Goal: Task Accomplishment & Management: Manage account settings

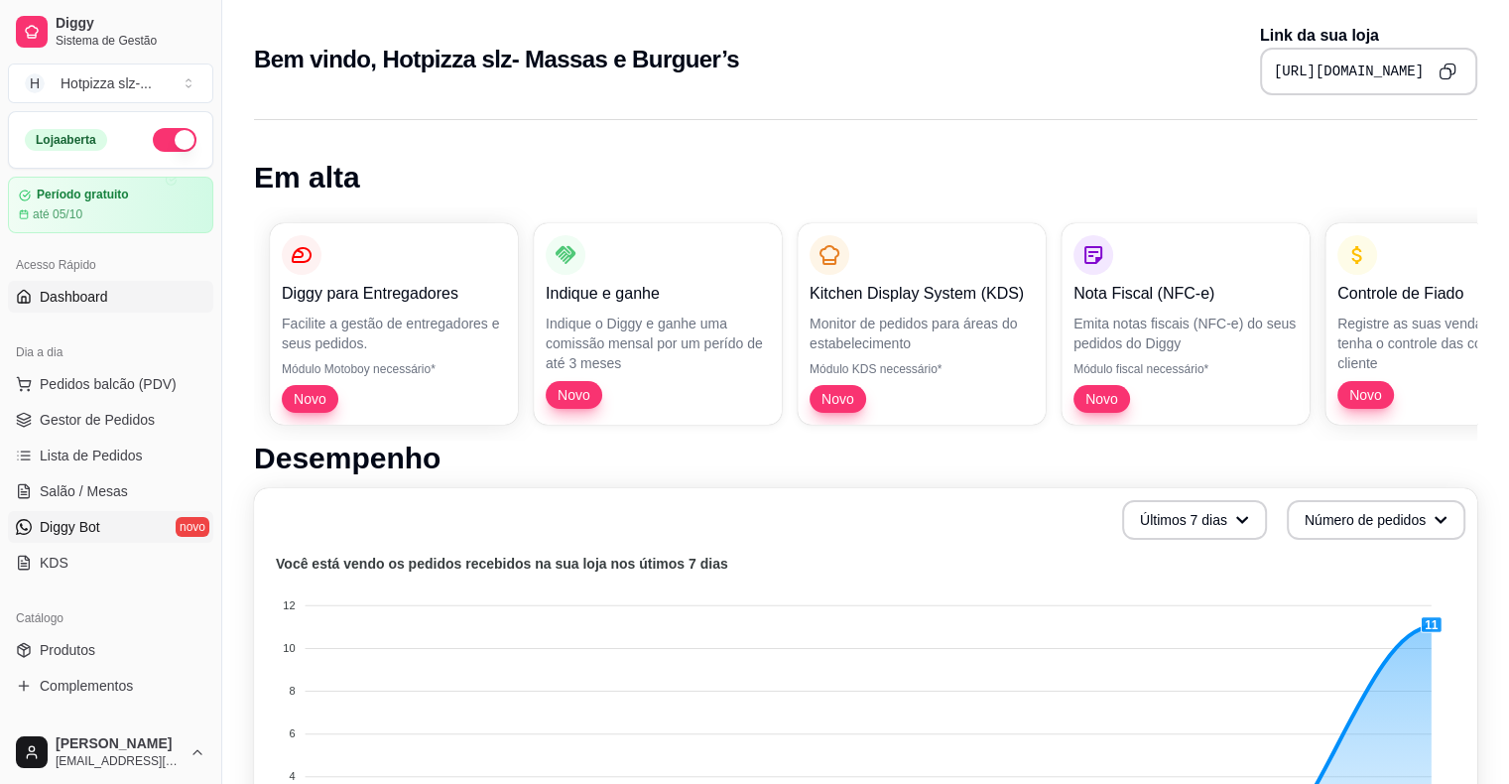
click at [89, 534] on span "Diggy Bot" at bounding box center [70, 527] width 61 height 20
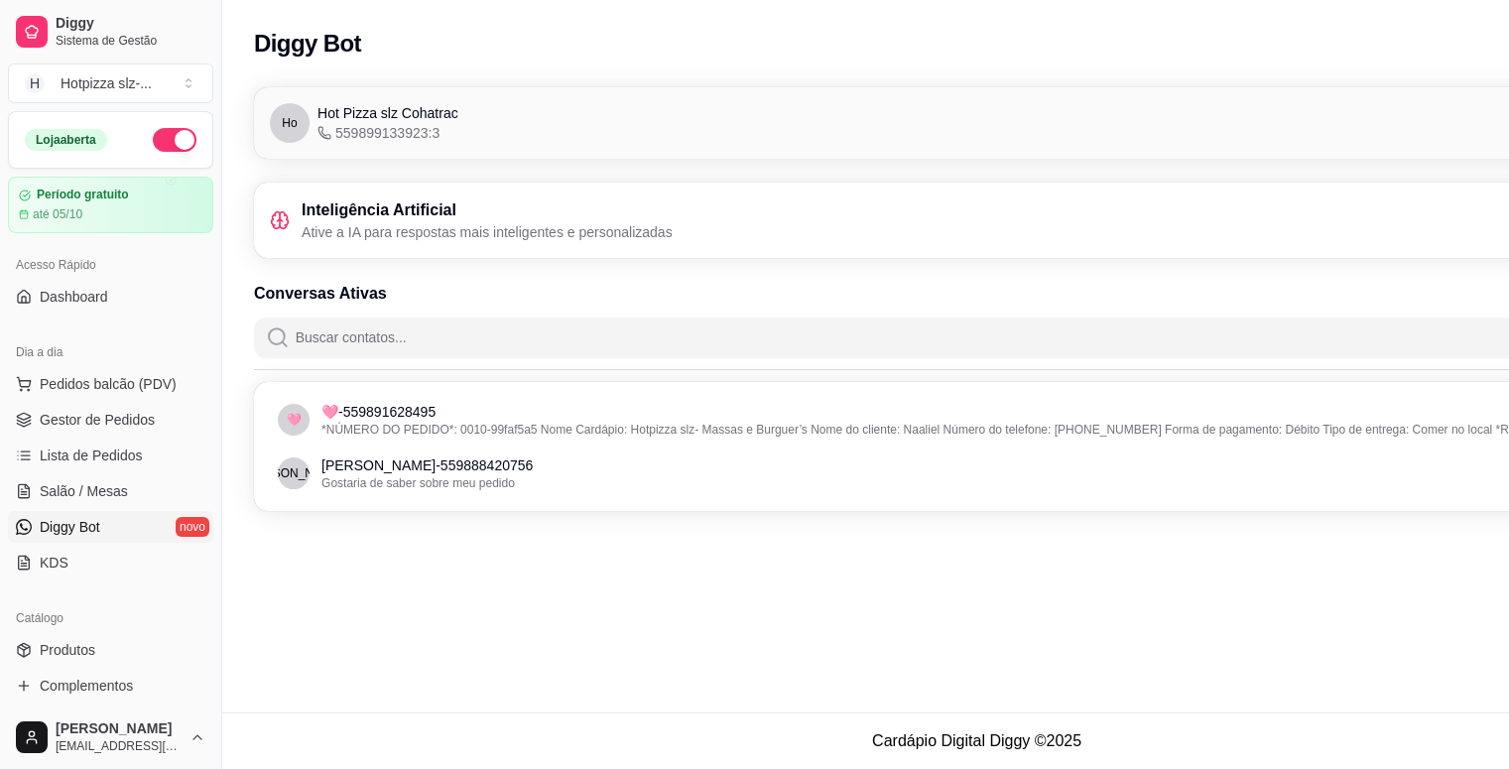
click at [347, 222] on p "Ative a IA para respostas mais inteligentes e personalizadas" at bounding box center [487, 232] width 371 height 20
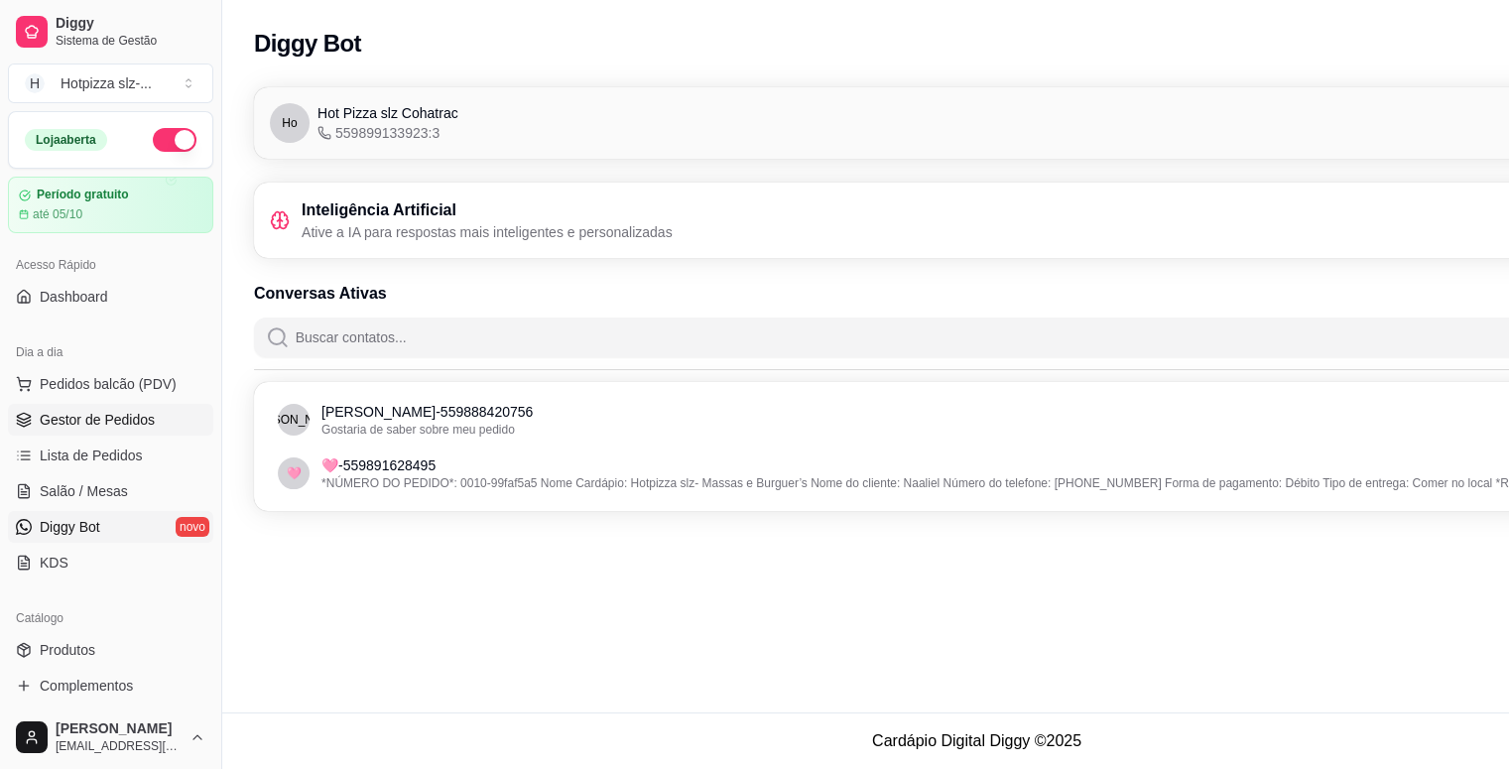
click at [96, 425] on span "Gestor de Pedidos" at bounding box center [97, 420] width 115 height 20
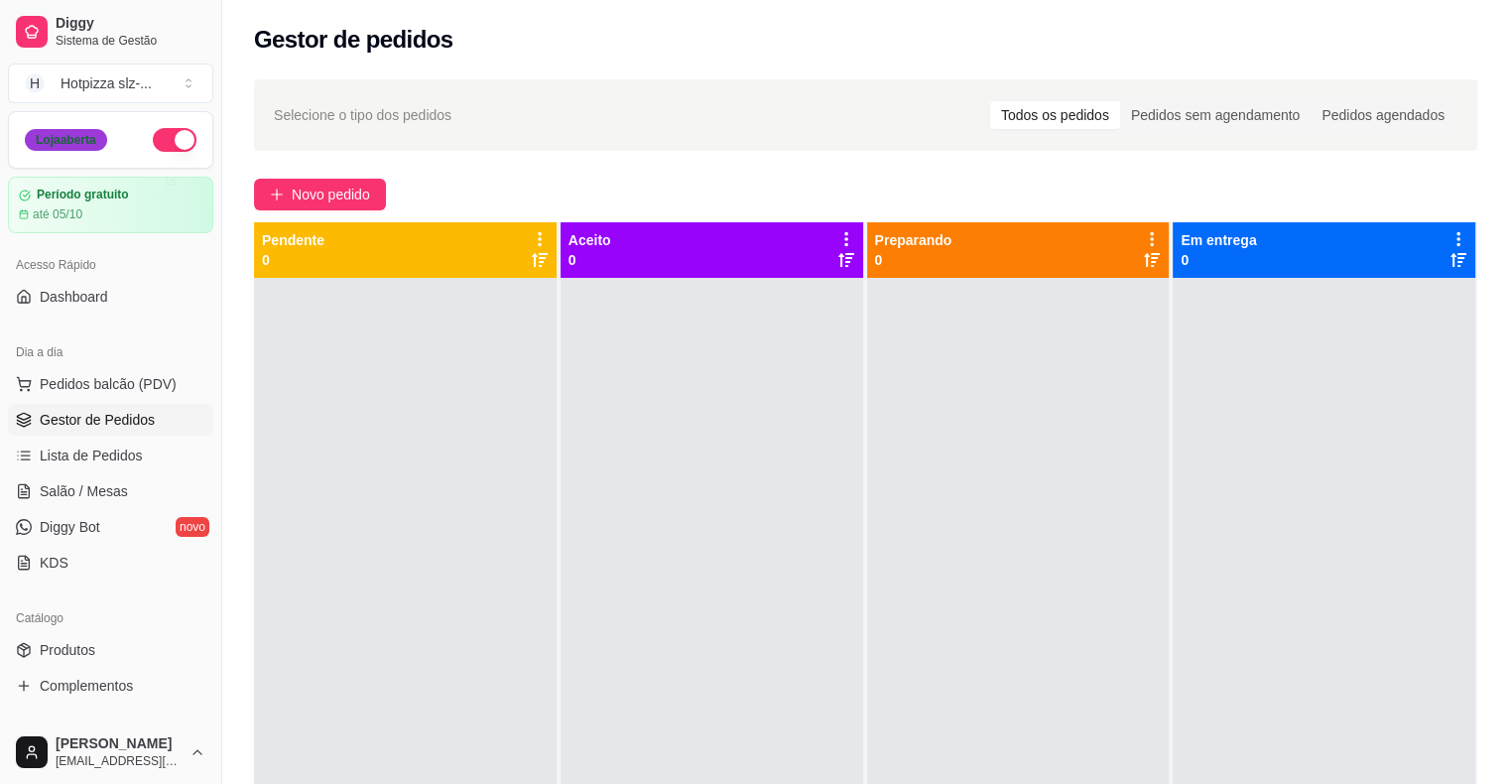
click at [84, 137] on div "Loja aberta" at bounding box center [66, 140] width 82 height 22
click at [188, 81] on button "H Hotpizza slz- ..." at bounding box center [110, 83] width 205 height 40
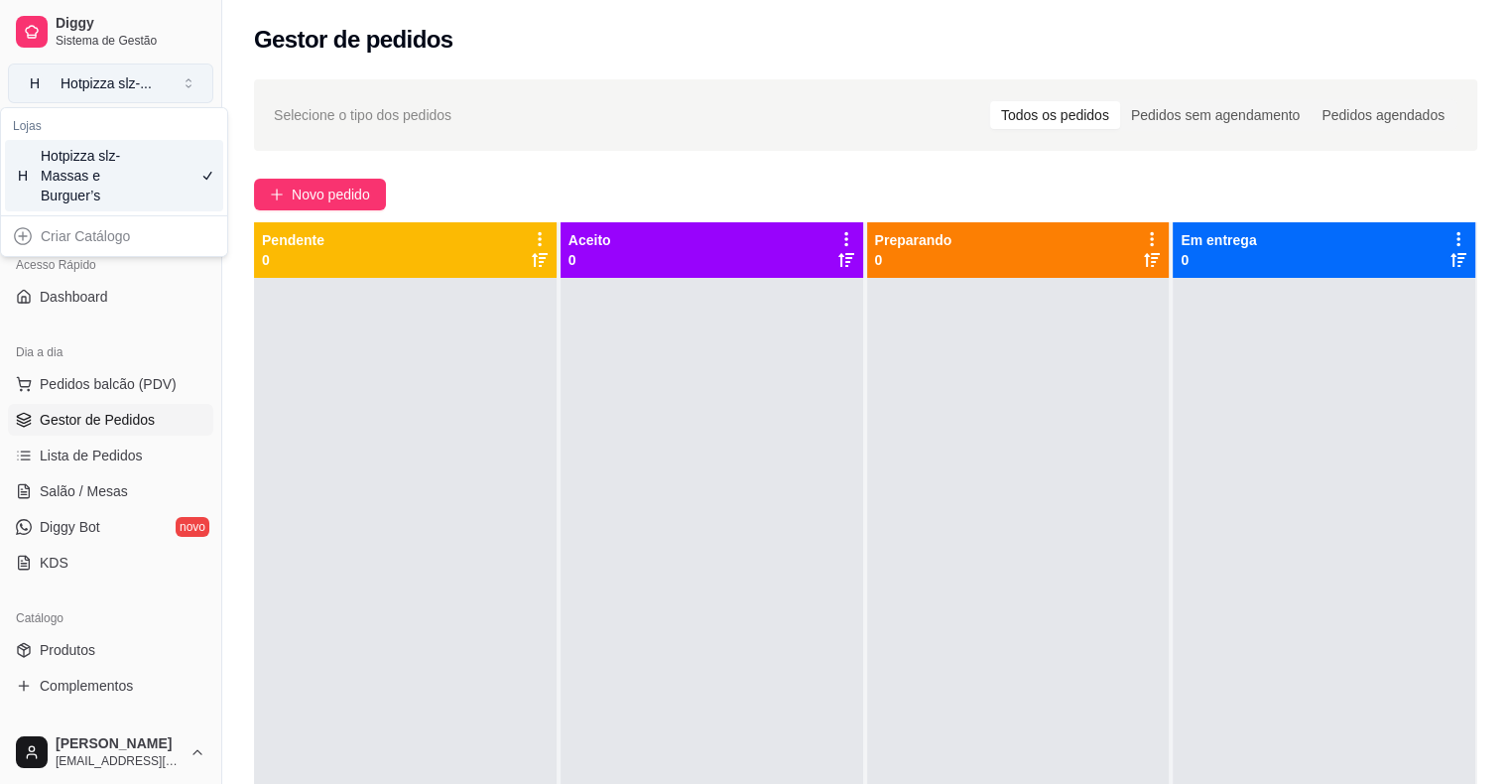
click at [188, 81] on button "H Hotpizza slz- ..." at bounding box center [110, 83] width 205 height 40
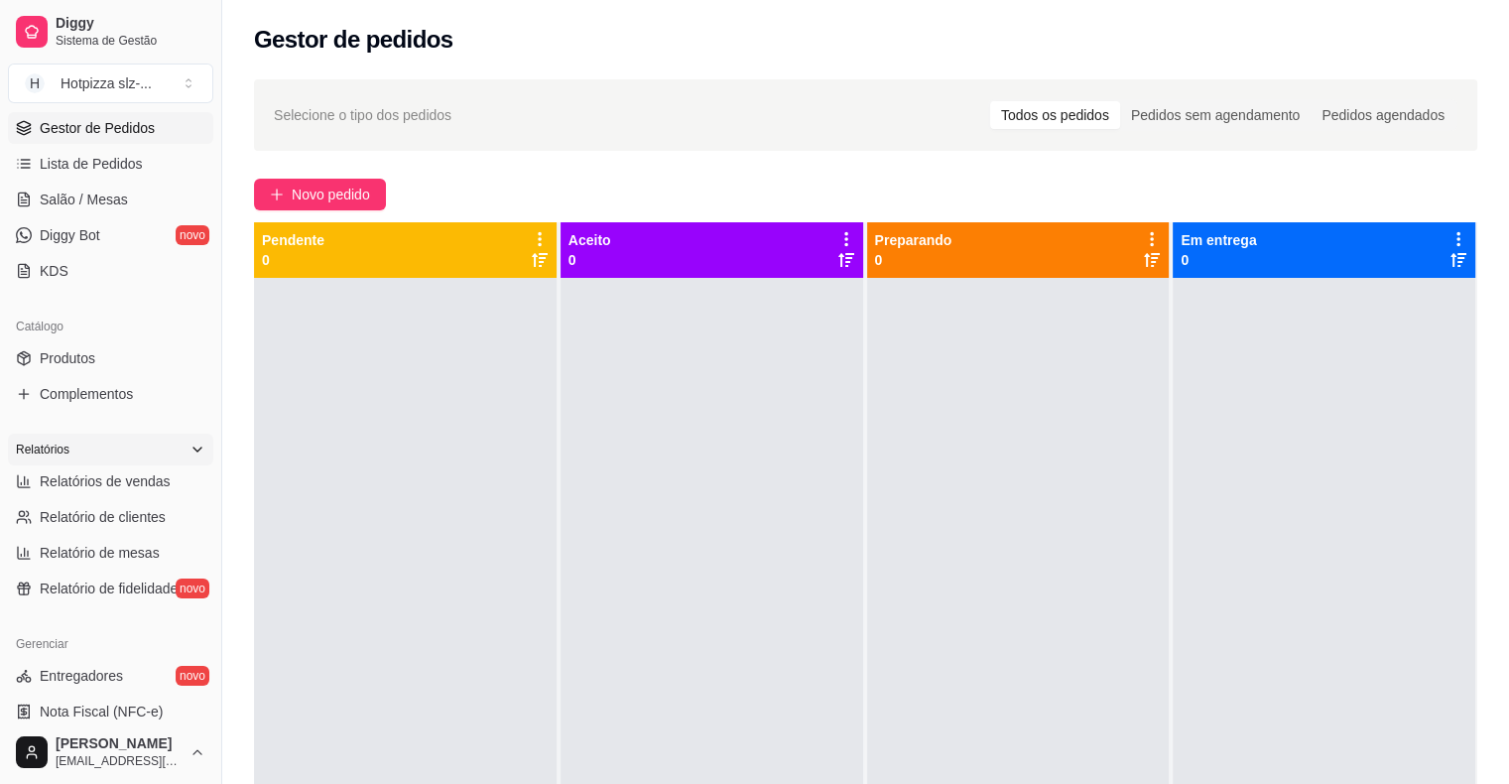
scroll to position [298, 0]
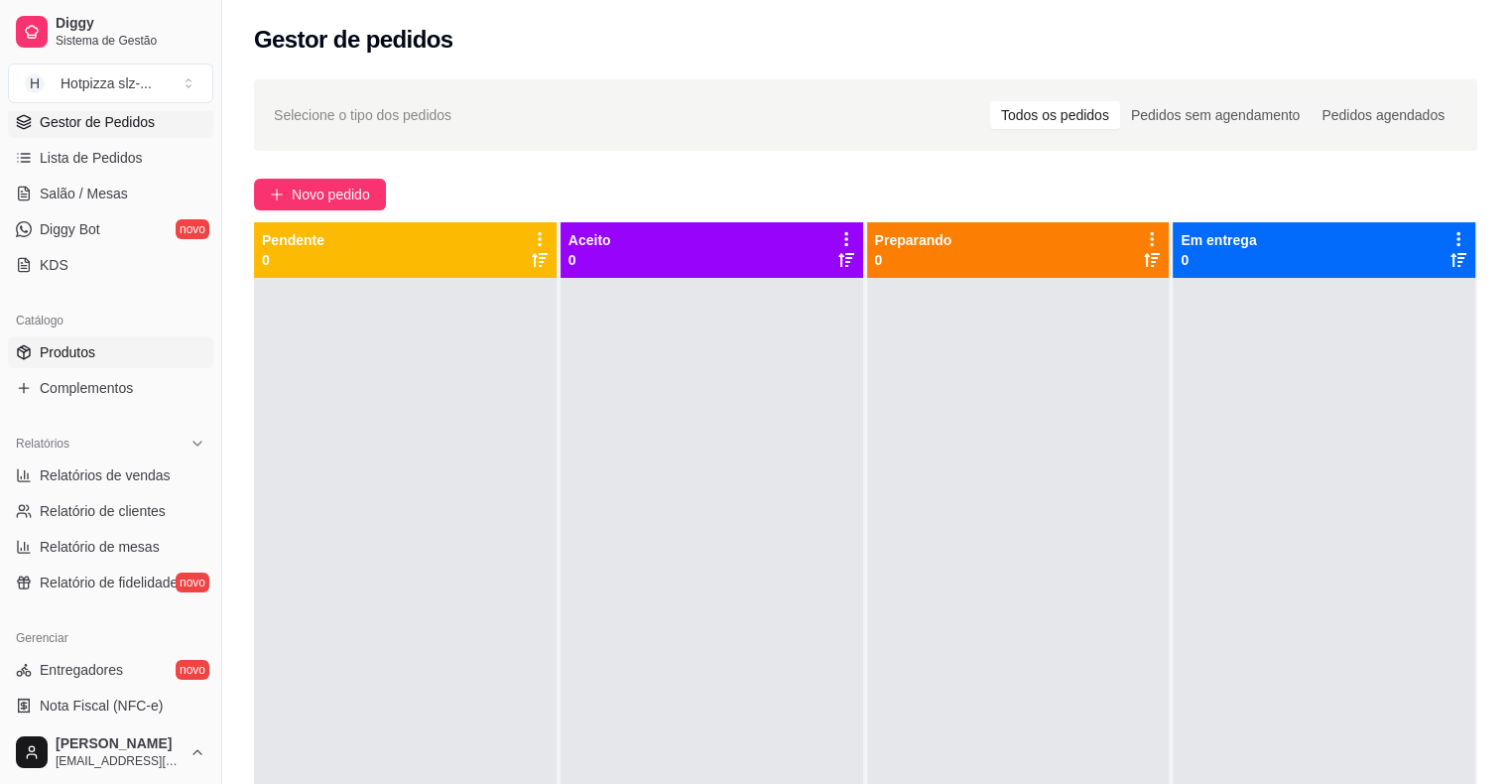
click at [96, 348] on link "Produtos" at bounding box center [110, 352] width 205 height 32
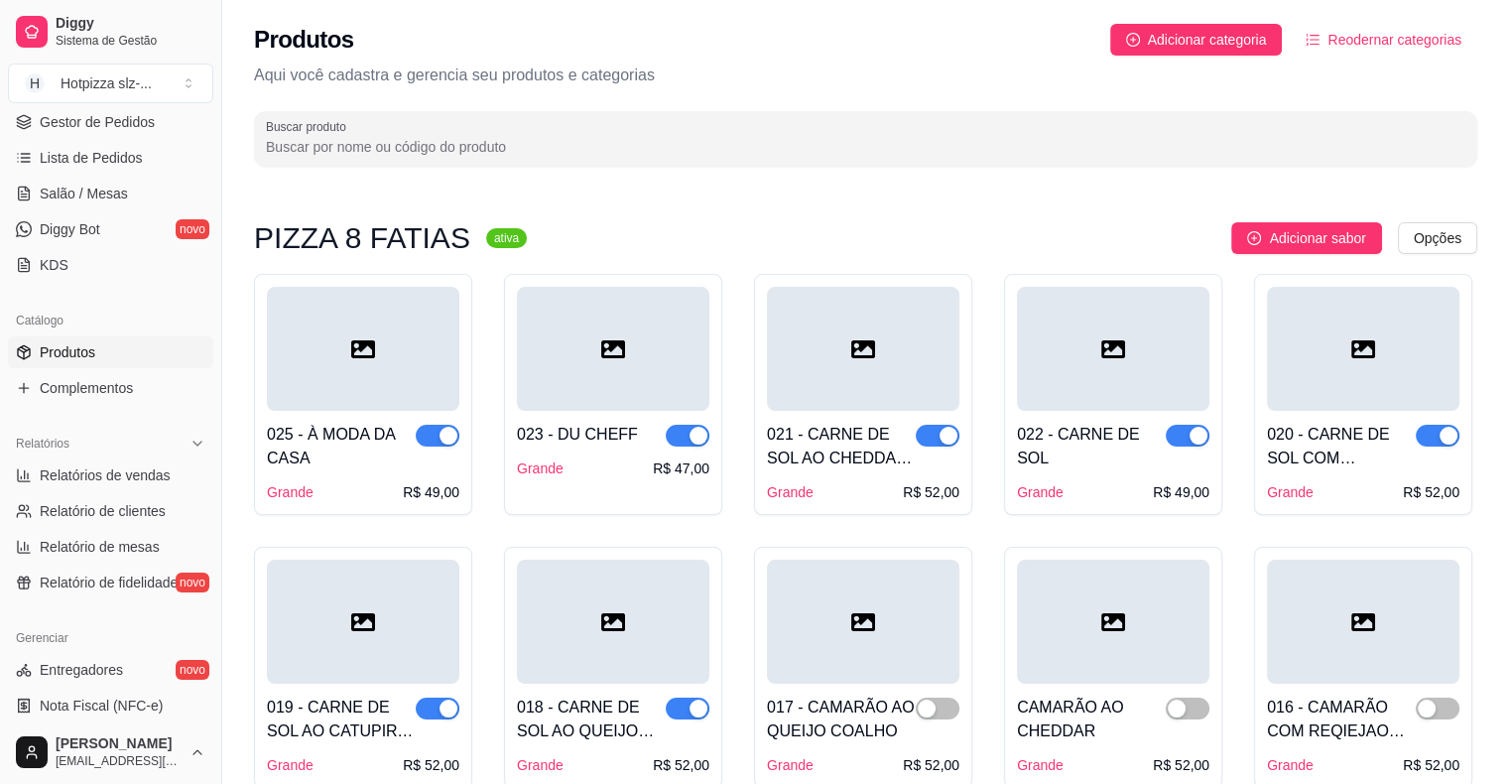
click at [1357, 42] on span "Reodernar categorias" at bounding box center [1394, 40] width 134 height 22
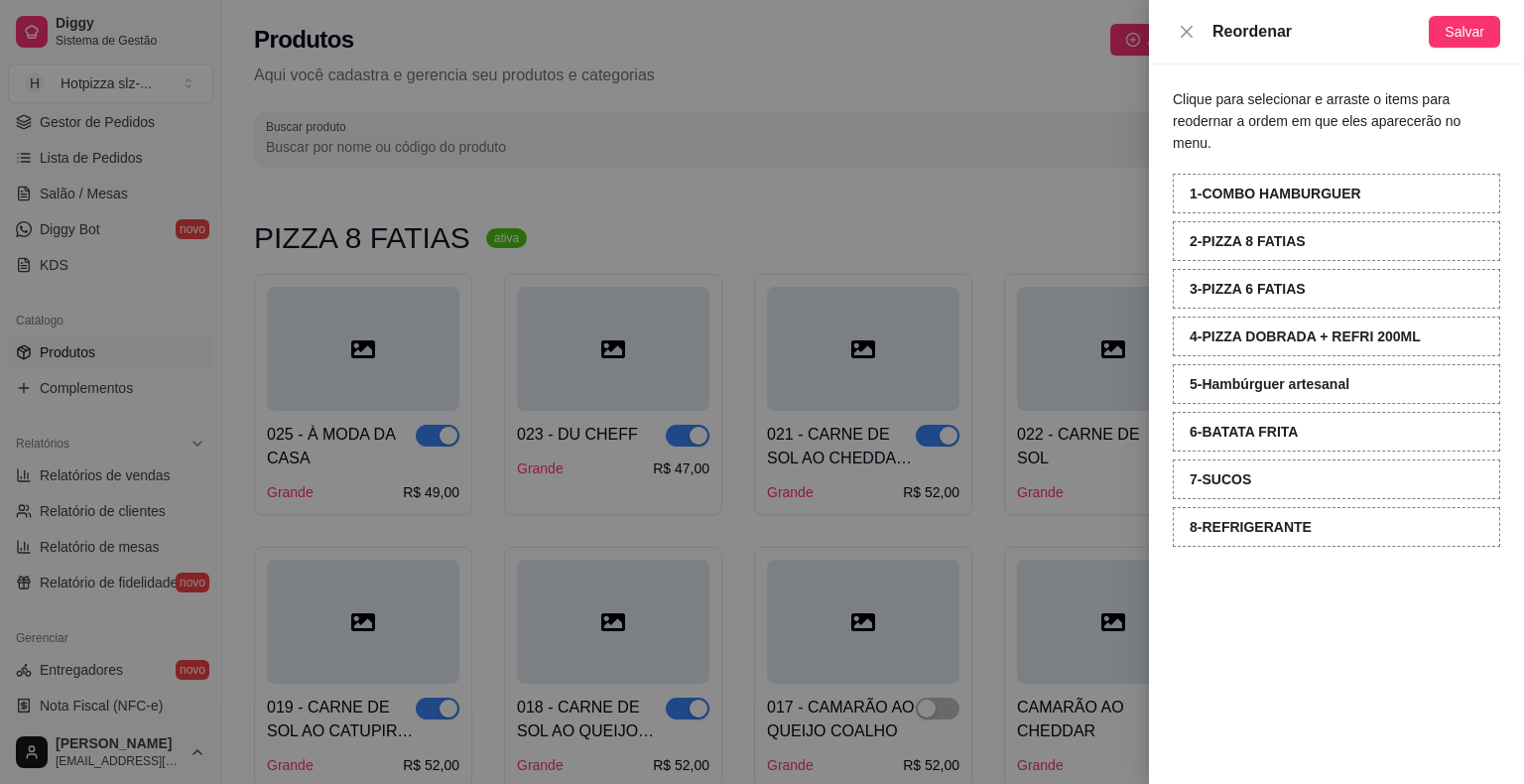
click at [1317, 372] on div "5 - Hambúrguer artesanal" at bounding box center [1336, 384] width 327 height 40
click at [1464, 31] on span "Salvar" at bounding box center [1465, 32] width 40 height 22
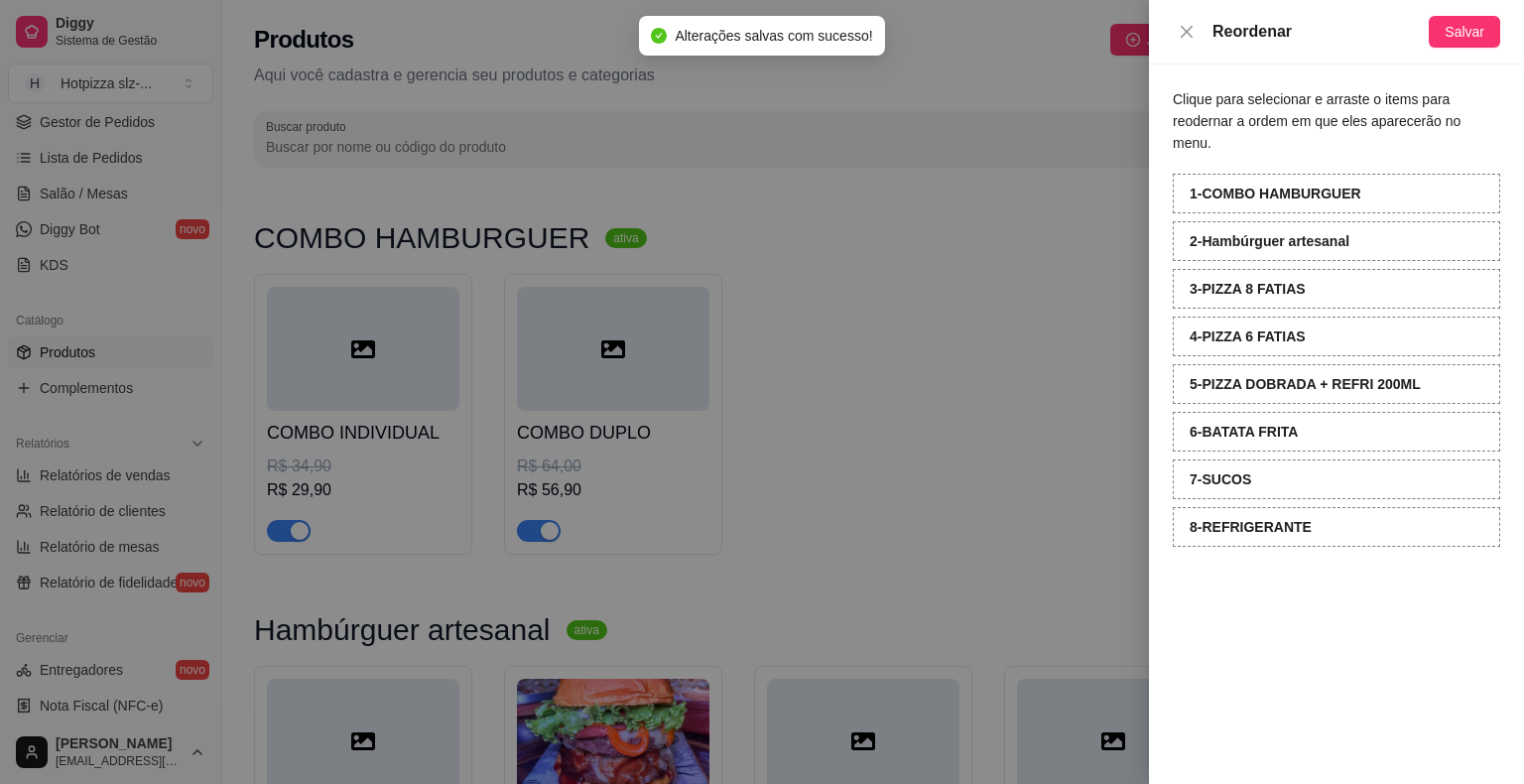
click at [996, 345] on div at bounding box center [762, 392] width 1524 height 784
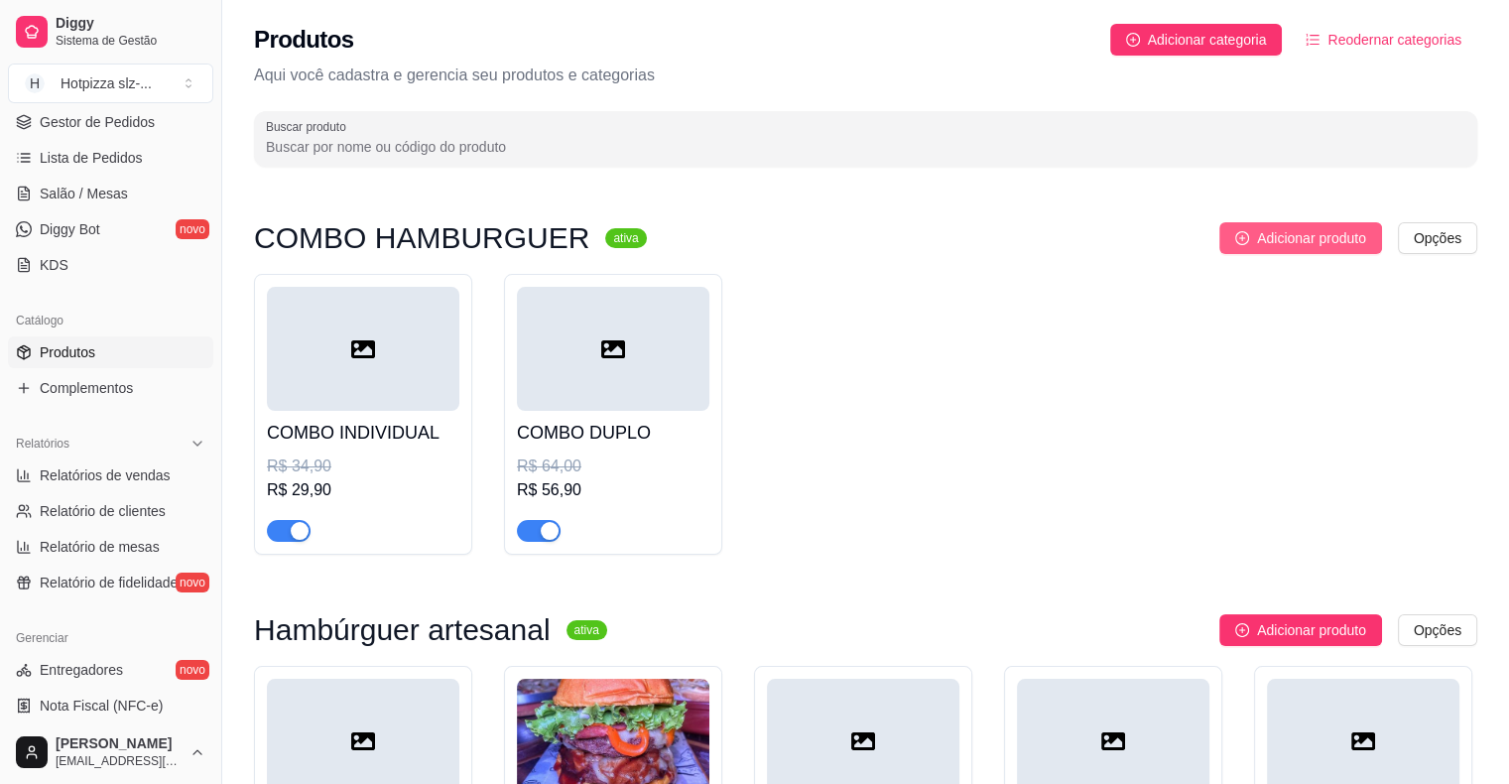
click at [1293, 241] on span "Adicionar produto" at bounding box center [1311, 238] width 109 height 22
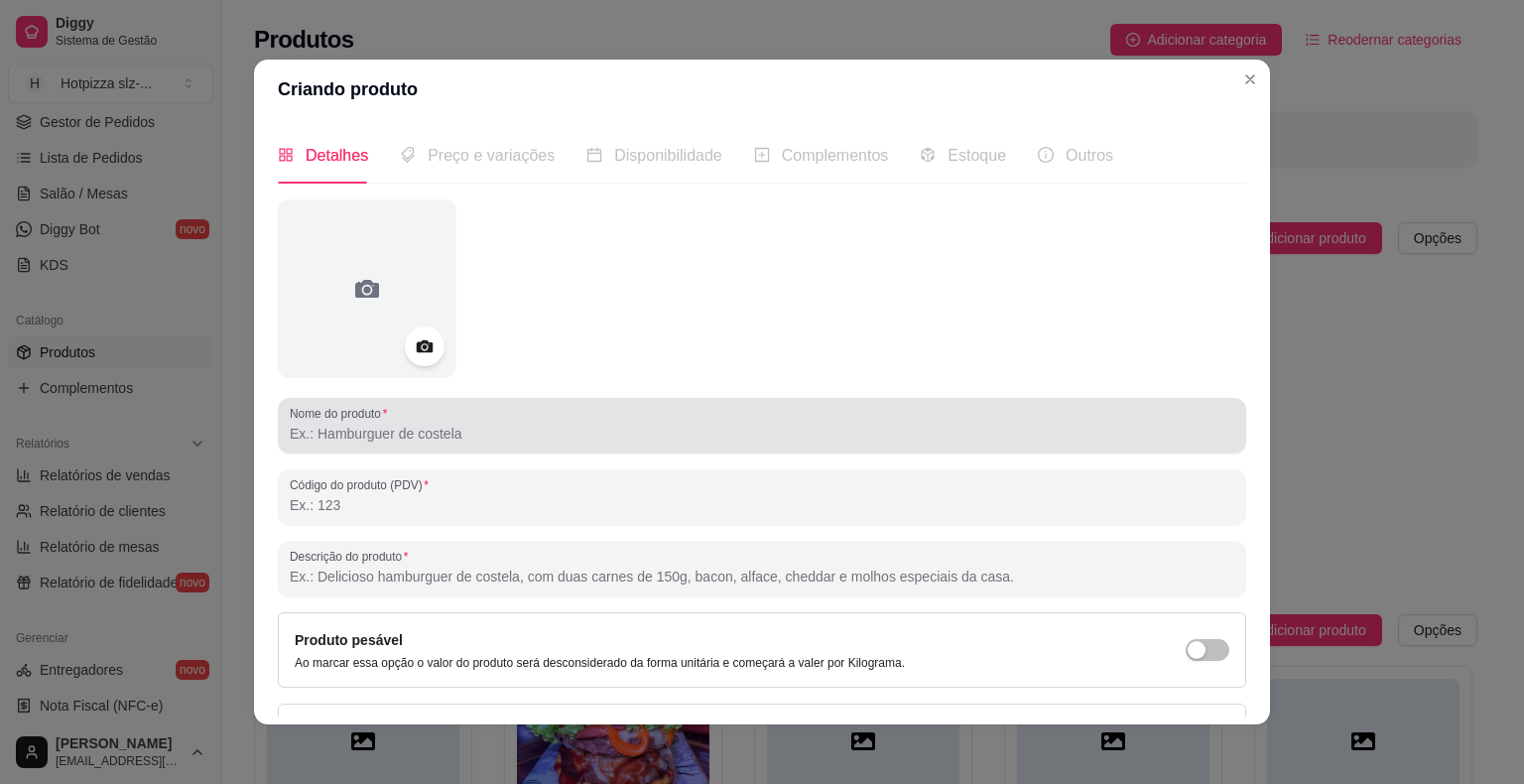
click at [409, 438] on input "Nome do produto" at bounding box center [762, 434] width 945 height 20
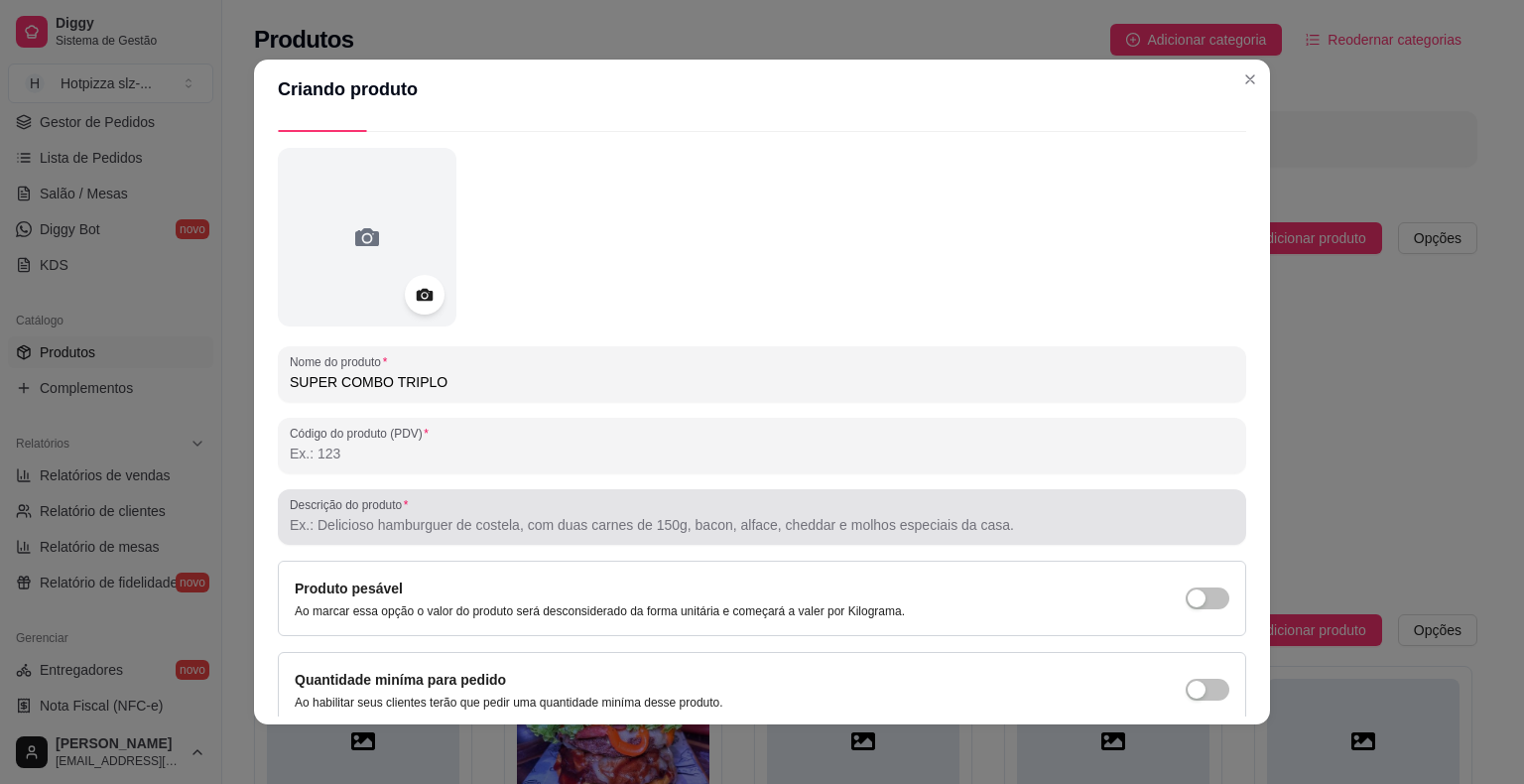
scroll to position [99, 0]
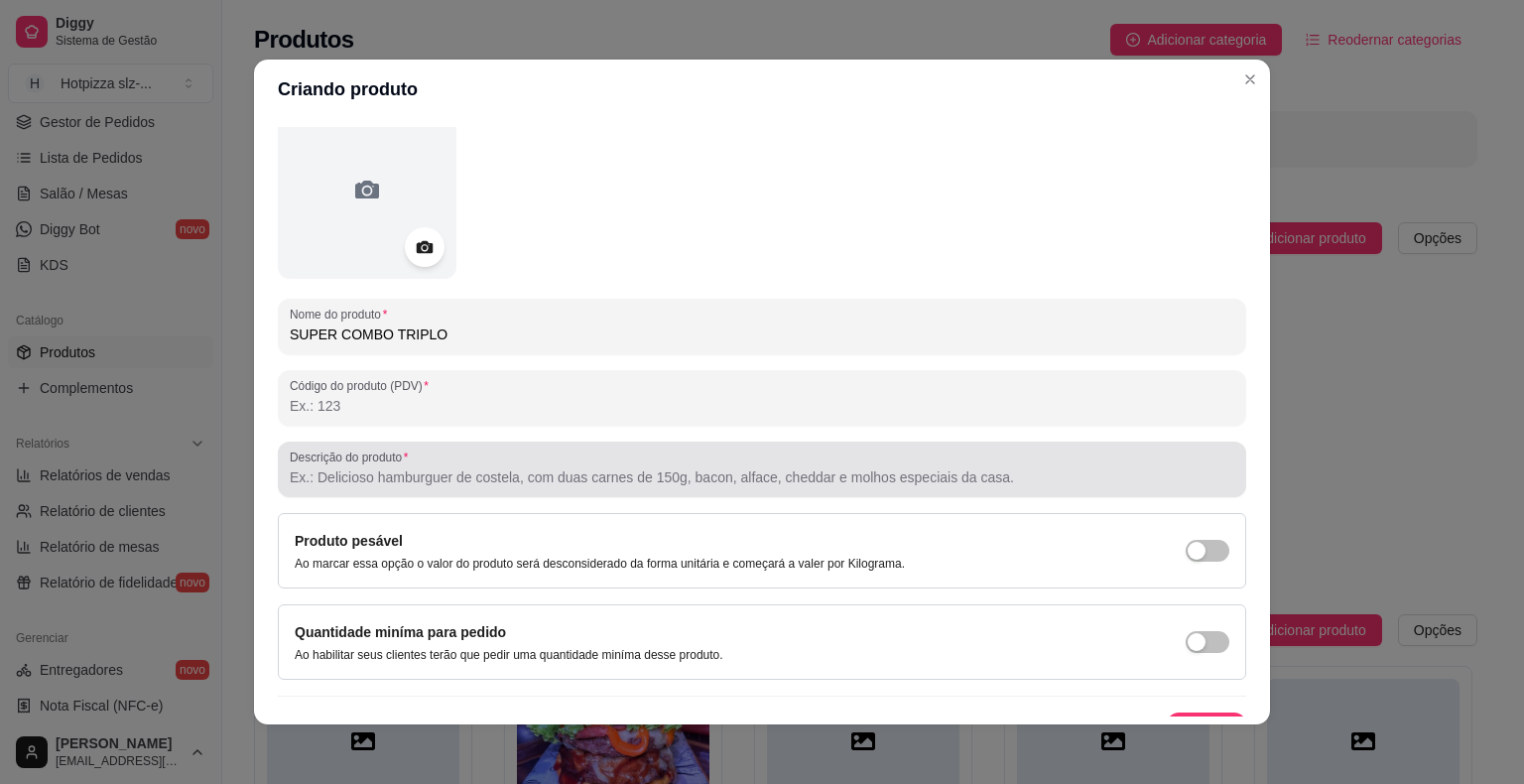
type input "SUPER COMBO TRIPLO"
click at [399, 486] on input "Descrição do produto" at bounding box center [762, 477] width 945 height 20
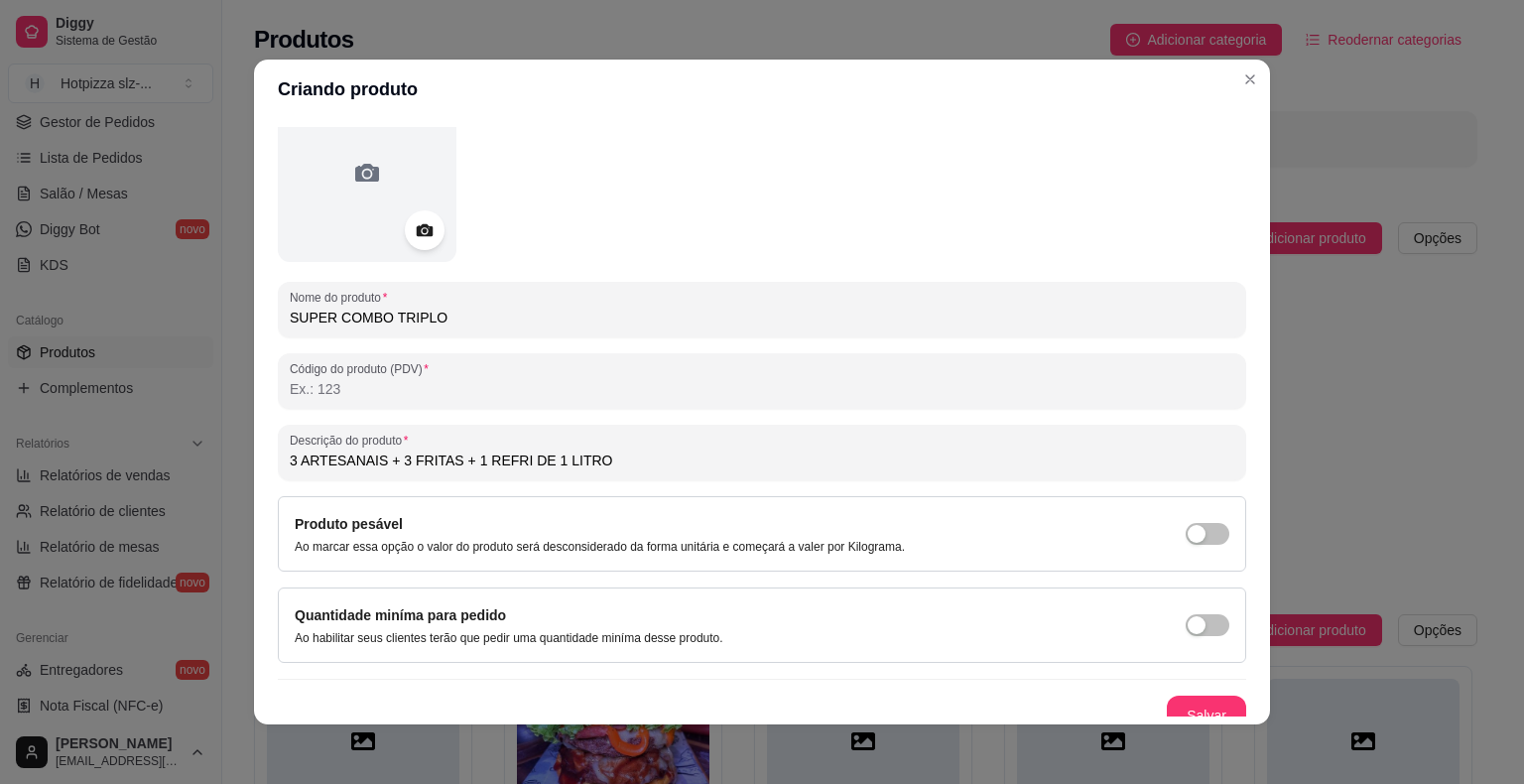
scroll to position [133, 0]
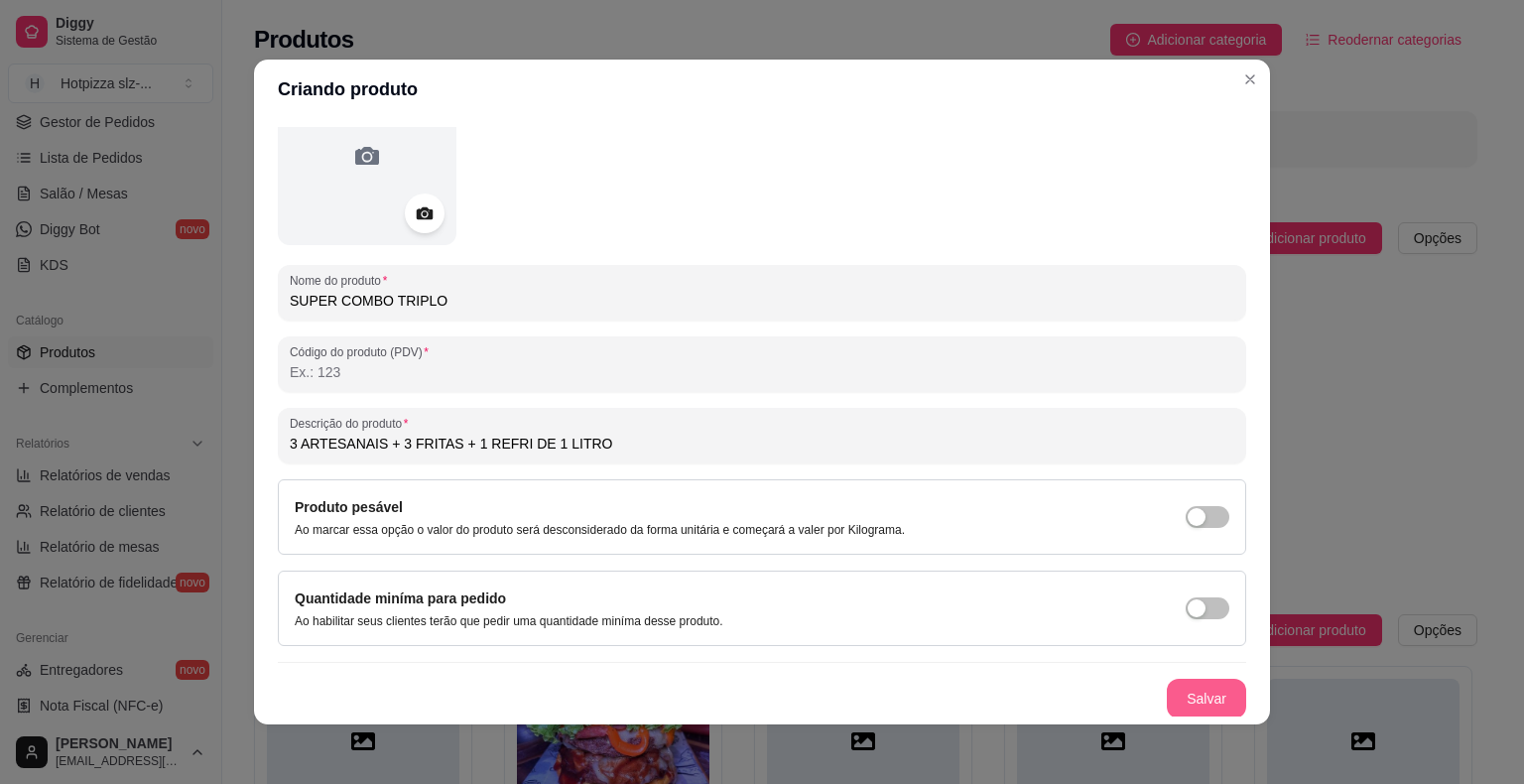
type input "3 ARTESANAIS + 3 FRITAS + 1 REFRI DE 1 LITRO"
click at [1173, 695] on button "Salvar" at bounding box center [1206, 699] width 79 height 40
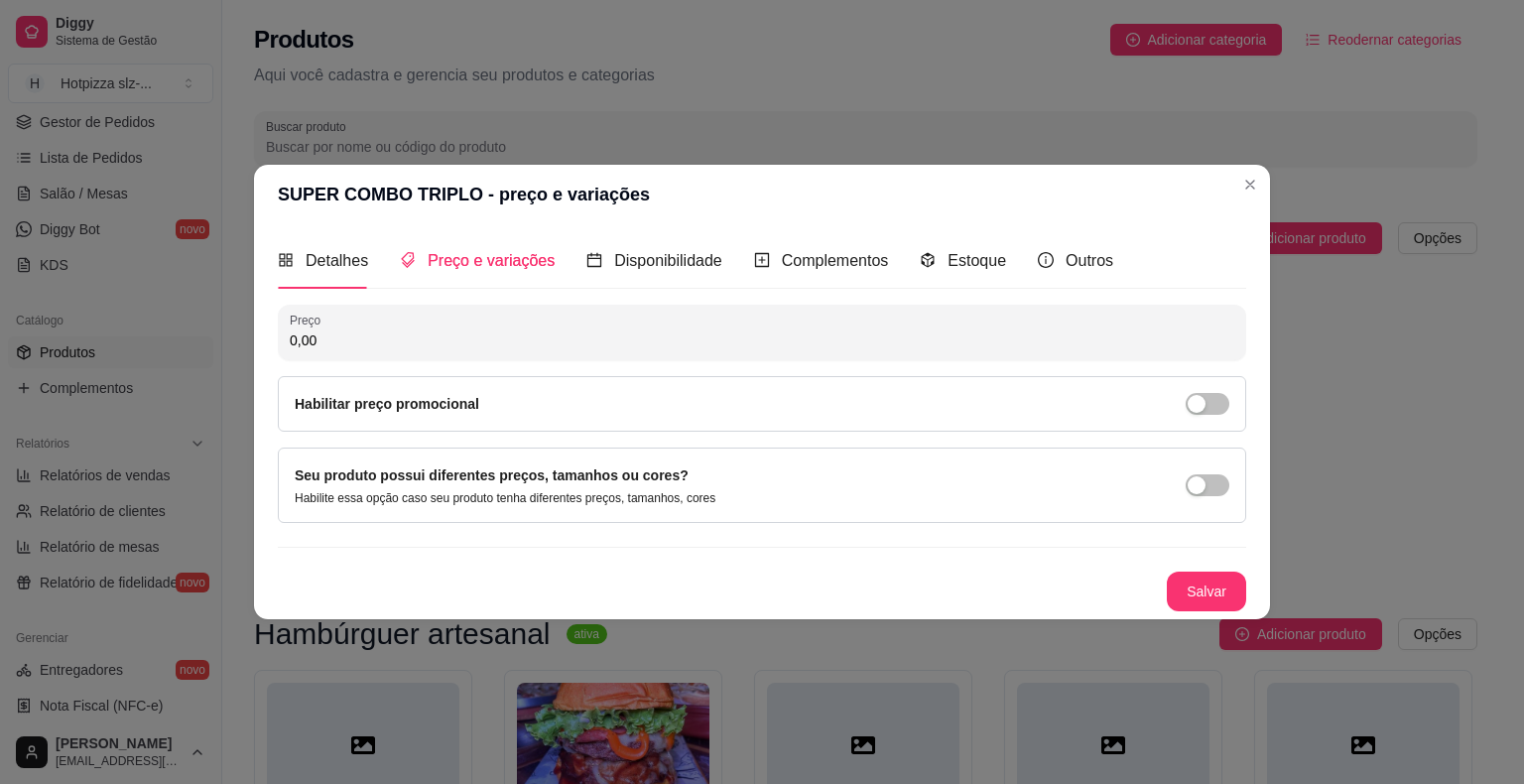
scroll to position [0, 0]
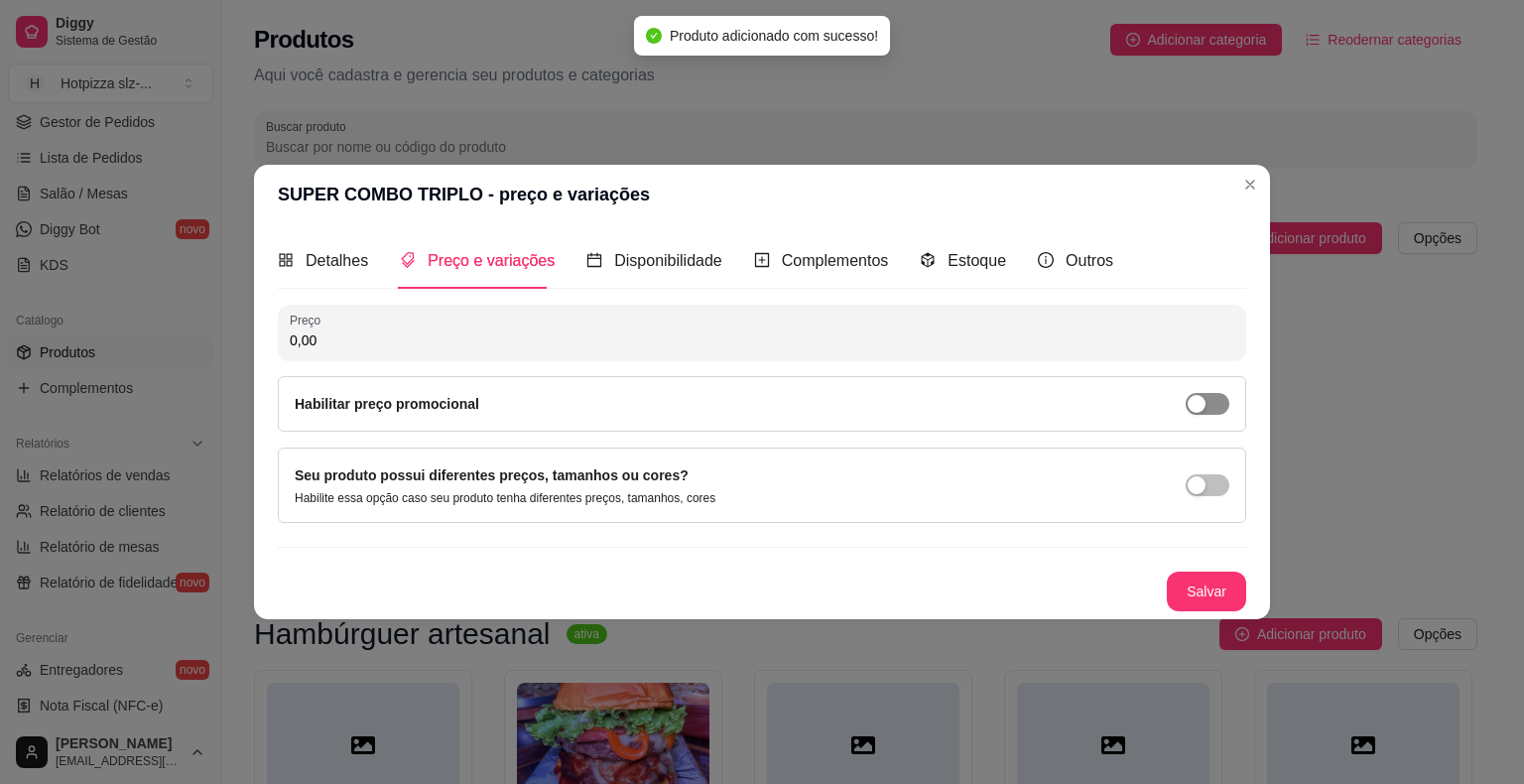
click at [1210, 407] on span "button" at bounding box center [1208, 404] width 44 height 22
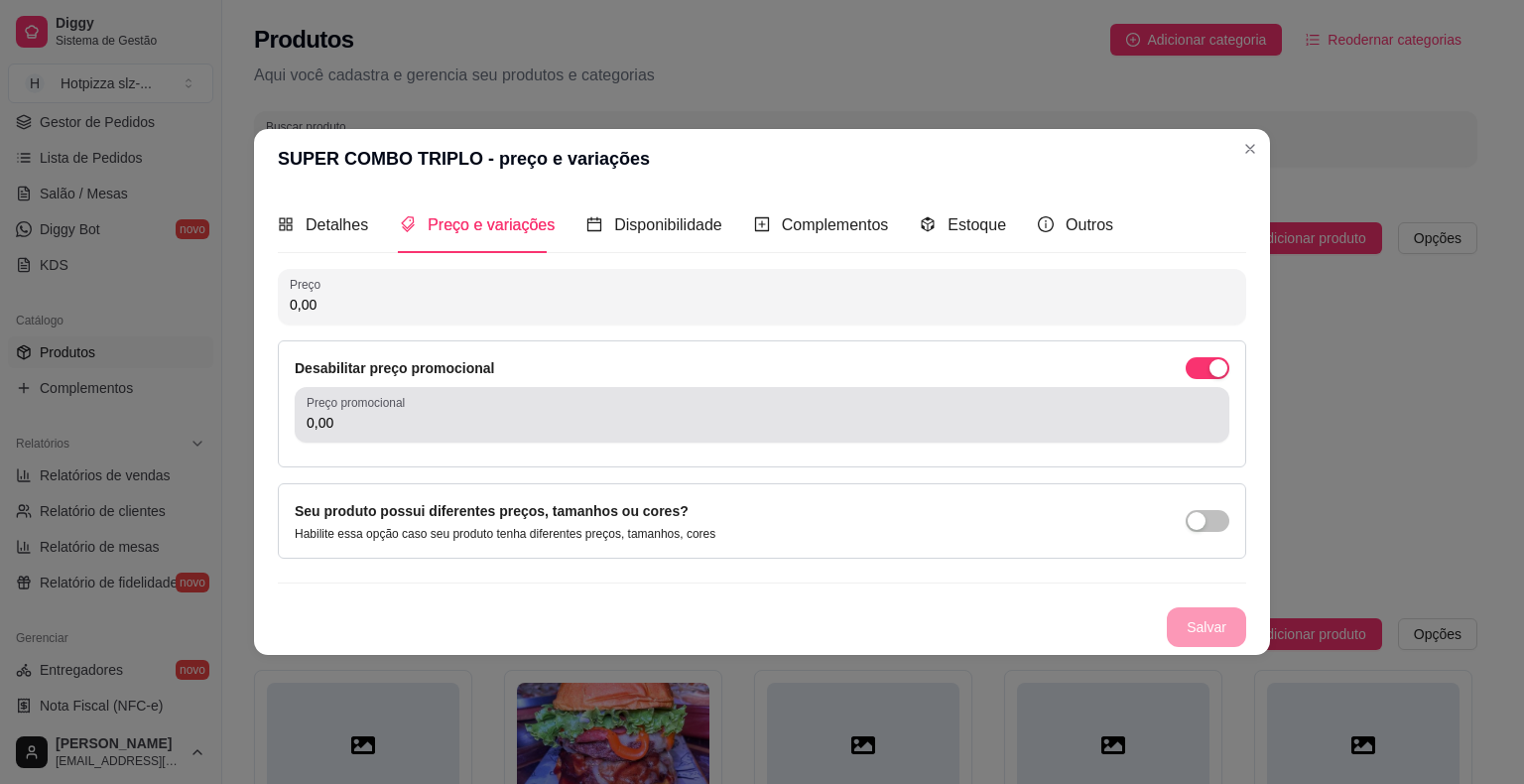
click at [450, 434] on div "0,00" at bounding box center [762, 415] width 911 height 40
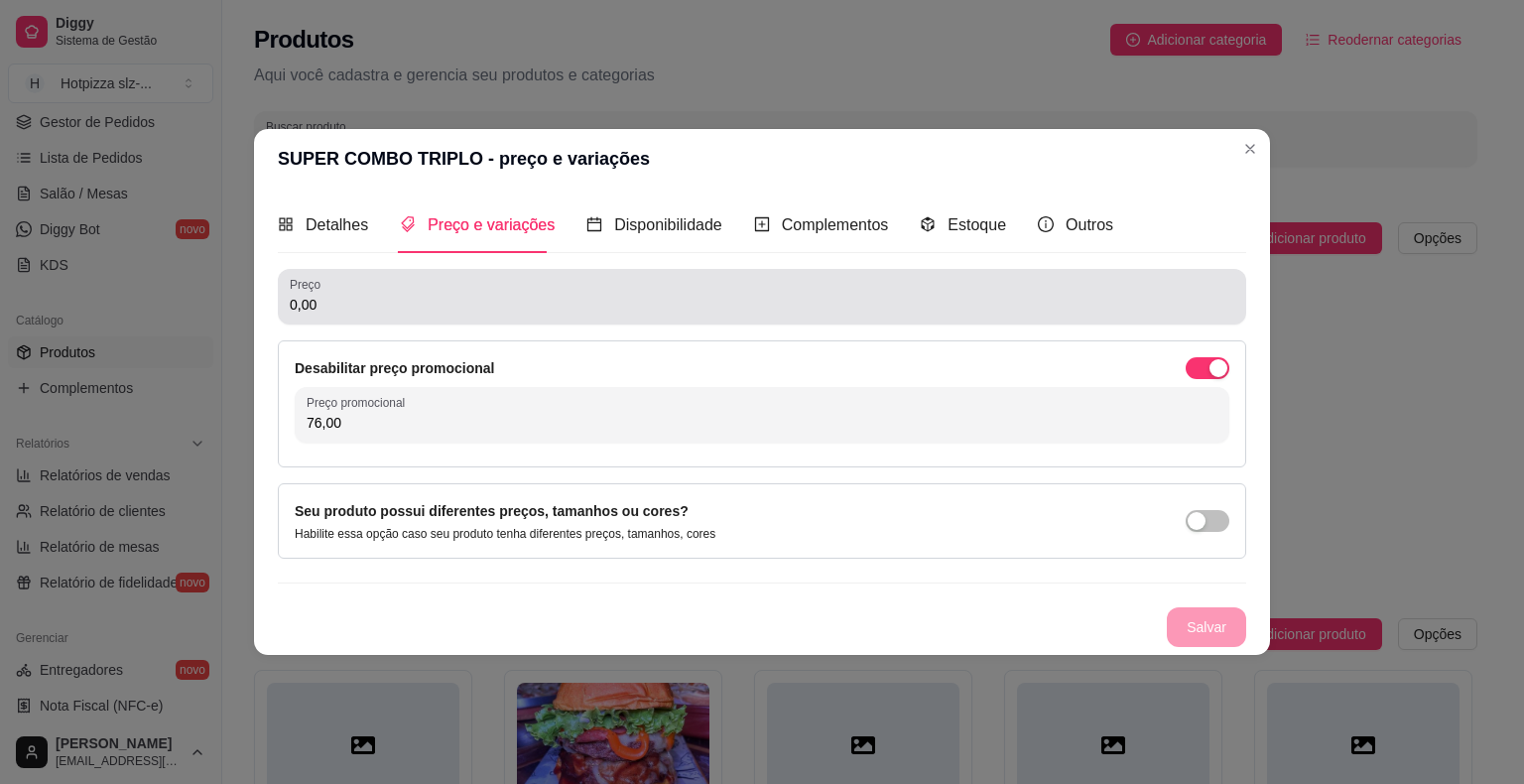
type input "76,00"
click at [337, 304] on input "0,00" at bounding box center [762, 305] width 945 height 20
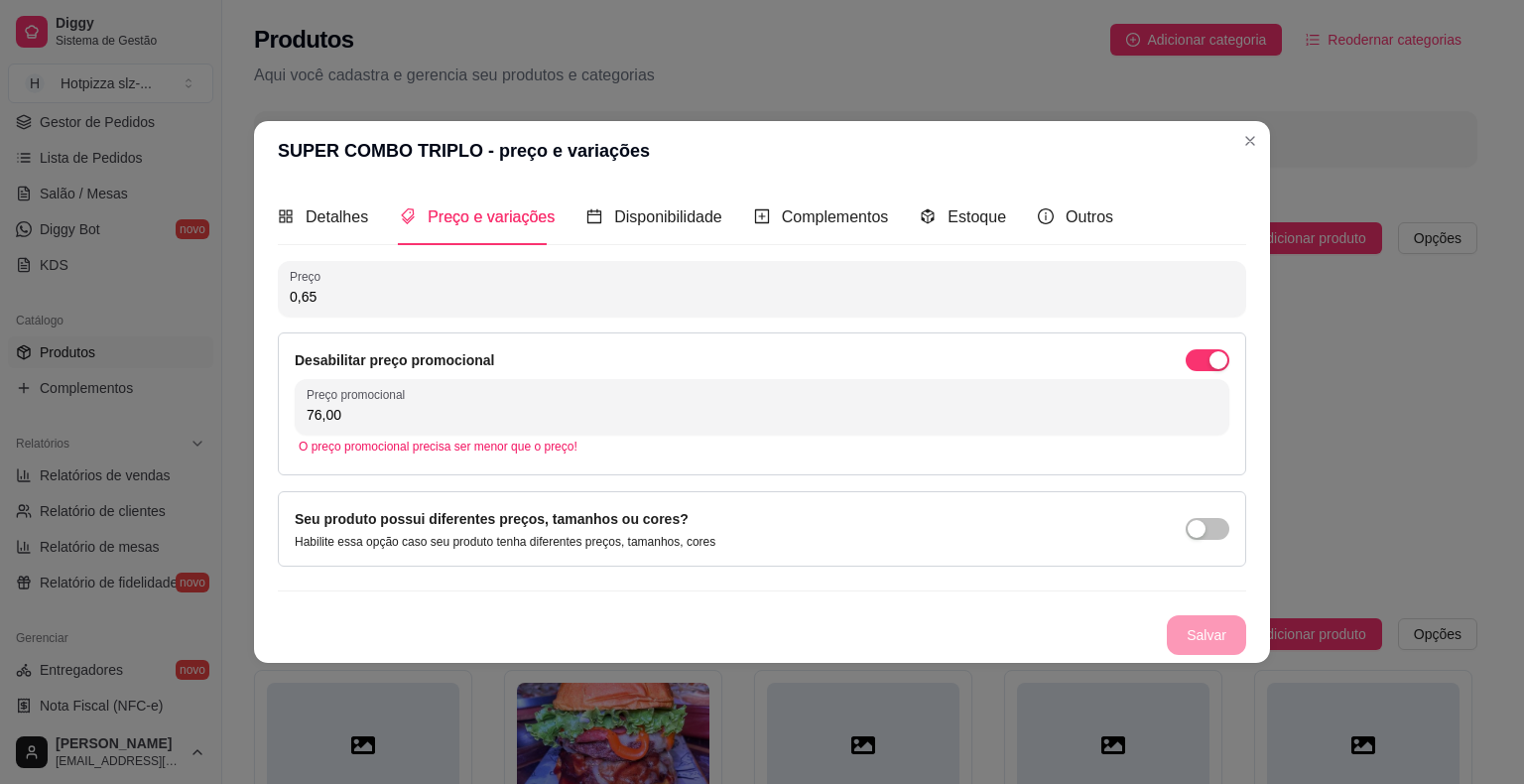
click at [349, 294] on input "0,65" at bounding box center [762, 297] width 945 height 20
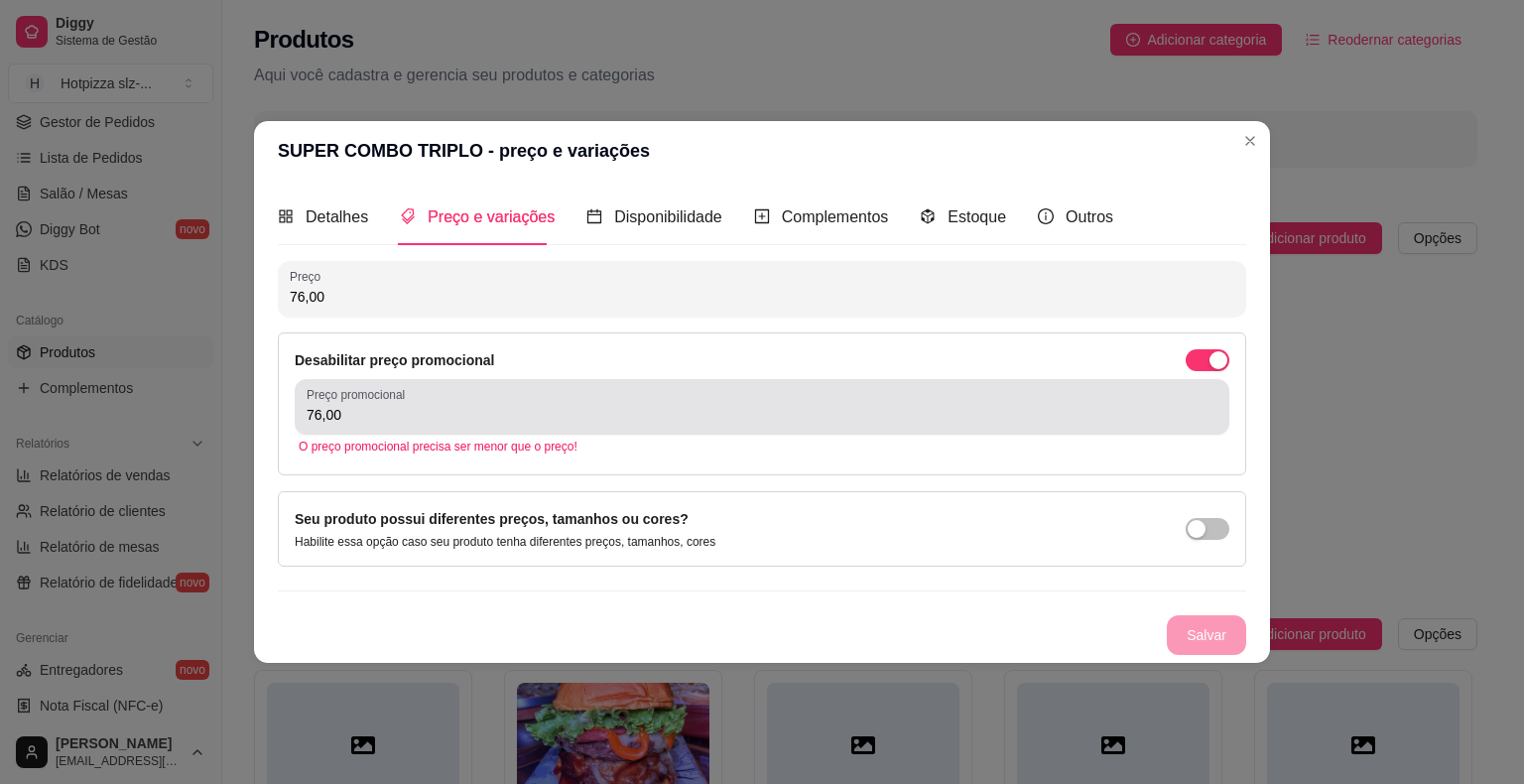
type input "76,00"
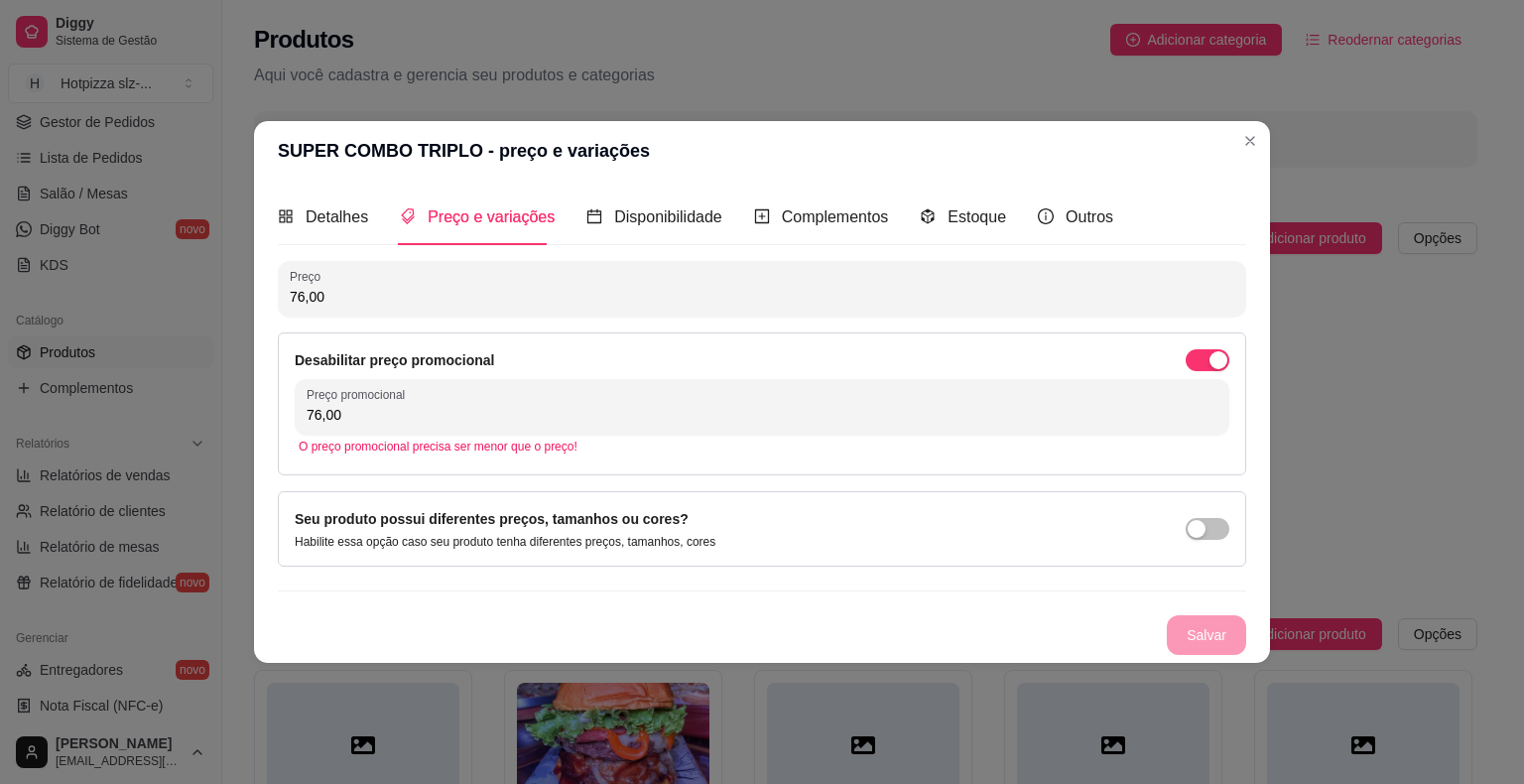
drag, startPoint x: 362, startPoint y: 420, endPoint x: 290, endPoint y: 428, distance: 72.9
click at [290, 428] on div "Desabilitar preço promocional Preço promocional 76,00 O preço promocional preci…" at bounding box center [762, 403] width 968 height 143
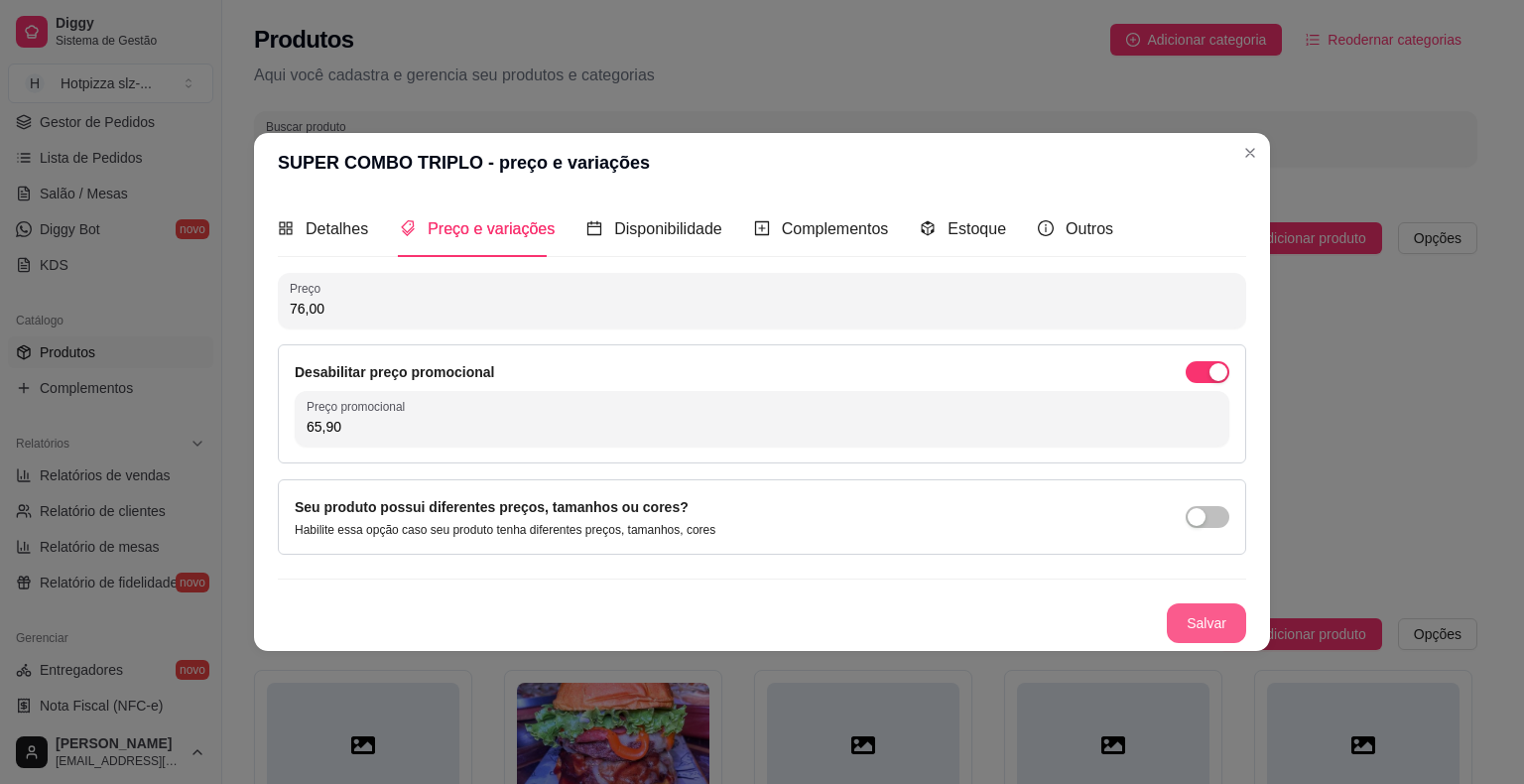
type input "65,90"
click at [1224, 625] on button "Salvar" at bounding box center [1206, 623] width 79 height 40
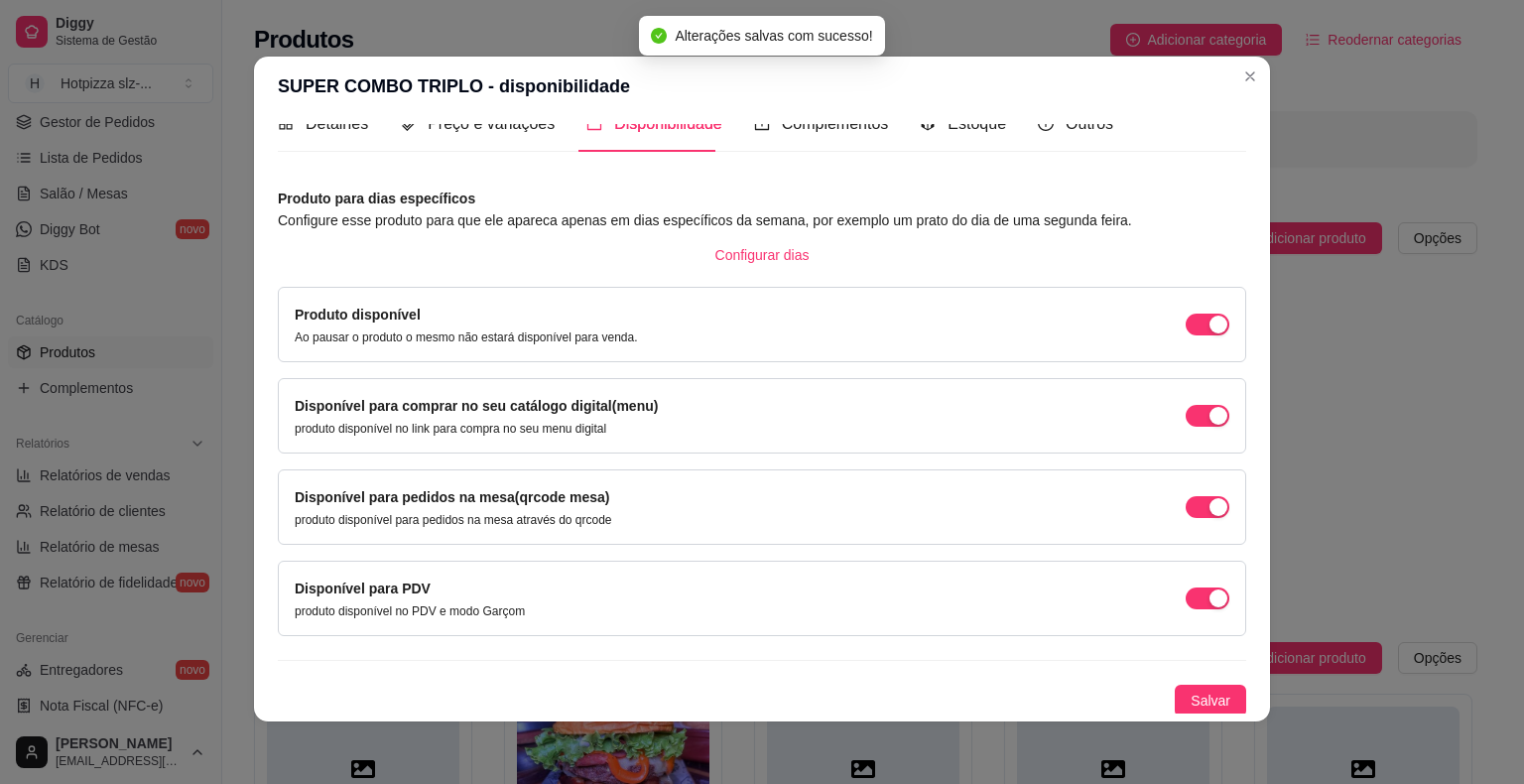
scroll to position [4, 0]
click at [1175, 684] on button "Salvar" at bounding box center [1210, 700] width 71 height 32
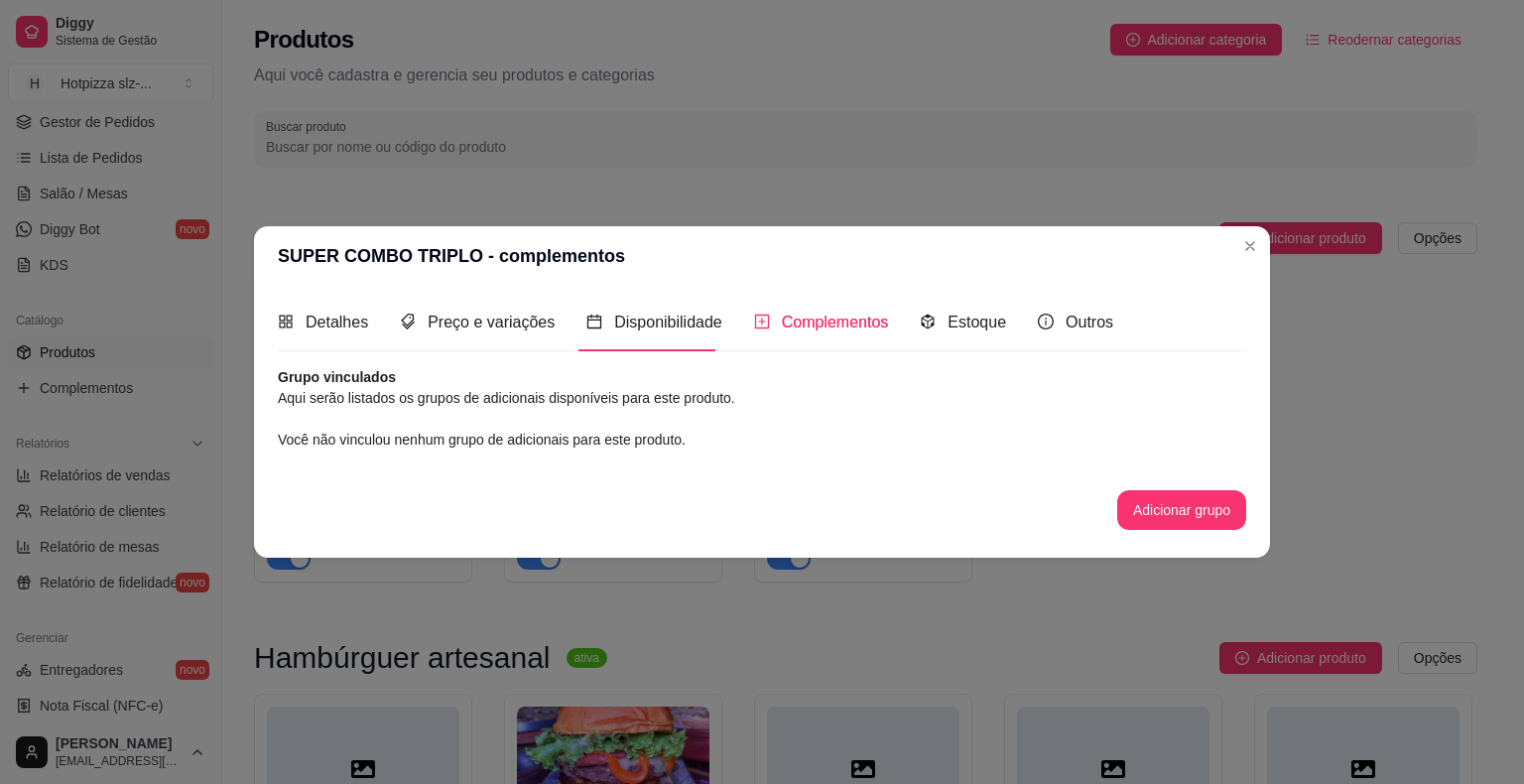
scroll to position [0, 0]
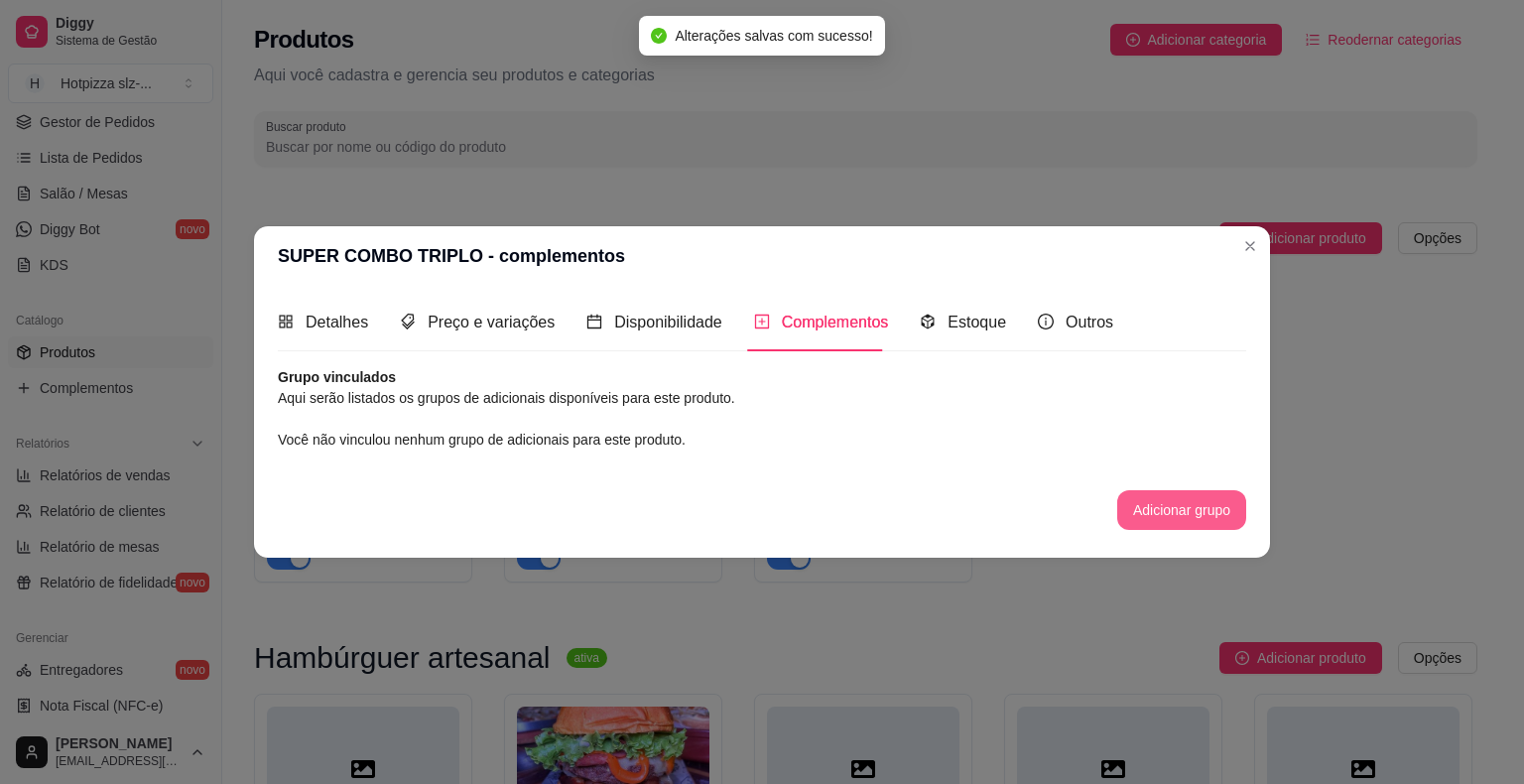
click at [1175, 512] on button "Adicionar grupo" at bounding box center [1181, 510] width 129 height 40
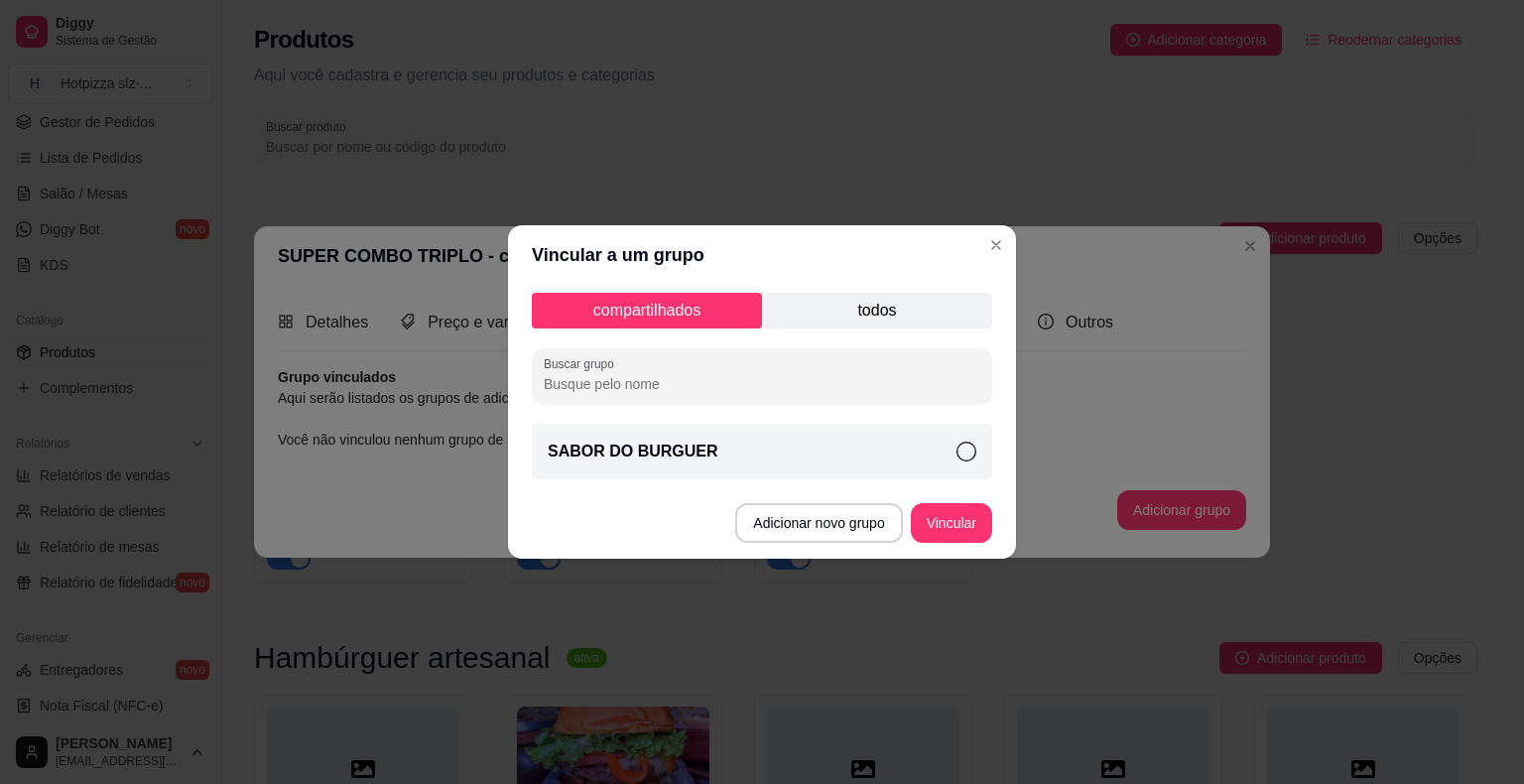
click at [905, 311] on p "todos" at bounding box center [877, 311] width 230 height 36
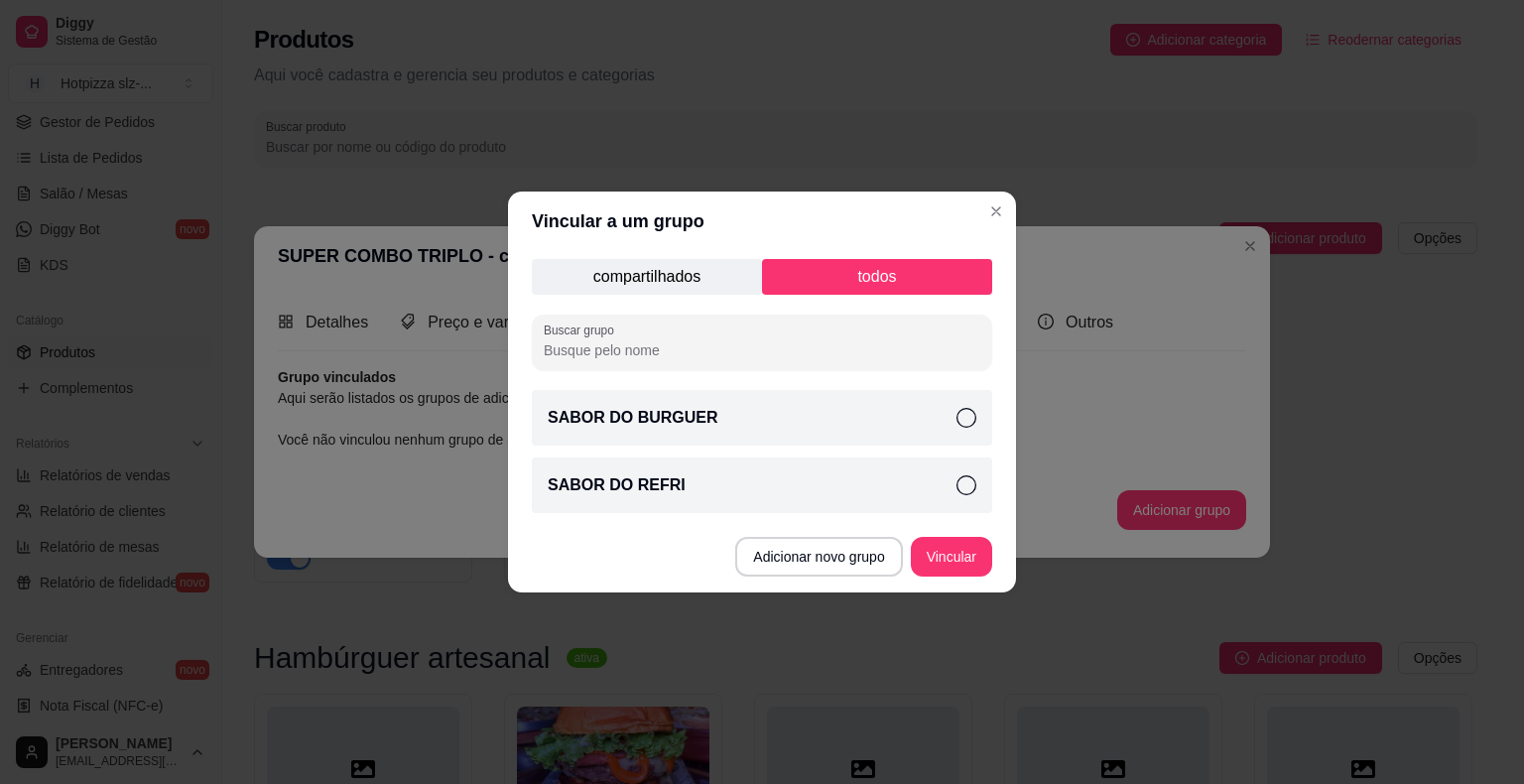
click at [942, 419] on div "SABOR DO BURGUER" at bounding box center [762, 418] width 460 height 56
click at [951, 483] on div "SABOR DO REFRI" at bounding box center [762, 485] width 460 height 56
click at [964, 482] on icon at bounding box center [964, 485] width 21 height 21
click at [667, 285] on p "compartilhados" at bounding box center [647, 277] width 230 height 36
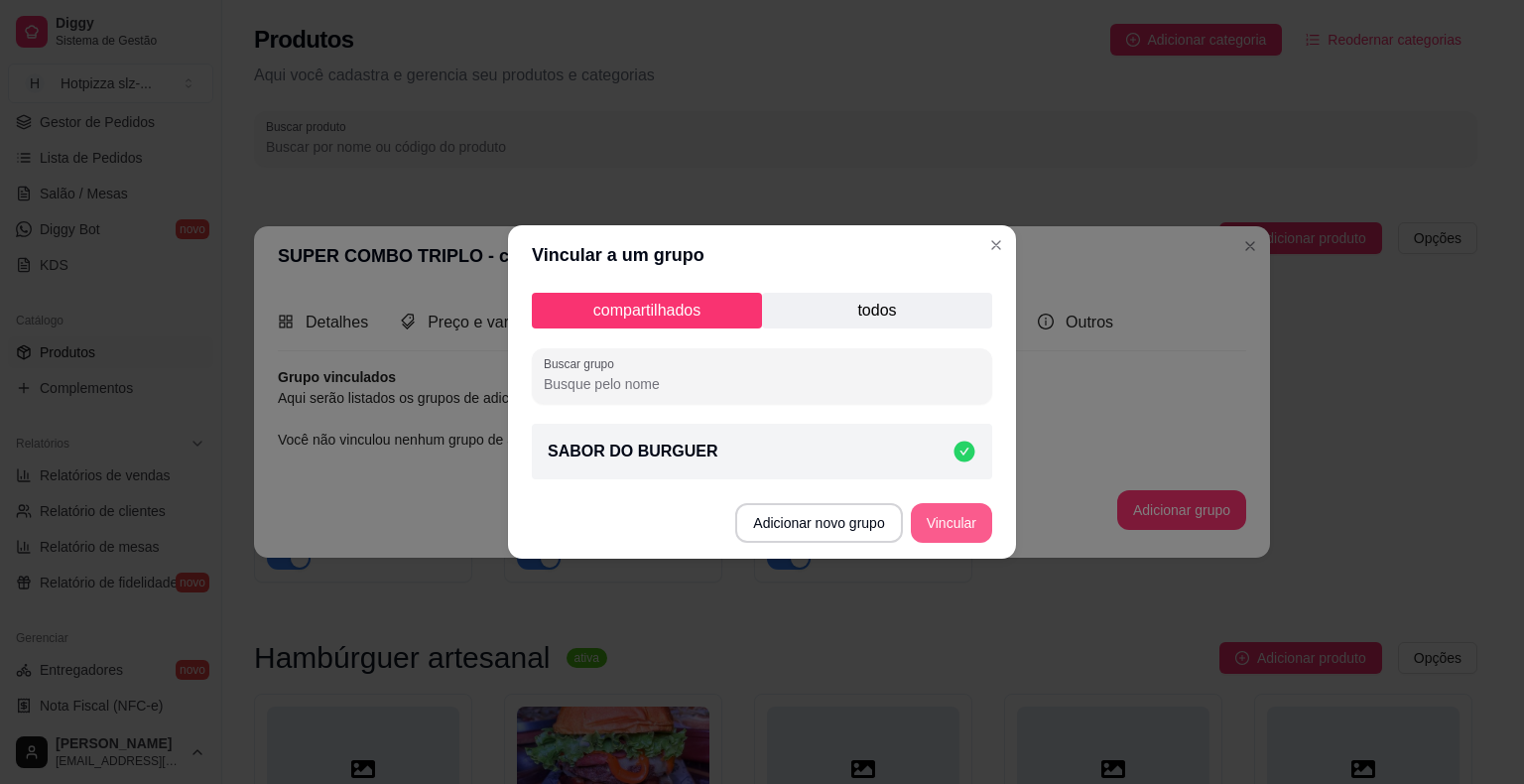
click at [937, 525] on button "Vincular" at bounding box center [951, 523] width 81 height 40
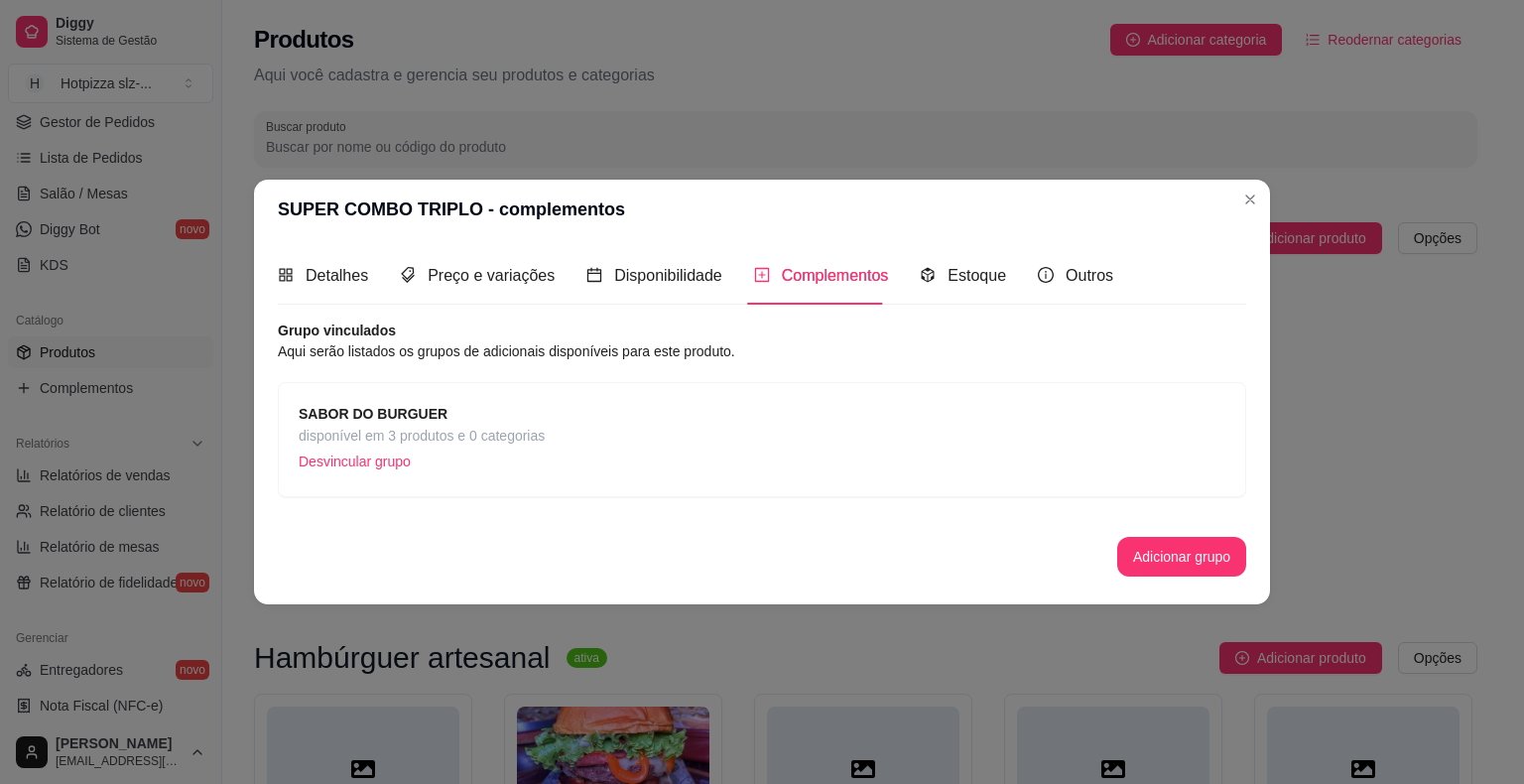
click at [575, 442] on div "SABOR DO BURGUER disponível em 3 produtos e 0 categorias Desvincular grupo" at bounding box center [762, 439] width 927 height 73
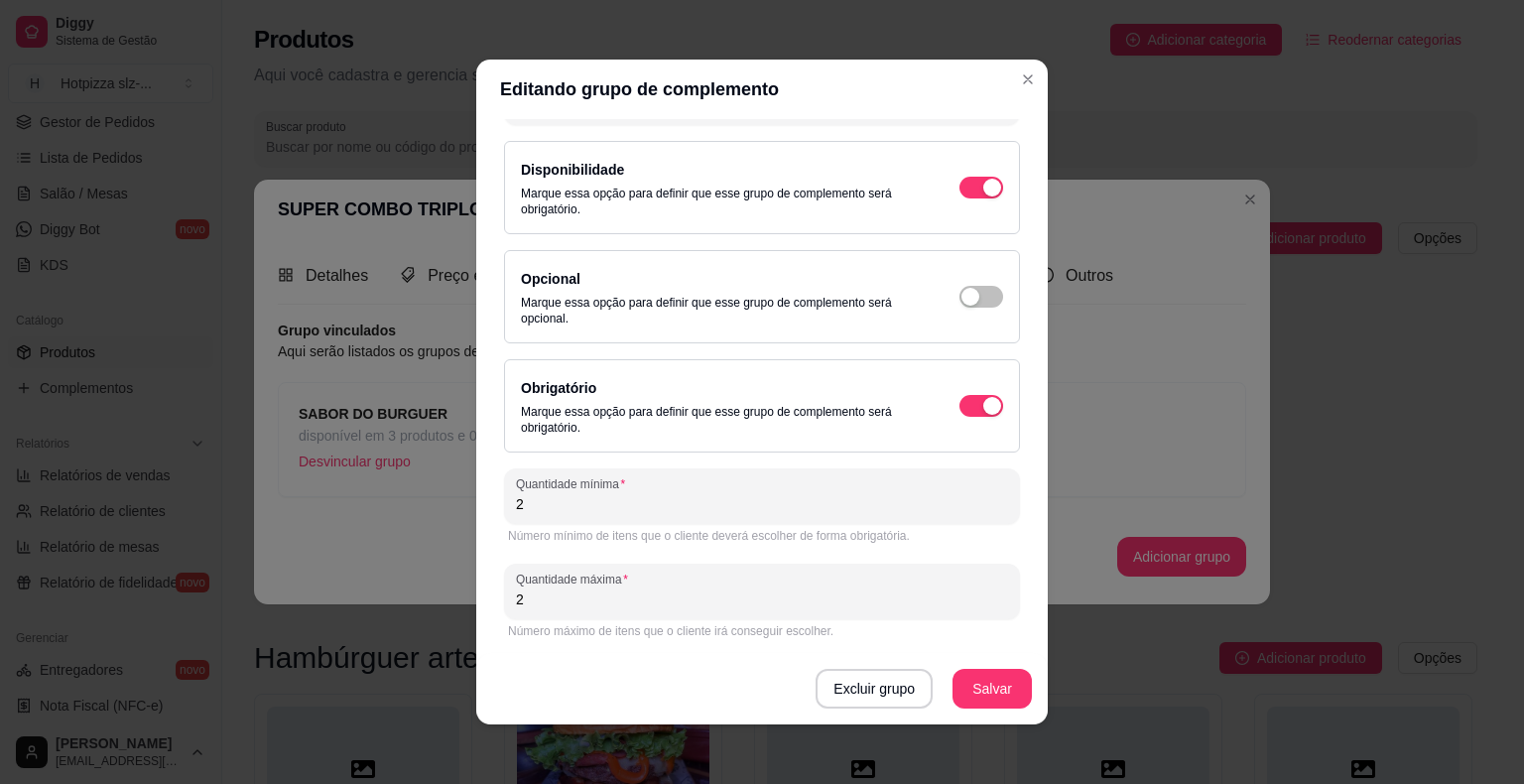
scroll to position [4, 0]
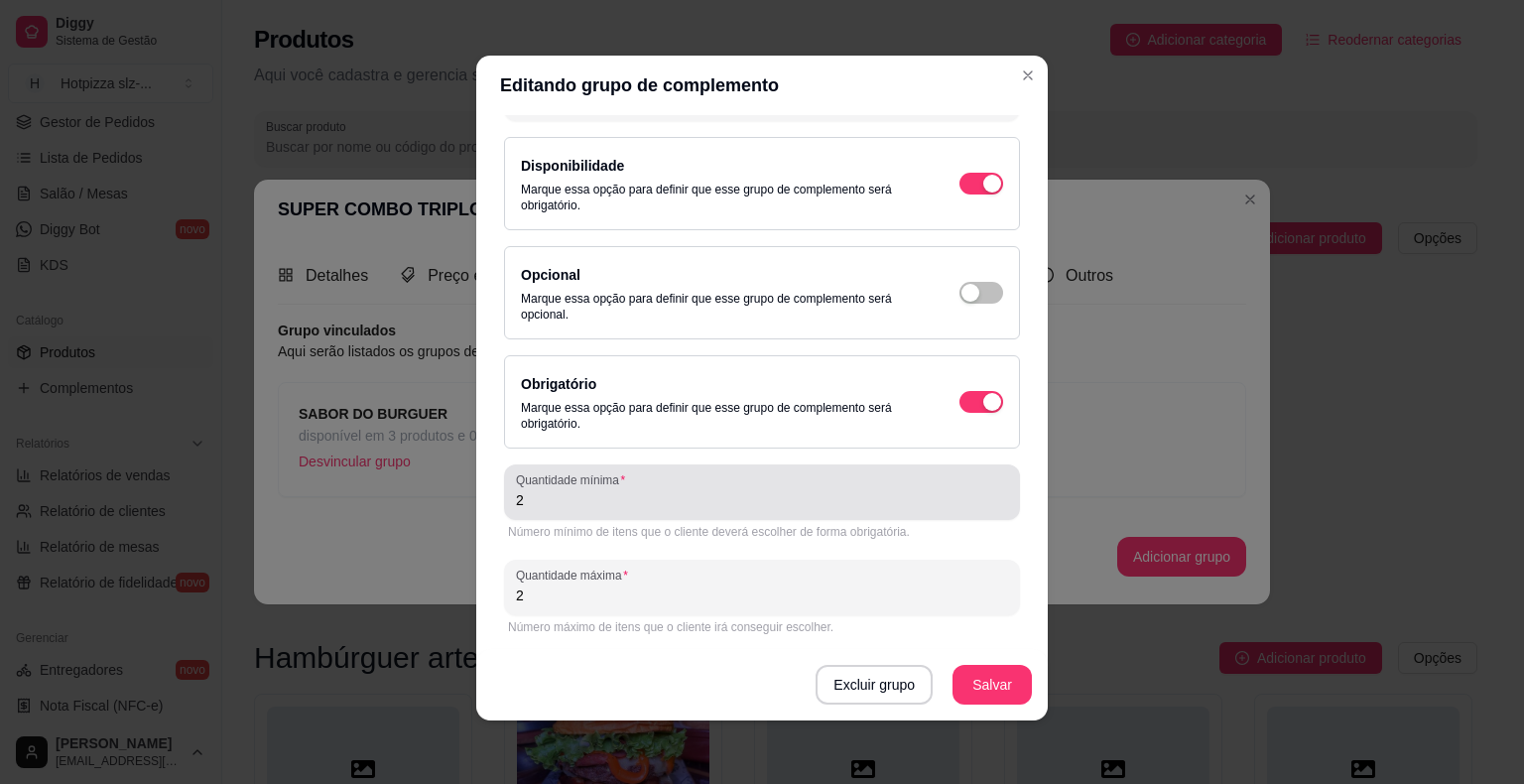
click at [559, 508] on div "2" at bounding box center [762, 492] width 492 height 40
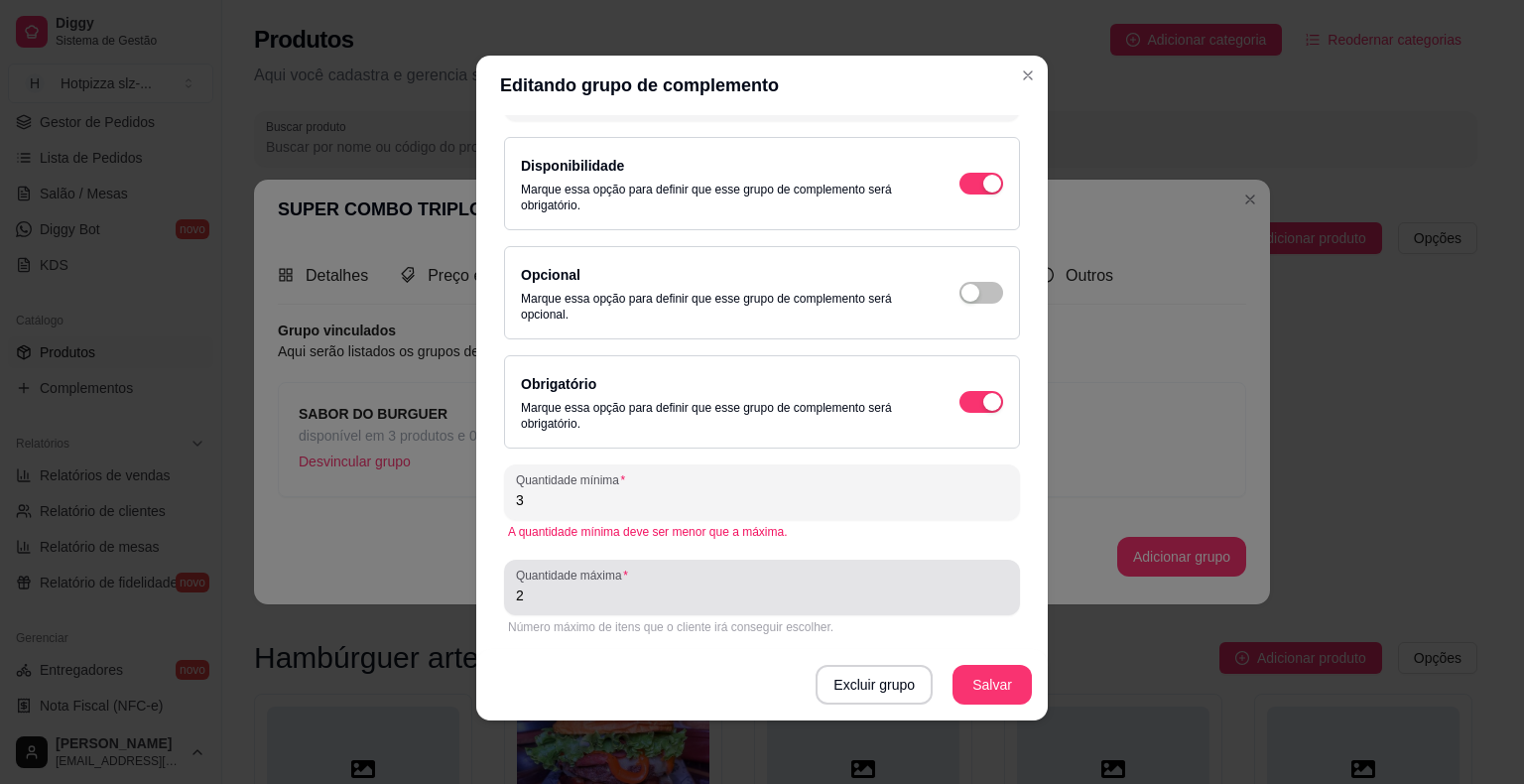
type input "3"
click at [532, 599] on input "2" at bounding box center [762, 595] width 492 height 20
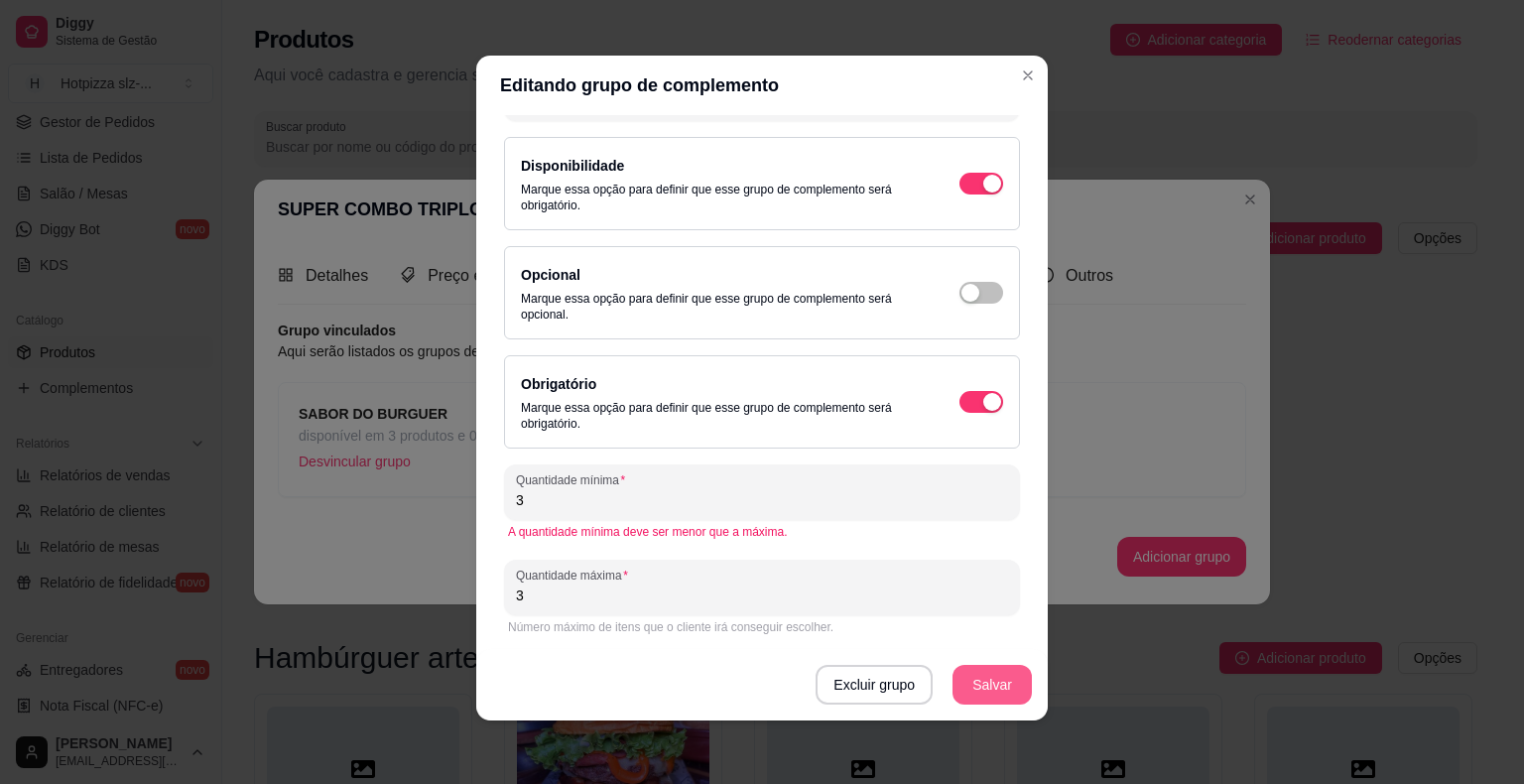
type input "3"
click at [996, 684] on button "Salvar" at bounding box center [991, 685] width 77 height 39
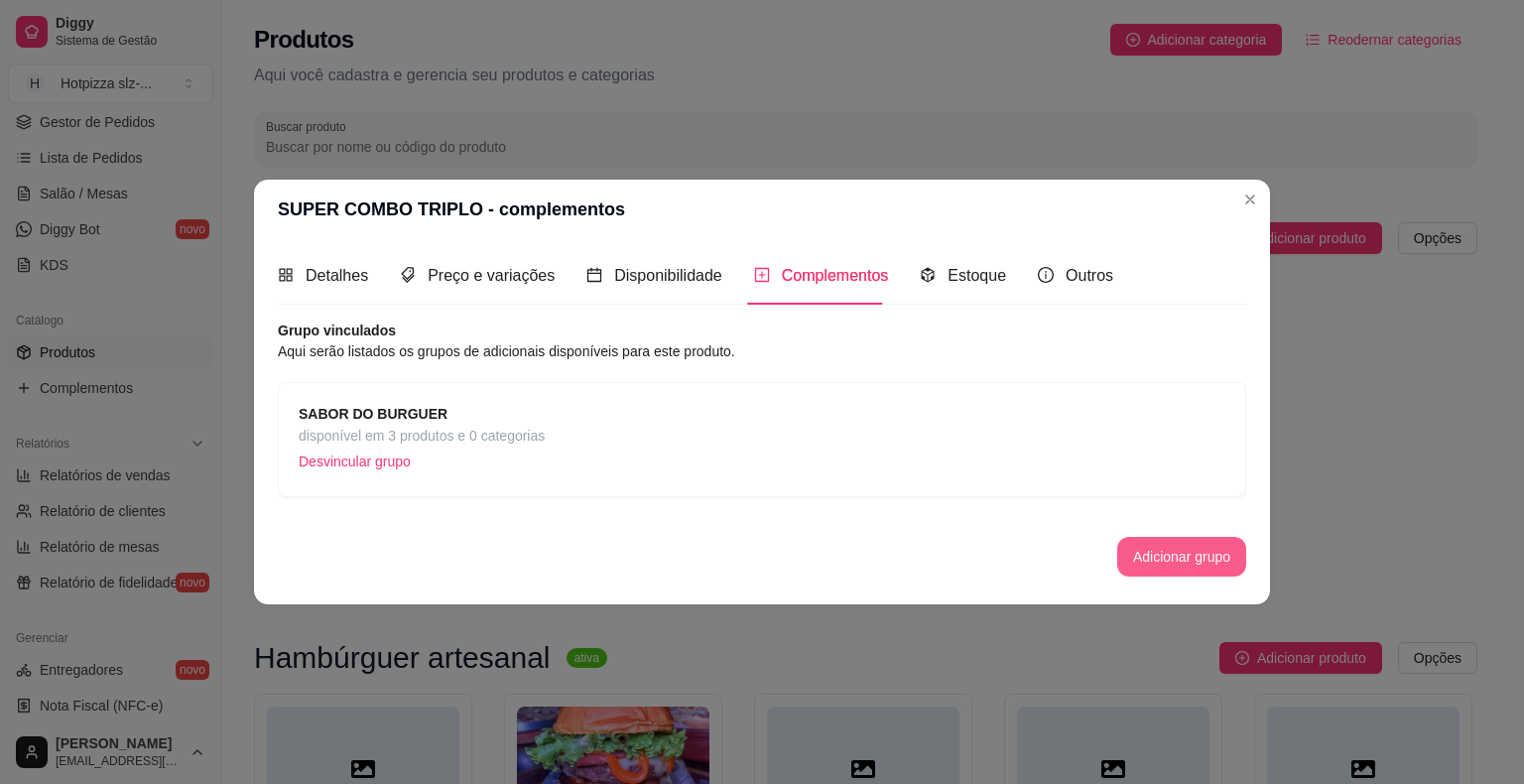
click at [1201, 558] on button "Adicionar grupo" at bounding box center [1181, 557] width 129 height 40
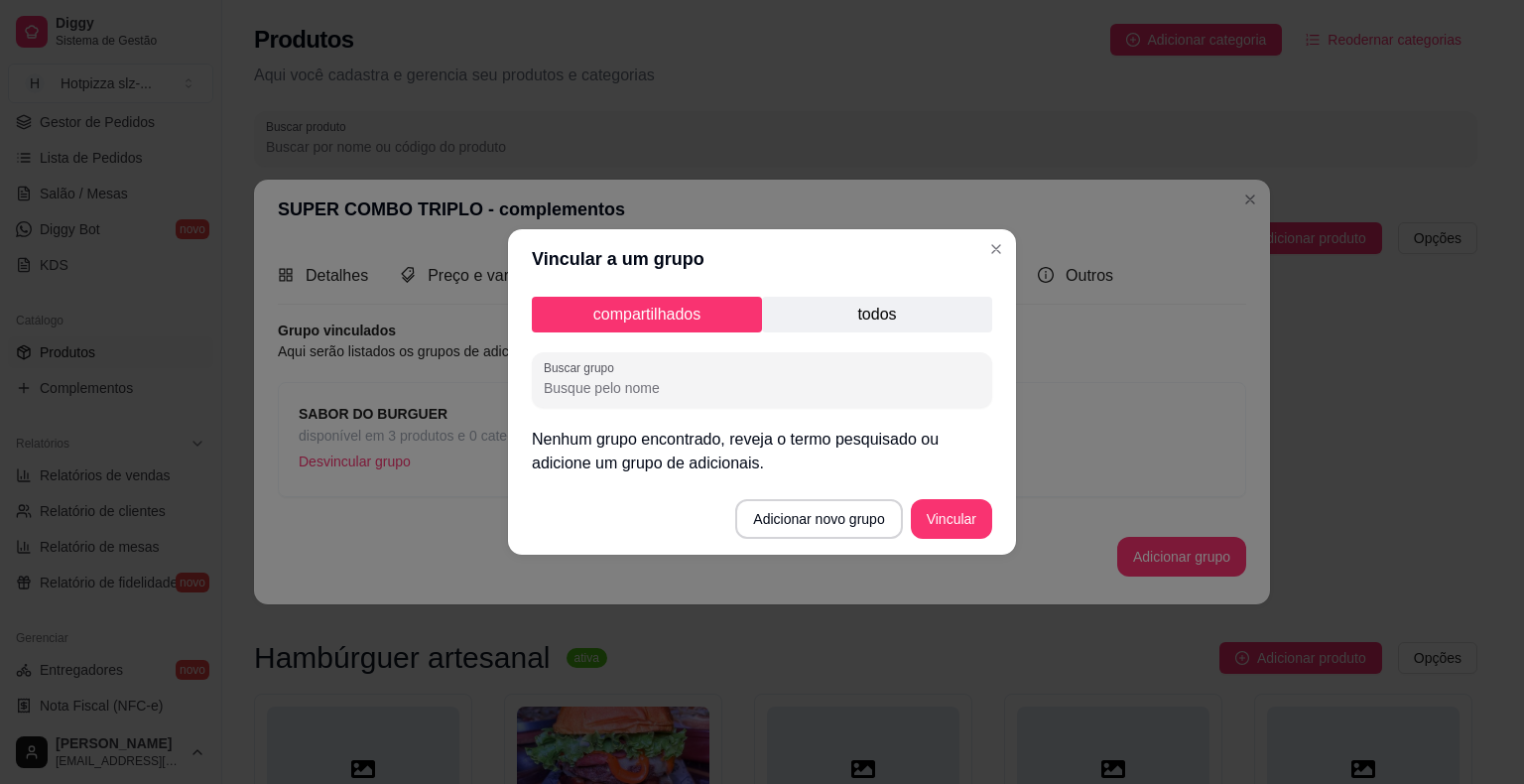
click at [870, 323] on p "todos" at bounding box center [877, 315] width 230 height 36
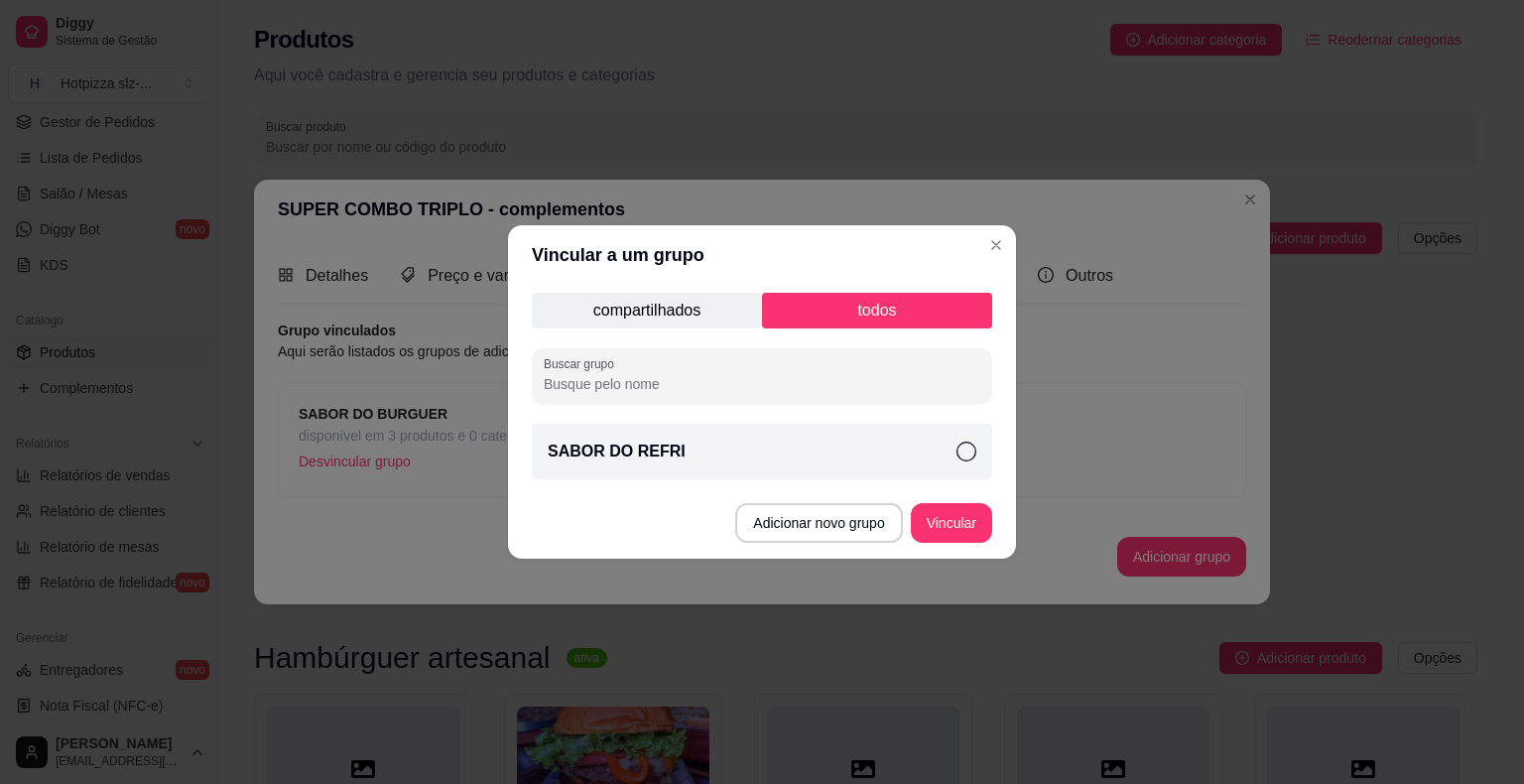
click at [683, 462] on div "SABOR DO REFRI" at bounding box center [762, 452] width 460 height 56
click at [980, 525] on button "Vincular" at bounding box center [951, 523] width 81 height 40
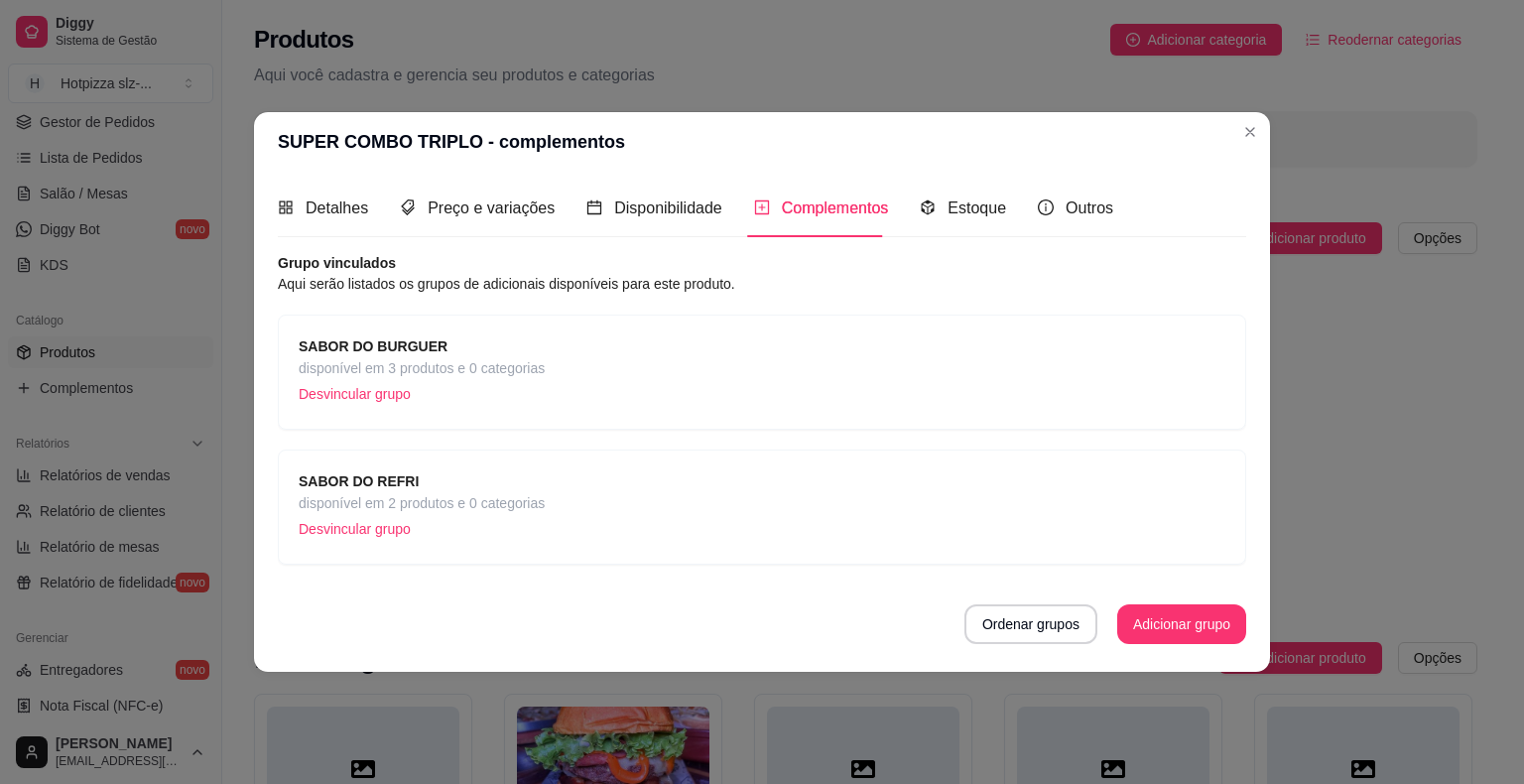
click at [476, 526] on p "Desvincular grupo" at bounding box center [422, 529] width 246 height 30
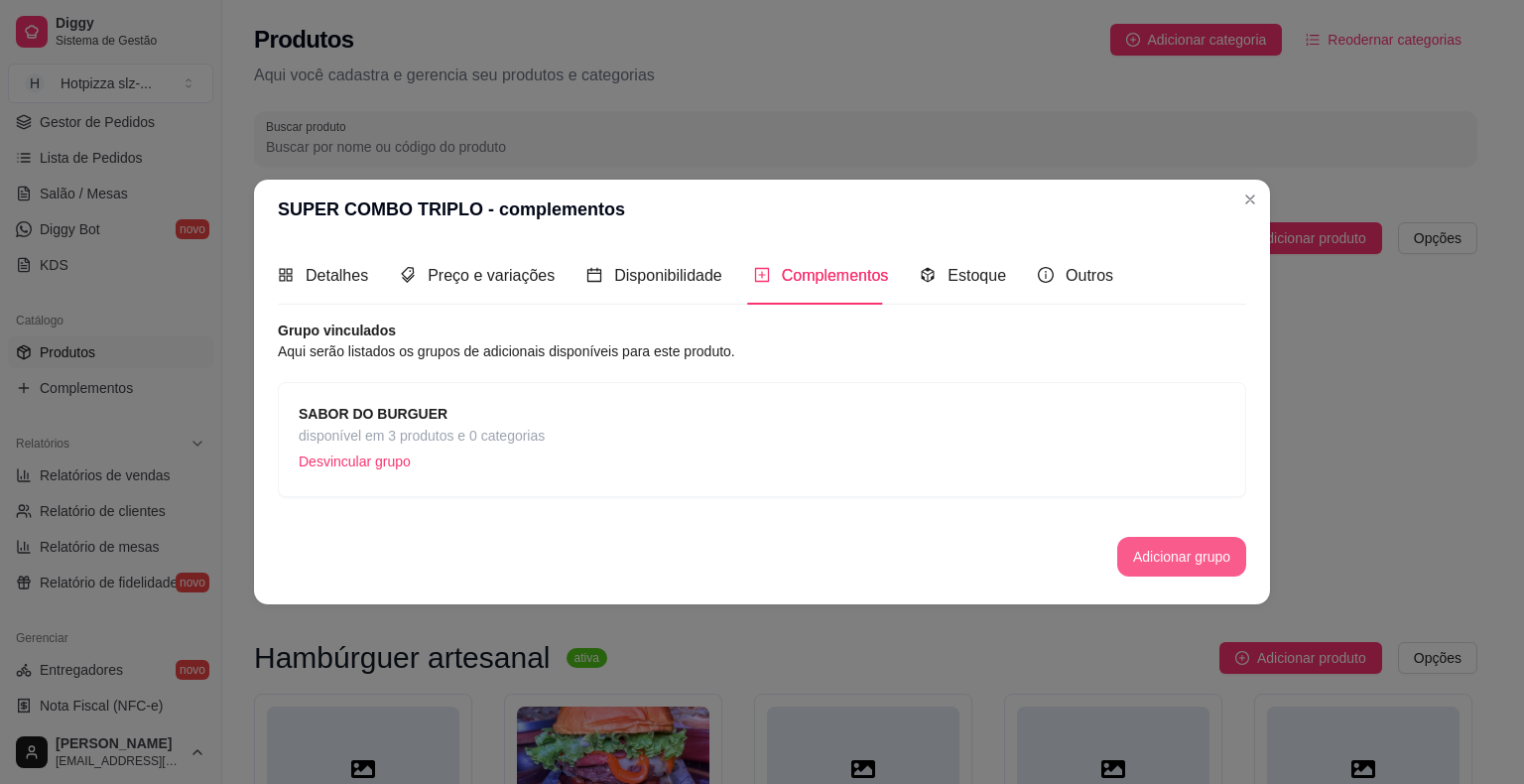
click at [1157, 555] on button "Adicionar grupo" at bounding box center [1181, 557] width 129 height 40
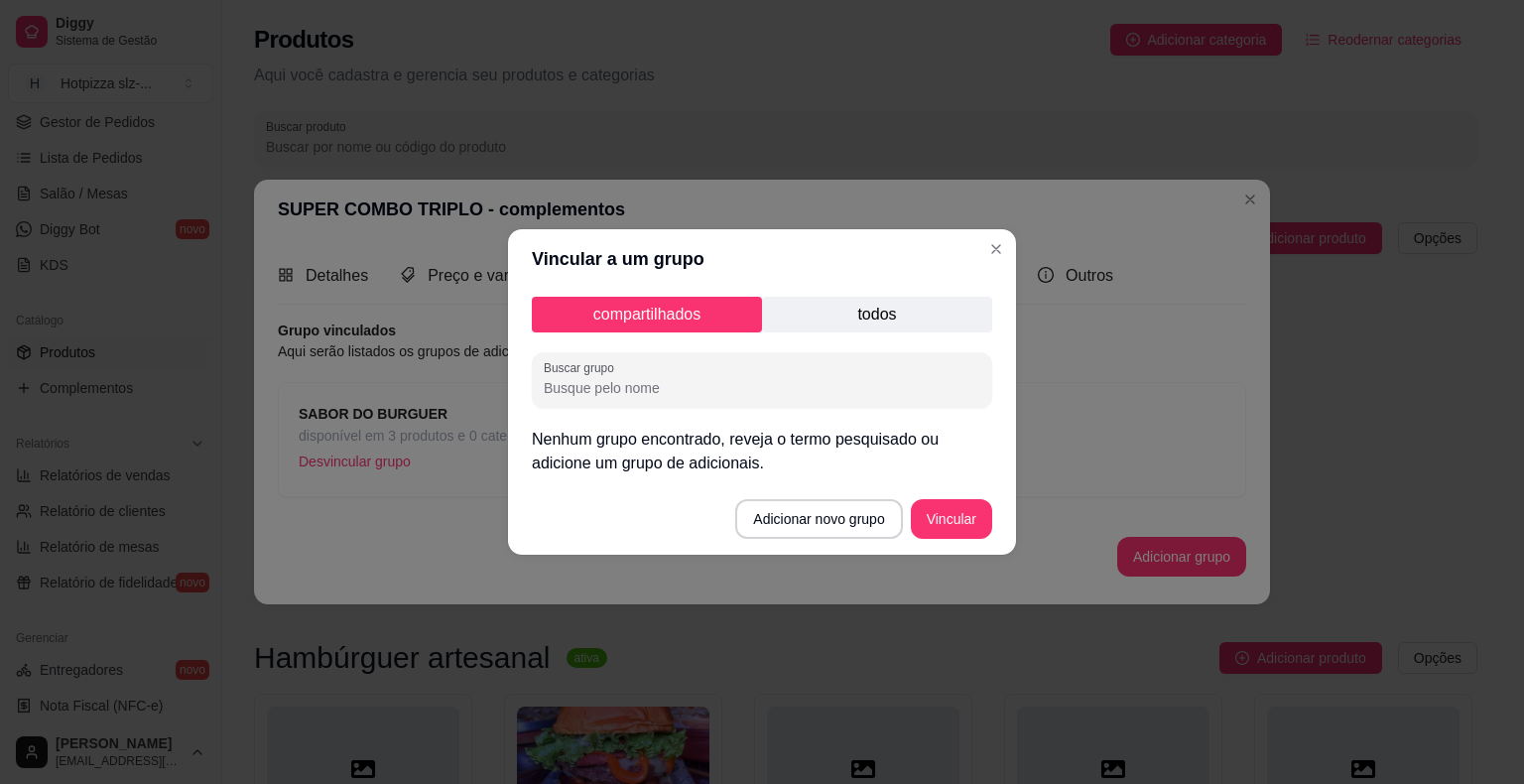
click at [902, 316] on p "todos" at bounding box center [877, 315] width 230 height 36
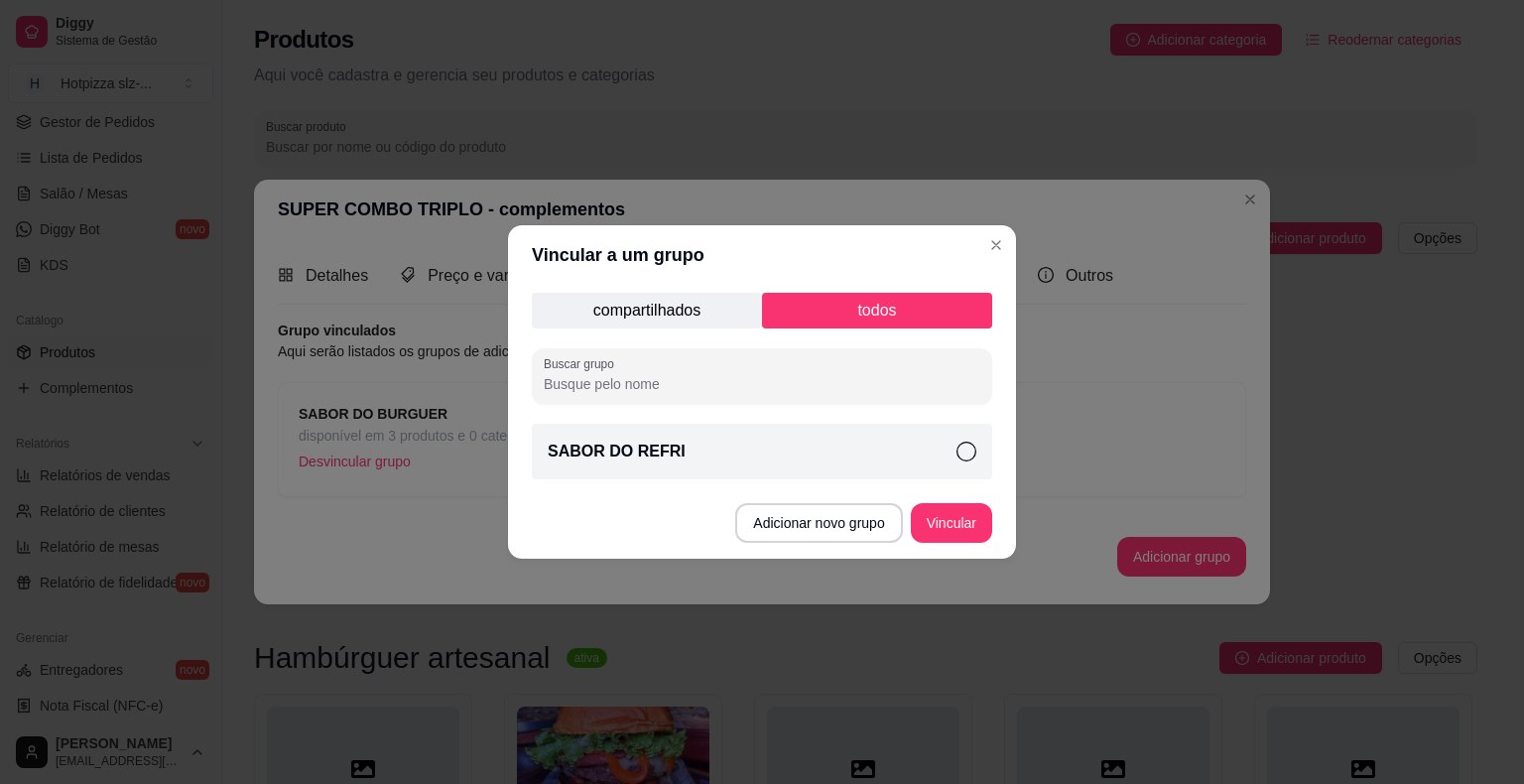
click at [846, 453] on div "SABOR DO REFRI" at bounding box center [762, 452] width 460 height 56
click at [968, 527] on button "Vincular" at bounding box center [951, 523] width 79 height 39
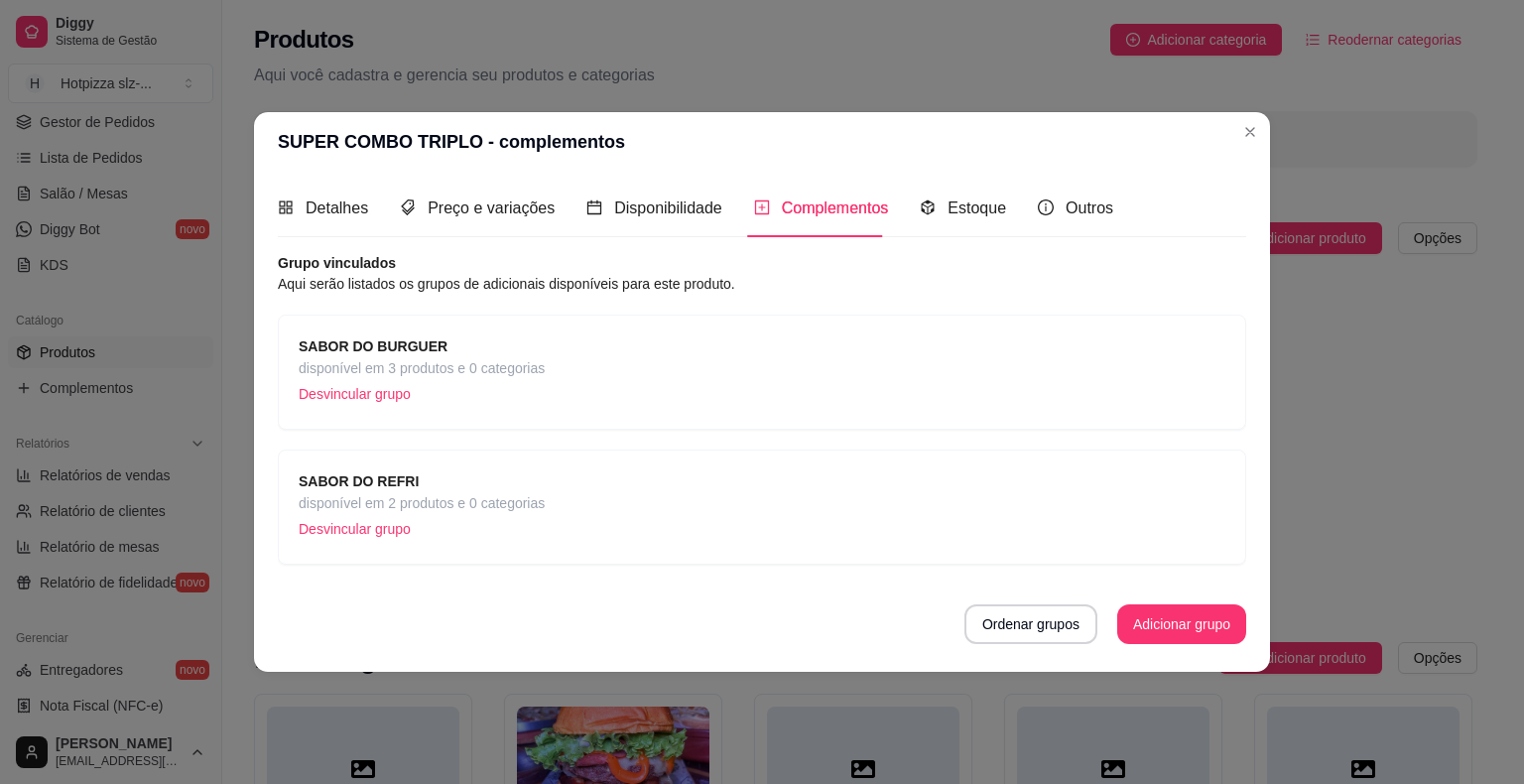
click at [496, 489] on span "SABOR DO REFRI" at bounding box center [422, 481] width 246 height 22
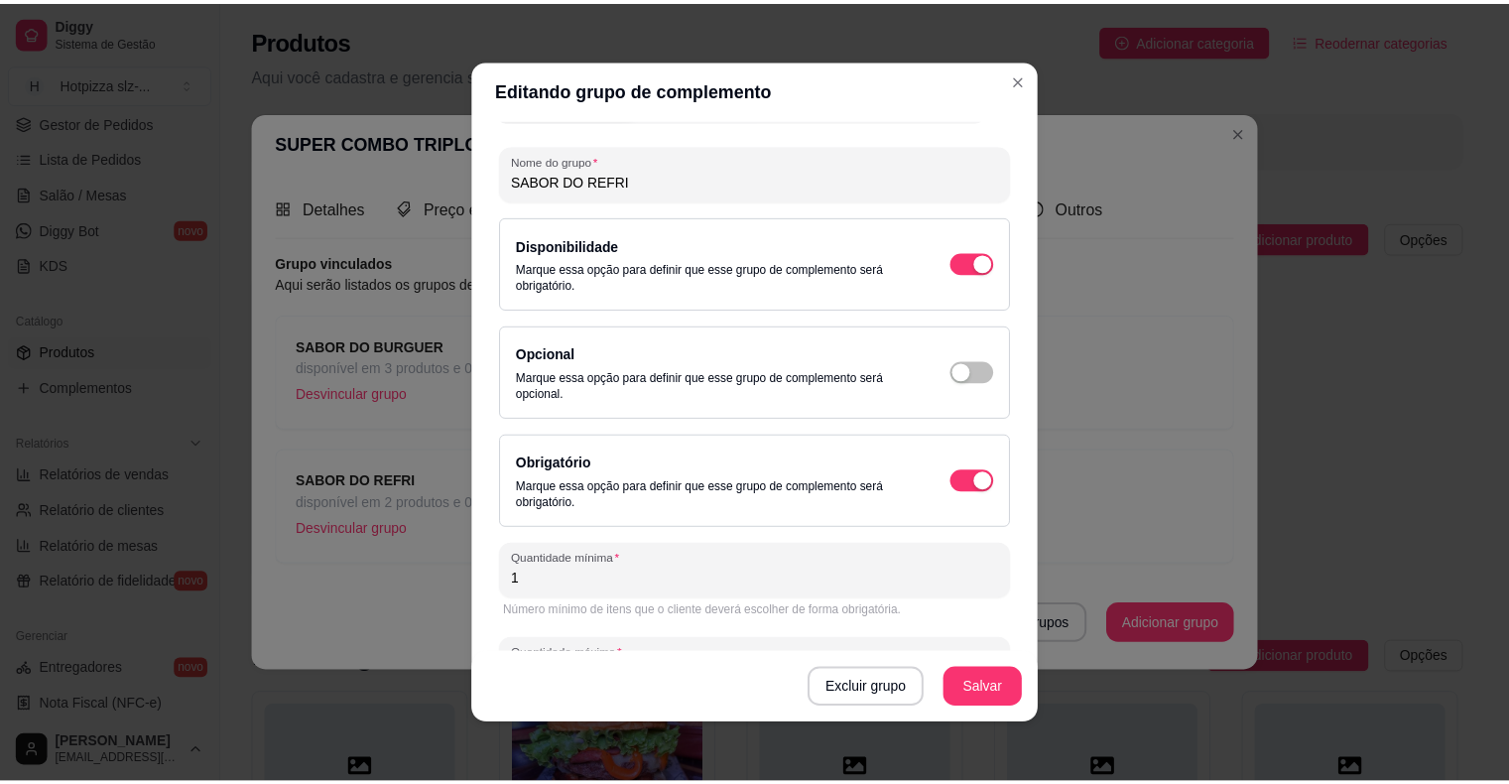
scroll to position [121, 0]
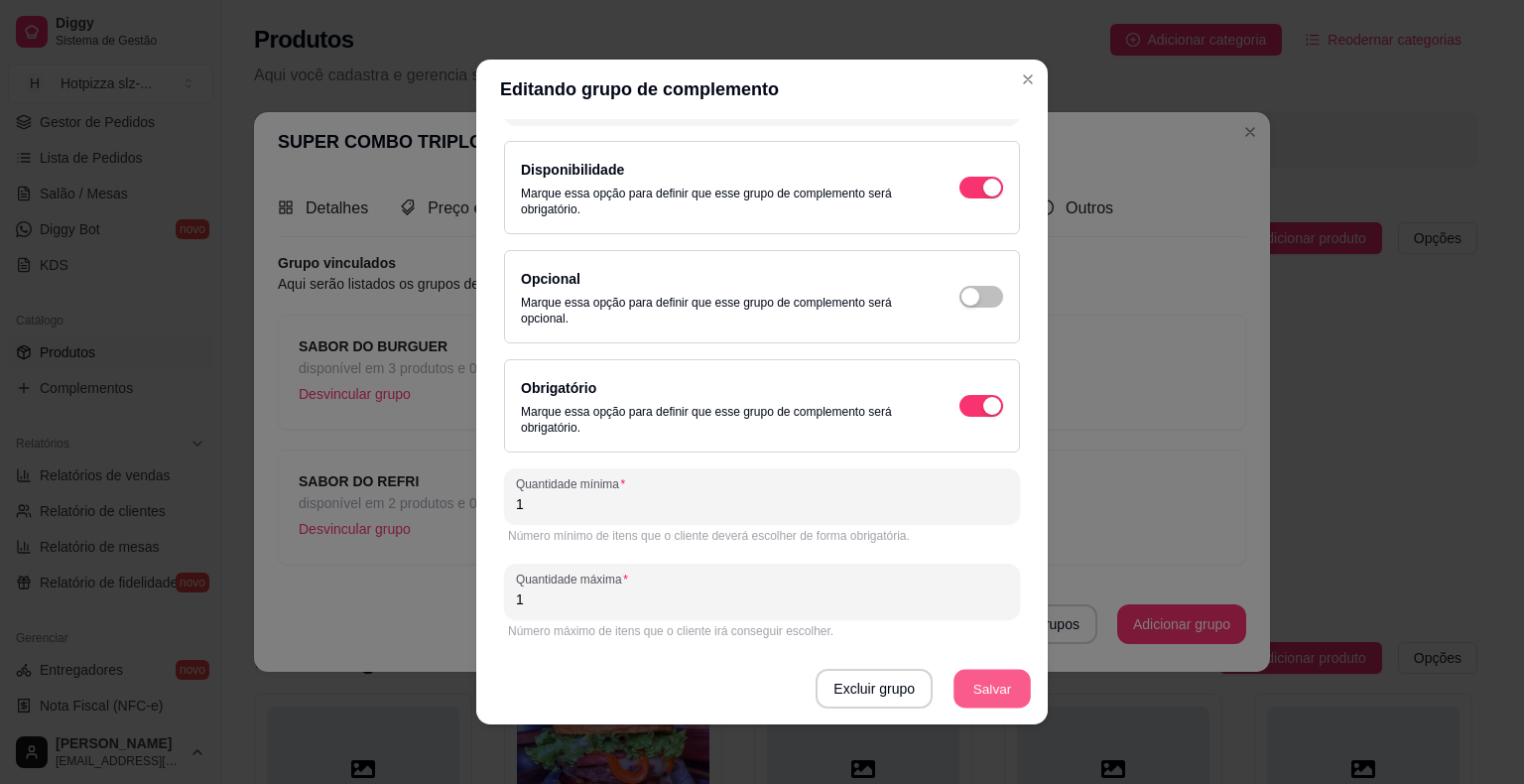
click at [972, 688] on button "Salvar" at bounding box center [991, 689] width 77 height 39
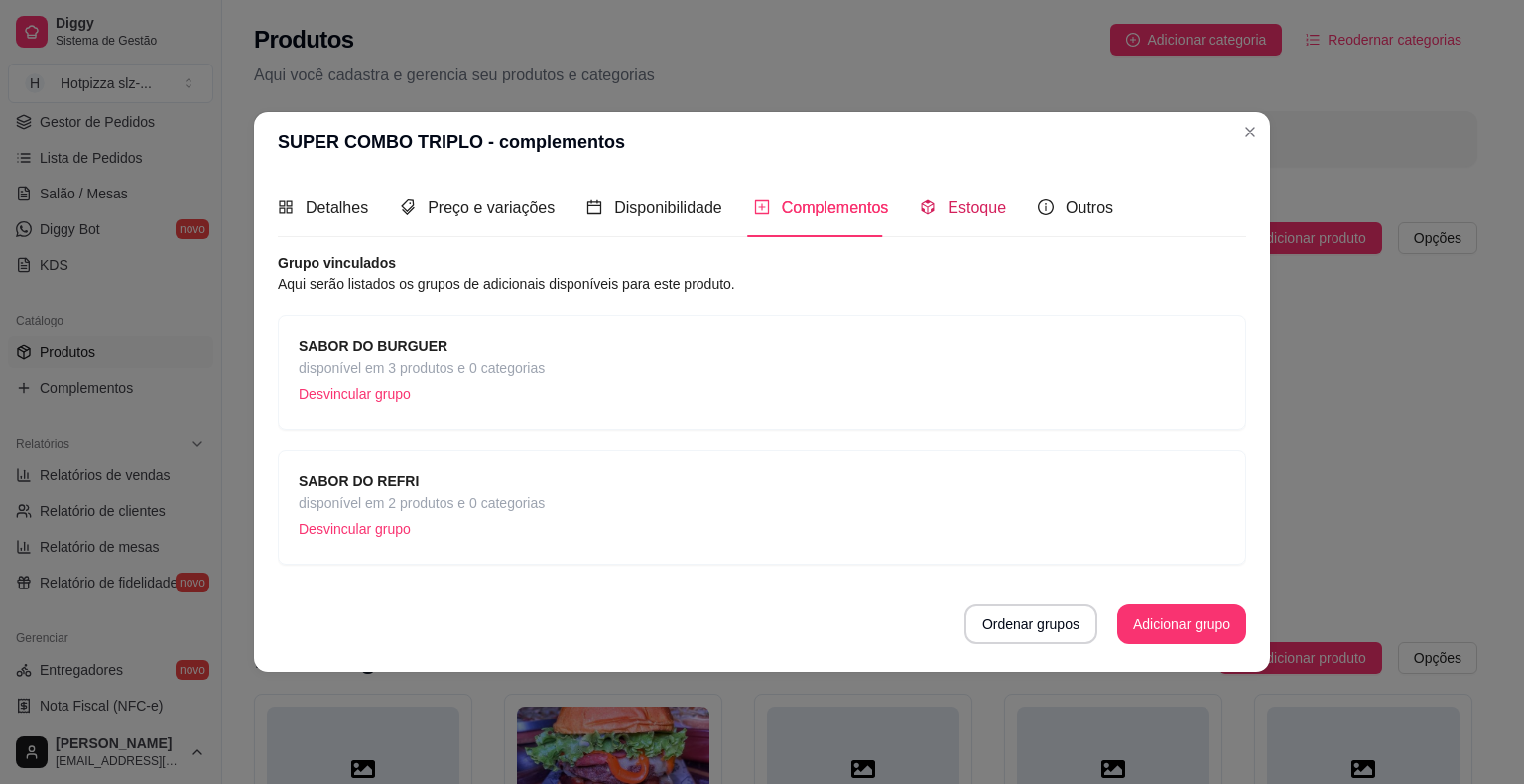
click at [991, 204] on span "Estoque" at bounding box center [976, 207] width 59 height 17
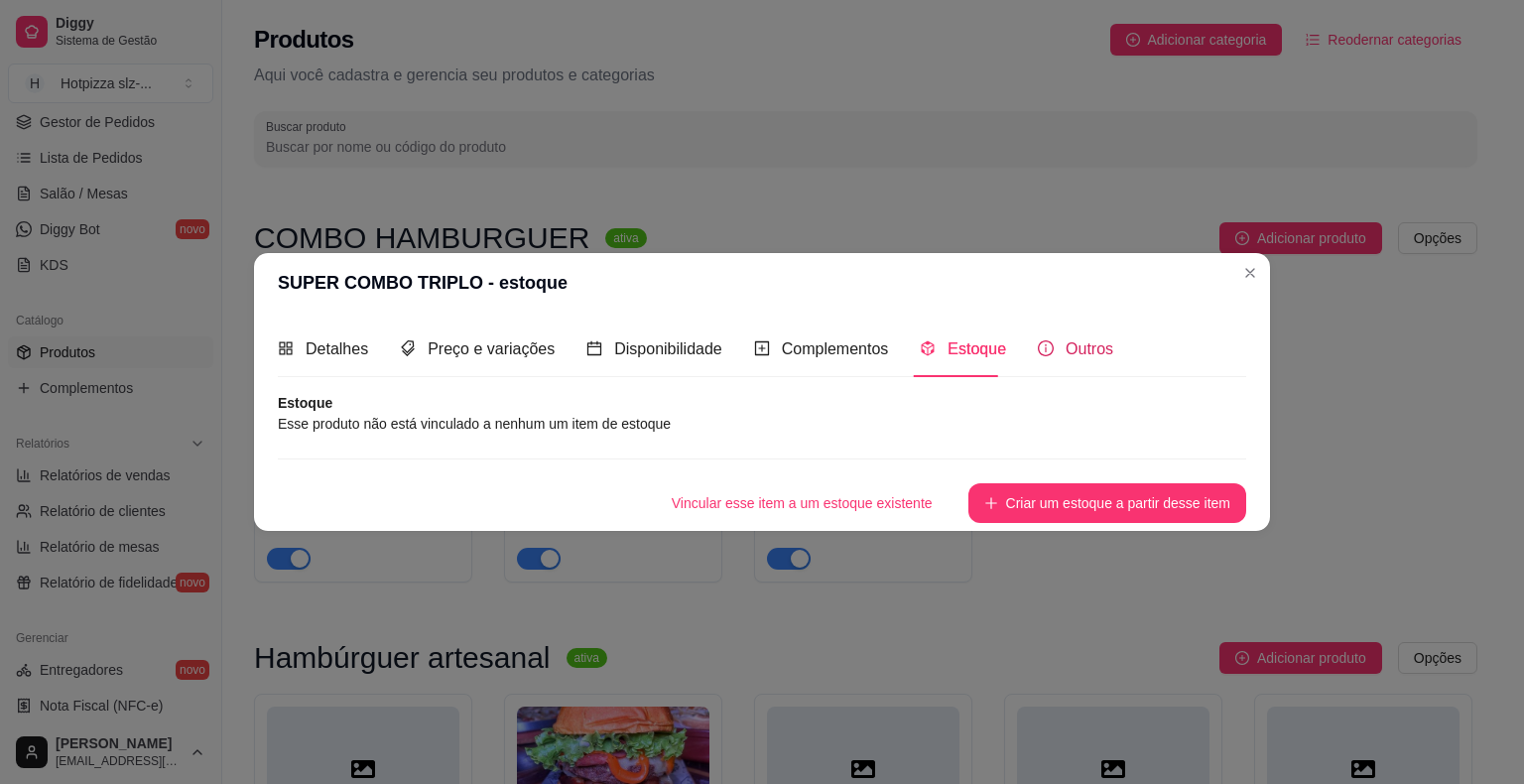
click at [1070, 353] on span "Outros" at bounding box center [1090, 348] width 48 height 17
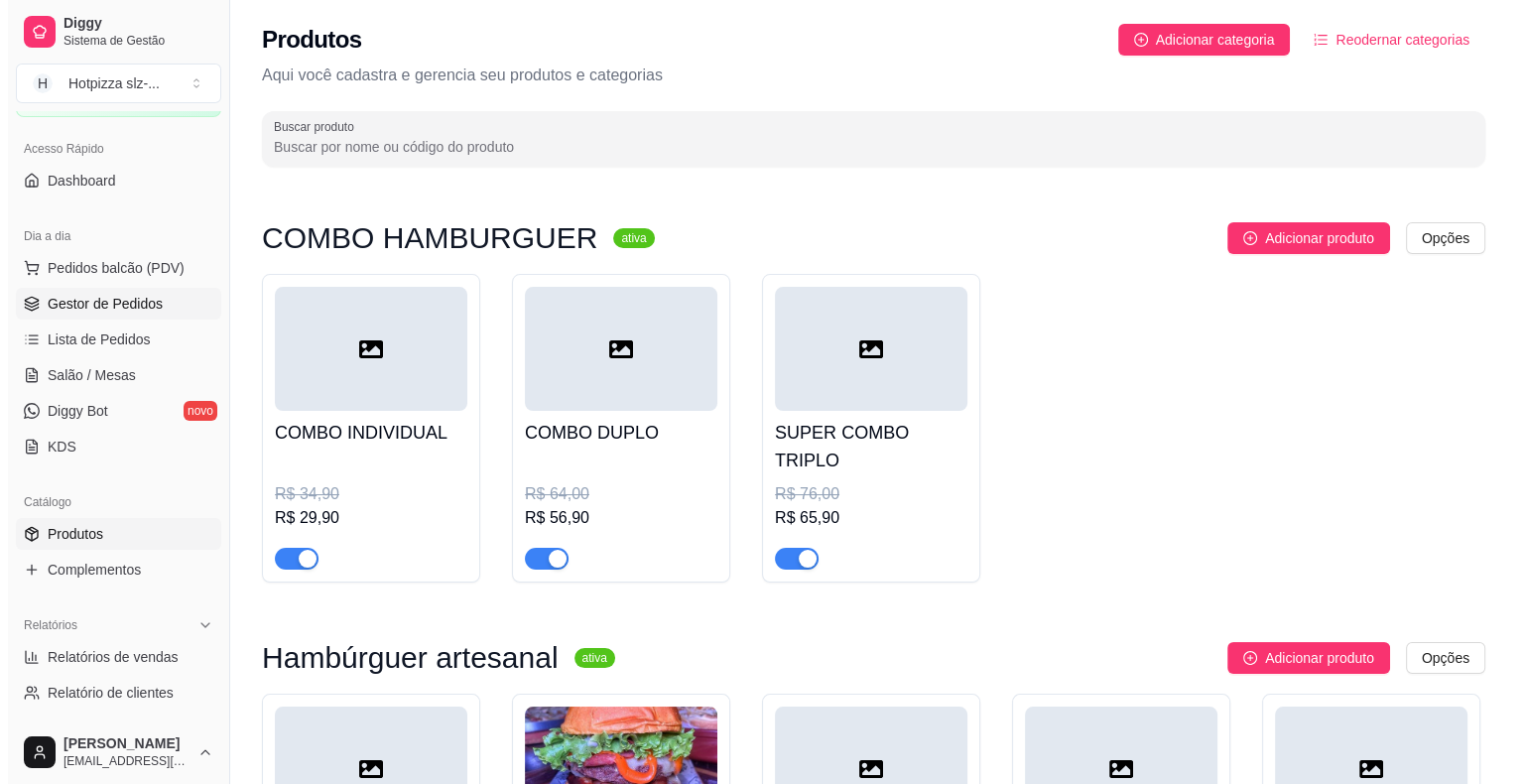
scroll to position [0, 0]
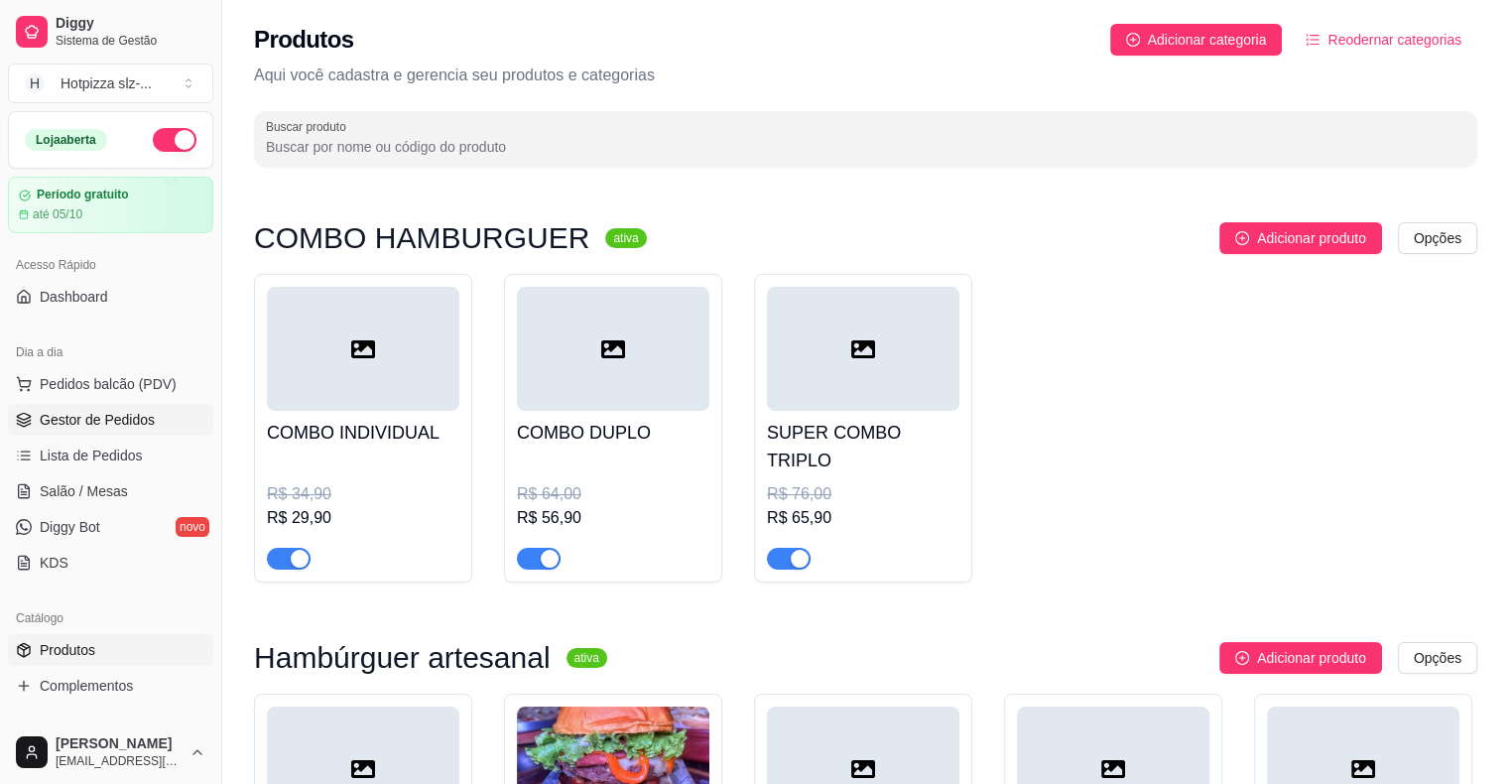
click at [75, 417] on span "Gestor de Pedidos" at bounding box center [97, 420] width 115 height 20
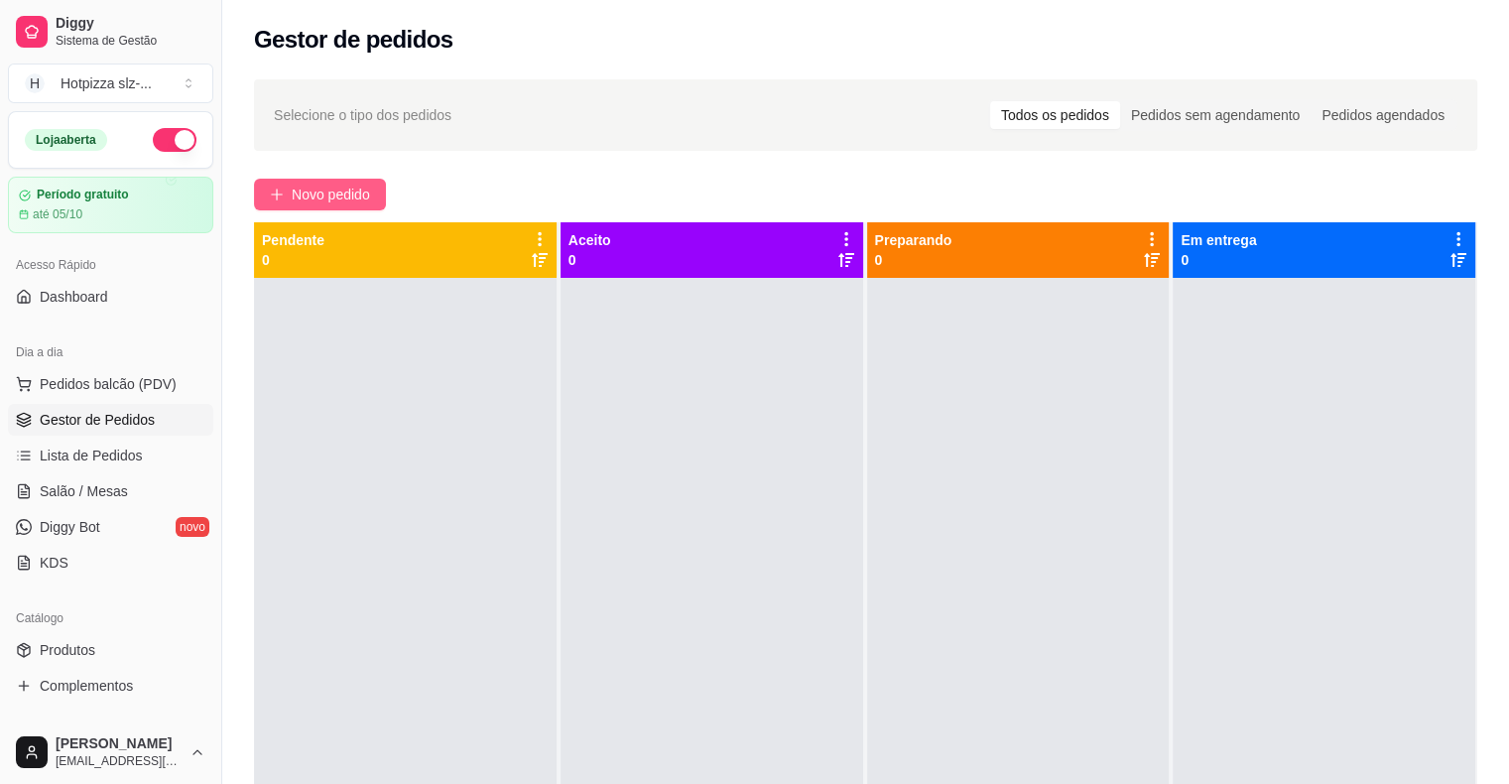
click at [283, 192] on icon "plus" at bounding box center [277, 195] width 14 height 14
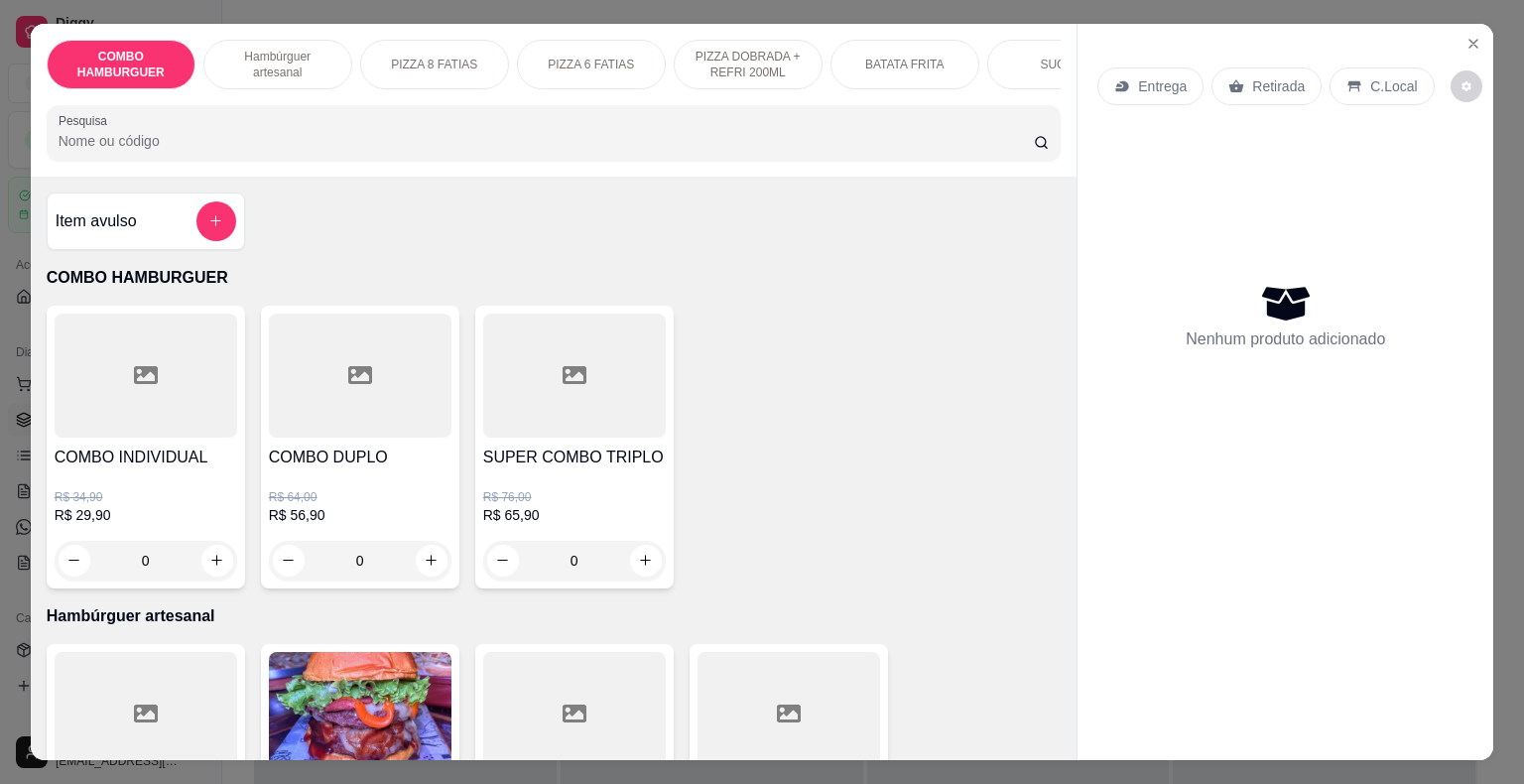
click at [611, 427] on div at bounding box center [574, 376] width 183 height 124
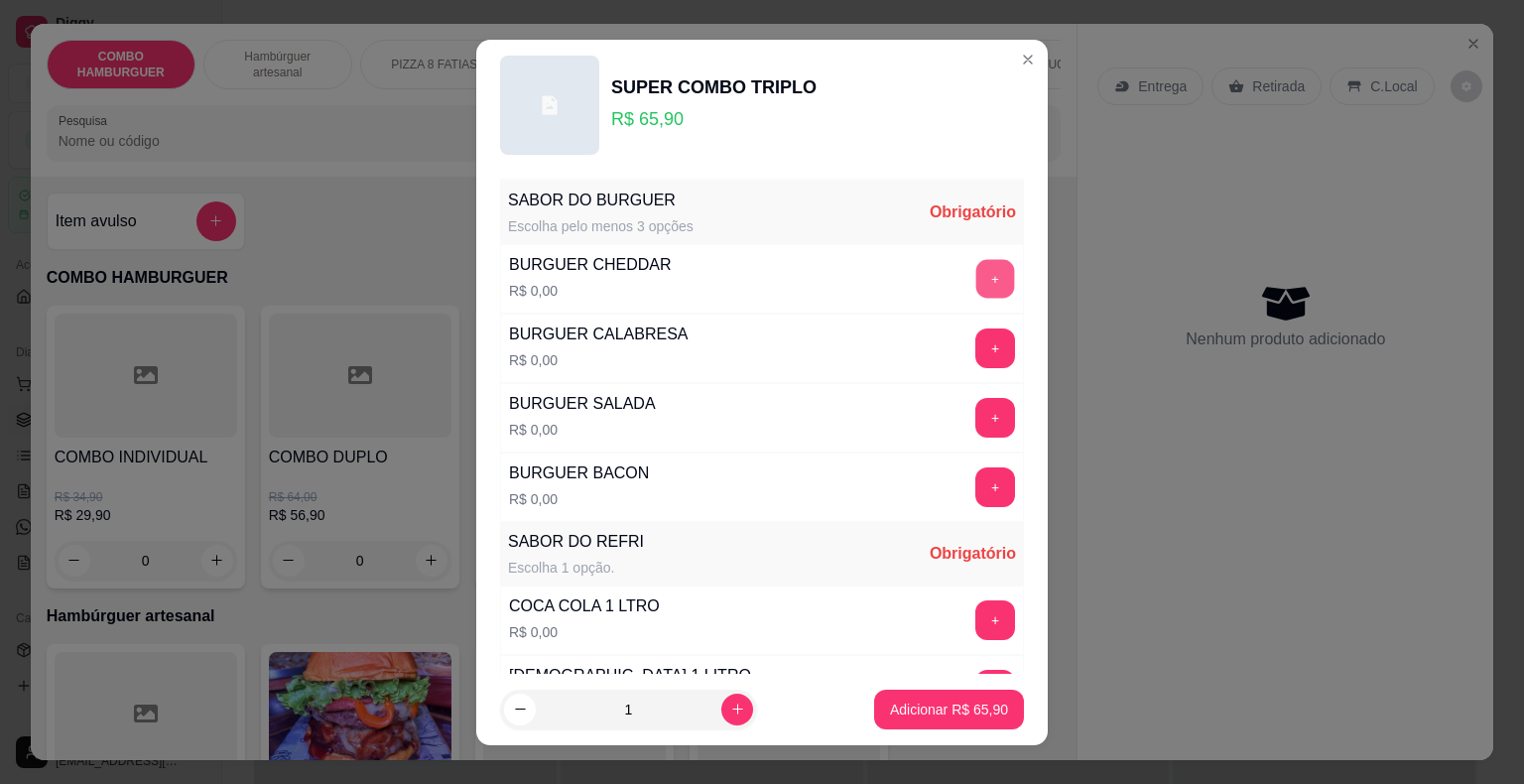
click at [976, 278] on button "+" at bounding box center [995, 278] width 39 height 39
click at [975, 353] on button "+" at bounding box center [995, 348] width 40 height 40
click at [976, 414] on button "+" at bounding box center [995, 417] width 39 height 39
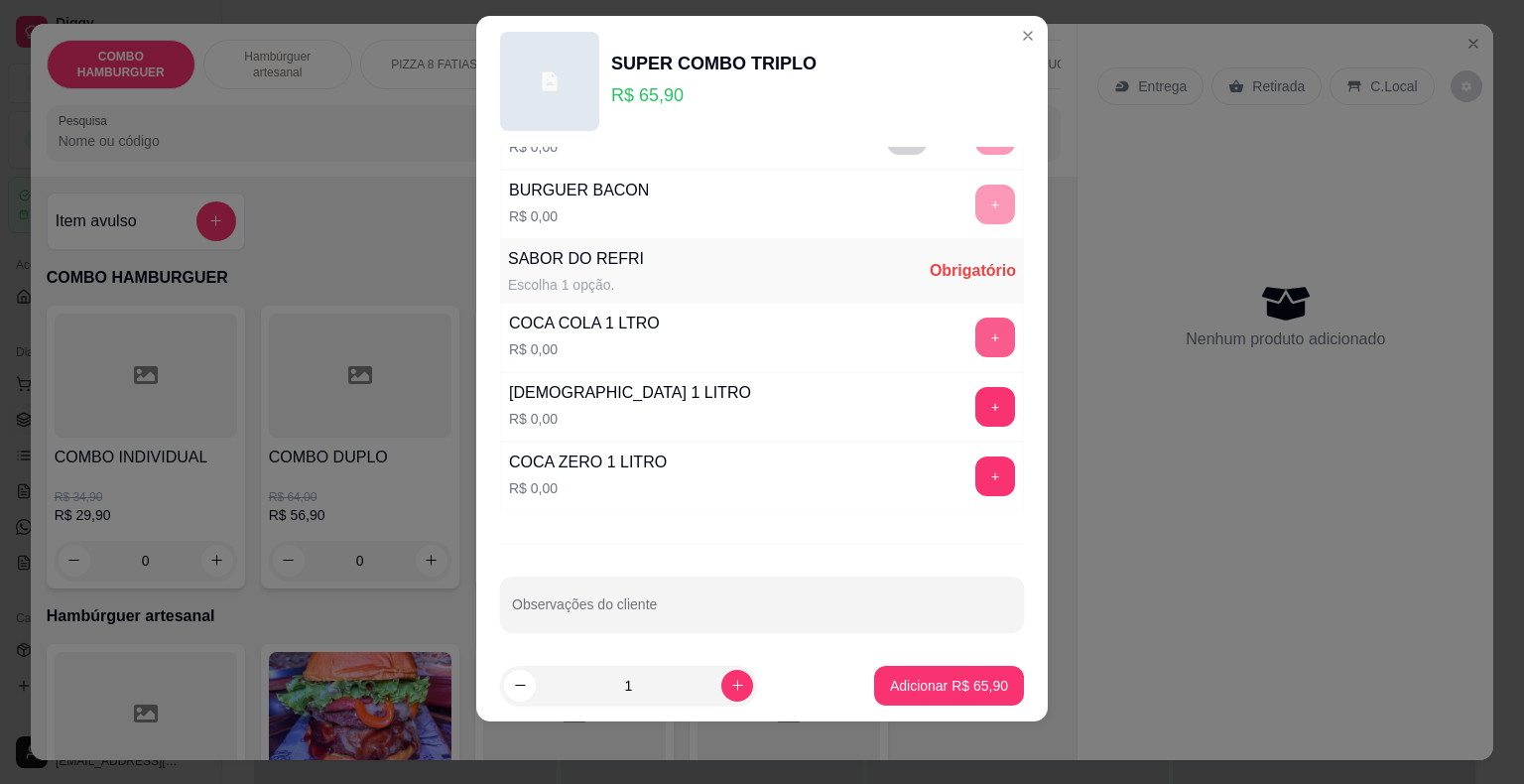
scroll to position [264, 0]
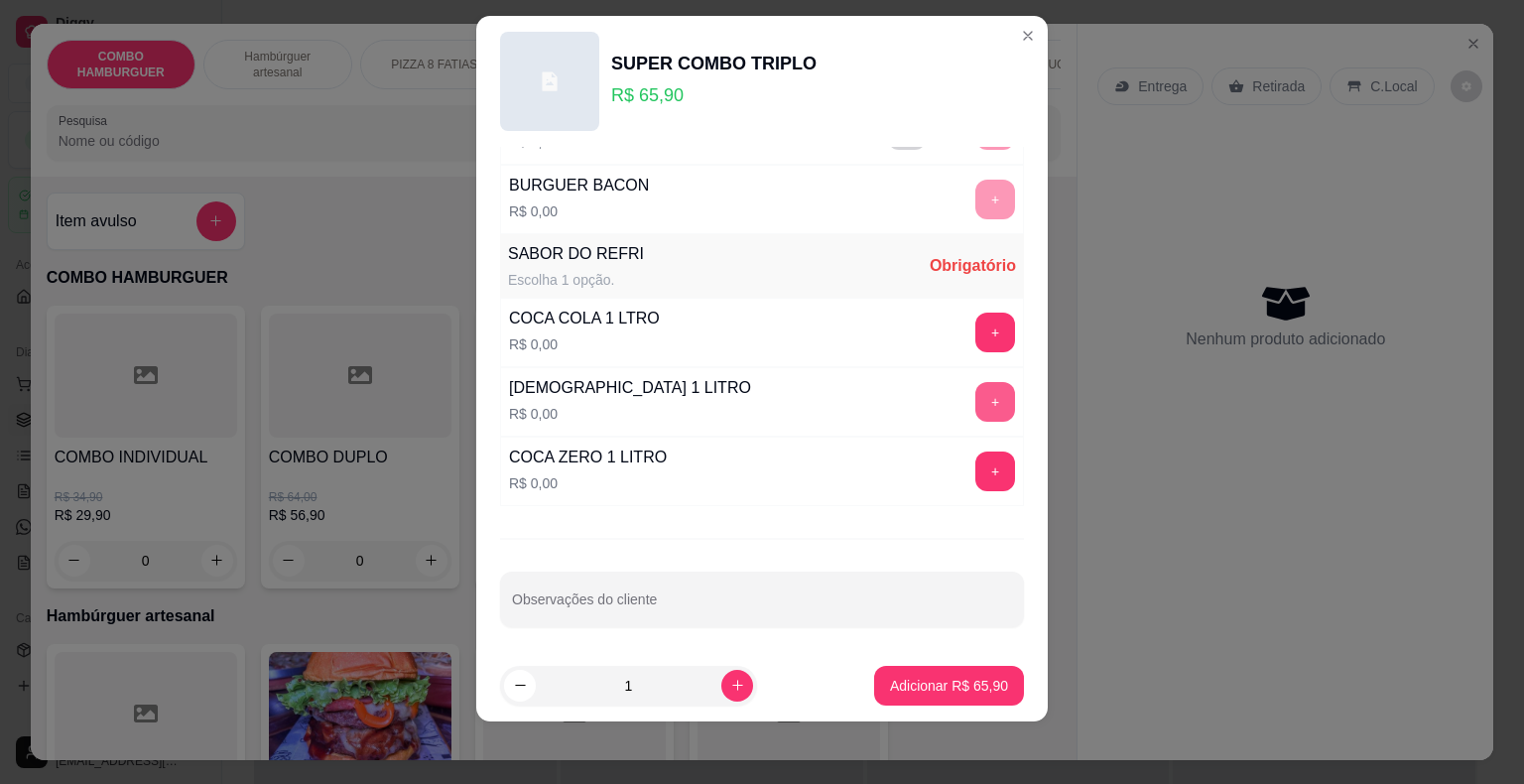
click at [975, 401] on button "+" at bounding box center [995, 402] width 40 height 40
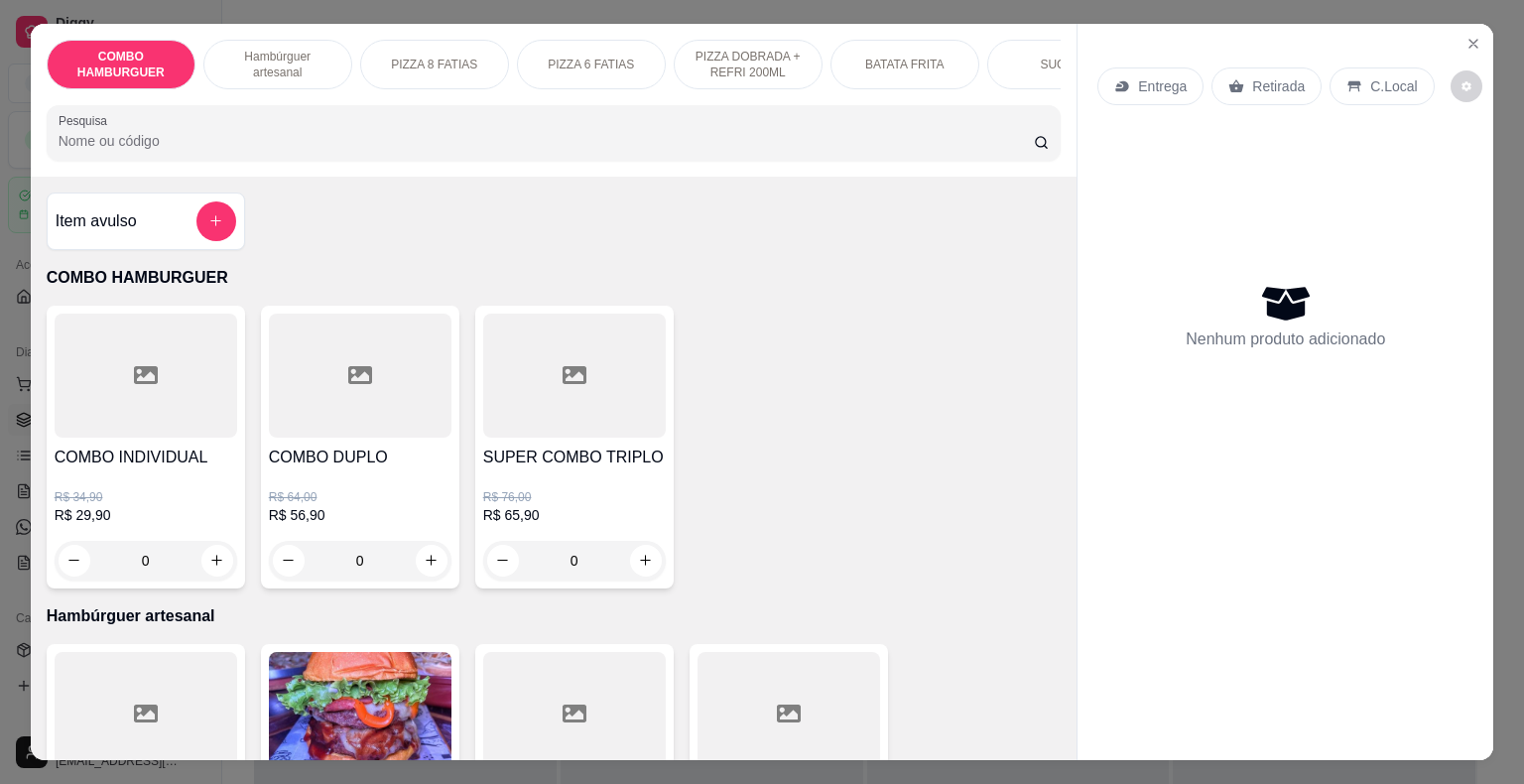
click at [352, 456] on h4 "COMBO DUPLO" at bounding box center [360, 457] width 183 height 24
click at [104, 469] on h4 "COMBO INDIVIDUAL" at bounding box center [146, 457] width 183 height 24
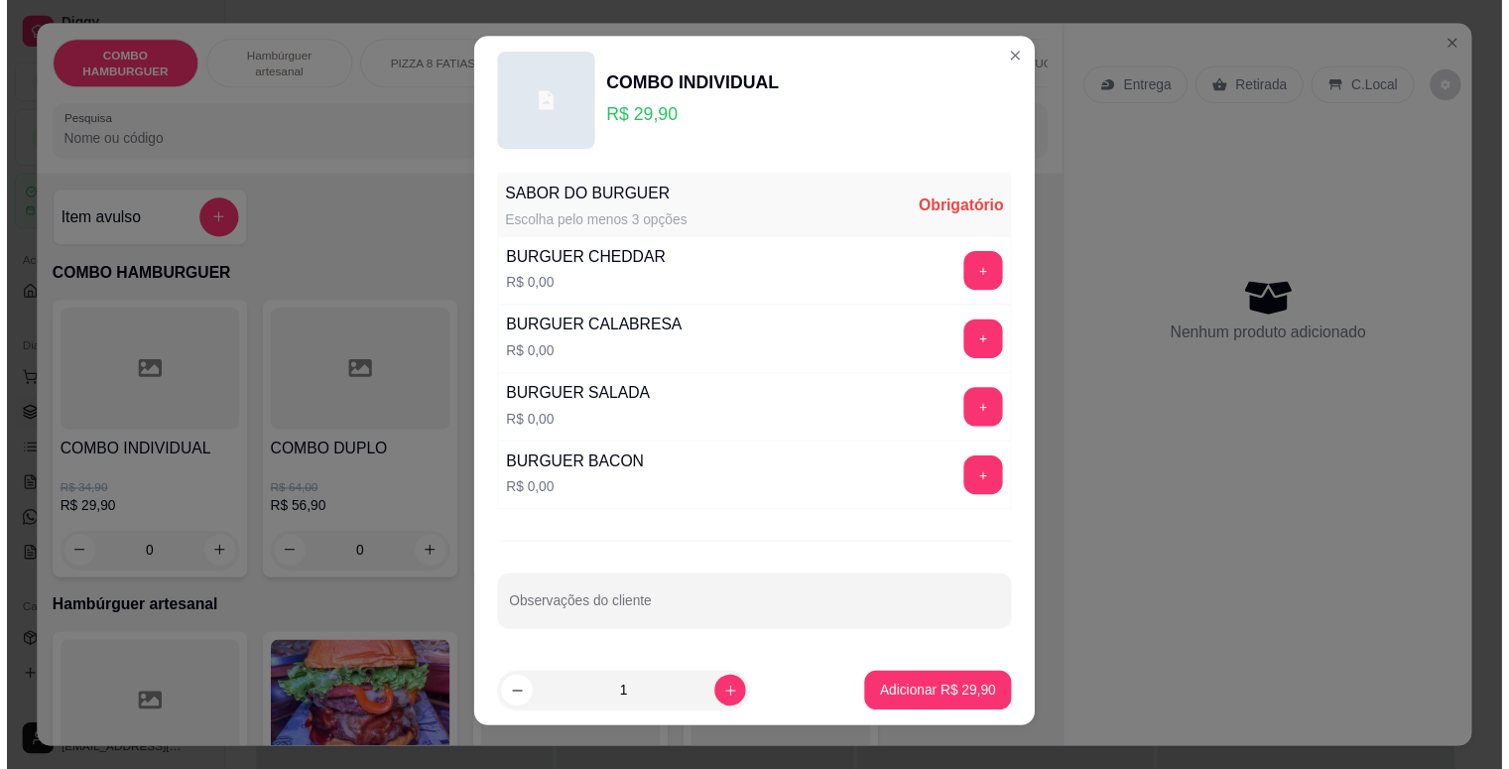
scroll to position [0, 0]
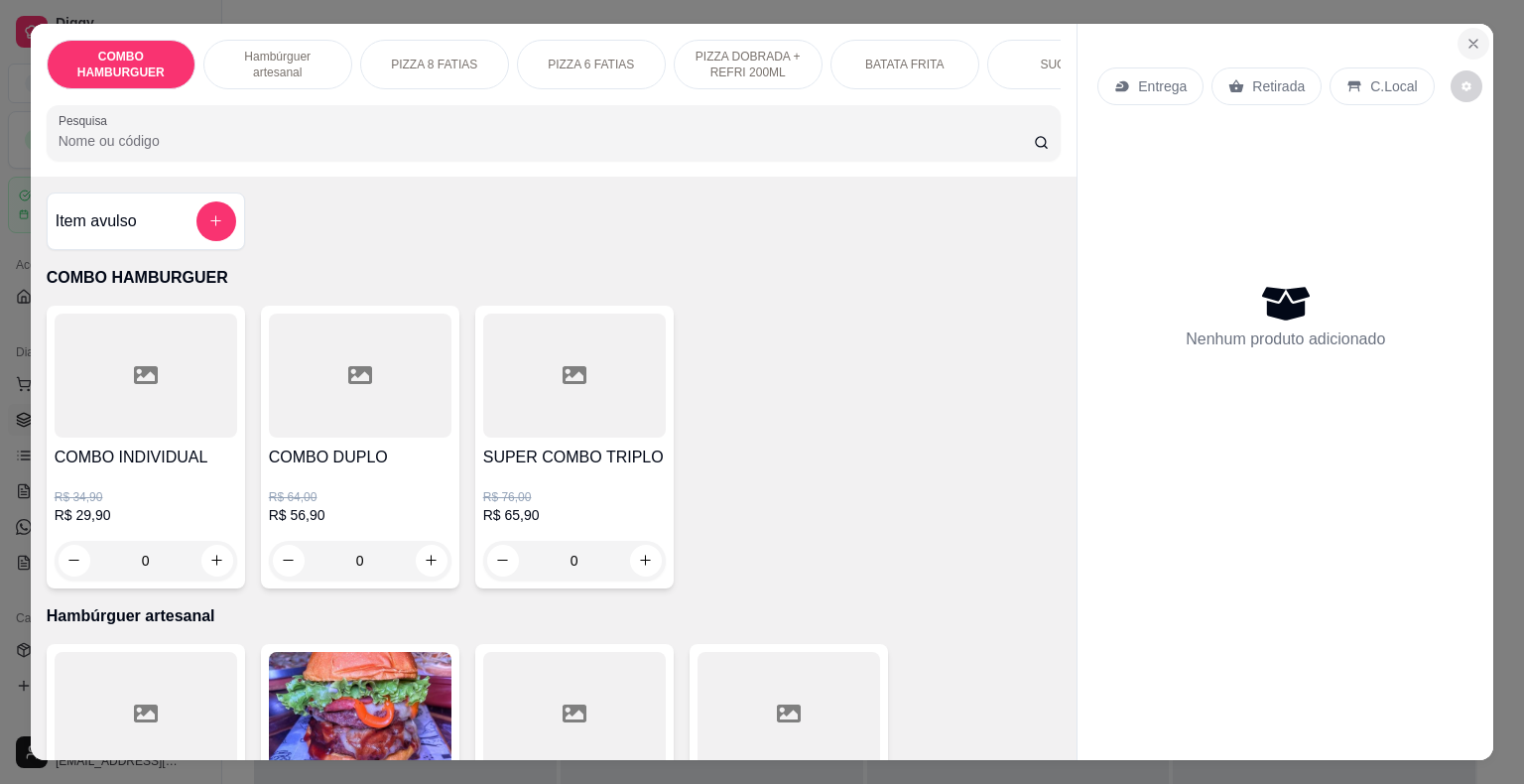
click at [1468, 36] on icon "Close" at bounding box center [1473, 44] width 16 height 16
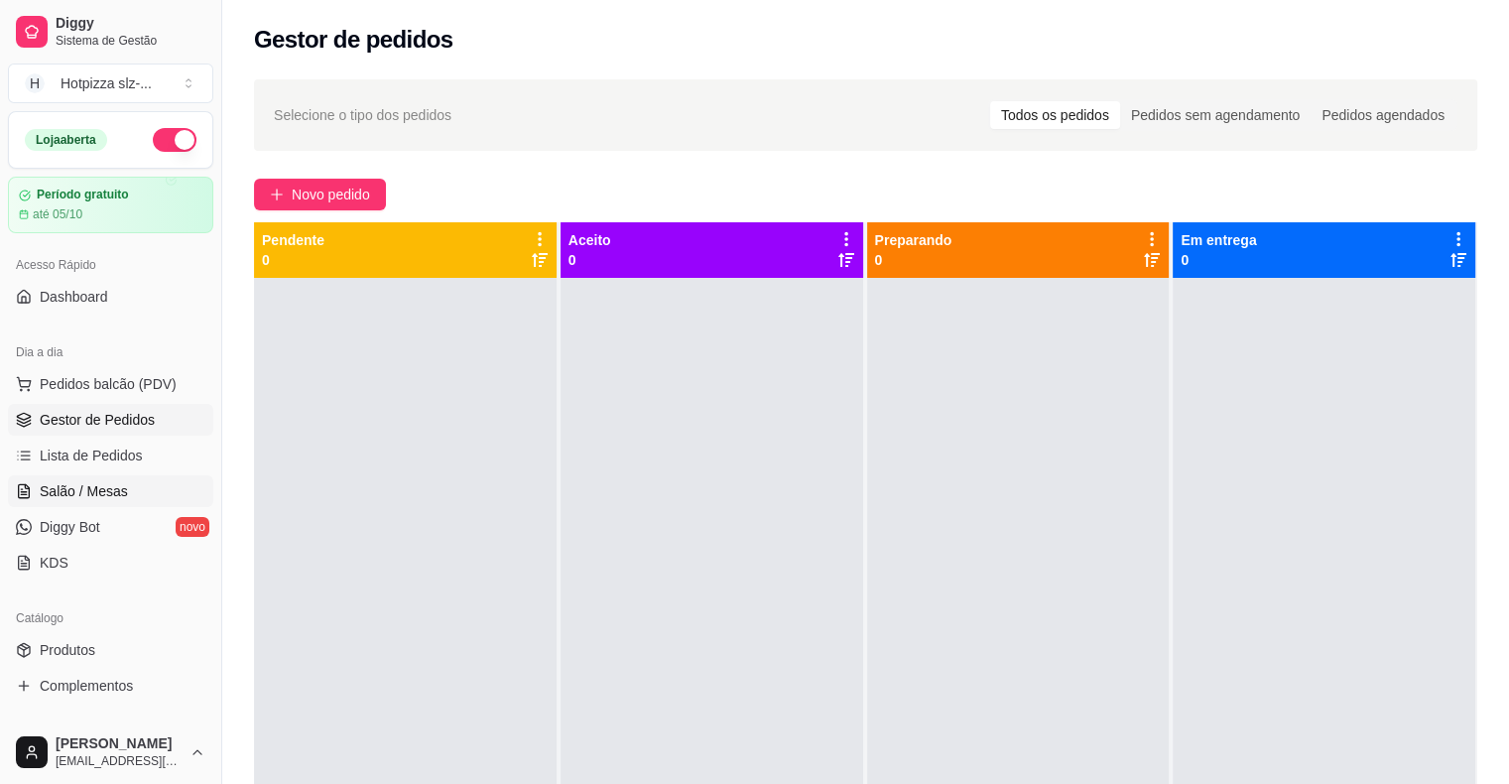
drag, startPoint x: 72, startPoint y: 533, endPoint x: 191, endPoint y: 479, distance: 130.6
click at [71, 533] on span "Diggy Bot" at bounding box center [70, 527] width 61 height 20
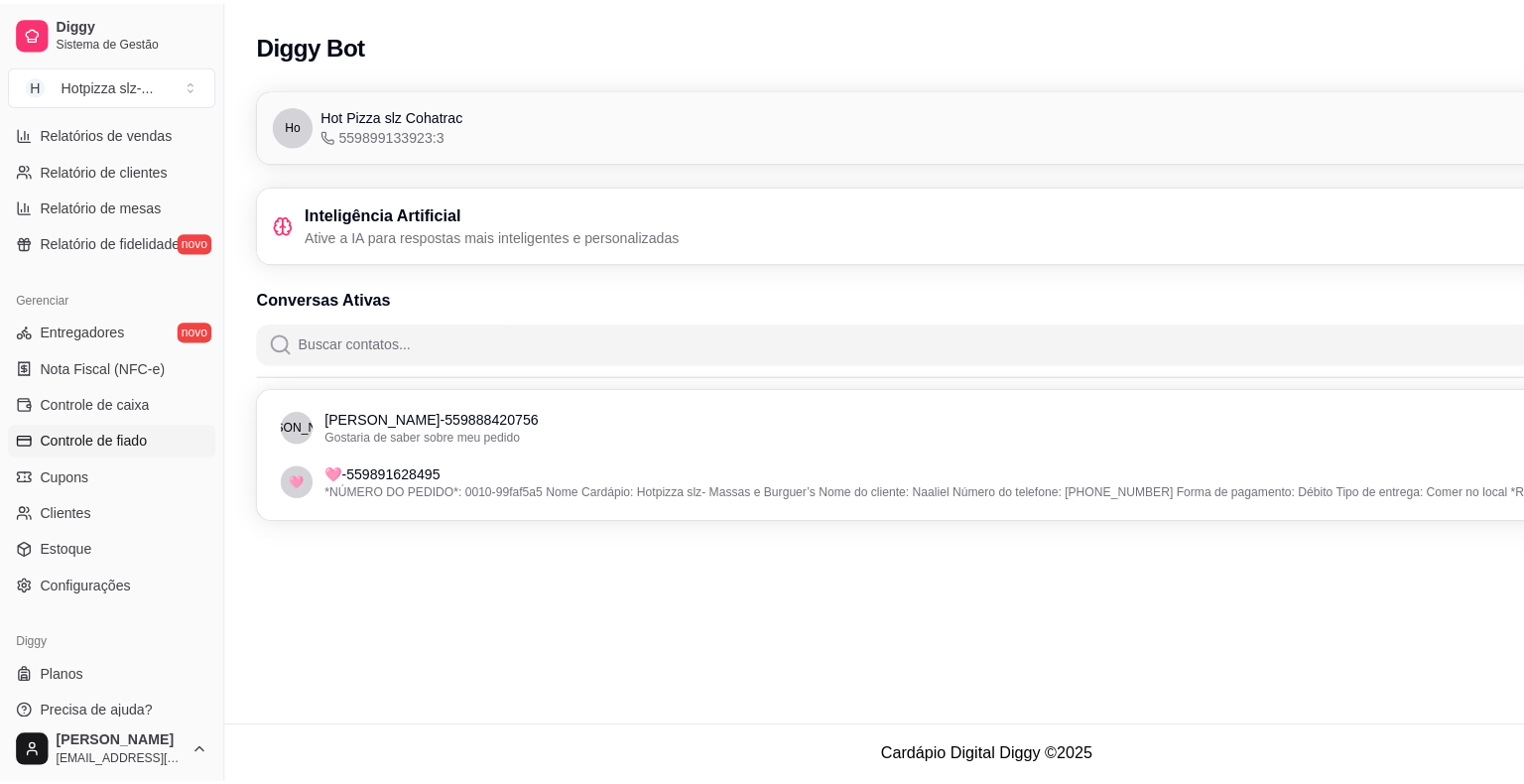
scroll to position [643, 0]
click at [68, 581] on span "Configurações" at bounding box center [84, 575] width 89 height 20
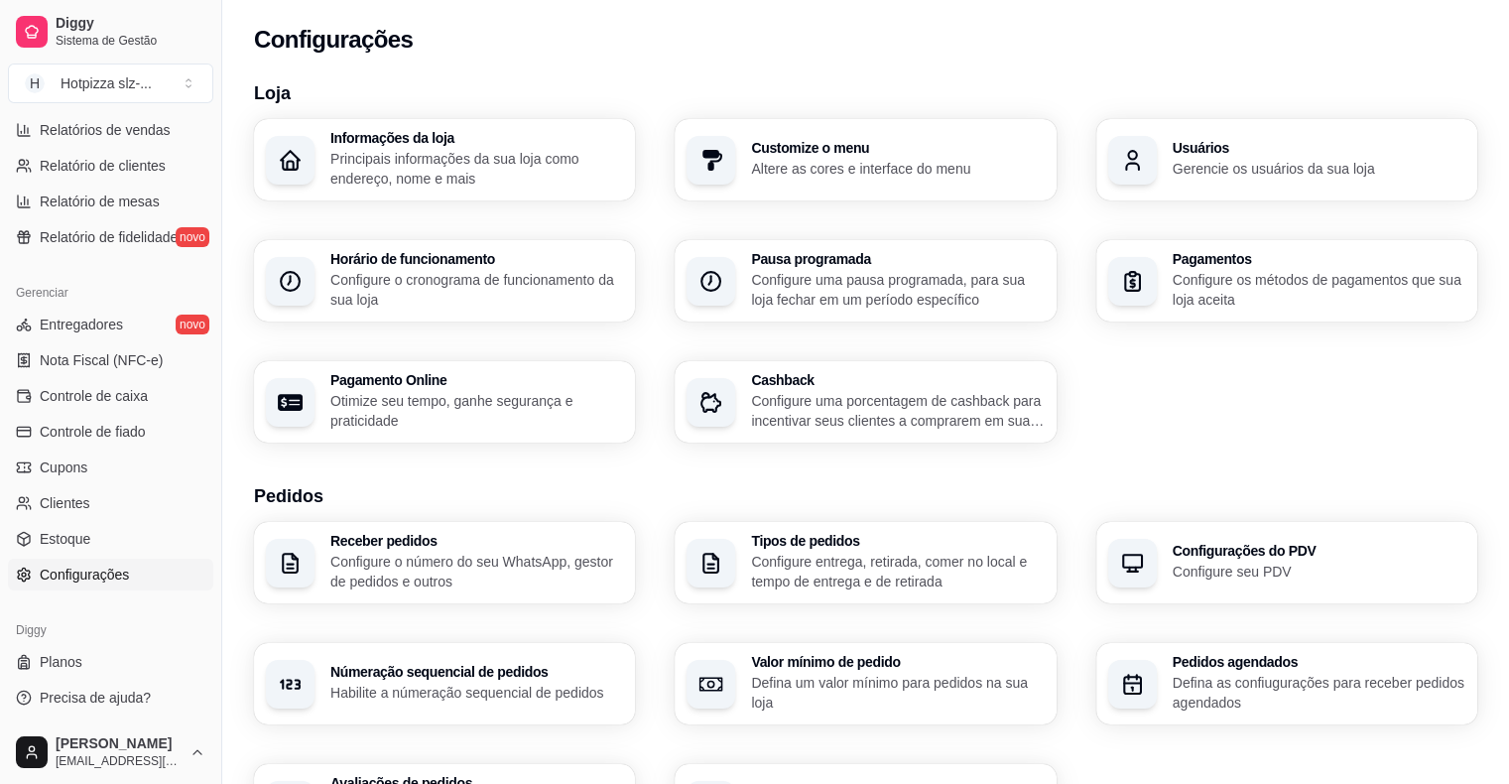
click at [432, 288] on p "Configure o cronograma de funcionamento da sua loja" at bounding box center [476, 290] width 293 height 40
click at [1254, 268] on div "Pagamentos Configure os métodos de pagamentos que sua loja aceita" at bounding box center [1318, 281] width 284 height 56
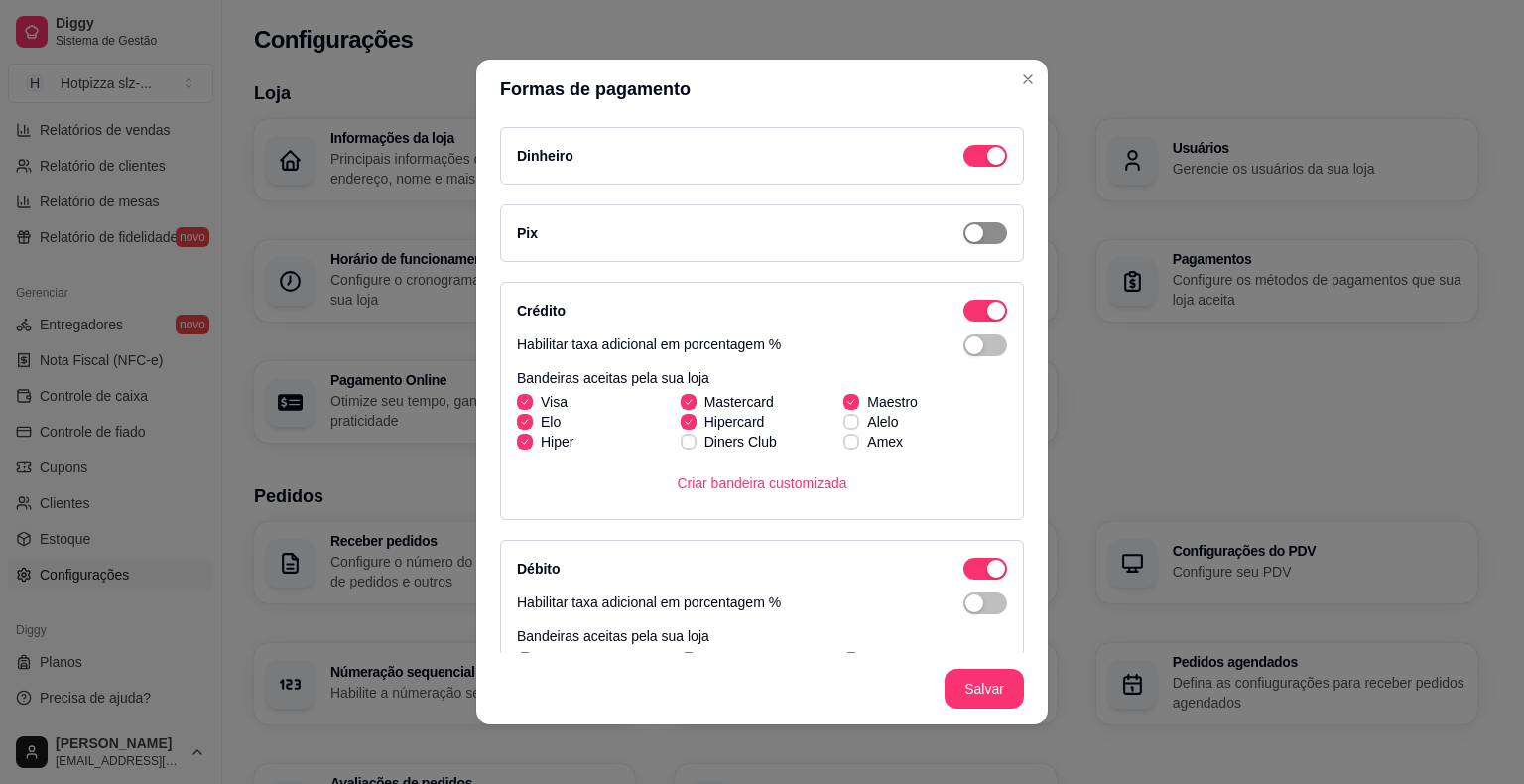
click at [963, 231] on span "button" at bounding box center [985, 233] width 44 height 22
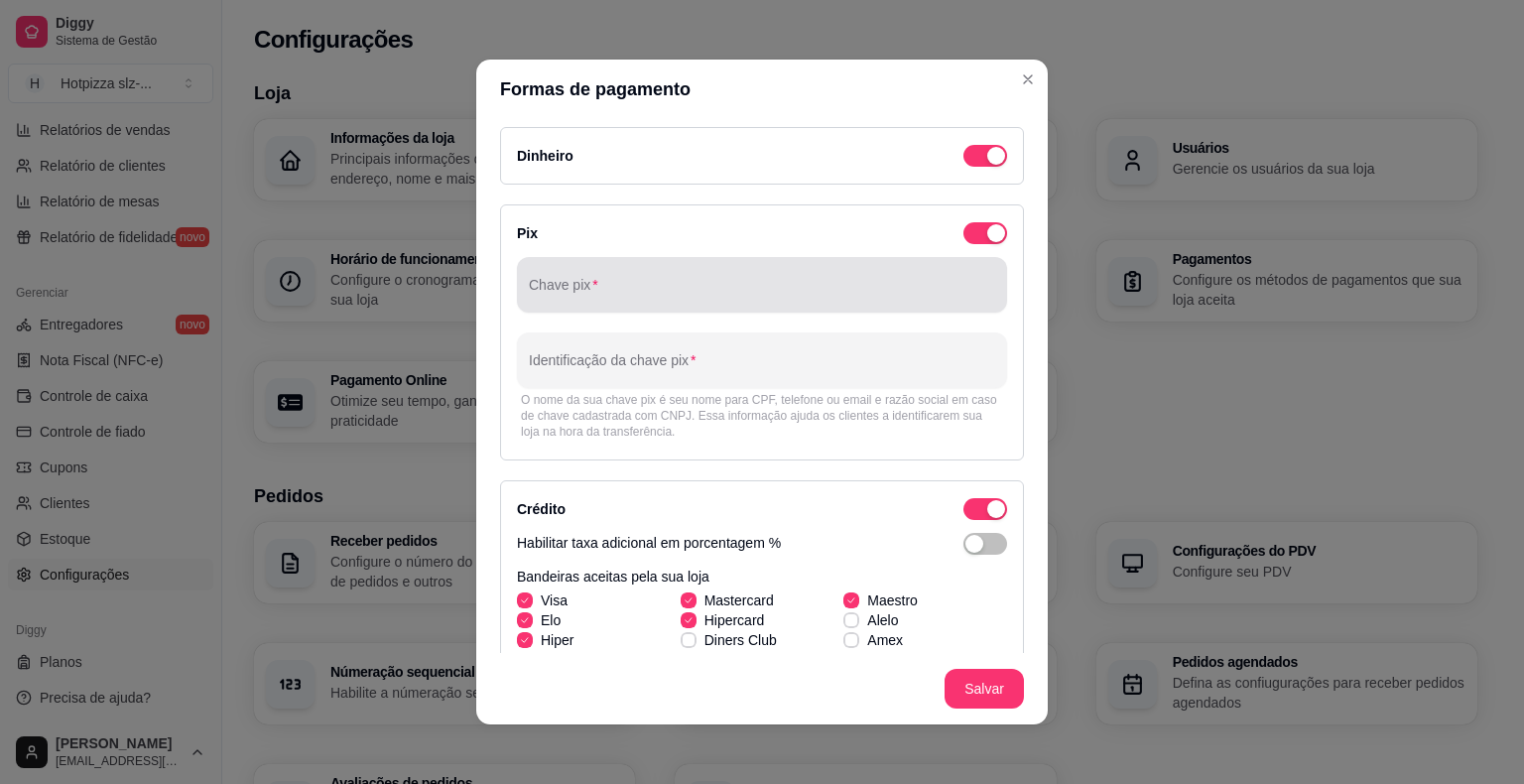
click at [623, 299] on input "Chave pix" at bounding box center [762, 293] width 466 height 20
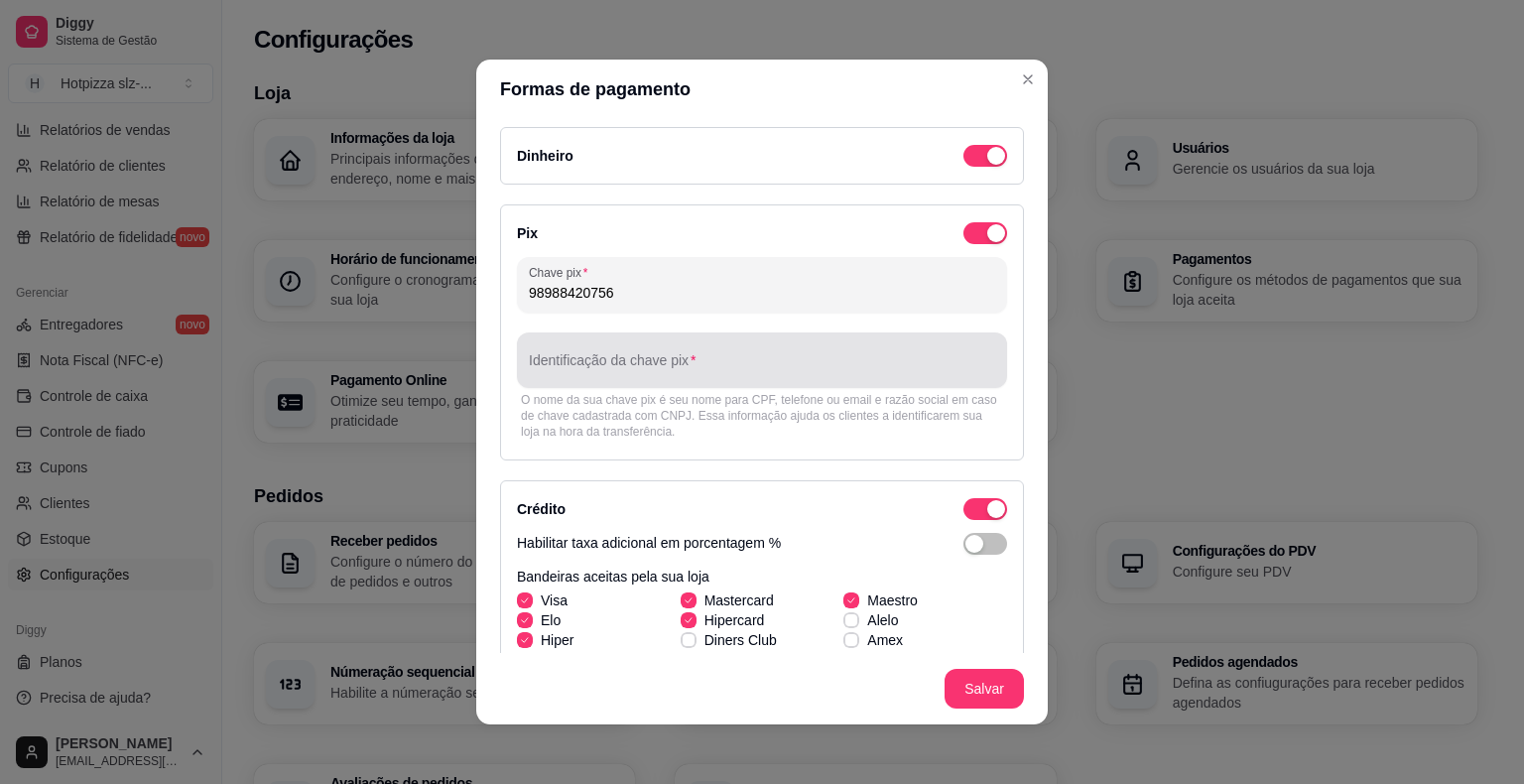
type input "98988420756"
click at [657, 353] on div at bounding box center [762, 360] width 466 height 40
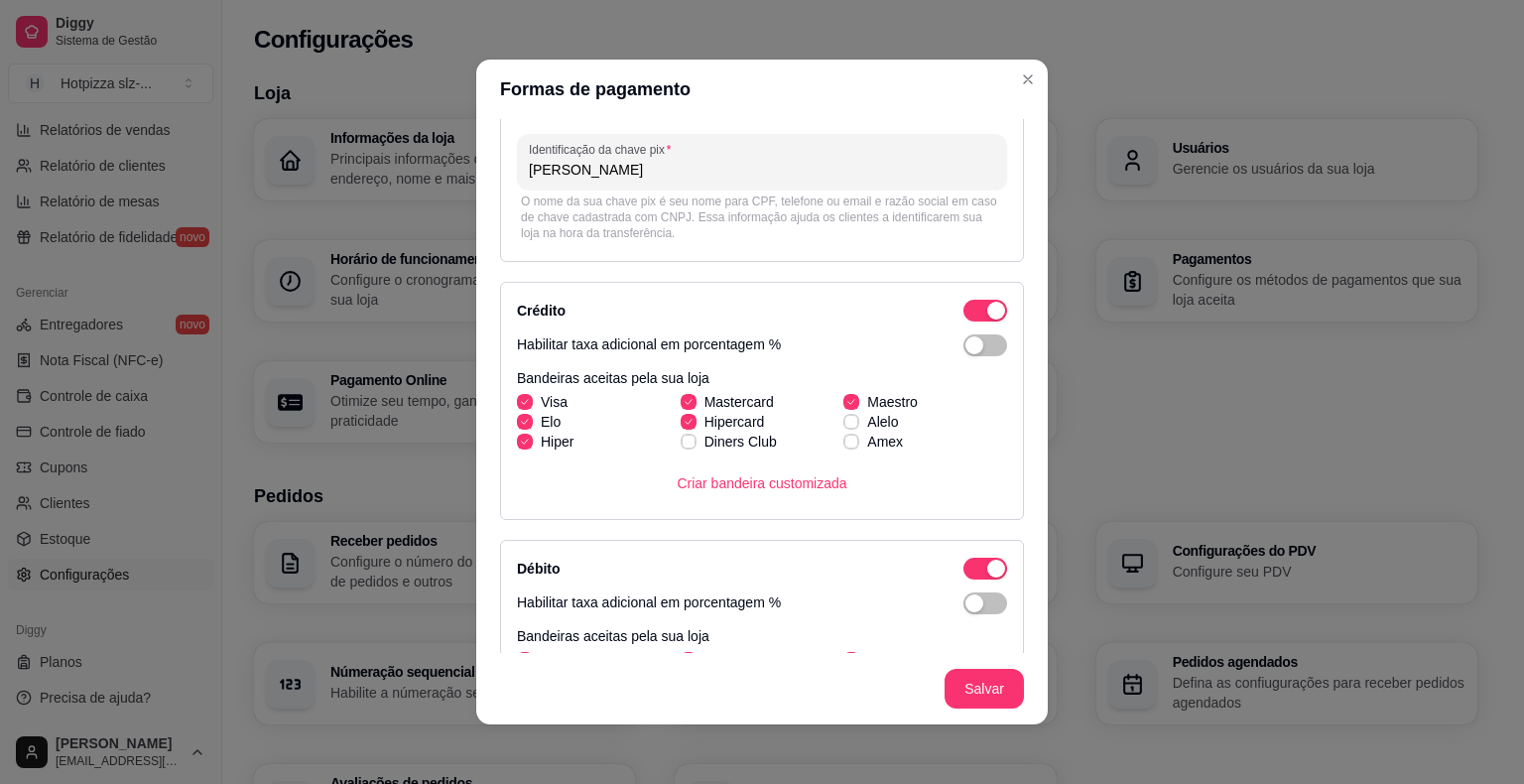
scroll to position [483, 0]
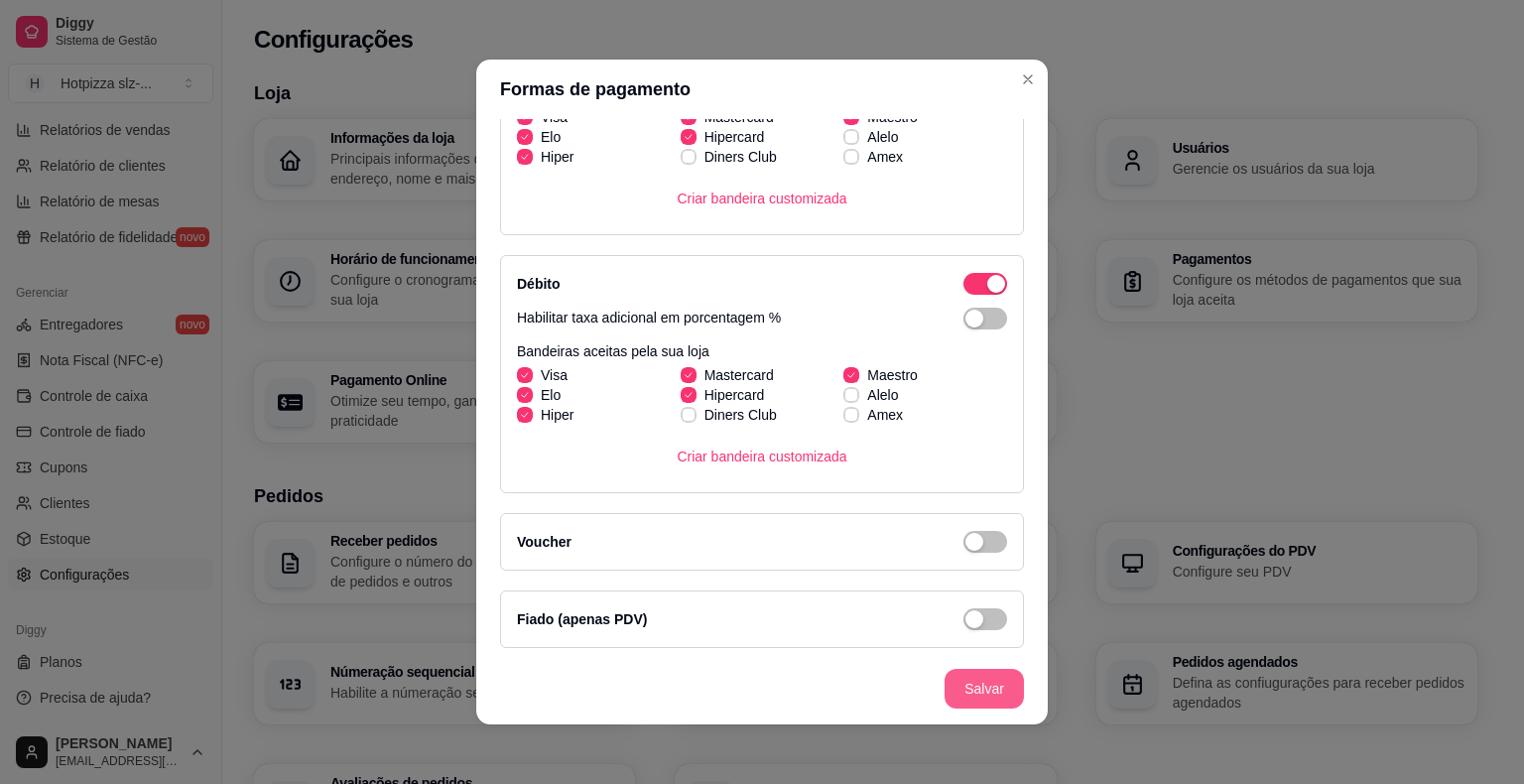
type input "[PERSON_NAME]"
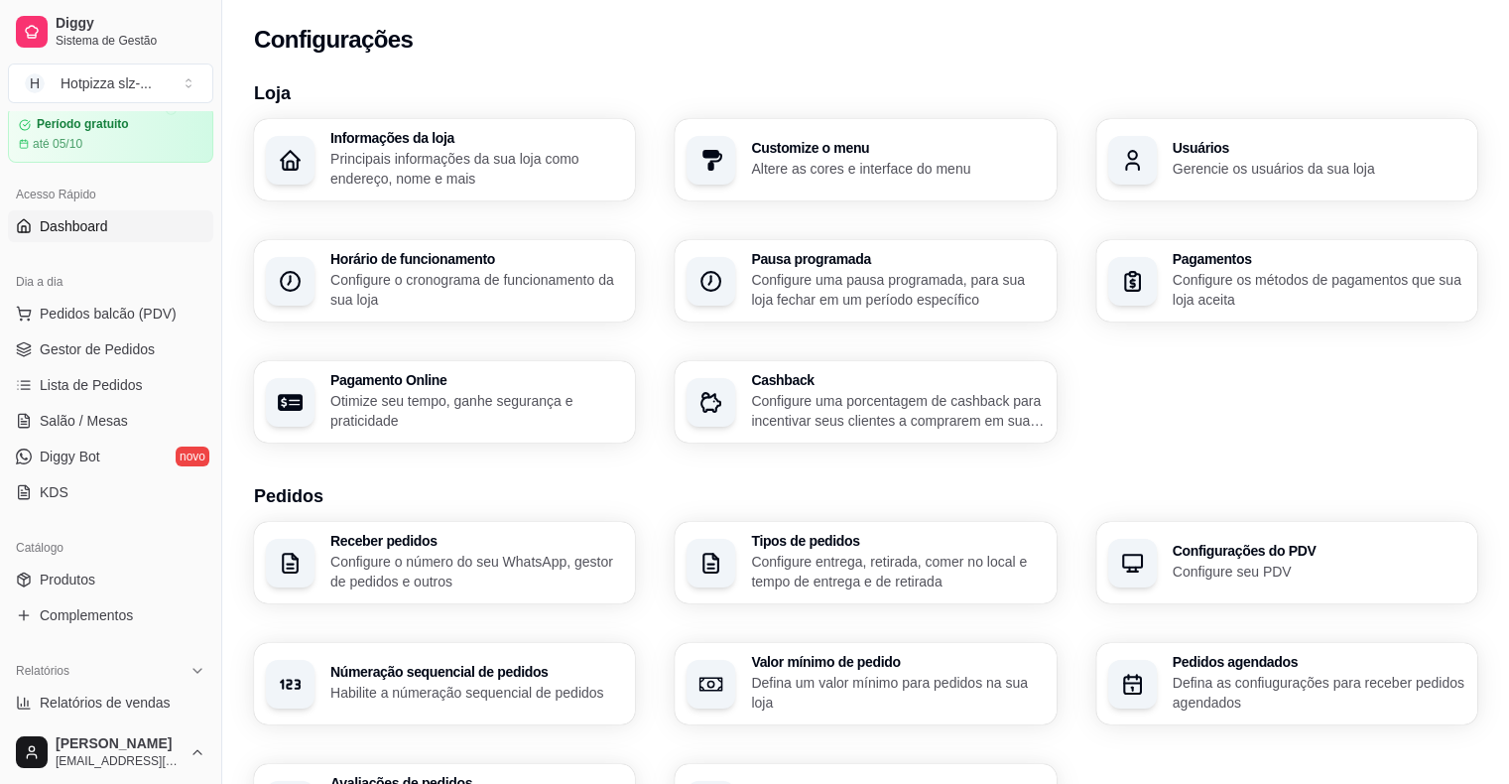
scroll to position [0, 0]
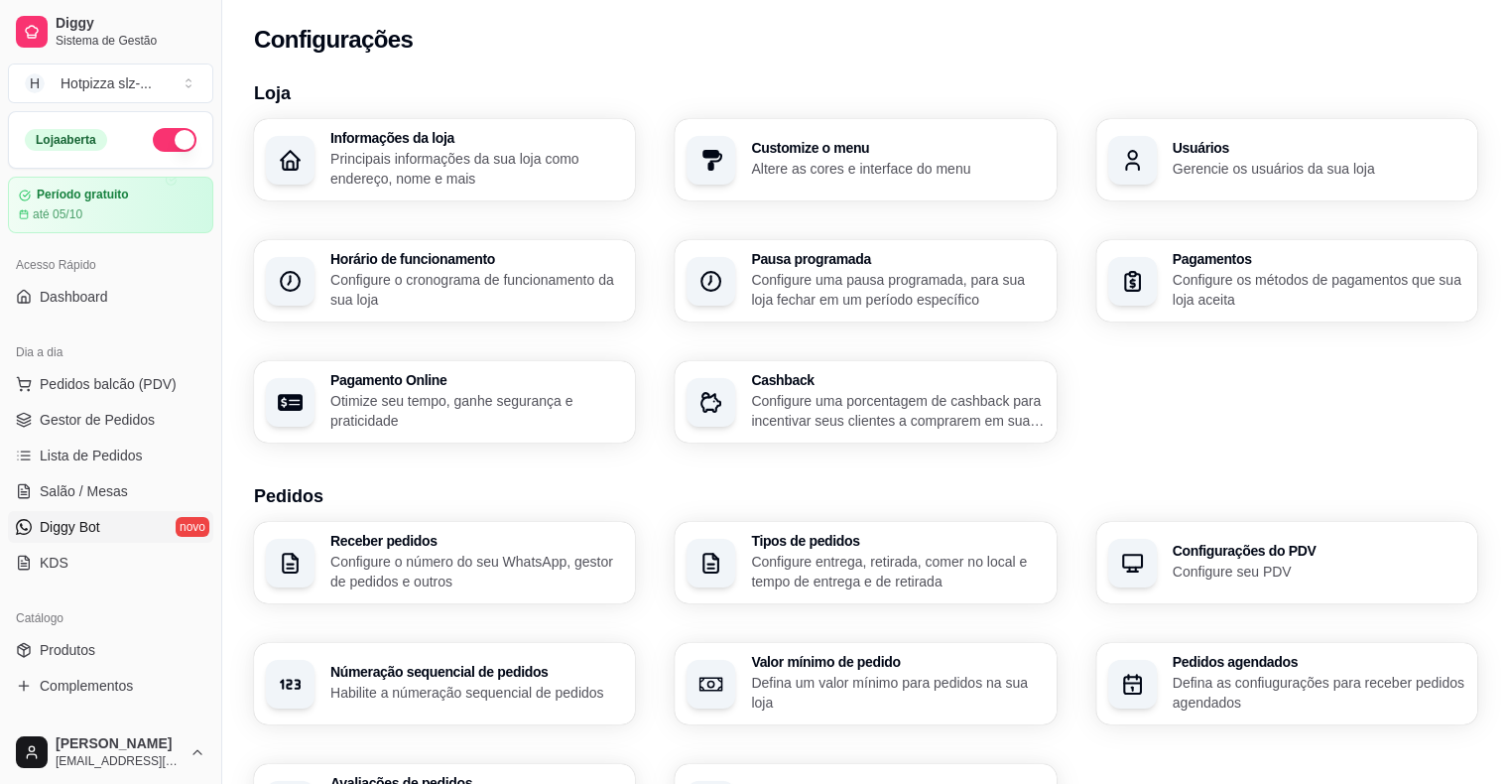
click at [83, 531] on span "Diggy Bot" at bounding box center [70, 527] width 61 height 20
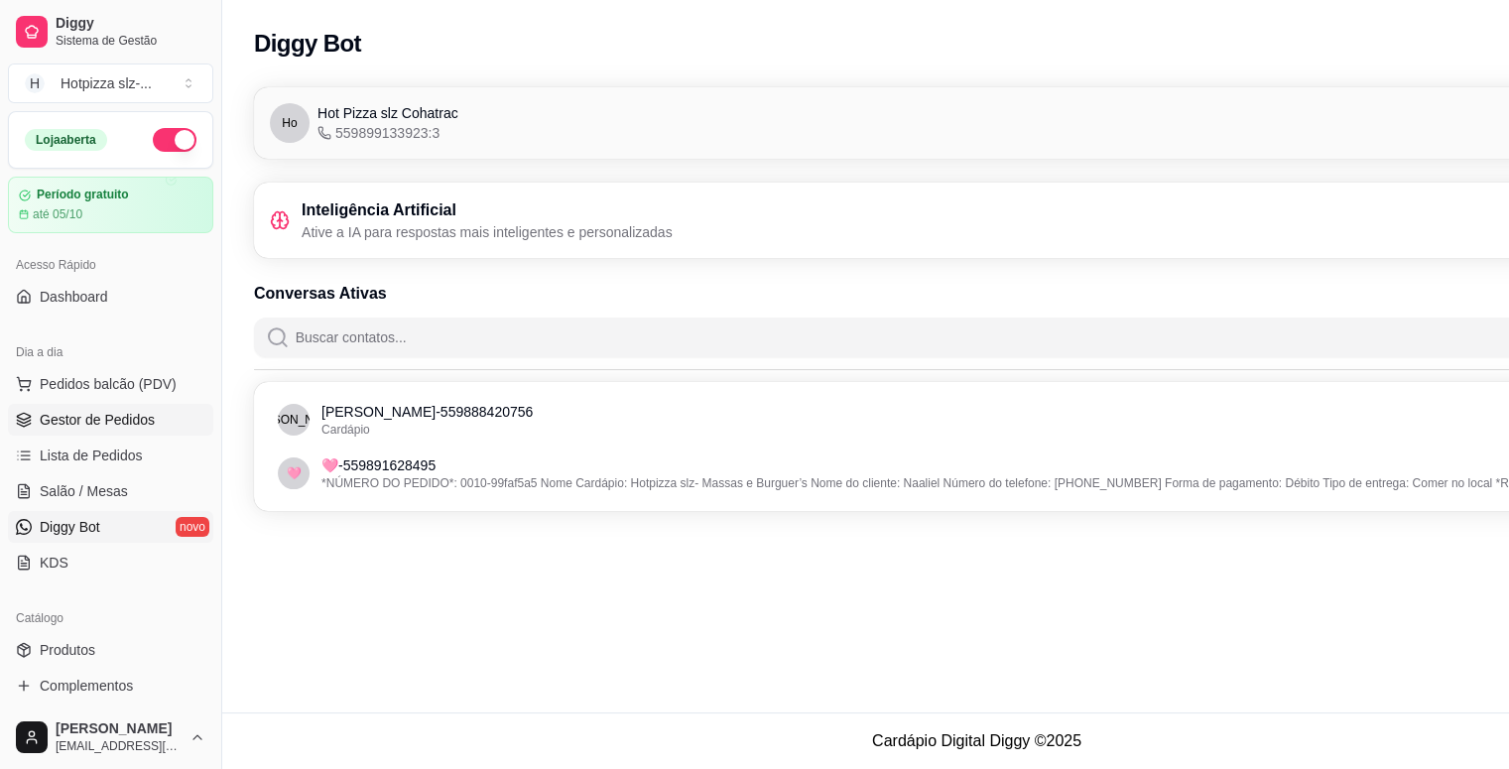
click at [67, 423] on span "Gestor de Pedidos" at bounding box center [97, 420] width 115 height 20
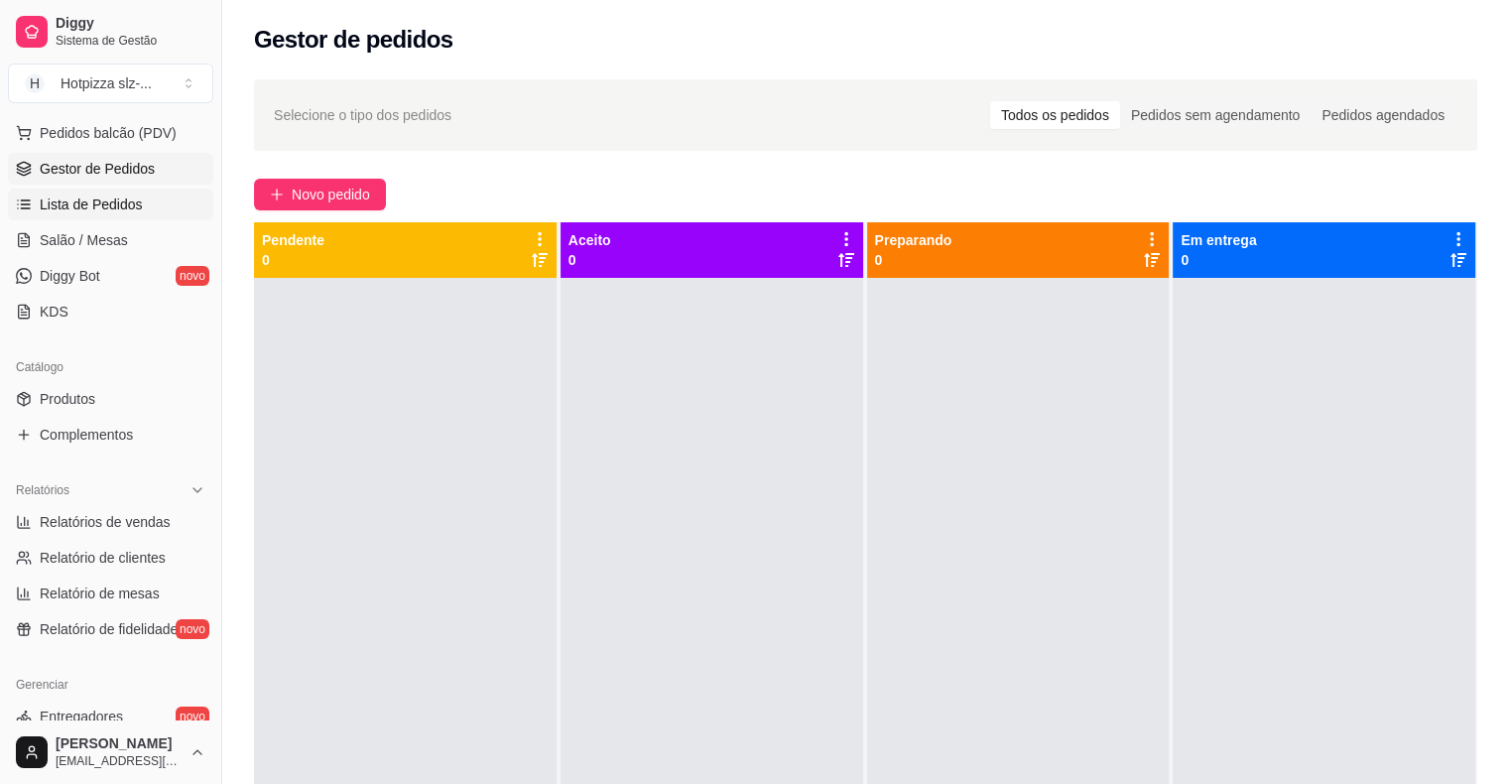
scroll to position [298, 0]
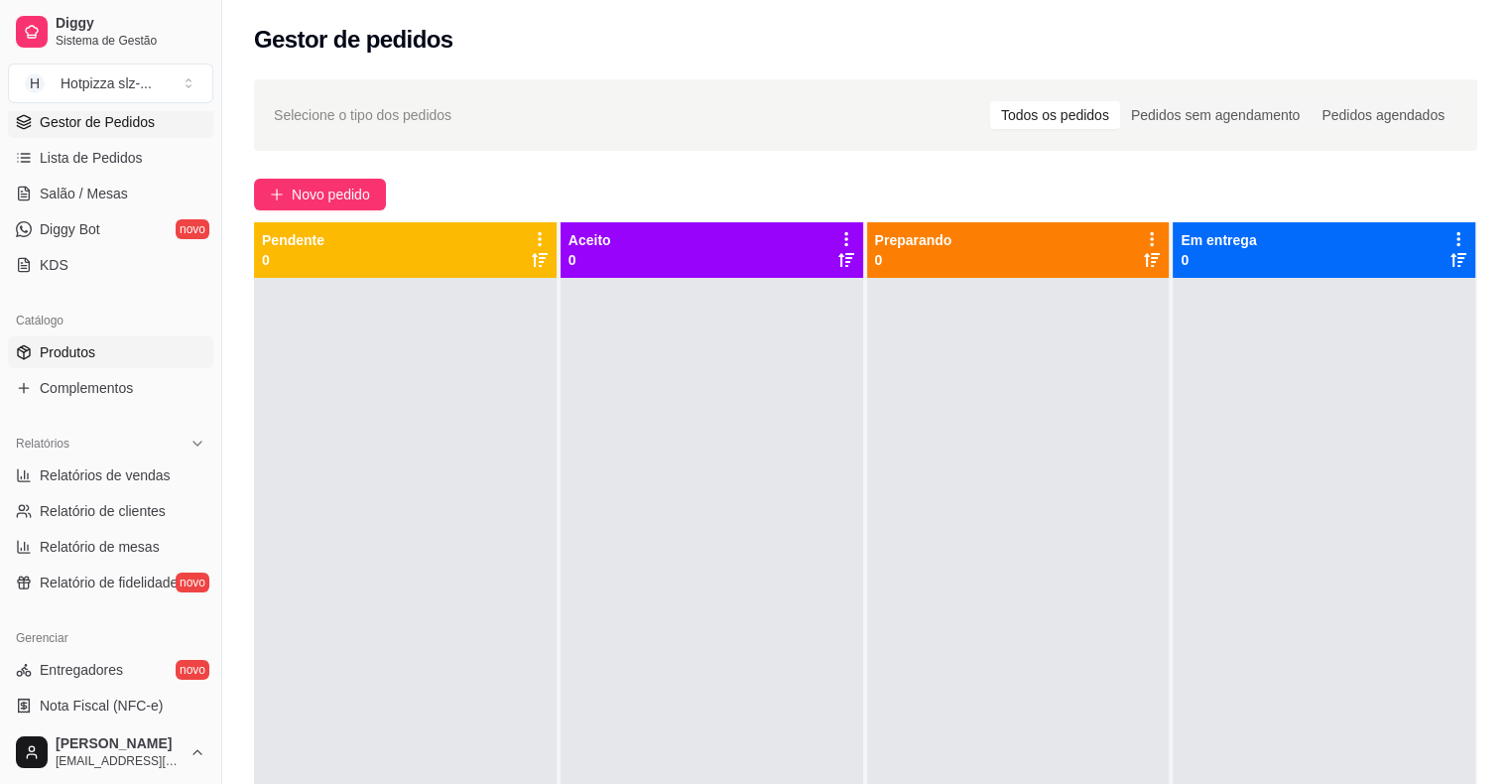
click at [114, 359] on link "Produtos" at bounding box center [110, 352] width 205 height 32
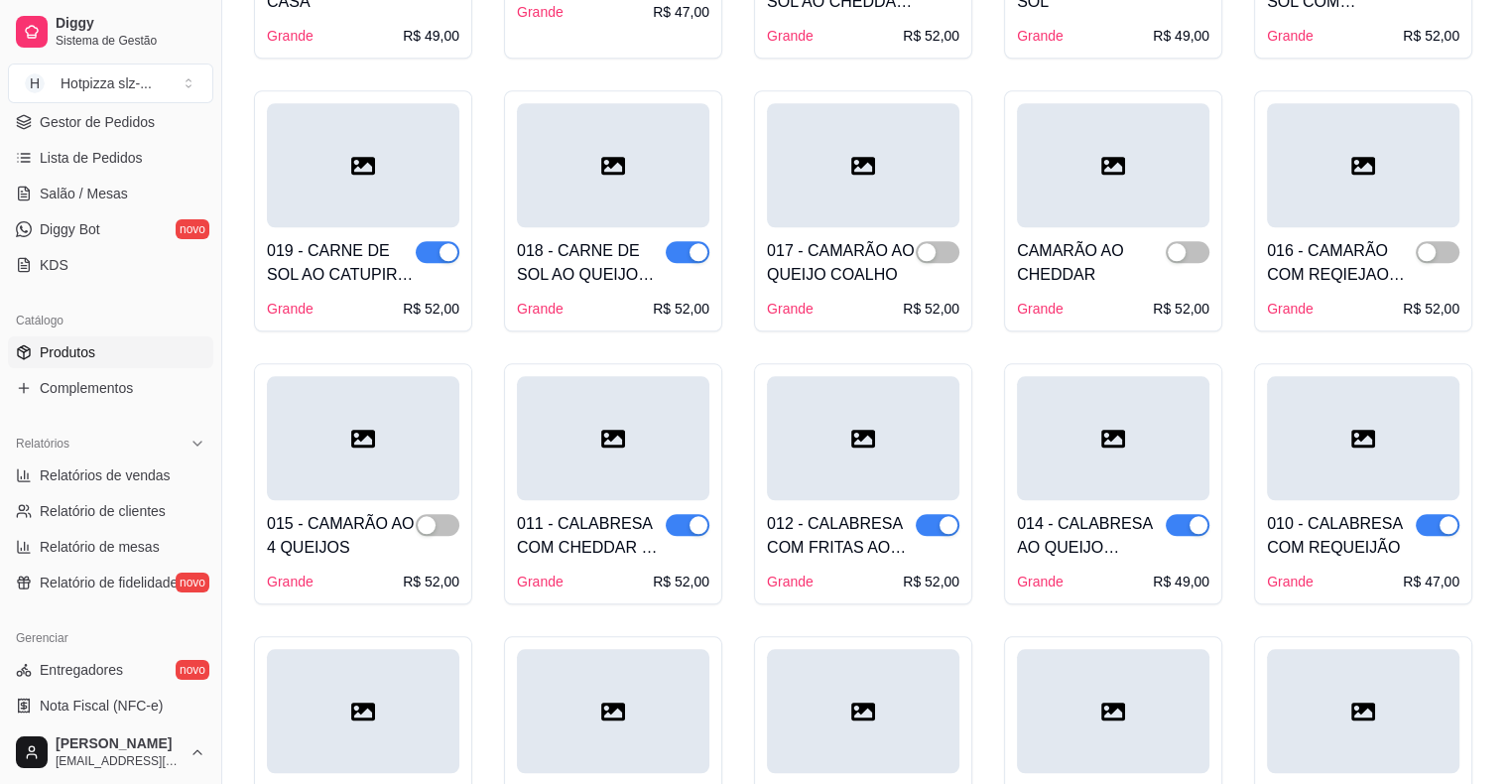
scroll to position [1984, 0]
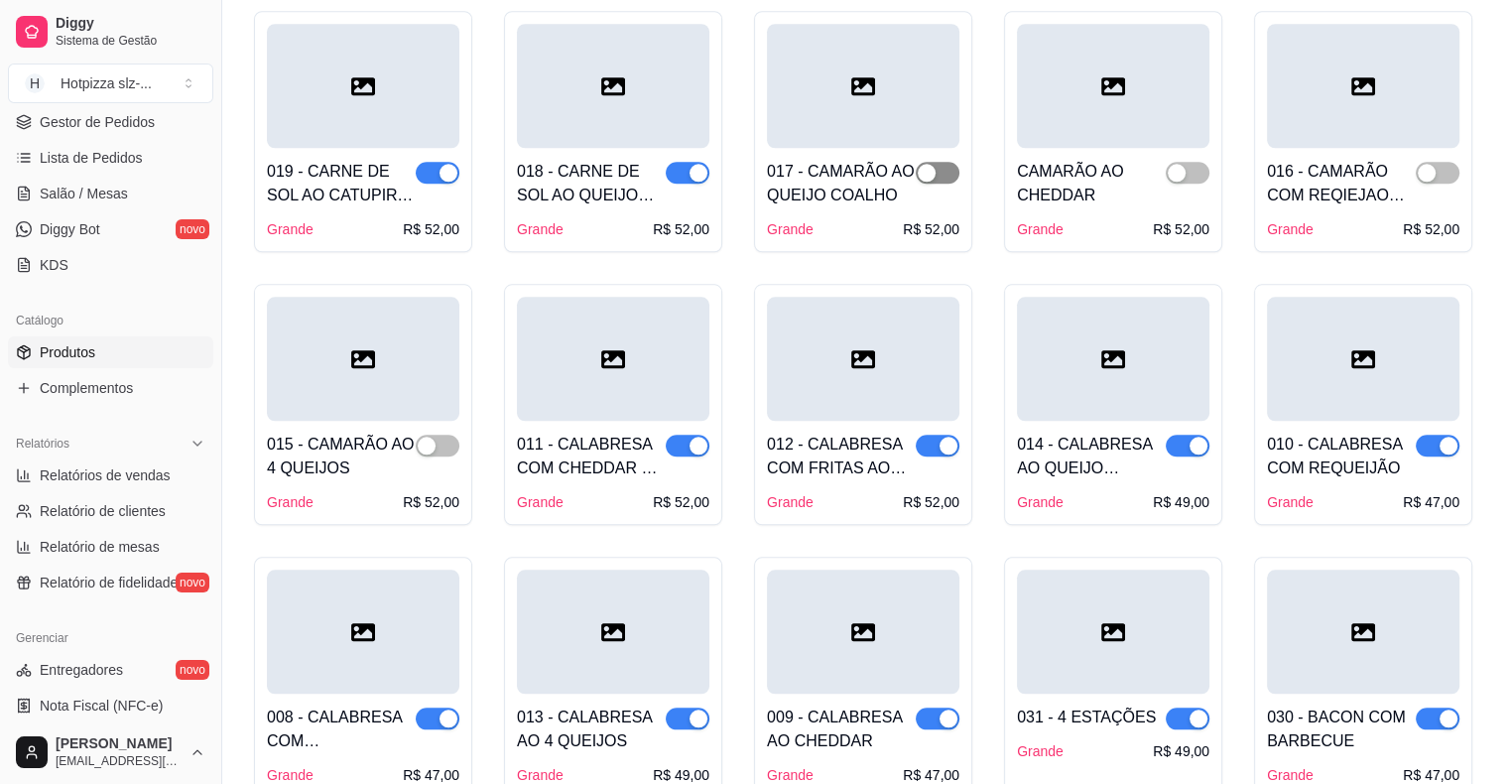
click at [933, 164] on div "button" at bounding box center [927, 173] width 18 height 18
click at [933, 162] on span "button" at bounding box center [938, 173] width 44 height 22
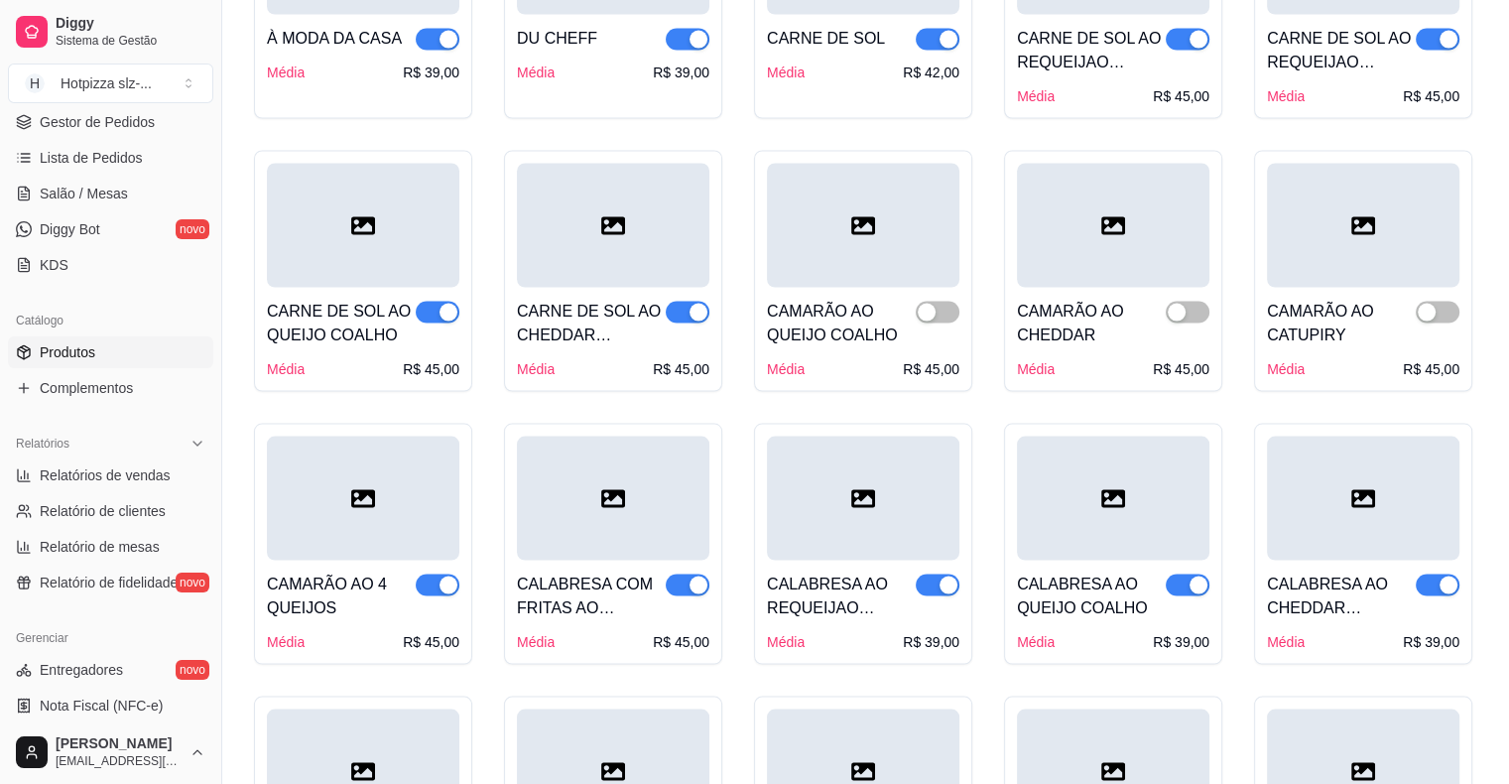
scroll to position [3869, 0]
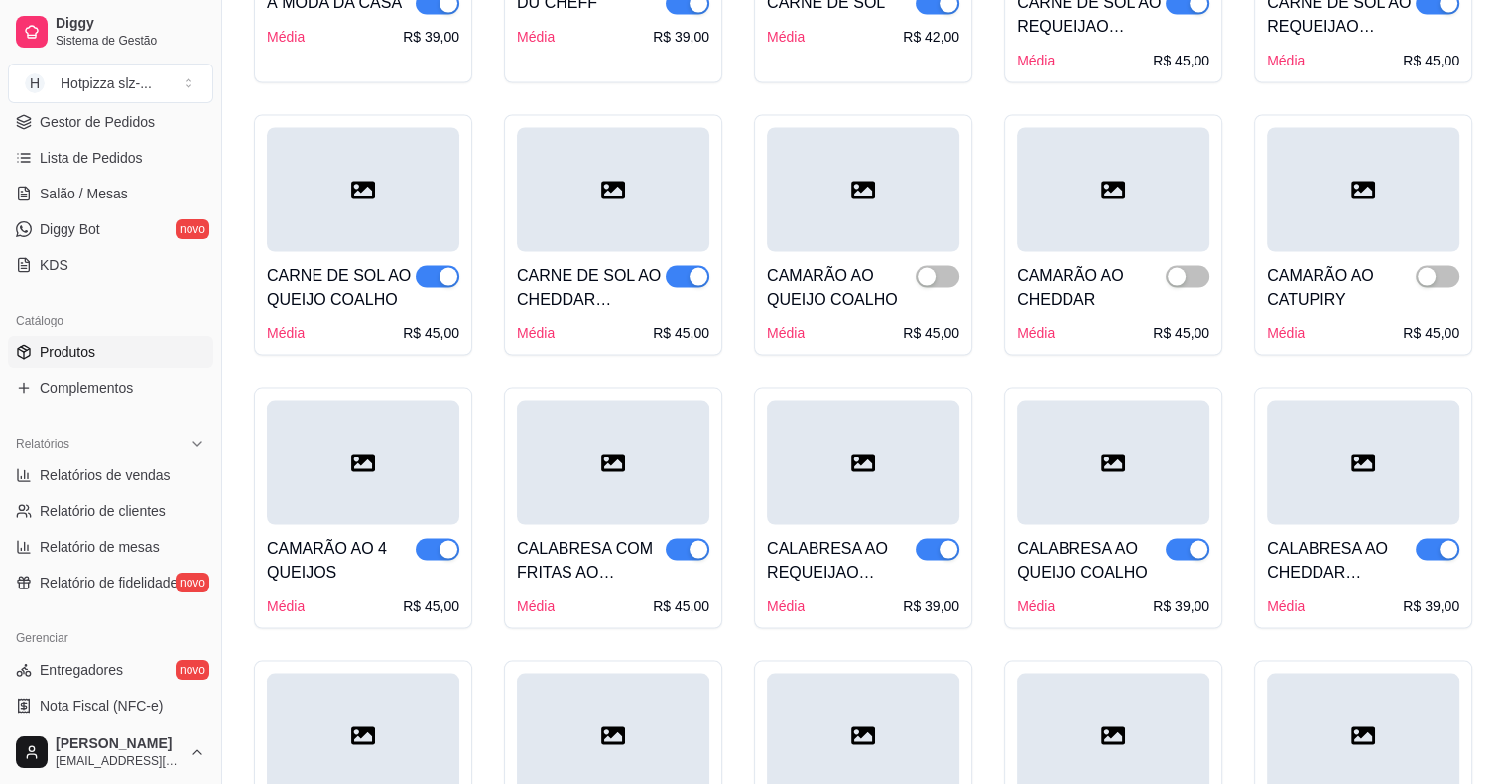
click at [433, 539] on span "button" at bounding box center [438, 550] width 44 height 22
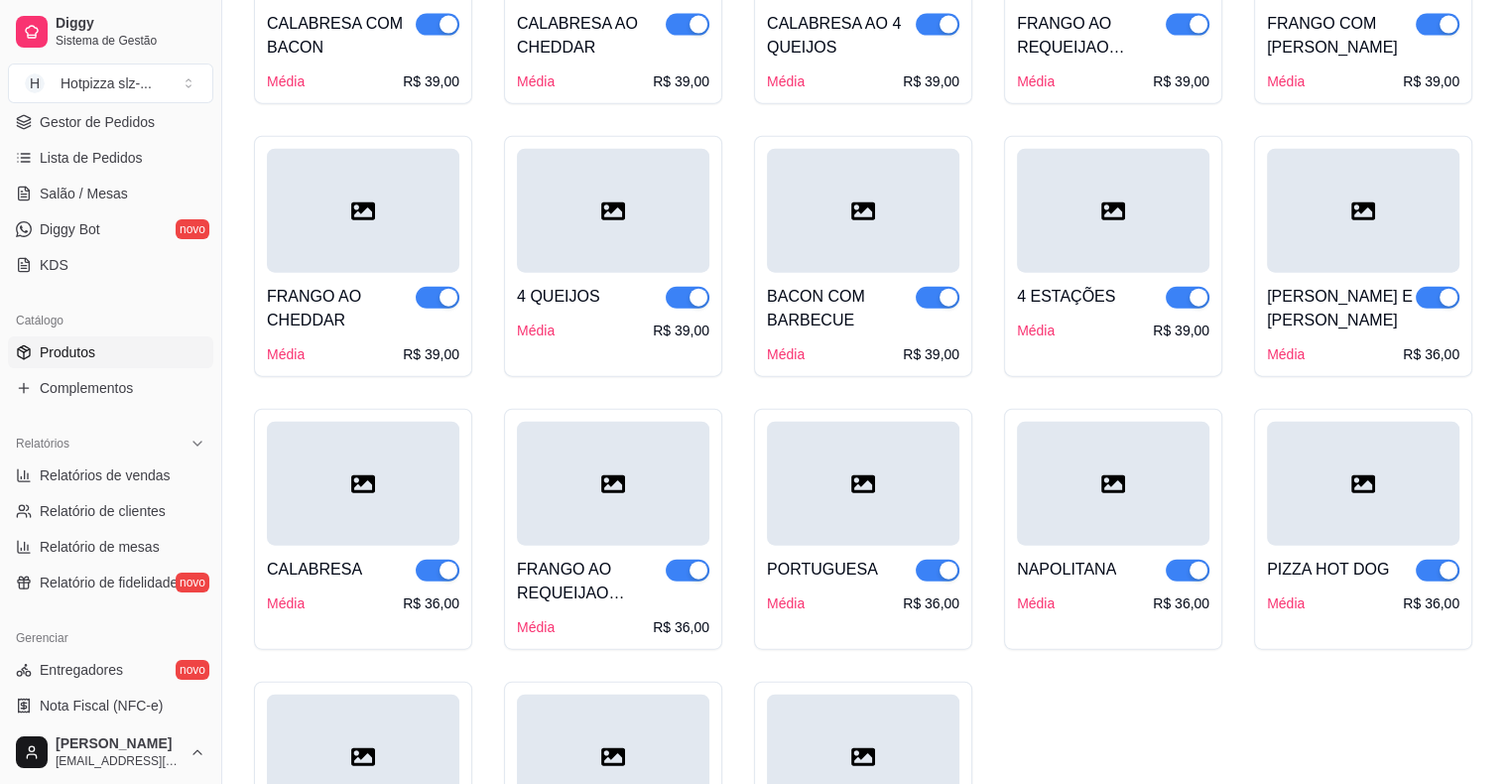
scroll to position [4663, 0]
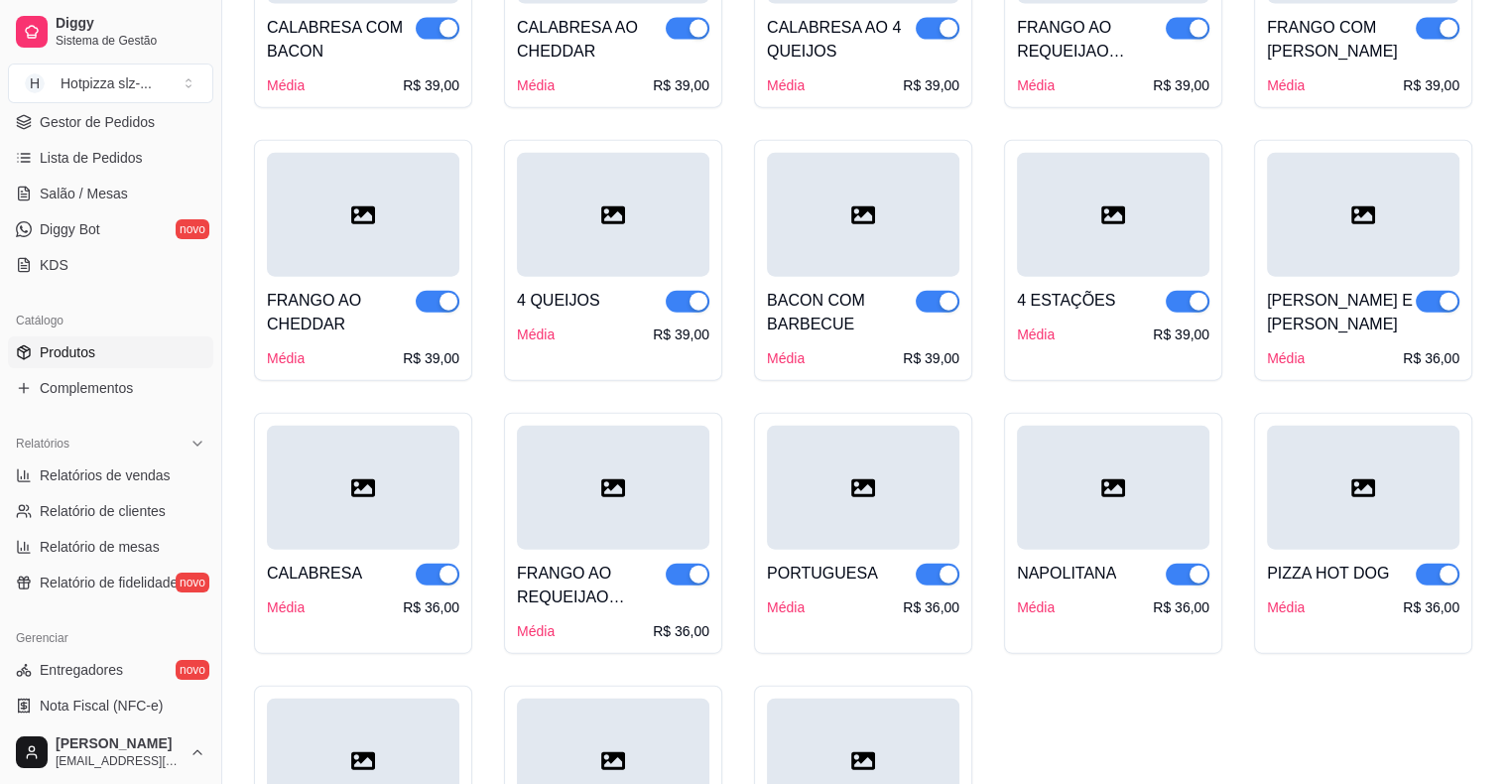
click at [1428, 291] on span "button" at bounding box center [1438, 302] width 44 height 22
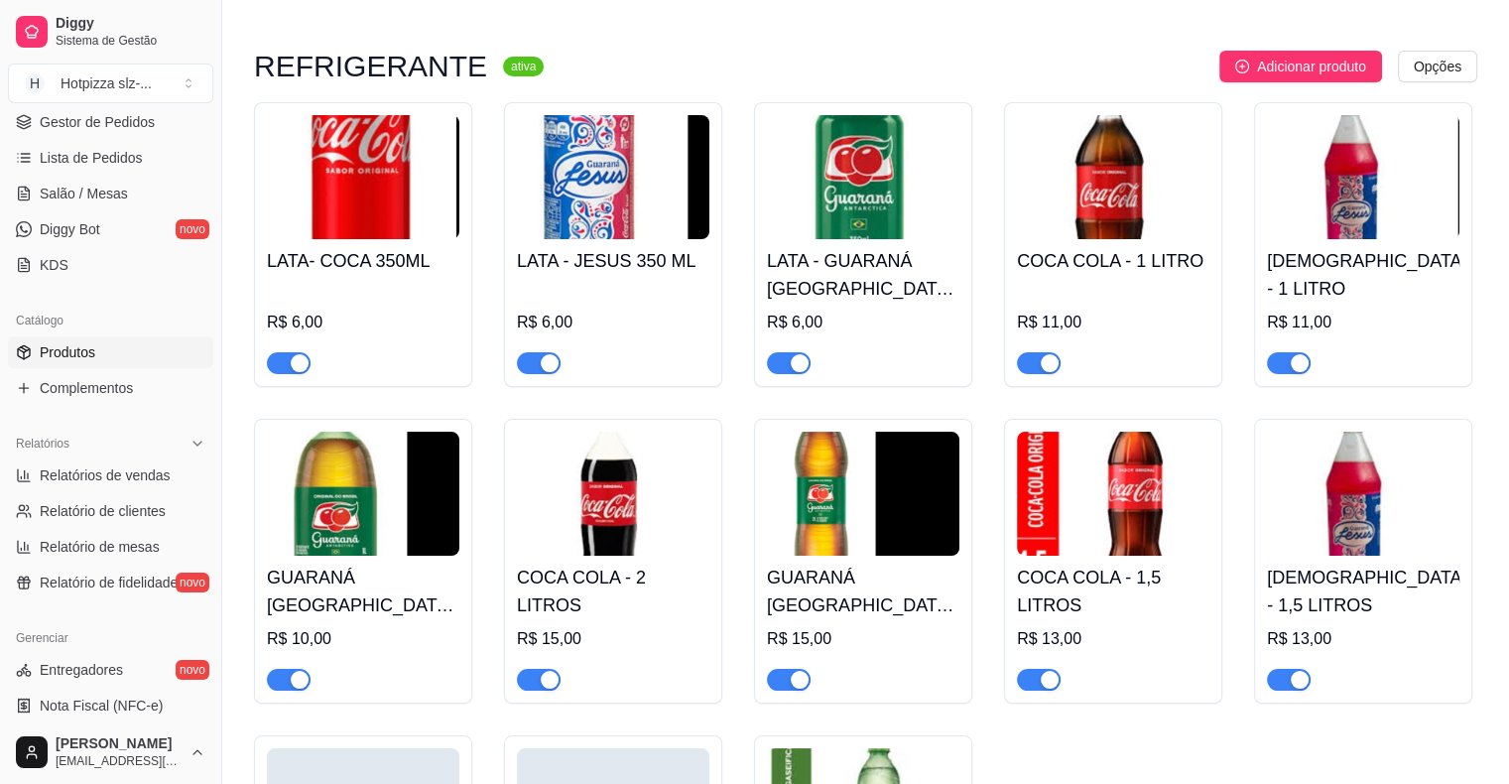
scroll to position [7640, 0]
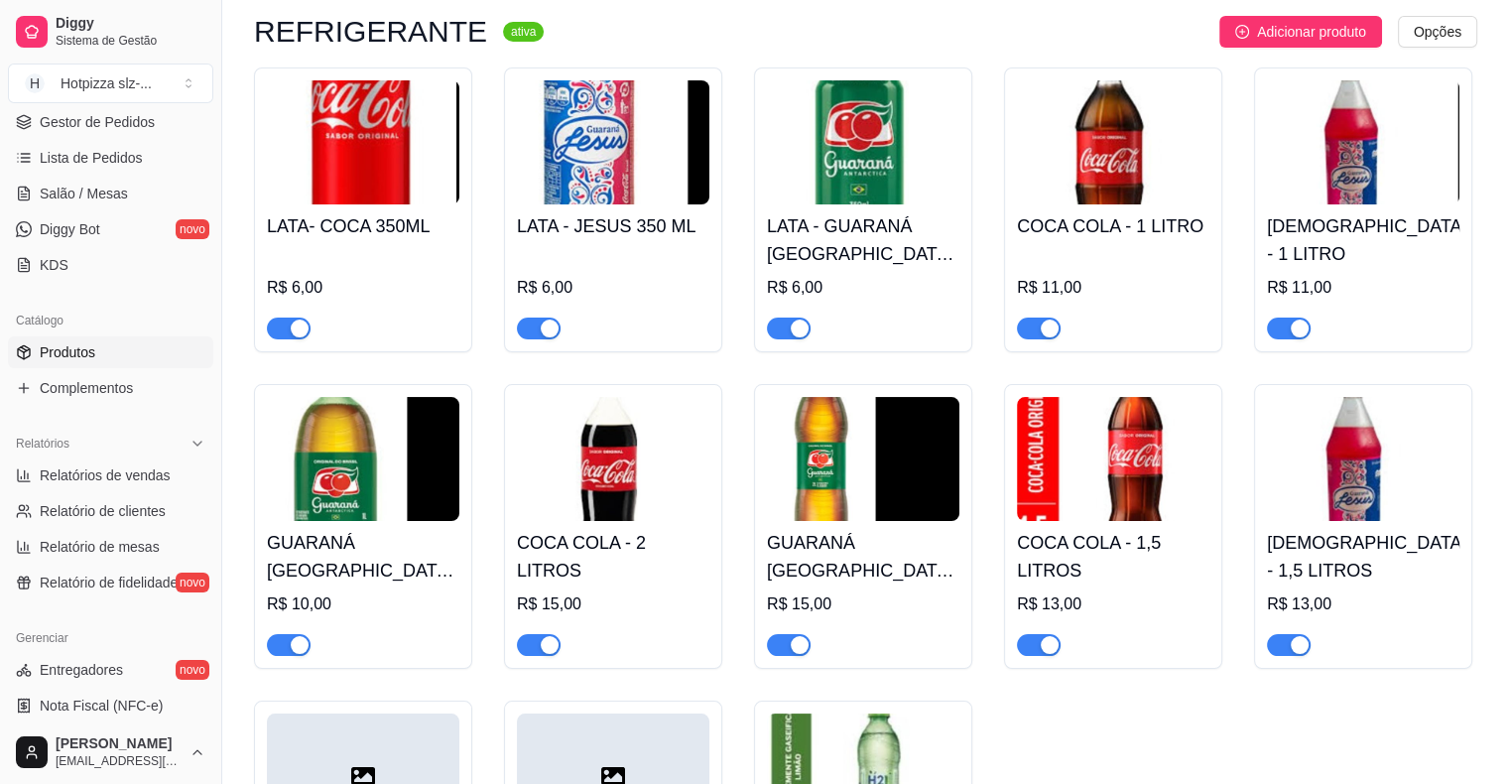
click at [1021, 634] on span "button" at bounding box center [1039, 645] width 44 height 22
click at [1285, 634] on span "button" at bounding box center [1289, 645] width 44 height 22
click at [278, 634] on span "button" at bounding box center [289, 645] width 44 height 22
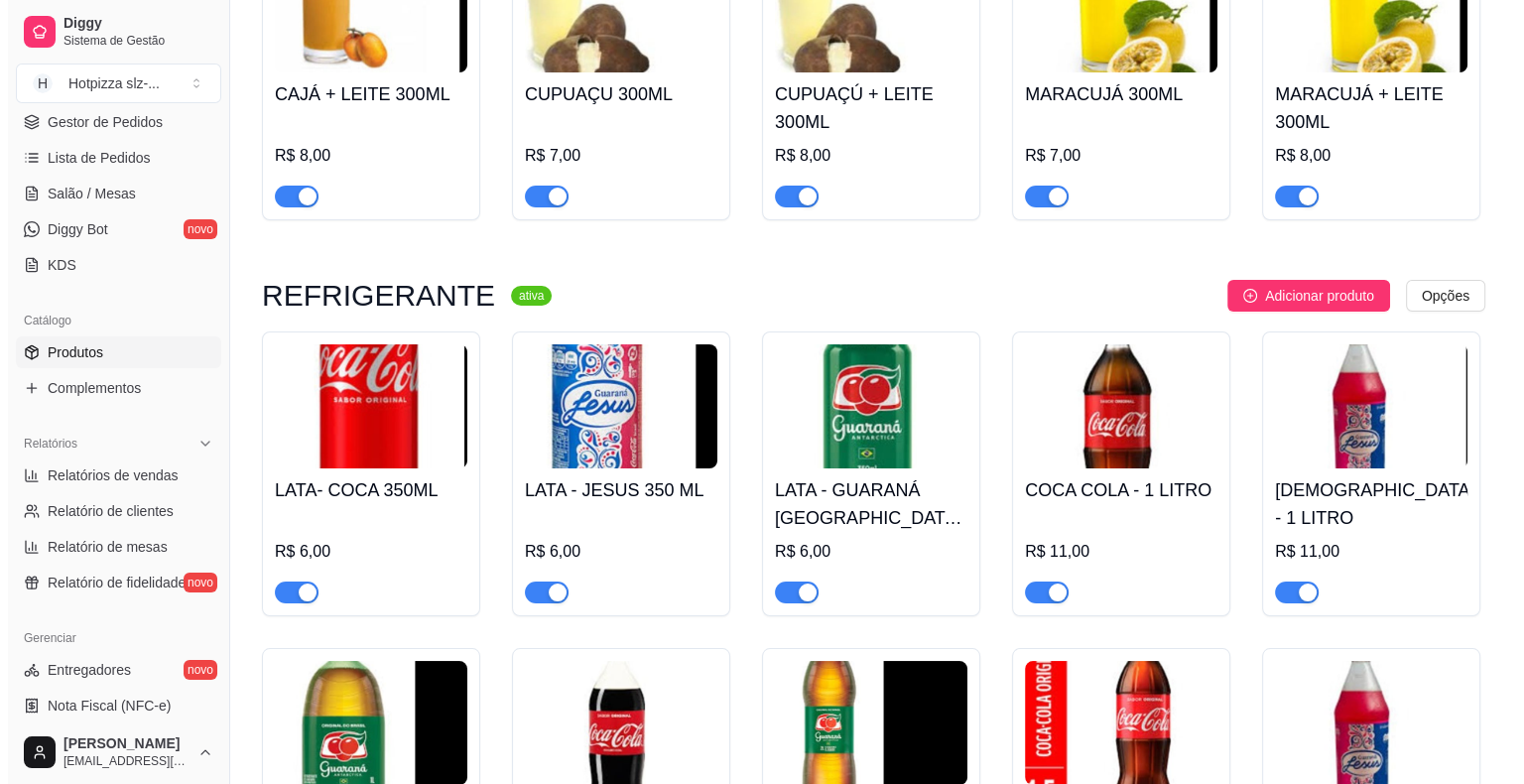
scroll to position [7342, 0]
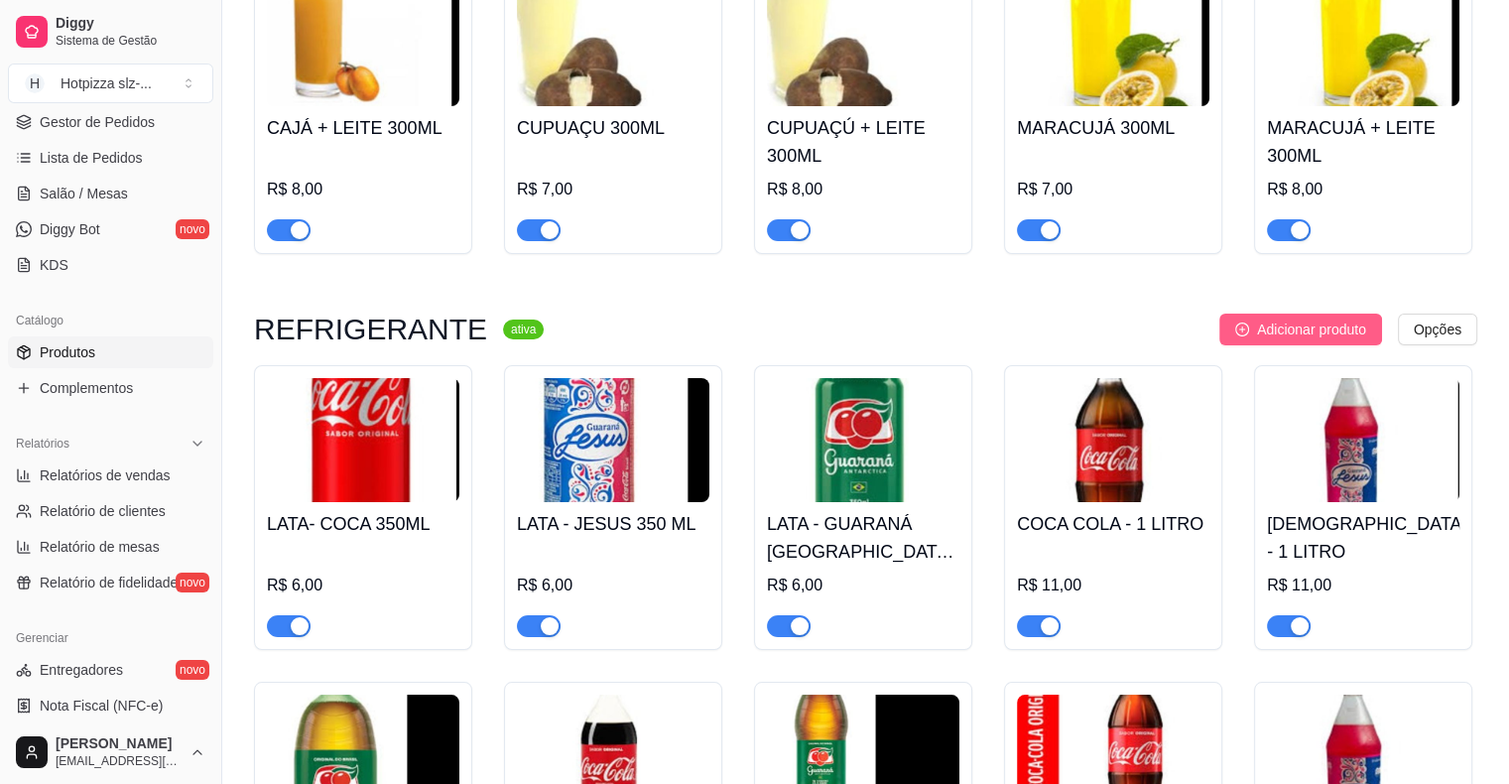
click at [1296, 318] on span "Adicionar produto" at bounding box center [1311, 329] width 109 height 22
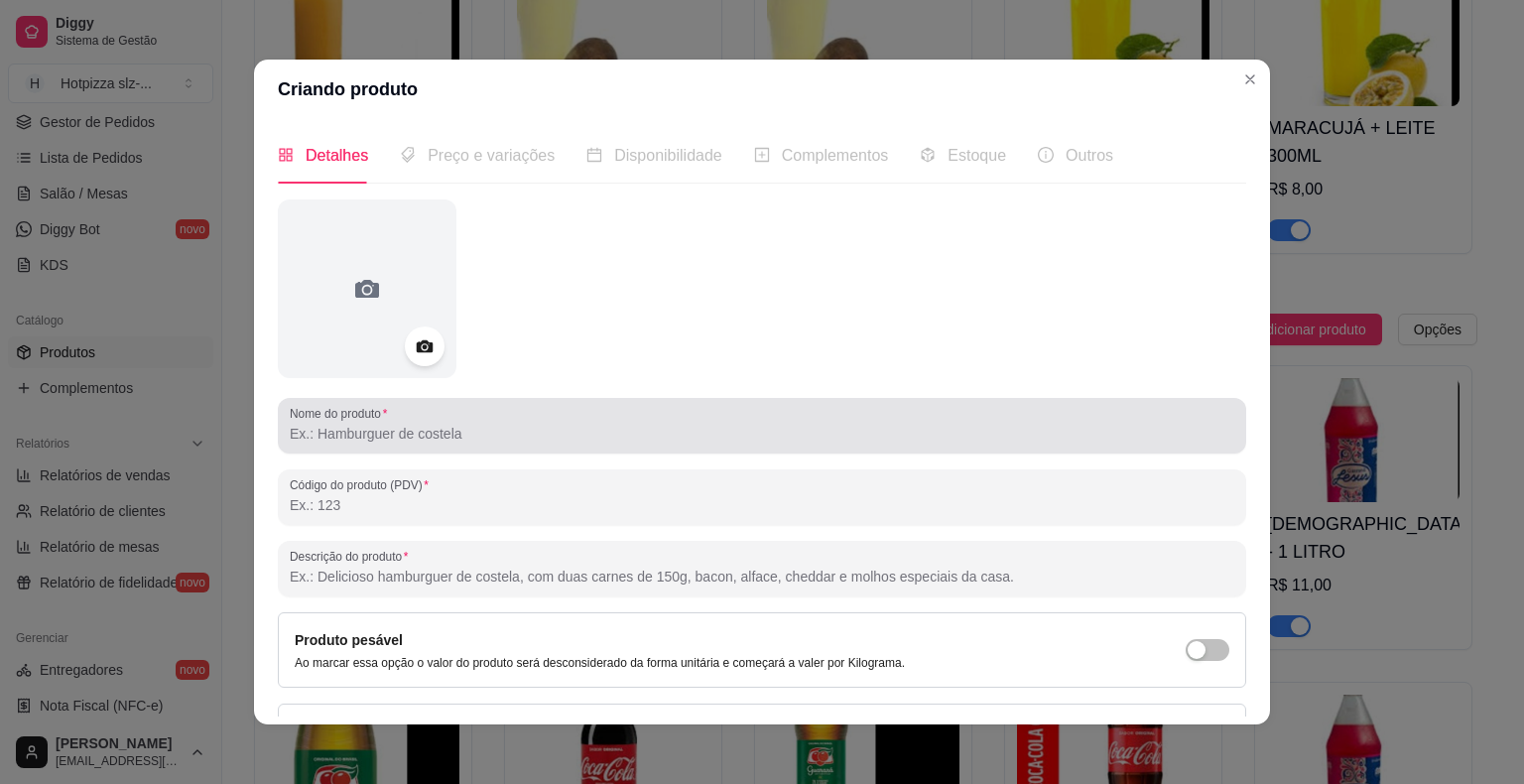
click at [362, 434] on input "Nome do produto" at bounding box center [762, 434] width 945 height 20
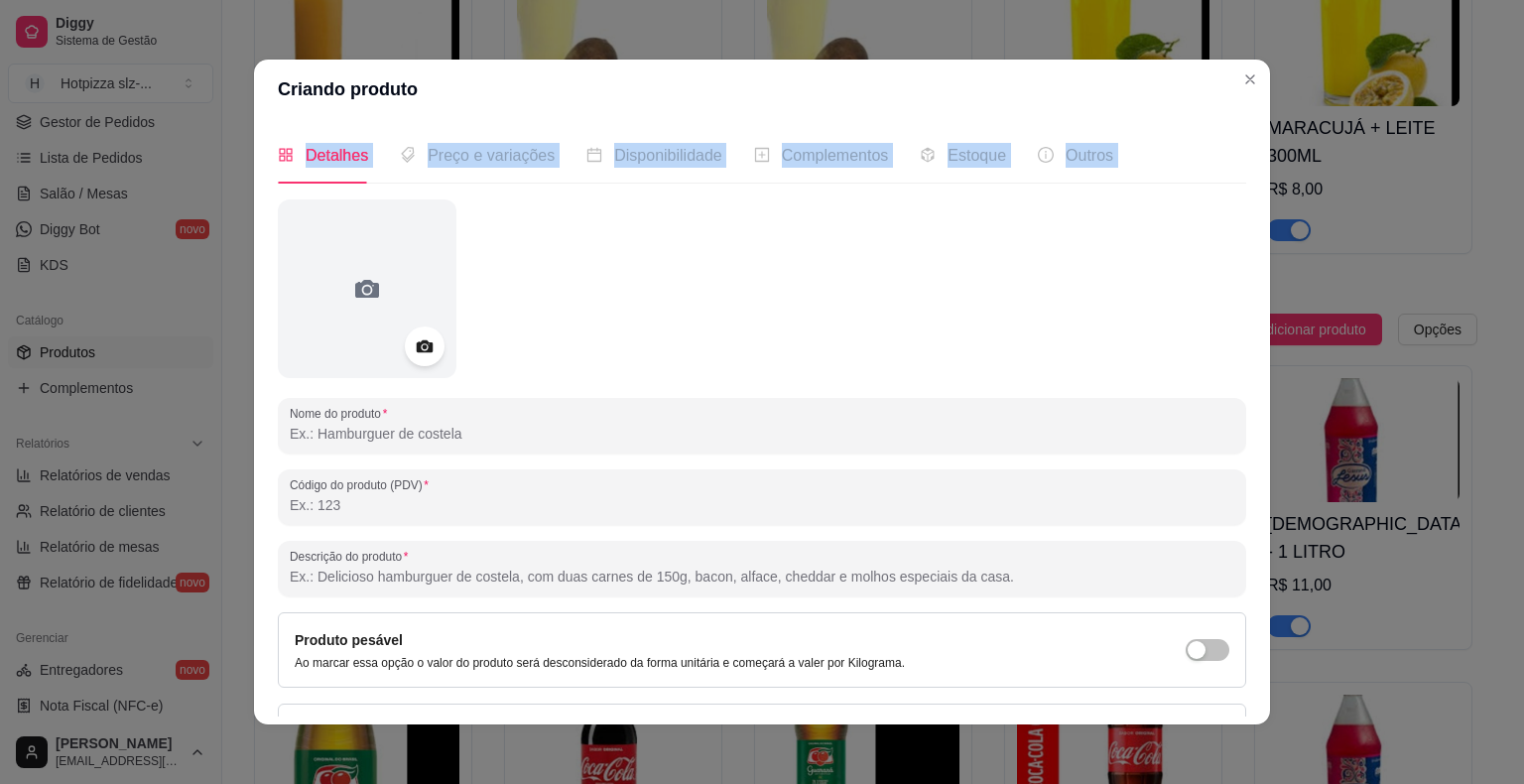
drag, startPoint x: 798, startPoint y: 81, endPoint x: 934, endPoint y: 220, distance: 194.3
click at [934, 220] on section "Criando produto Detalhes Preço e variações Disponibilidade Complementos Estoque…" at bounding box center [762, 392] width 1016 height 665
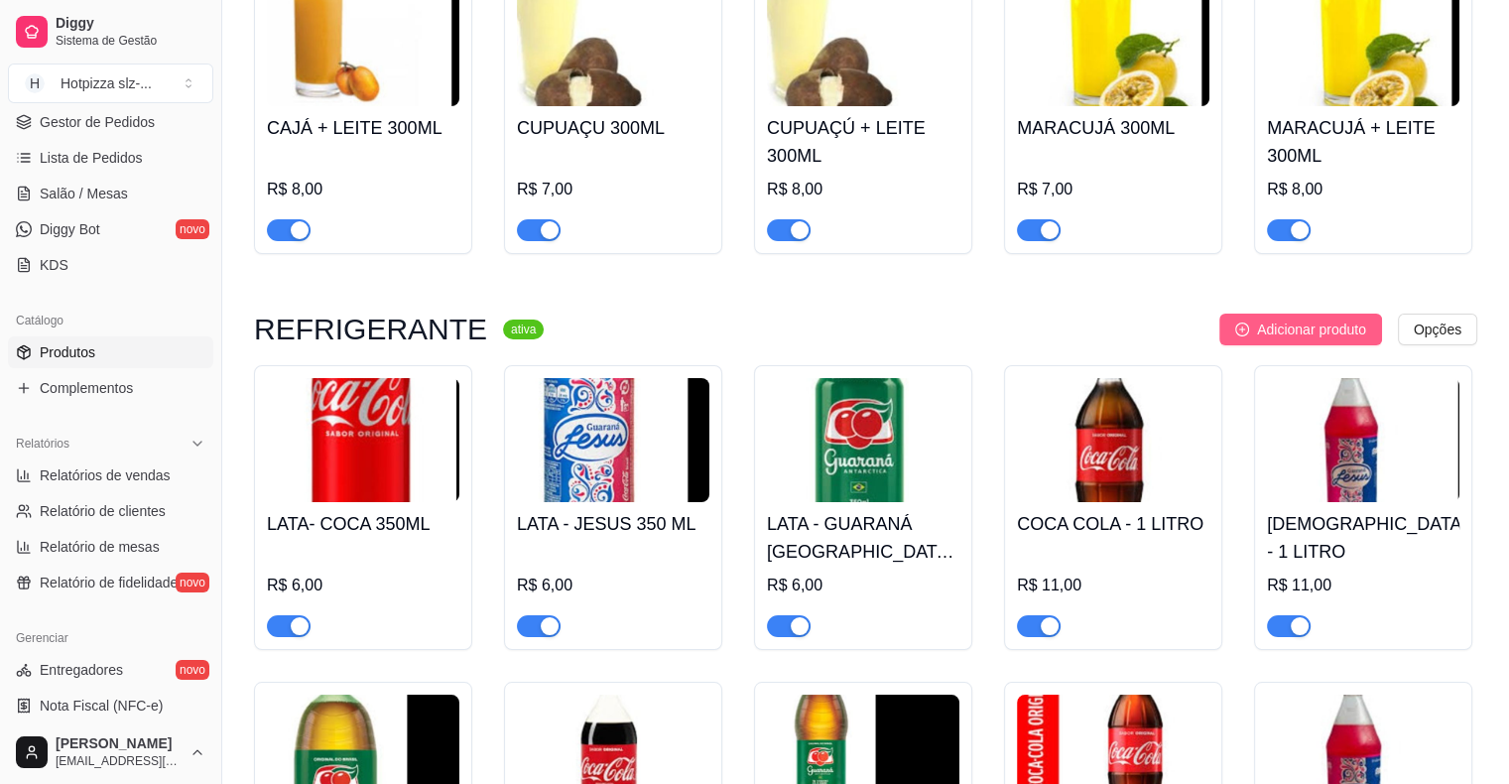
click at [1242, 322] on icon "plus-circle" at bounding box center [1242, 329] width 14 height 14
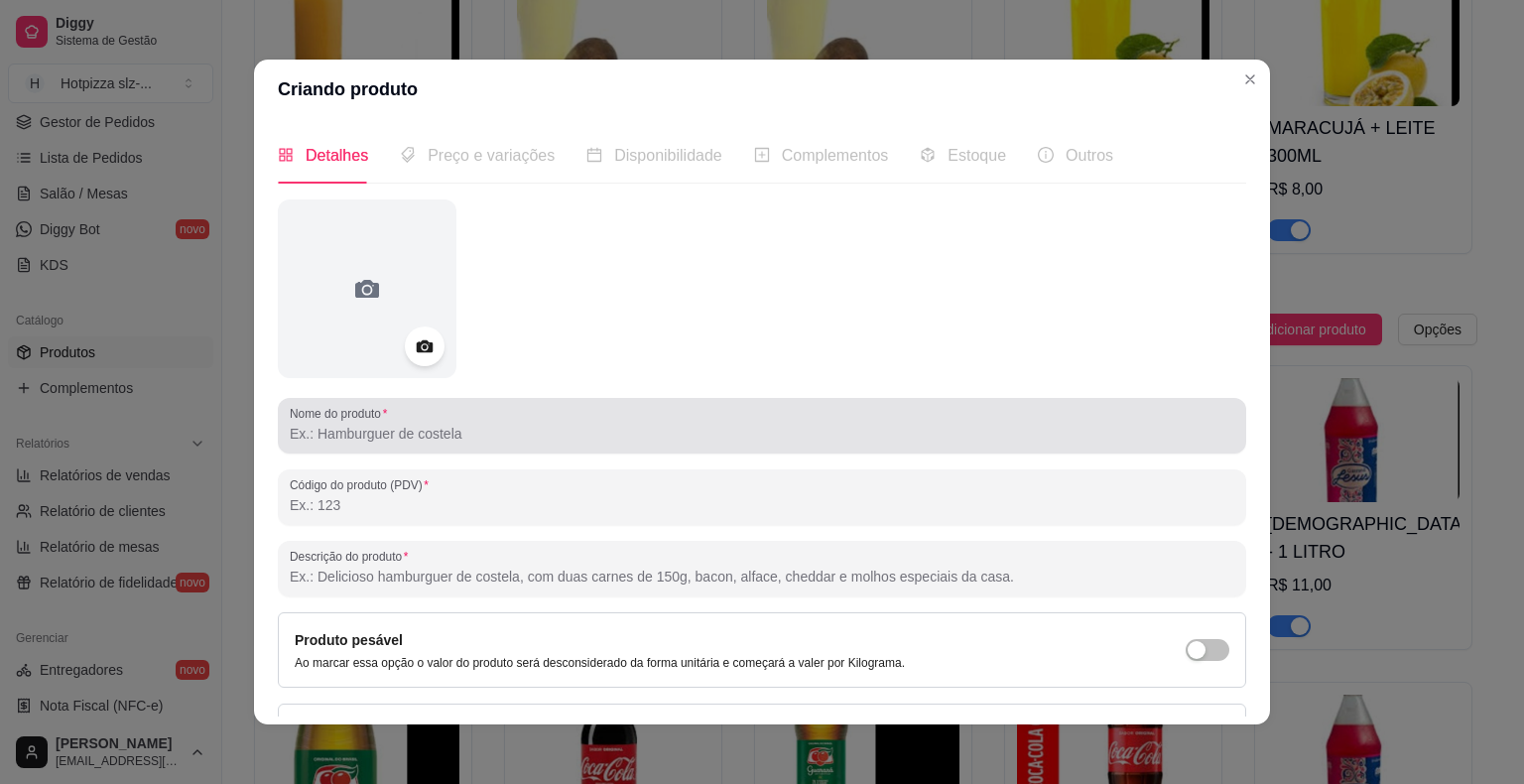
click at [437, 434] on input "Nome do produto" at bounding box center [762, 434] width 945 height 20
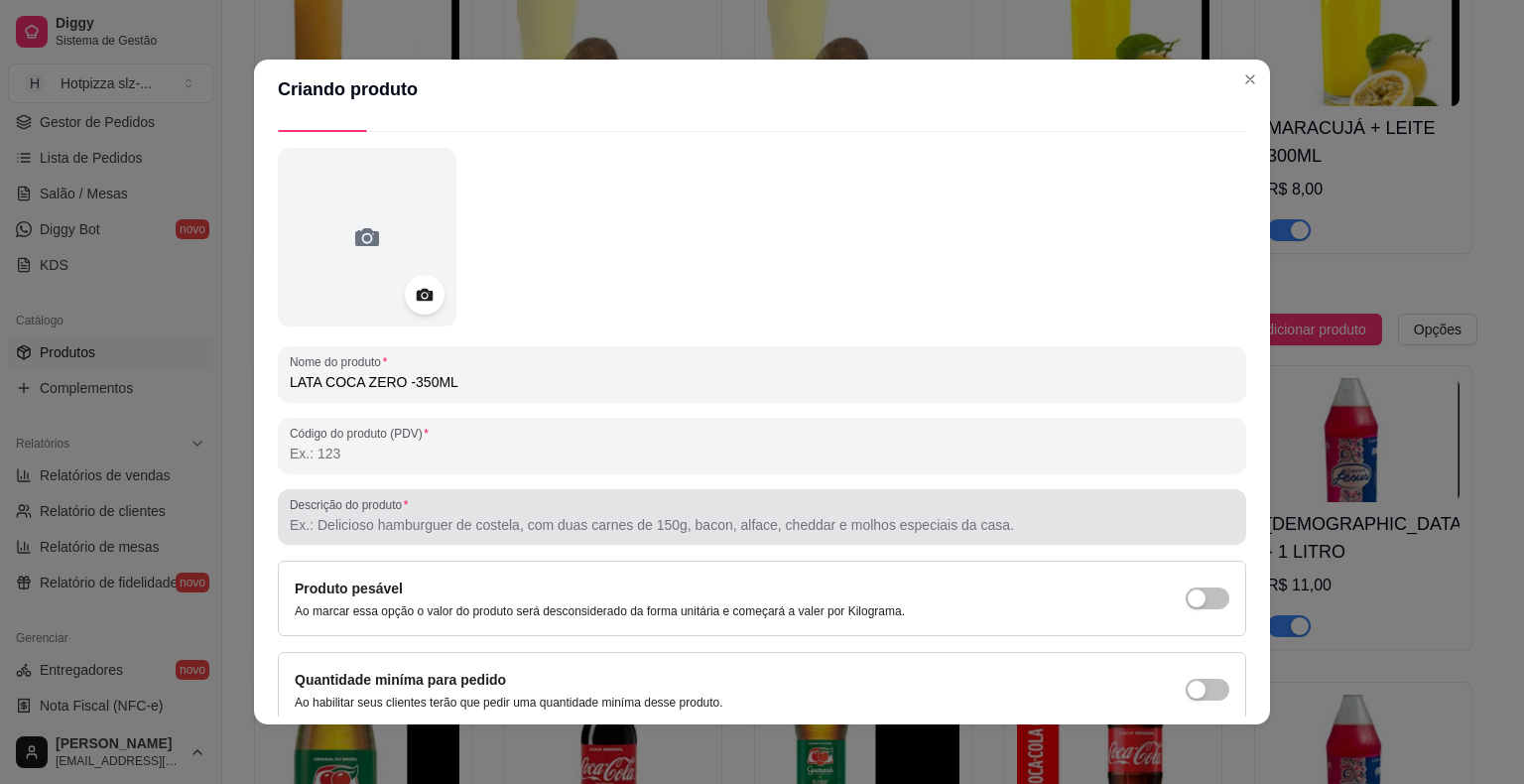
scroll to position [133, 0]
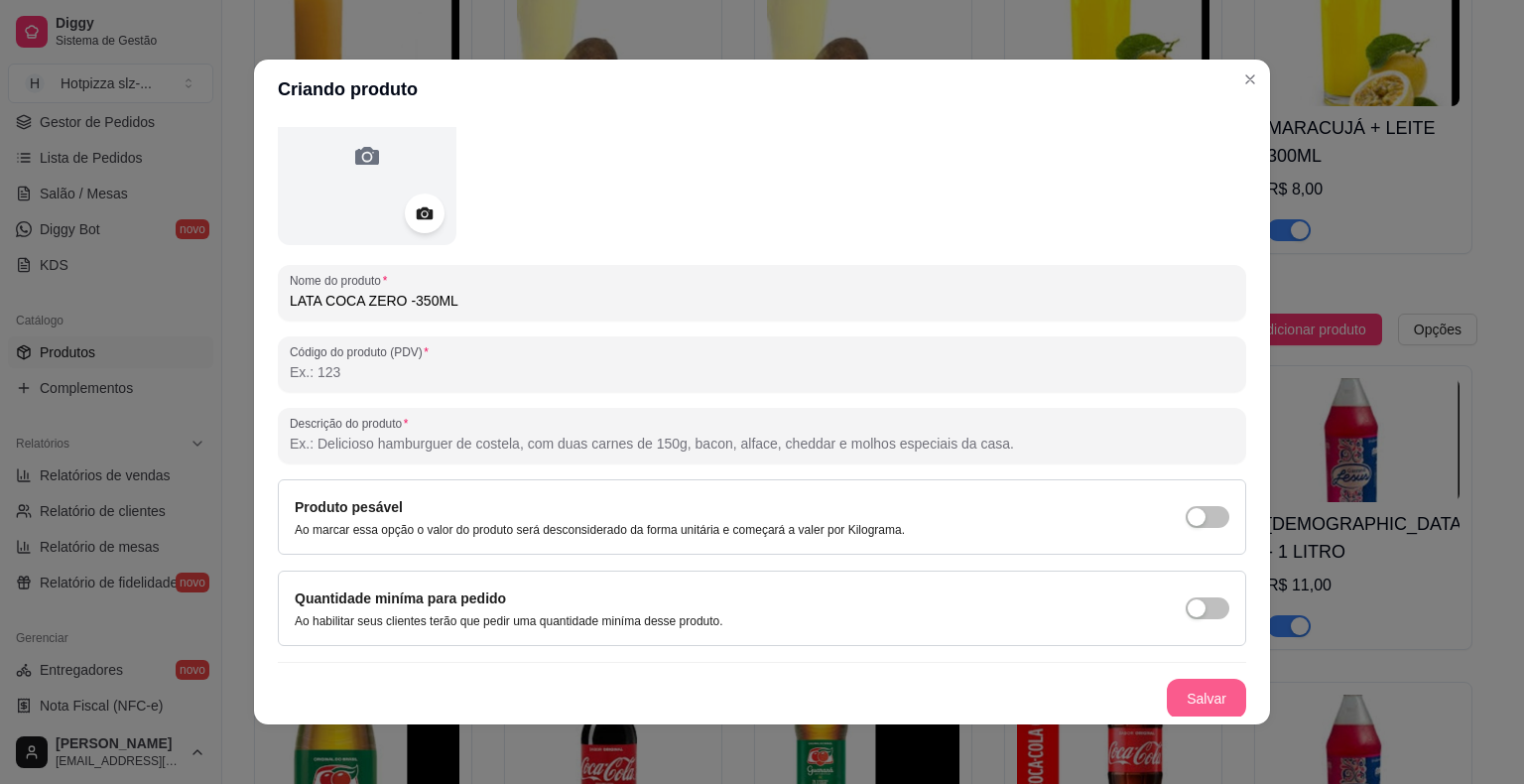
type input "LATA COCA ZERO -350ML"
click at [1174, 698] on button "Salvar" at bounding box center [1206, 699] width 77 height 39
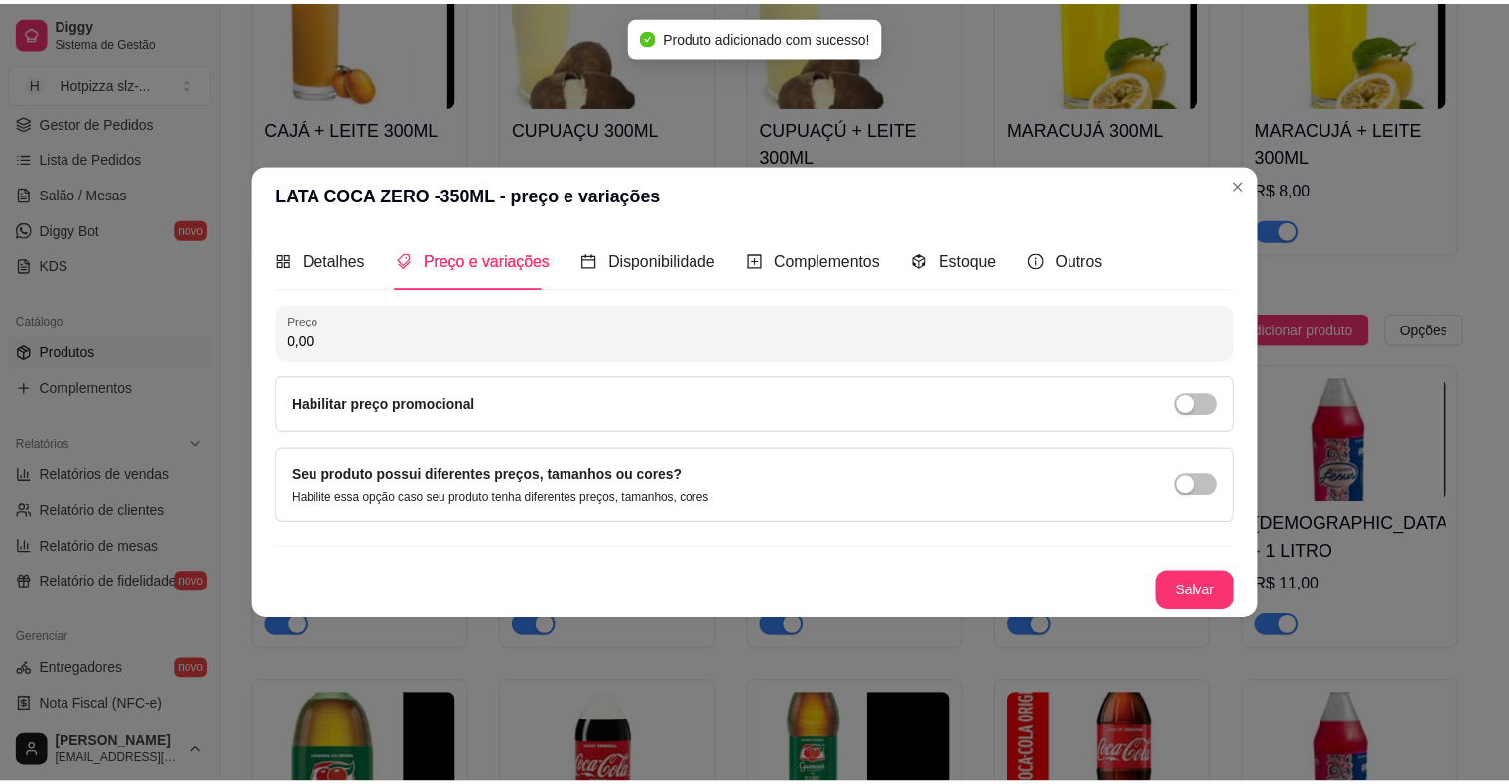
scroll to position [0, 0]
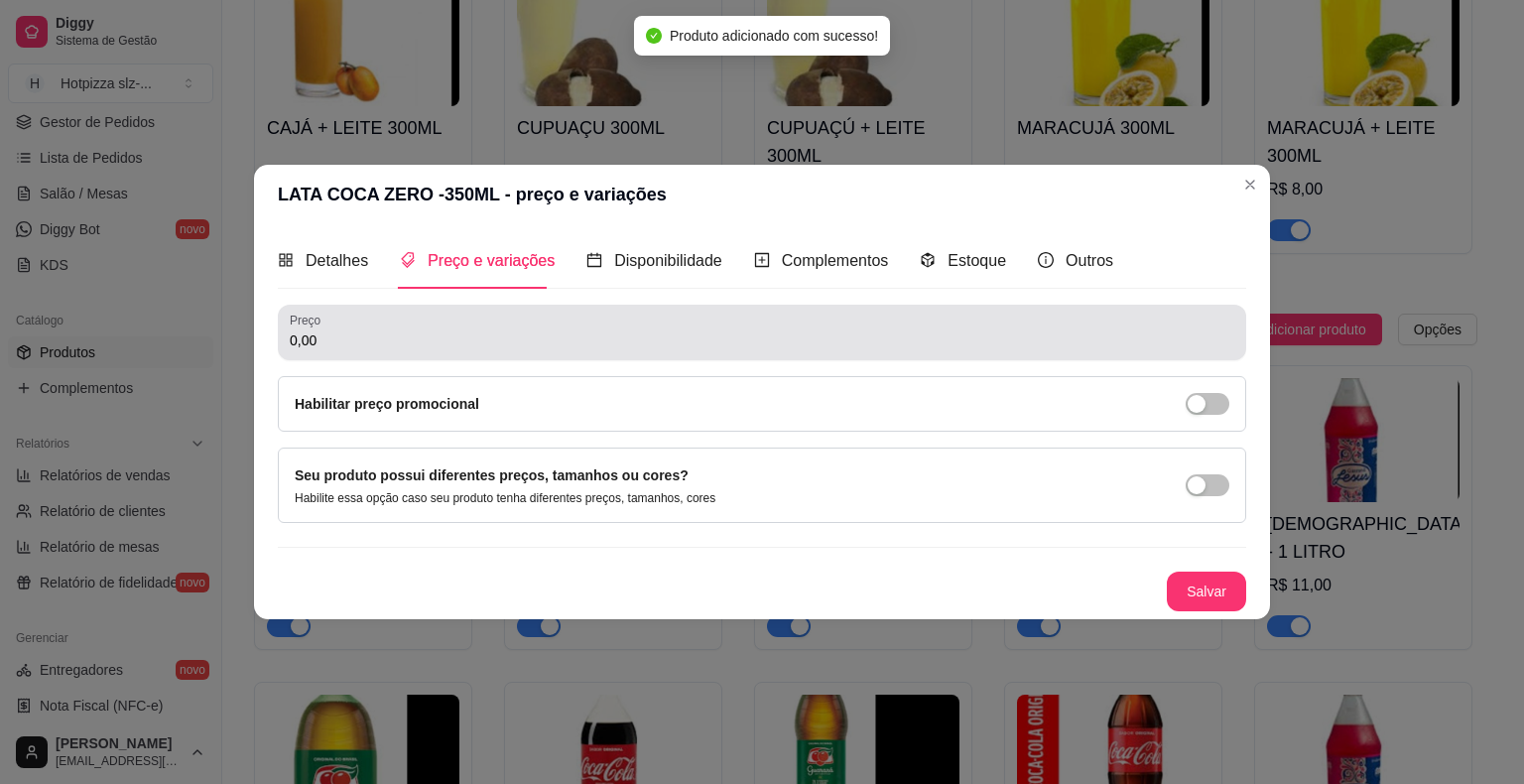
click at [373, 348] on input "0,00" at bounding box center [762, 340] width 945 height 20
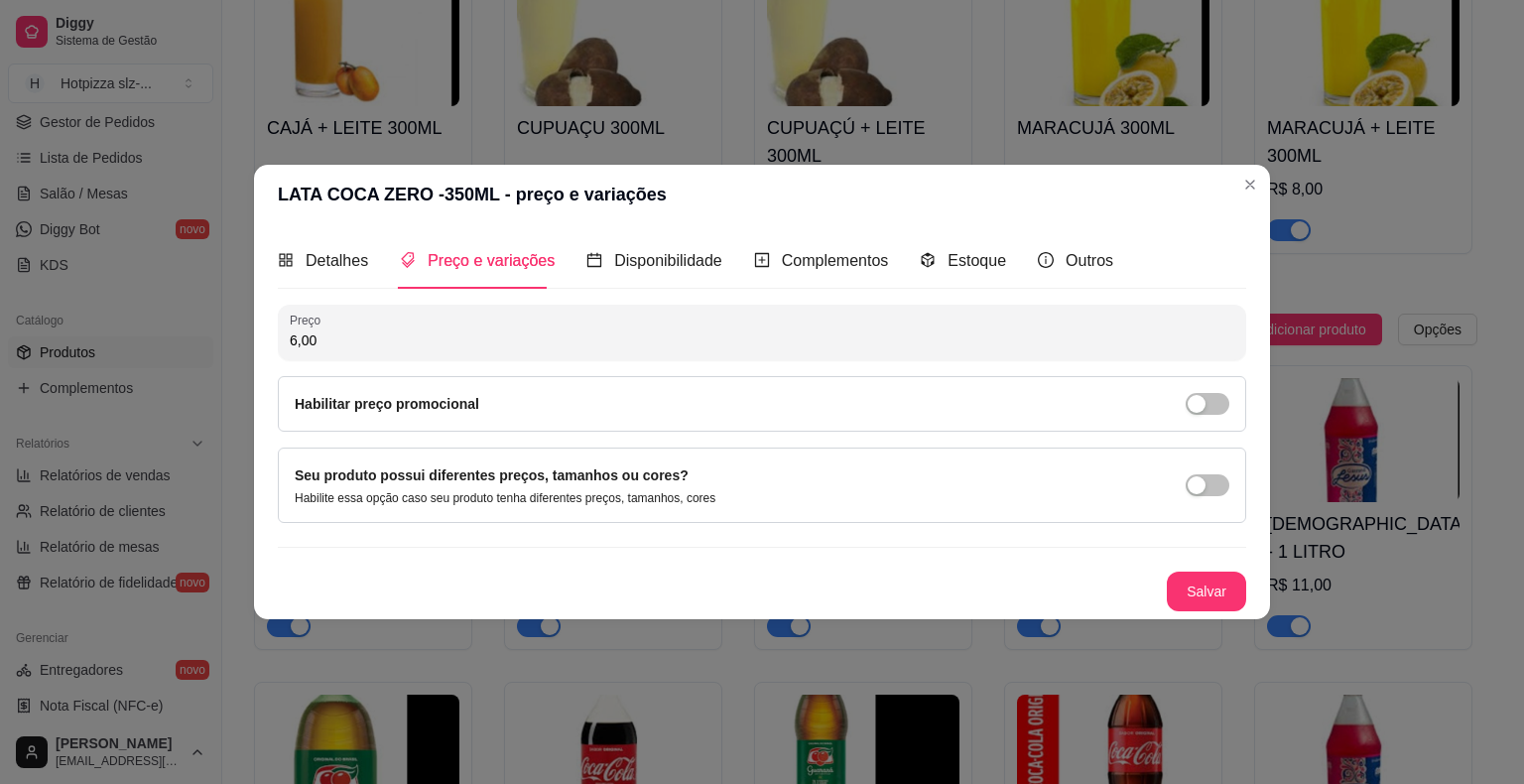
type input "6,00"
click at [1195, 582] on button "Salvar" at bounding box center [1206, 591] width 77 height 39
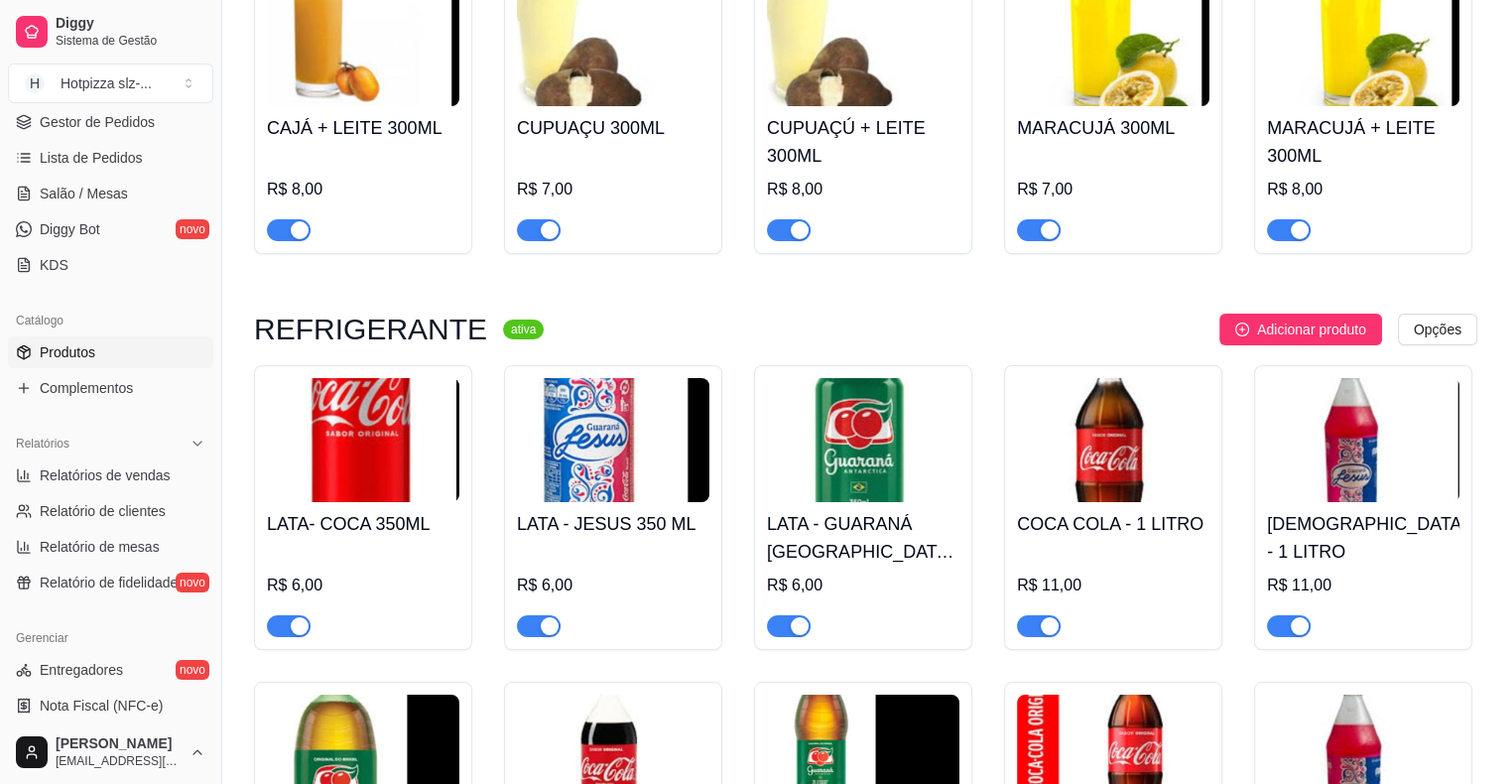
scroll to position [7915, 0]
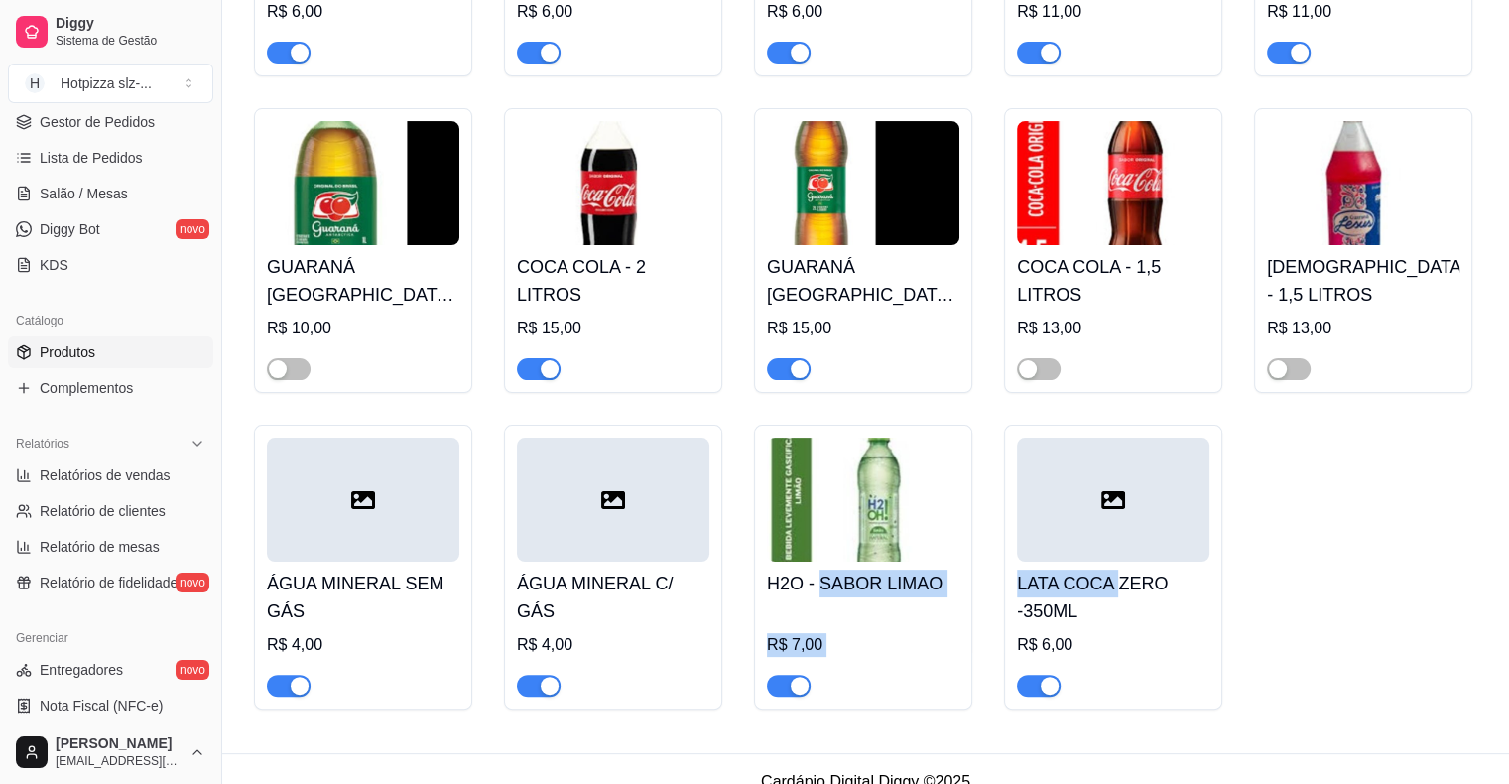
drag, startPoint x: 1118, startPoint y: 565, endPoint x: 818, endPoint y: 544, distance: 301.3
click at [818, 544] on div "LATA- COCA 350ML R$ 6,00 LATA - JESUS 350 ML R$ 6,00 LATA - GUARANÁ ANTARCTICA …" at bounding box center [865, 251] width 1223 height 918
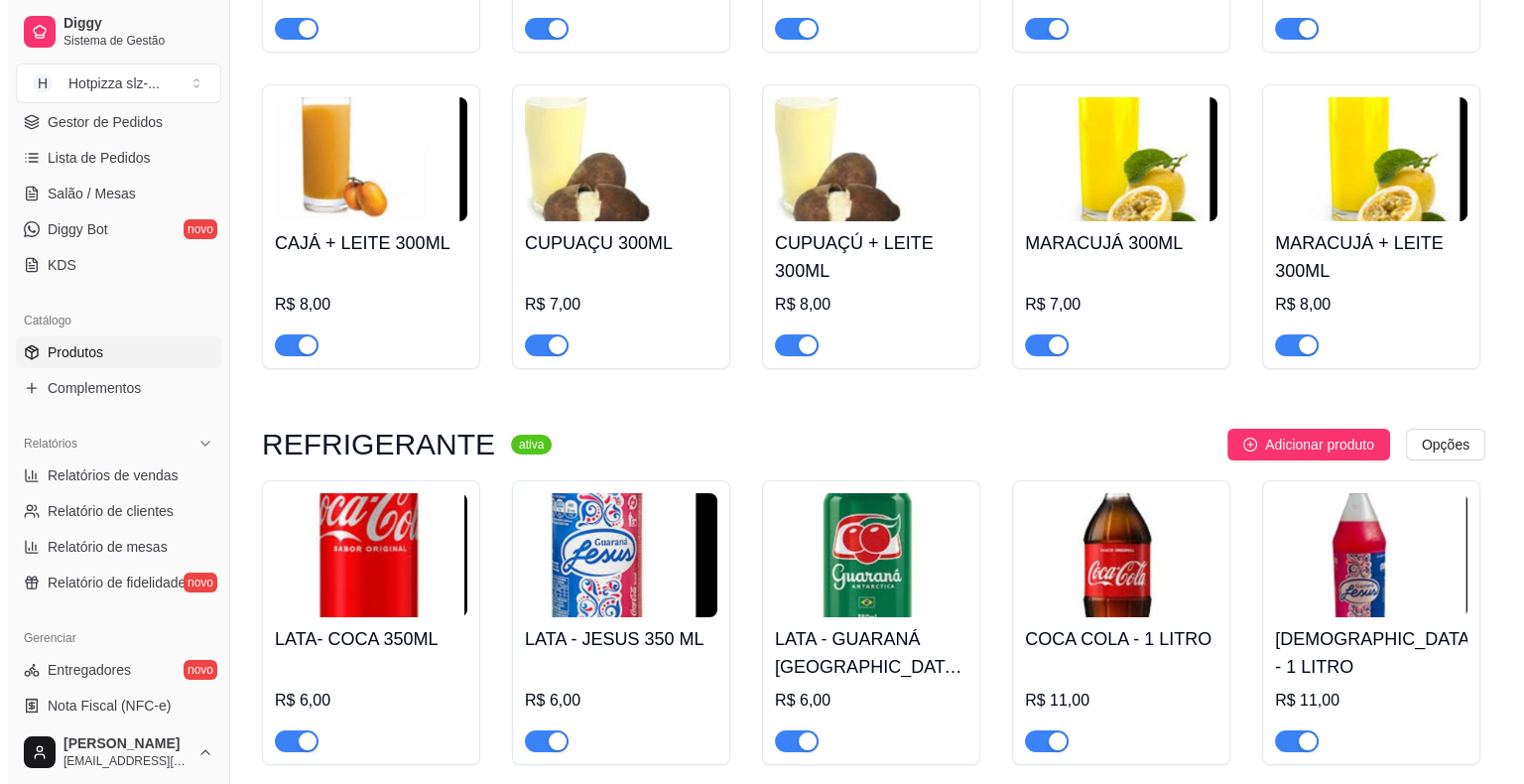
scroll to position [7221, 0]
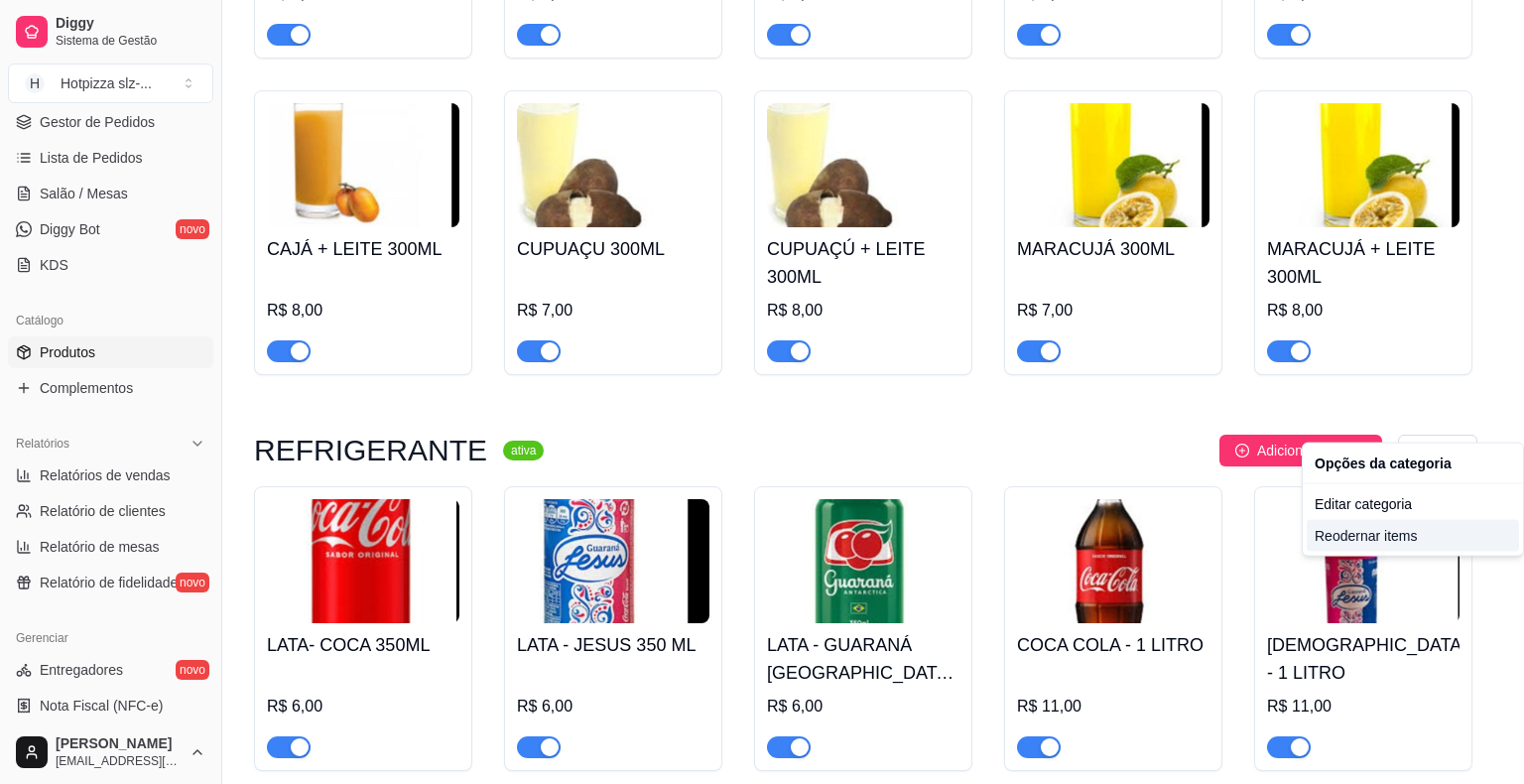
click at [1393, 538] on div "Reodernar items" at bounding box center [1413, 536] width 212 height 32
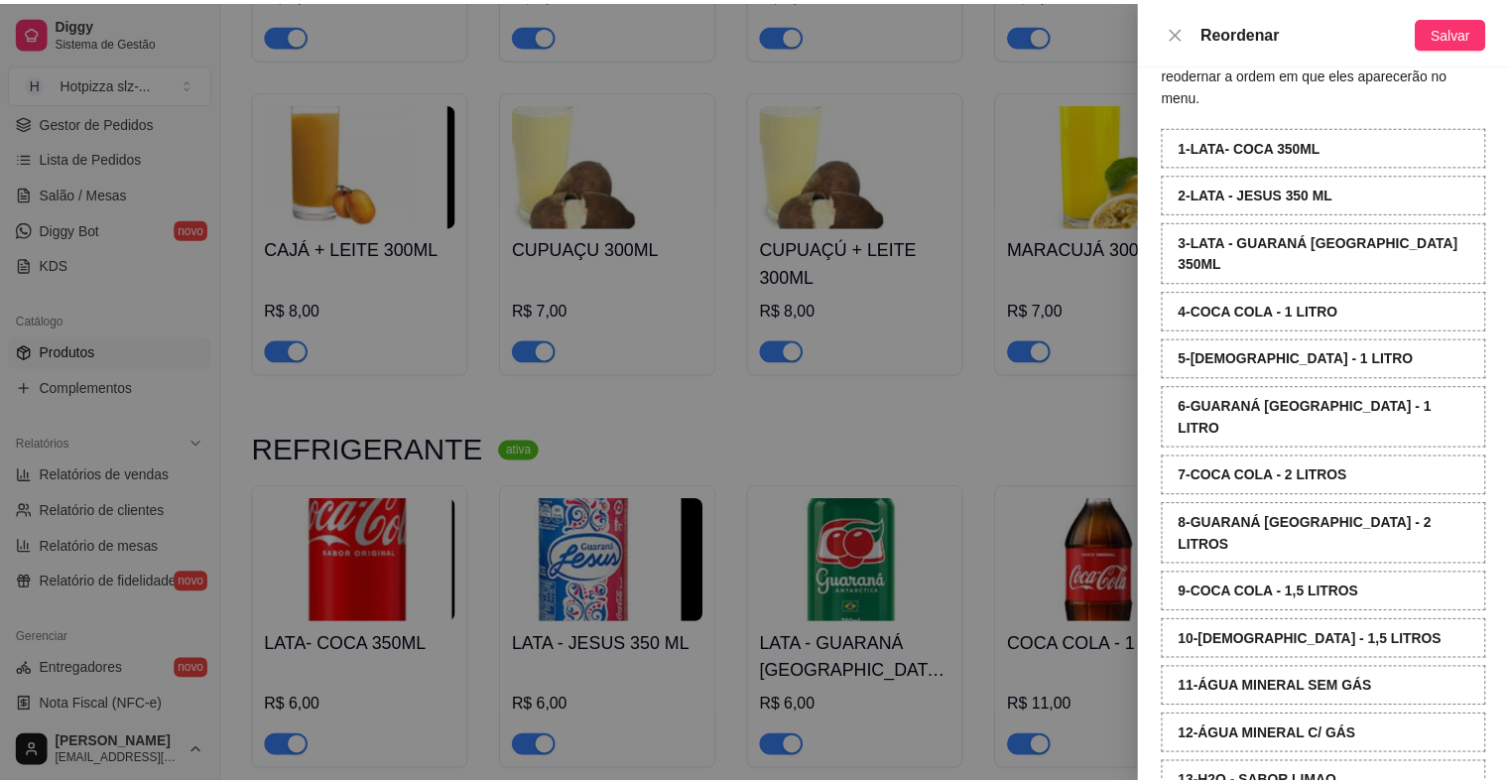
scroll to position [74, 0]
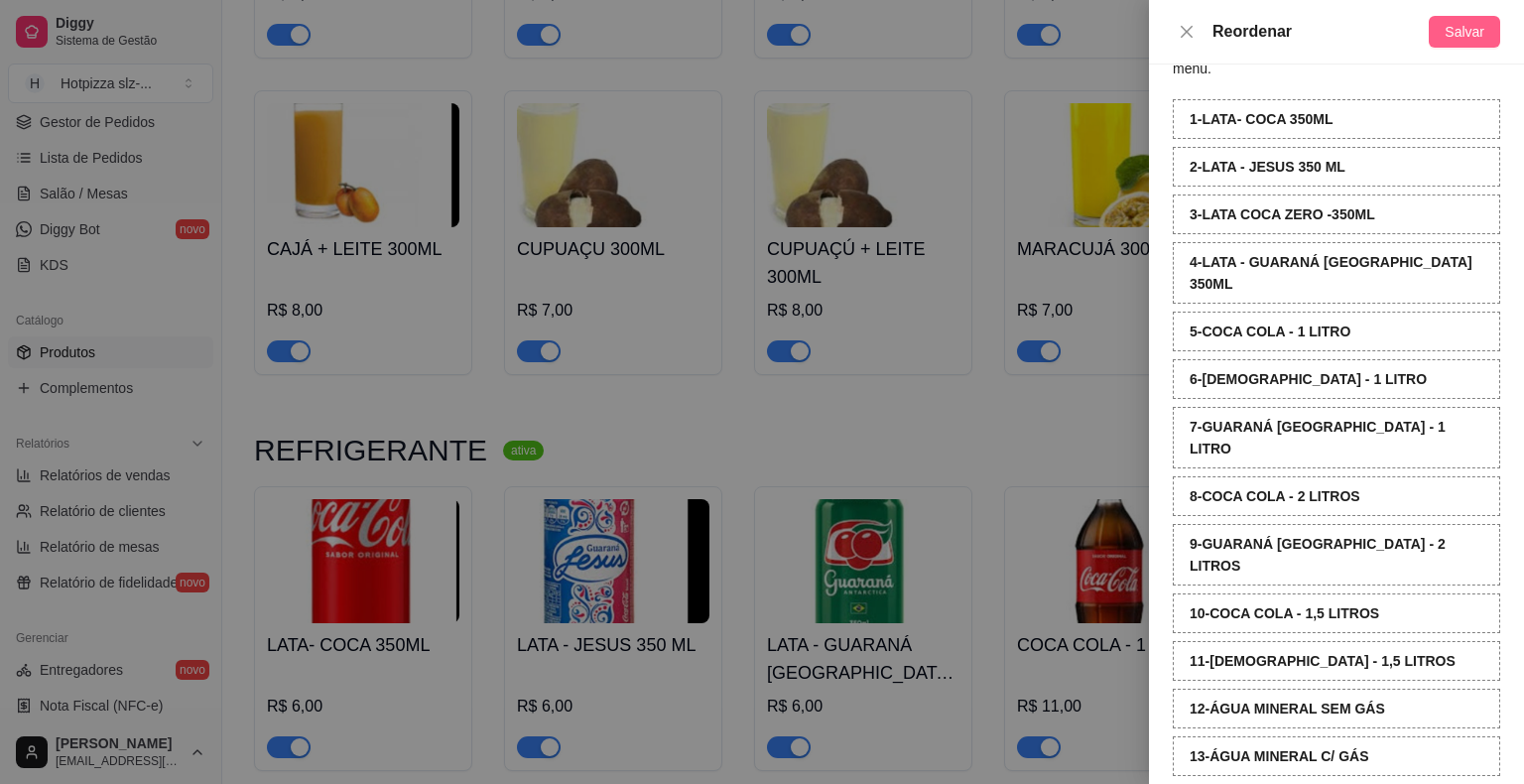
click at [1461, 28] on span "Salvar" at bounding box center [1465, 32] width 40 height 22
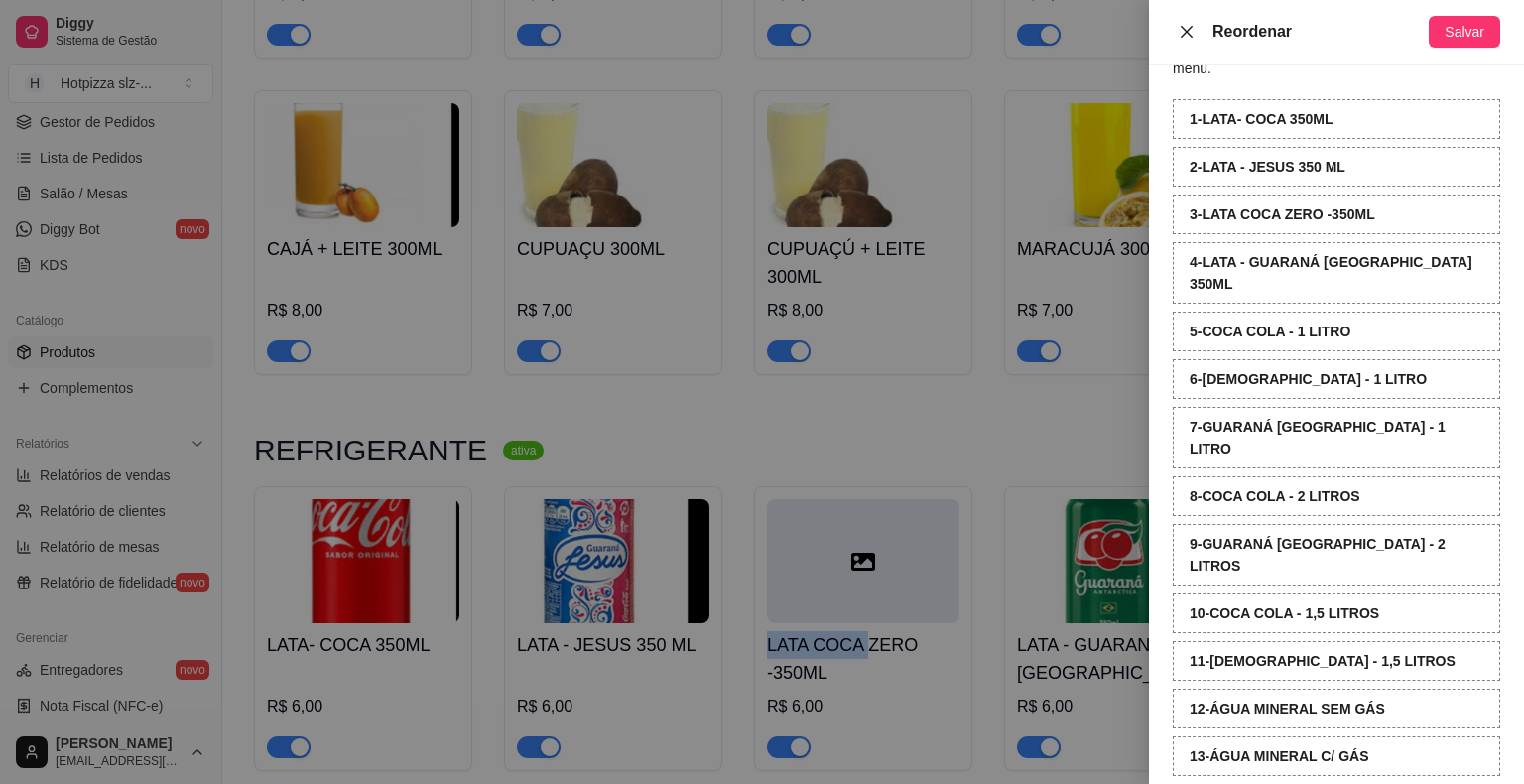
click at [1183, 32] on icon "close" at bounding box center [1187, 32] width 16 height 16
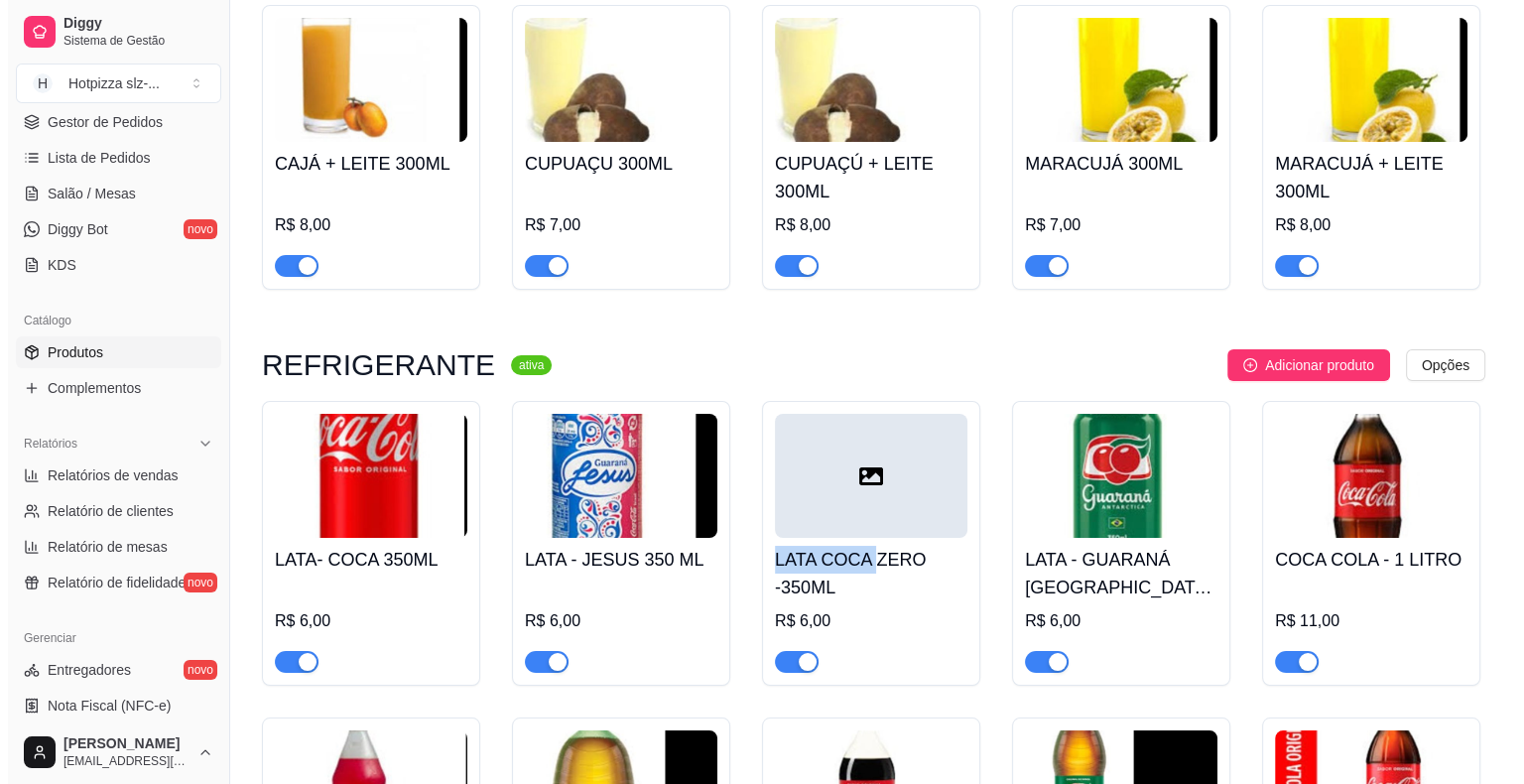
scroll to position [7419, 0]
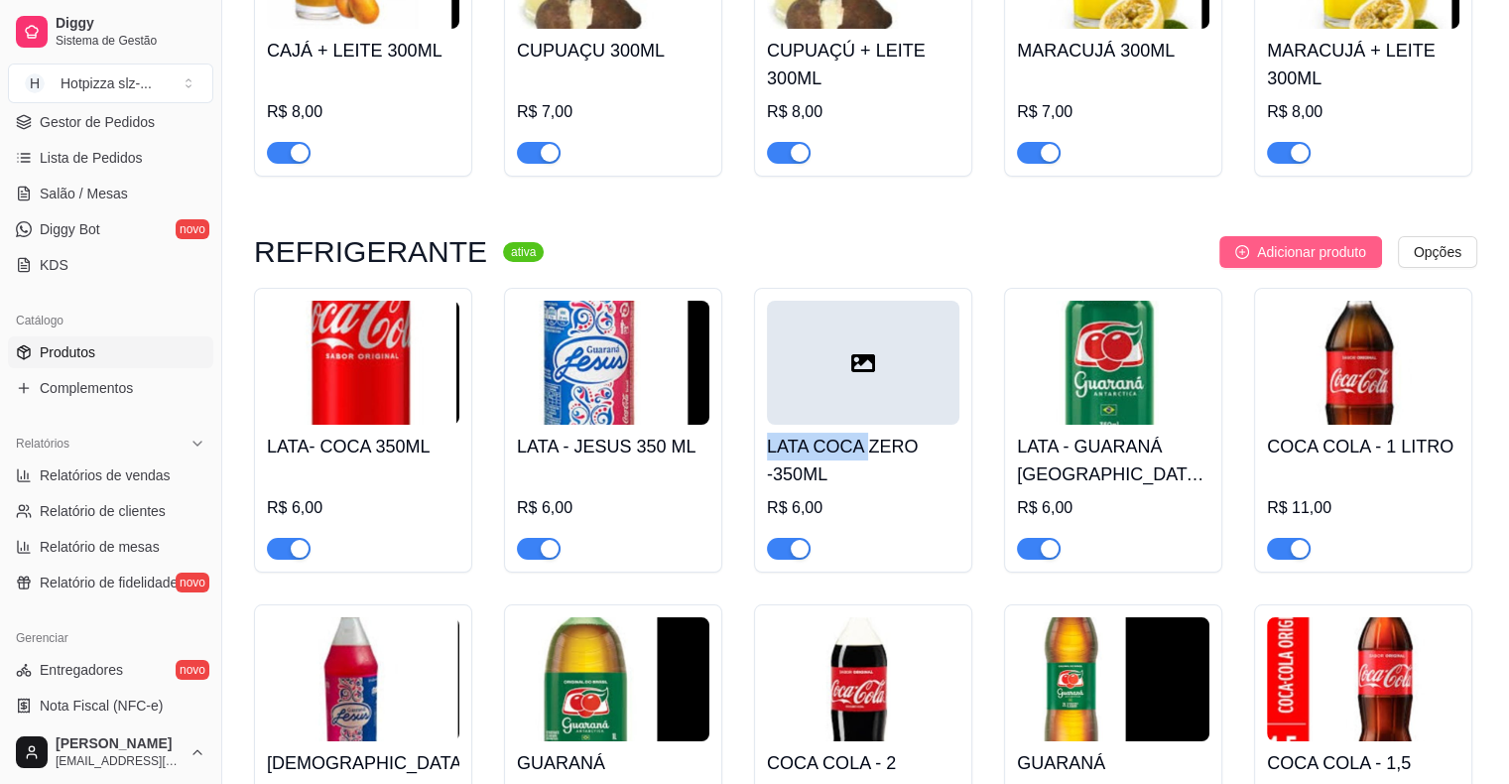
click at [1331, 241] on span "Adicionar produto" at bounding box center [1311, 252] width 109 height 22
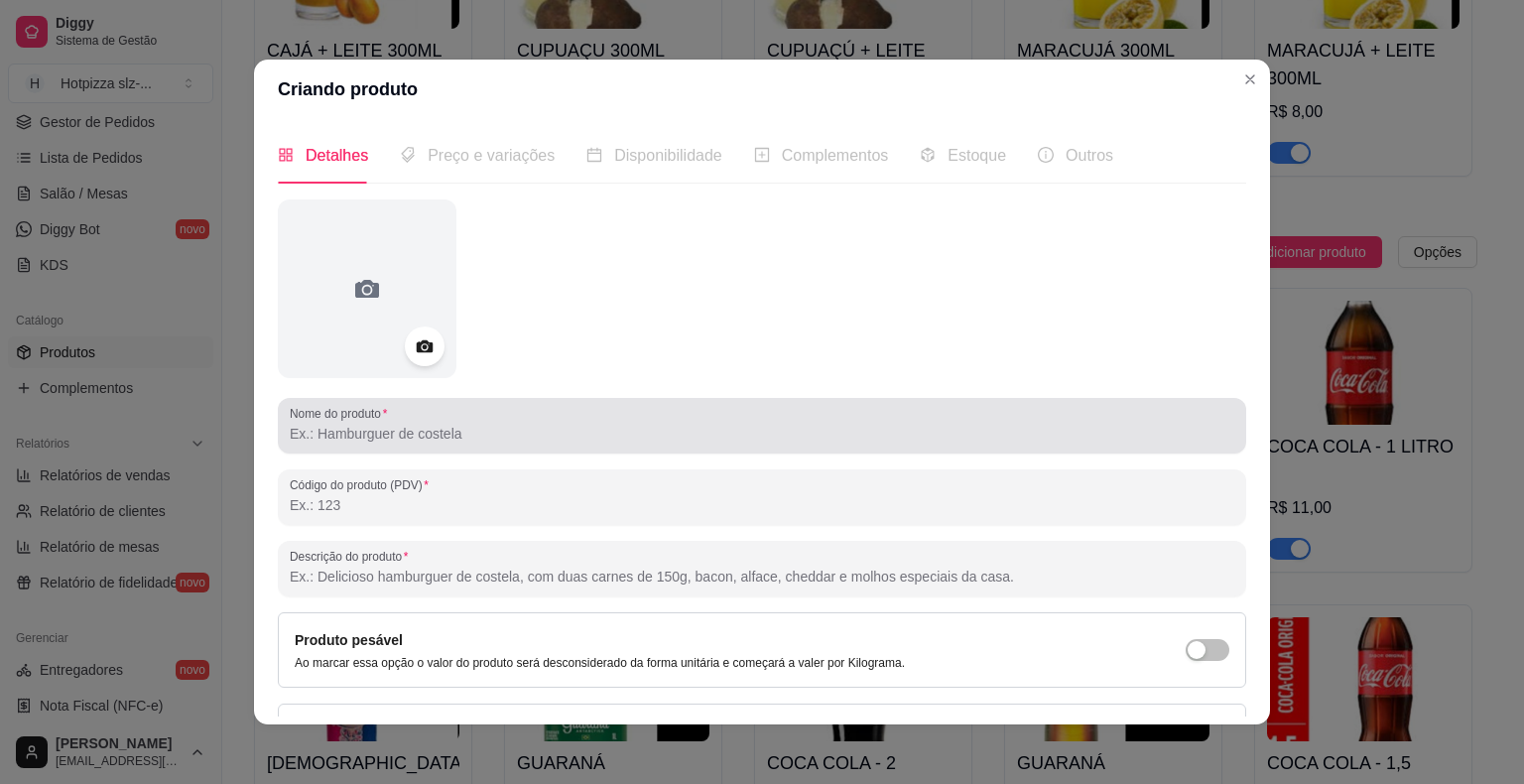
click at [494, 439] on input "Nome do produto" at bounding box center [762, 434] width 945 height 20
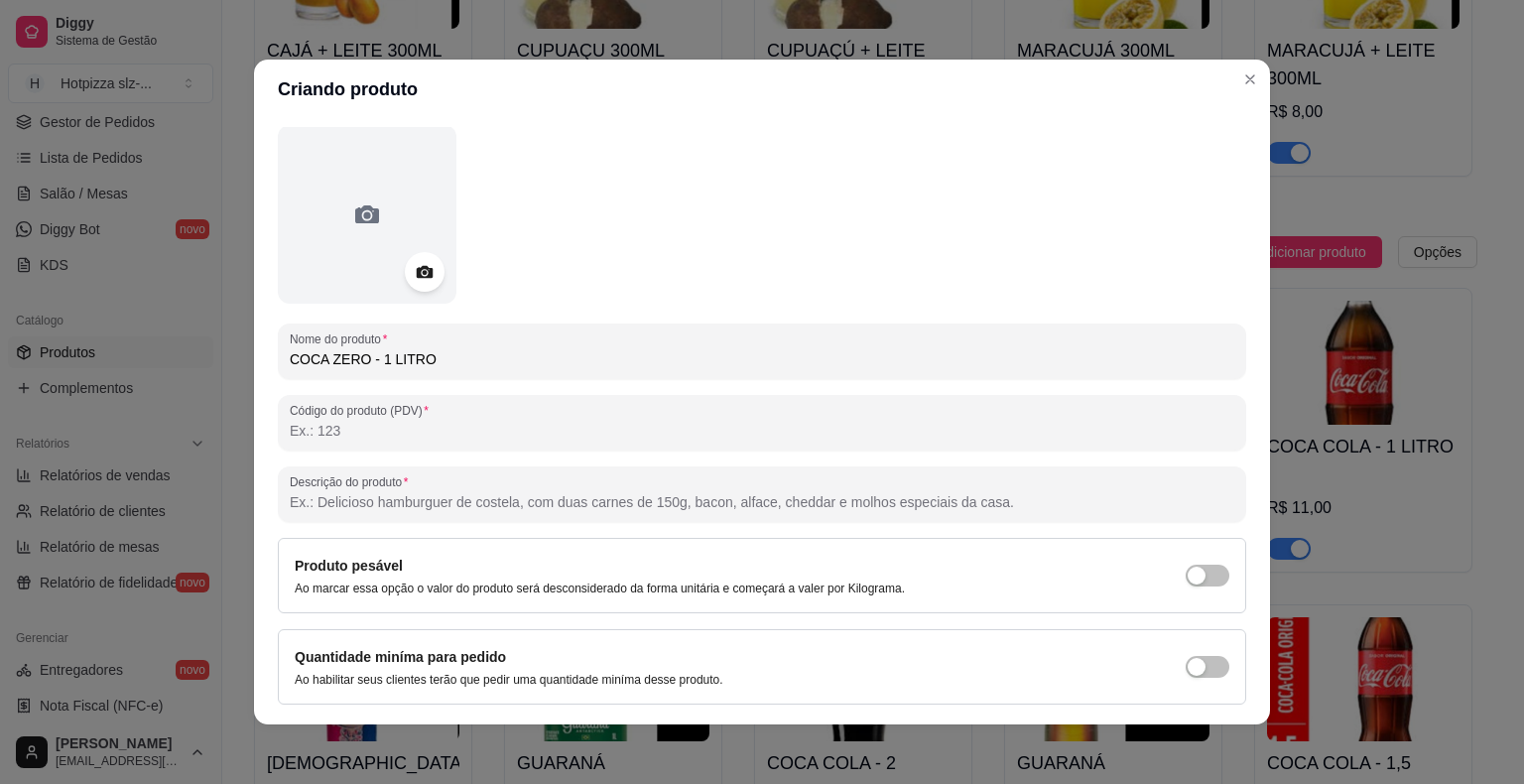
scroll to position [133, 0]
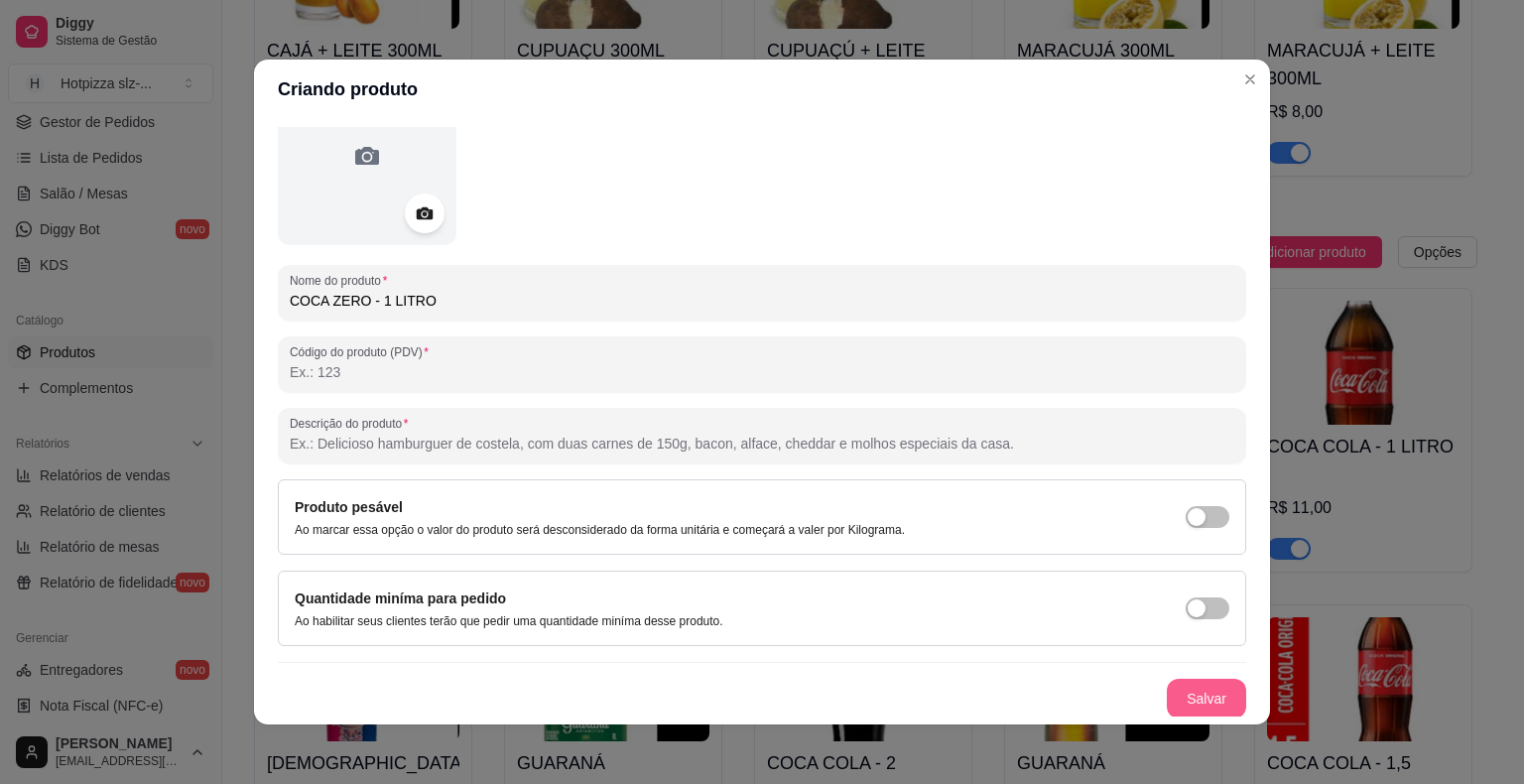
type input "COCA ZERO - 1 LITRO"
click at [1177, 693] on button "Salvar" at bounding box center [1206, 699] width 79 height 40
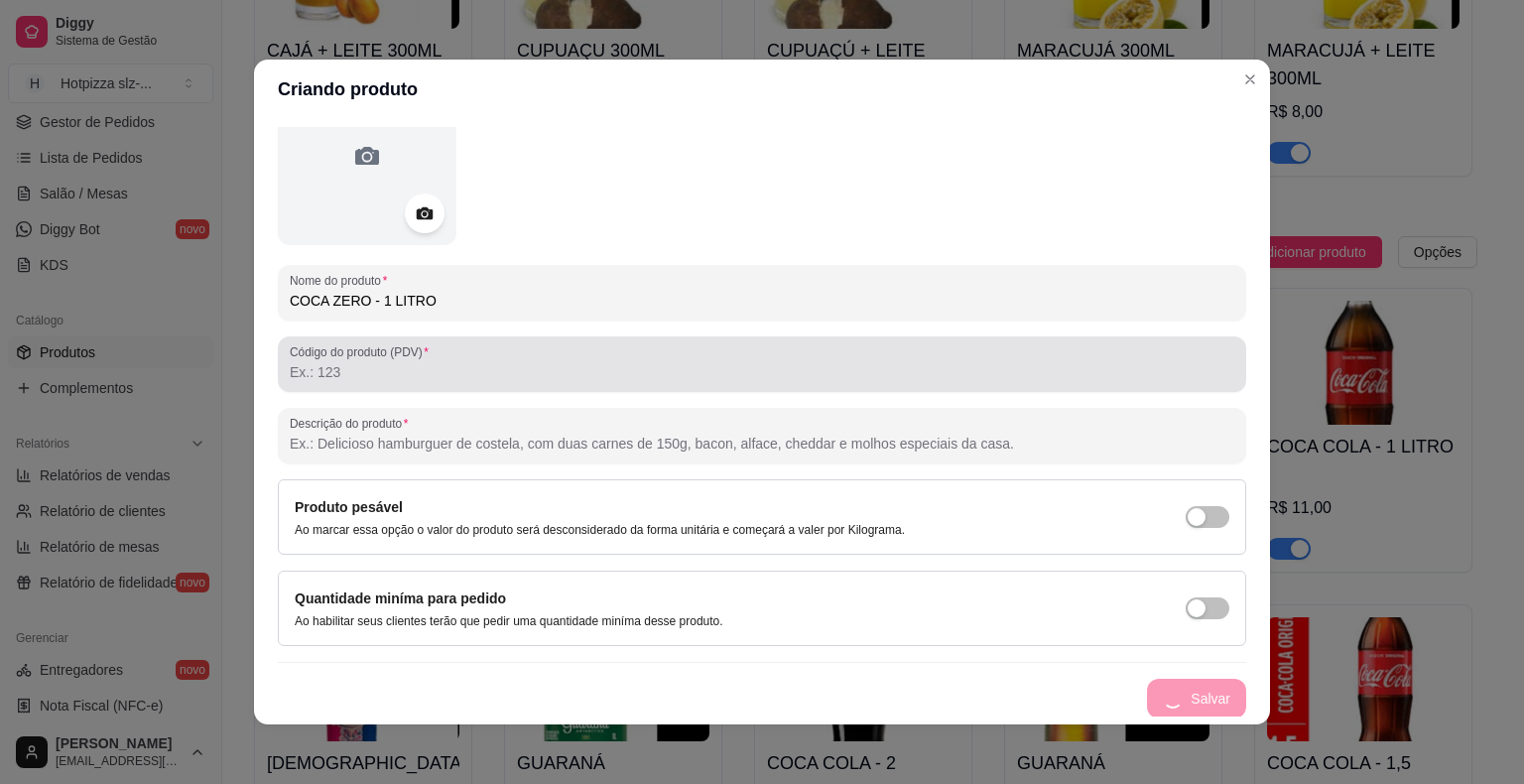
scroll to position [0, 0]
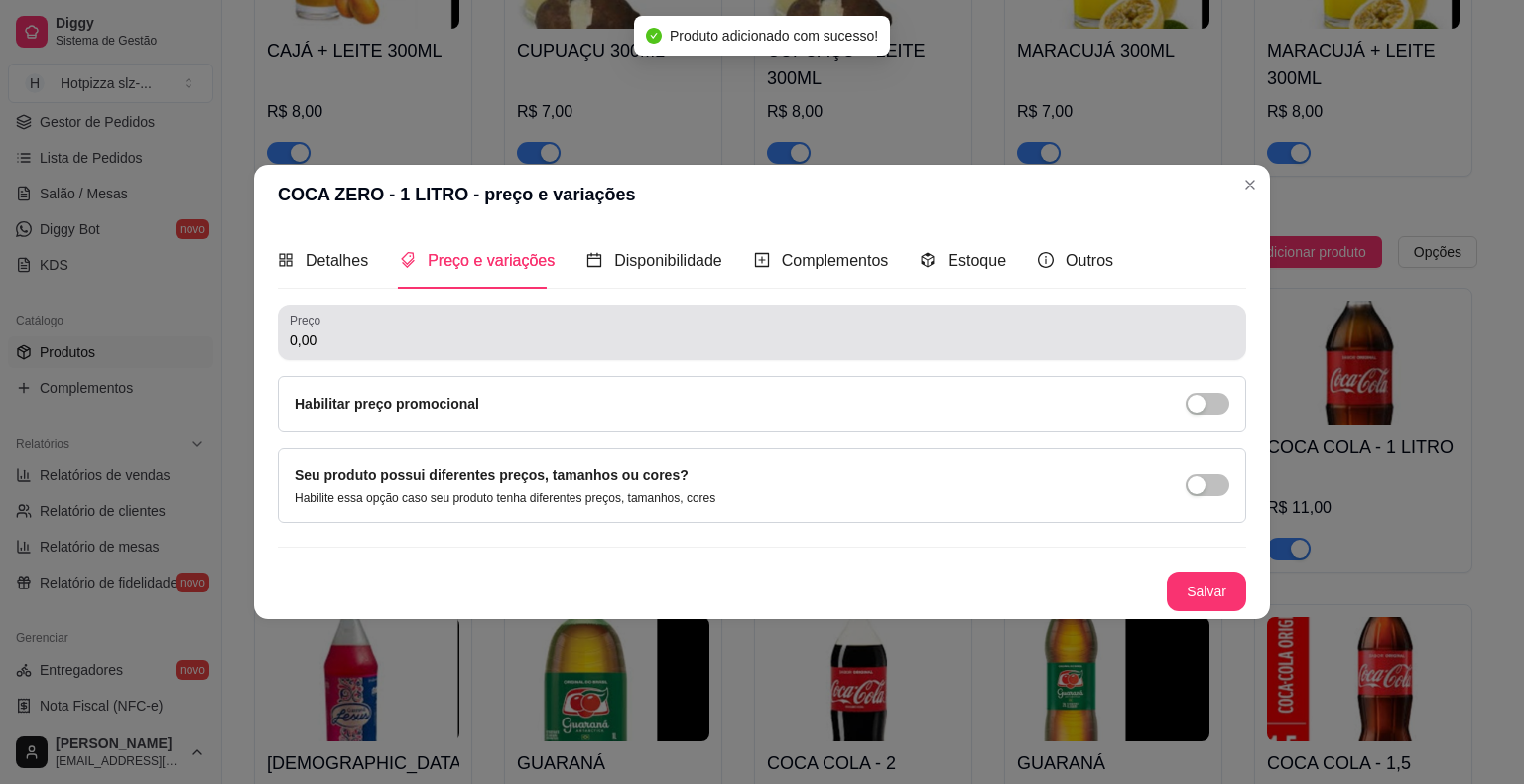
click at [357, 351] on div "0,00" at bounding box center [762, 333] width 945 height 40
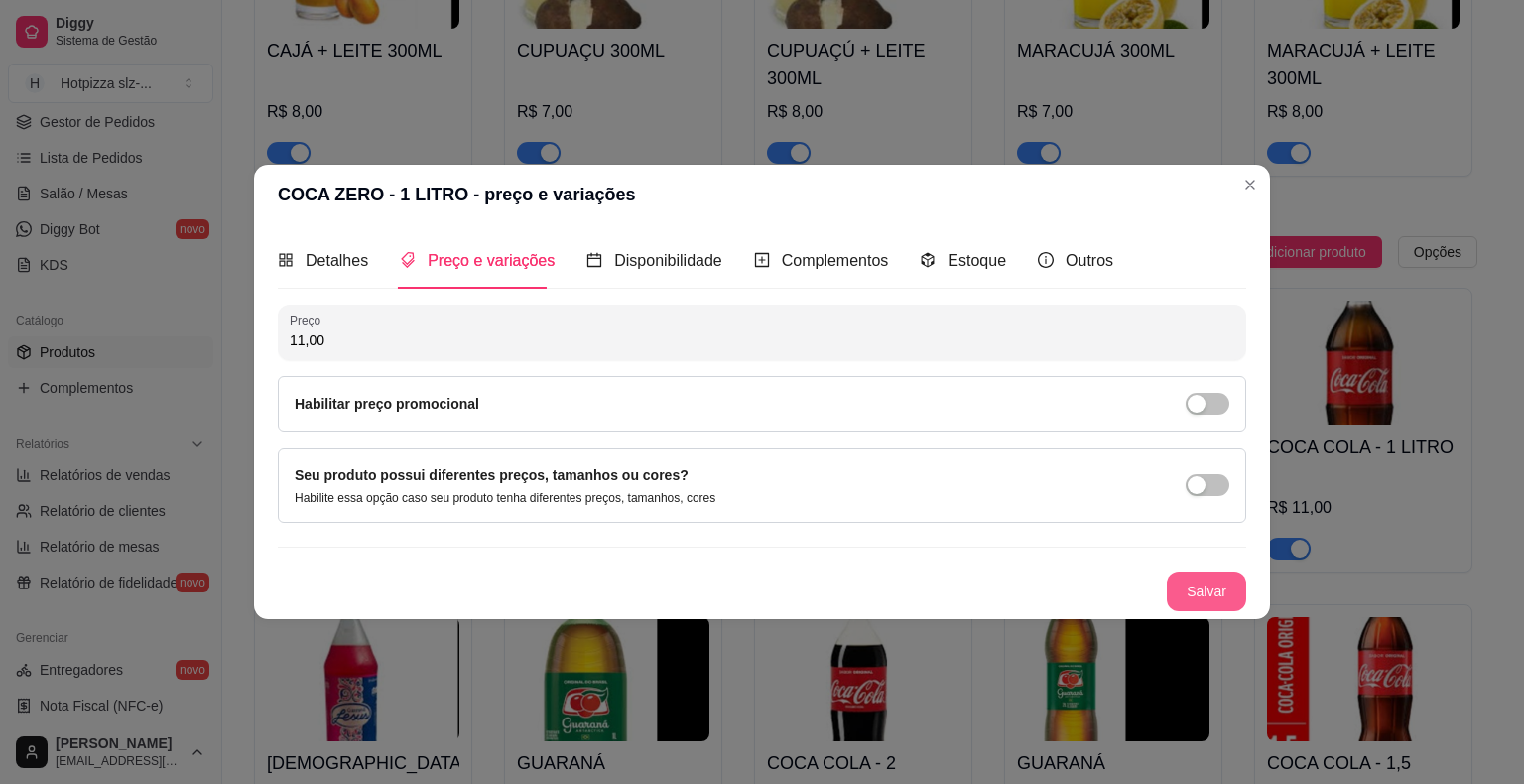
type input "11,00"
click at [1204, 589] on button "Salvar" at bounding box center [1206, 591] width 79 height 40
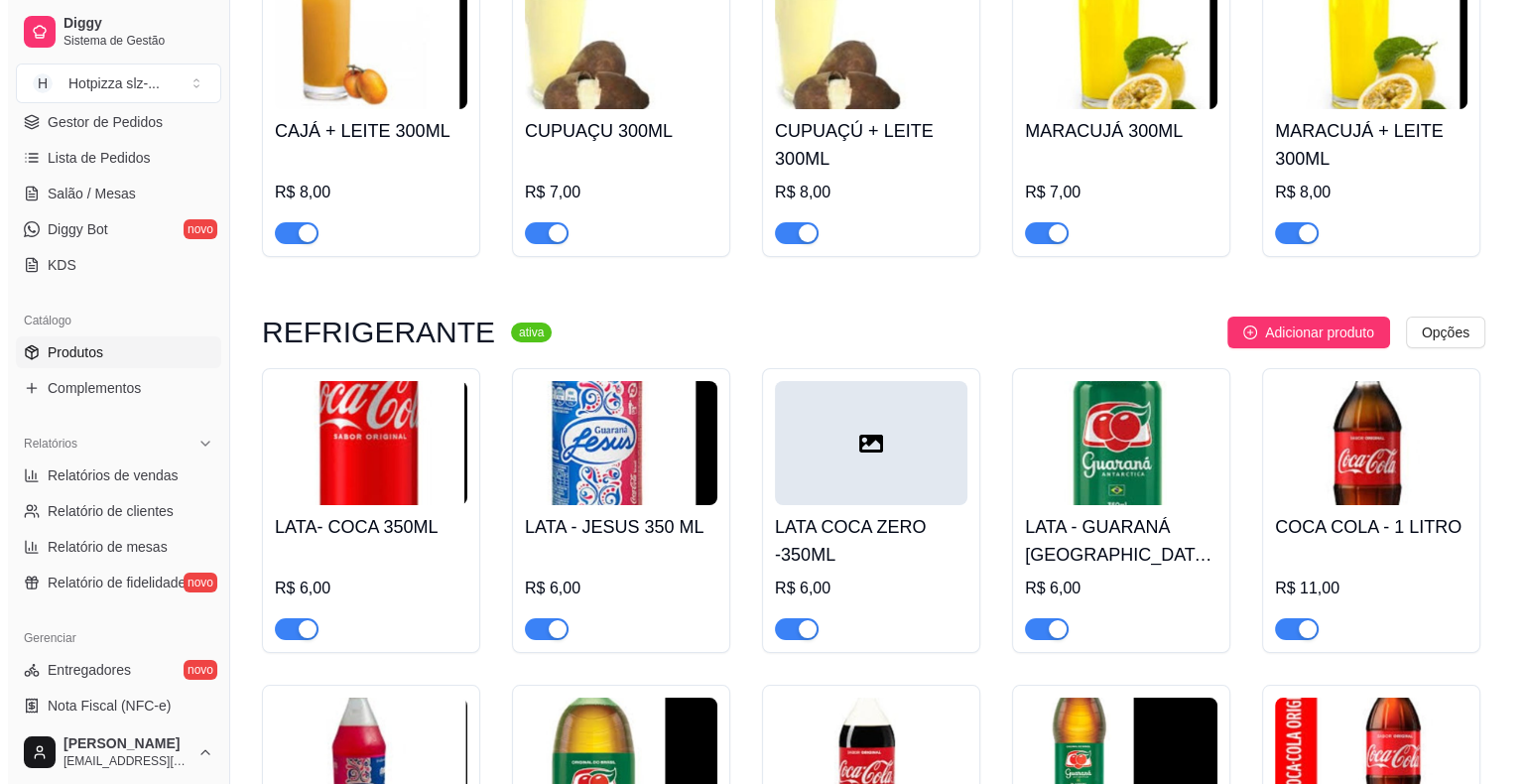
scroll to position [7320, 0]
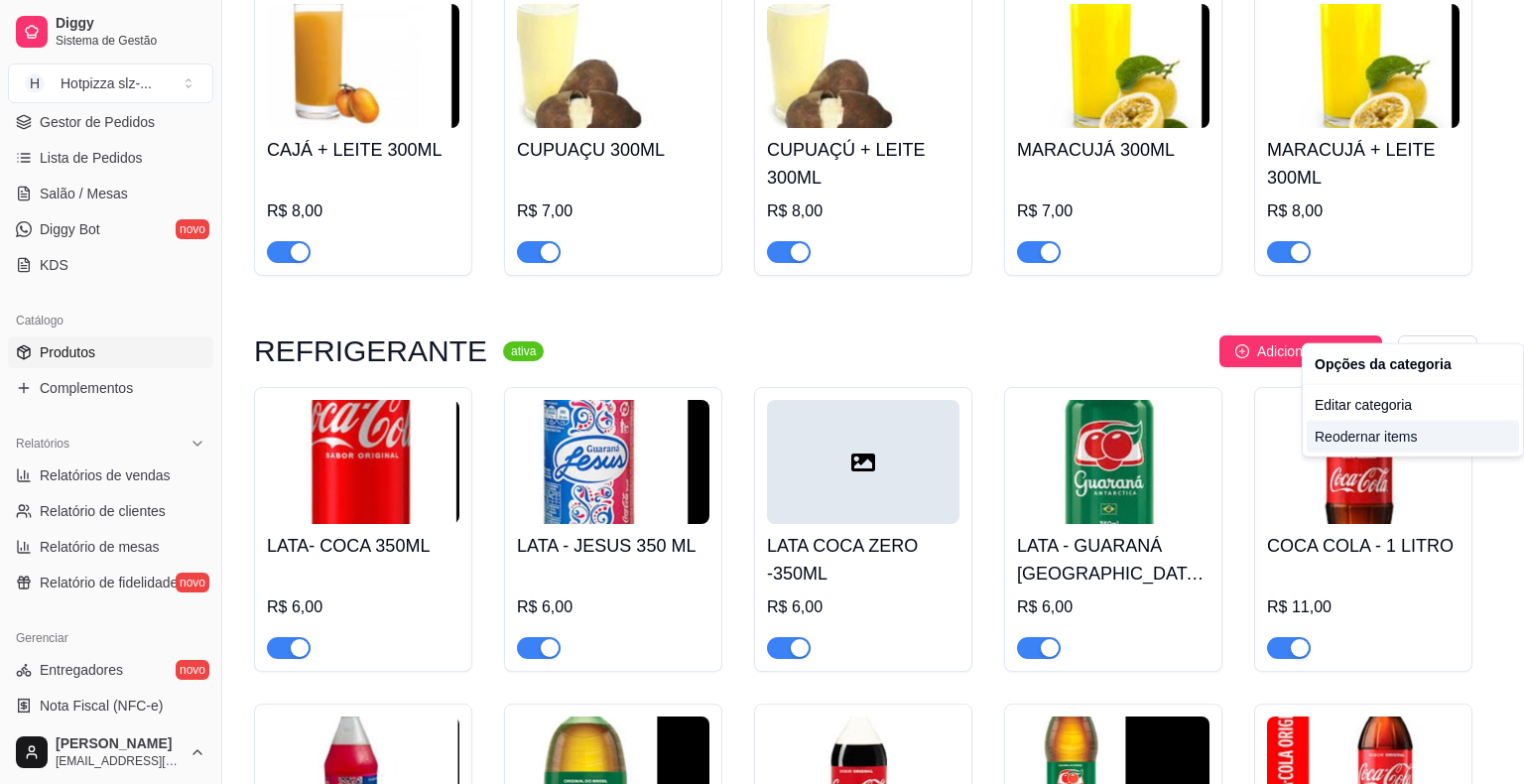
click at [1363, 441] on div "Reodernar items" at bounding box center [1413, 437] width 212 height 32
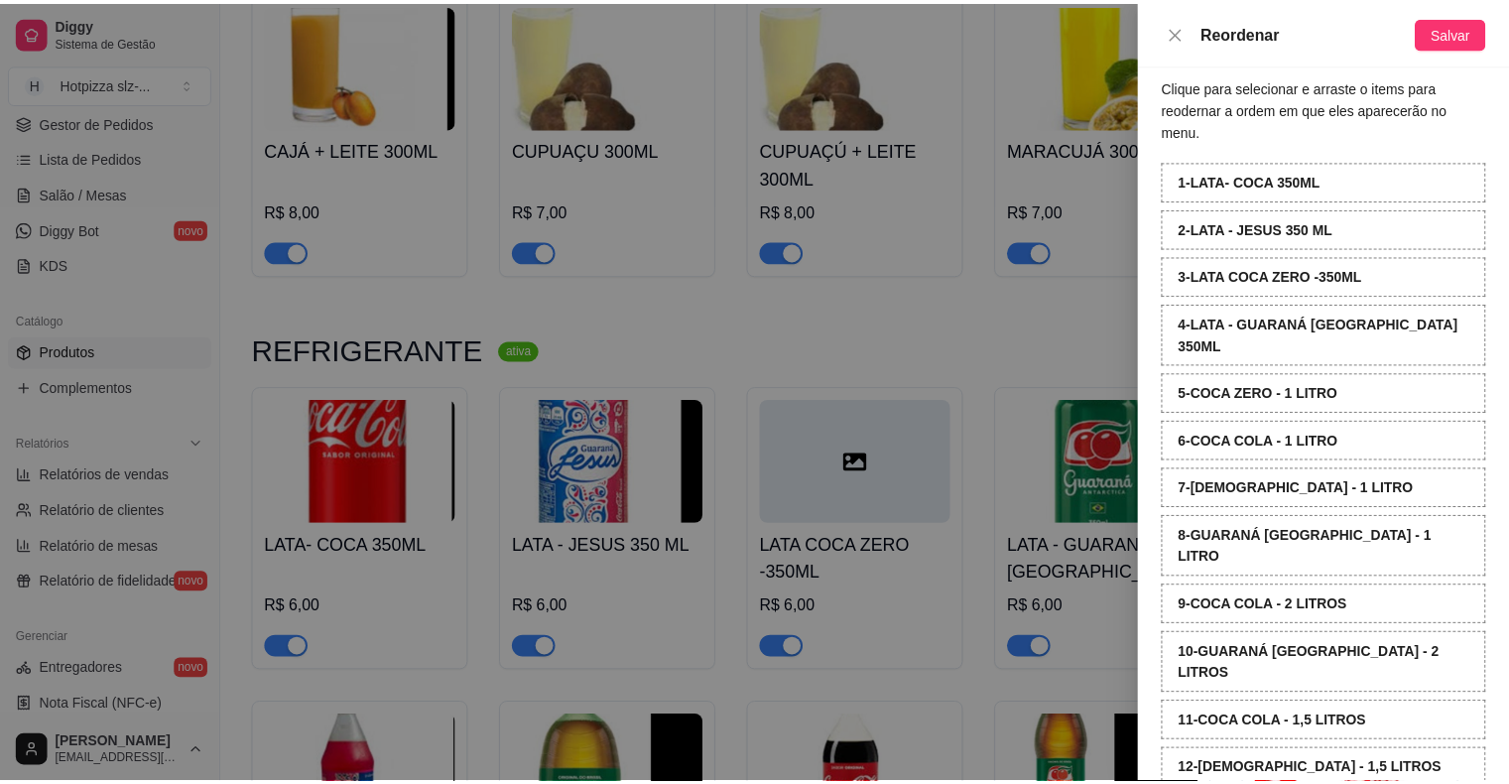
scroll to position [0, 0]
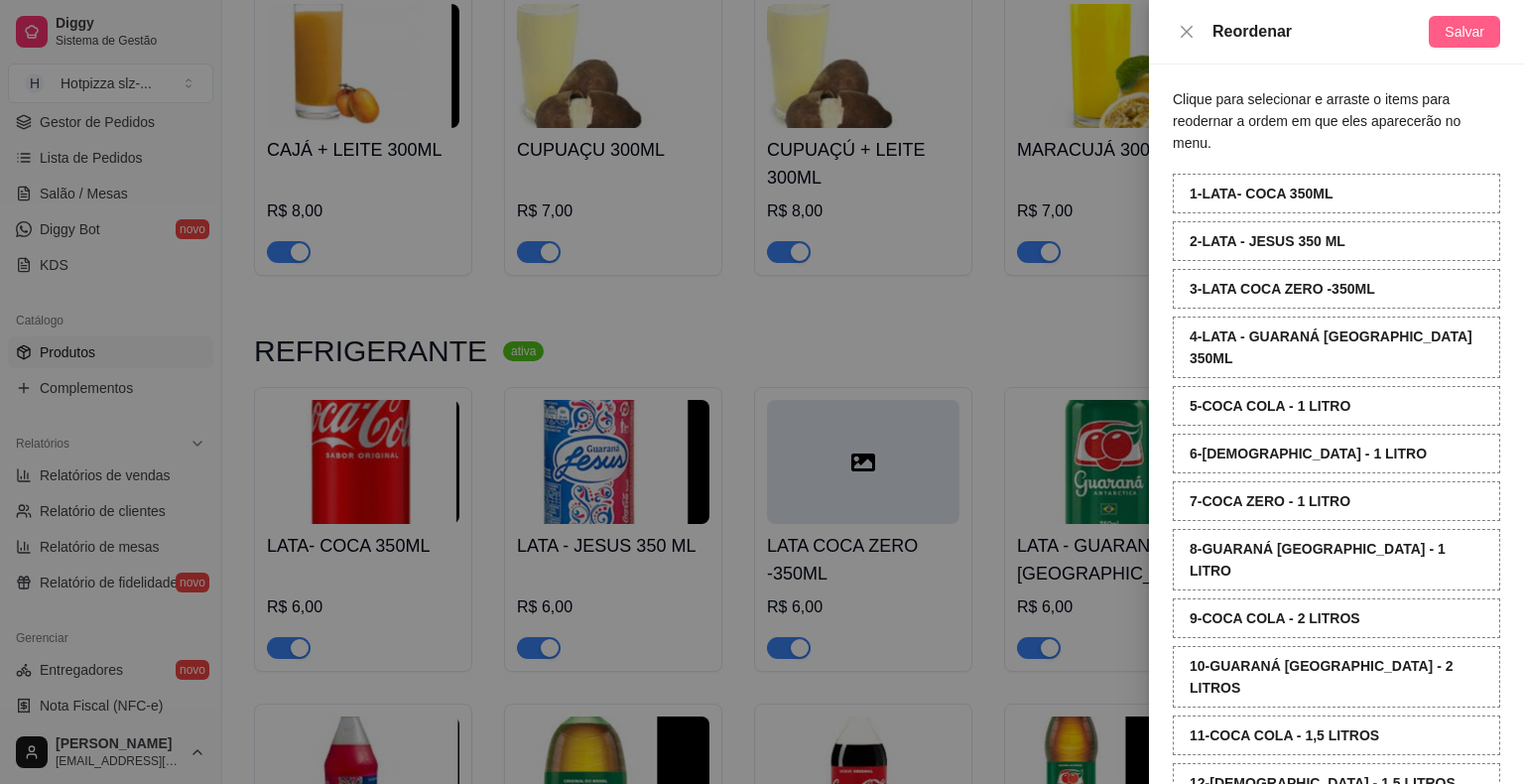
click at [1453, 29] on span "Salvar" at bounding box center [1465, 32] width 40 height 22
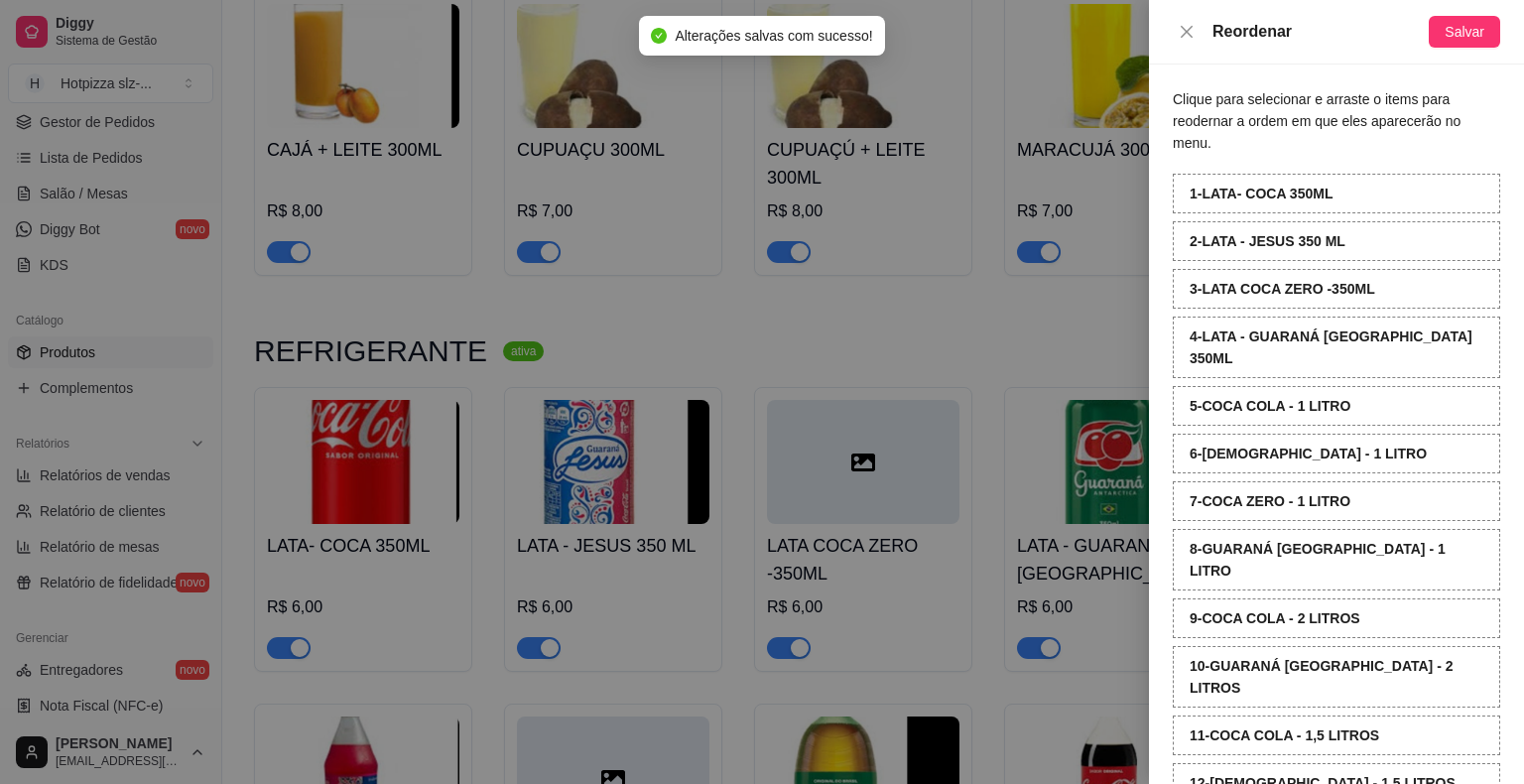
click at [929, 255] on div at bounding box center [762, 392] width 1524 height 784
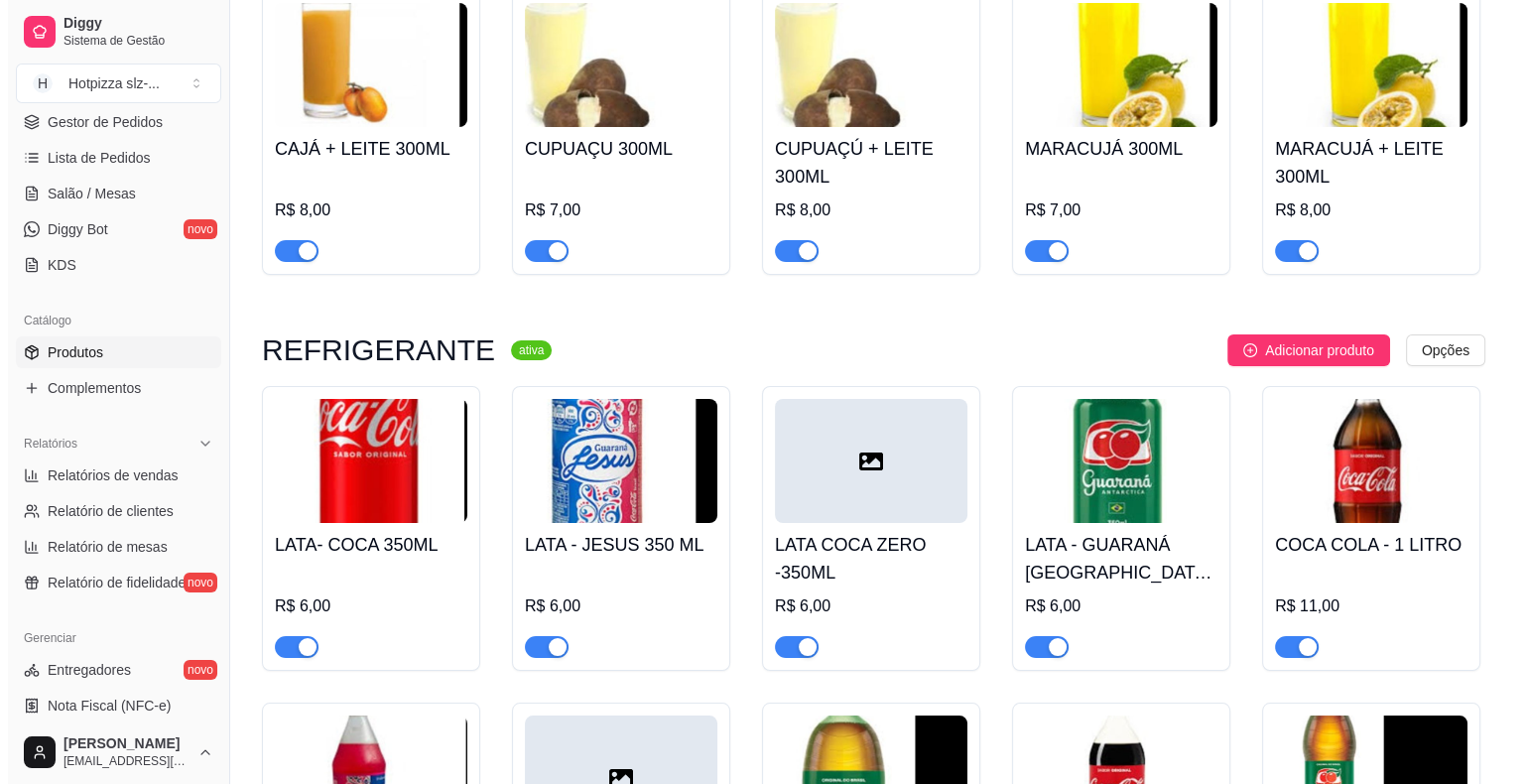
scroll to position [7320, 0]
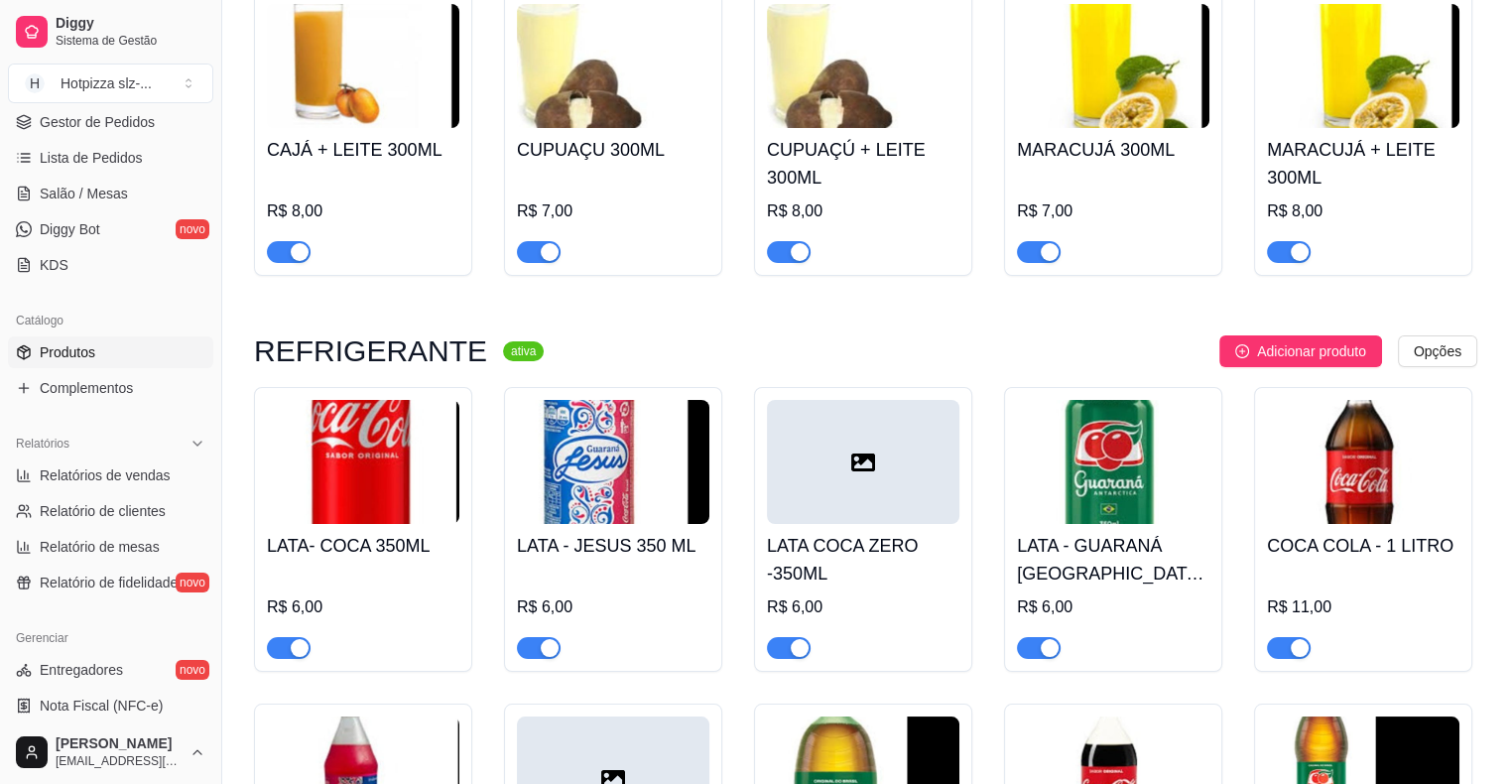
click at [892, 524] on div "LATA COCA ZERO -350ML R$ 6,00" at bounding box center [863, 591] width 192 height 135
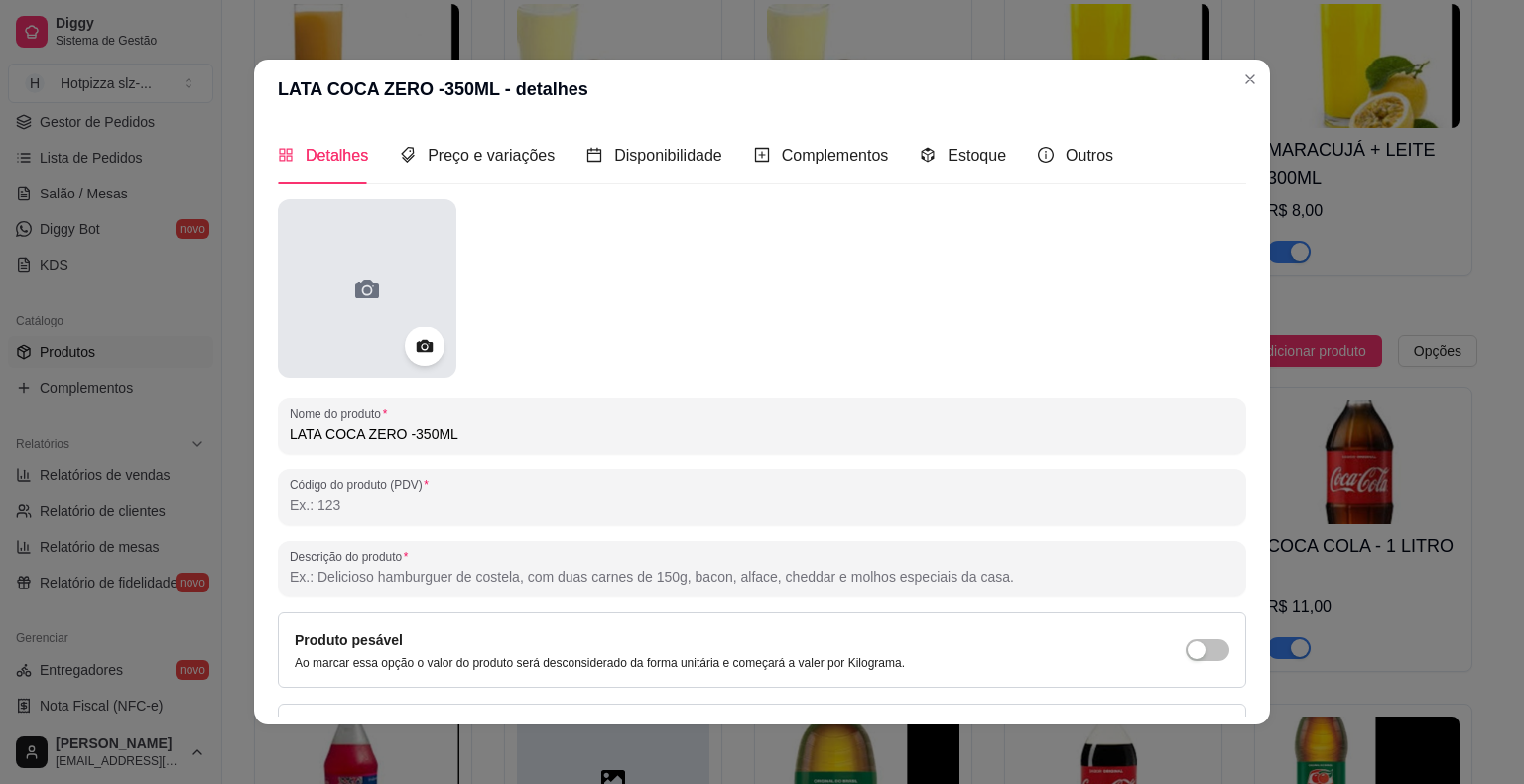
click at [364, 281] on icon at bounding box center [367, 289] width 24 height 18
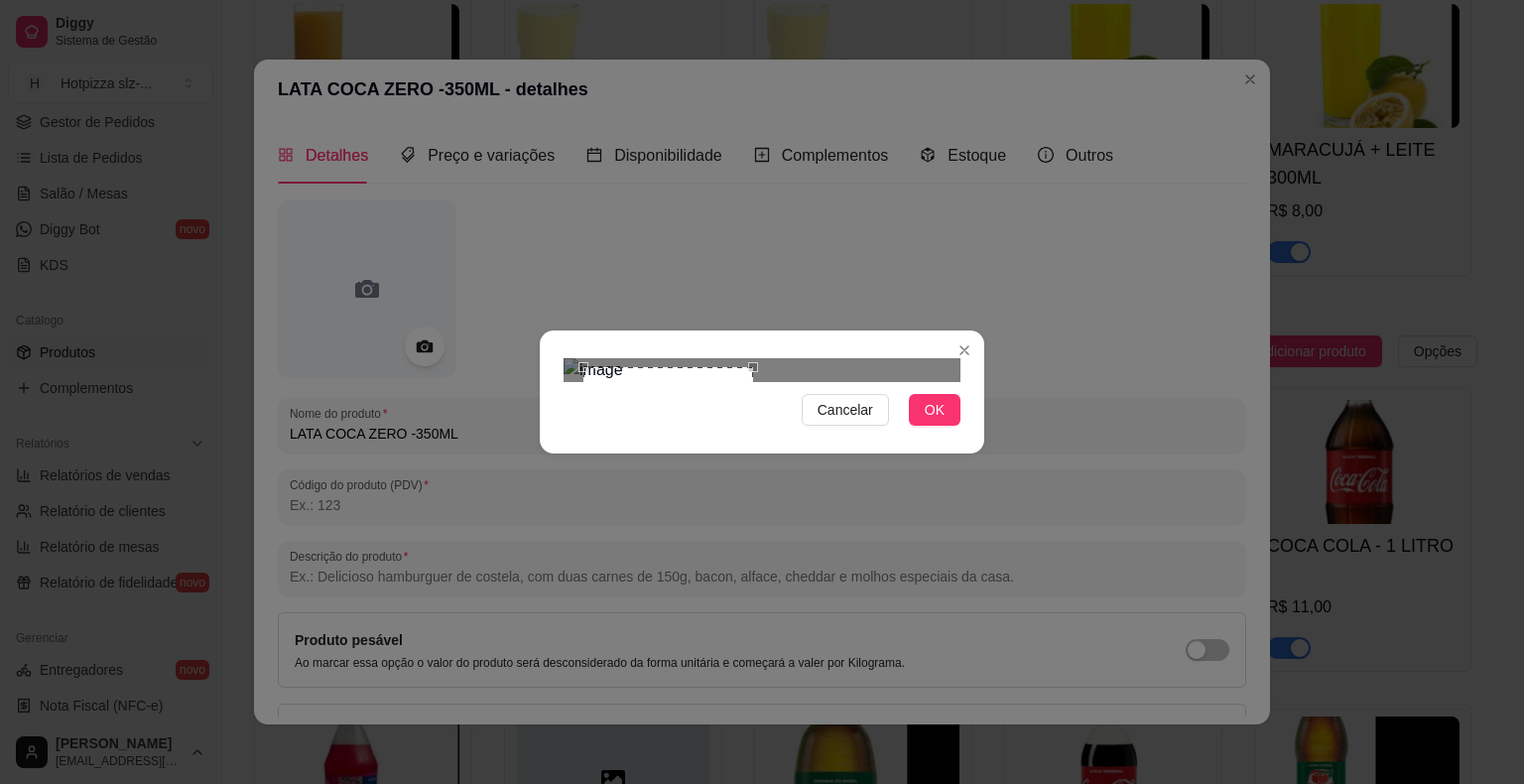
click at [797, 382] on div at bounding box center [762, 370] width 397 height 24
click at [943, 421] on span "OK" at bounding box center [935, 410] width 20 height 22
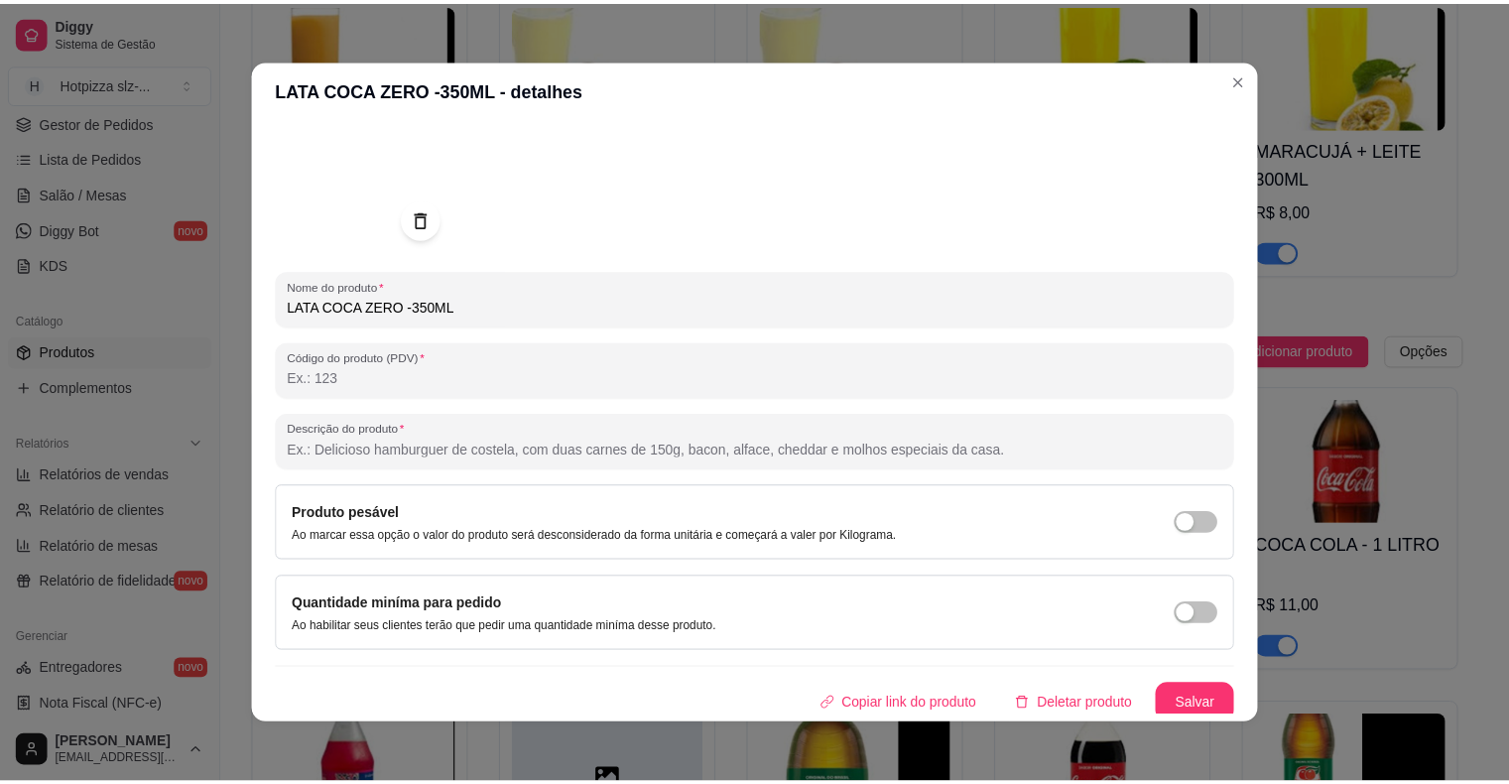
scroll to position [133, 0]
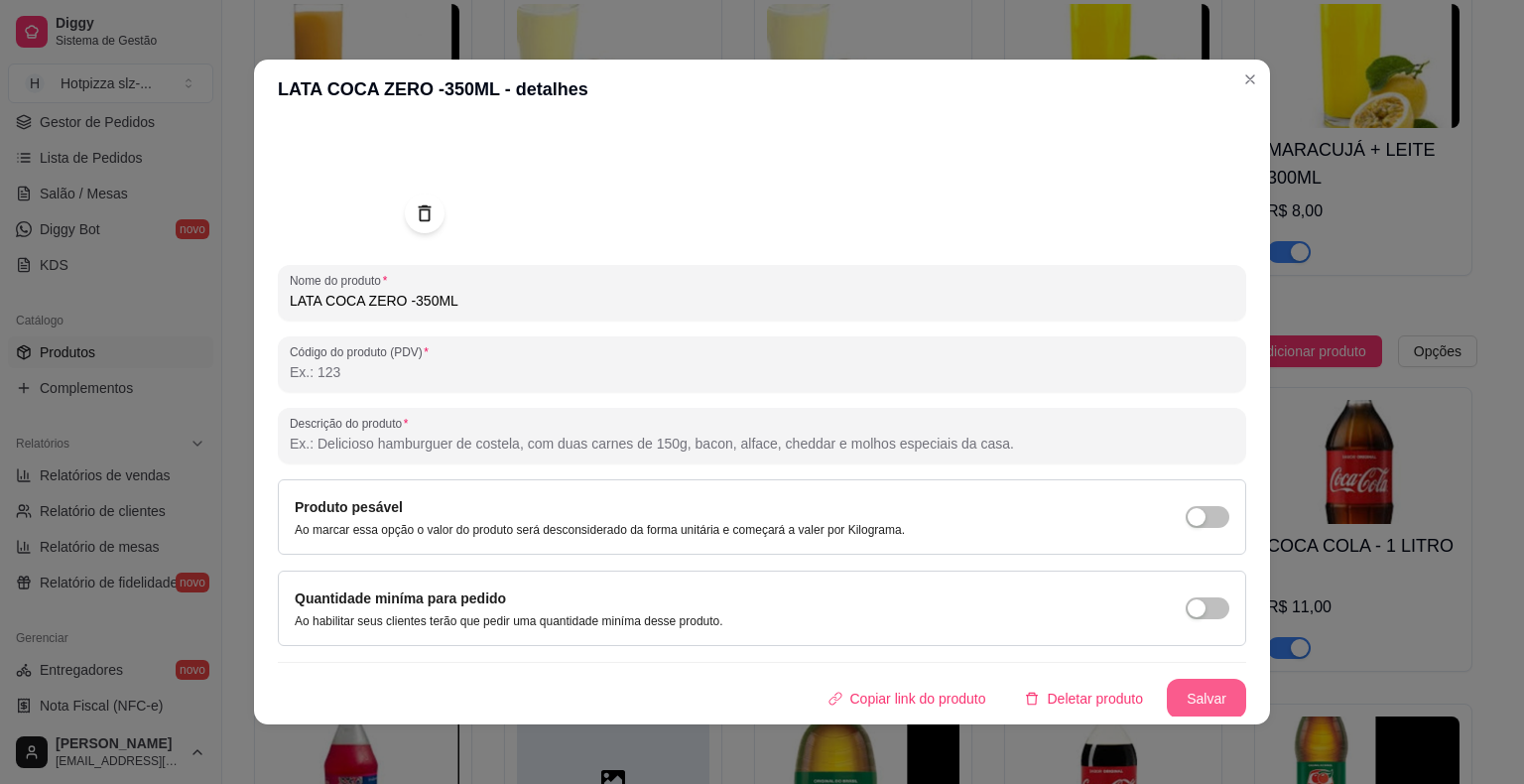
click at [1167, 687] on button "Salvar" at bounding box center [1206, 699] width 79 height 40
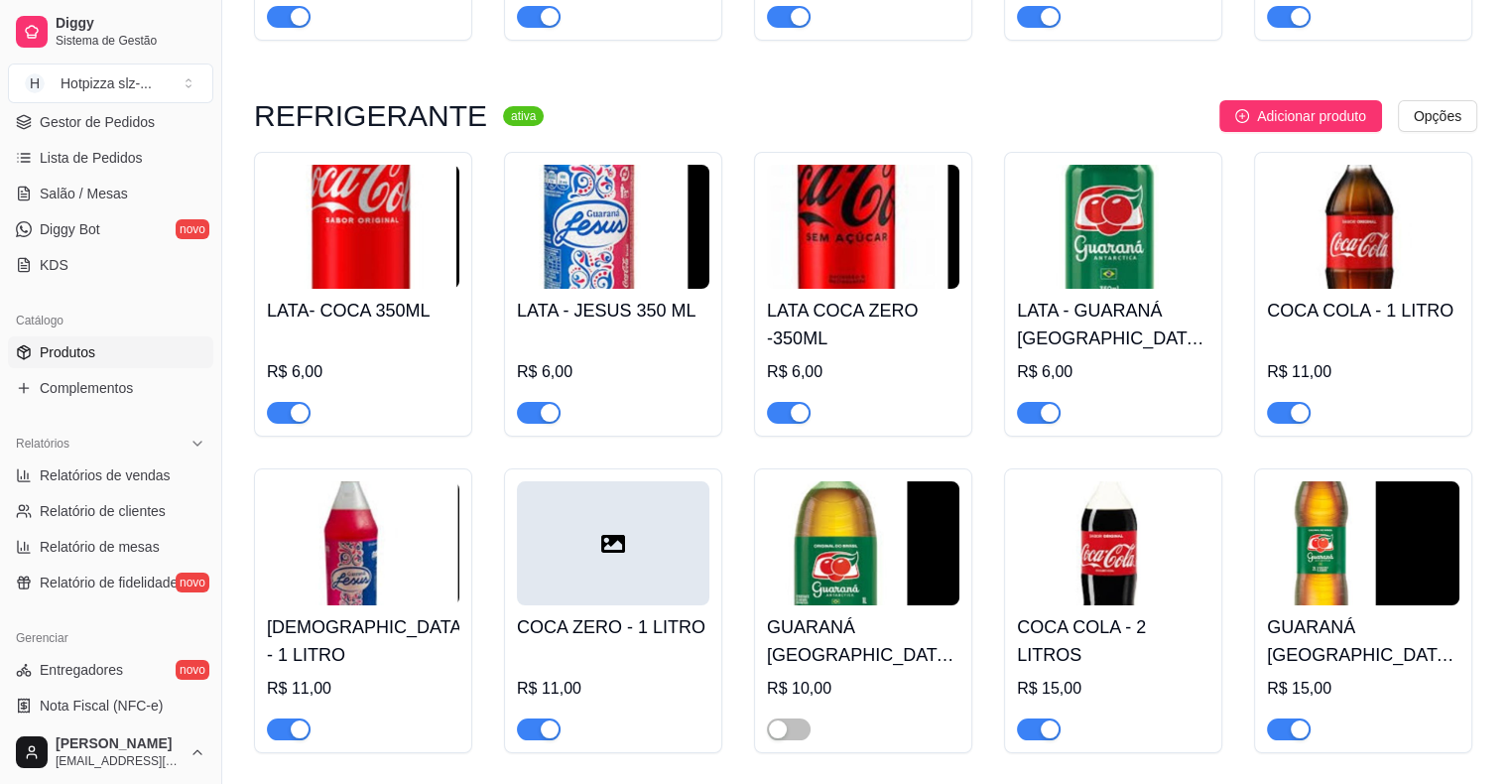
scroll to position [7618, 0]
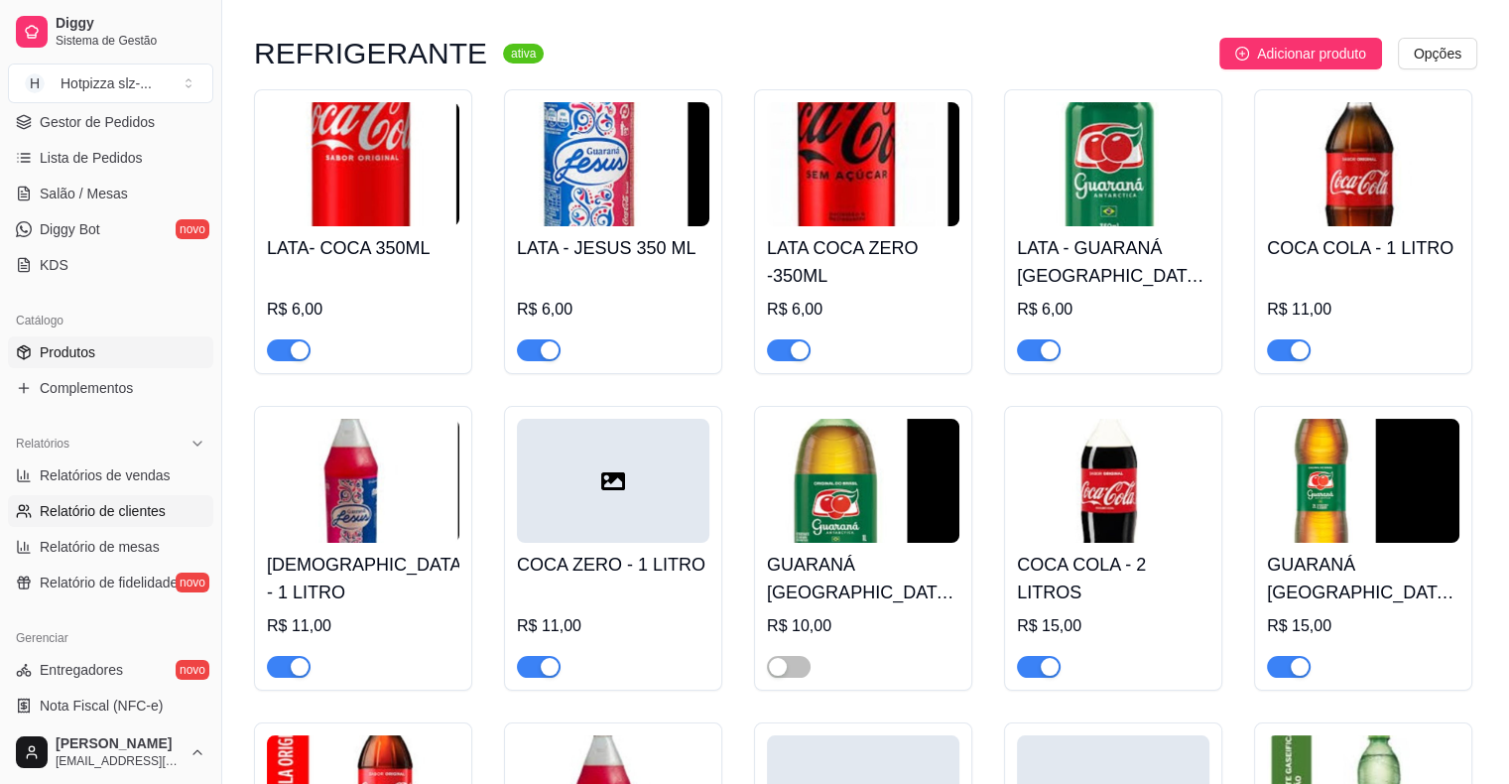
click at [136, 504] on span "Relatório de clientes" at bounding box center [103, 511] width 126 height 20
select select "30"
select select "HIGHEST_TOTAL_SPENT_WITH_ORDERS"
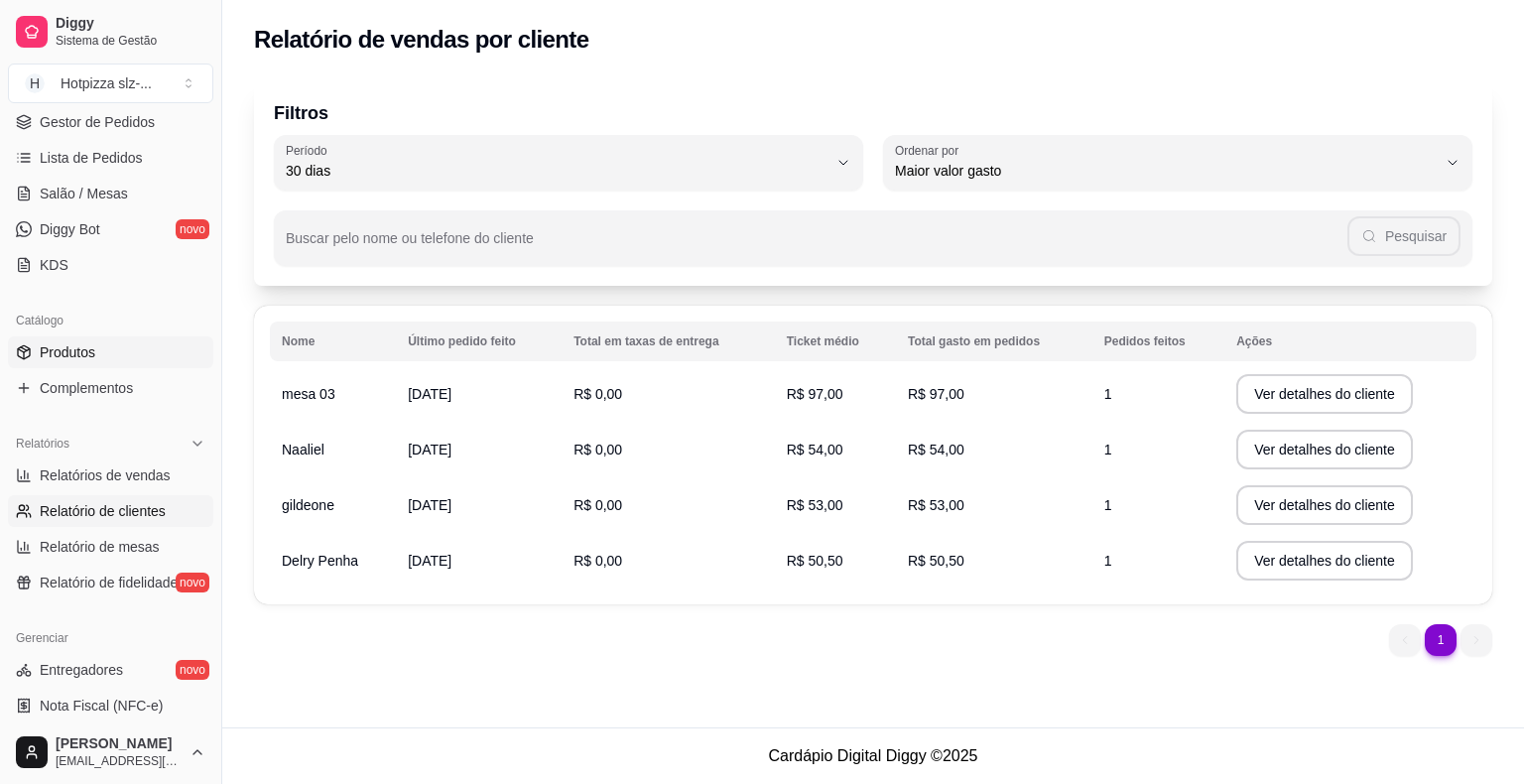
click at [65, 352] on span "Produtos" at bounding box center [68, 352] width 56 height 20
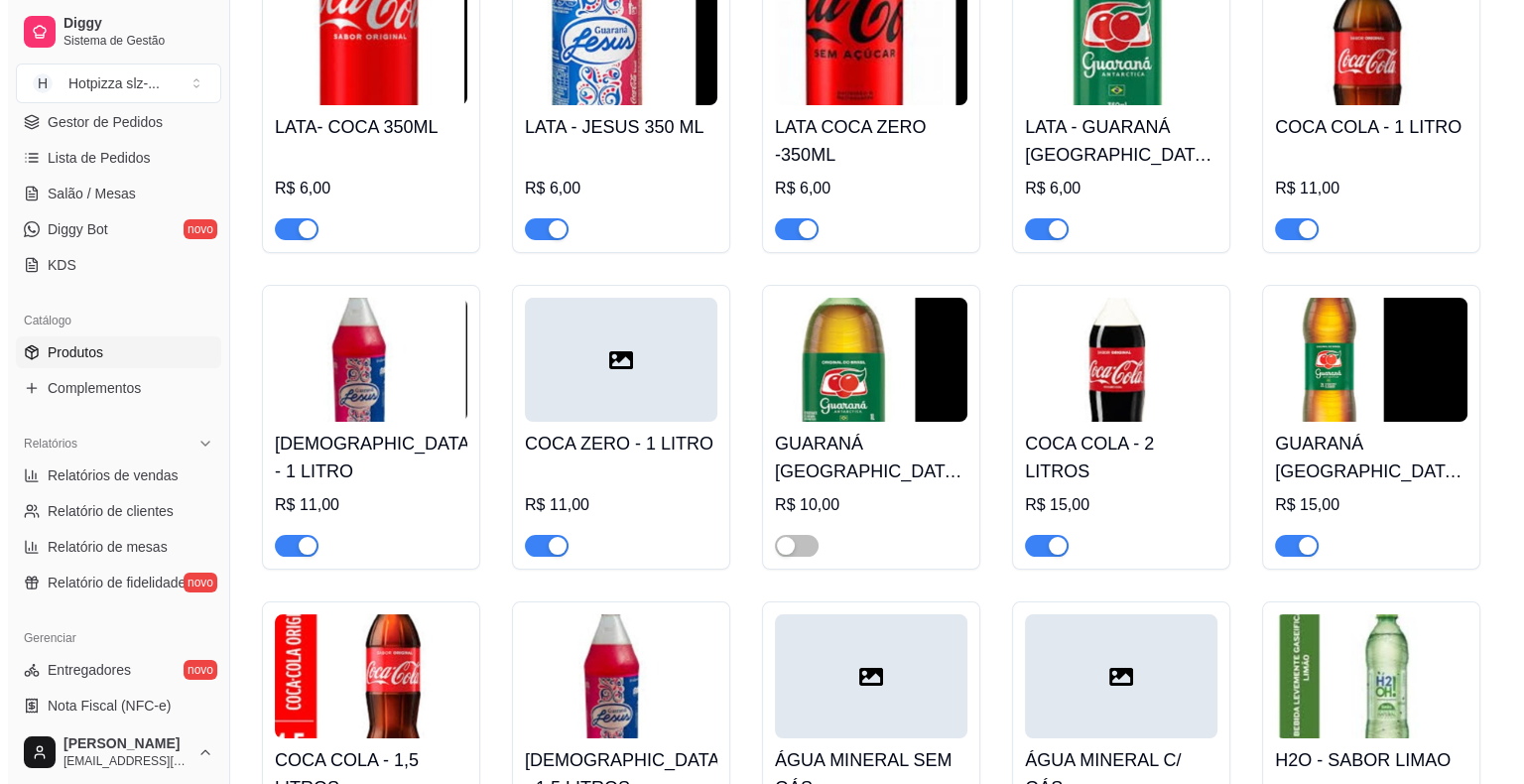
scroll to position [7838, 0]
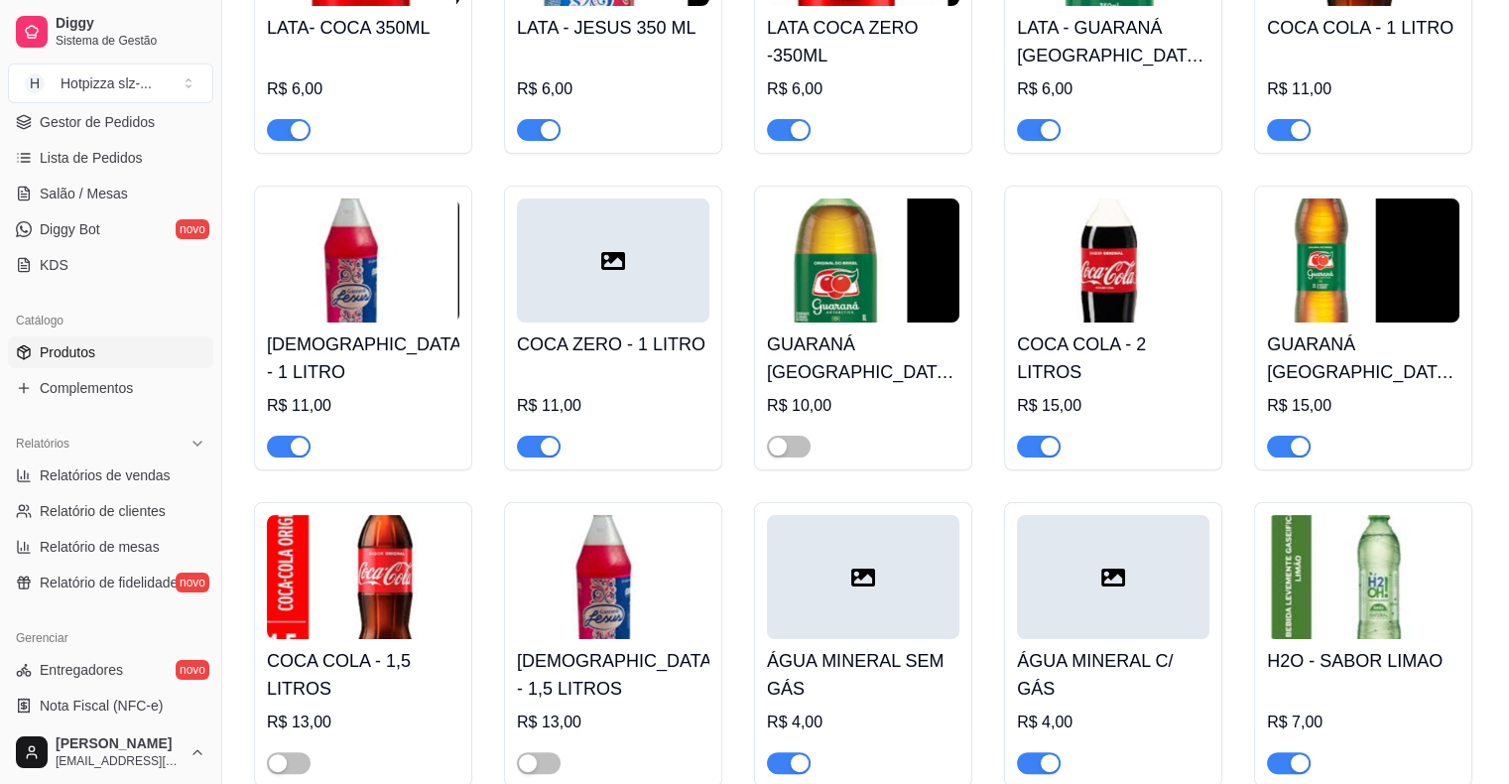
click at [638, 281] on div at bounding box center [613, 260] width 192 height 124
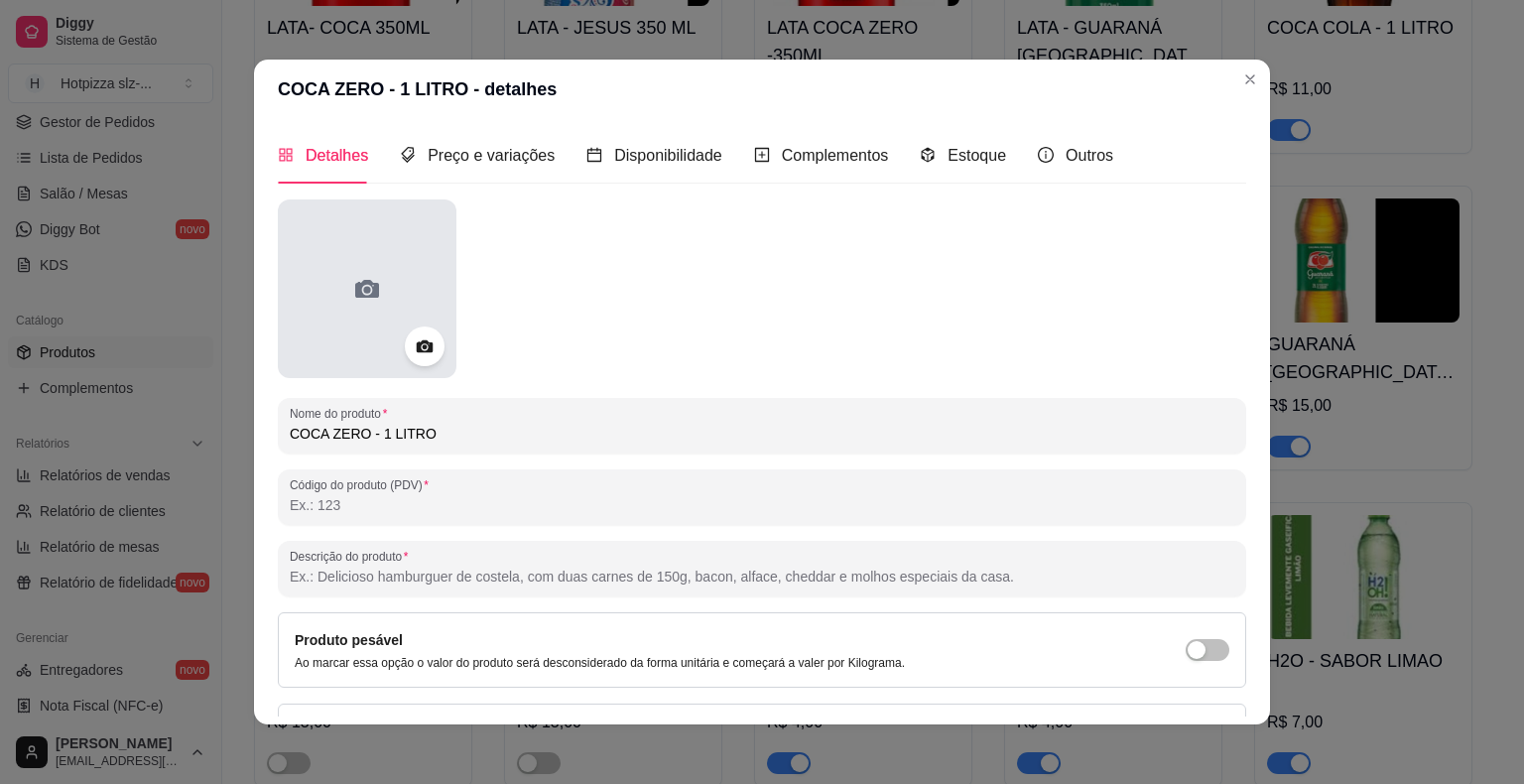
click at [418, 316] on div at bounding box center [367, 288] width 179 height 179
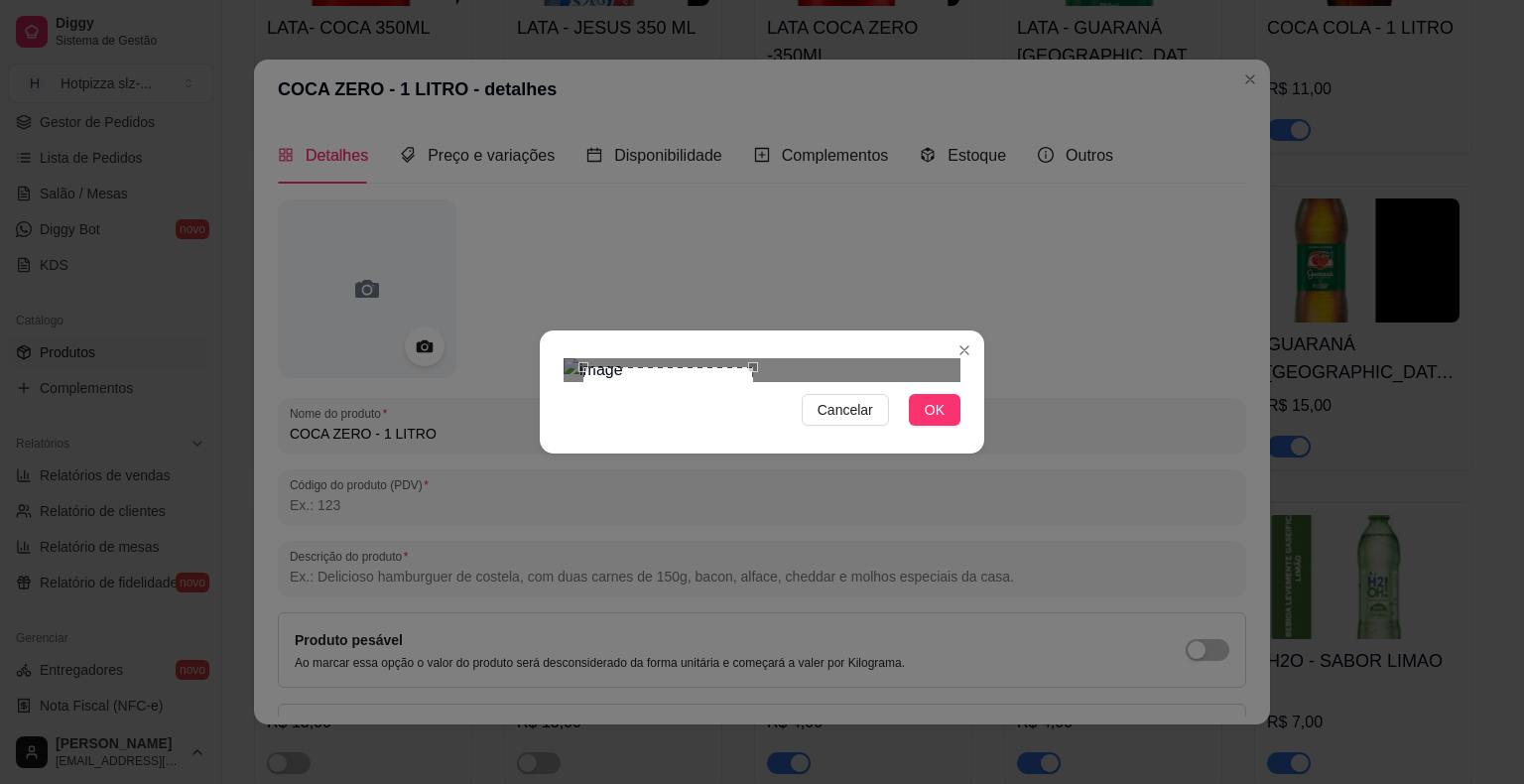
click at [797, 382] on div at bounding box center [762, 370] width 397 height 24
click at [925, 421] on span "OK" at bounding box center [935, 410] width 20 height 22
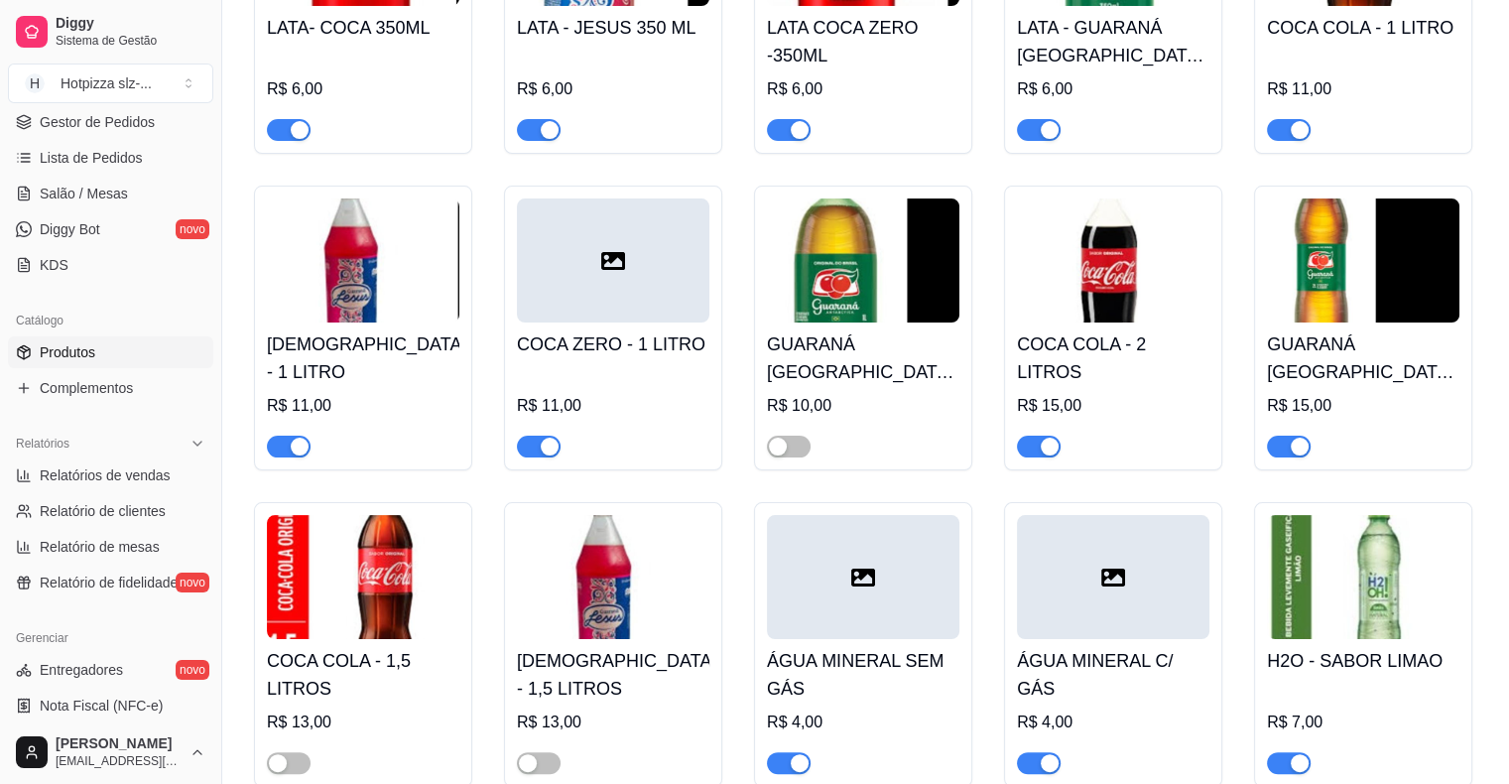
click at [587, 366] on div "R$ 11,00" at bounding box center [613, 411] width 192 height 91
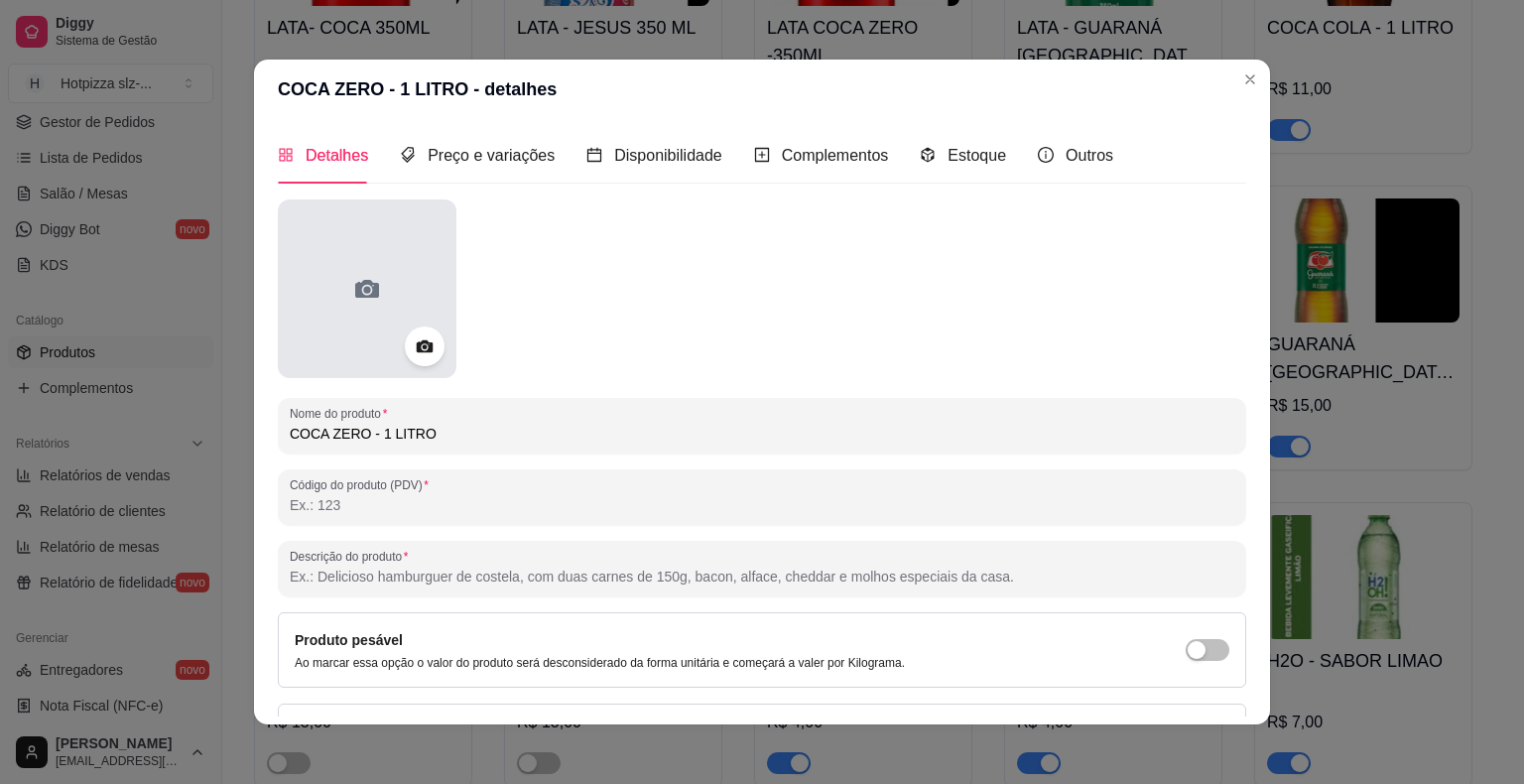
click at [353, 319] on div at bounding box center [367, 288] width 179 height 179
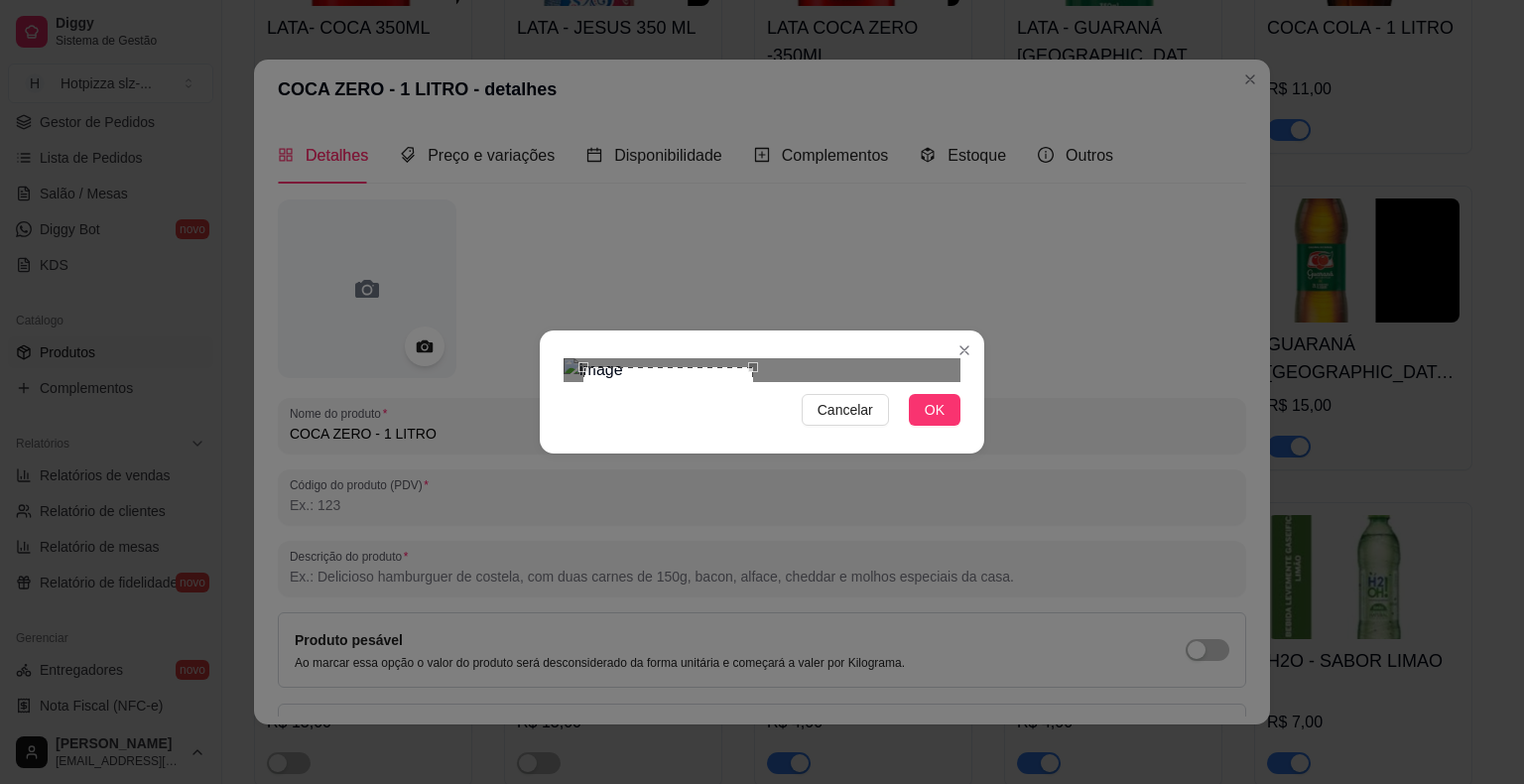
click at [826, 382] on div at bounding box center [762, 370] width 397 height 24
click at [947, 426] on button "OK" at bounding box center [935, 410] width 52 height 32
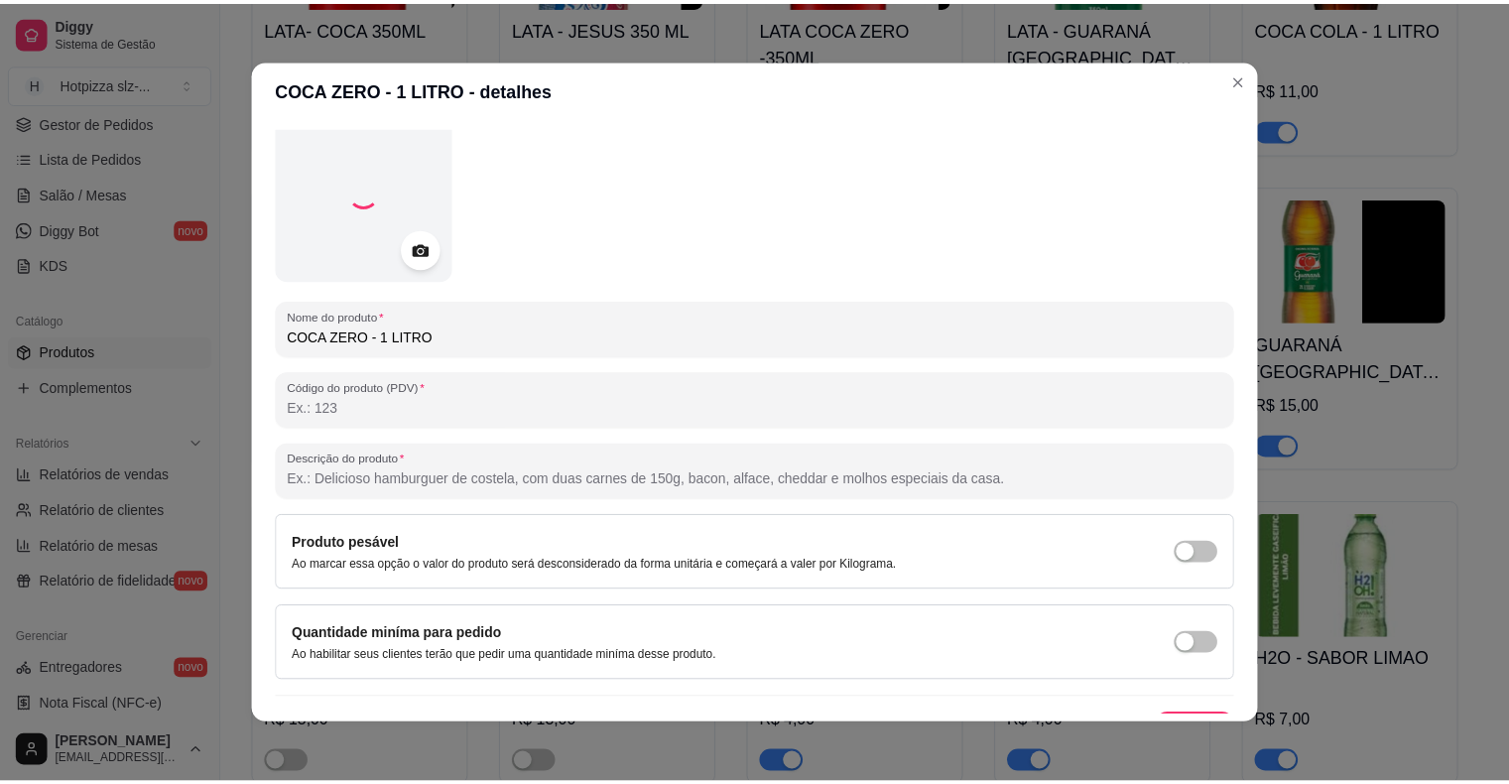
scroll to position [133, 0]
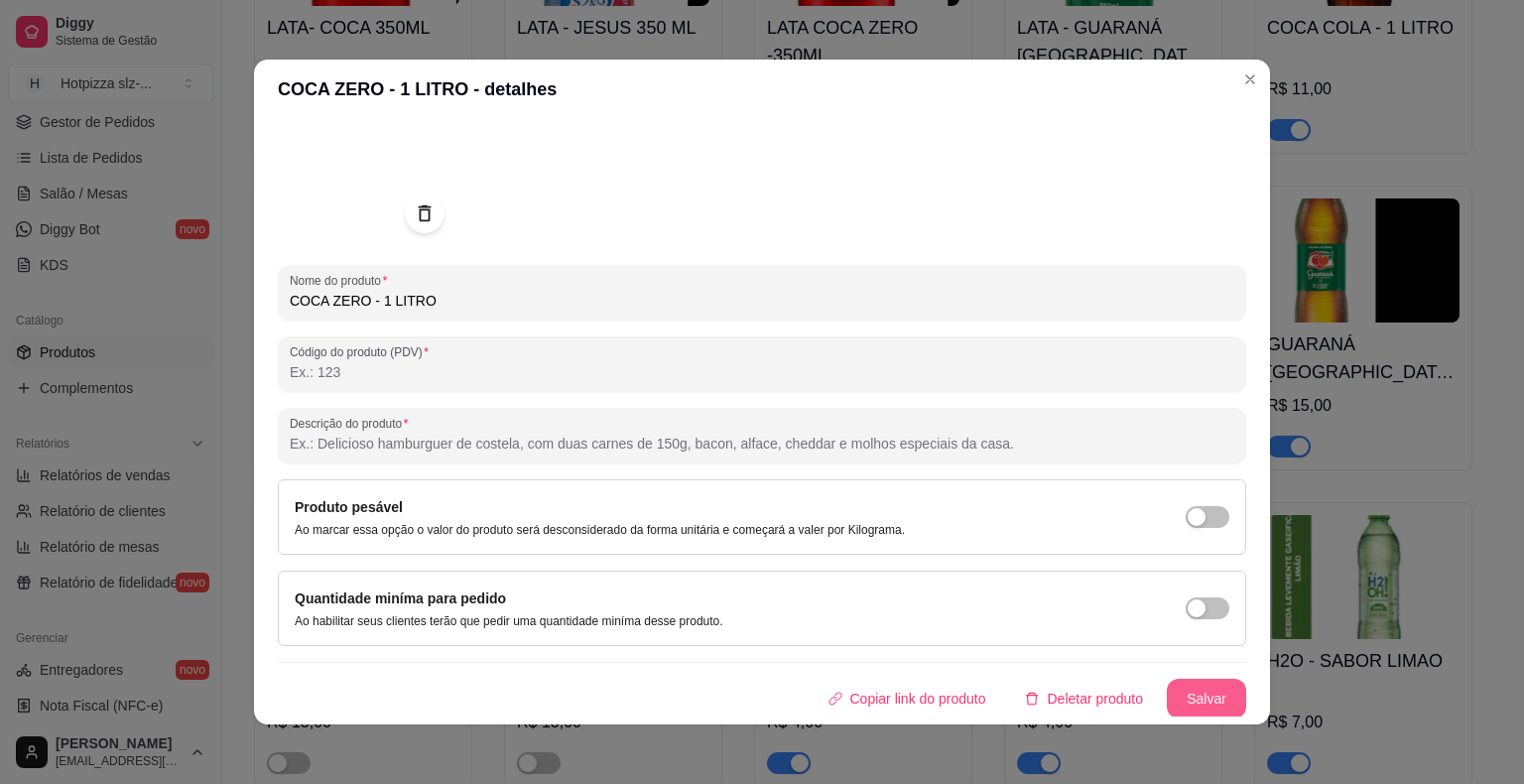
click at [1188, 706] on button "Salvar" at bounding box center [1206, 699] width 79 height 40
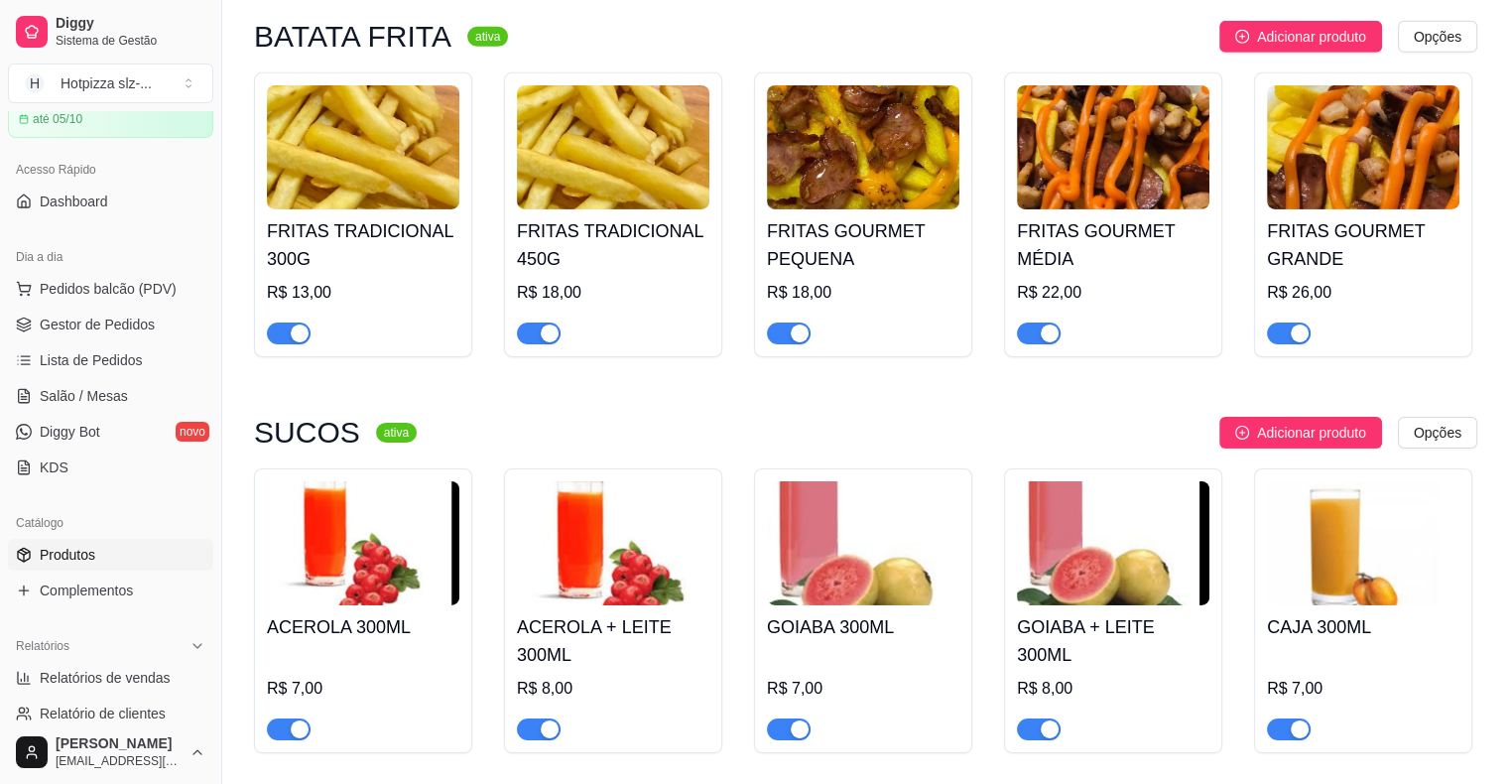
scroll to position [0, 0]
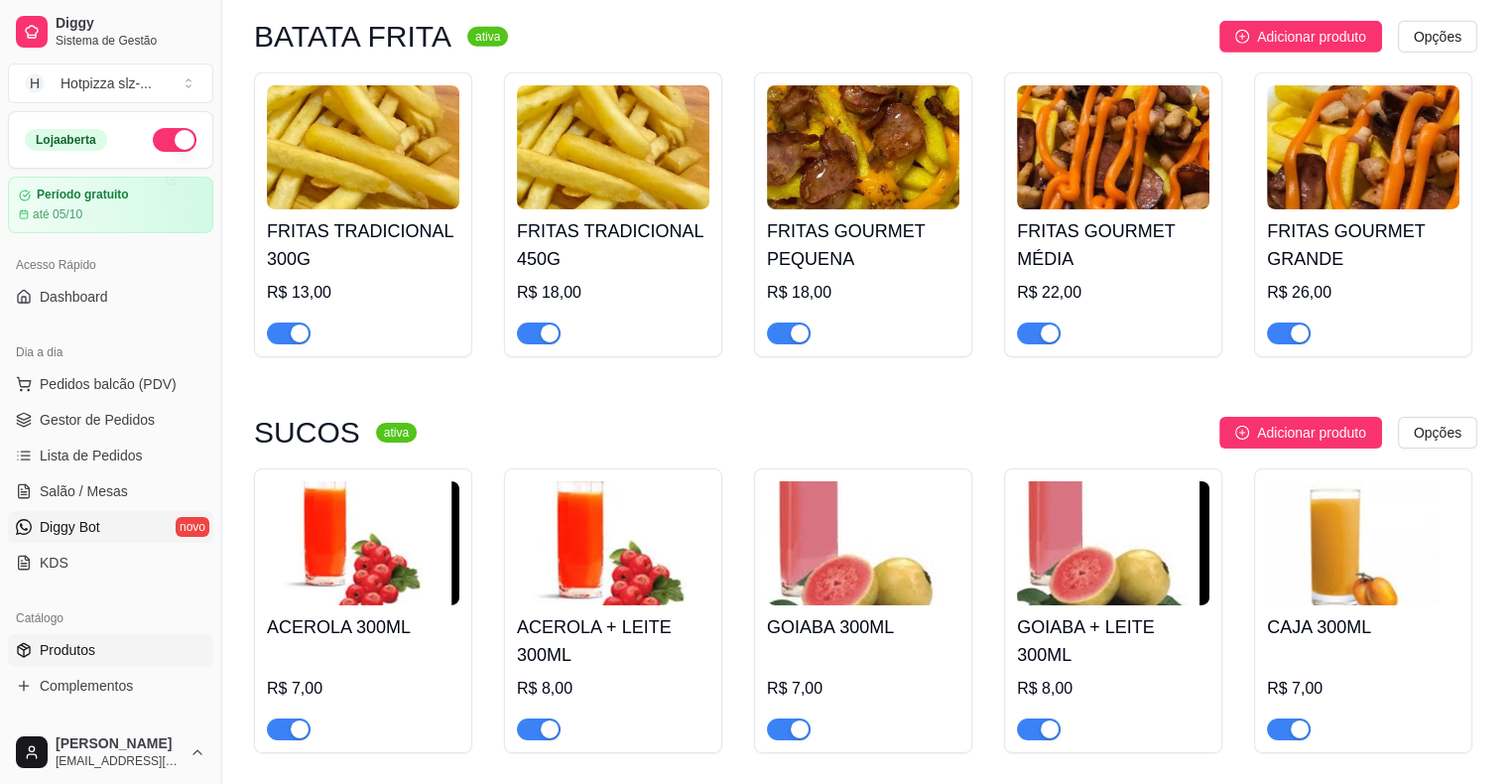
click at [80, 534] on span "Diggy Bot" at bounding box center [70, 527] width 61 height 20
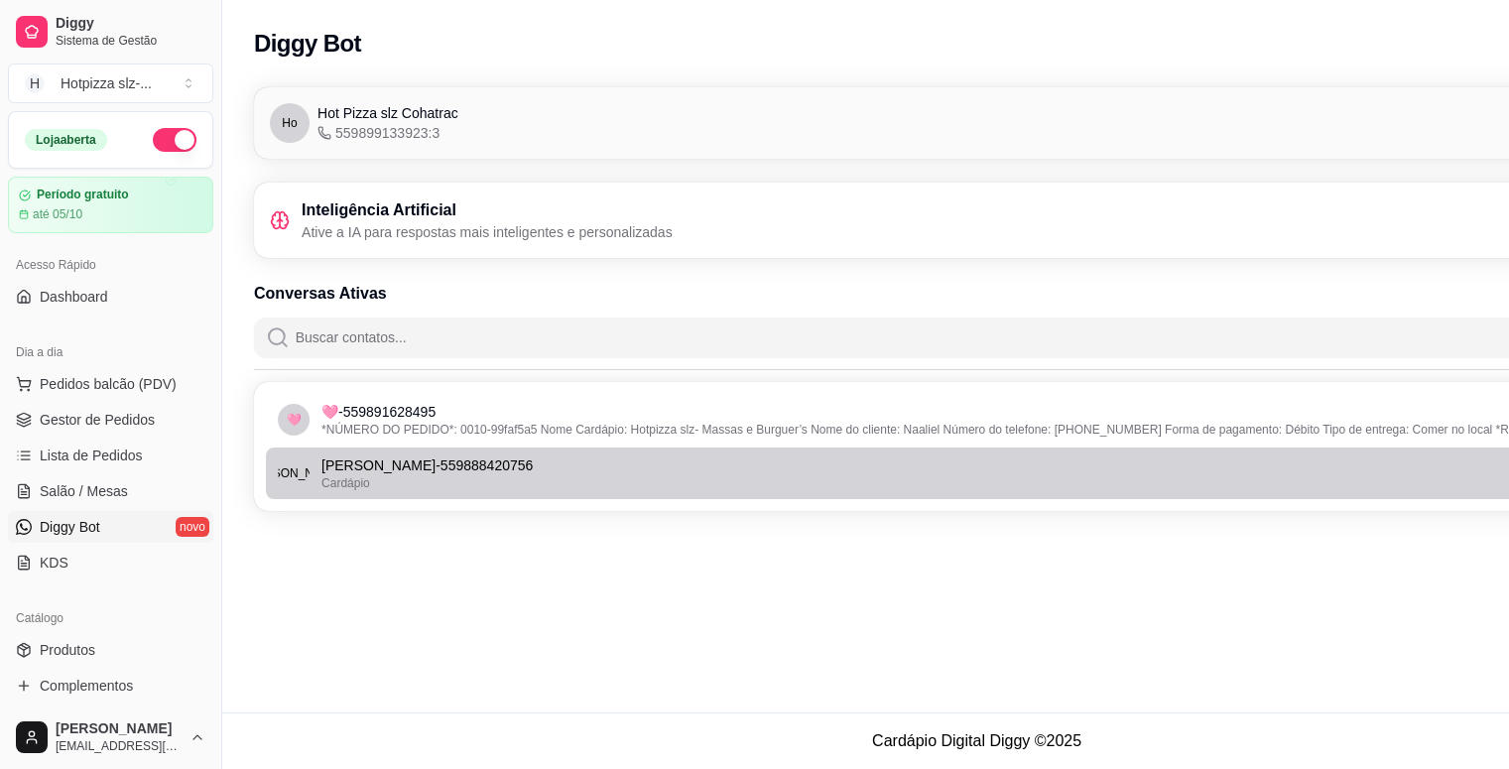
click at [535, 470] on p "[PERSON_NAME] - 559888420756" at bounding box center [978, 465] width 1315 height 20
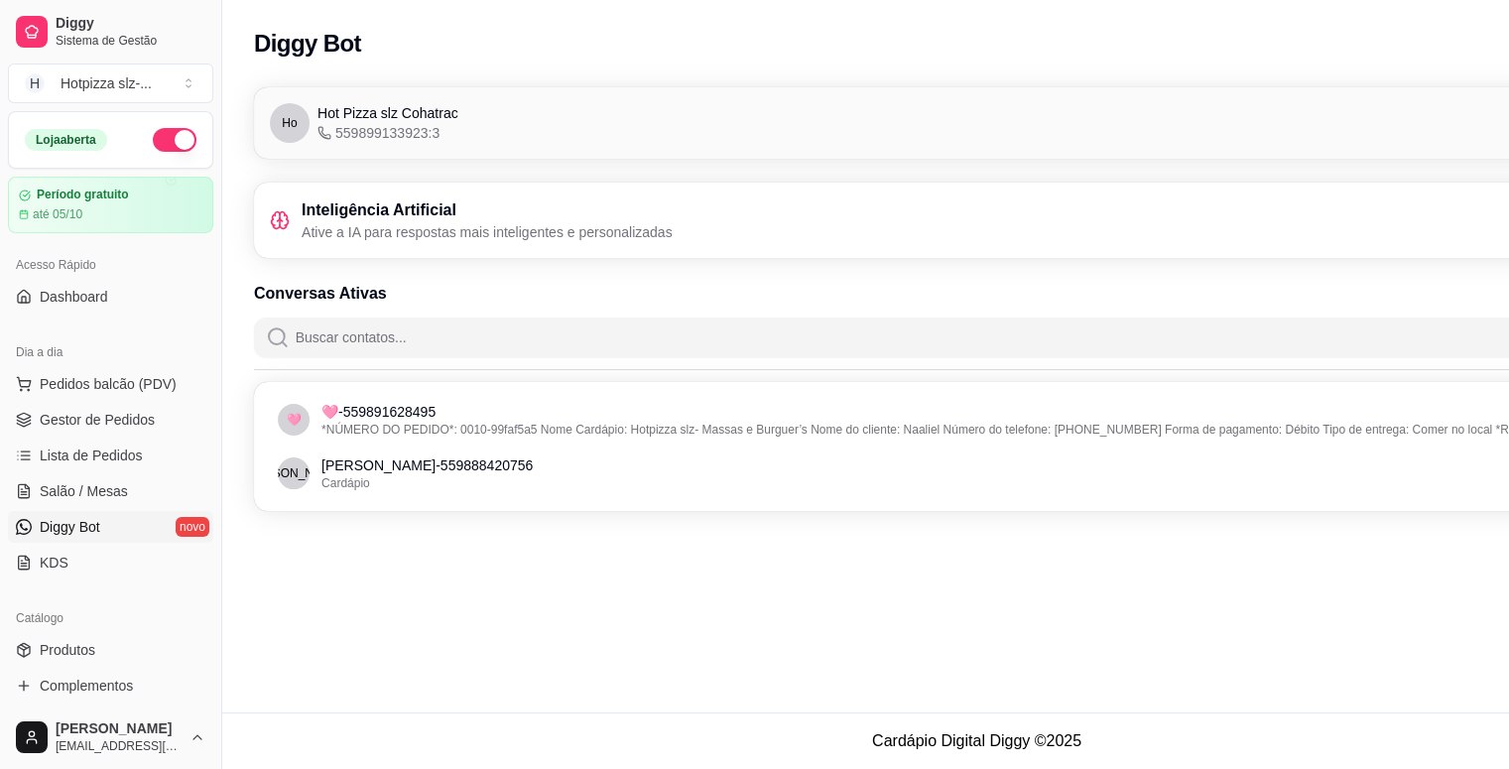
click at [940, 673] on div "Diggy Bot Configurações Ho Hot Pizza slz Cohatrac 559899133923:3 Conectado Inte…" at bounding box center [976, 356] width 1509 height 712
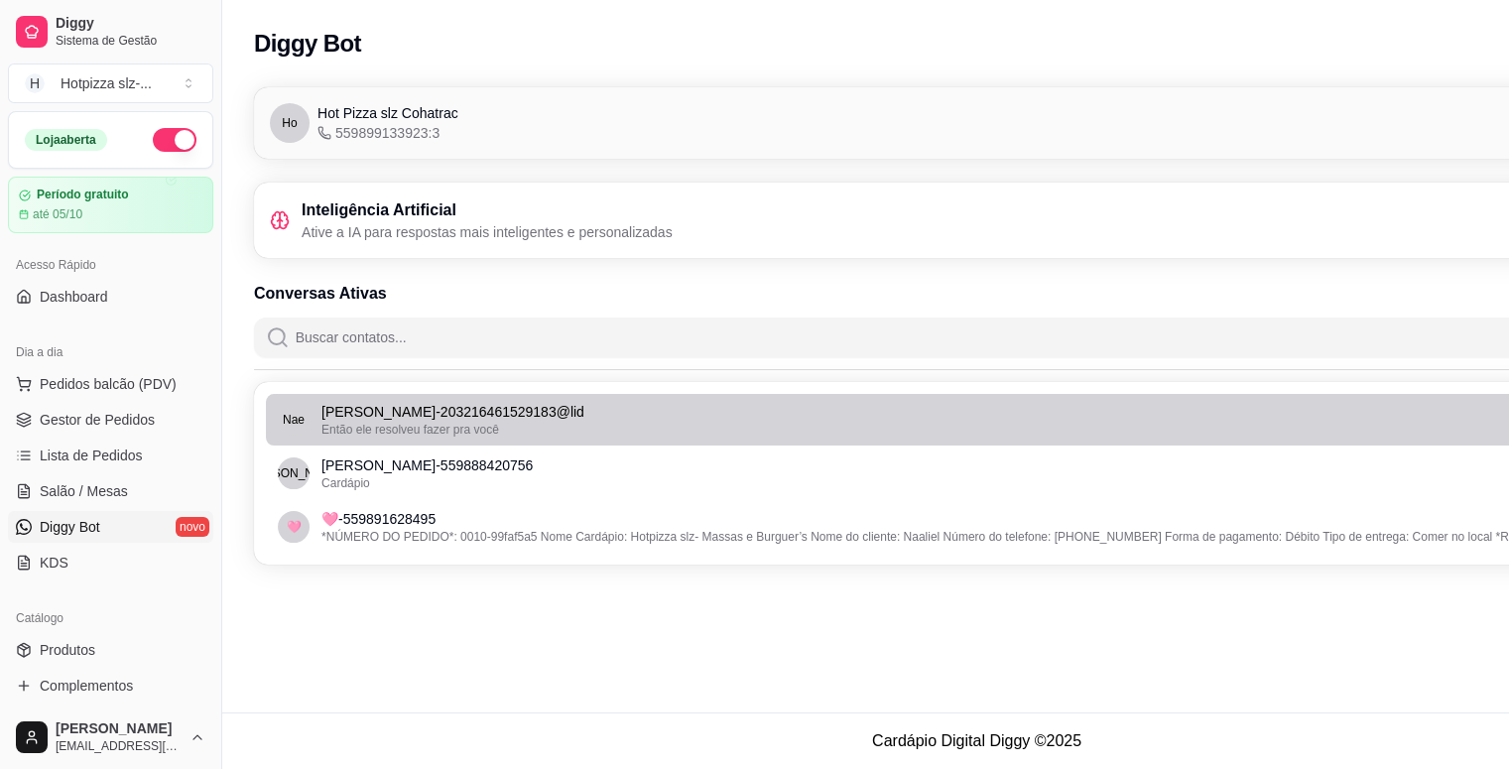
click at [502, 419] on p "[PERSON_NAME] - 203216461529183@lid" at bounding box center [978, 412] width 1315 height 20
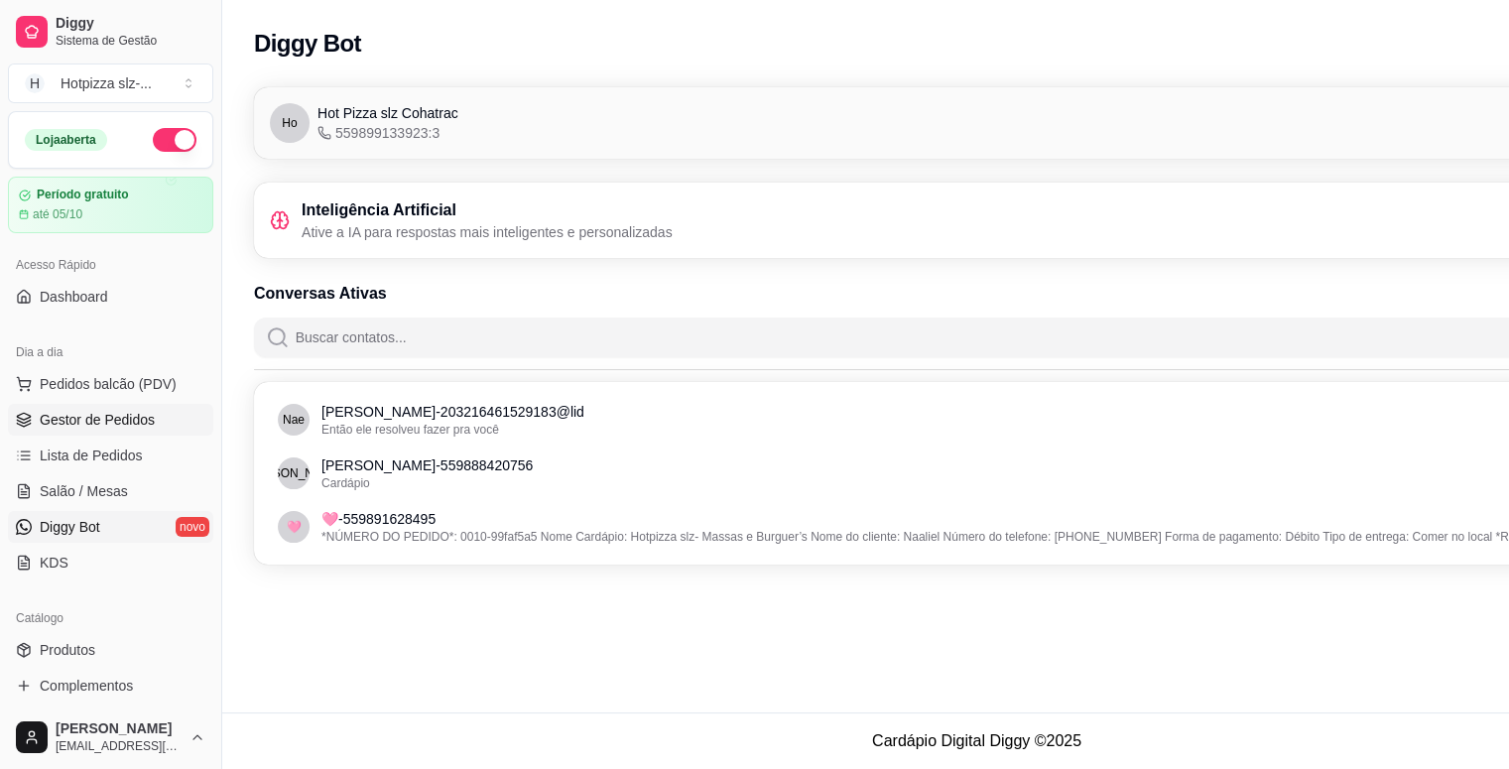
click at [79, 423] on span "Gestor de Pedidos" at bounding box center [97, 420] width 115 height 20
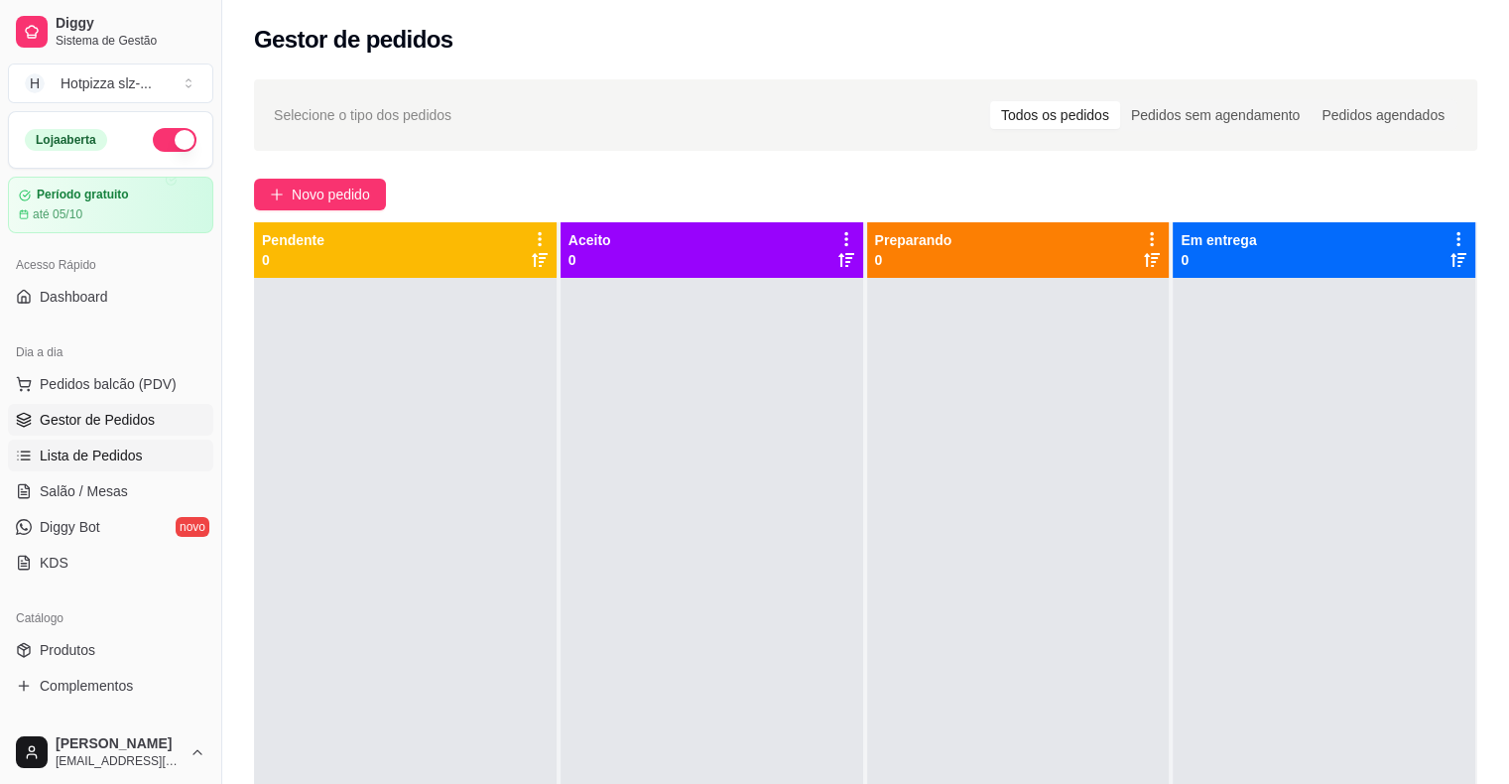
click at [116, 457] on span "Lista de Pedidos" at bounding box center [91, 455] width 103 height 20
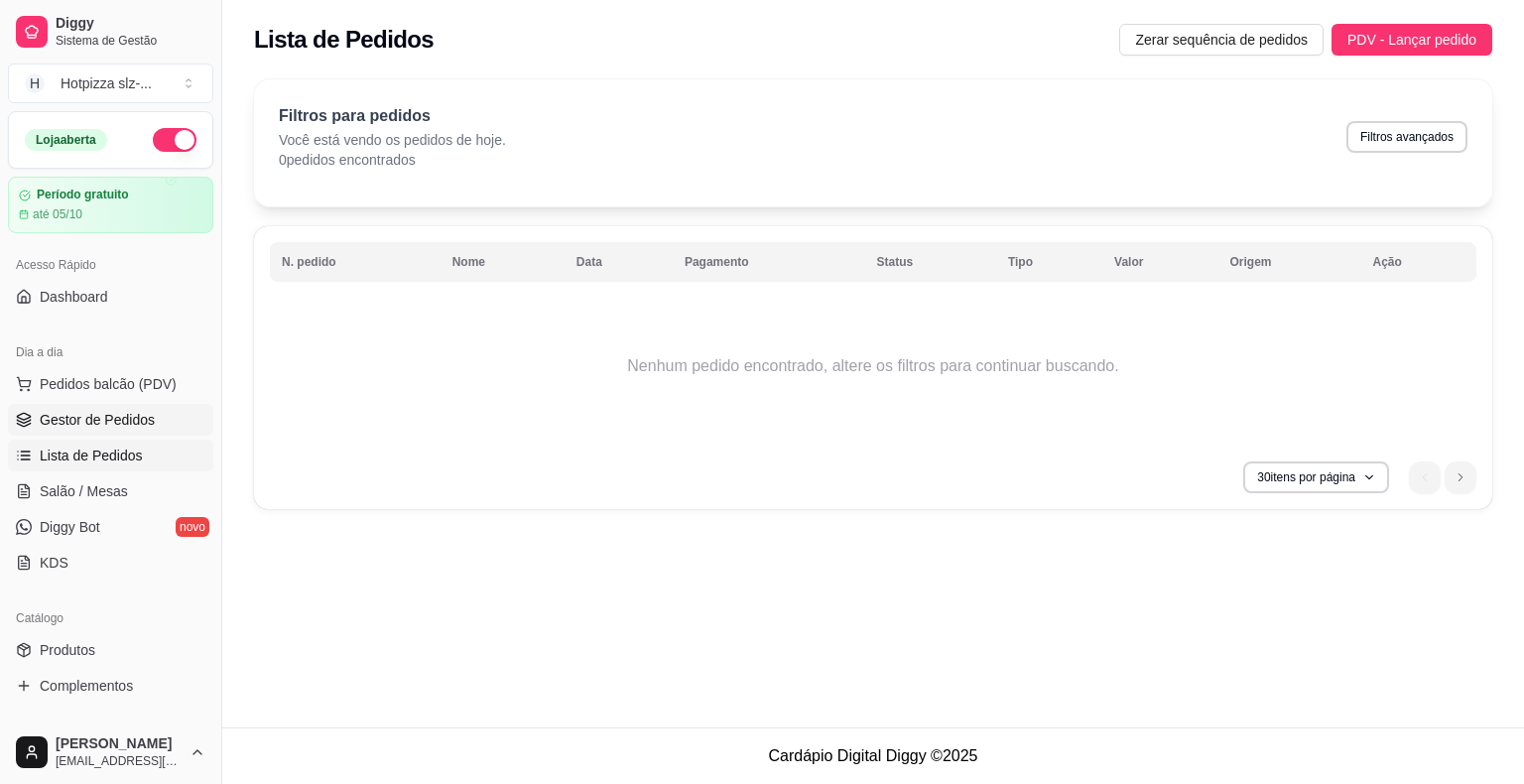
click at [116, 427] on span "Gestor de Pedidos" at bounding box center [97, 420] width 115 height 20
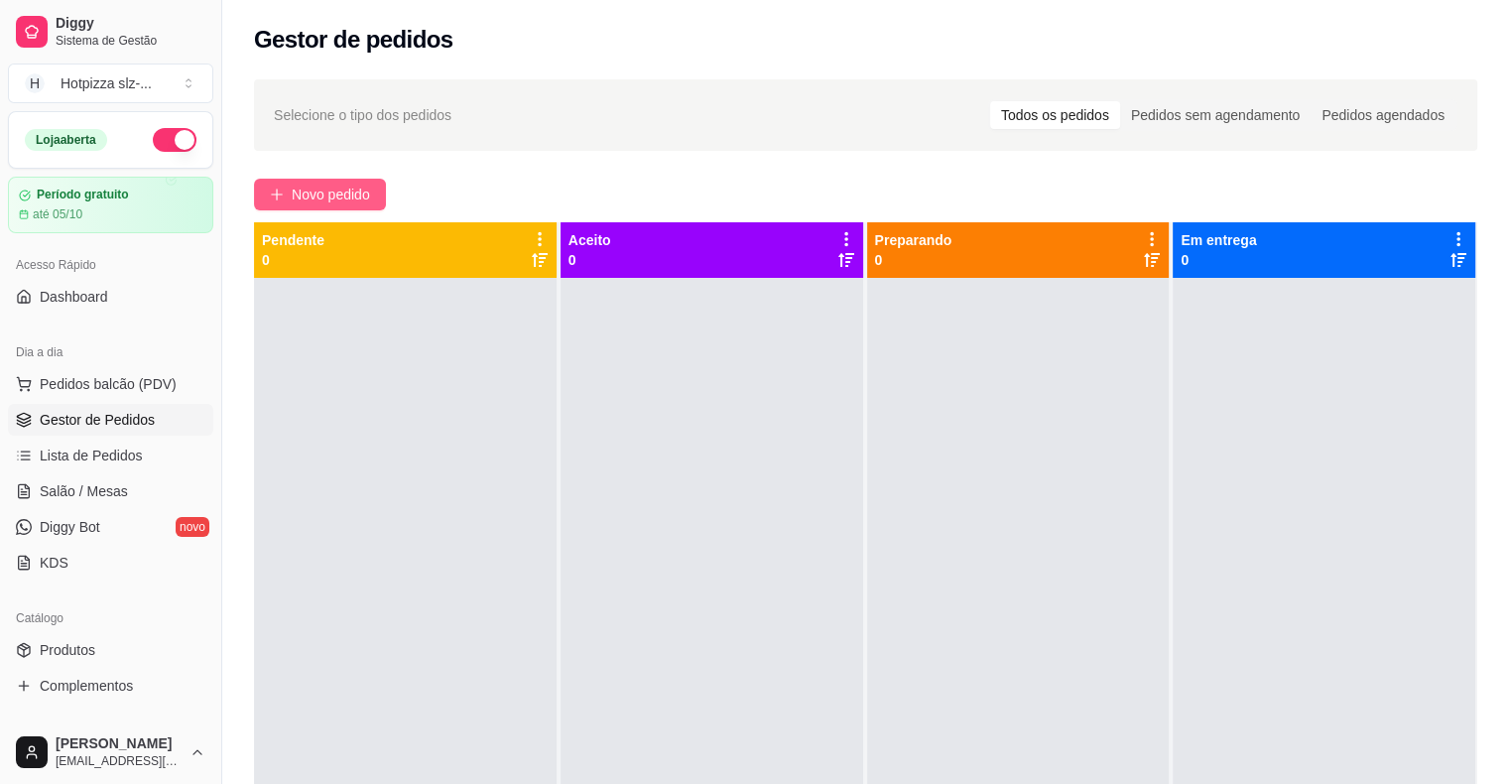
click at [316, 191] on span "Novo pedido" at bounding box center [331, 195] width 78 height 22
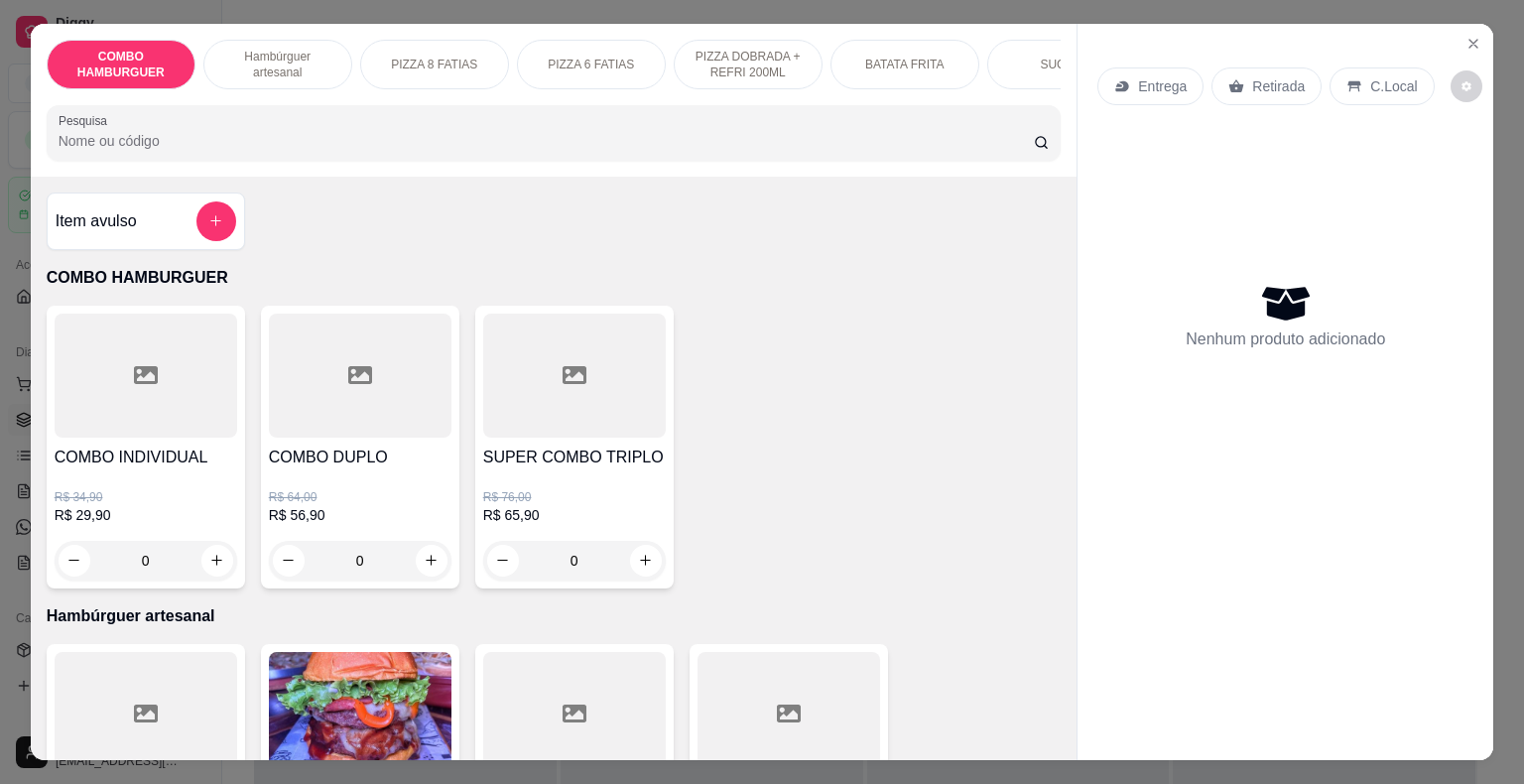
click at [433, 57] on p "PIZZA 8 FATIAS" at bounding box center [434, 65] width 86 height 16
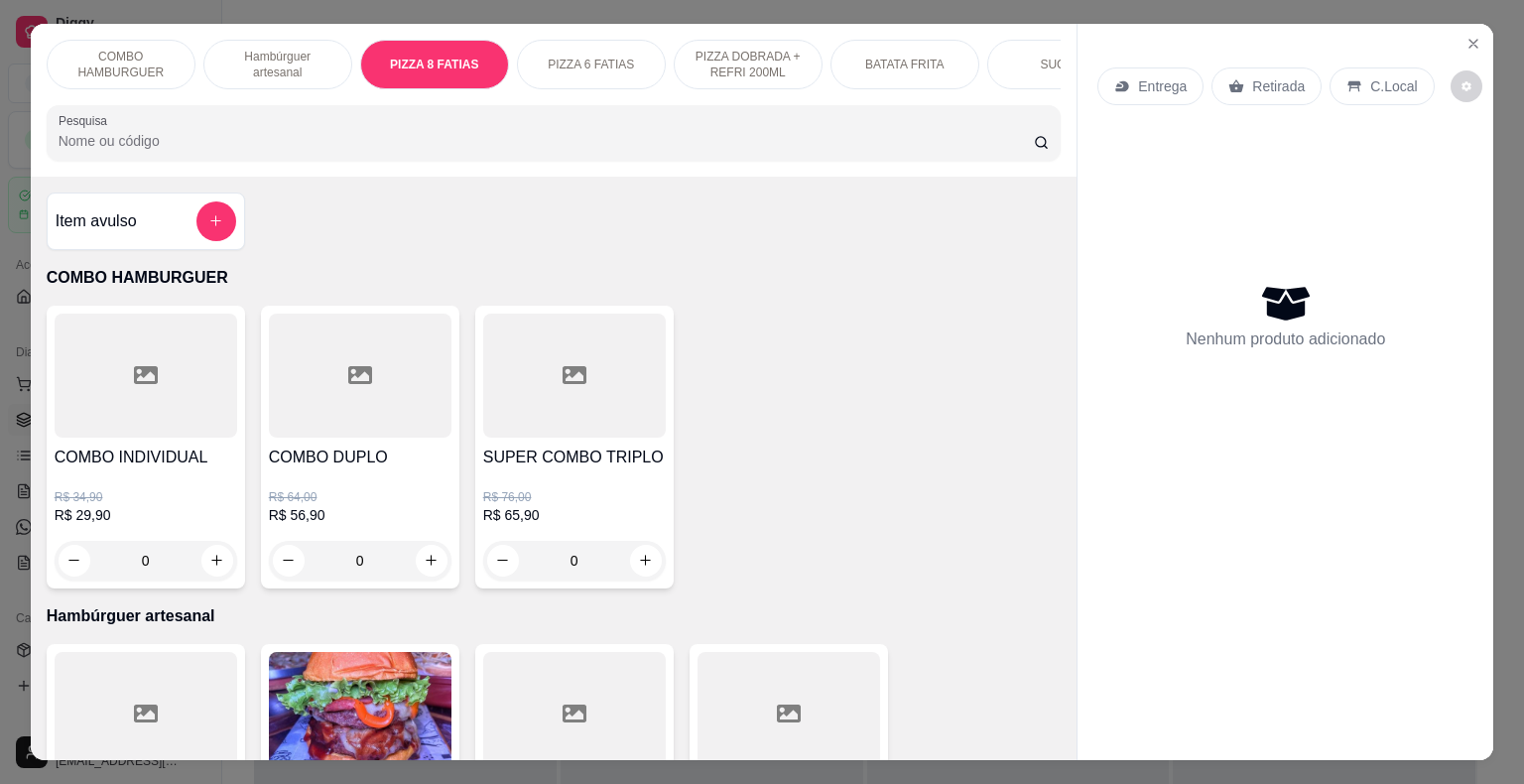
scroll to position [48, 0]
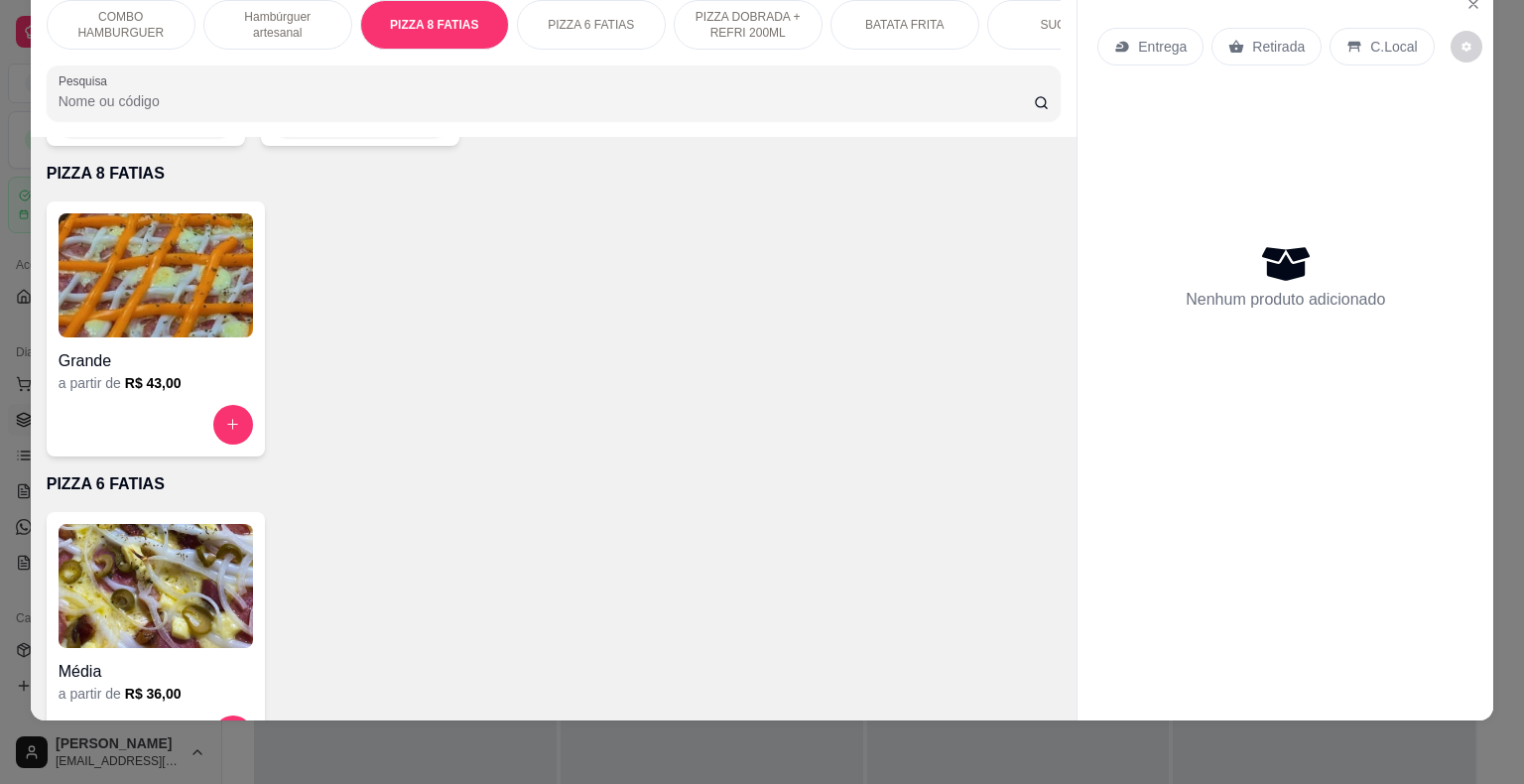
click at [175, 282] on img at bounding box center [156, 275] width 194 height 124
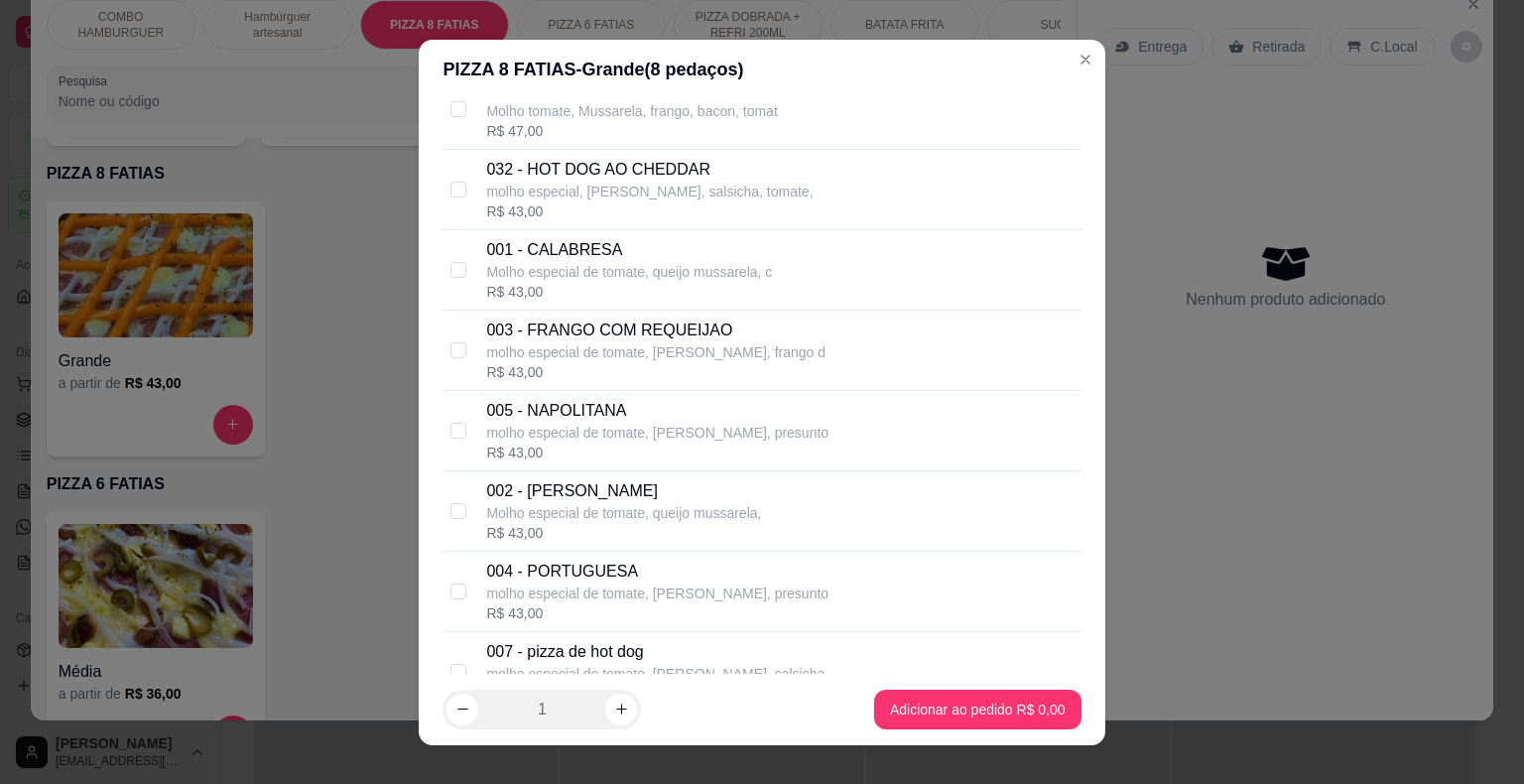
scroll to position [1604, 0]
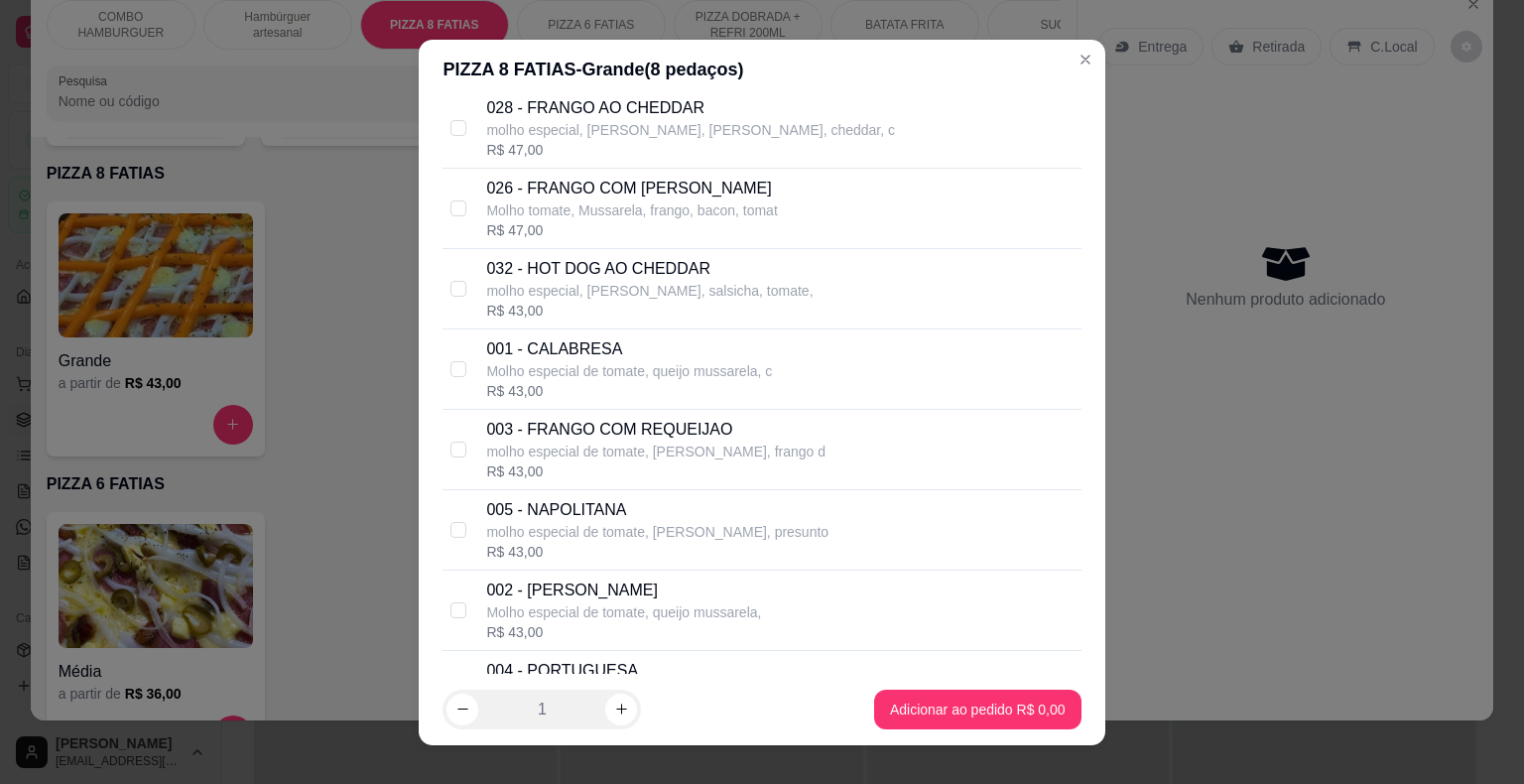
click at [623, 361] on p "Molho especial de tomate, queijo mussarela, c" at bounding box center [629, 371] width 286 height 20
checkbox input "true"
click at [587, 442] on p "molho especial de tomate, [PERSON_NAME], frango d" at bounding box center [655, 452] width 339 height 20
click at [595, 446] on p "molho especial de tomate, [PERSON_NAME], frango d" at bounding box center [655, 452] width 339 height 20
checkbox input "false"
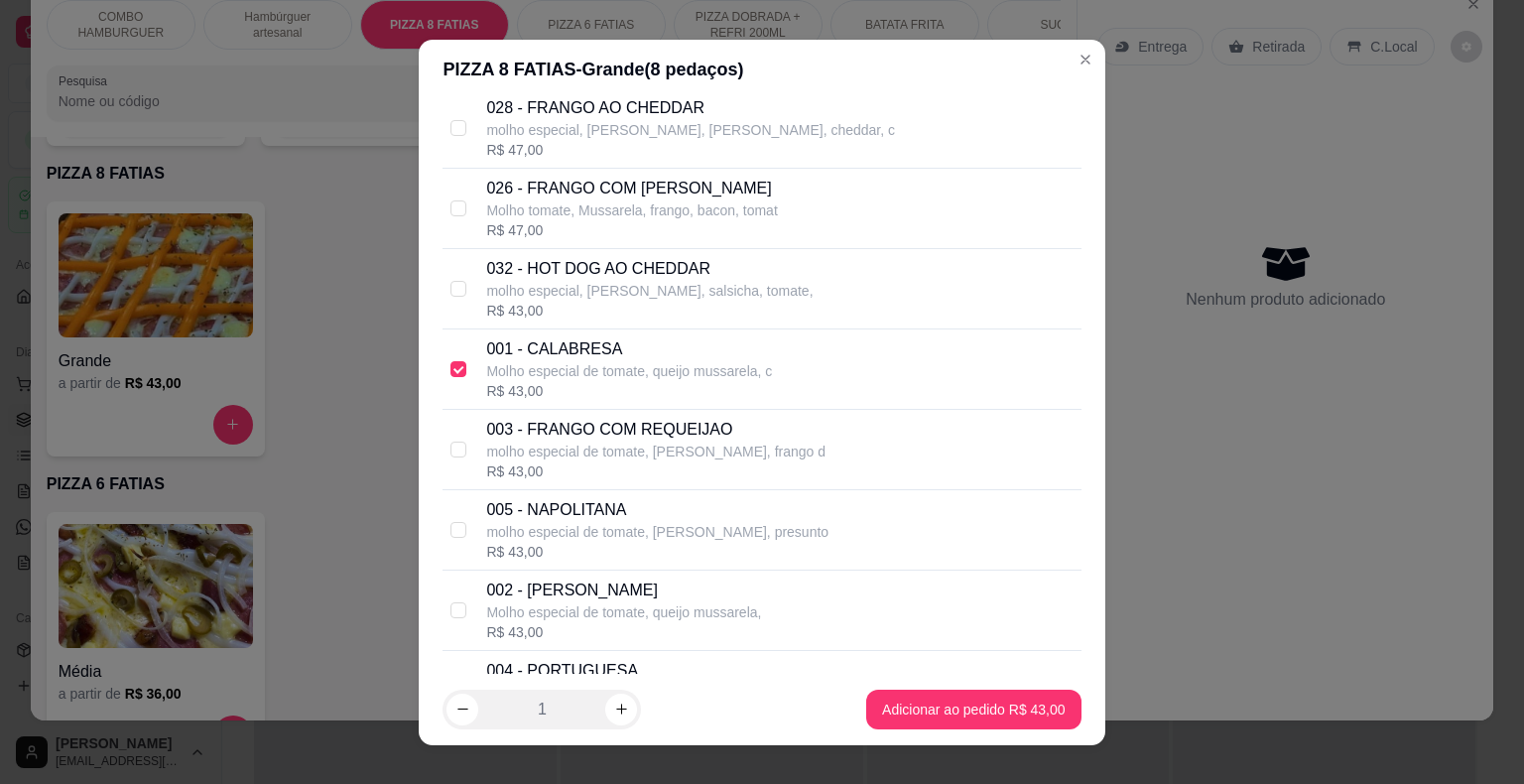
click at [603, 366] on p "Molho especial de tomate, queijo mussarela, c" at bounding box center [629, 371] width 286 height 20
click at [601, 361] on p "Molho especial de tomate, queijo mussarela, c" at bounding box center [629, 371] width 286 height 20
checkbox input "true"
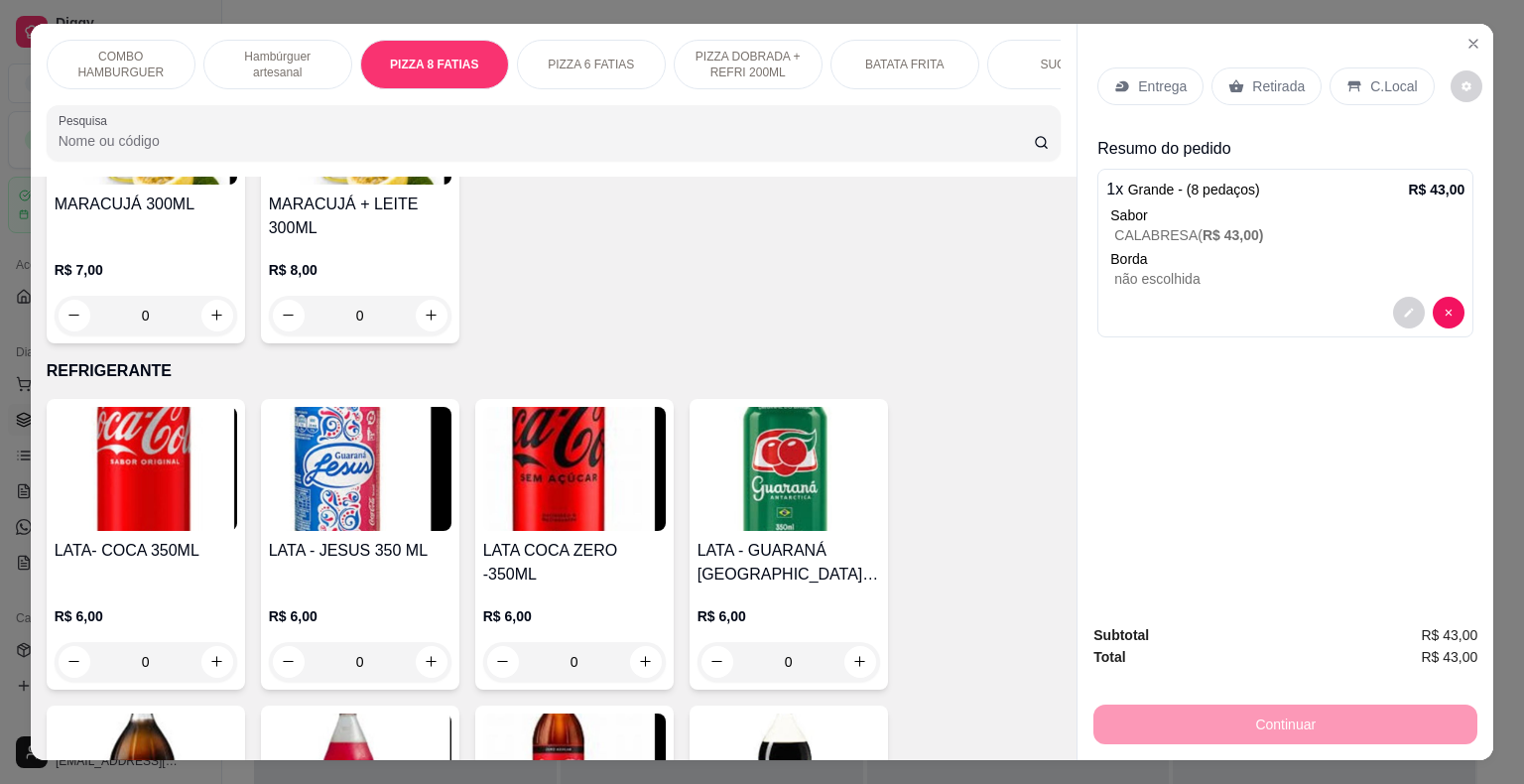
scroll to position [4050, 0]
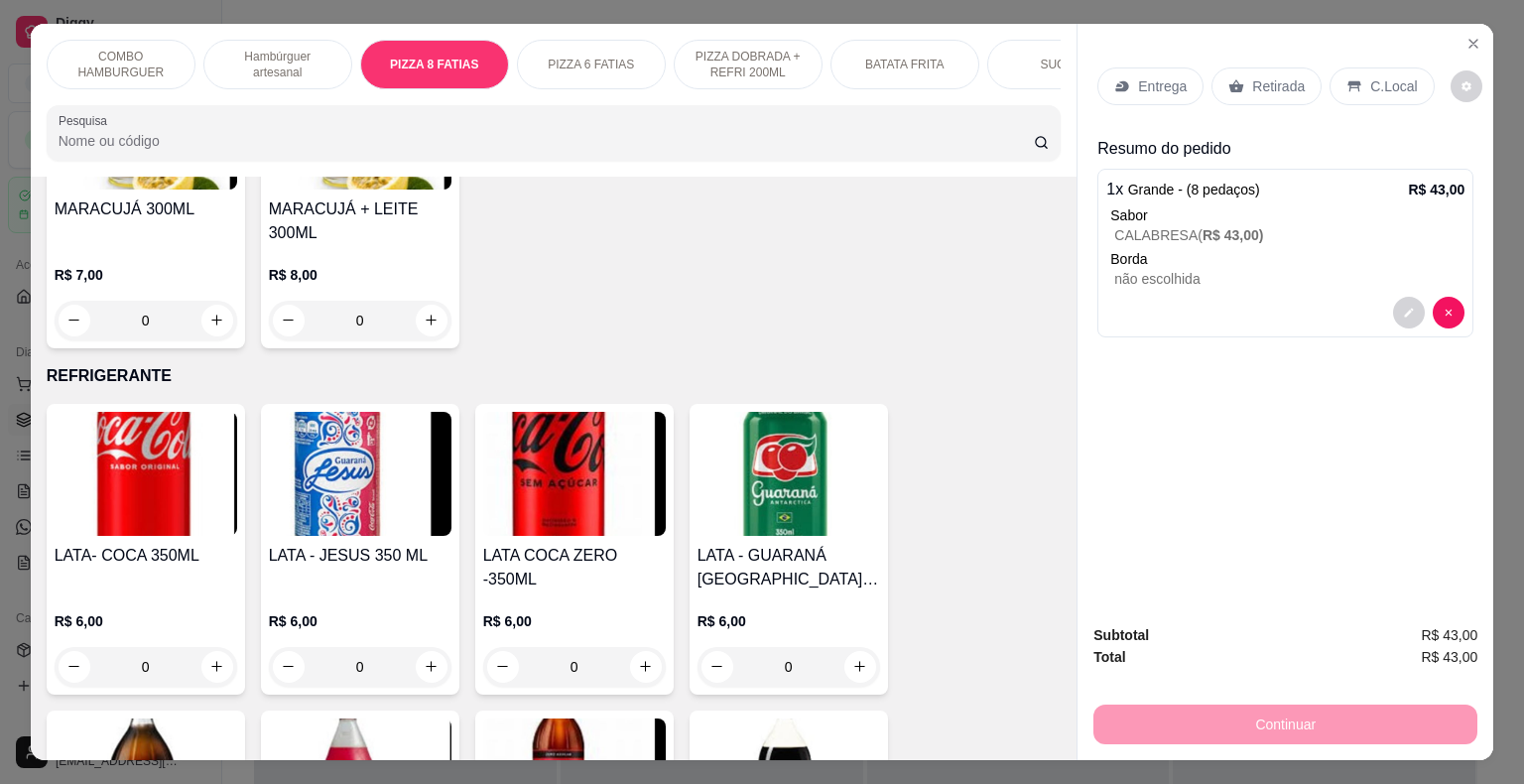
click at [746, 461] on img at bounding box center [788, 474] width 183 height 124
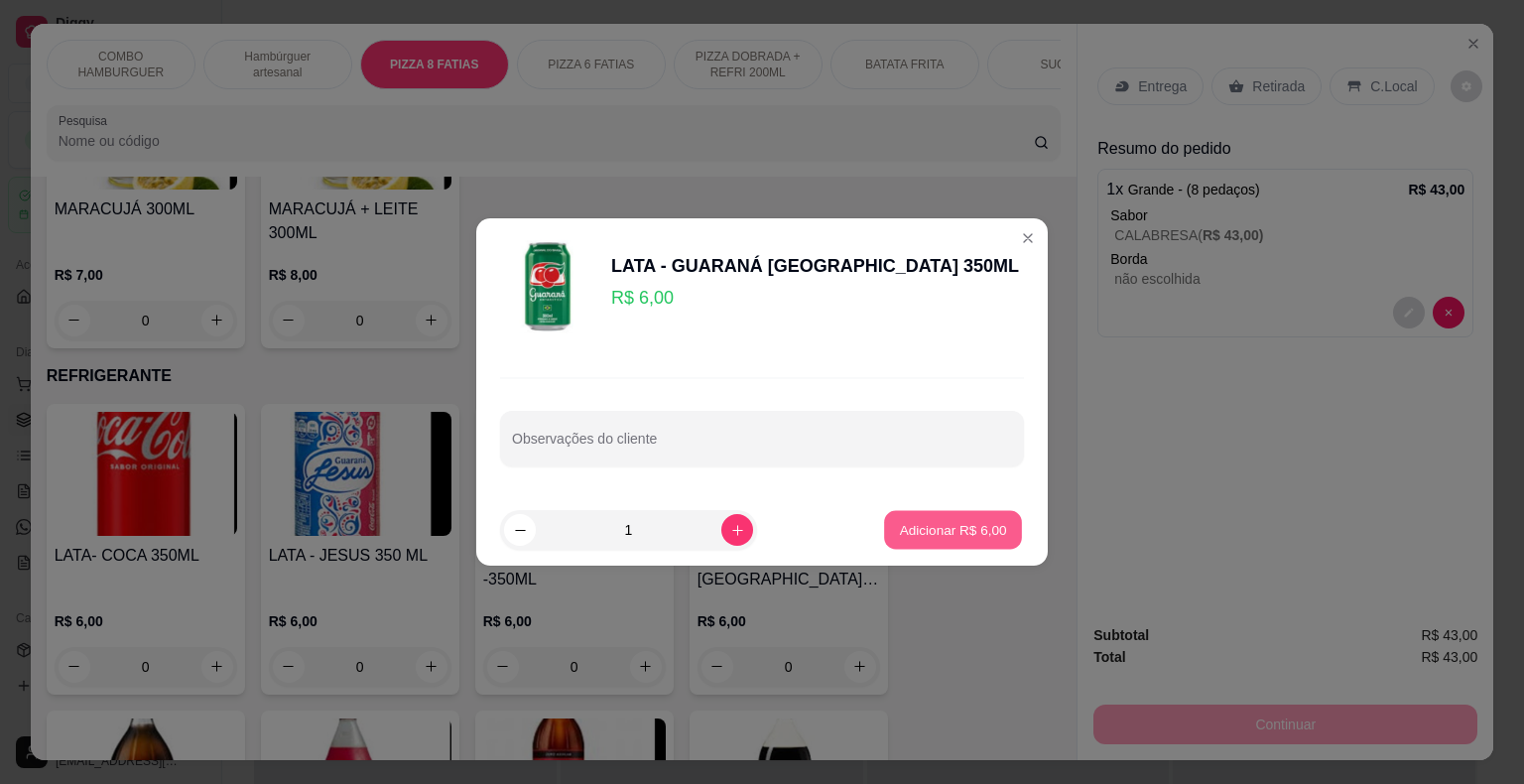
click at [941, 537] on p "Adicionar R$ 6,00" at bounding box center [952, 529] width 107 height 19
type input "1"
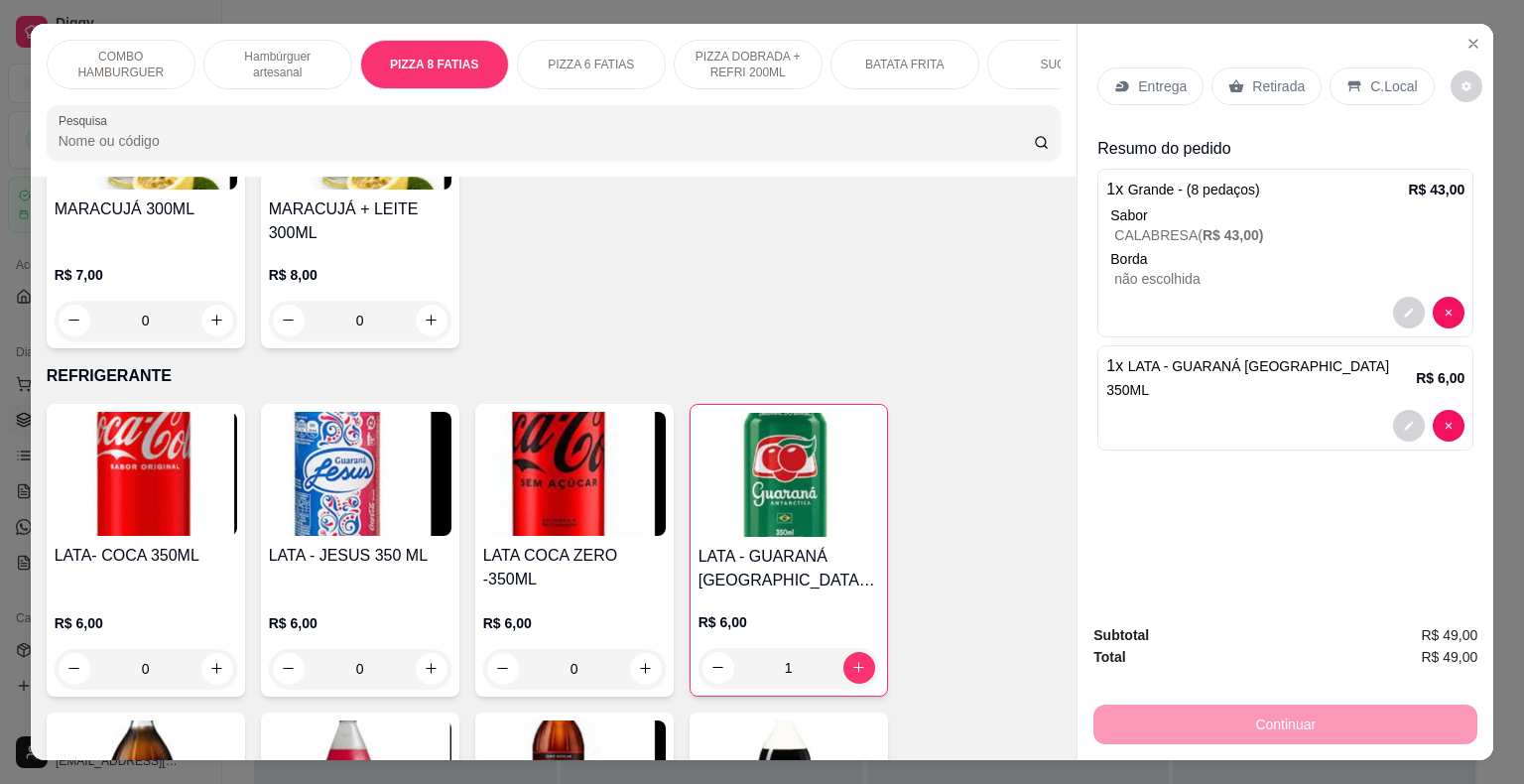
click at [1353, 78] on div "C.Local" at bounding box center [1381, 86] width 104 height 38
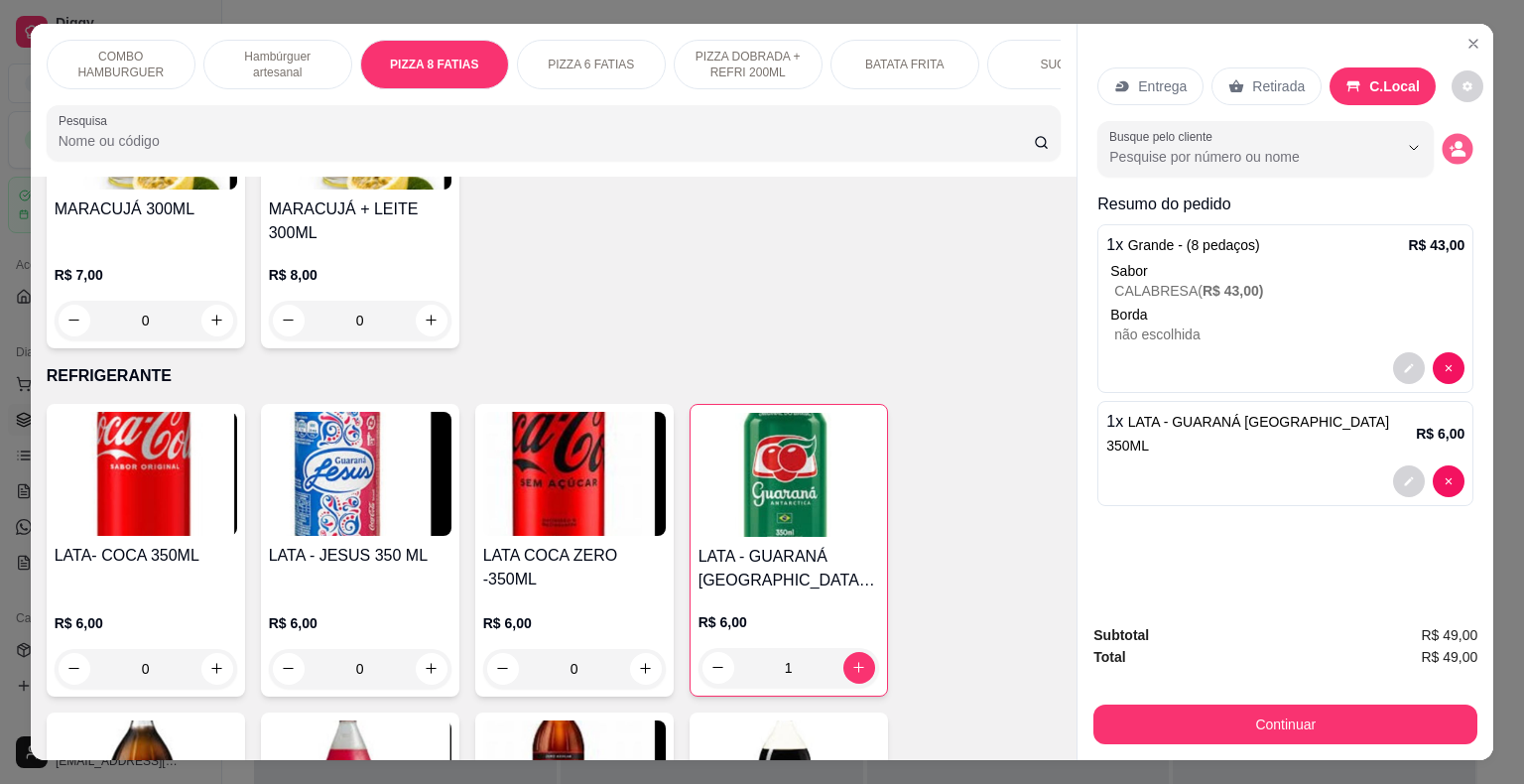
click at [1455, 141] on circle "decrease-product-quantity" at bounding box center [1459, 145] width 8 height 8
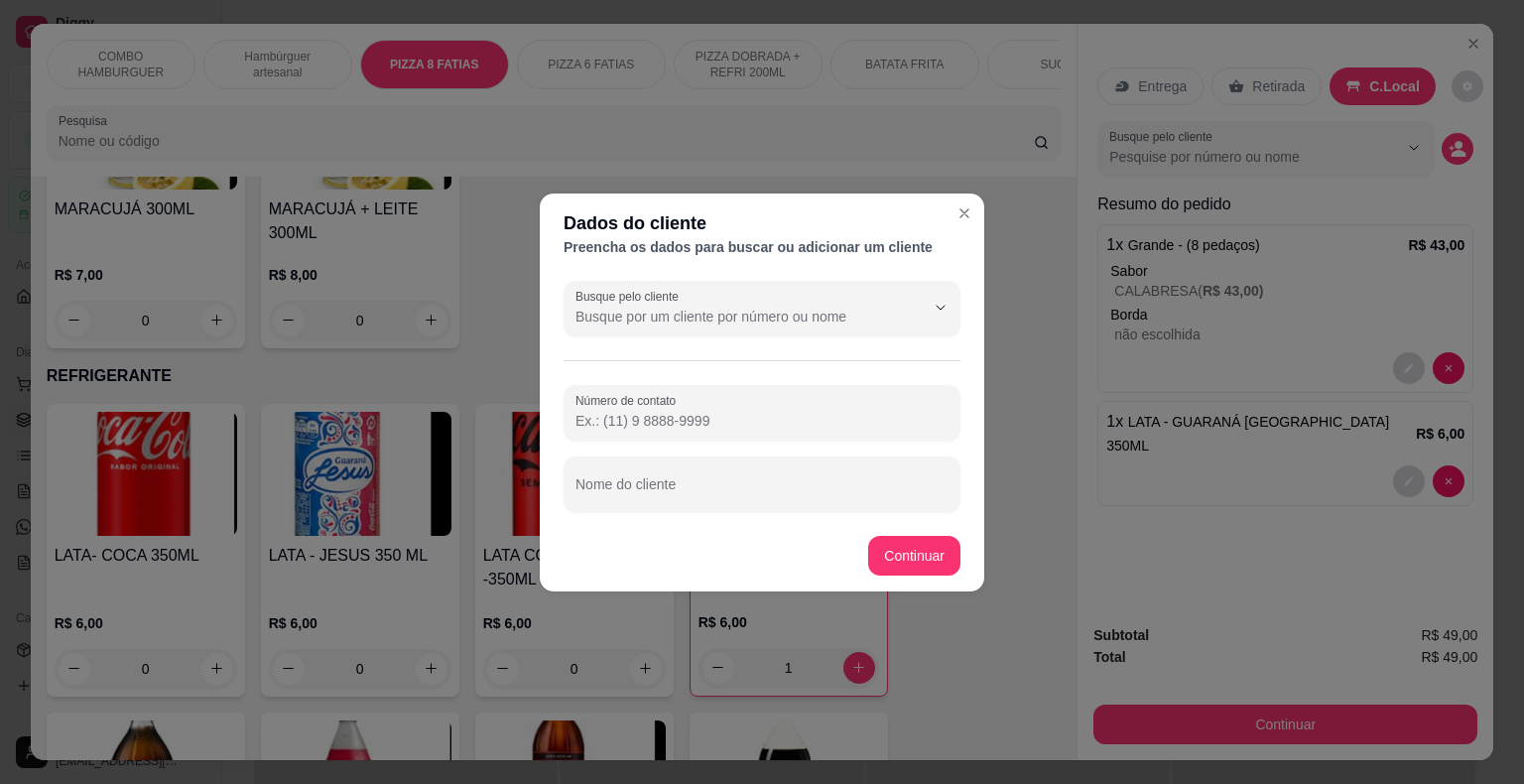
click at [628, 424] on input "Número de contato" at bounding box center [761, 421] width 373 height 20
click at [647, 484] on input "Nome do cliente" at bounding box center [761, 492] width 373 height 20
type input "mesa 03"
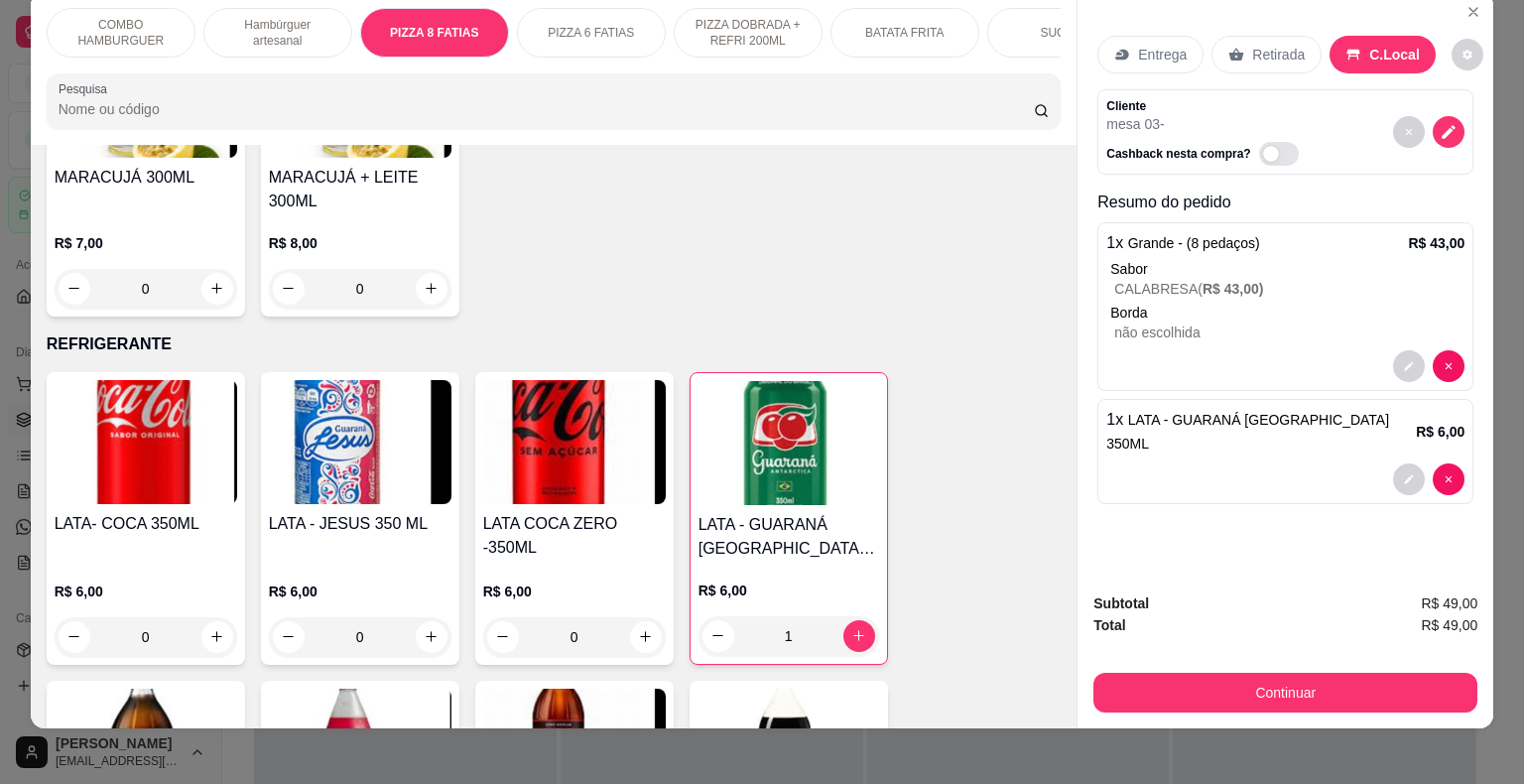
scroll to position [48, 0]
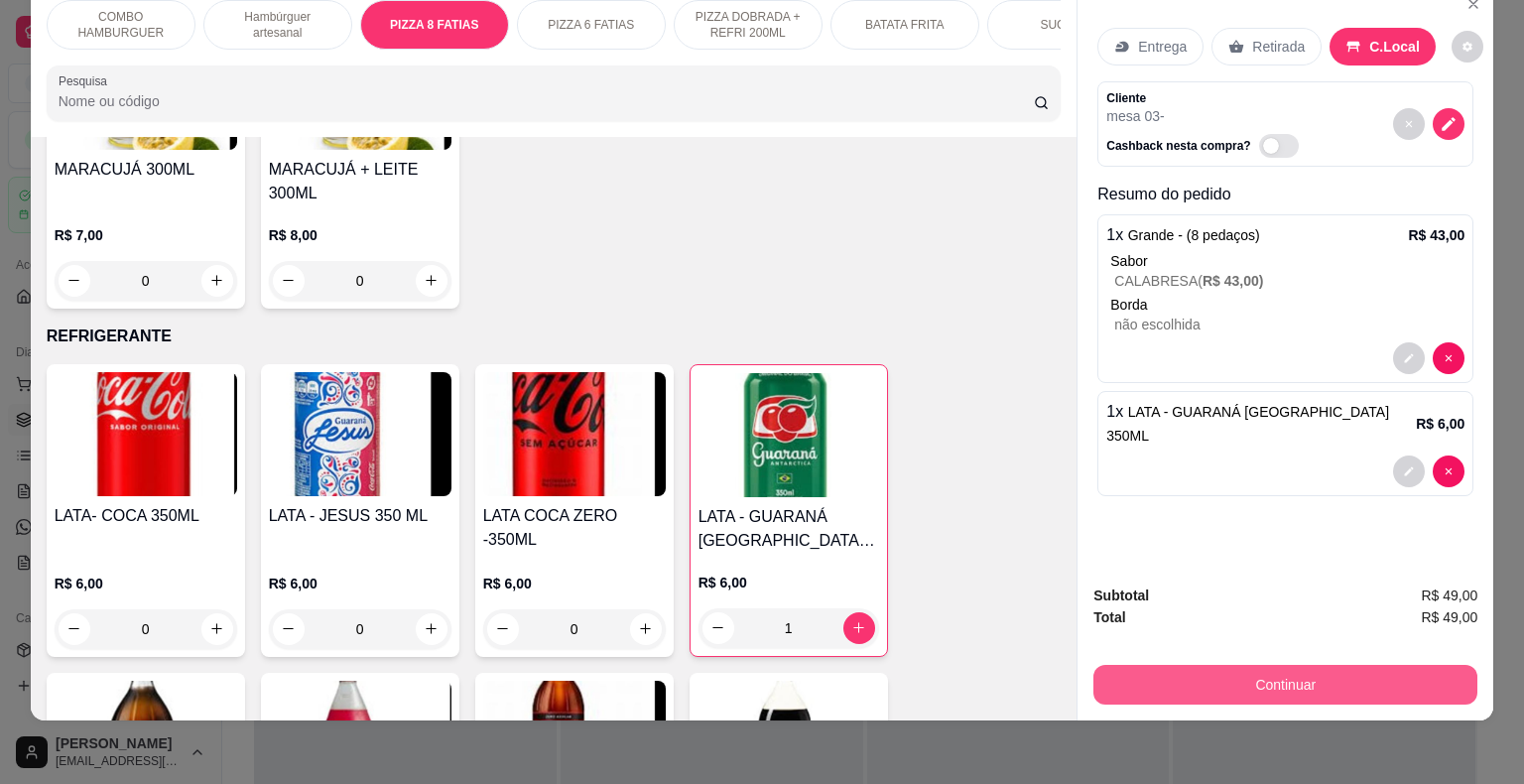
click at [1261, 673] on button "Continuar" at bounding box center [1285, 685] width 384 height 40
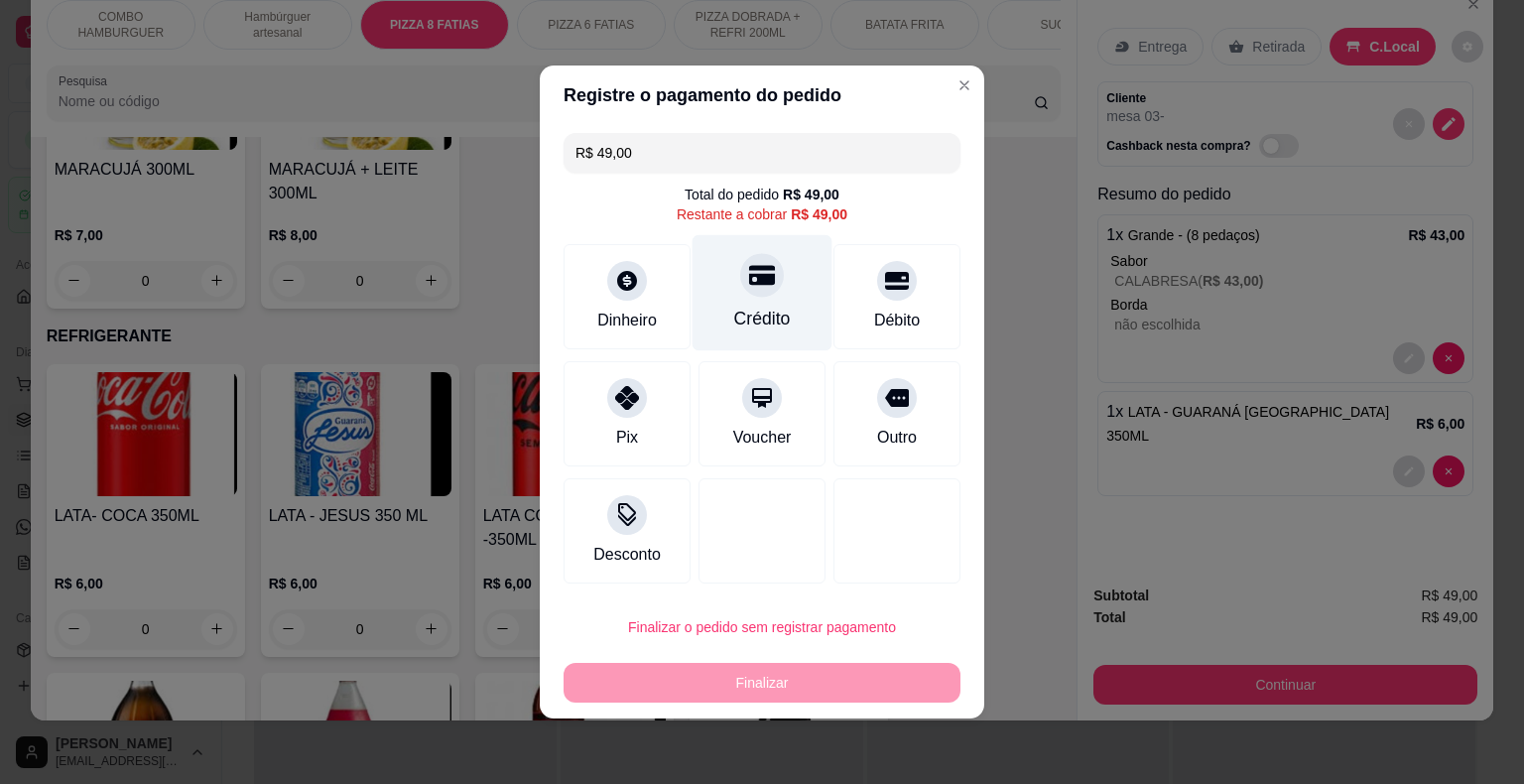
click at [734, 314] on div "Crédito" at bounding box center [762, 319] width 57 height 26
type input "R$ 0,00"
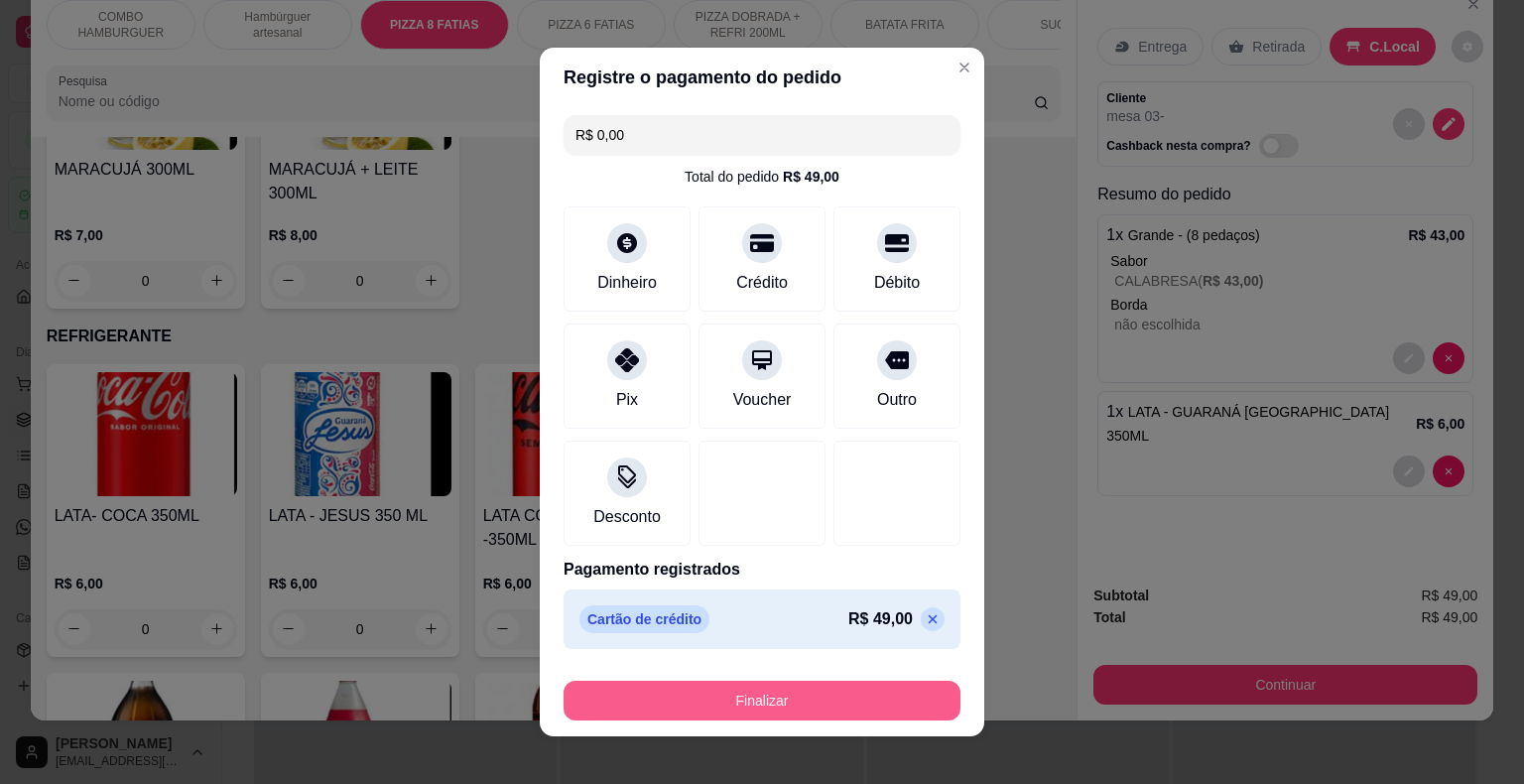
click at [760, 697] on button "Finalizar" at bounding box center [762, 701] width 397 height 40
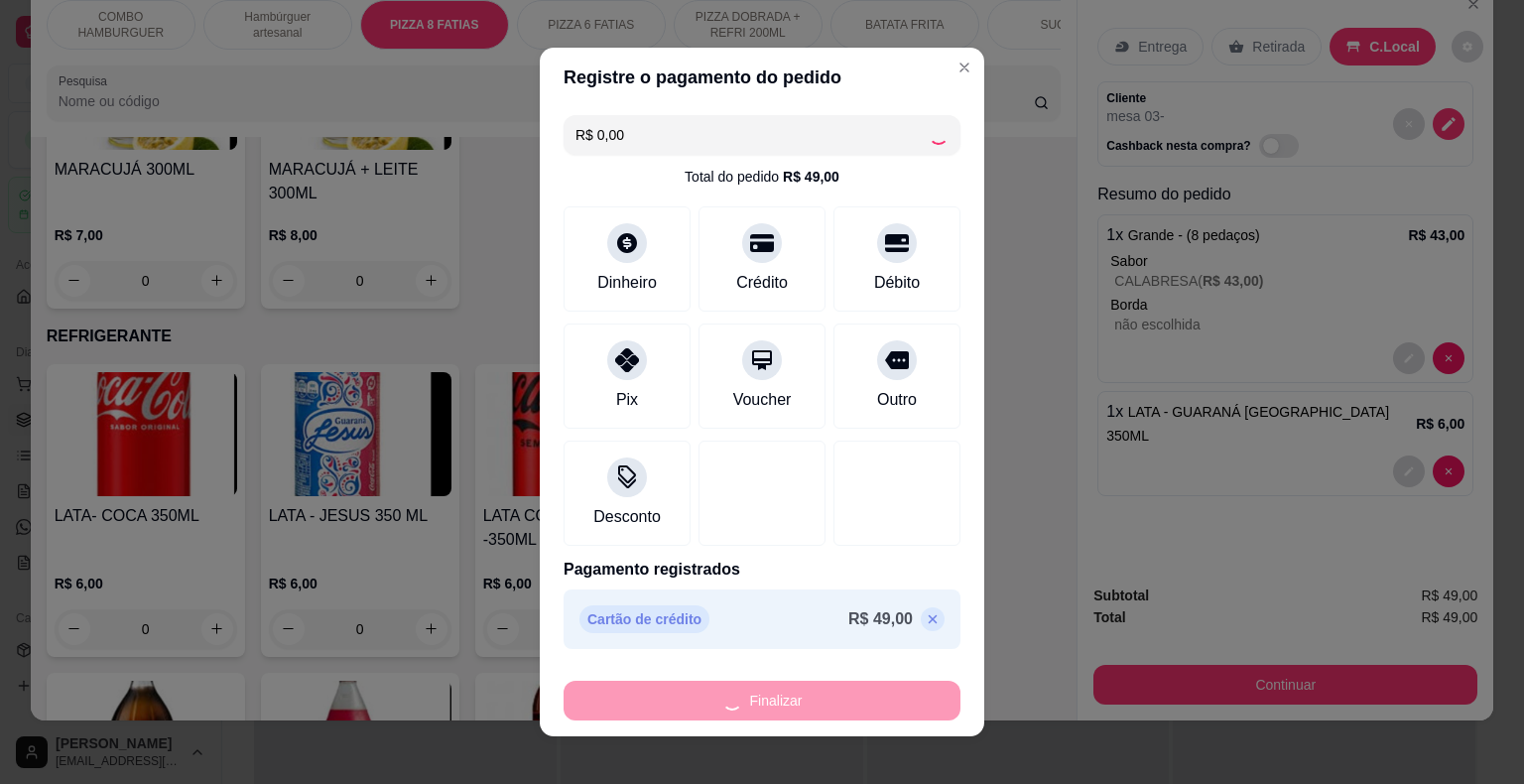
type input "0"
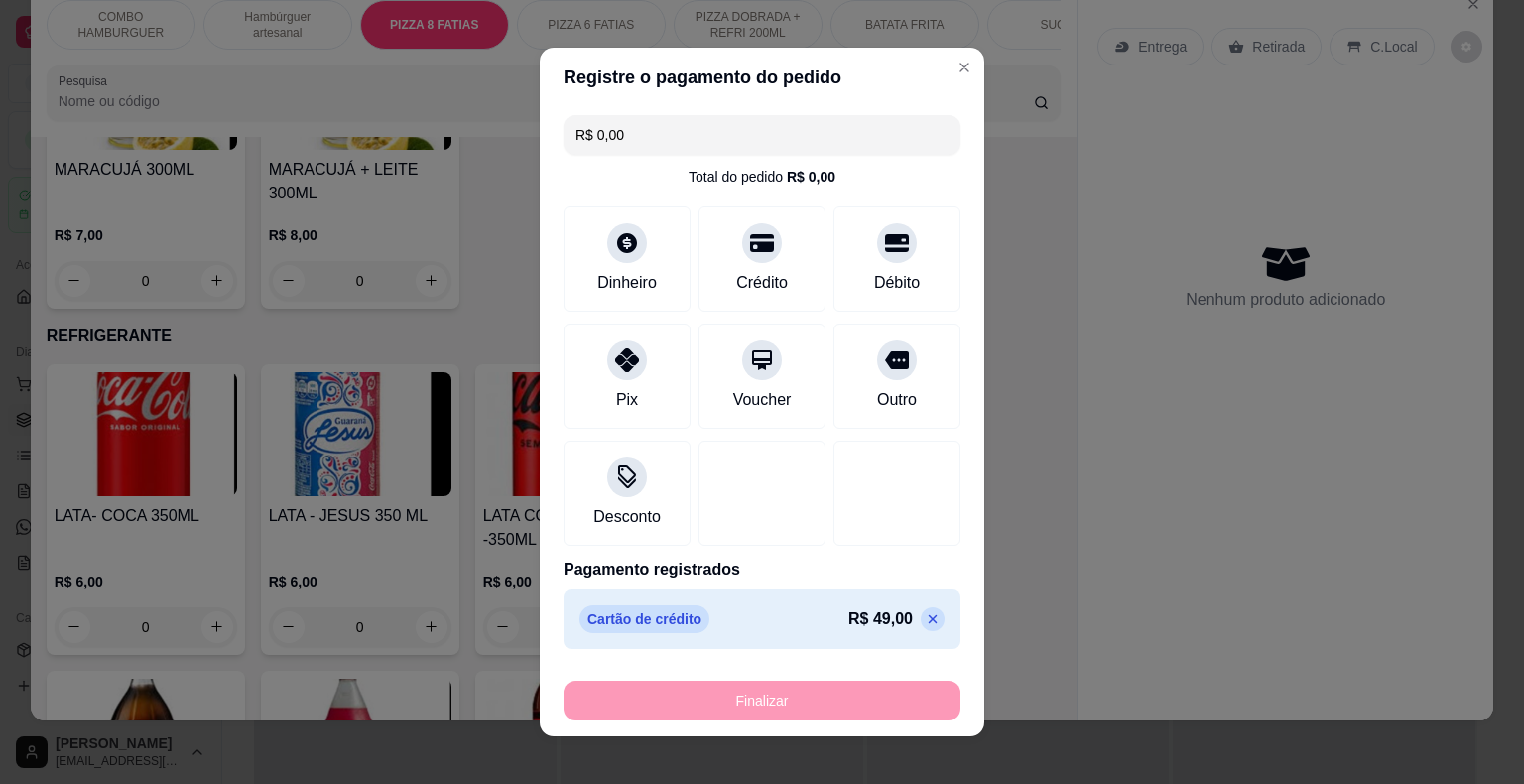
type input "-R$ 49,00"
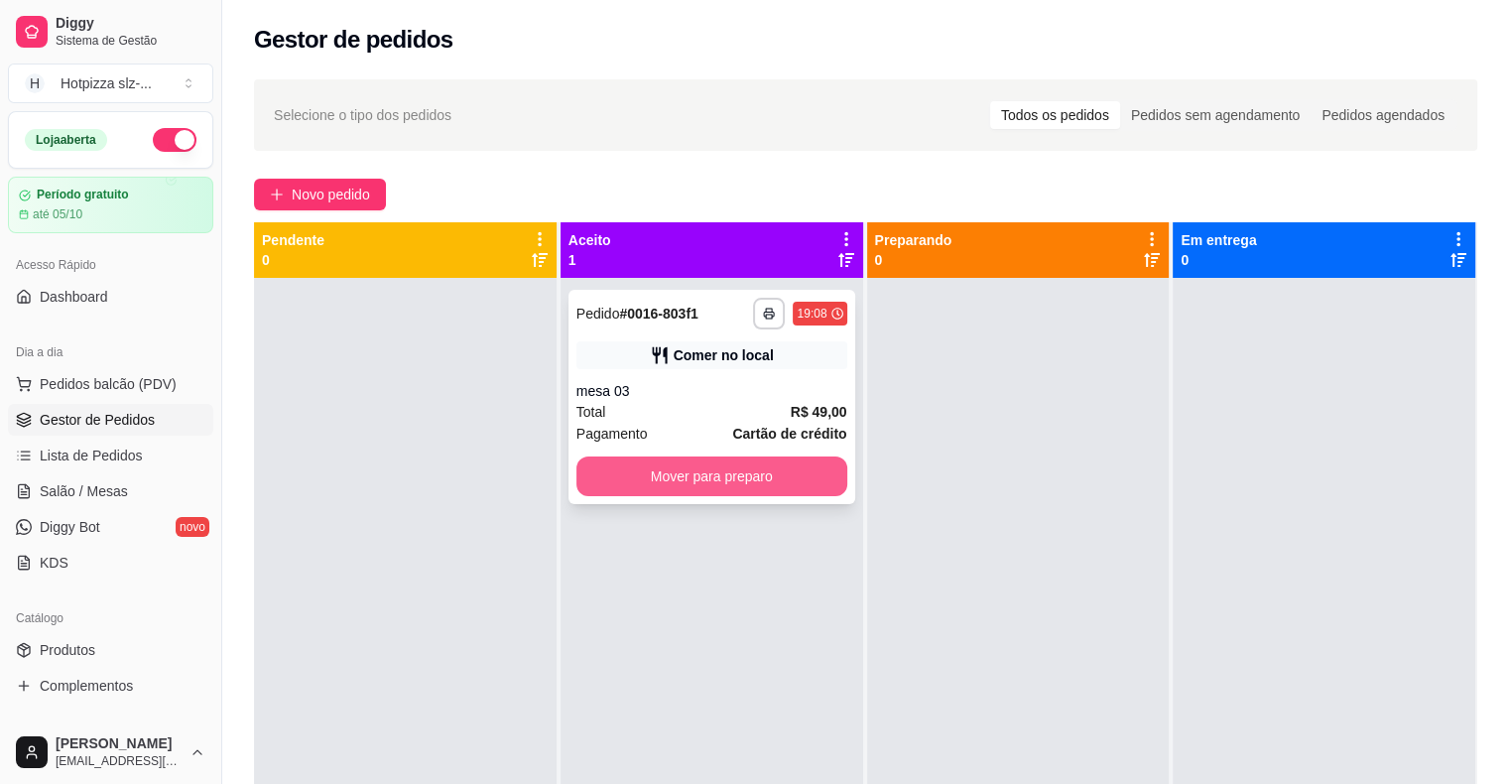
click at [672, 476] on button "Mover para preparo" at bounding box center [711, 476] width 271 height 40
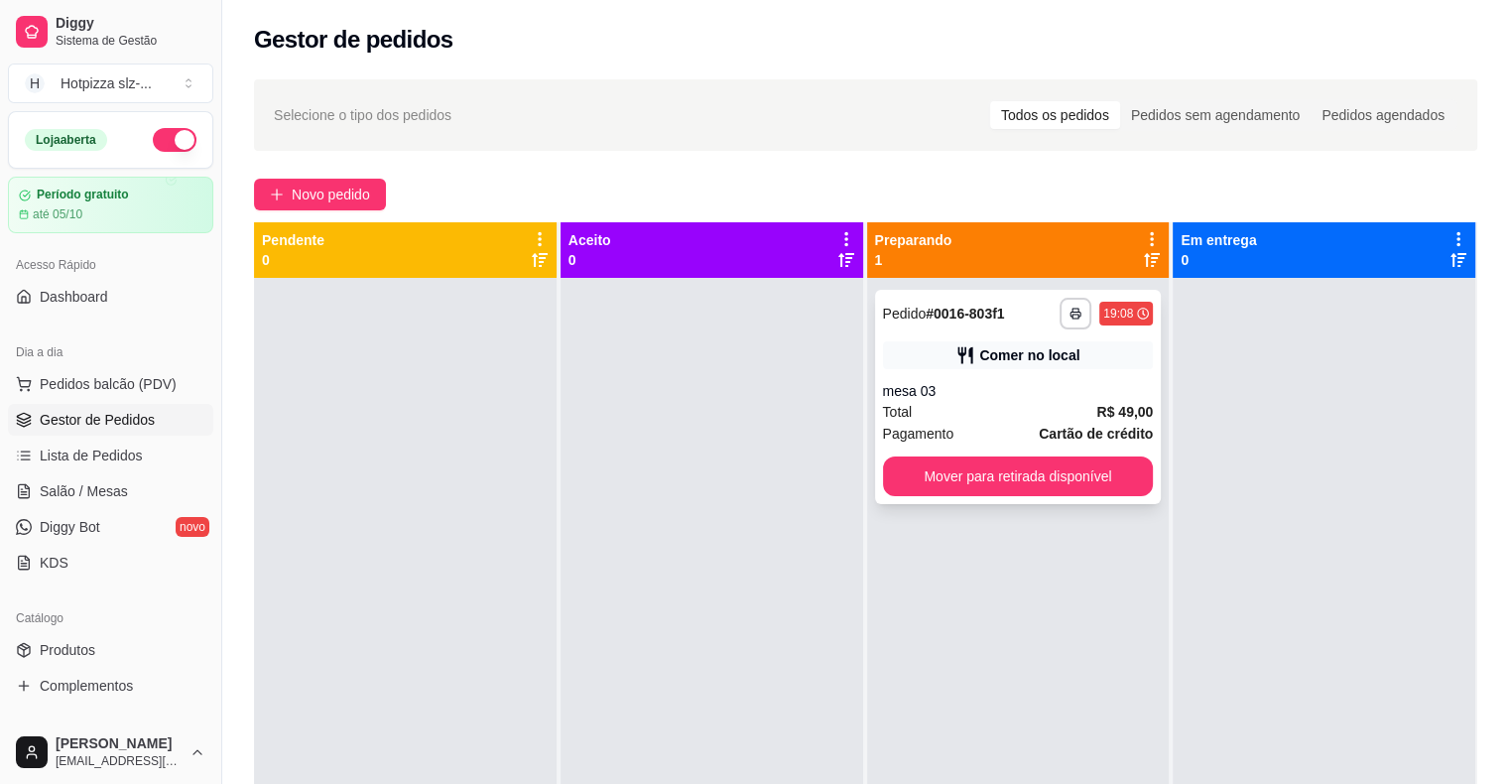
click at [1002, 408] on div "Total R$ 49,00" at bounding box center [1018, 412] width 271 height 22
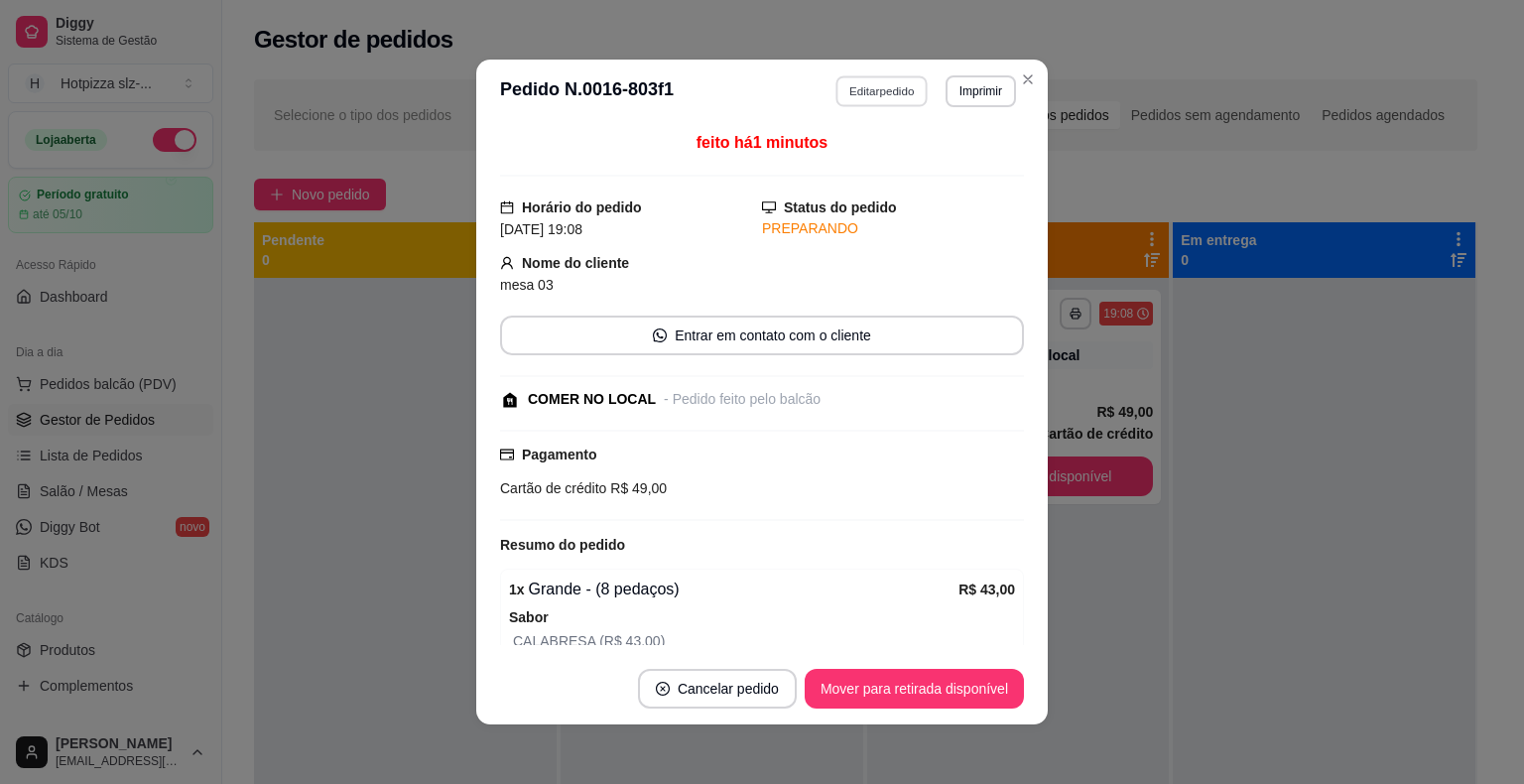
click at [873, 92] on button "Editar pedido" at bounding box center [882, 90] width 92 height 31
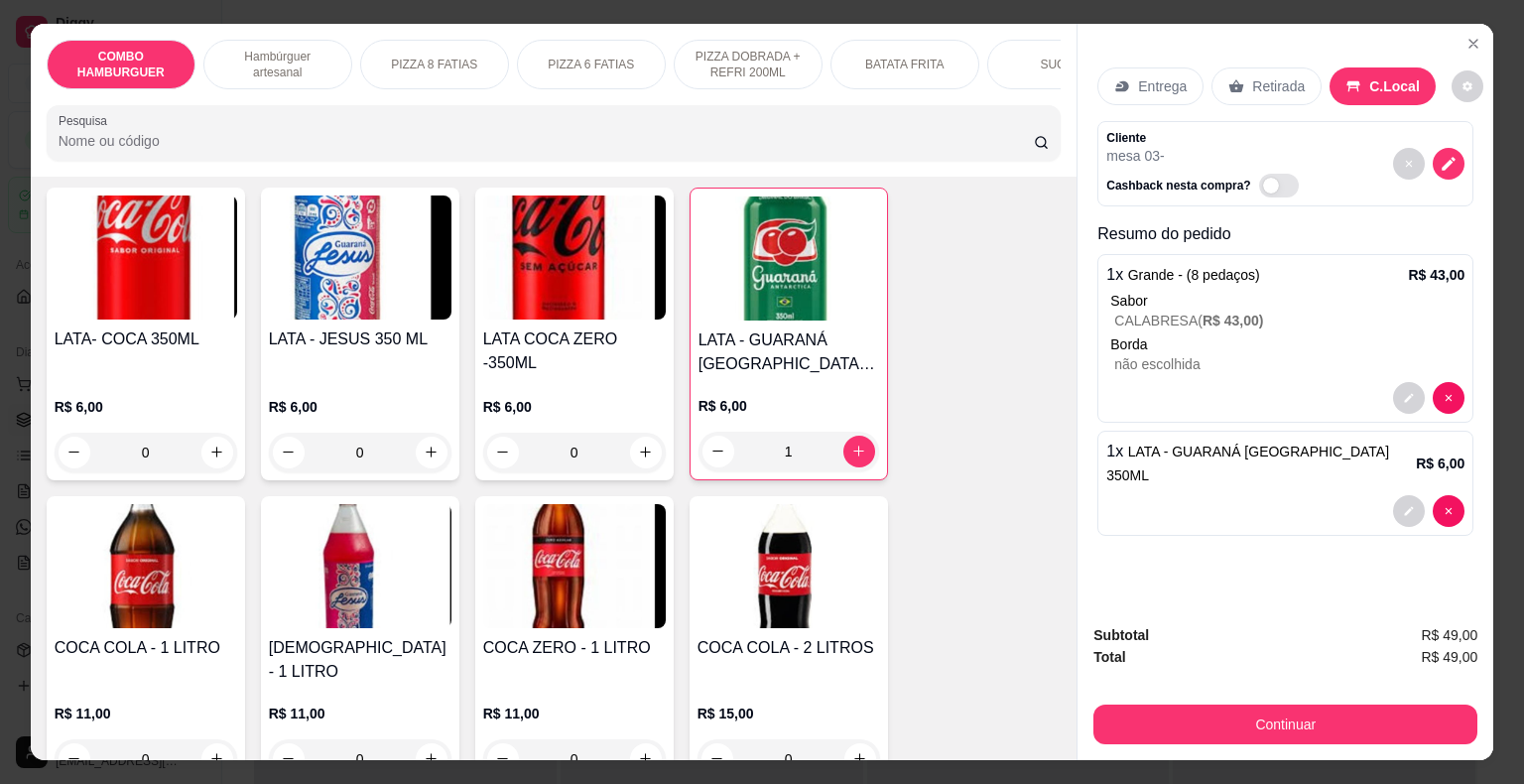
scroll to position [4532, 0]
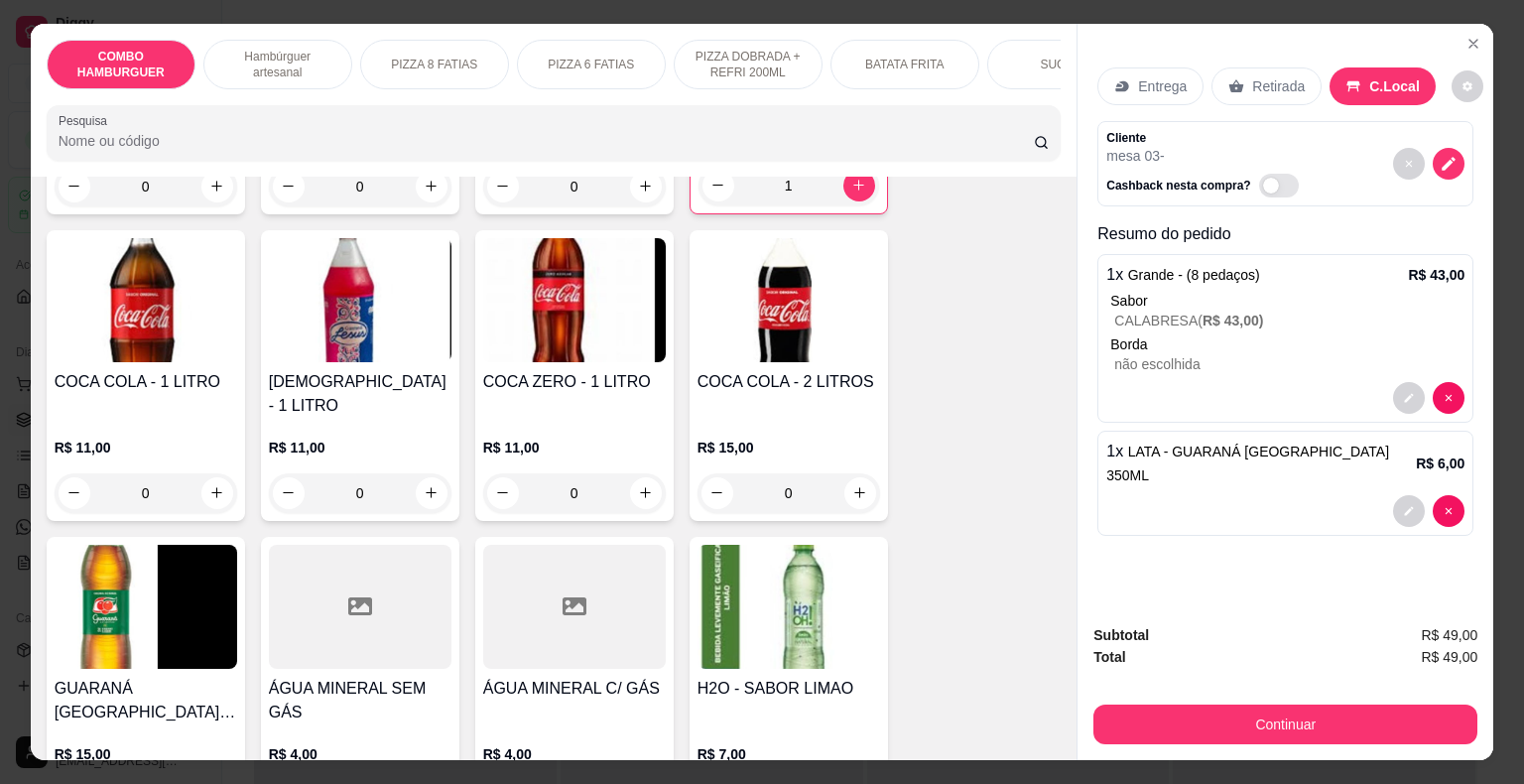
click at [586, 677] on h4 "ÁGUA MINERAL C/ GÁS" at bounding box center [574, 689] width 183 height 24
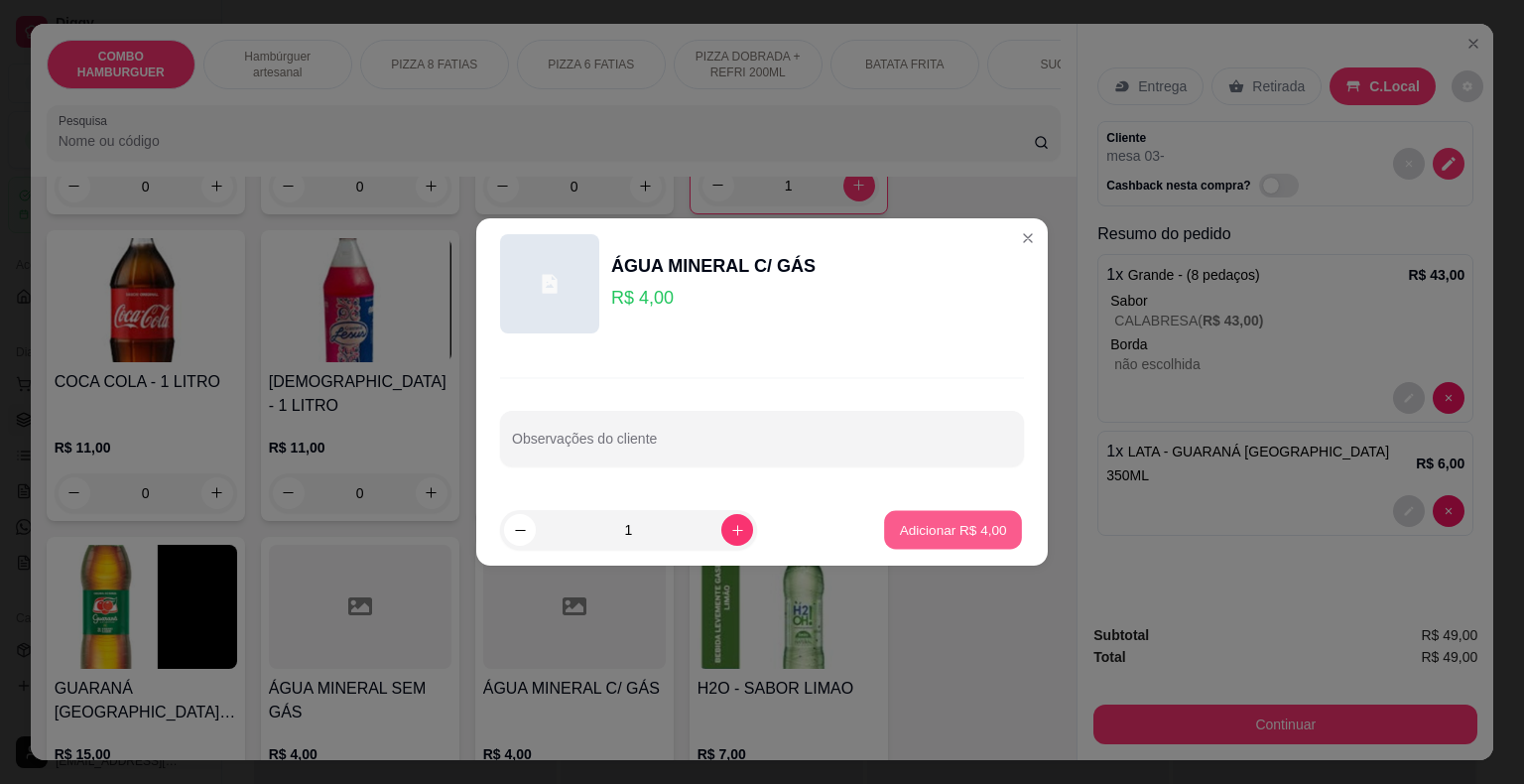
click at [915, 524] on p "Adicionar R$ 4,00" at bounding box center [952, 529] width 107 height 19
type input "1"
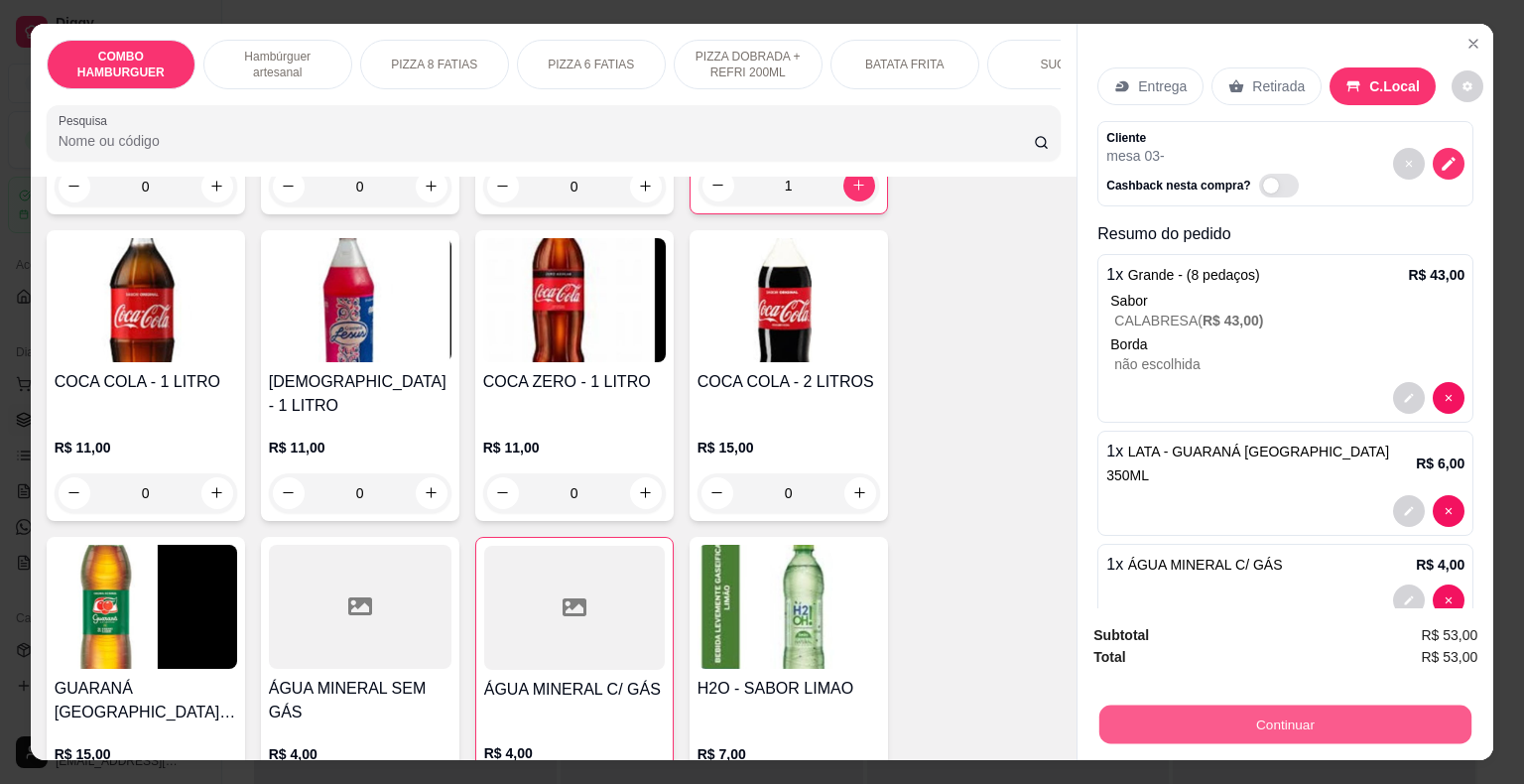
click at [1286, 720] on button "Continuar" at bounding box center [1285, 724] width 372 height 39
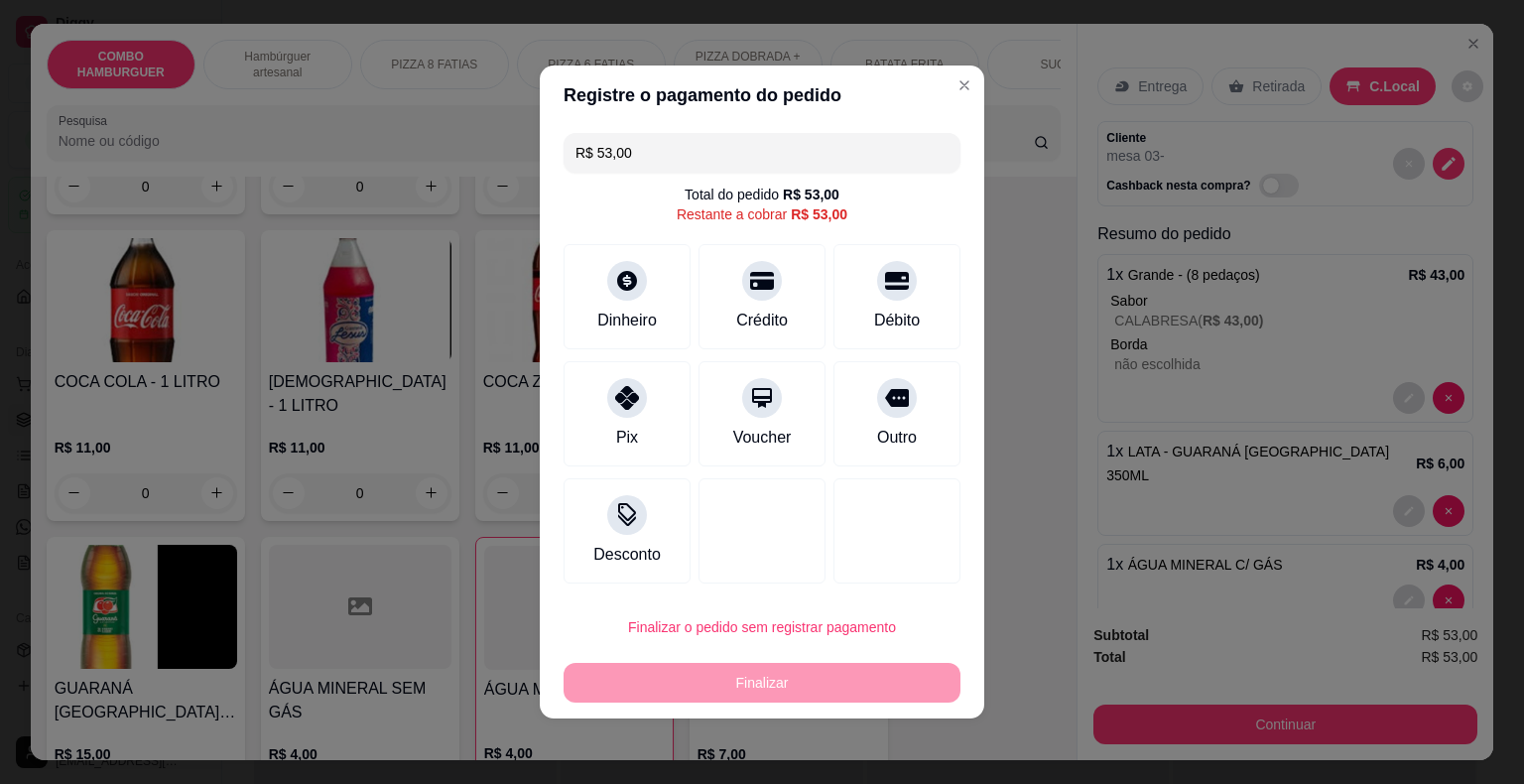
click at [775, 320] on div "Crédito" at bounding box center [762, 321] width 52 height 24
type input "R$ 0,00"
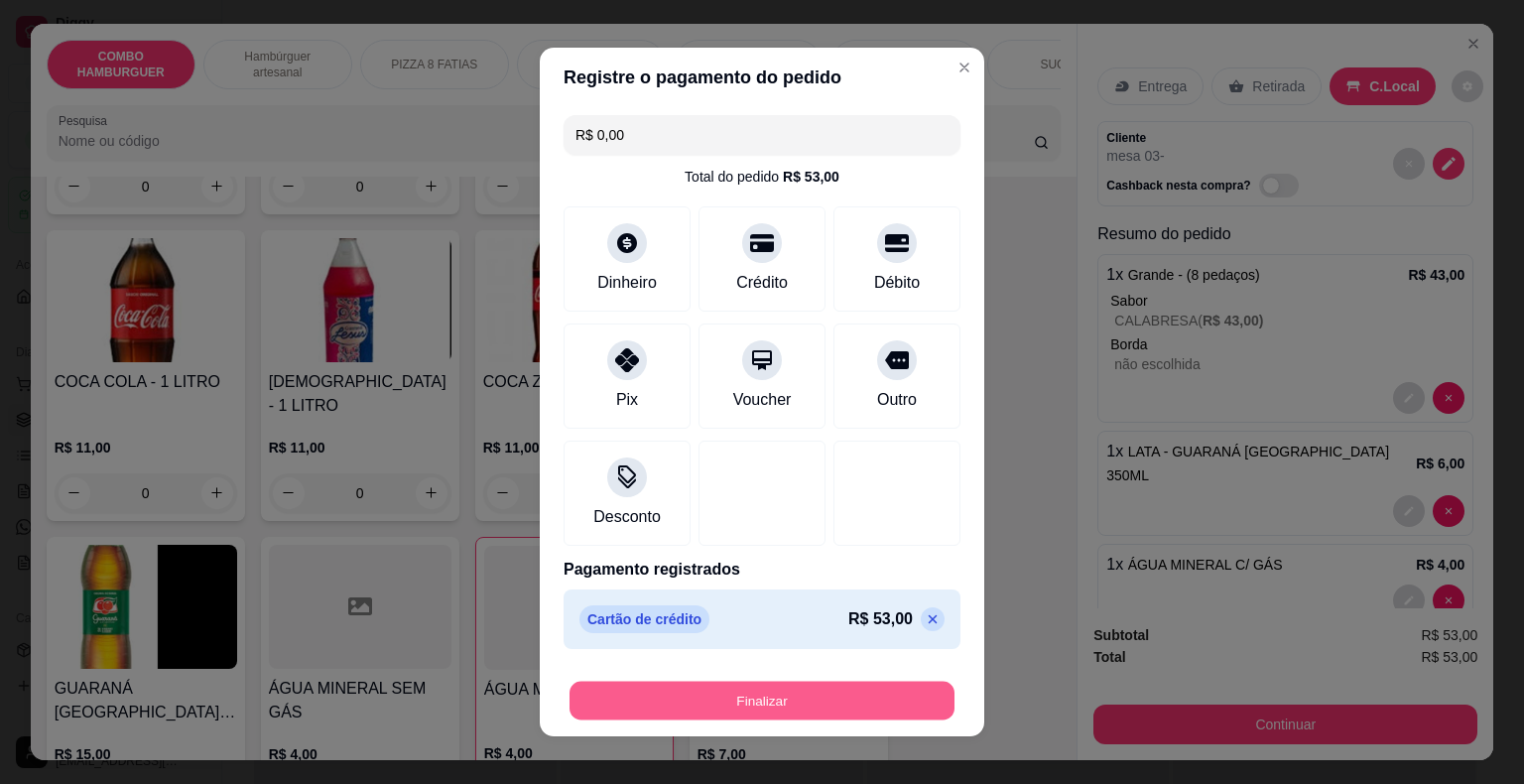
click at [772, 701] on button "Finalizar" at bounding box center [761, 701] width 385 height 39
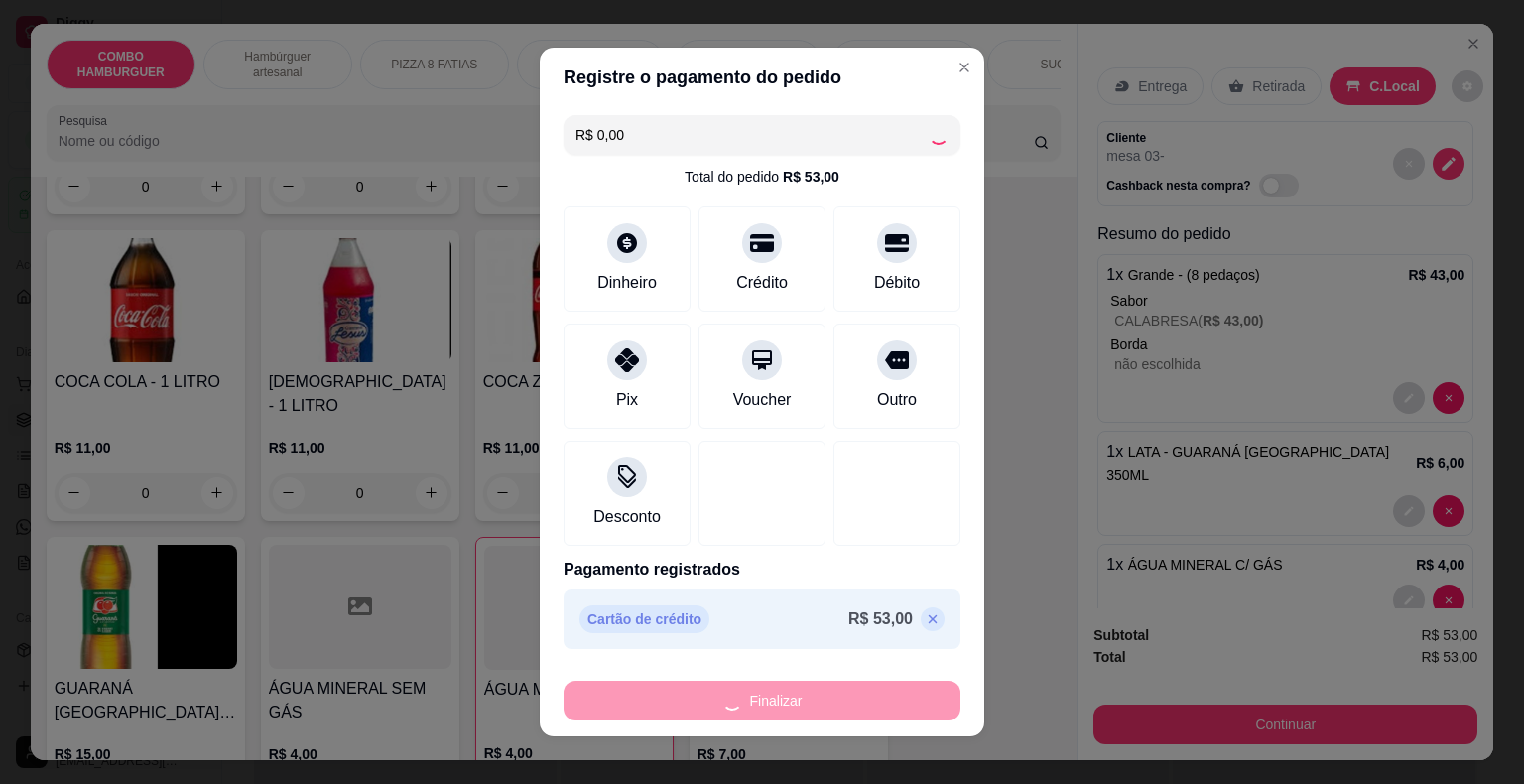
type input "0"
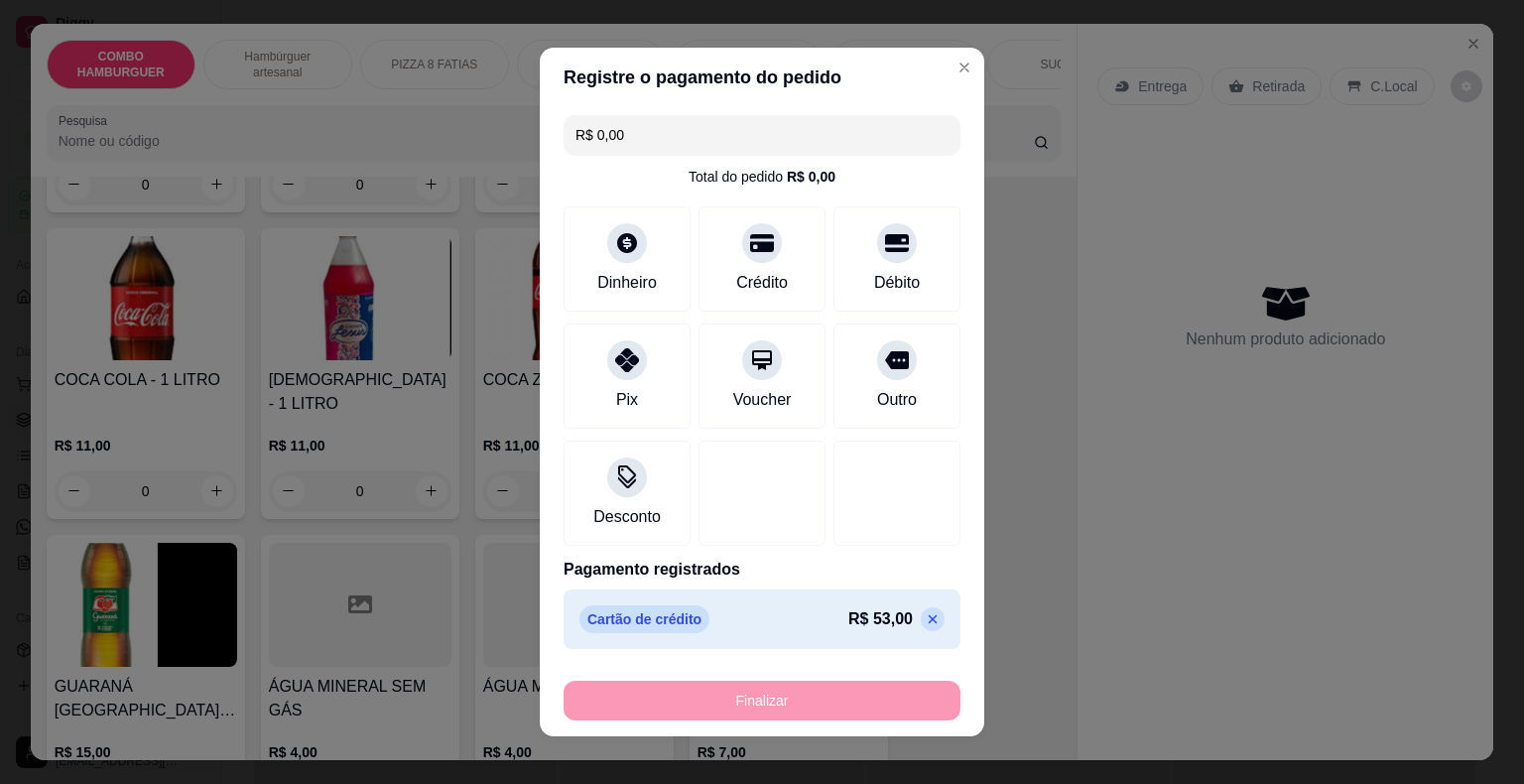
type input "-R$ 53,00"
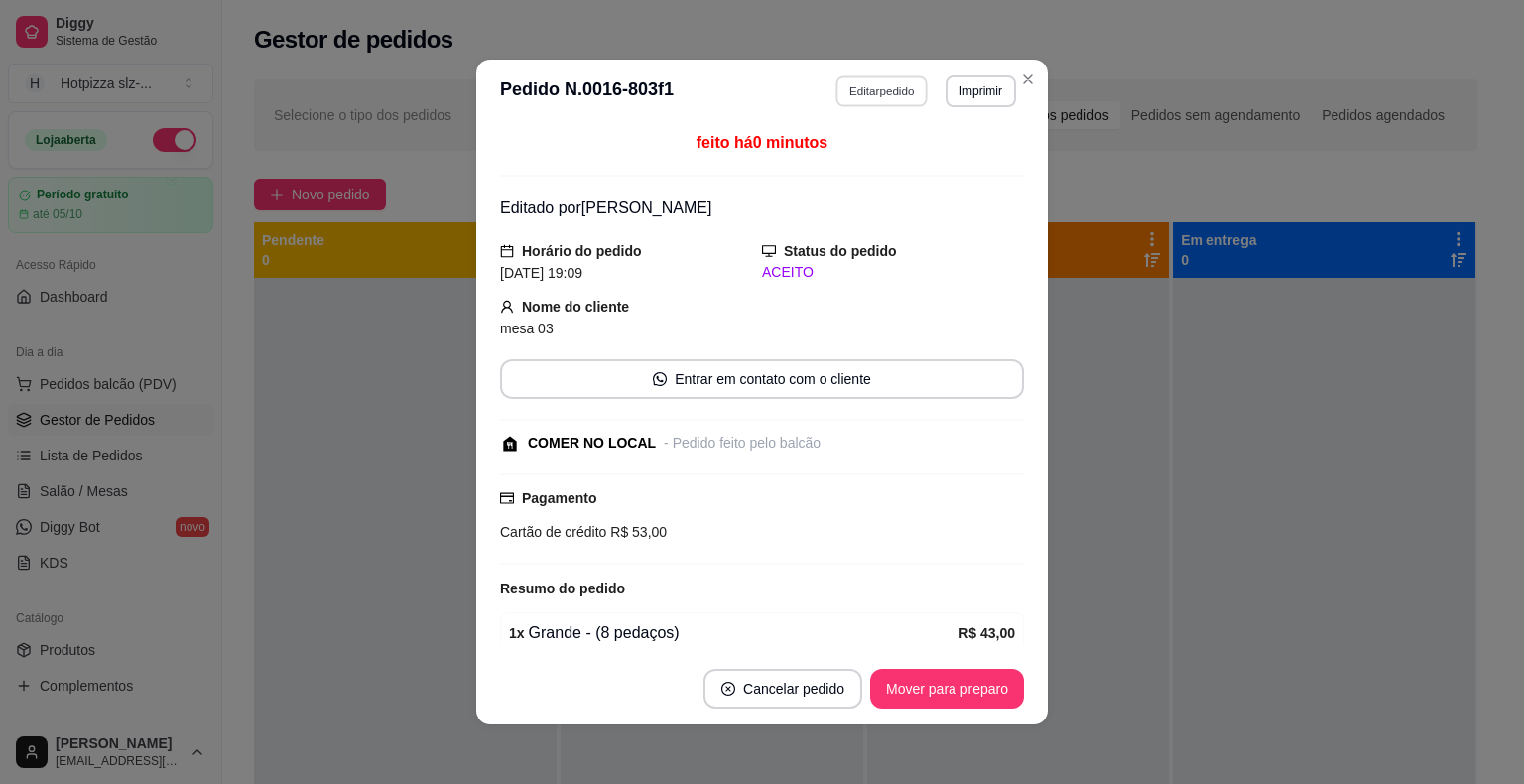
click at [865, 91] on button "Editar pedido" at bounding box center [882, 90] width 92 height 31
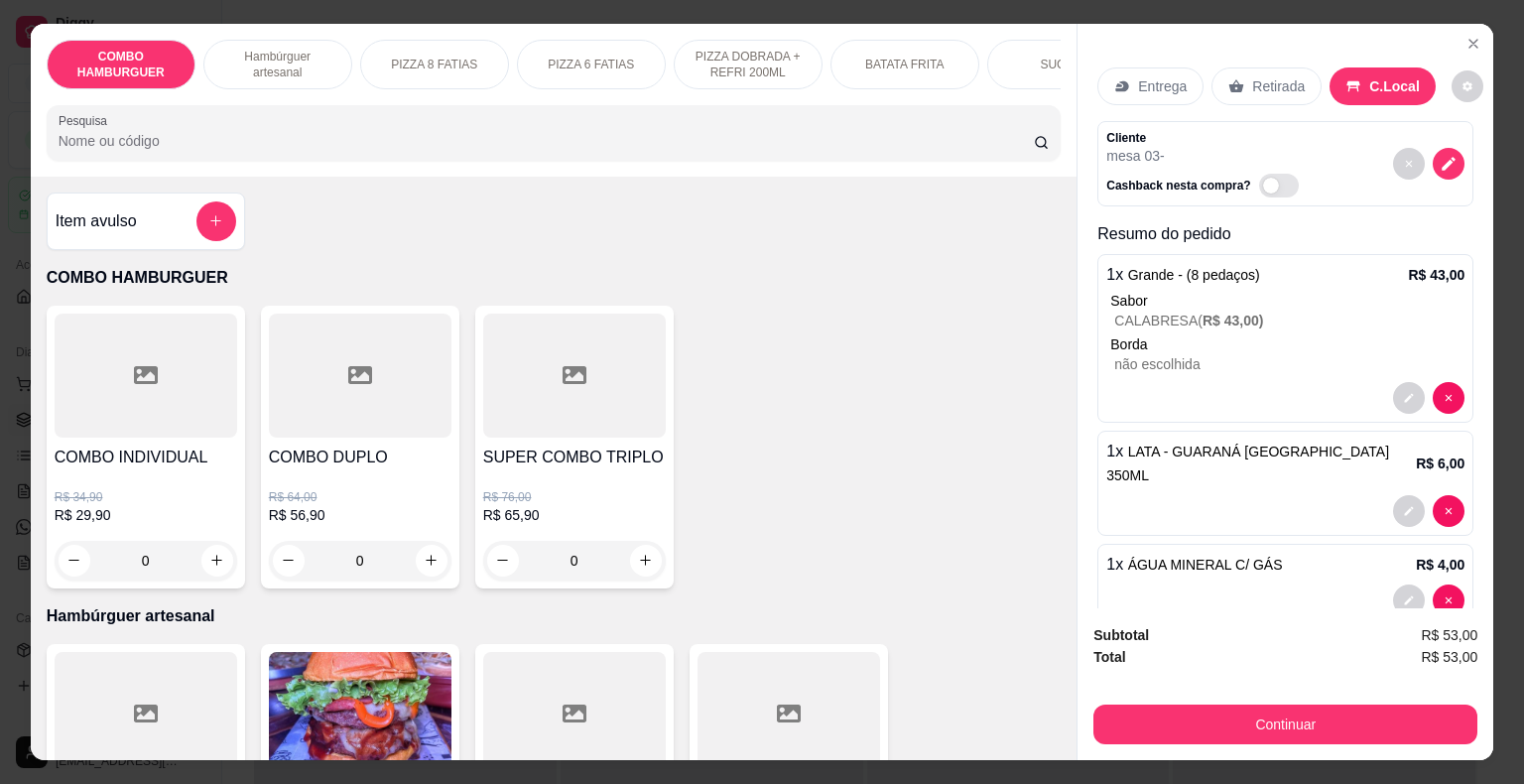
scroll to position [17, 0]
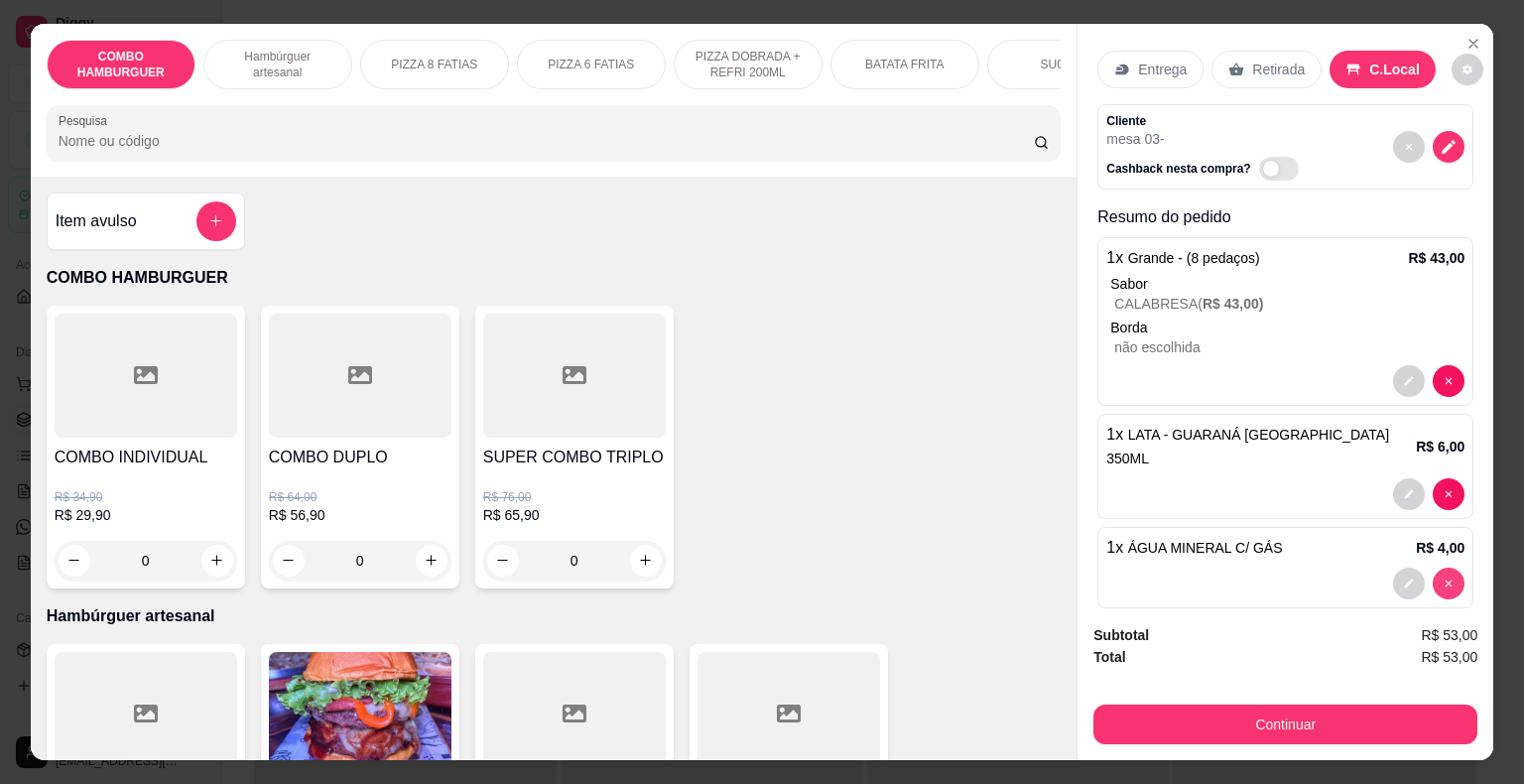
type input "0"
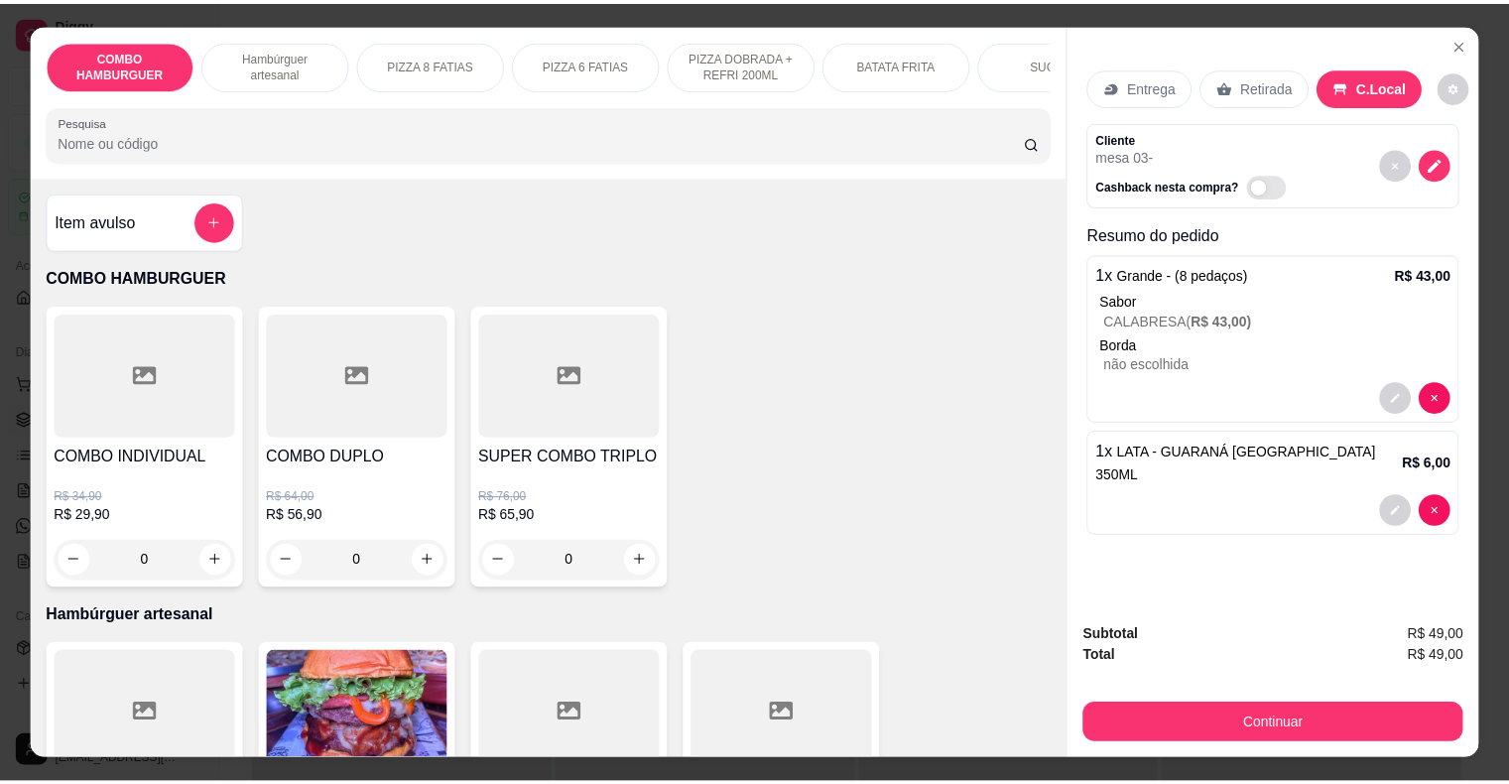
scroll to position [0, 0]
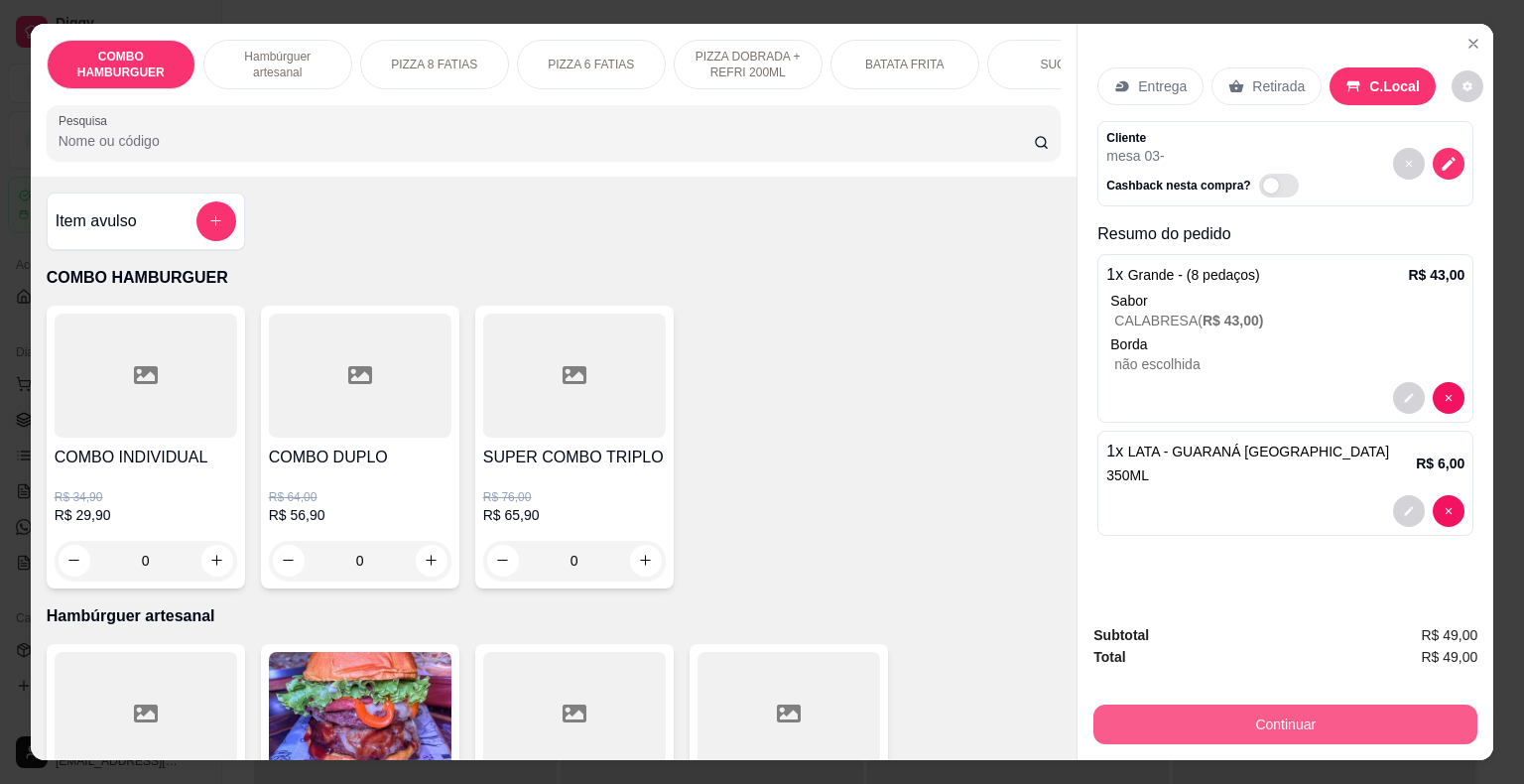
click at [1302, 725] on button "Continuar" at bounding box center [1285, 724] width 384 height 40
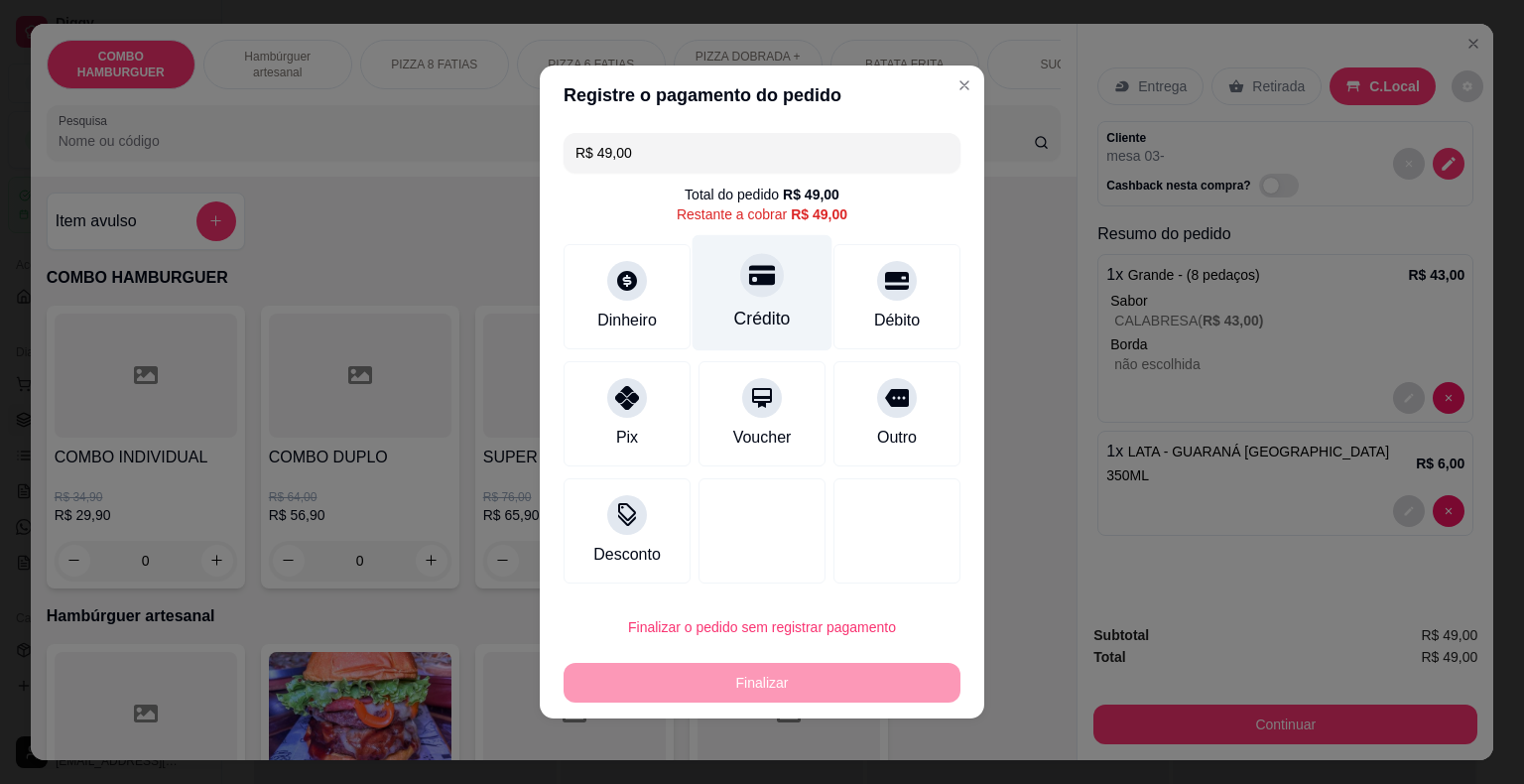
click at [744, 304] on div "Crédito" at bounding box center [763, 293] width 140 height 116
type input "R$ 0,00"
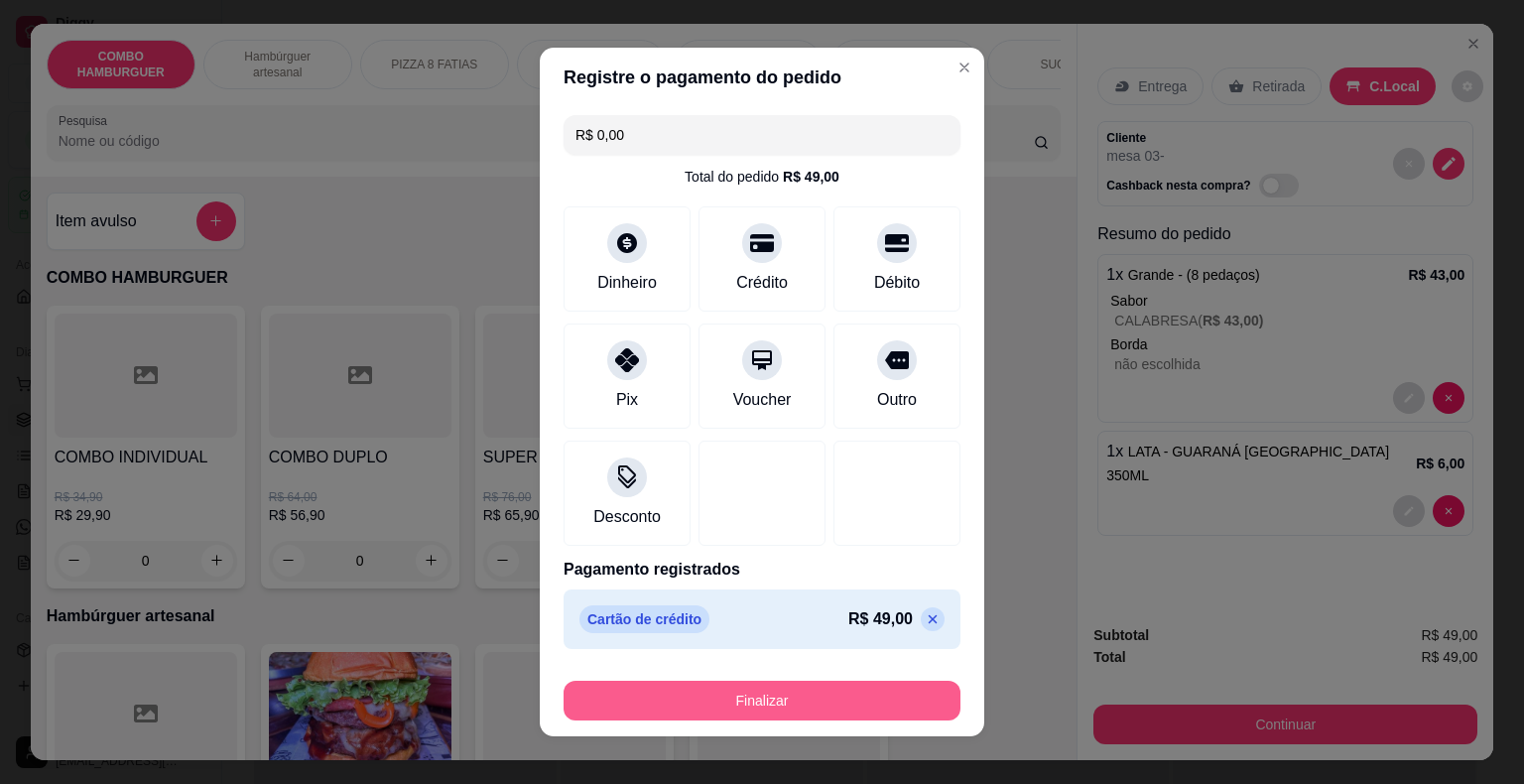
click at [732, 693] on button "Finalizar" at bounding box center [762, 701] width 397 height 40
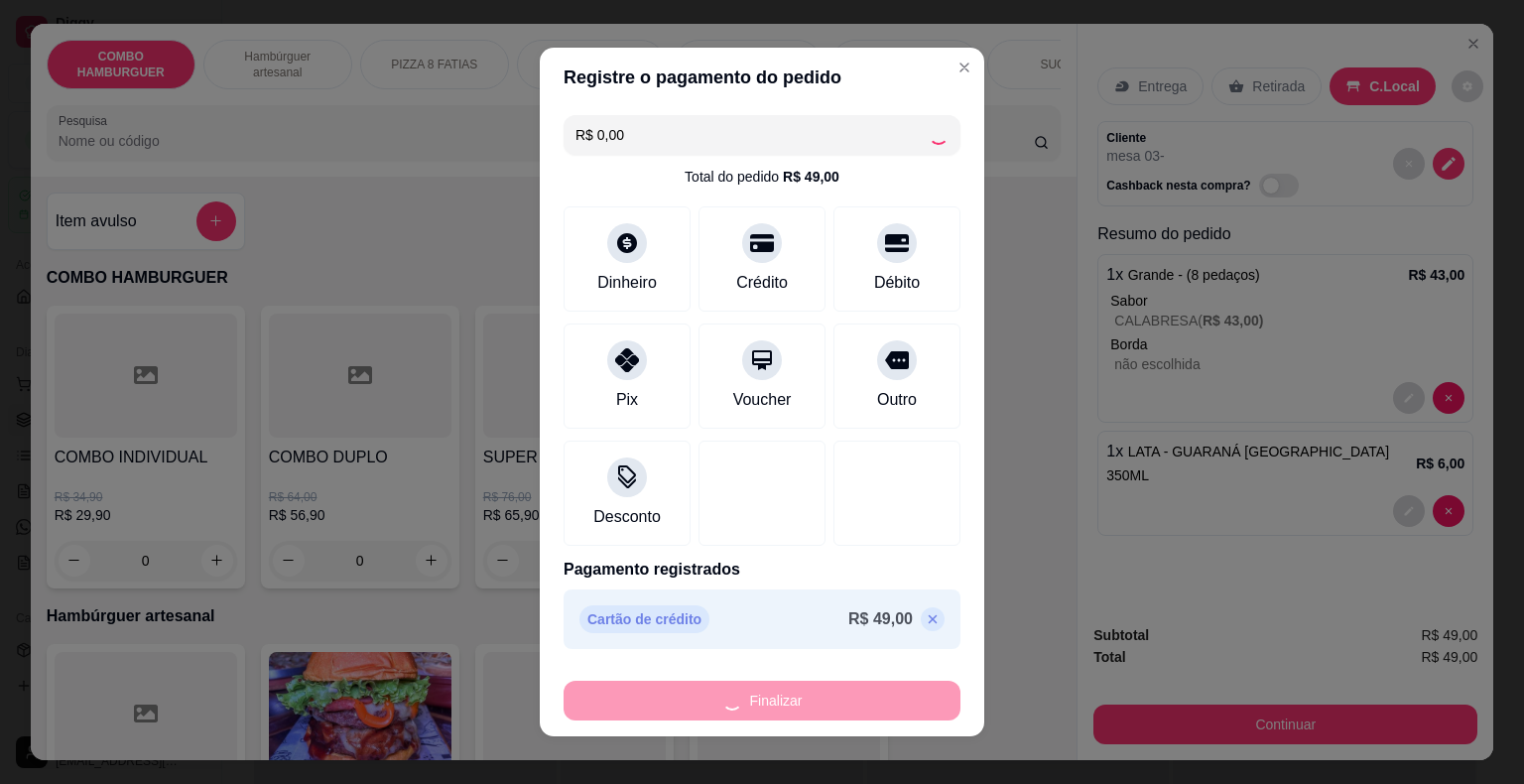
type input "0"
type input "-R$ 49,00"
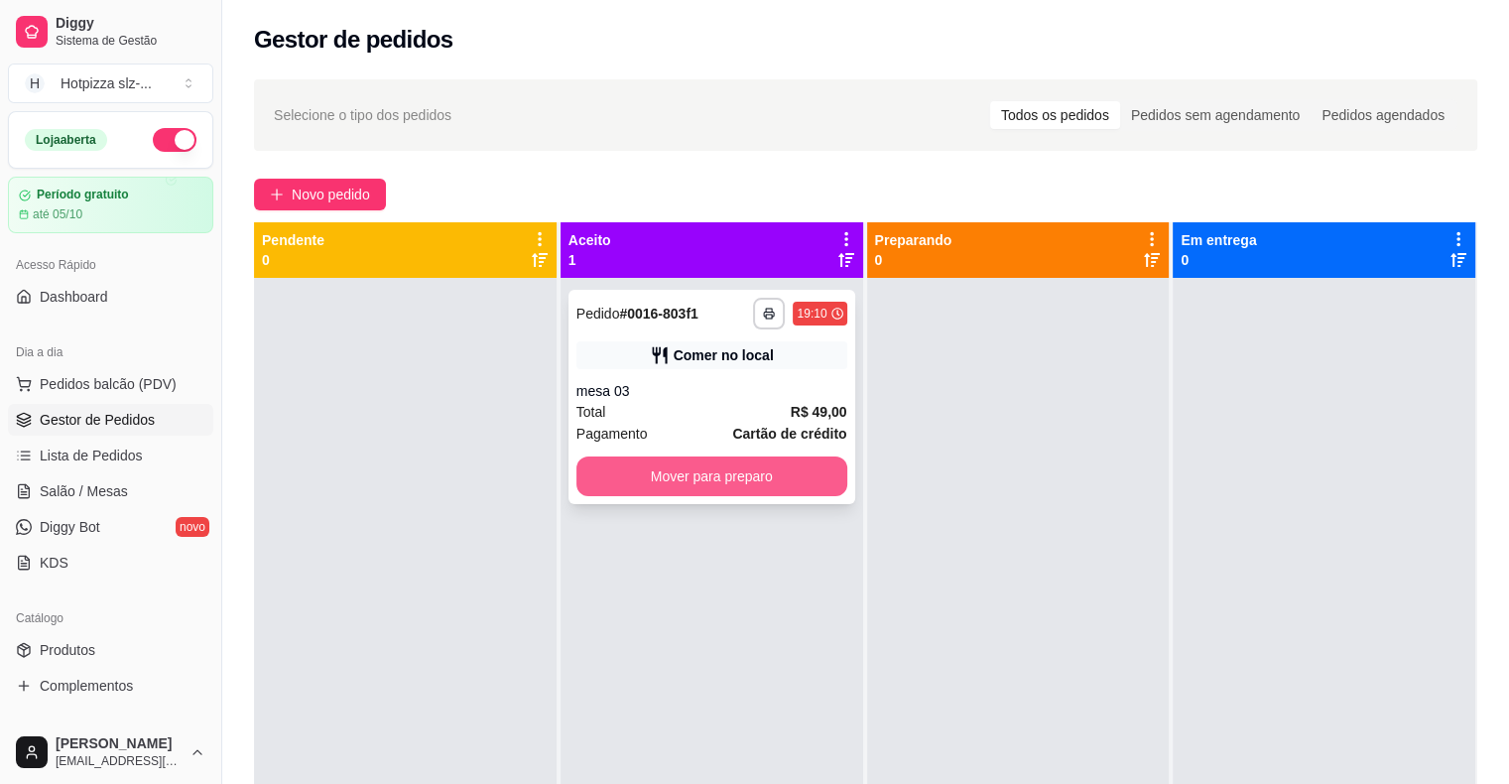
click at [708, 474] on button "Mover para preparo" at bounding box center [711, 476] width 271 height 40
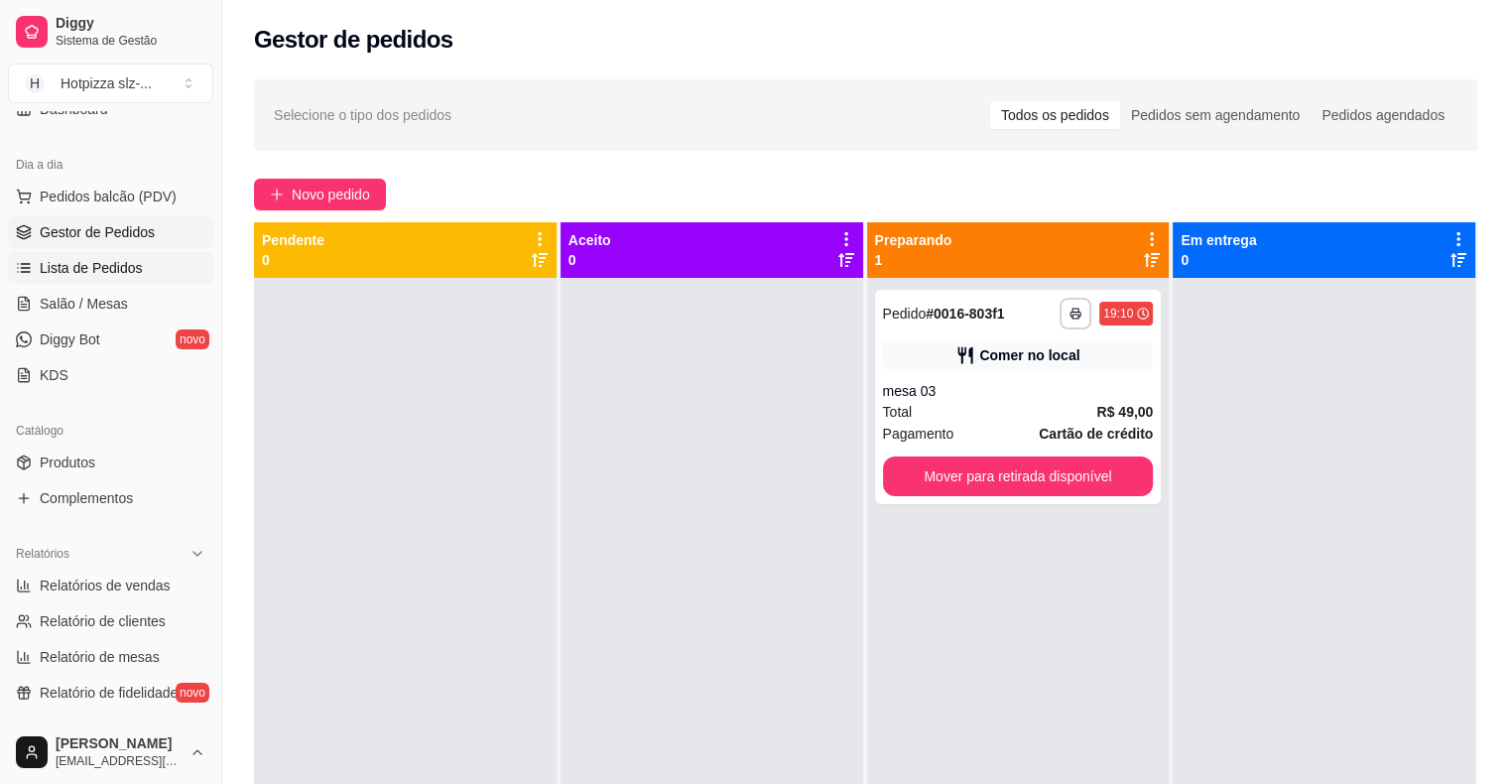
scroll to position [198, 0]
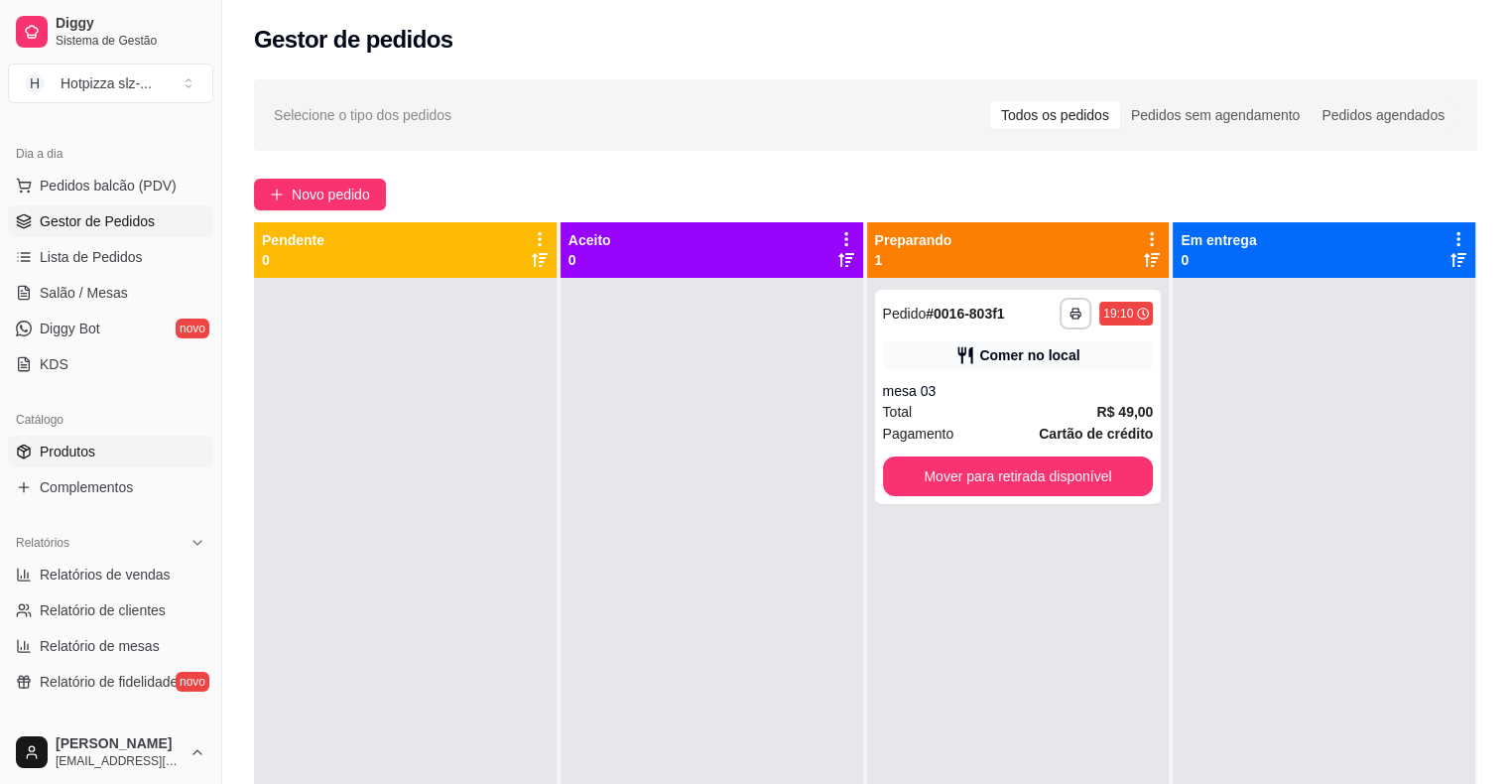
click at [87, 454] on span "Produtos" at bounding box center [68, 452] width 56 height 20
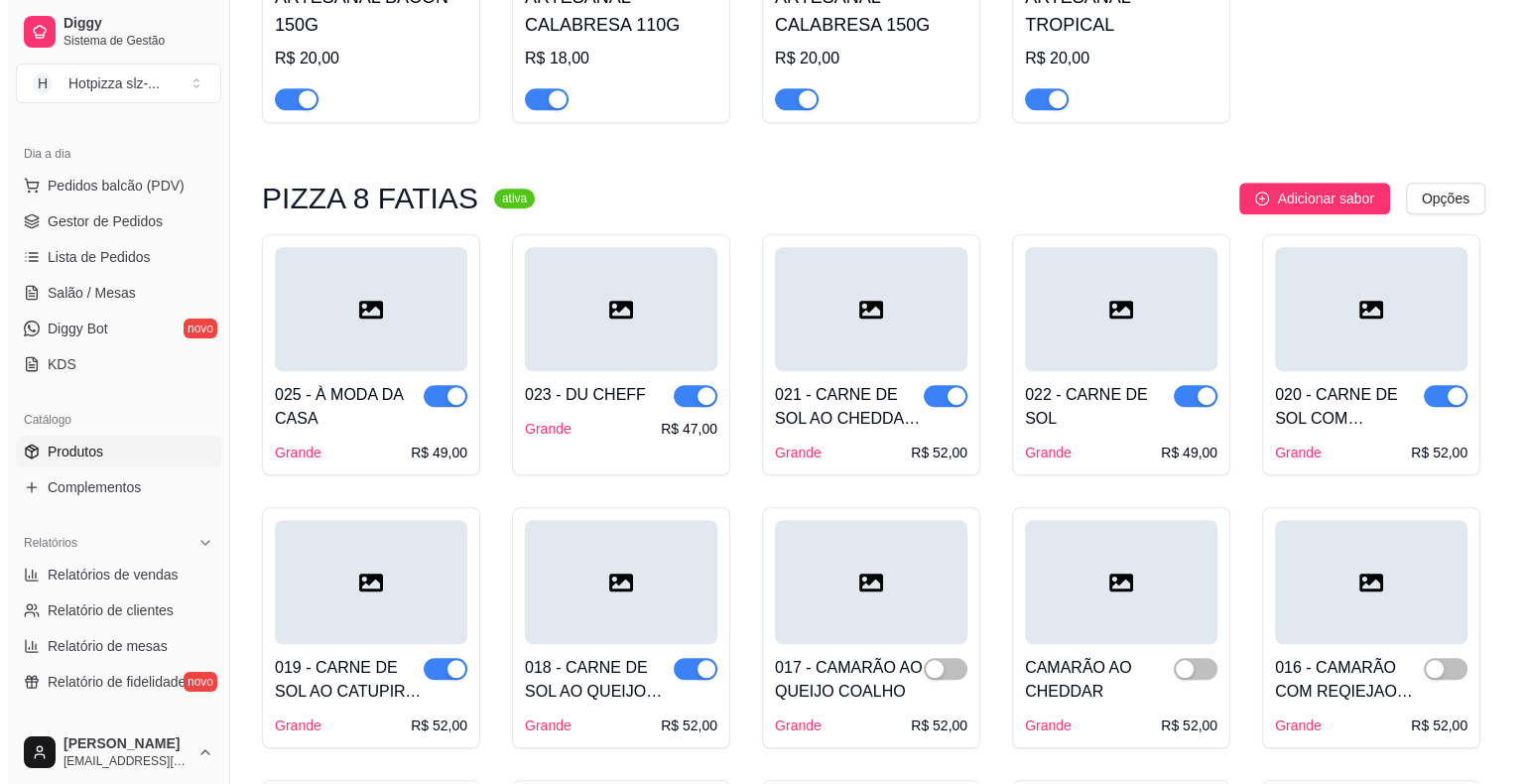
scroll to position [1389, 0]
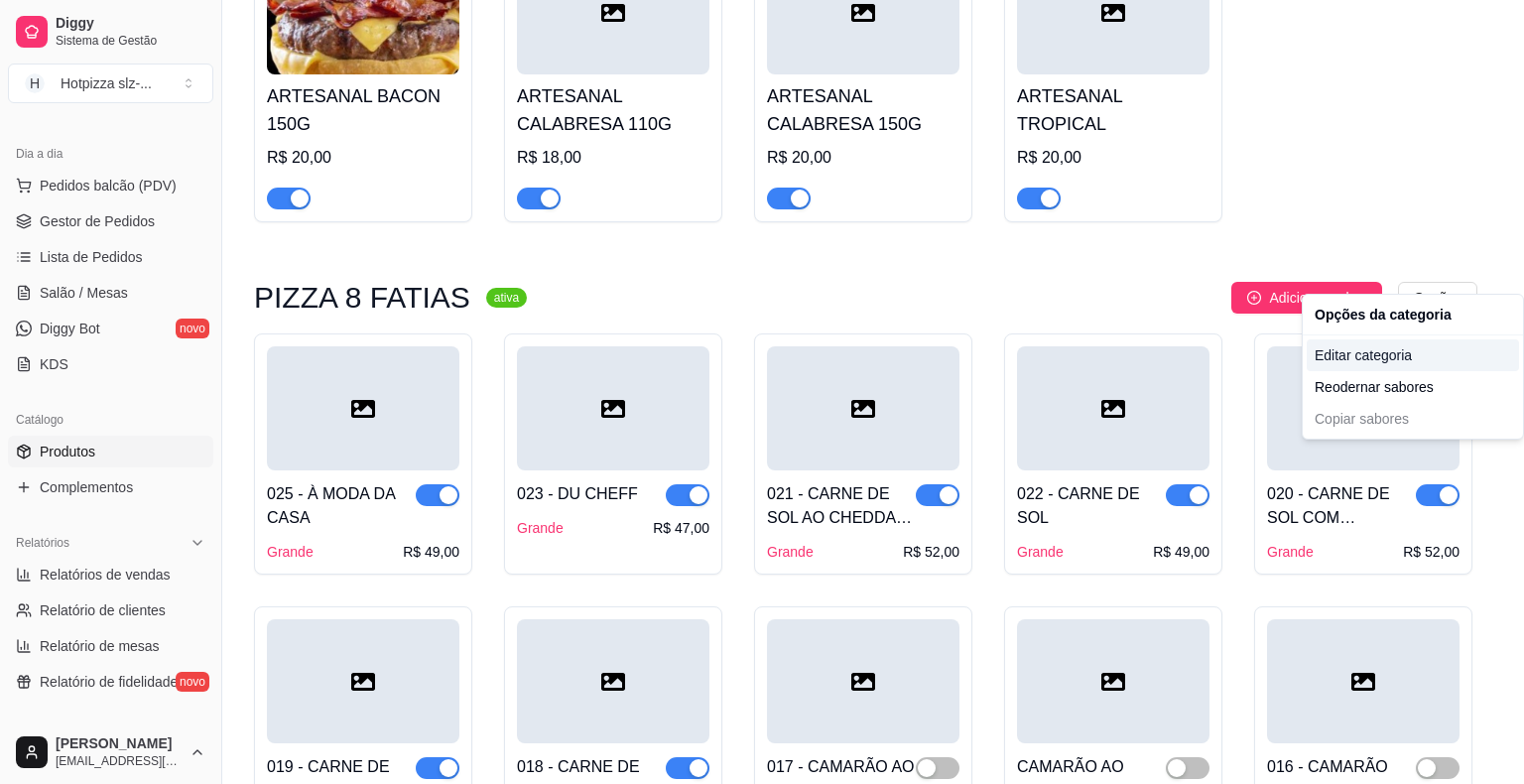
click at [1375, 354] on div "Editar categoria" at bounding box center [1413, 355] width 212 height 32
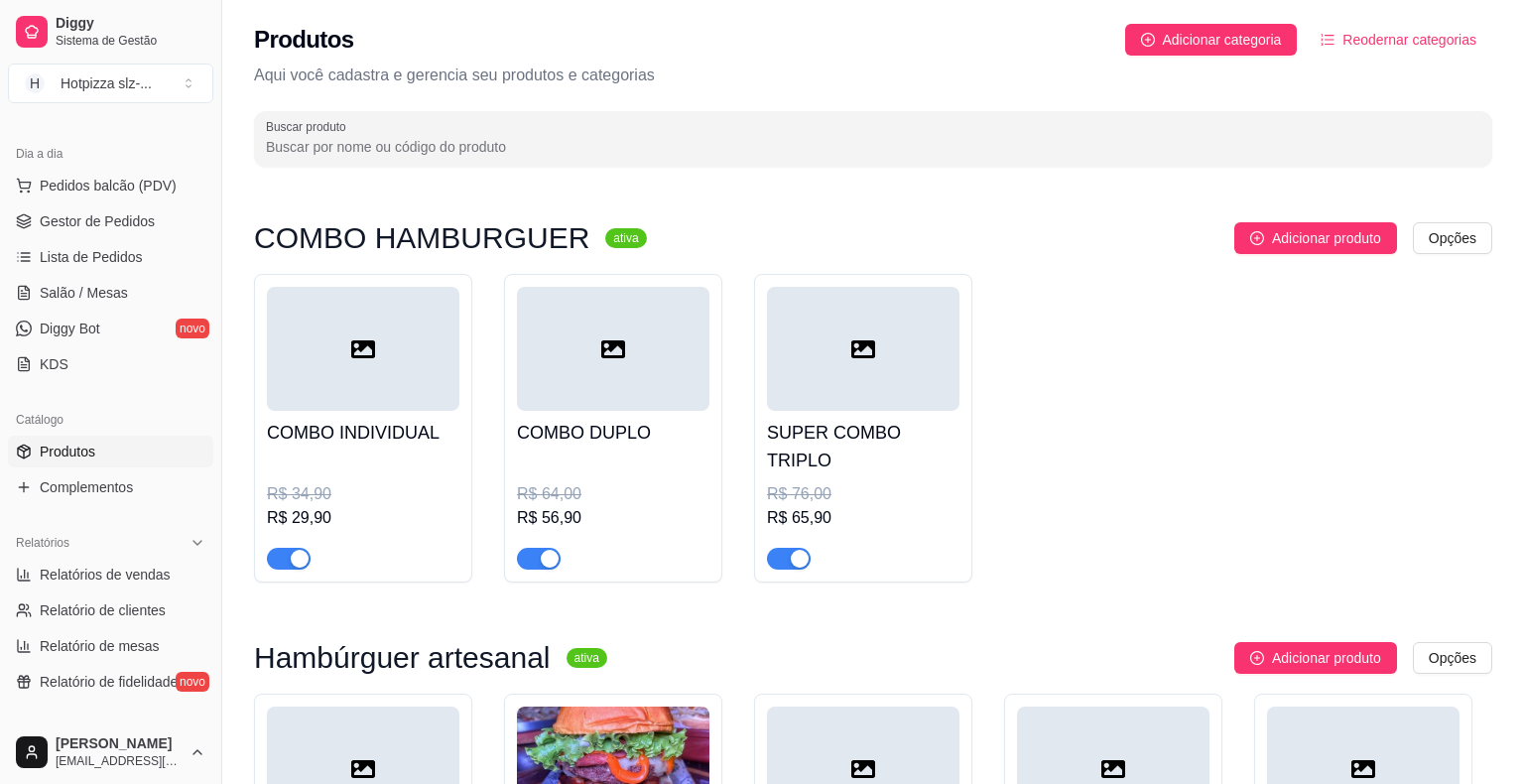
scroll to position [1270, 0]
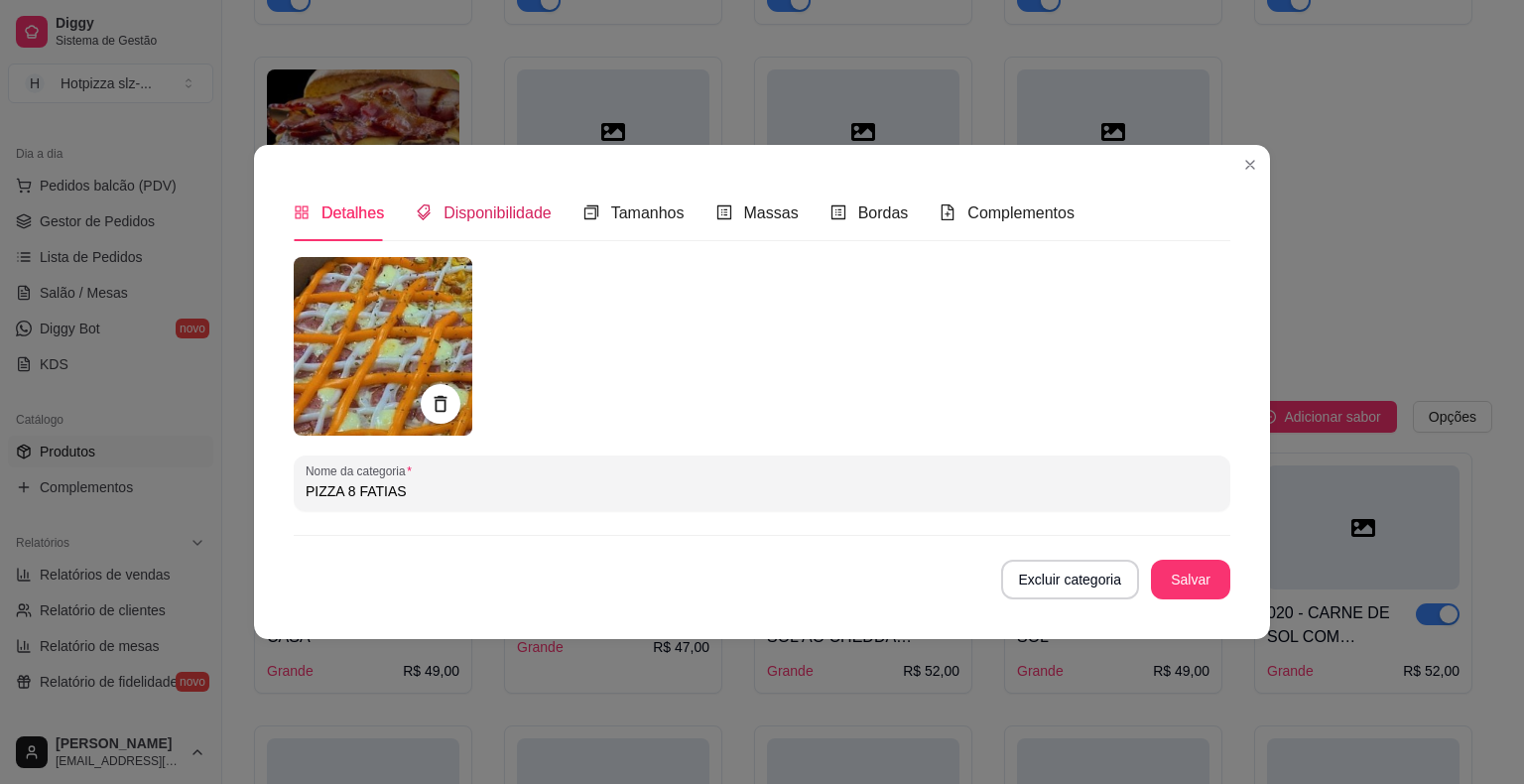
click at [456, 212] on span "Disponibilidade" at bounding box center [497, 212] width 108 height 17
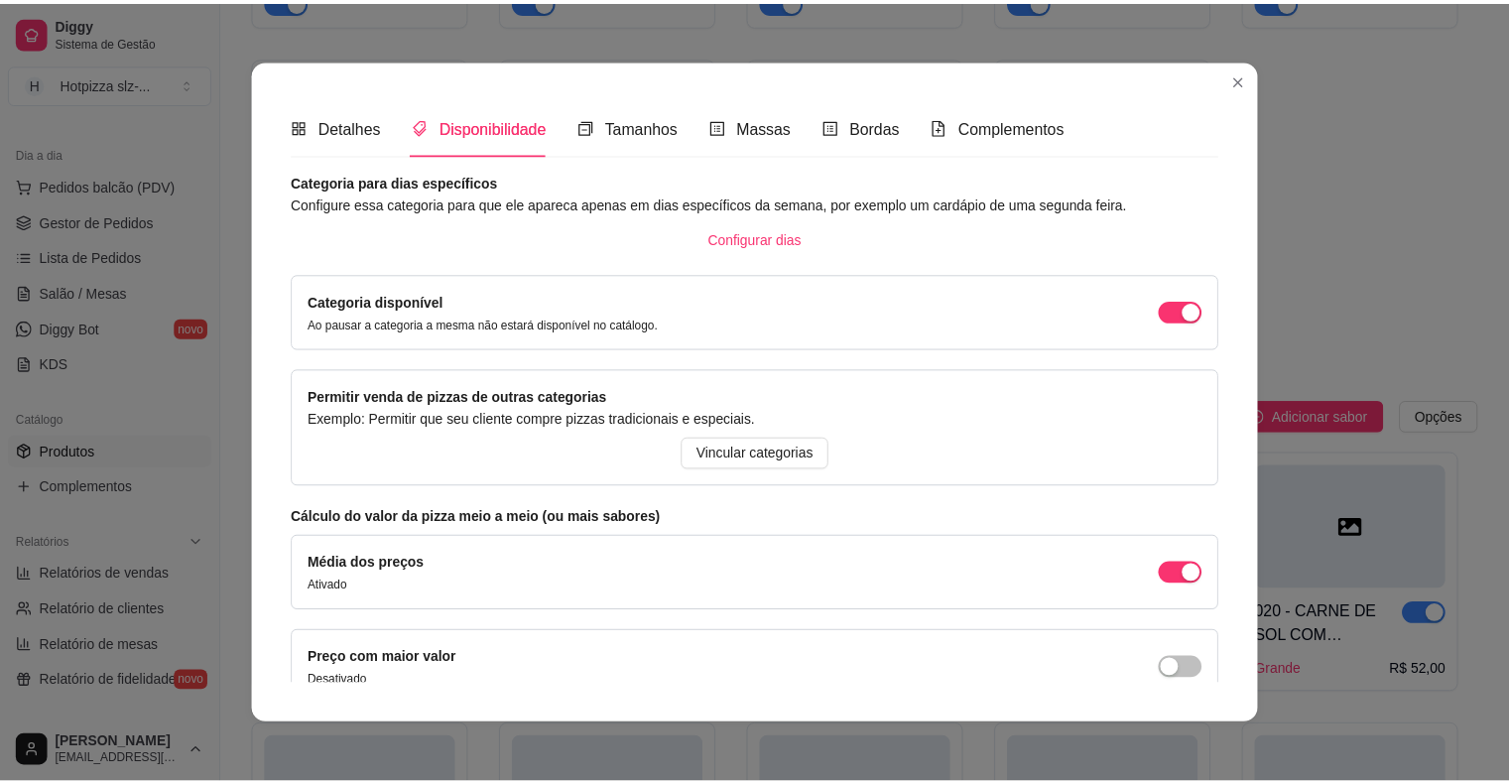
scroll to position [0, 0]
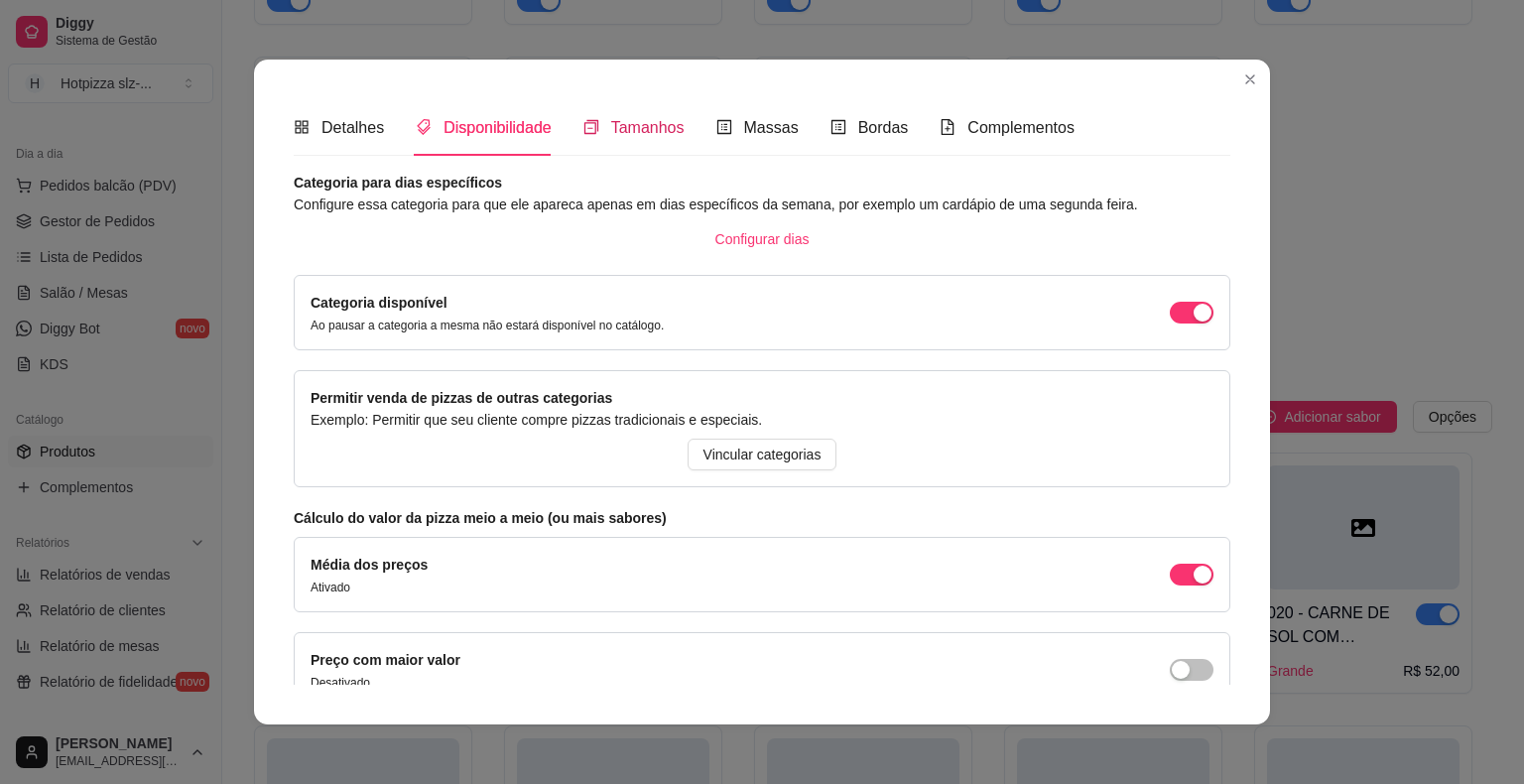
click at [619, 125] on span "Tamanhos" at bounding box center [647, 127] width 73 height 17
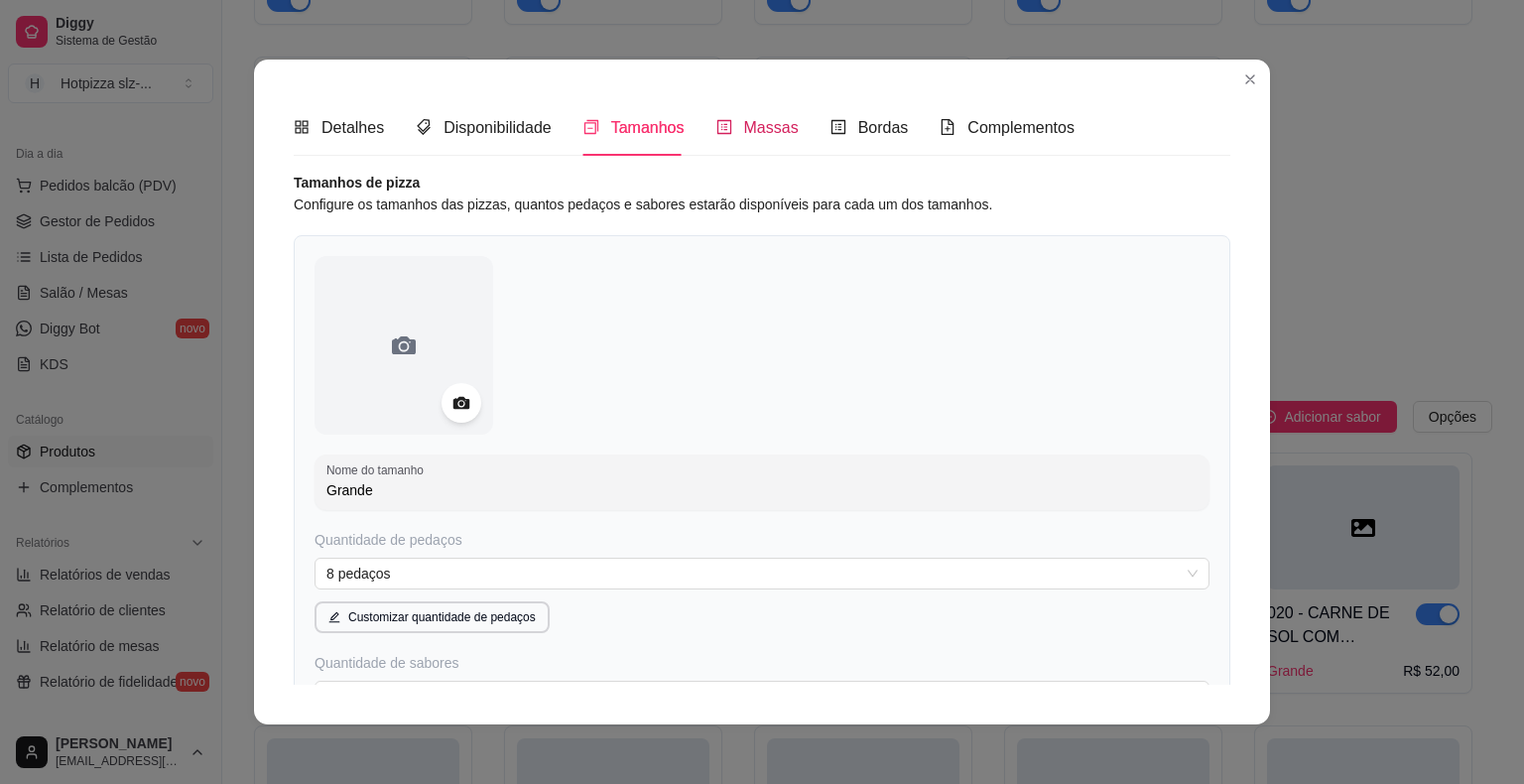
click at [744, 125] on span "Massas" at bounding box center [771, 127] width 55 height 17
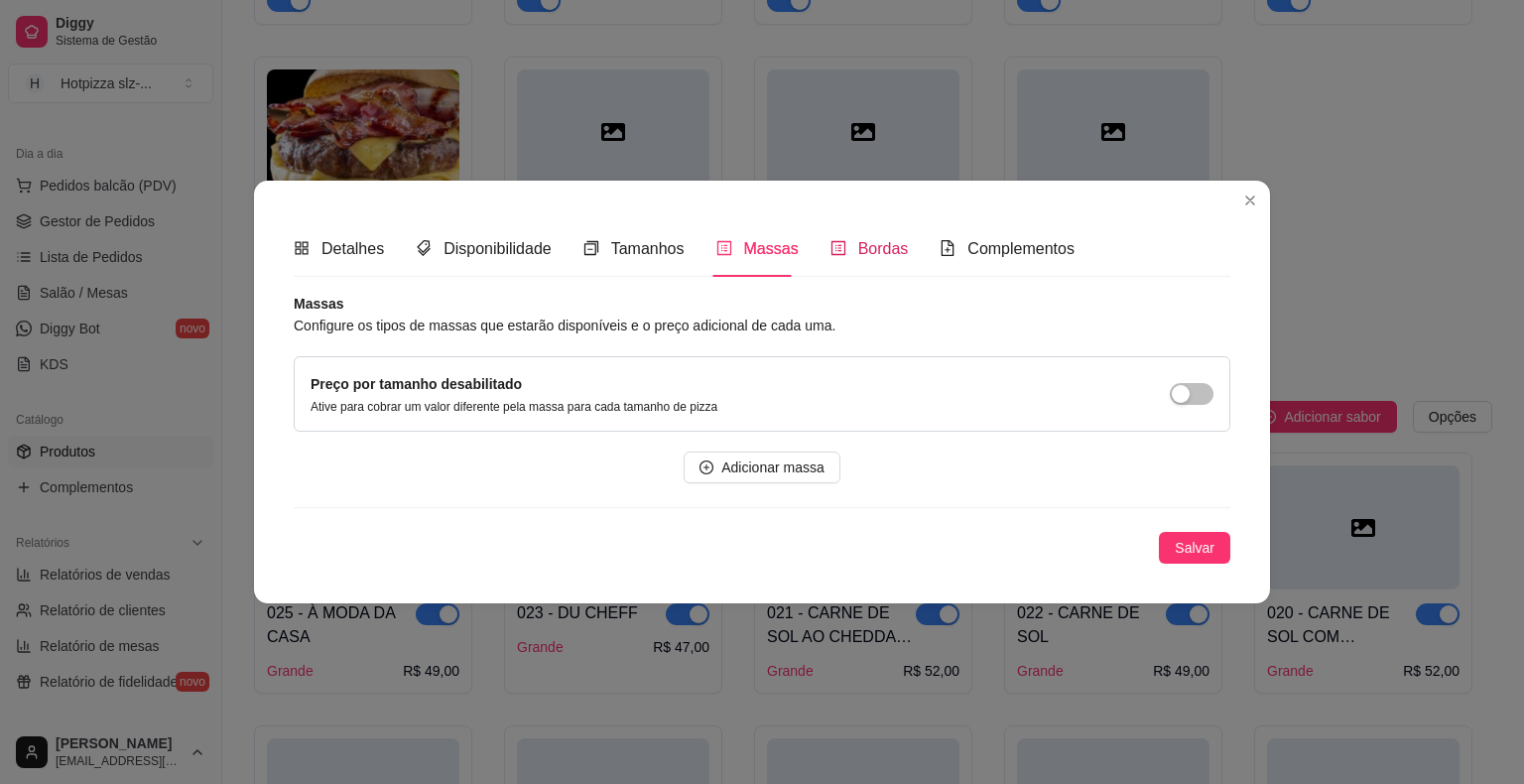
click at [884, 249] on span "Bordas" at bounding box center [883, 248] width 51 height 17
click at [980, 249] on span "Complementos" at bounding box center [1020, 248] width 107 height 17
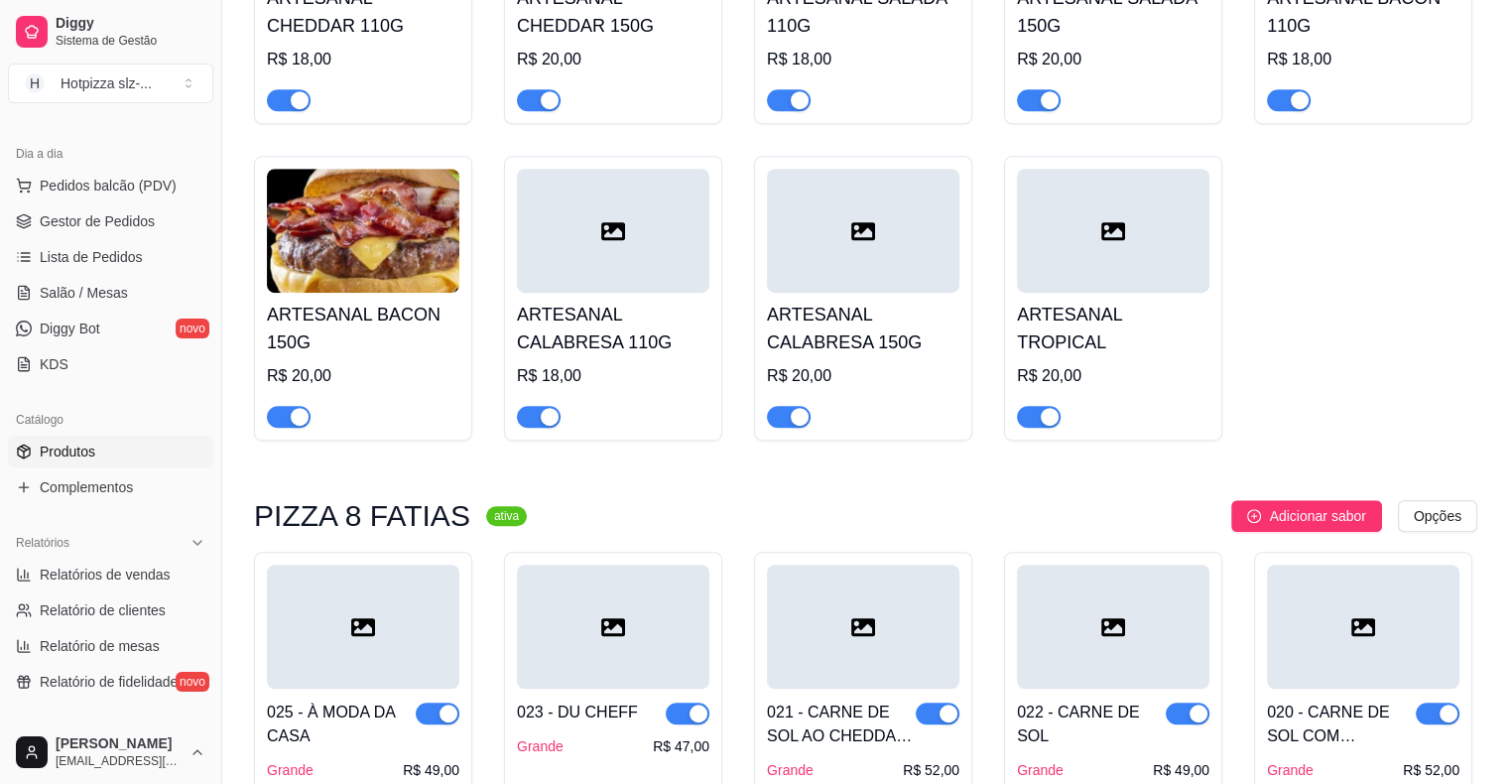
scroll to position [1270, 0]
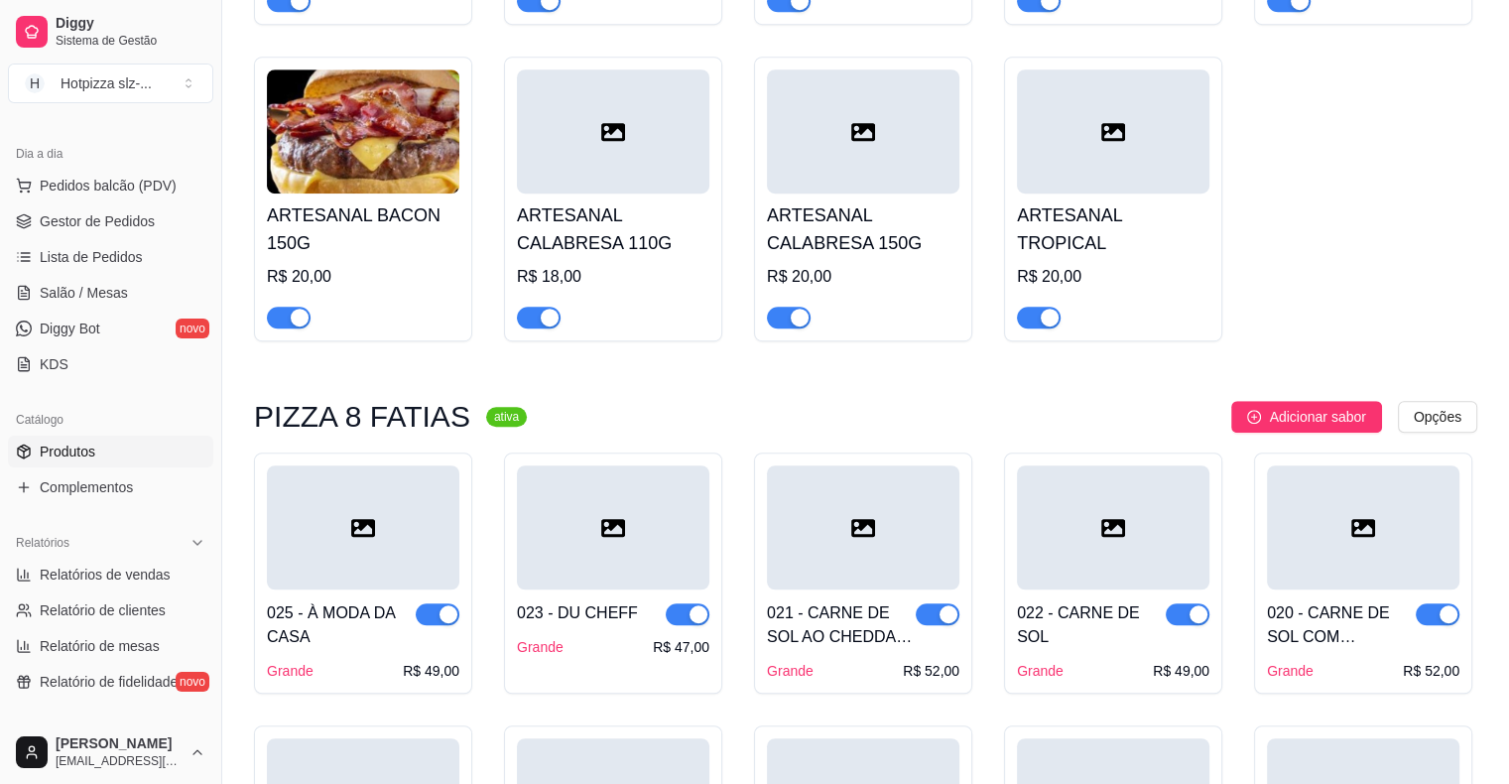
click at [665, 401] on div "Adicionar sabor Opções" at bounding box center [1010, 417] width 935 height 32
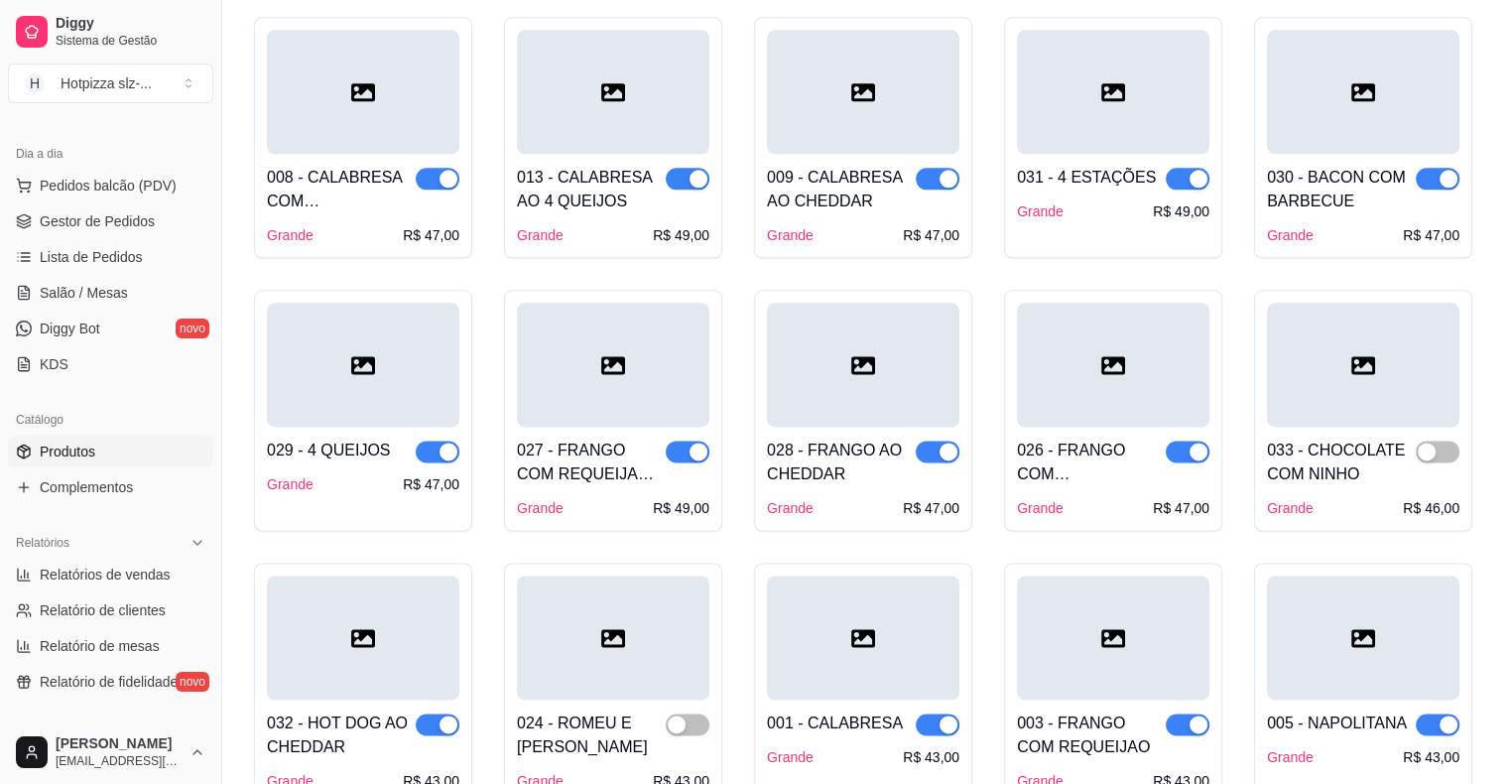
scroll to position [2064, 0]
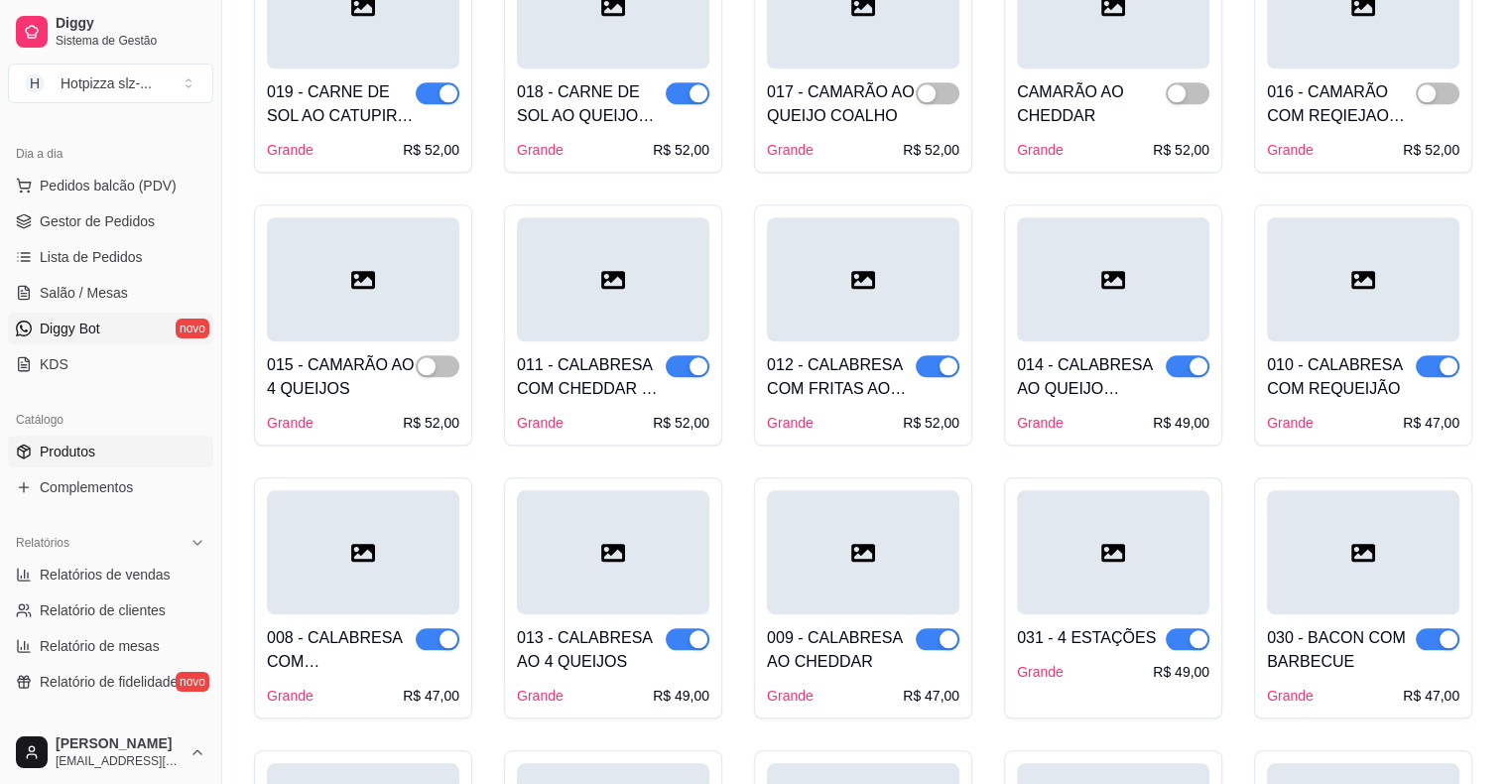
click at [73, 318] on span "Diggy Bot" at bounding box center [70, 328] width 61 height 20
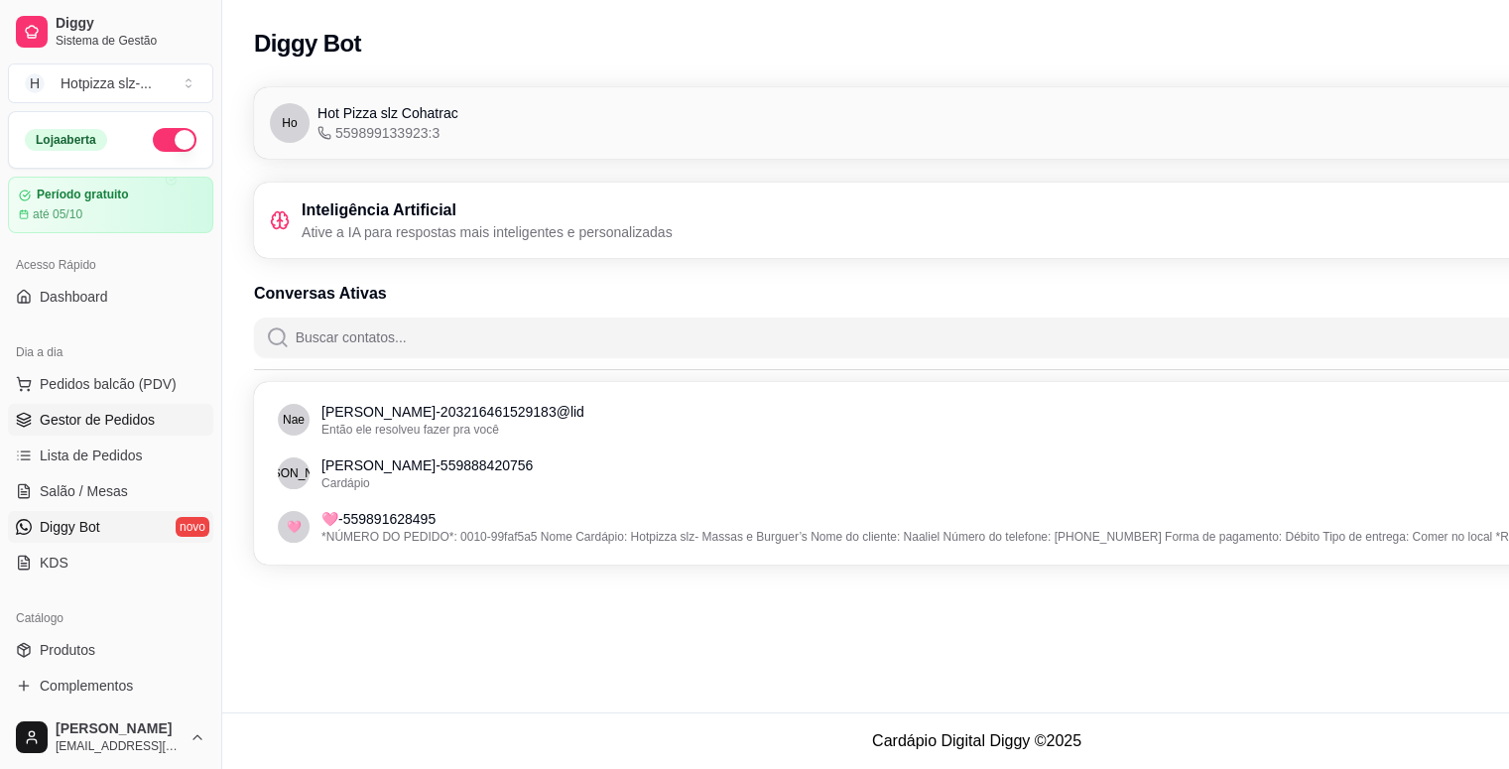
click at [78, 423] on span "Gestor de Pedidos" at bounding box center [97, 420] width 115 height 20
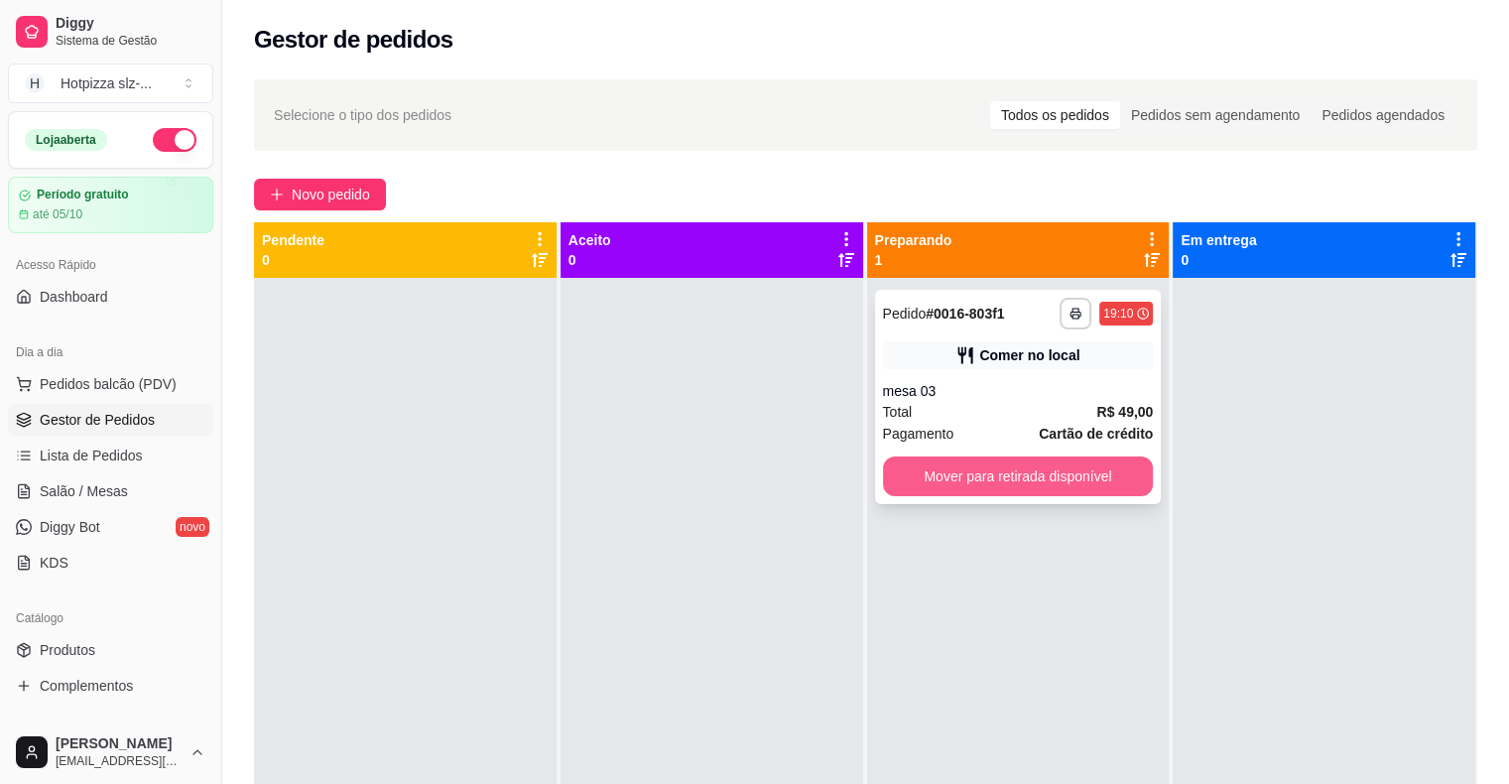
click at [1062, 485] on button "Mover para retirada disponível" at bounding box center [1018, 476] width 271 height 40
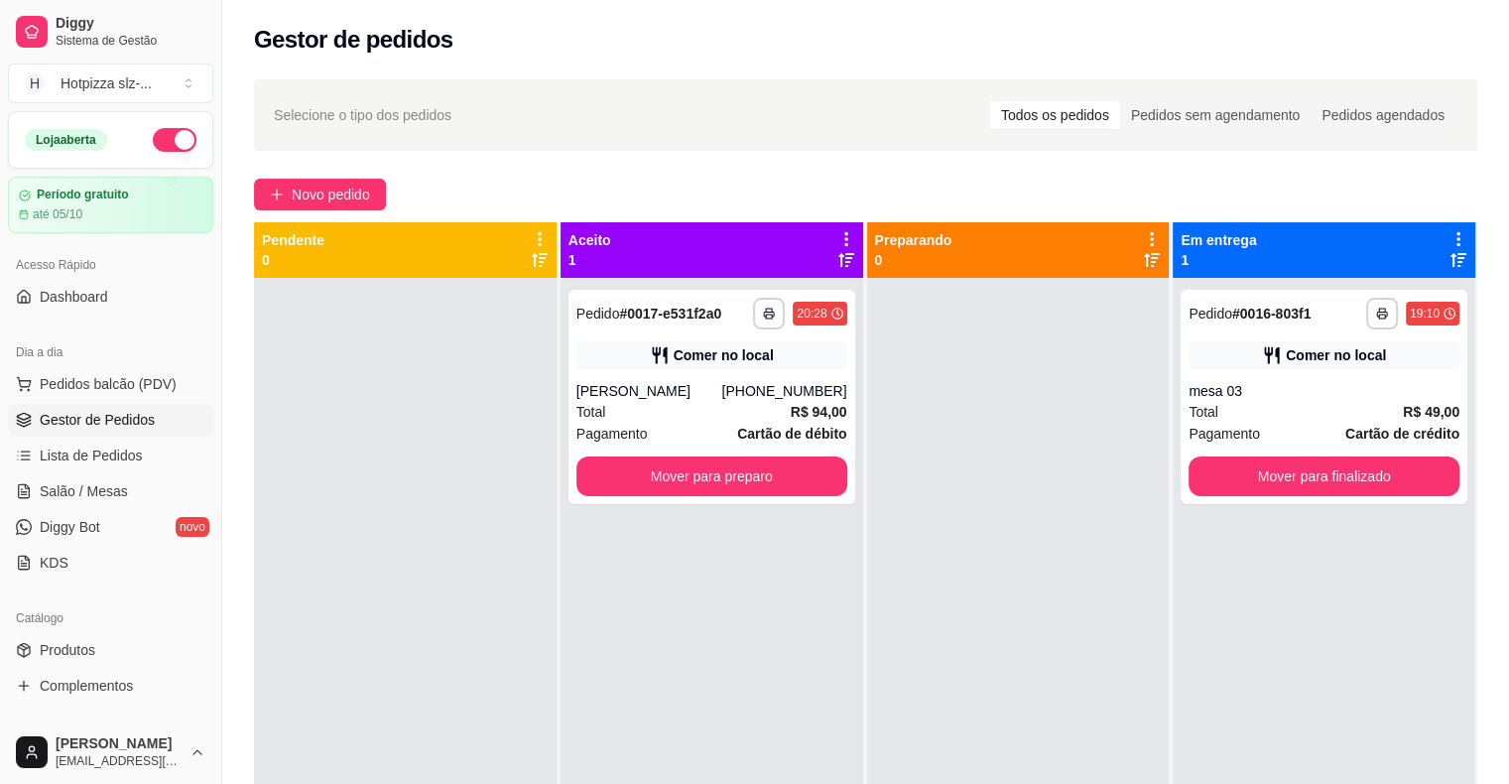
click at [697, 260] on div "Aceito 1" at bounding box center [711, 250] width 287 height 40
click at [708, 404] on div "Total R$ 94,00" at bounding box center [711, 412] width 271 height 22
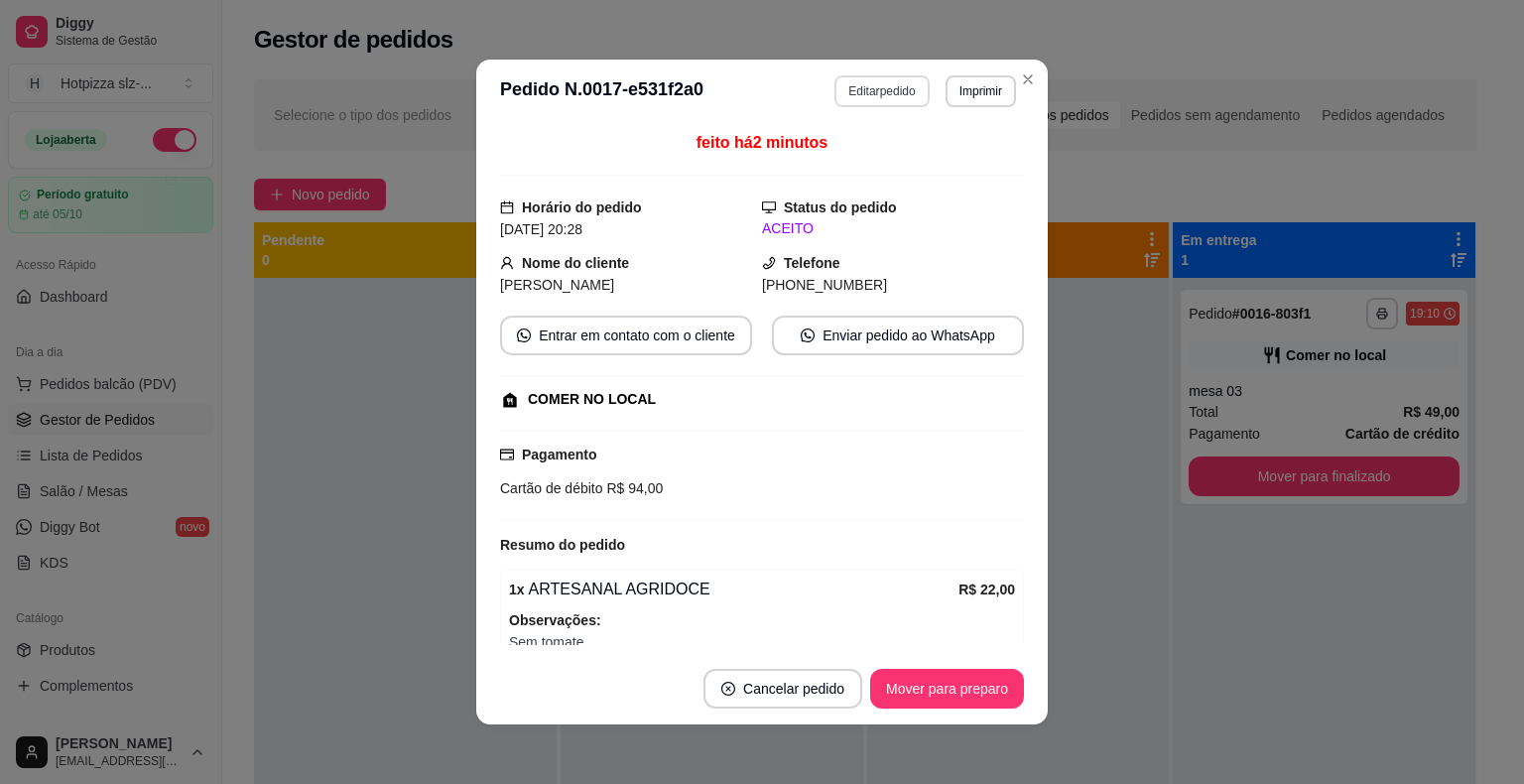
click at [885, 85] on button "Editar pedido" at bounding box center [881, 91] width 94 height 32
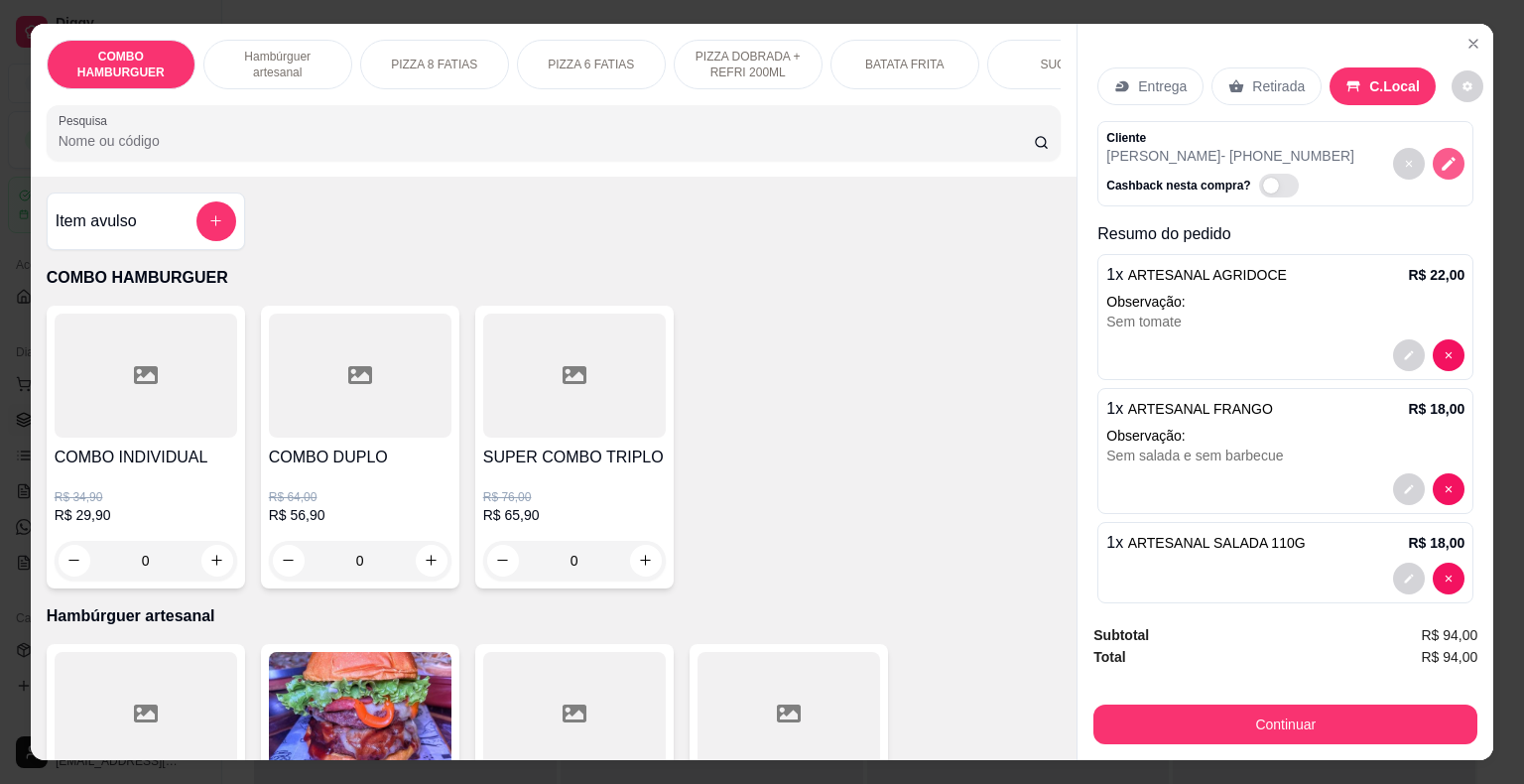
click at [1440, 157] on icon "decrease-product-quantity" at bounding box center [1449, 164] width 18 height 18
click at [1007, 59] on div "SUCOS" at bounding box center [1061, 65] width 149 height 50
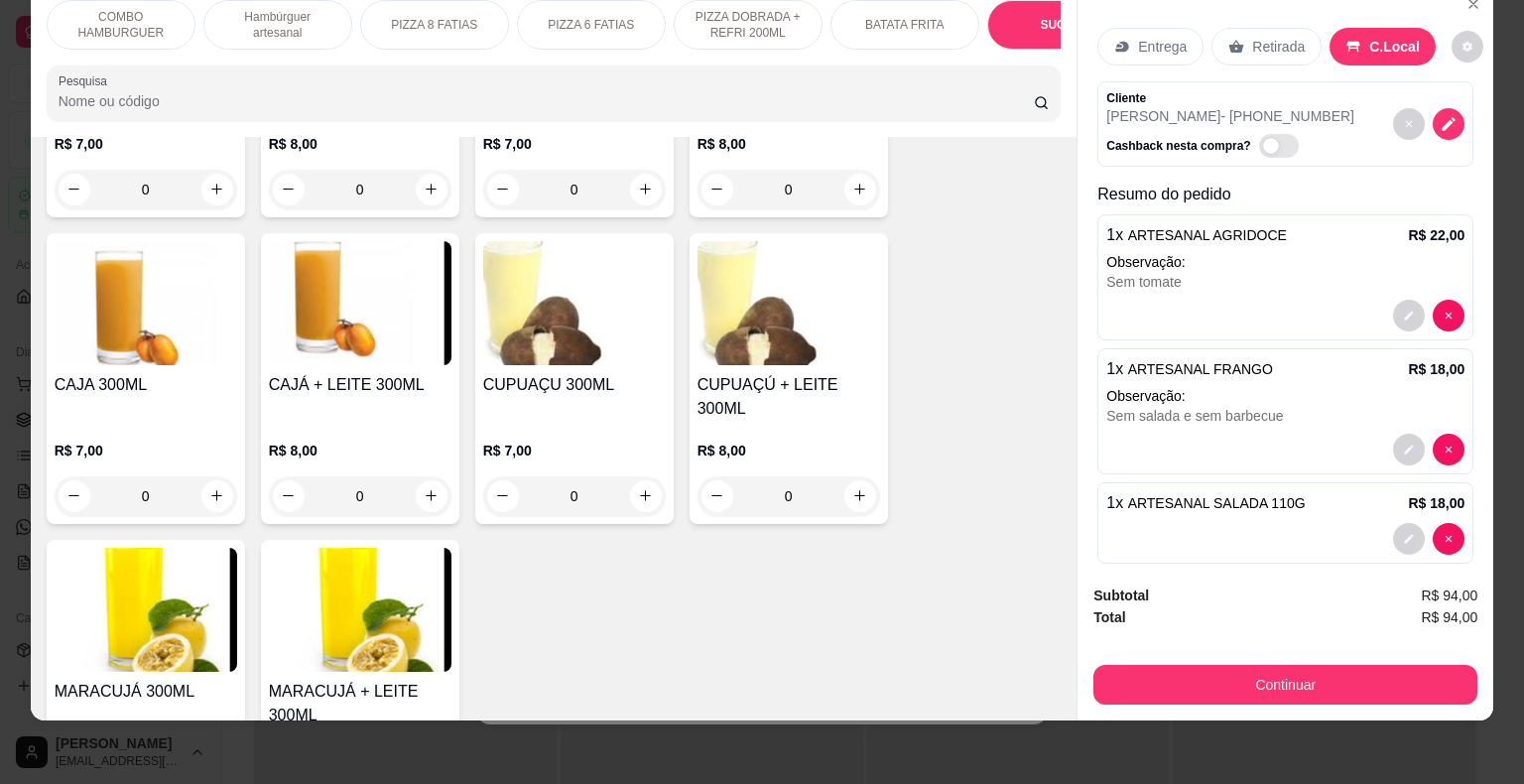
scroll to position [3555, 0]
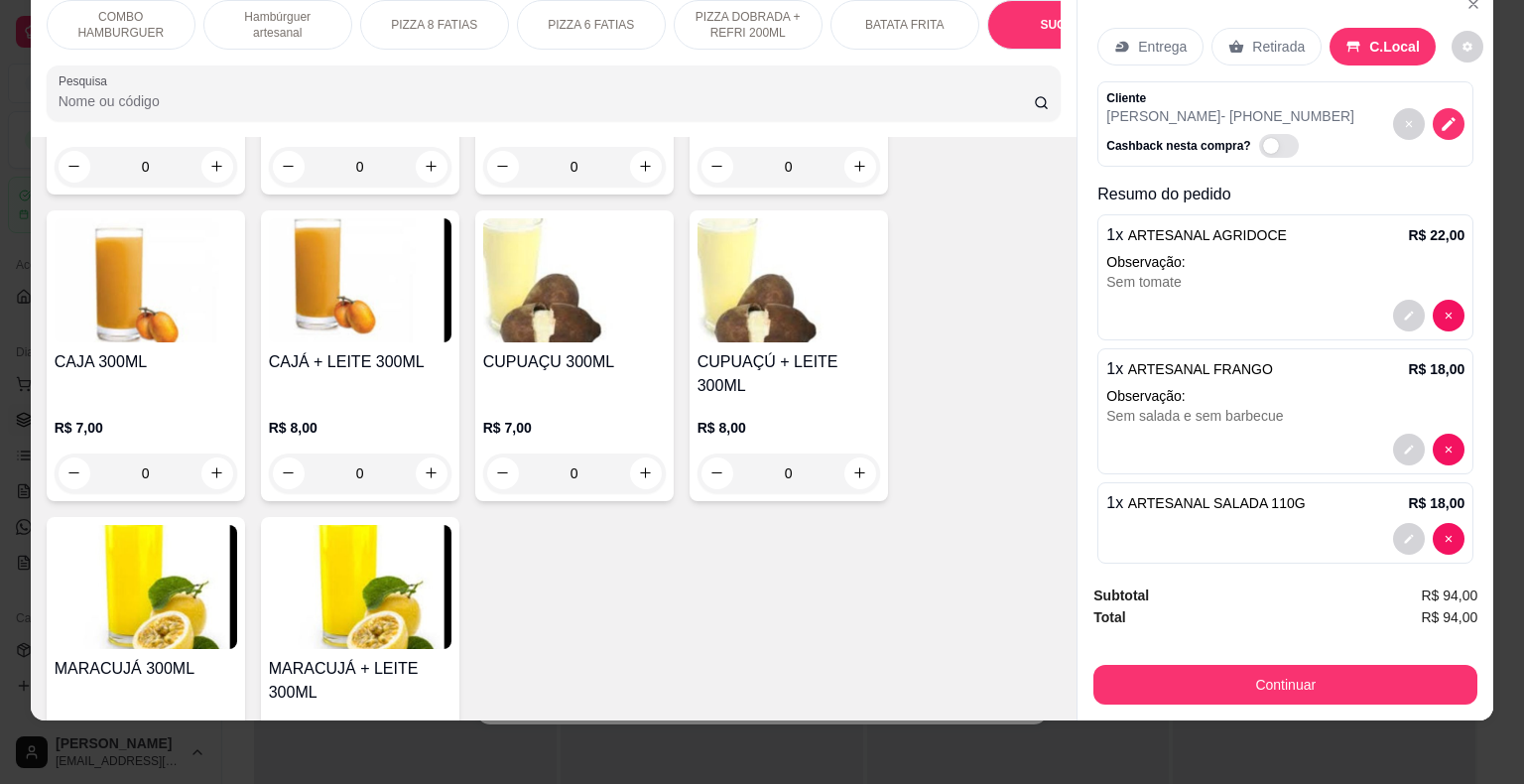
click at [176, 657] on h4 "MARACUJÁ 300ML" at bounding box center [146, 669] width 183 height 24
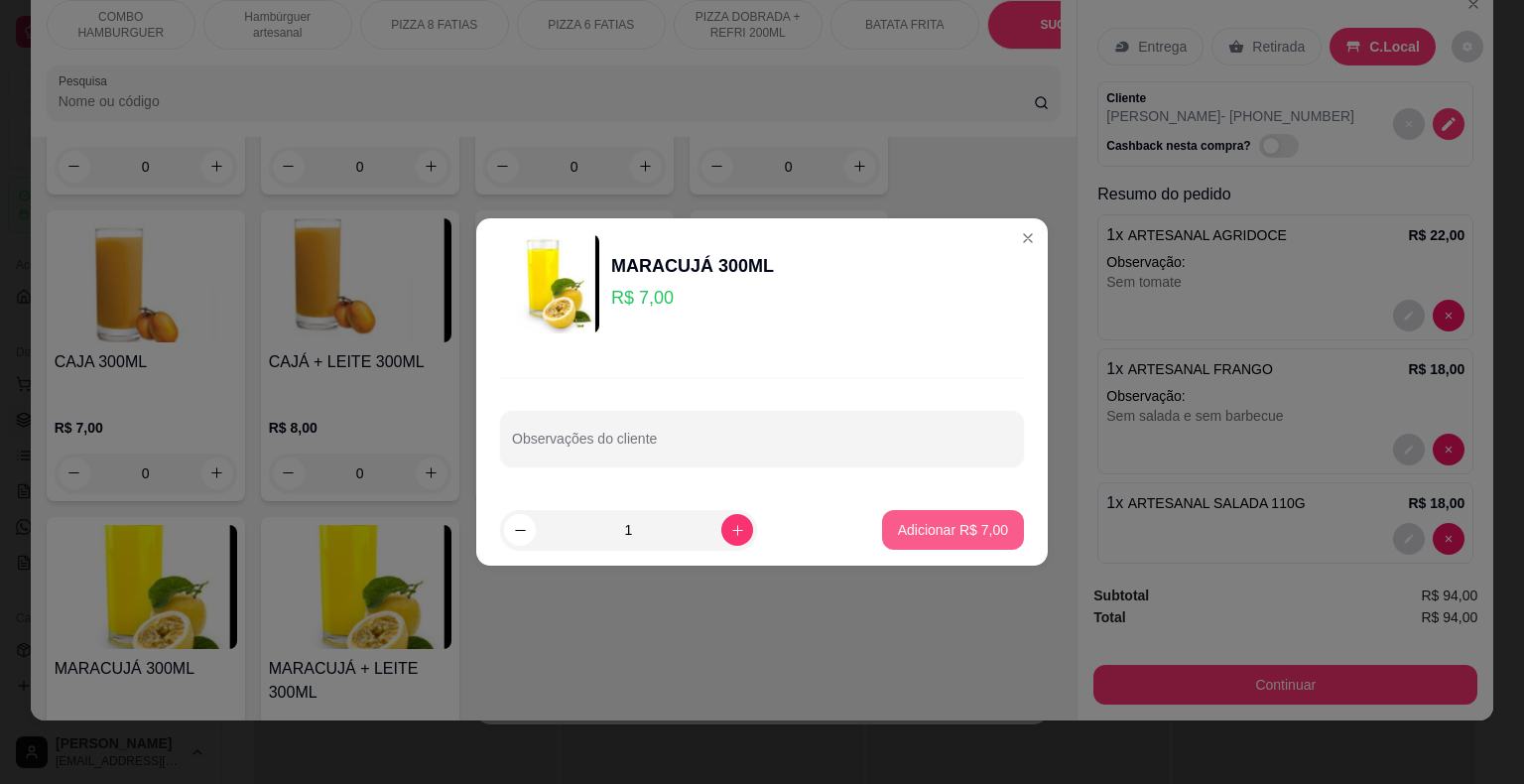
click at [991, 530] on p "Adicionar R$ 7,00" at bounding box center [953, 530] width 110 height 20
type input "1"
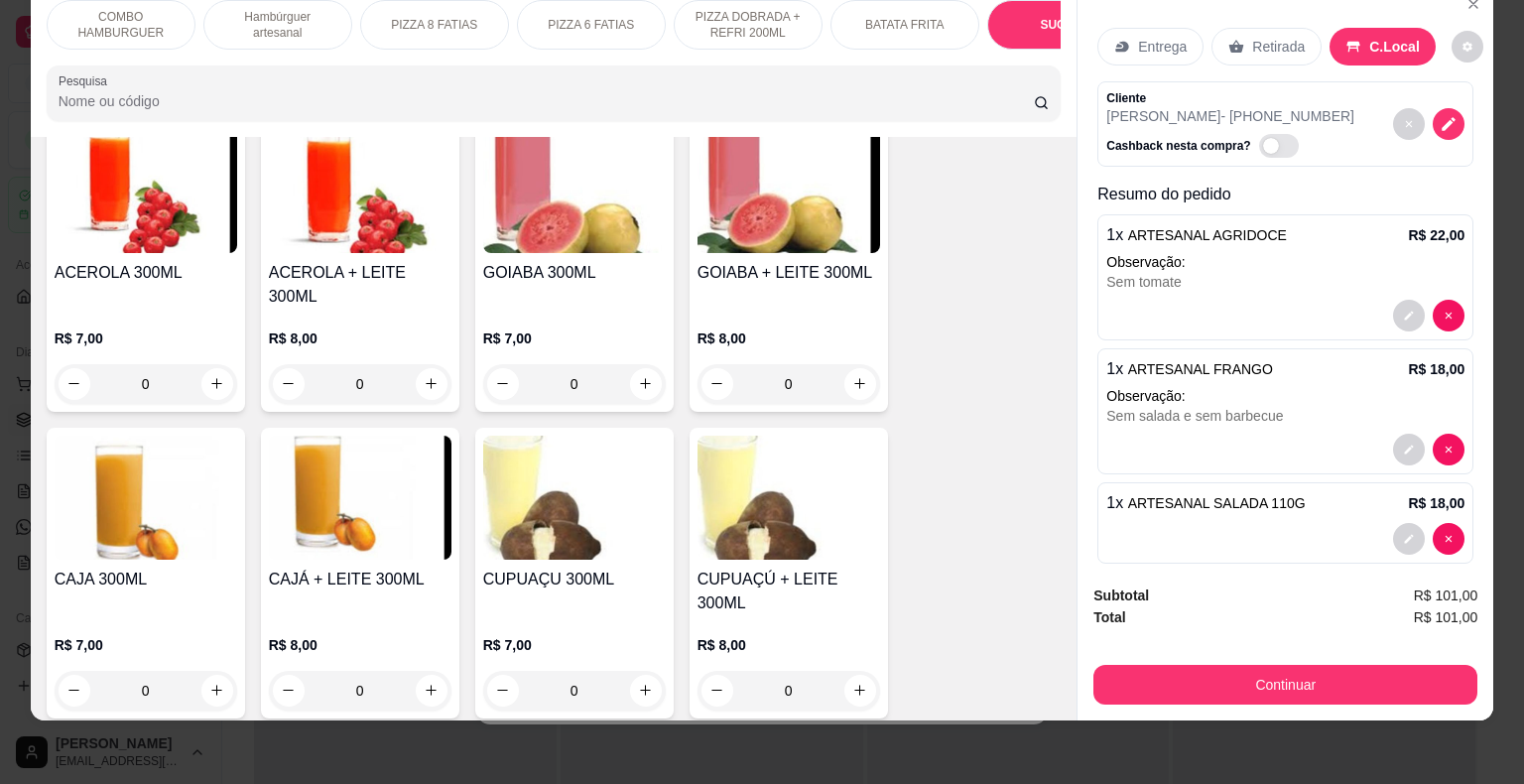
scroll to position [3257, 0]
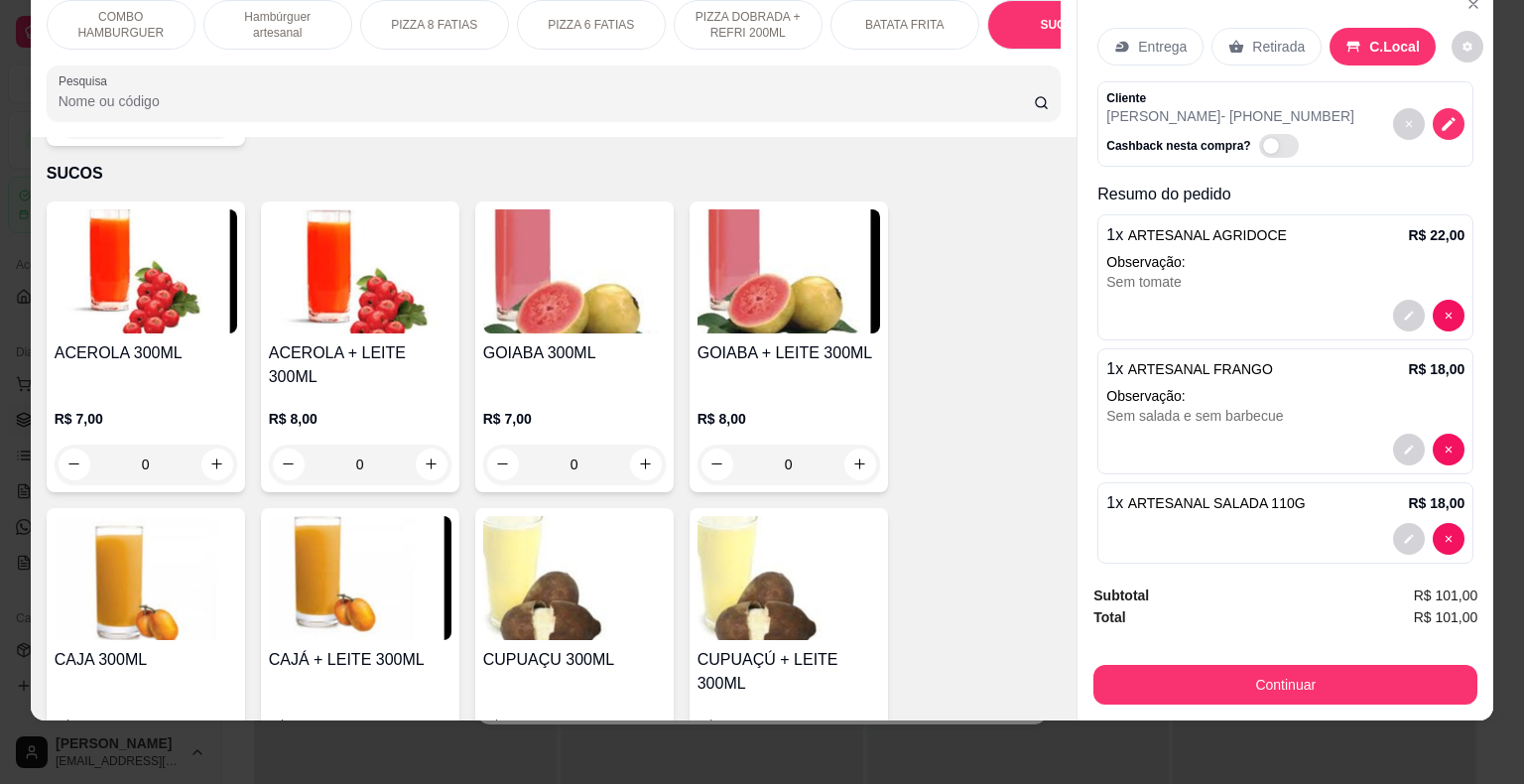
click at [154, 313] on div "ACEROLA 300ML R$ 7,00 0" at bounding box center [146, 346] width 198 height 291
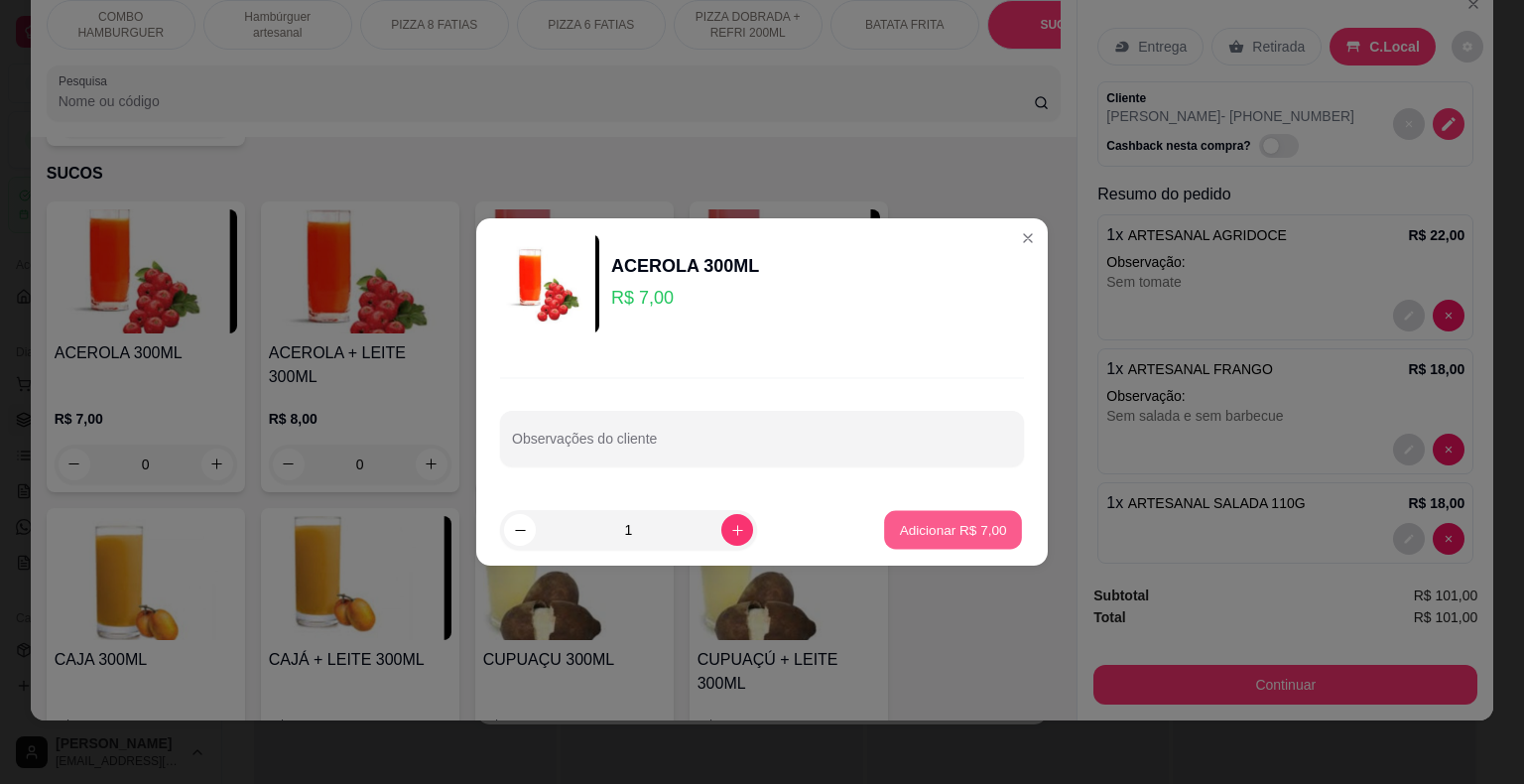
click at [899, 530] on p "Adicionar R$ 7,00" at bounding box center [952, 529] width 107 height 19
type input "1"
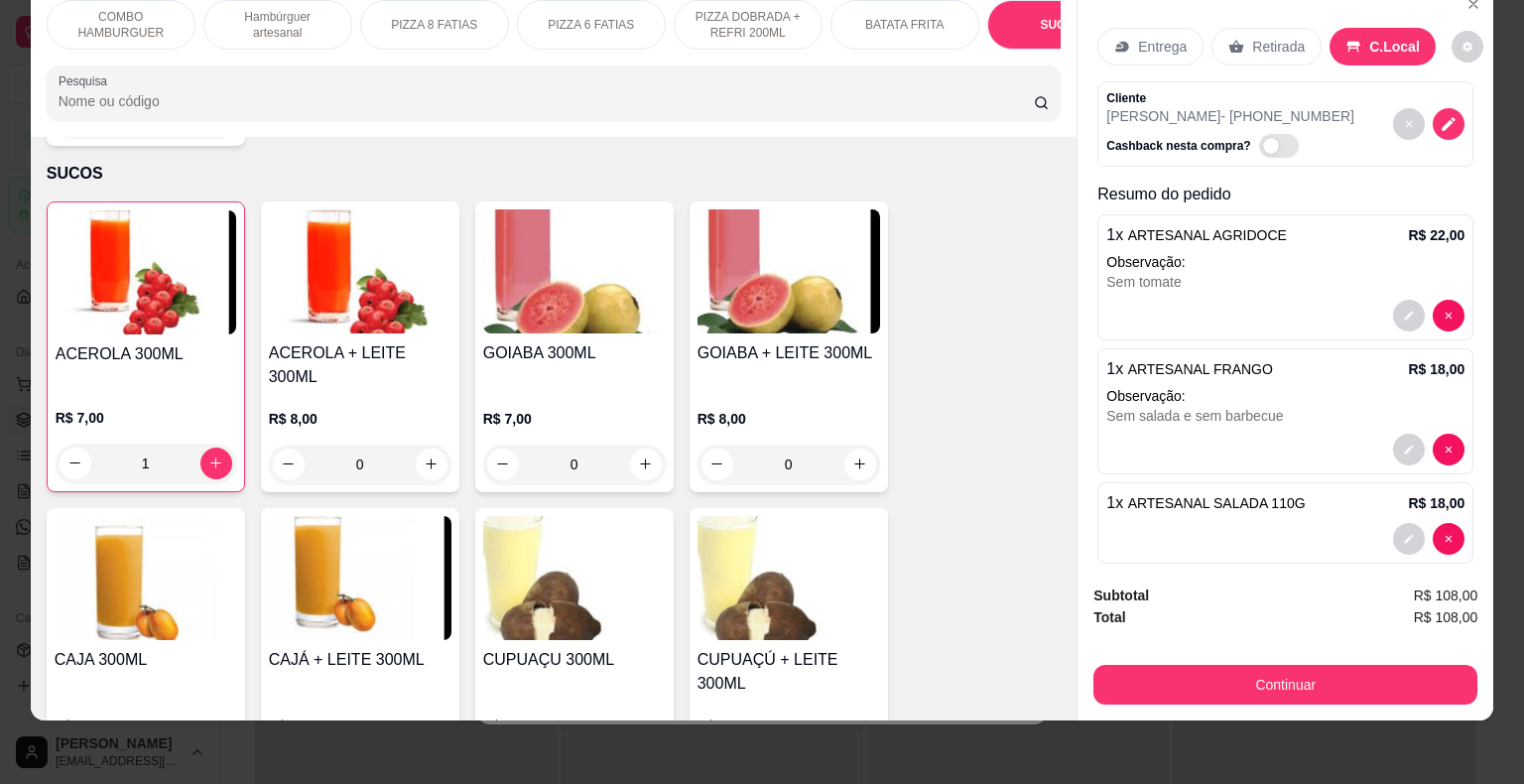
click at [587, 389] on div "R$ 7,00 0" at bounding box center [574, 436] width 183 height 95
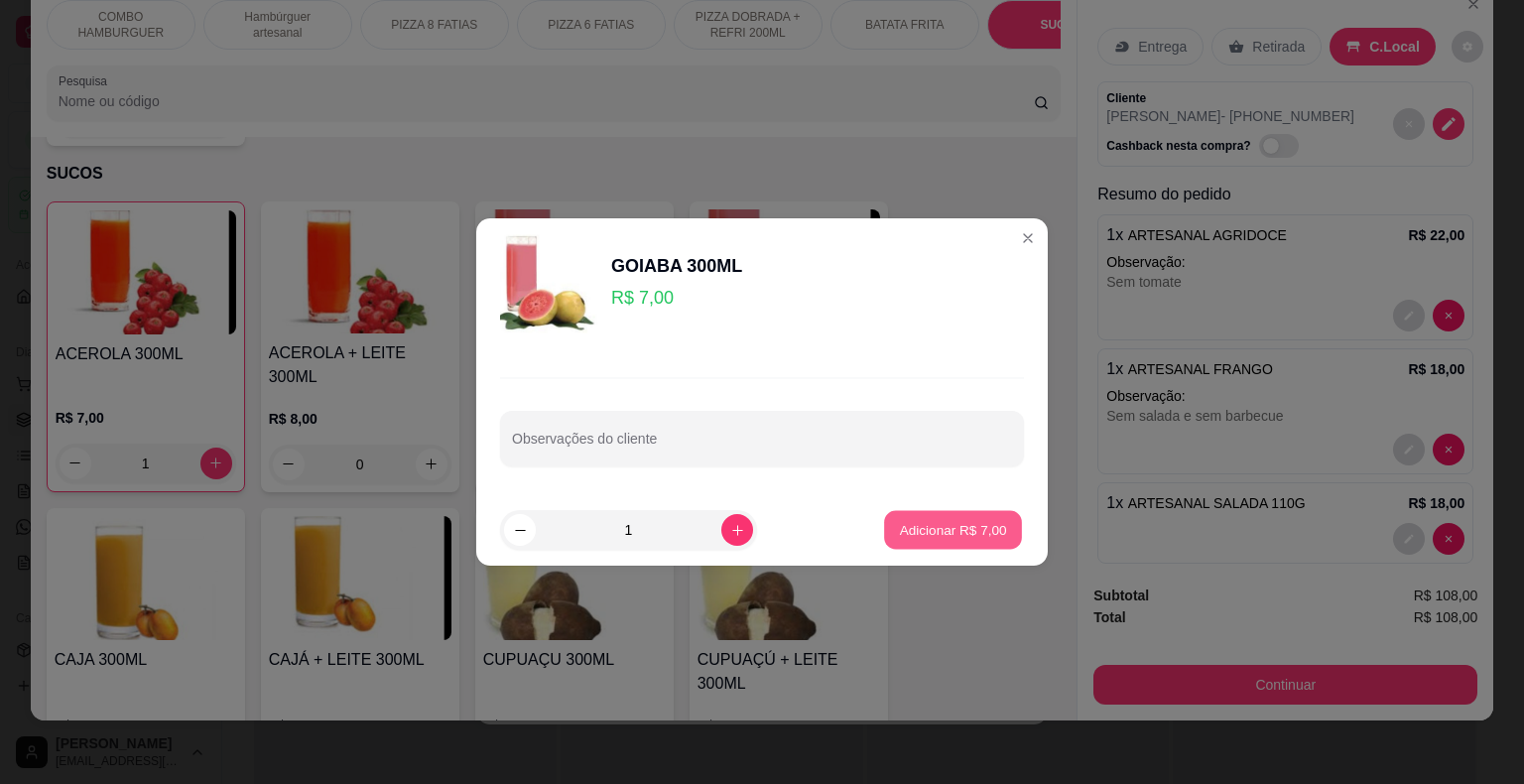
click at [960, 525] on p "Adicionar R$ 7,00" at bounding box center [952, 529] width 107 height 19
type input "1"
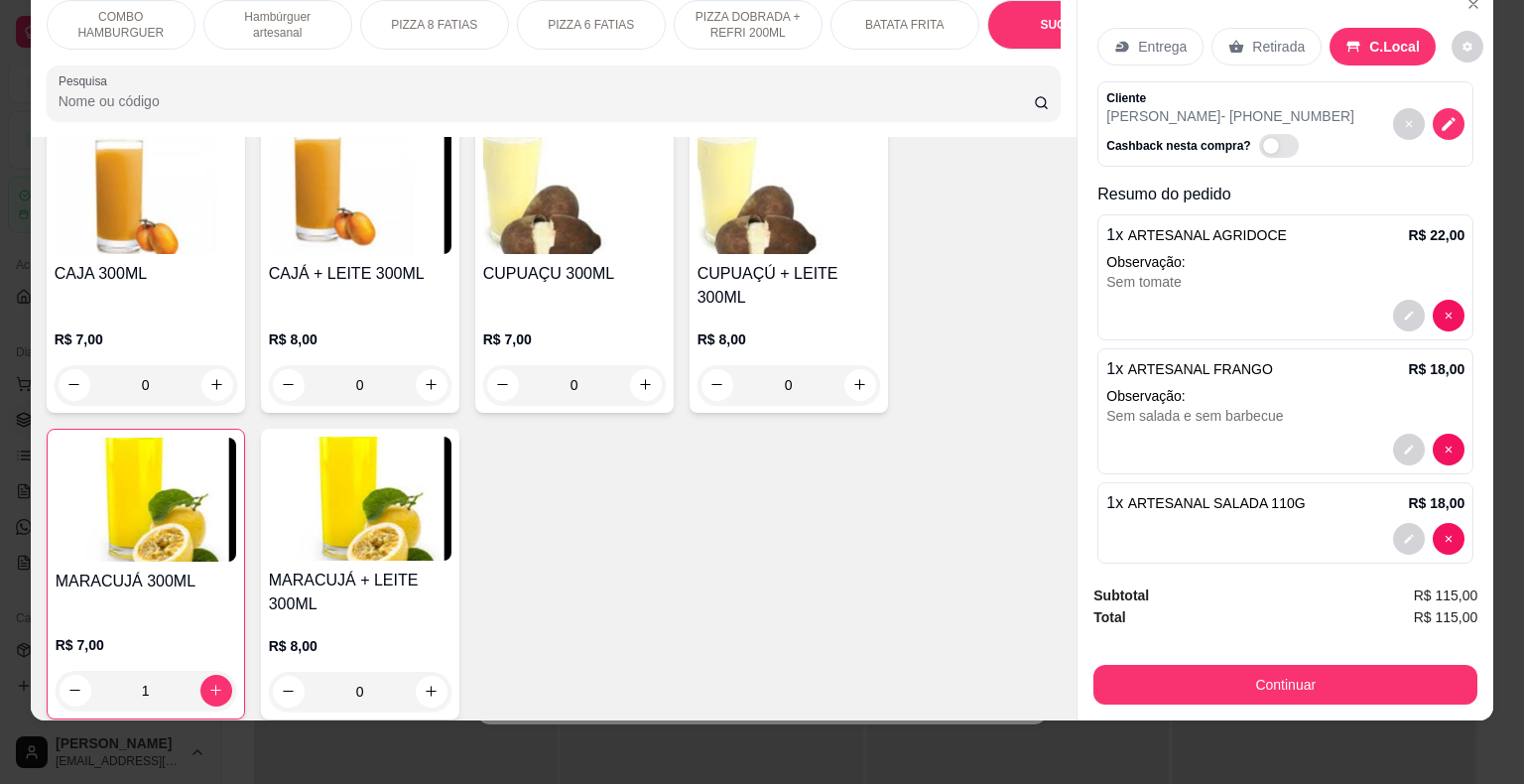
scroll to position [3654, 0]
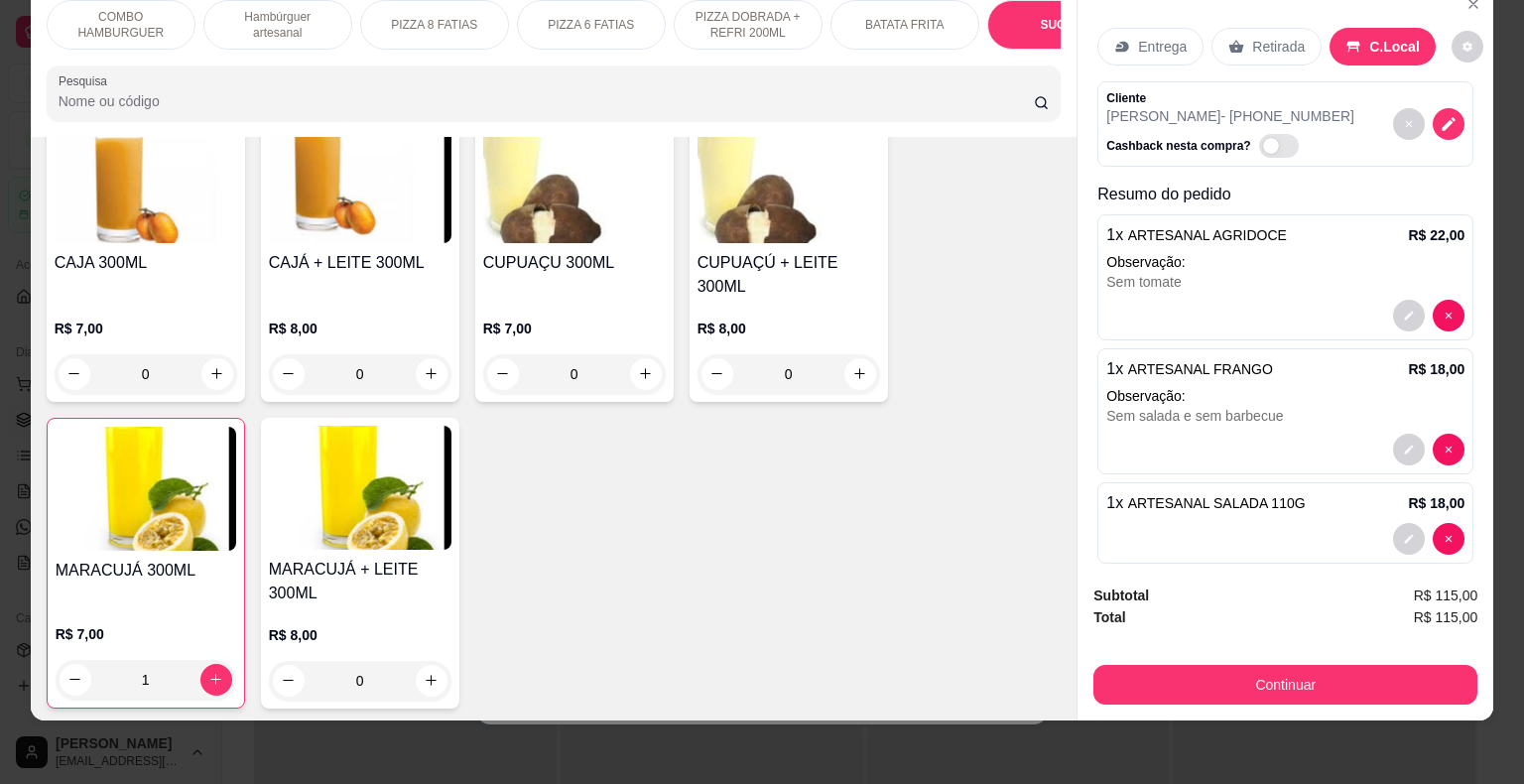
click at [390, 558] on h4 "MARACUJÁ + LEITE 300ML" at bounding box center [360, 582] width 183 height 48
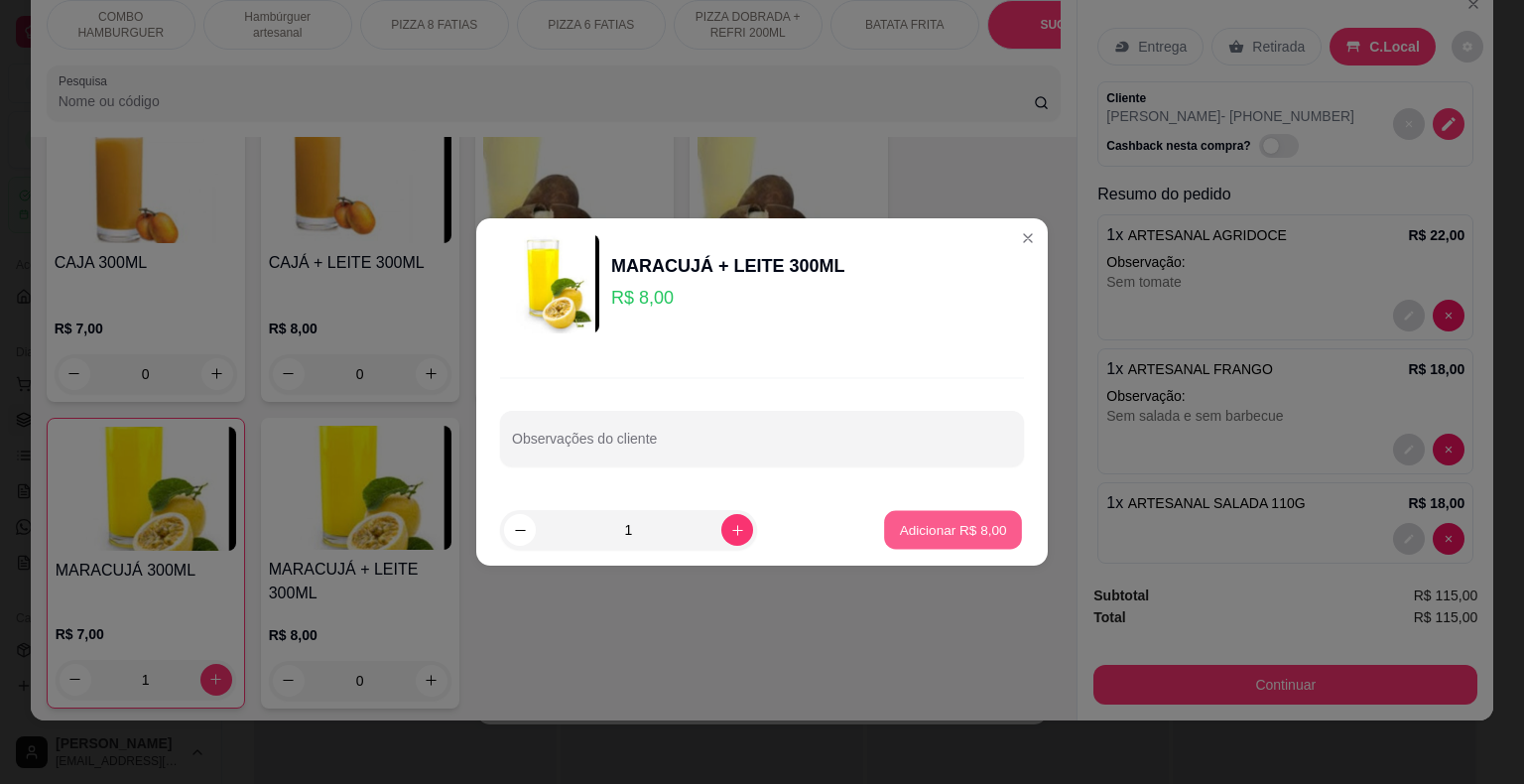
click at [962, 525] on p "Adicionar R$ 8,00" at bounding box center [952, 529] width 107 height 19
type input "1"
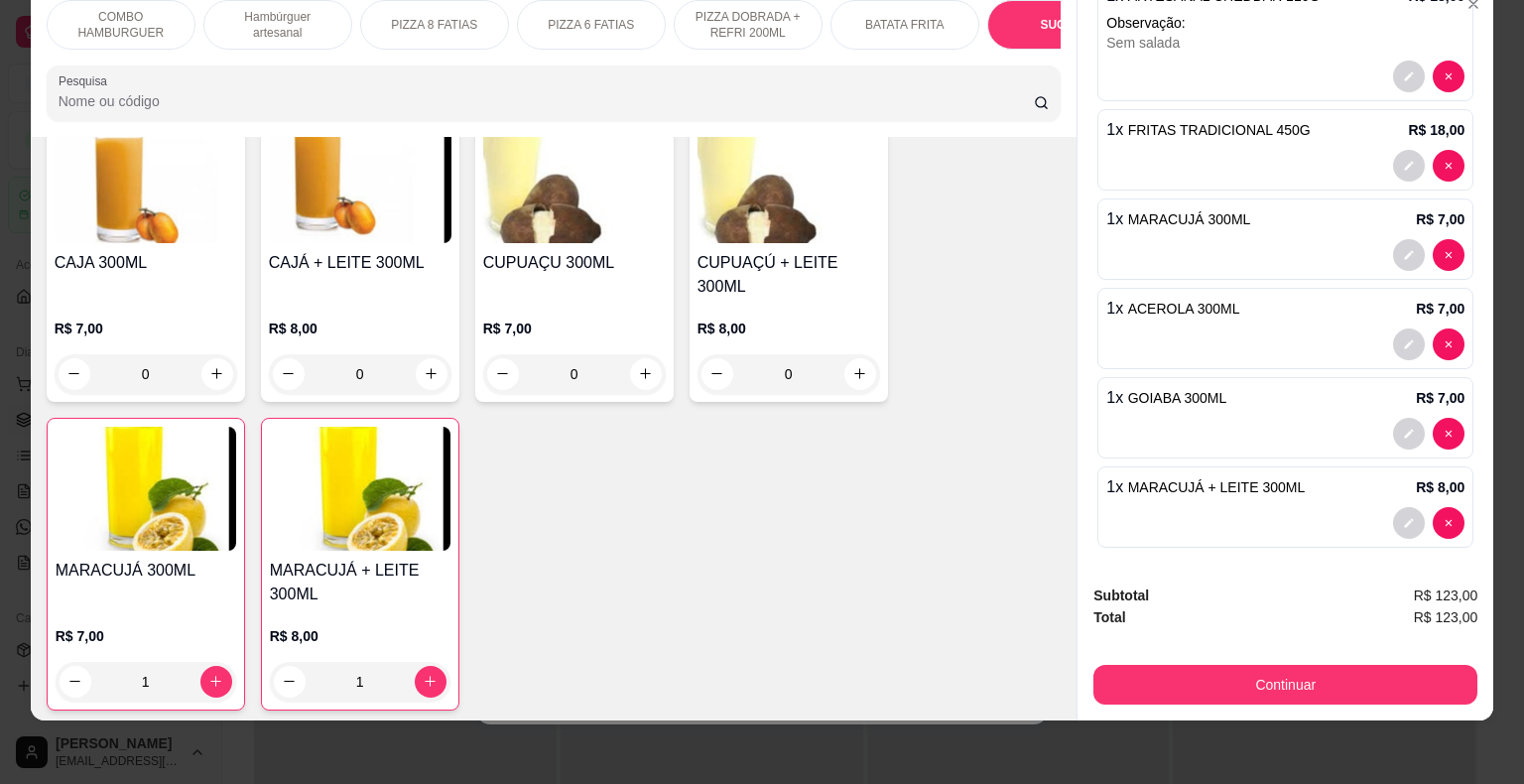
scroll to position [597, 0]
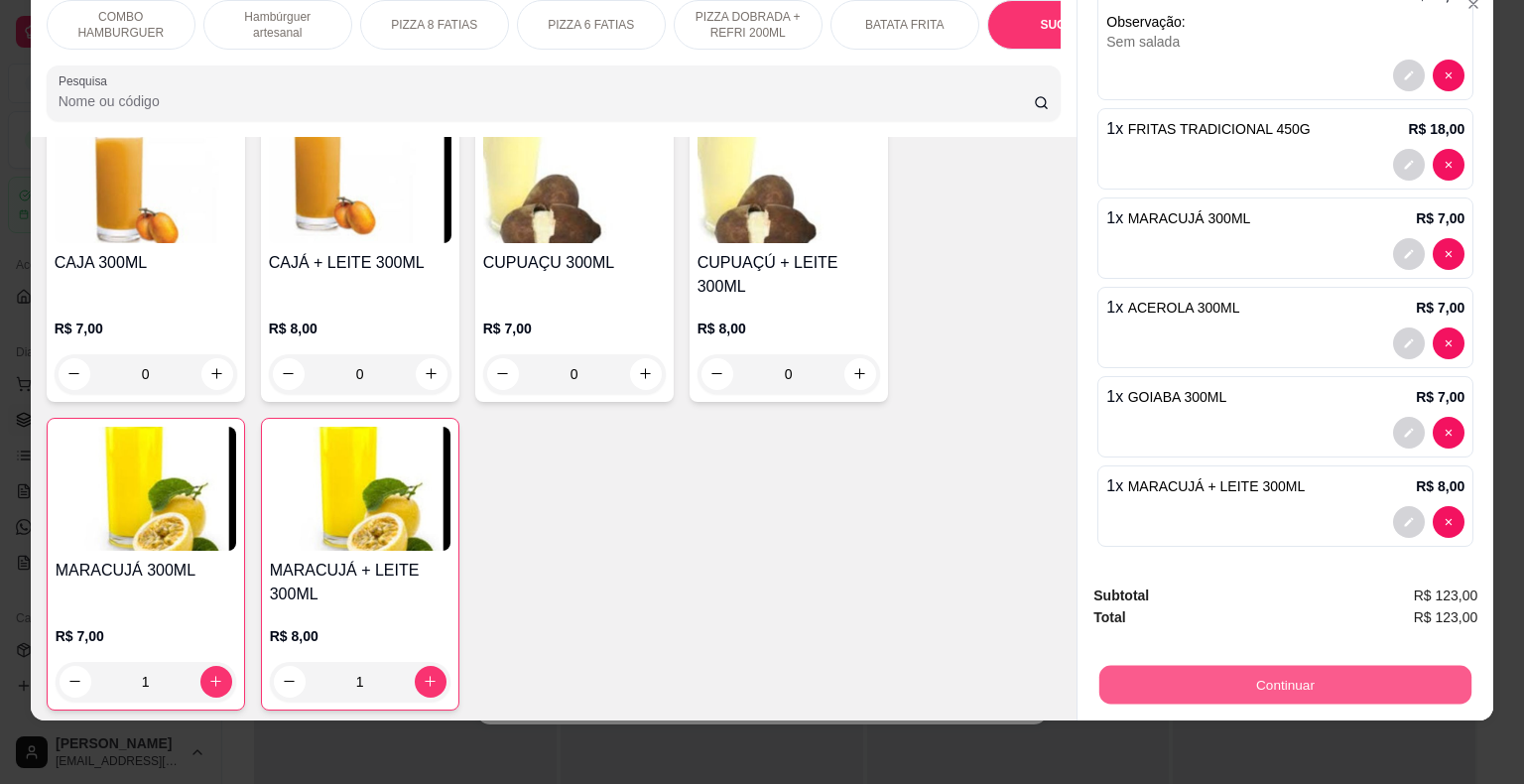
click at [1302, 666] on button "Continuar" at bounding box center [1285, 685] width 372 height 39
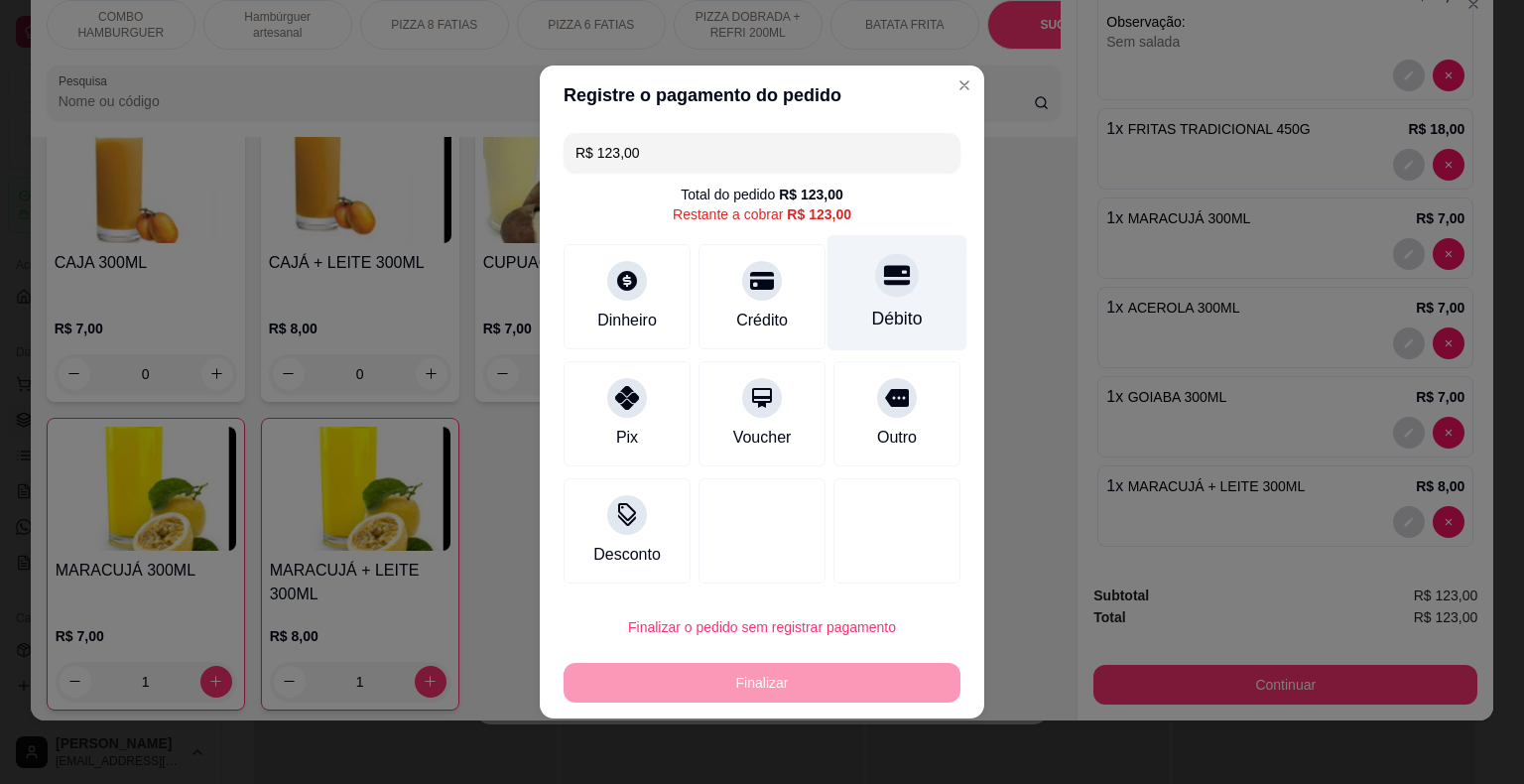
click at [889, 307] on div "Débito" at bounding box center [897, 319] width 51 height 26
type input "R$ 0,00"
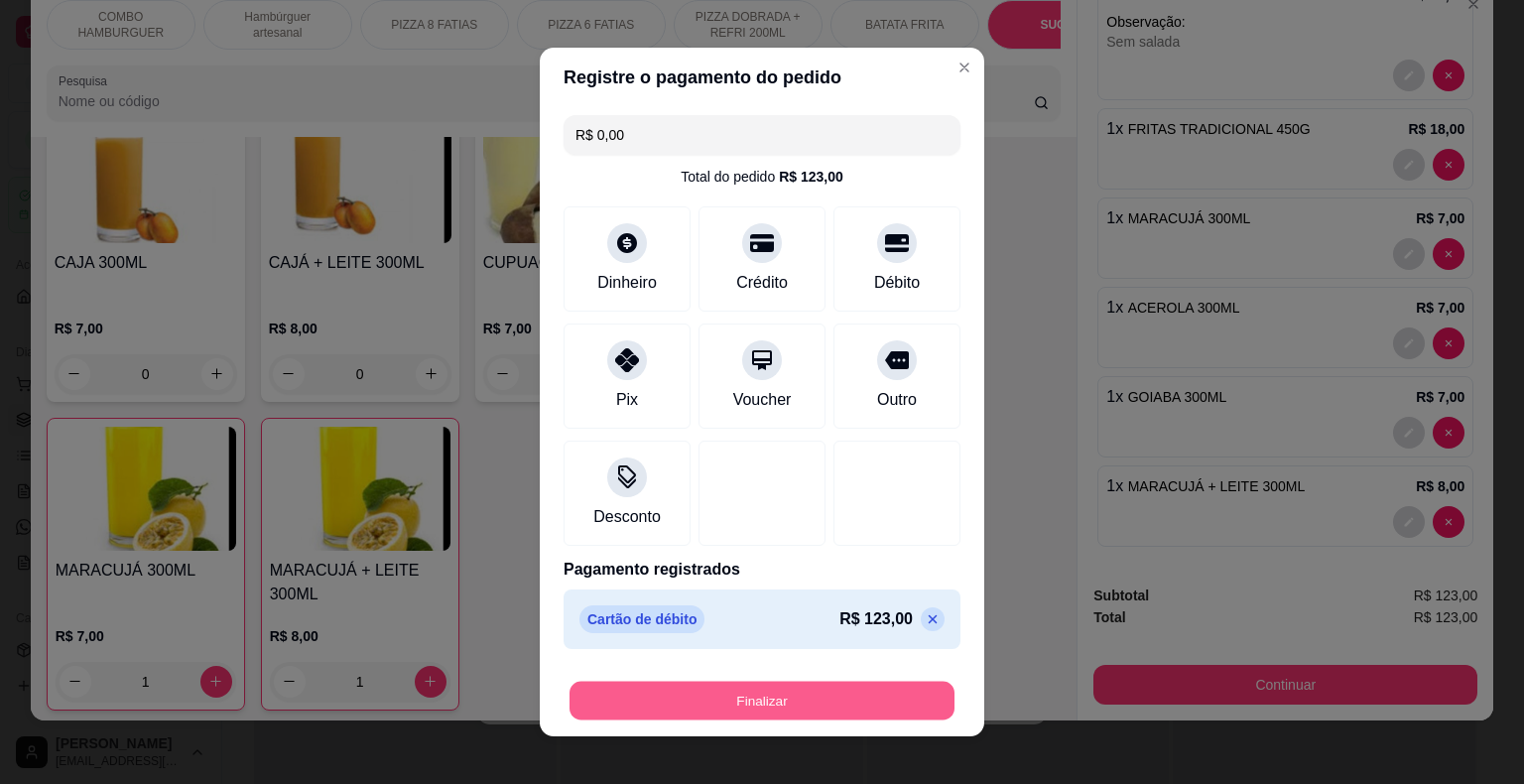
click at [789, 704] on button "Finalizar" at bounding box center [761, 701] width 385 height 39
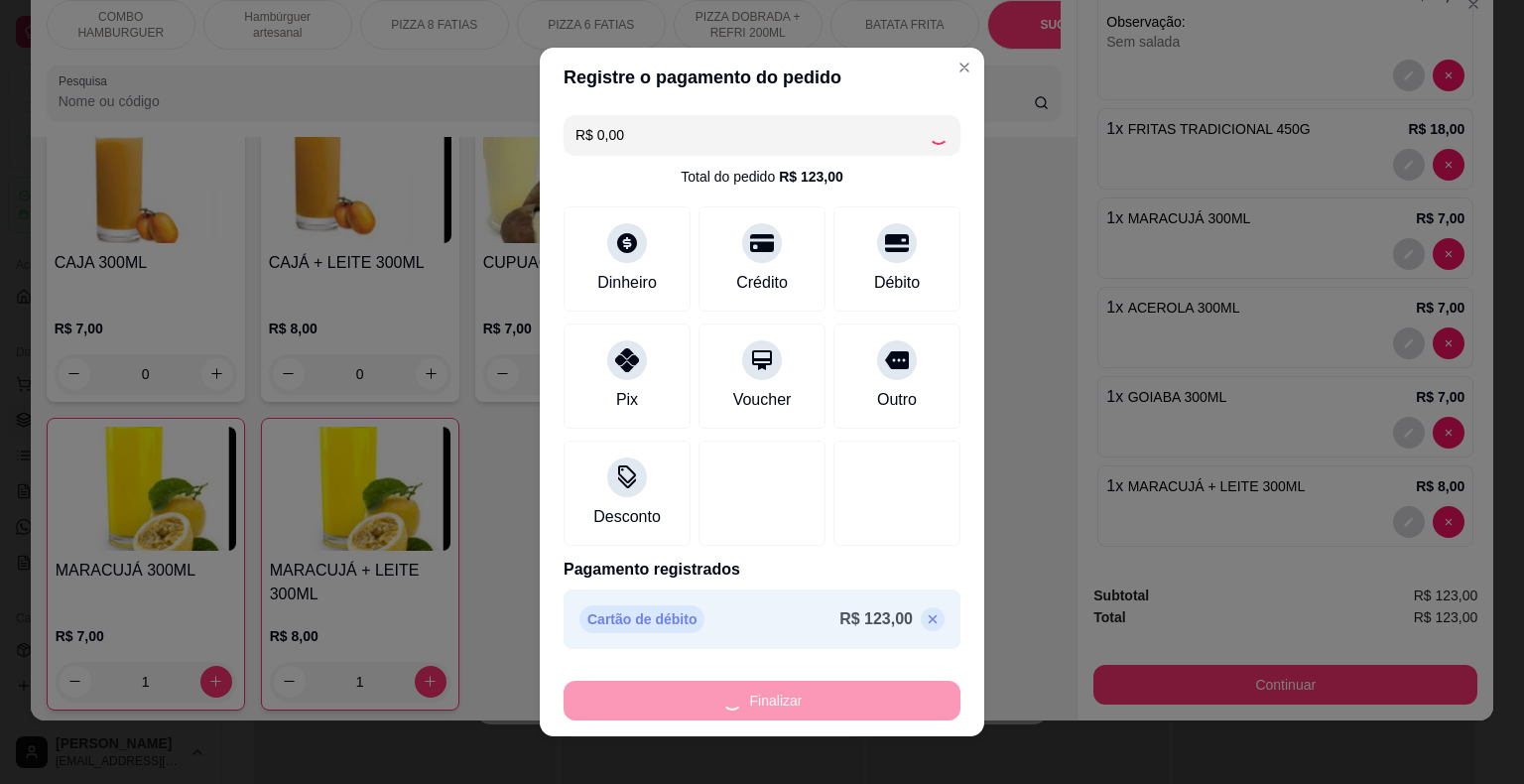
type input "0"
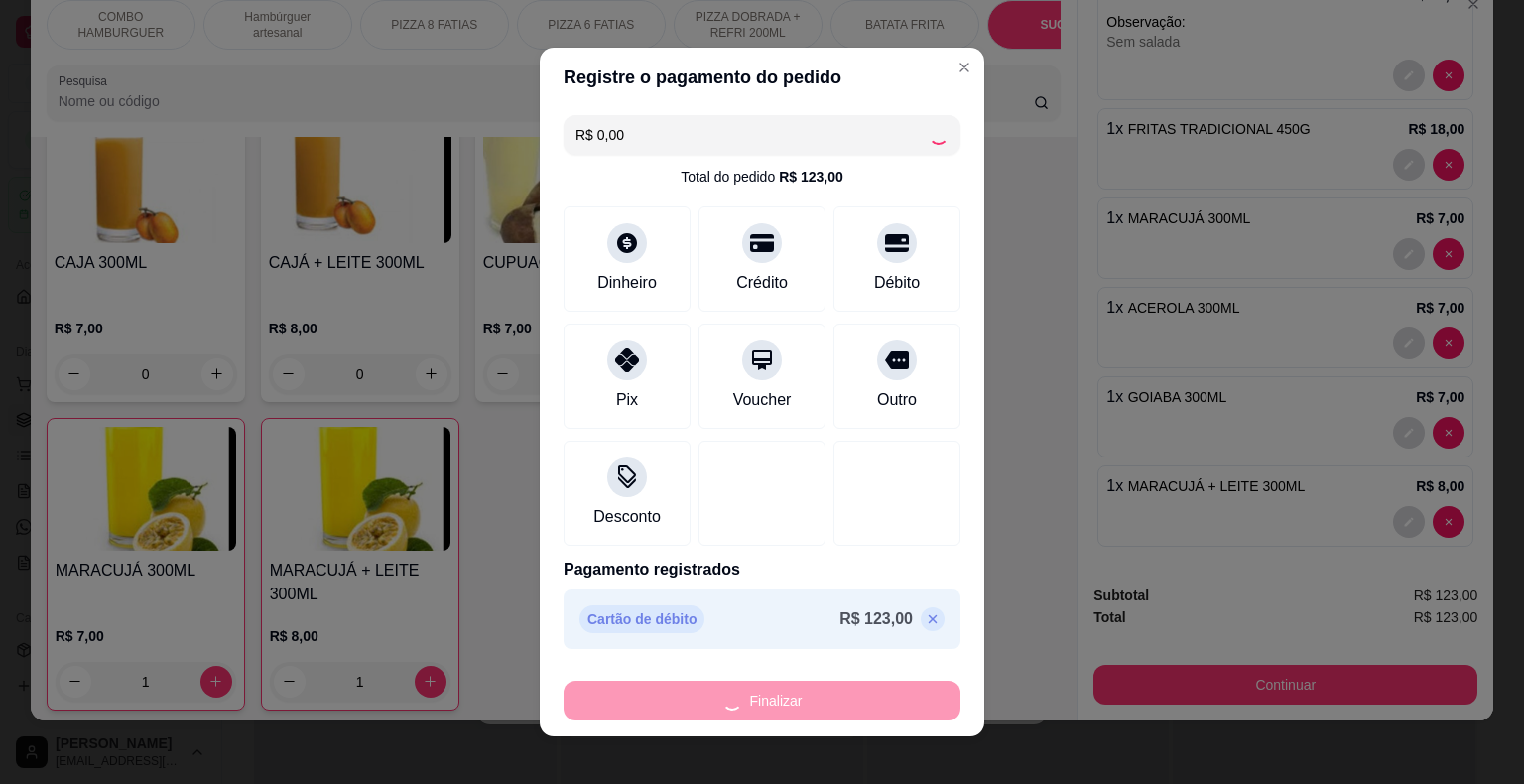
type input "0"
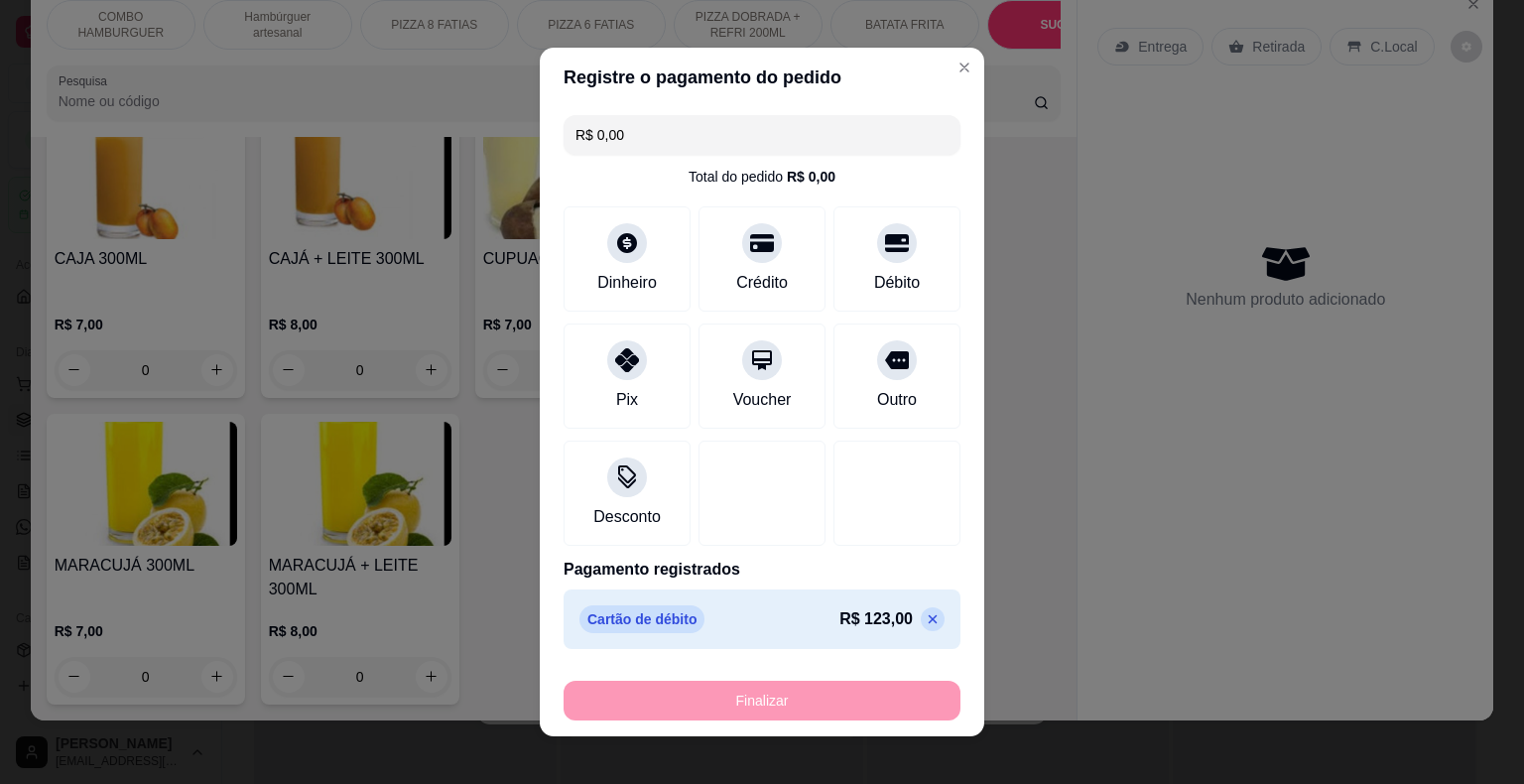
type input "-R$ 123,00"
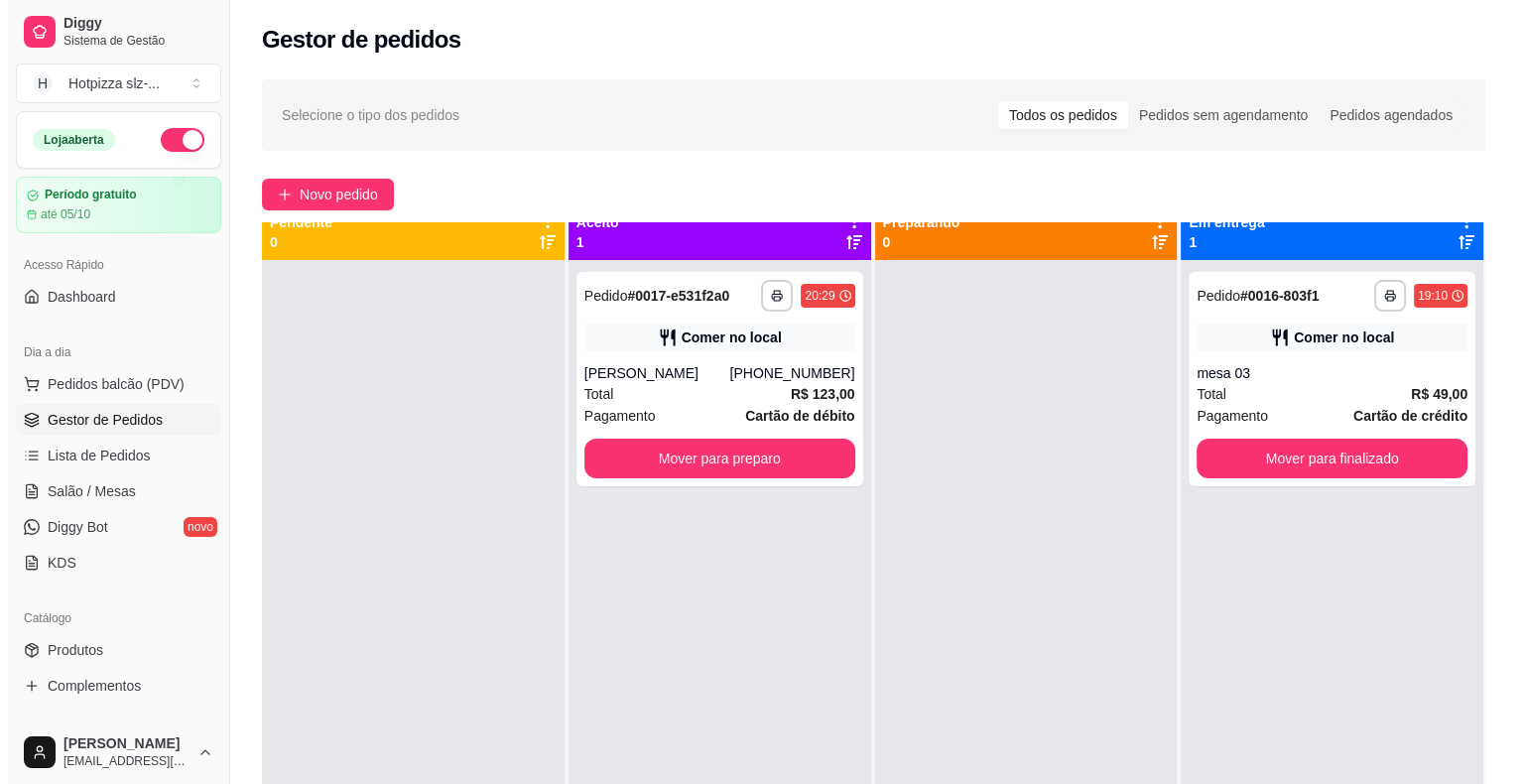
scroll to position [0, 0]
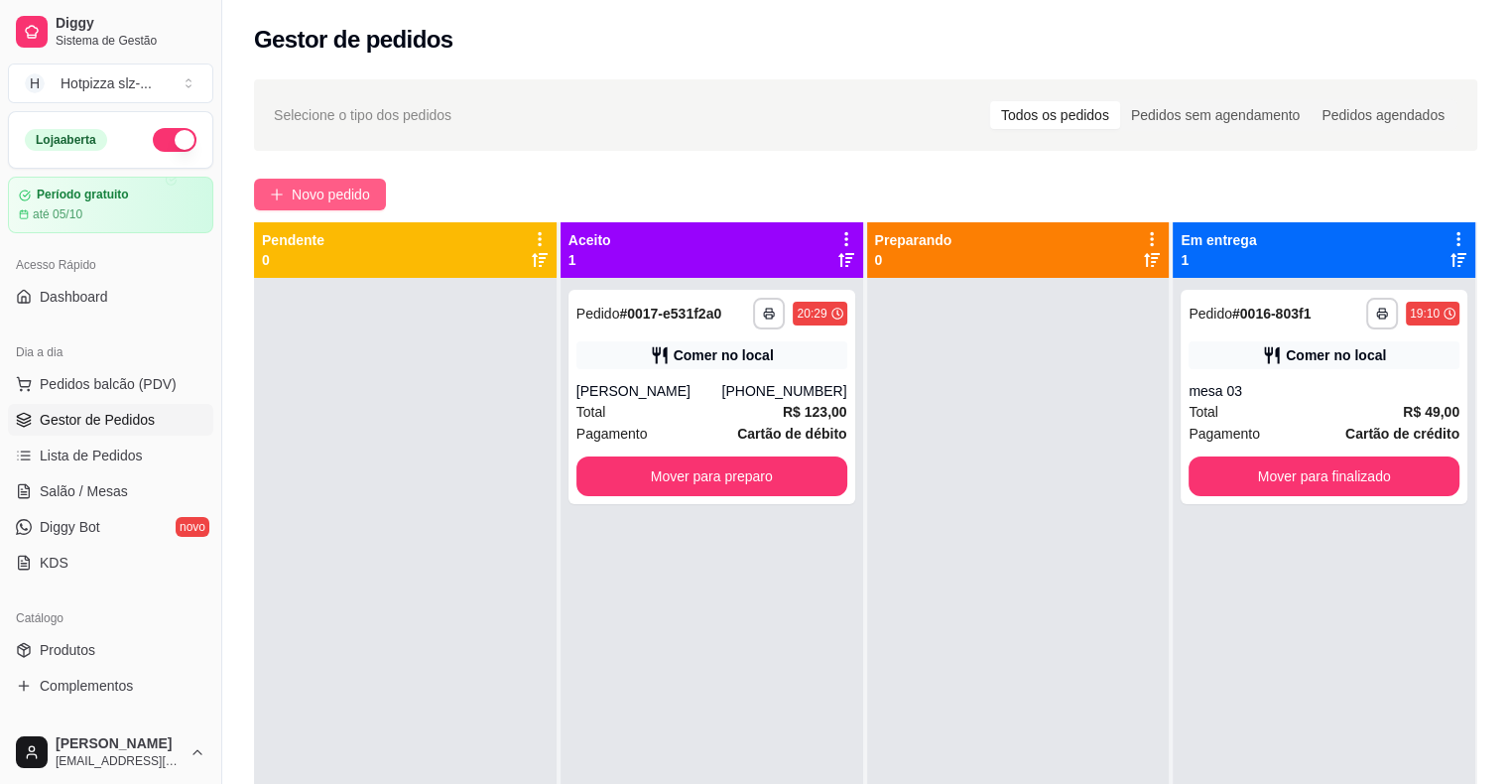
click at [327, 200] on span "Novo pedido" at bounding box center [331, 195] width 78 height 22
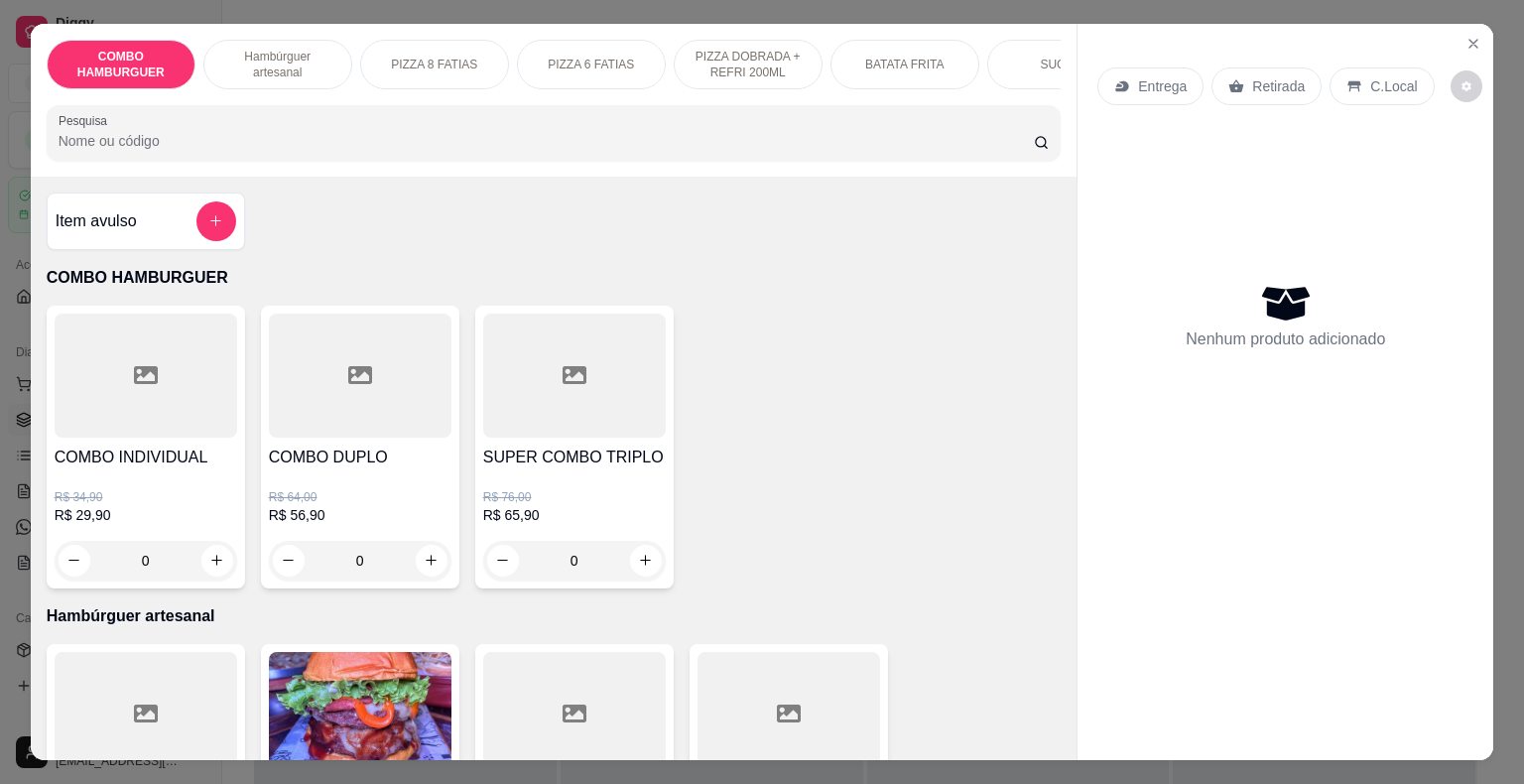
click at [579, 62] on p "PIZZA 6 FATIAS" at bounding box center [591, 65] width 86 height 16
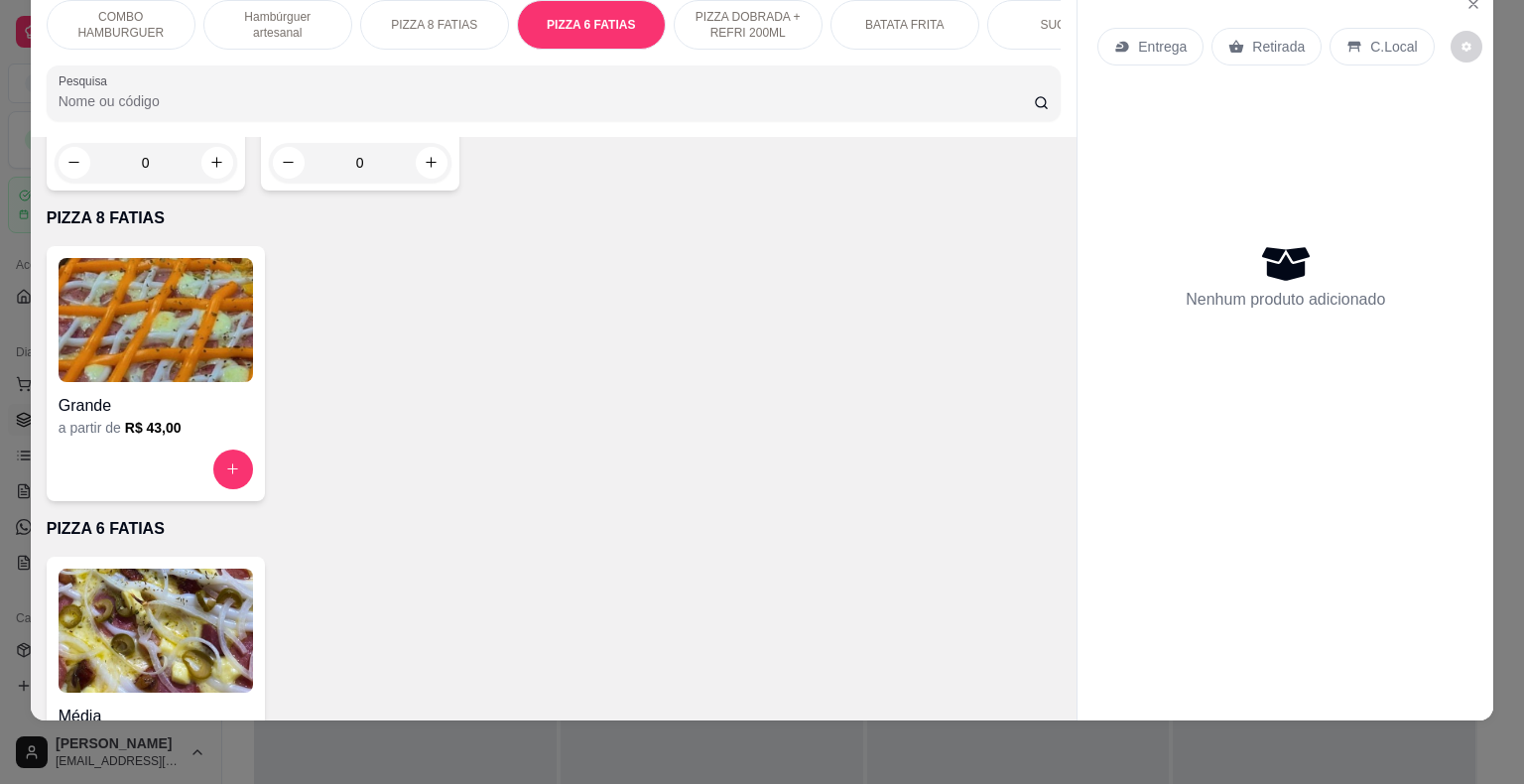
scroll to position [1623, 0]
click at [147, 586] on img at bounding box center [156, 631] width 194 height 124
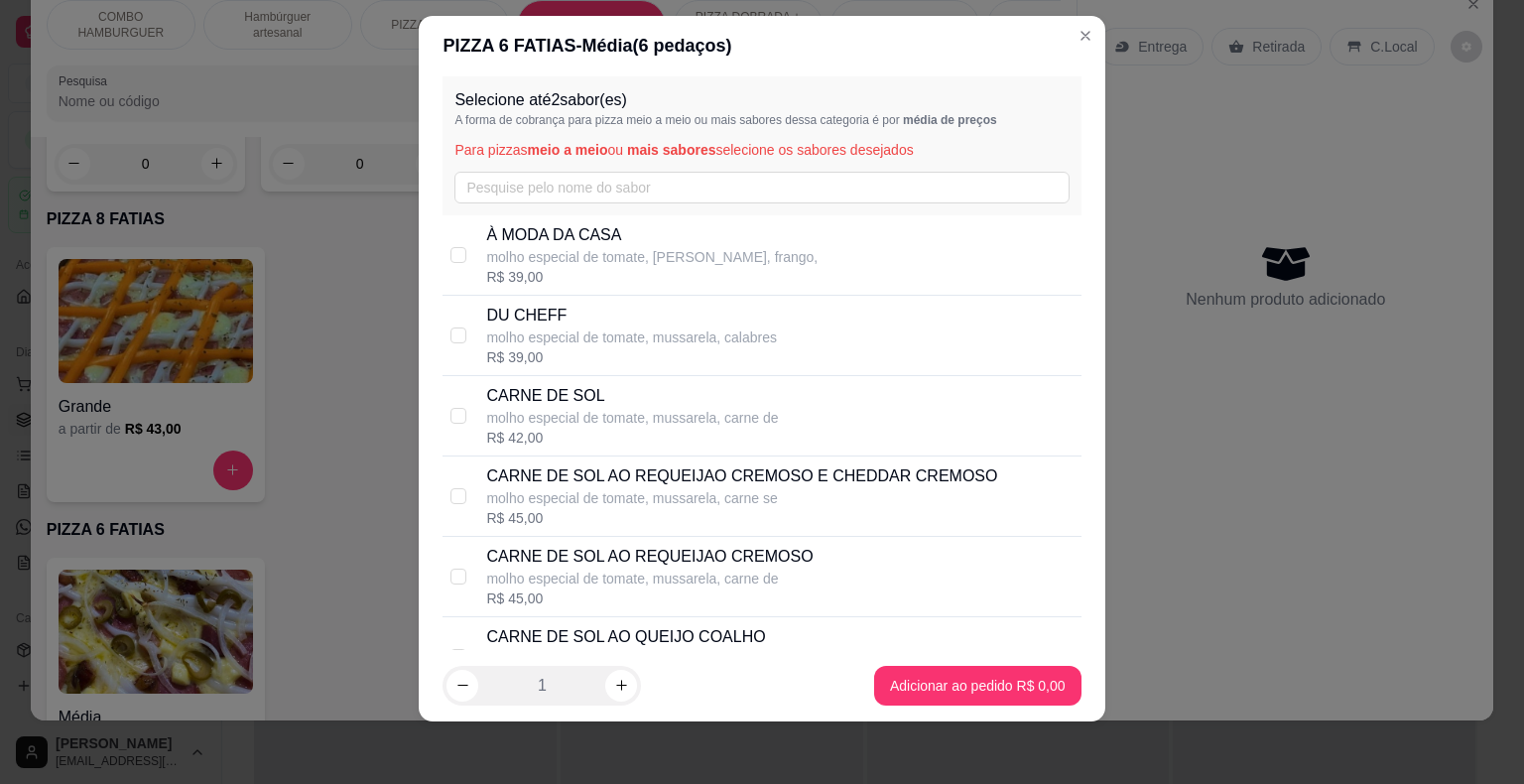
scroll to position [0, 0]
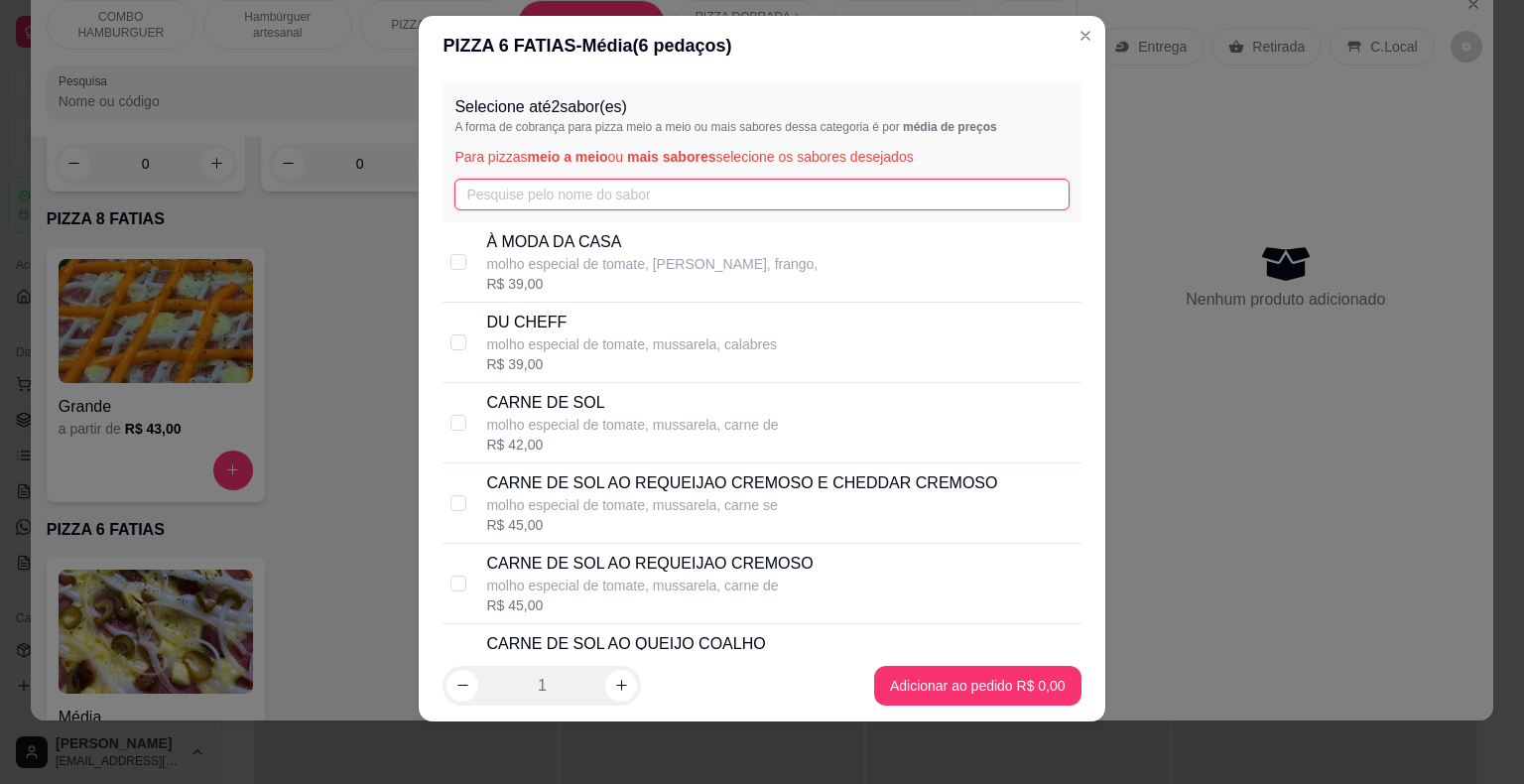
click at [700, 195] on input "text" at bounding box center [761, 195] width 614 height 32
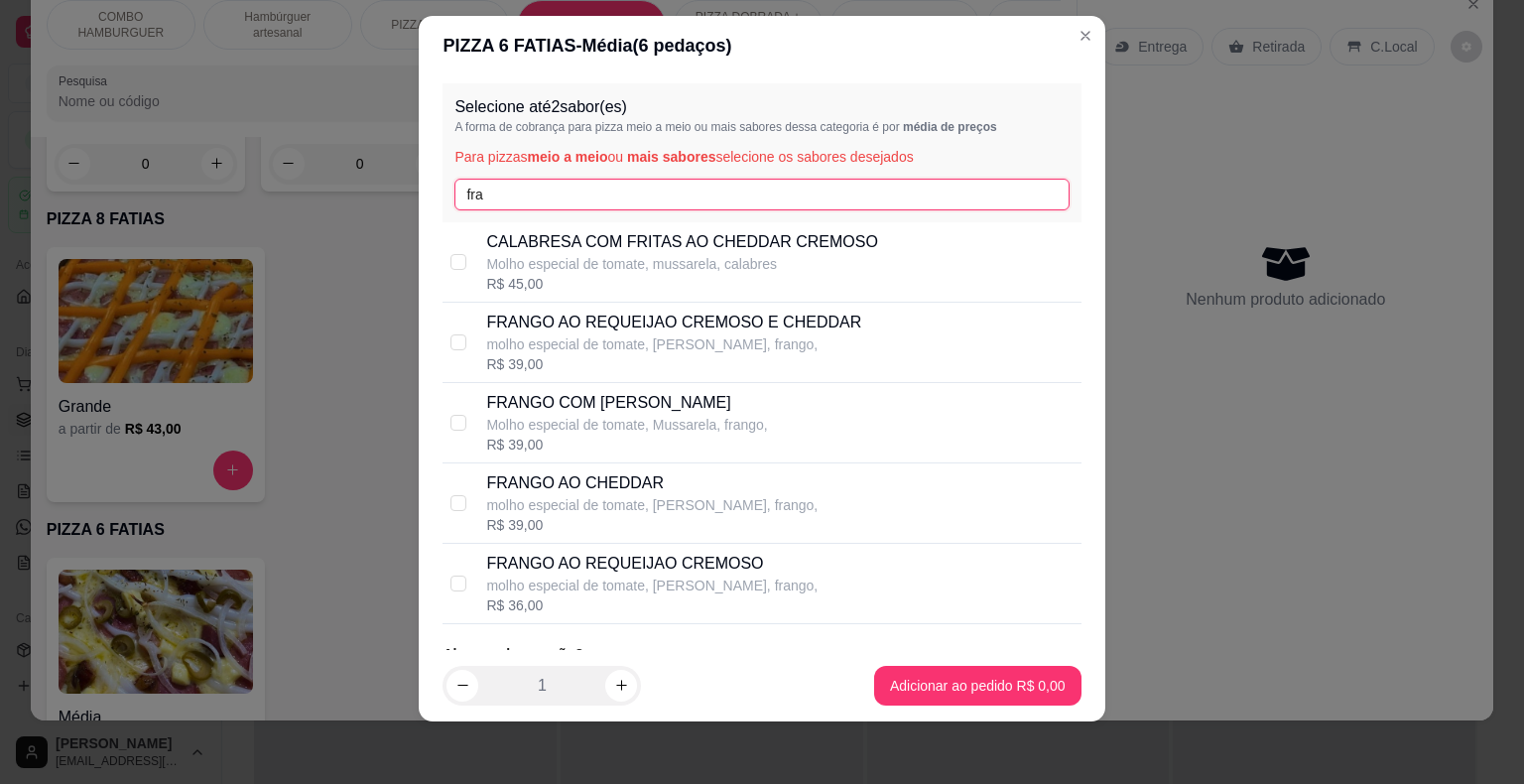
scroll to position [14, 0]
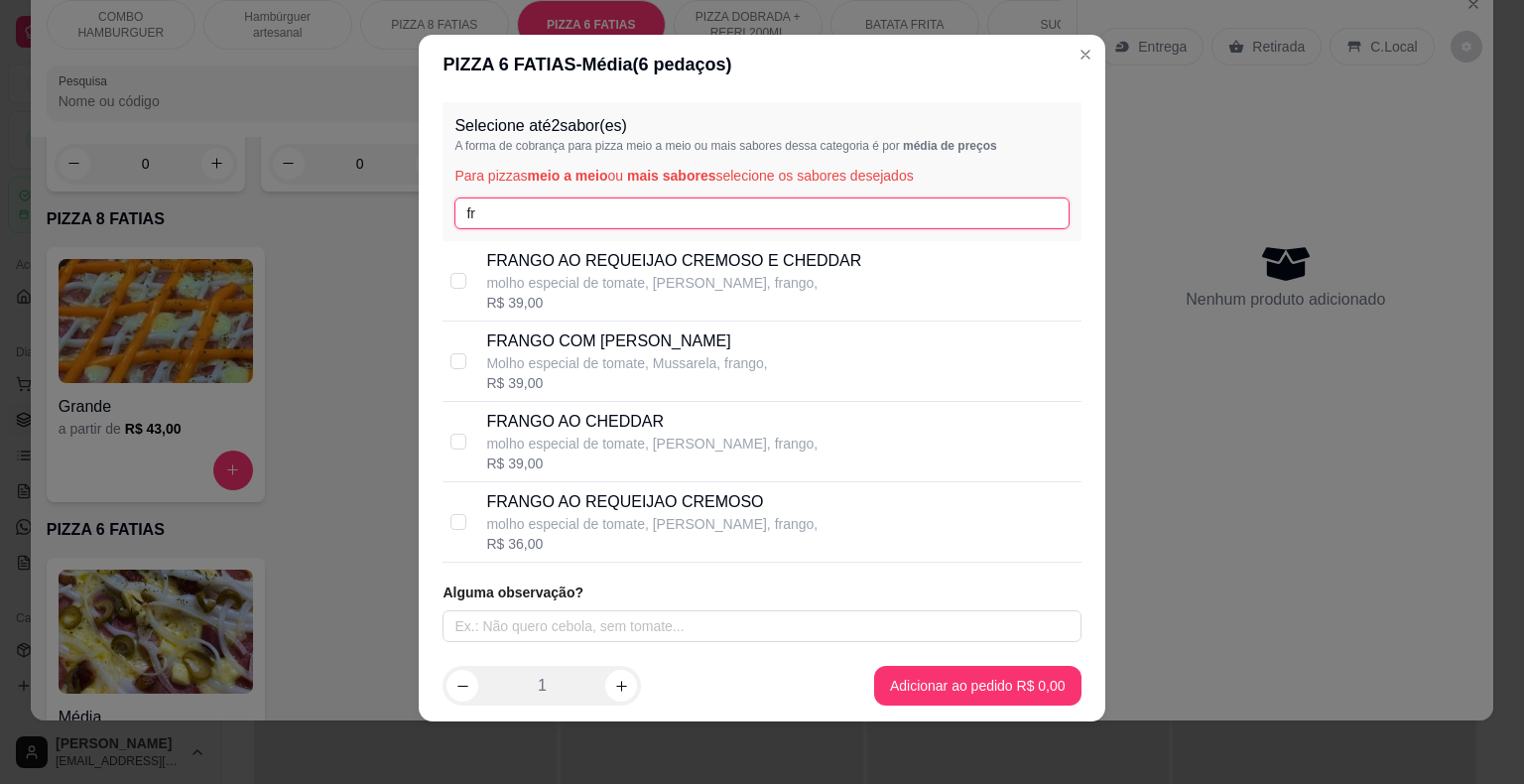
type input "f"
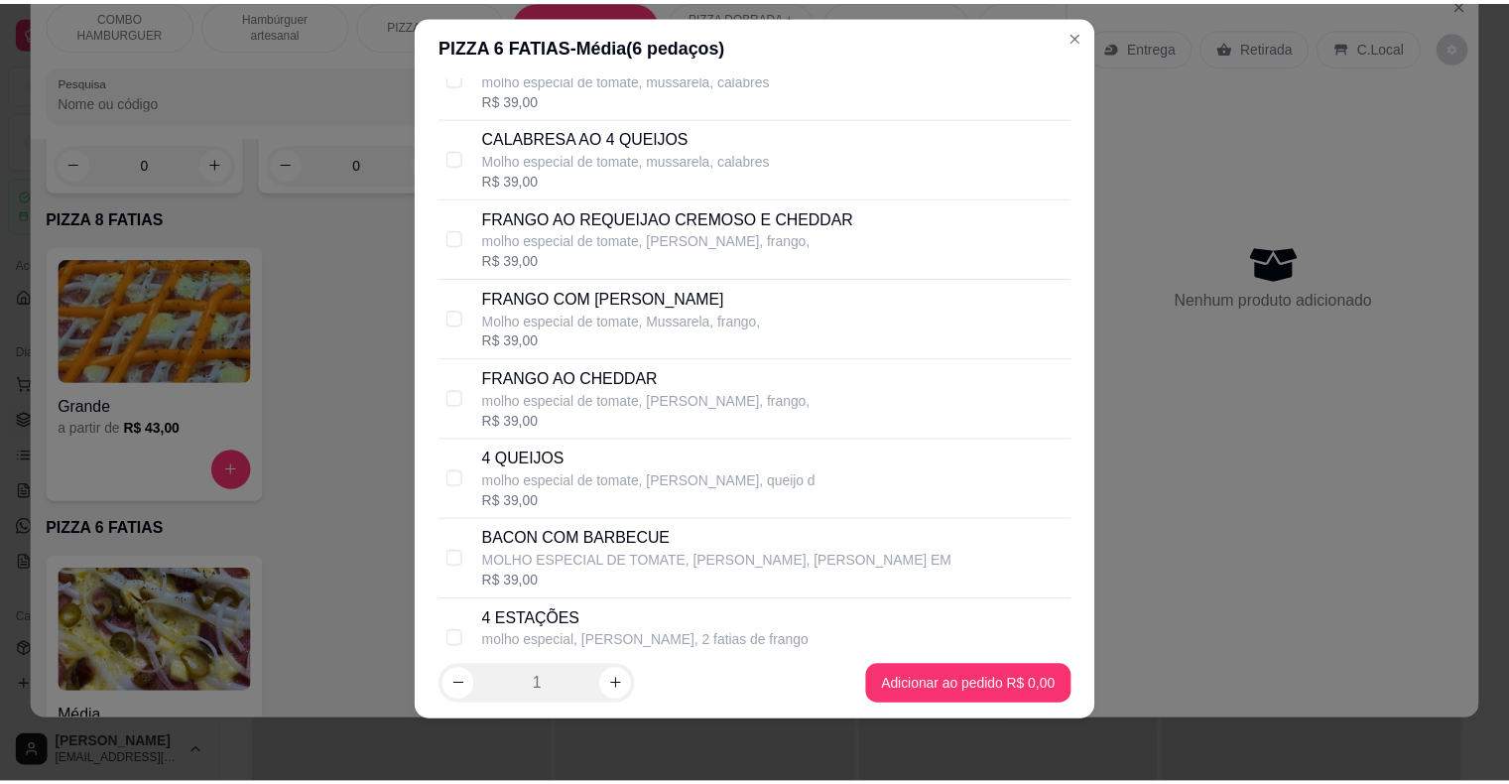
scroll to position [1207, 0]
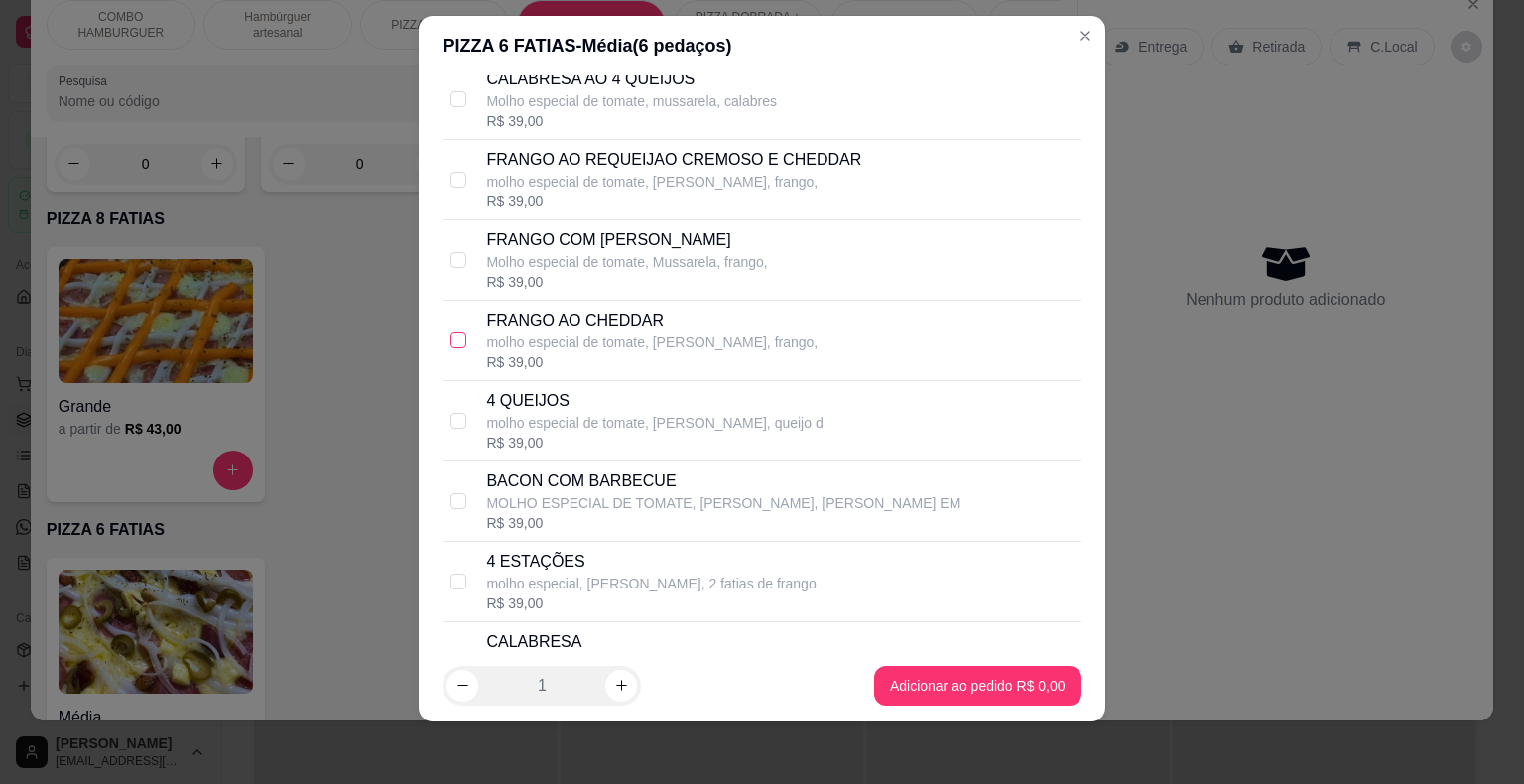
click at [450, 335] on input "checkbox" at bounding box center [458, 340] width 16 height 16
checkbox input "true"
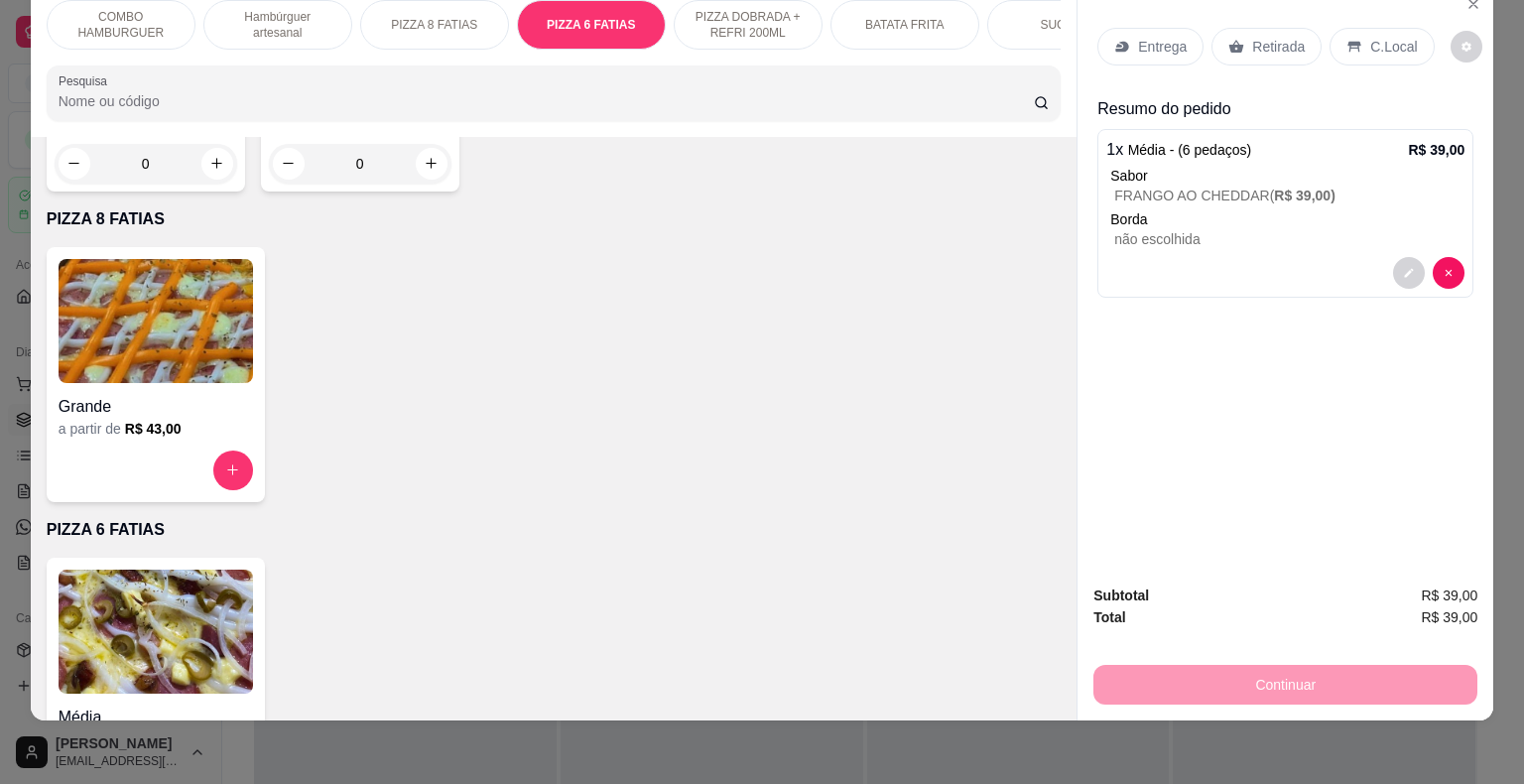
click at [1377, 37] on p "C.Local" at bounding box center [1393, 47] width 47 height 20
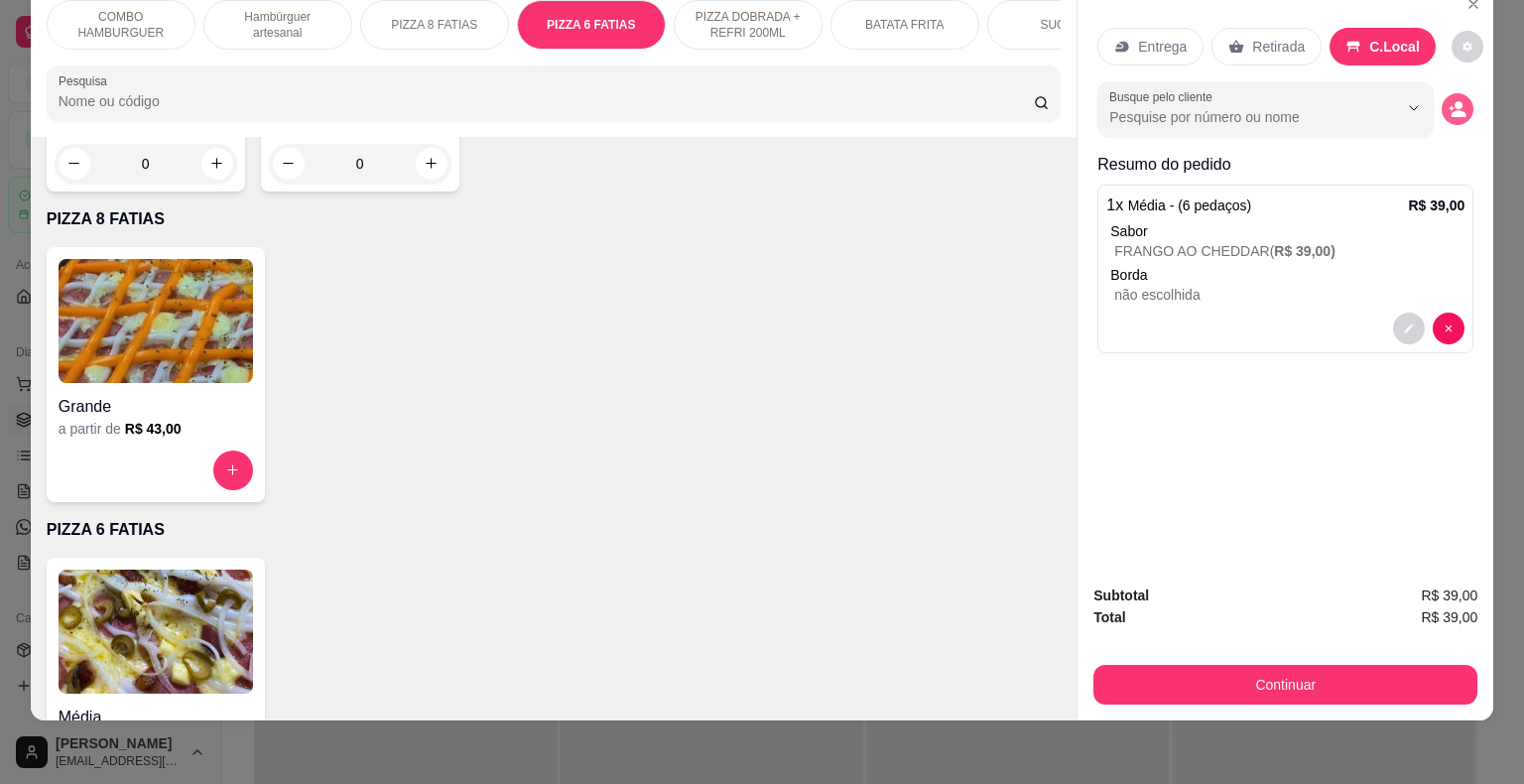
click at [1454, 101] on circle "decrease-product-quantity" at bounding box center [1458, 105] width 8 height 8
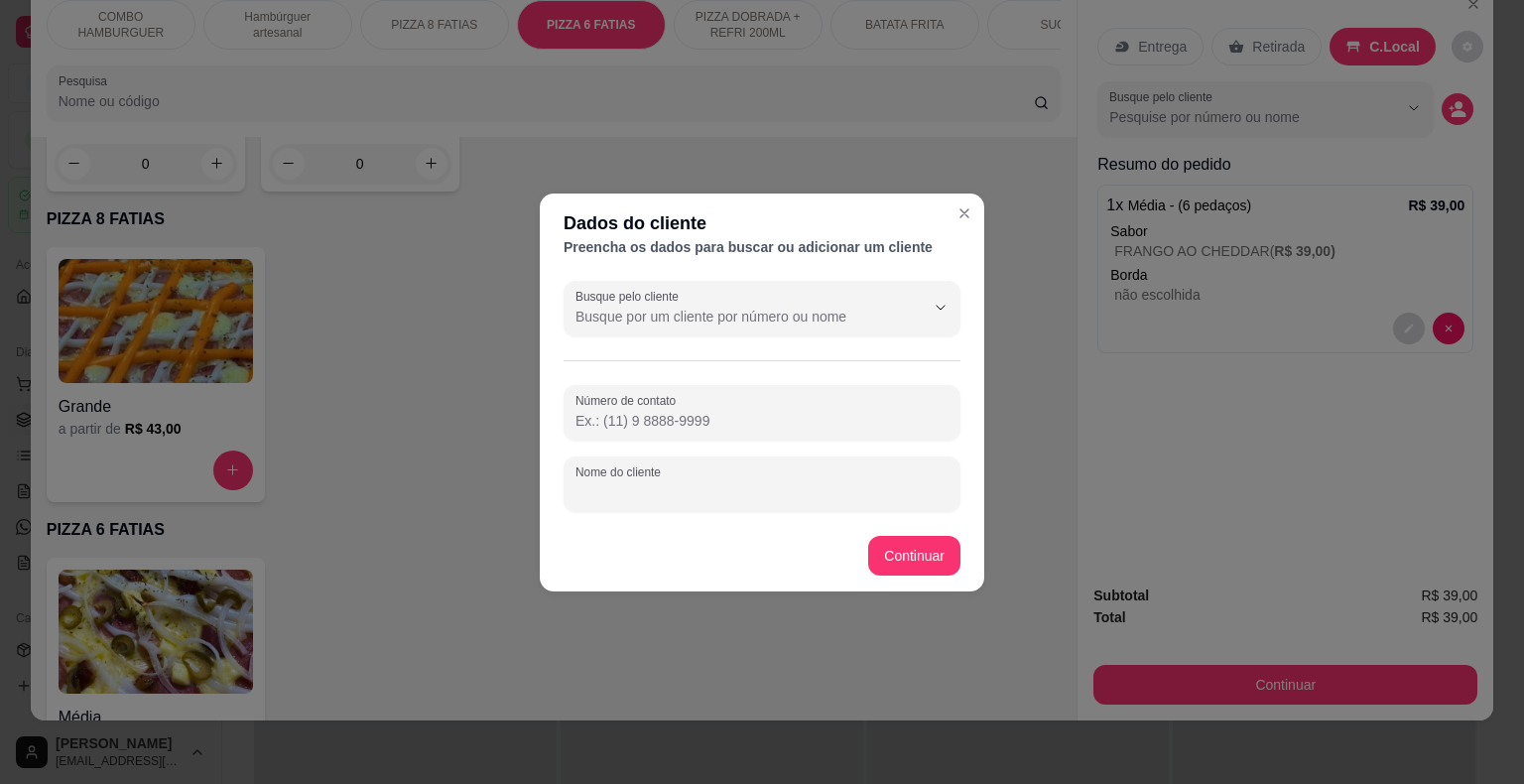
click at [687, 486] on input "Nome do cliente" at bounding box center [761, 492] width 373 height 20
type input "[PERSON_NAME]"
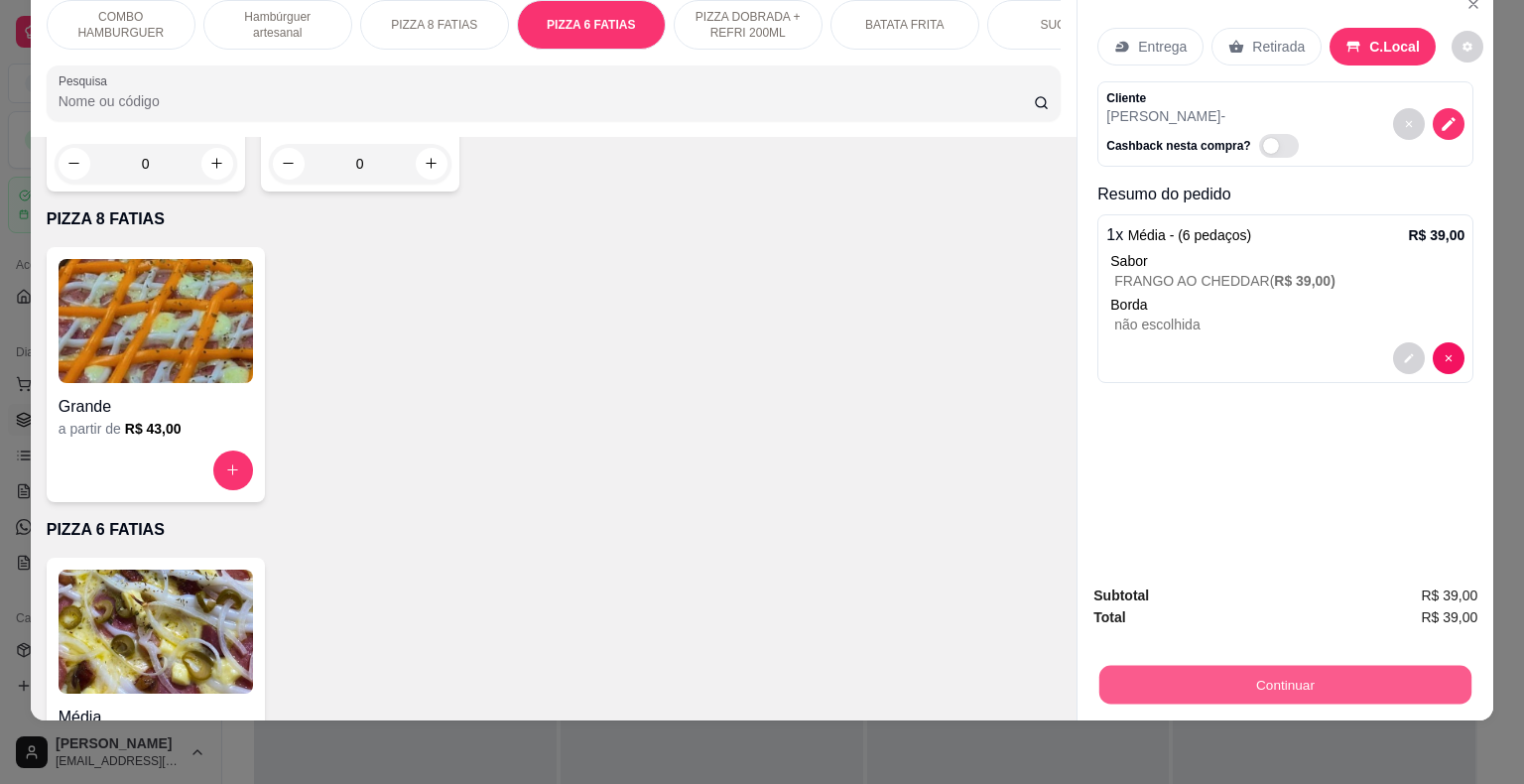
click at [1191, 678] on button "Continuar" at bounding box center [1285, 685] width 372 height 39
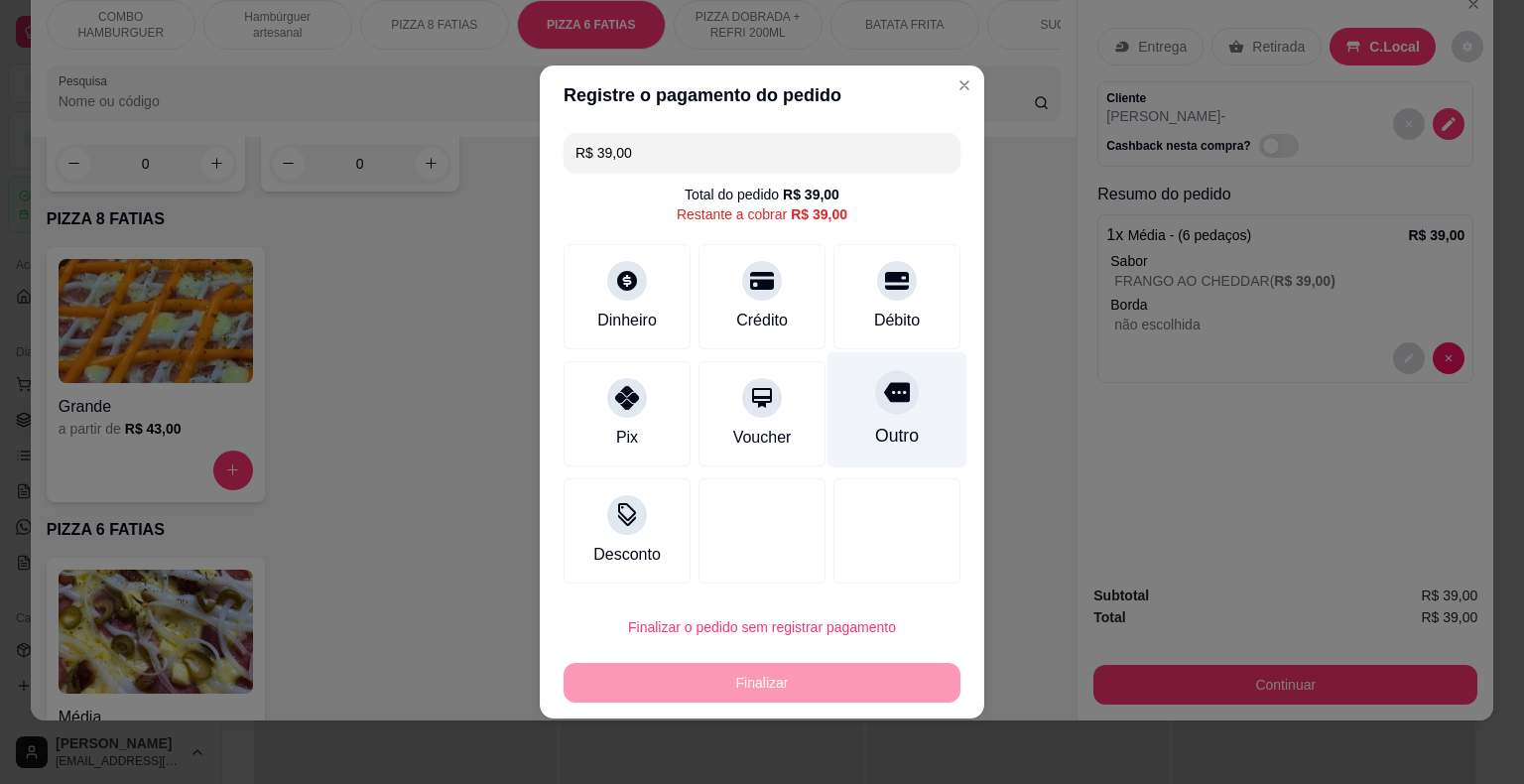
click at [888, 405] on icon at bounding box center [897, 392] width 26 height 26
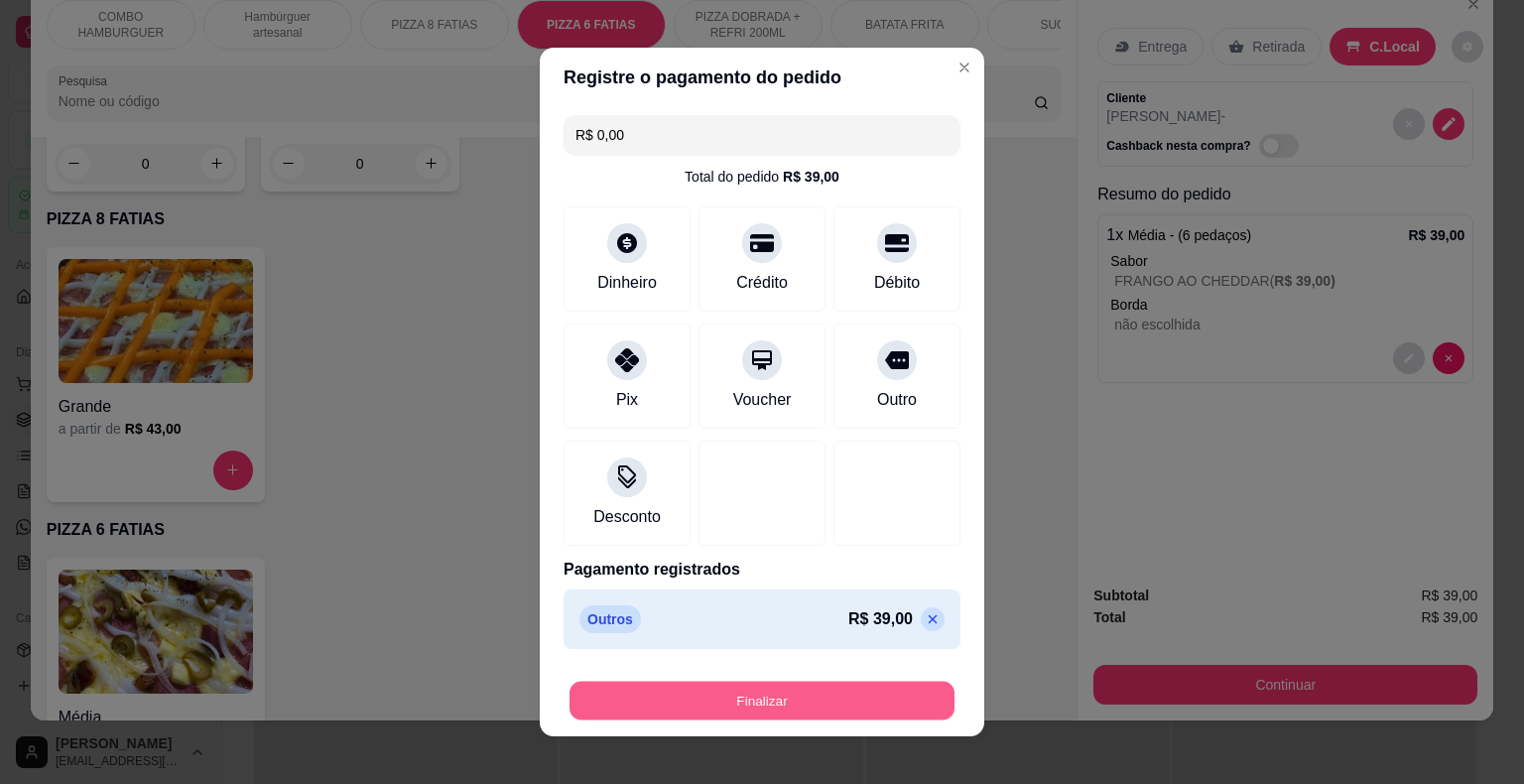
click at [722, 700] on button "Finalizar" at bounding box center [761, 701] width 385 height 39
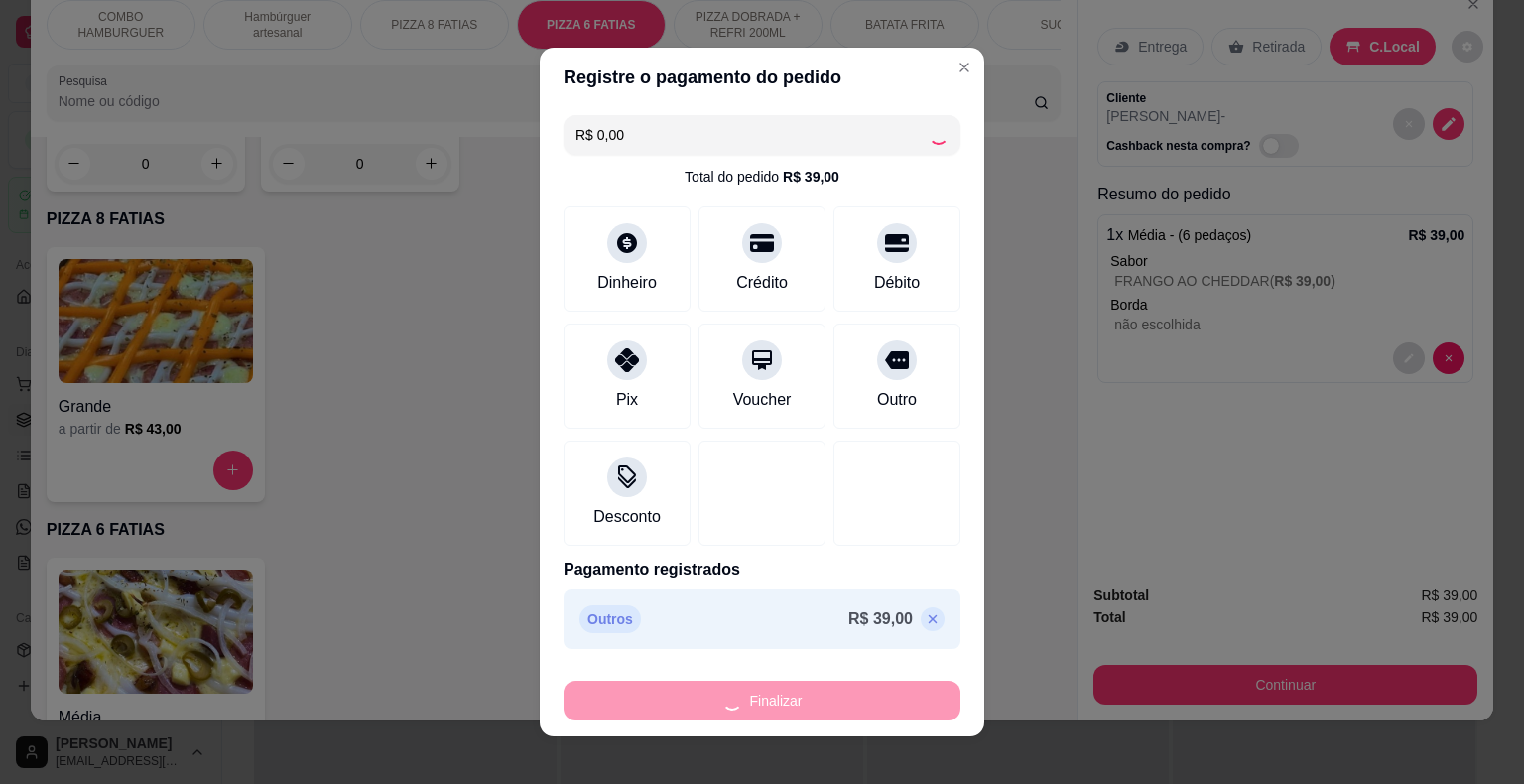
type input "-R$ 39,00"
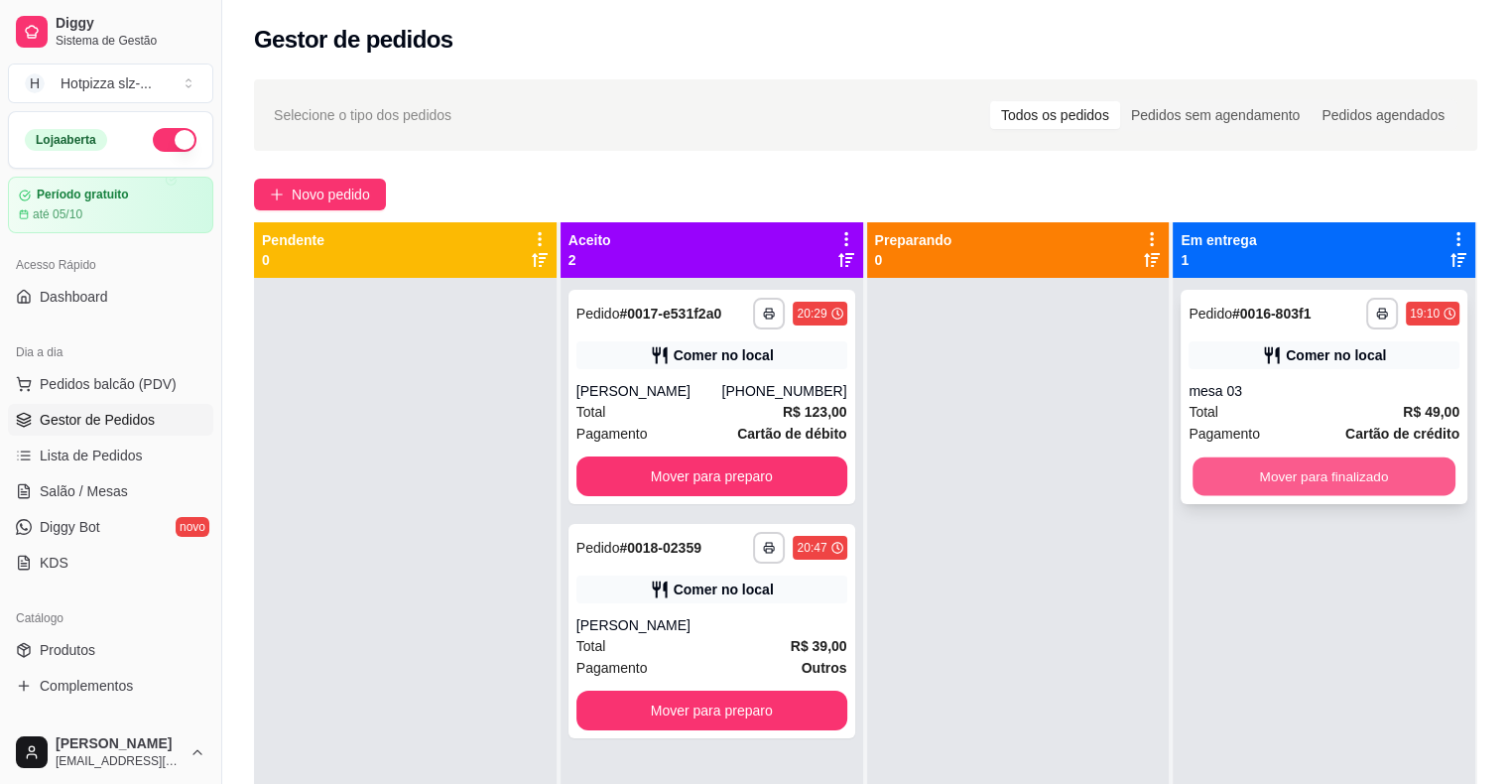
click at [1304, 476] on button "Mover para finalizado" at bounding box center [1324, 476] width 263 height 39
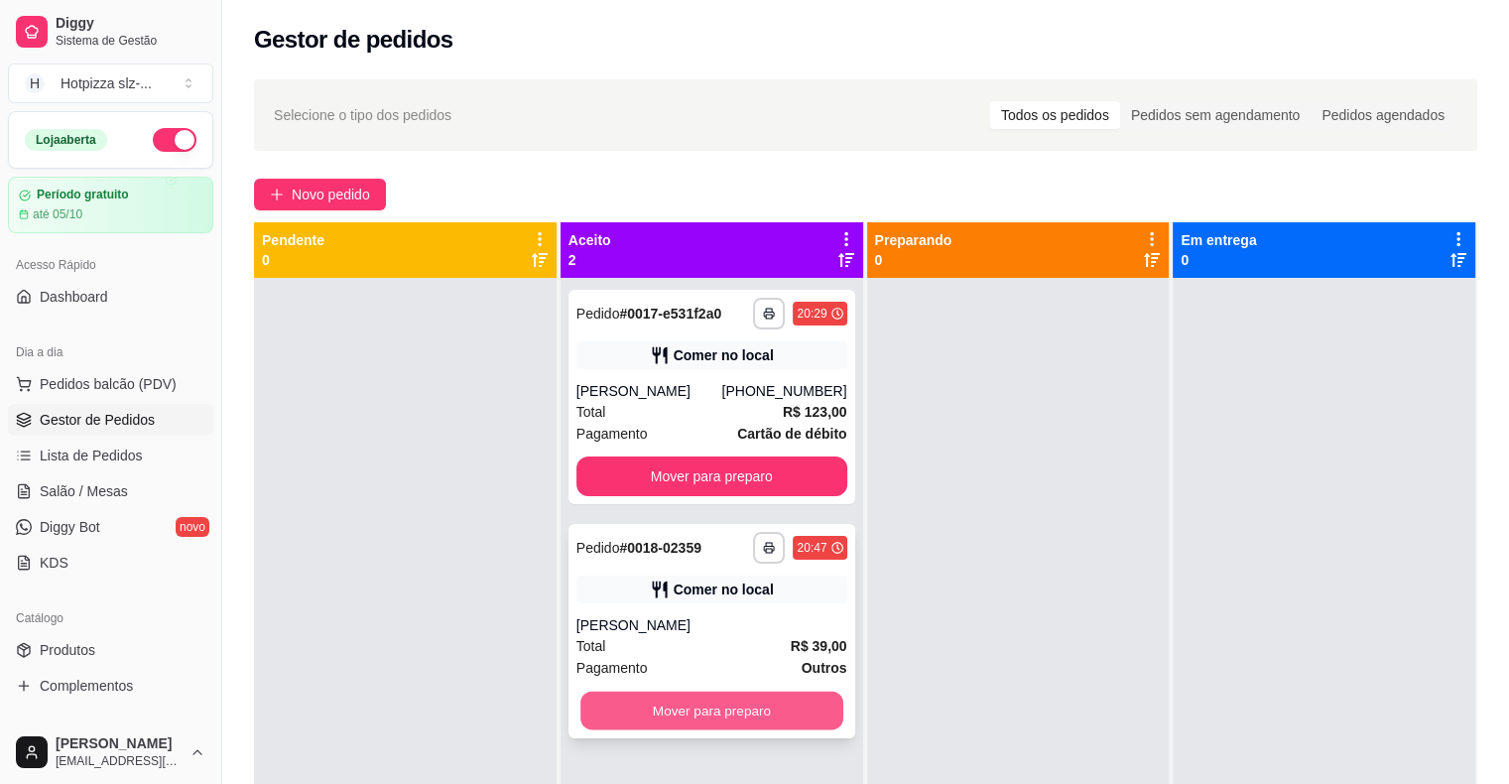
click at [711, 713] on button "Mover para preparo" at bounding box center [711, 711] width 263 height 39
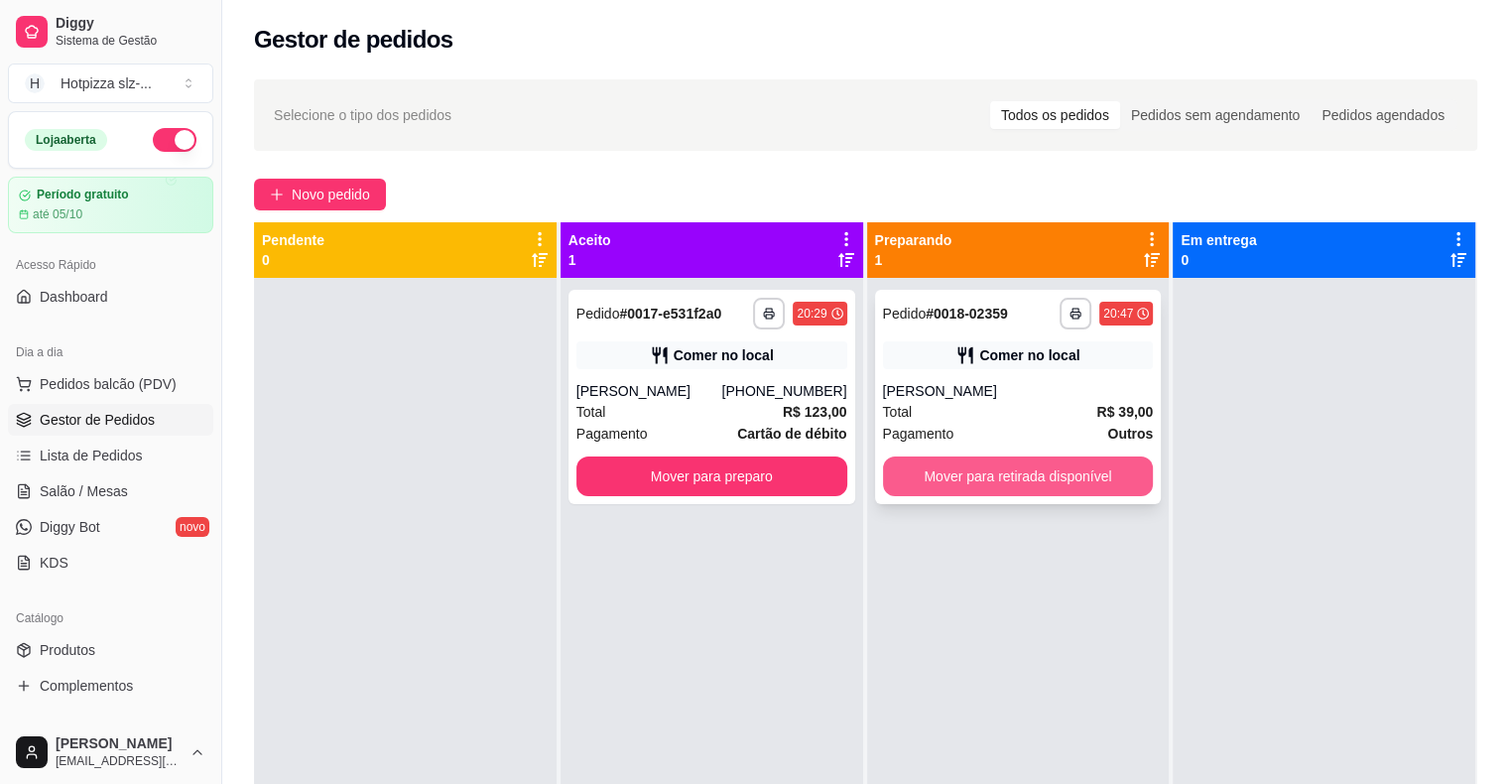
click at [980, 483] on button "Mover para retirada disponível" at bounding box center [1018, 476] width 271 height 40
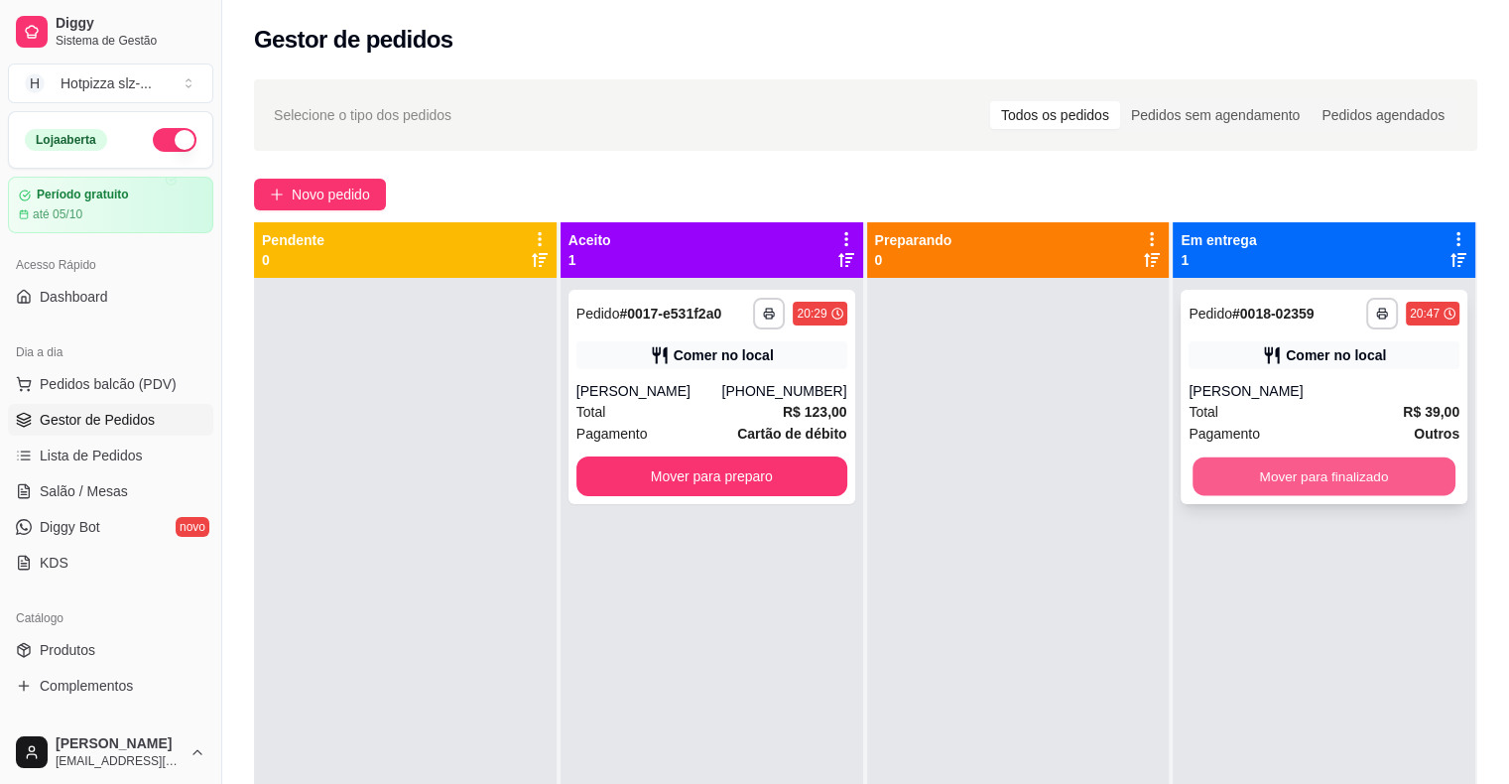
click at [1333, 495] on div "Mover para finalizado" at bounding box center [1324, 476] width 271 height 40
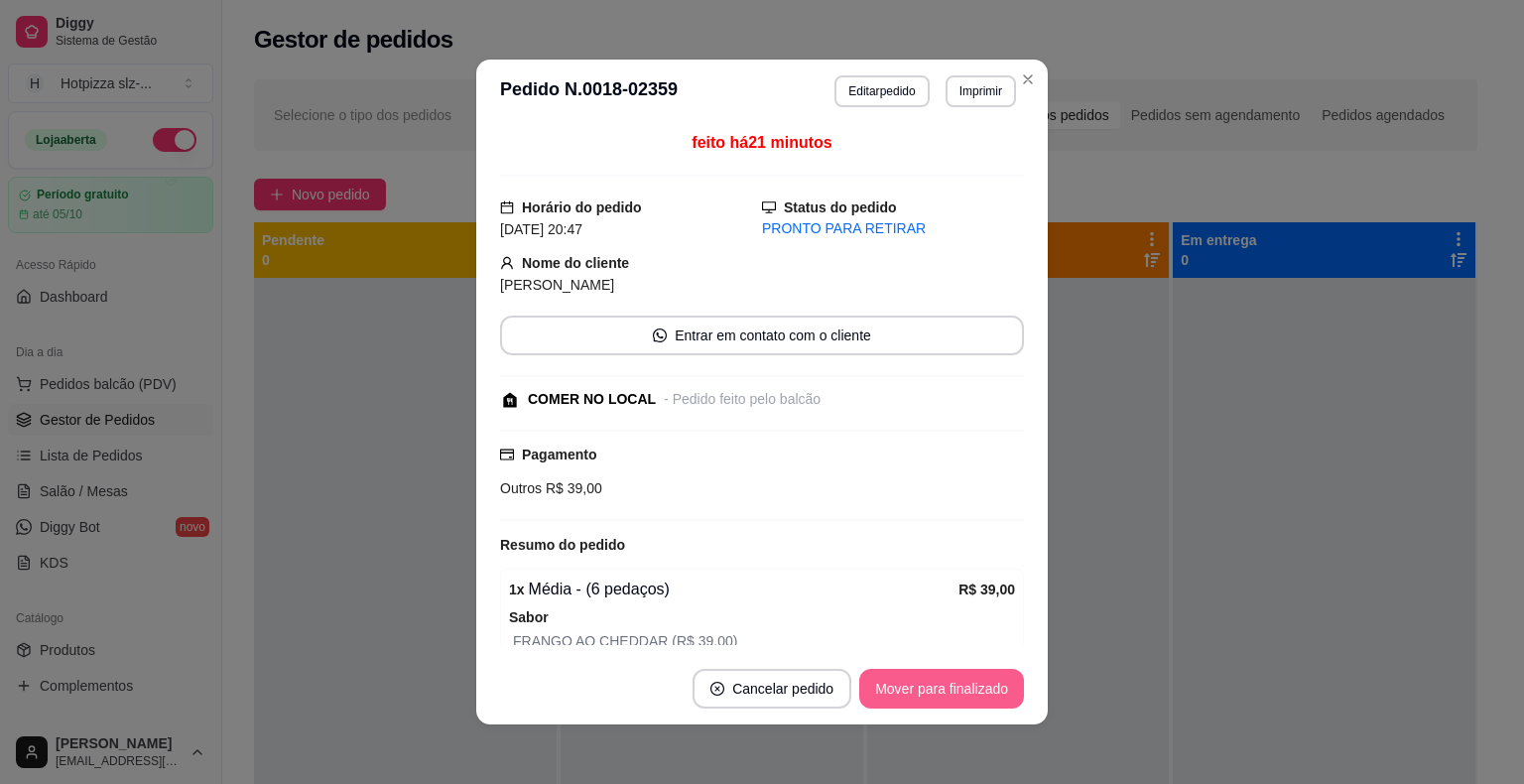
click at [965, 687] on button "Mover para finalizado" at bounding box center [941, 689] width 165 height 40
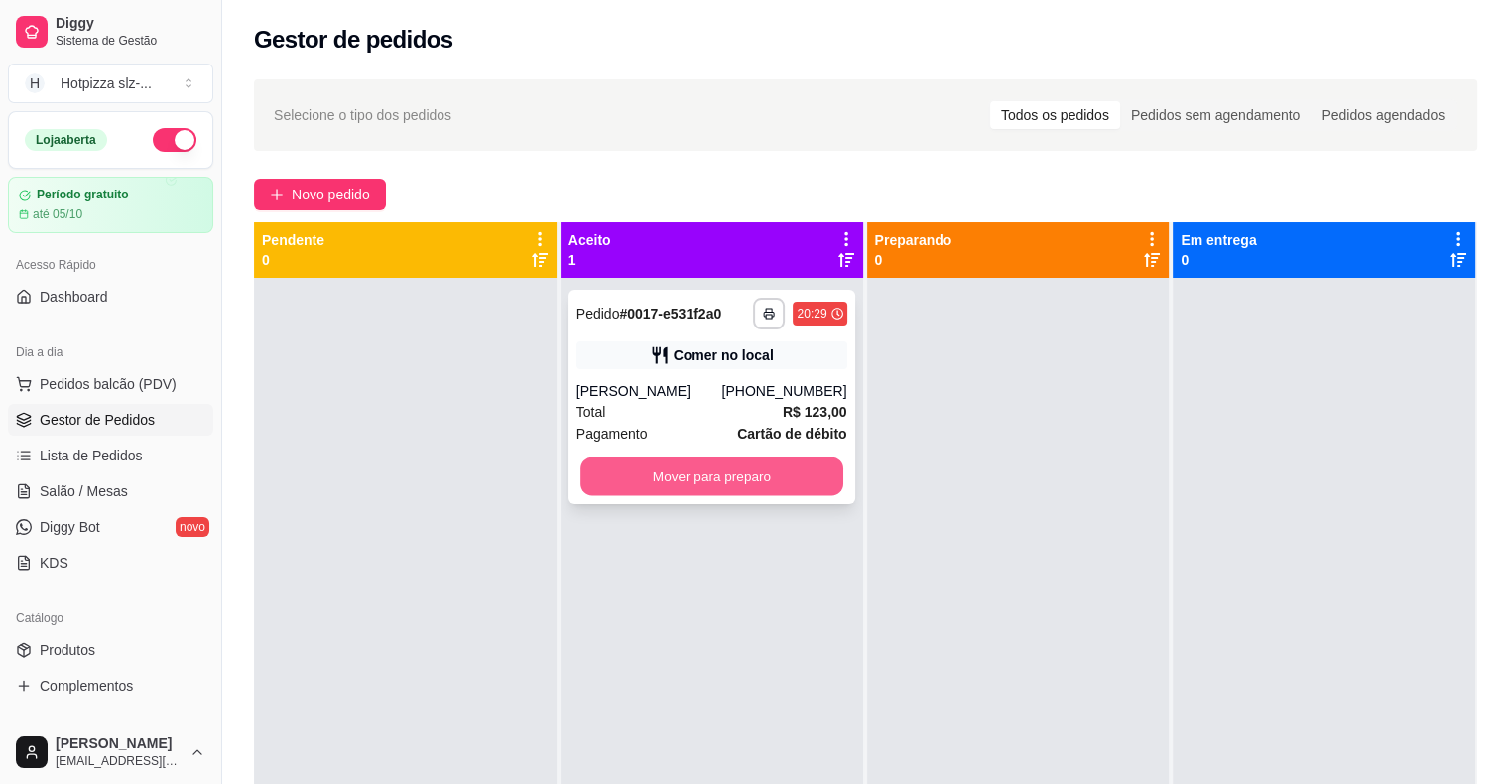
click at [738, 488] on button "Mover para preparo" at bounding box center [711, 476] width 263 height 39
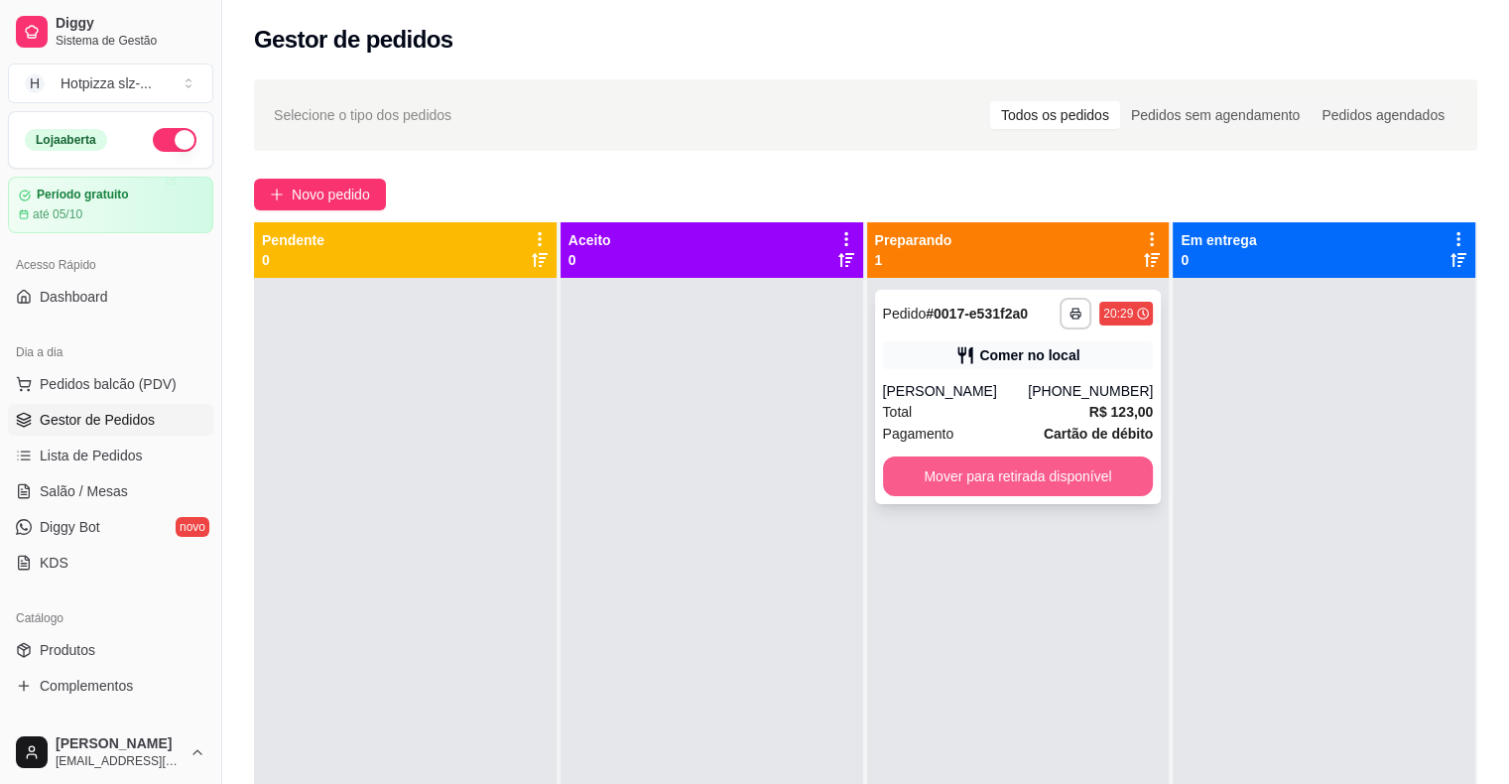
click at [979, 480] on button "Mover para retirada disponível" at bounding box center [1018, 476] width 271 height 40
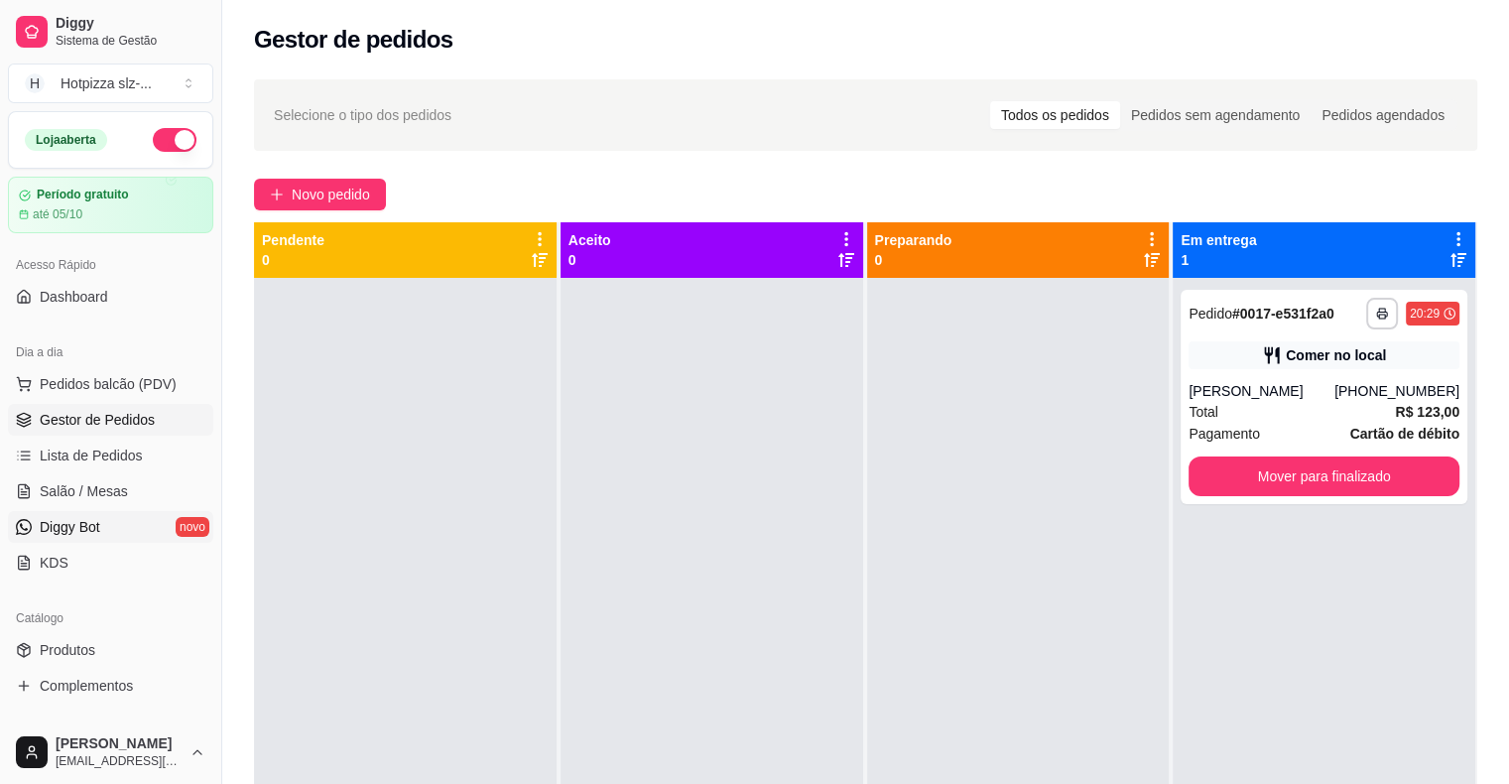
click at [107, 526] on link "Diggy Bot novo" at bounding box center [110, 527] width 205 height 32
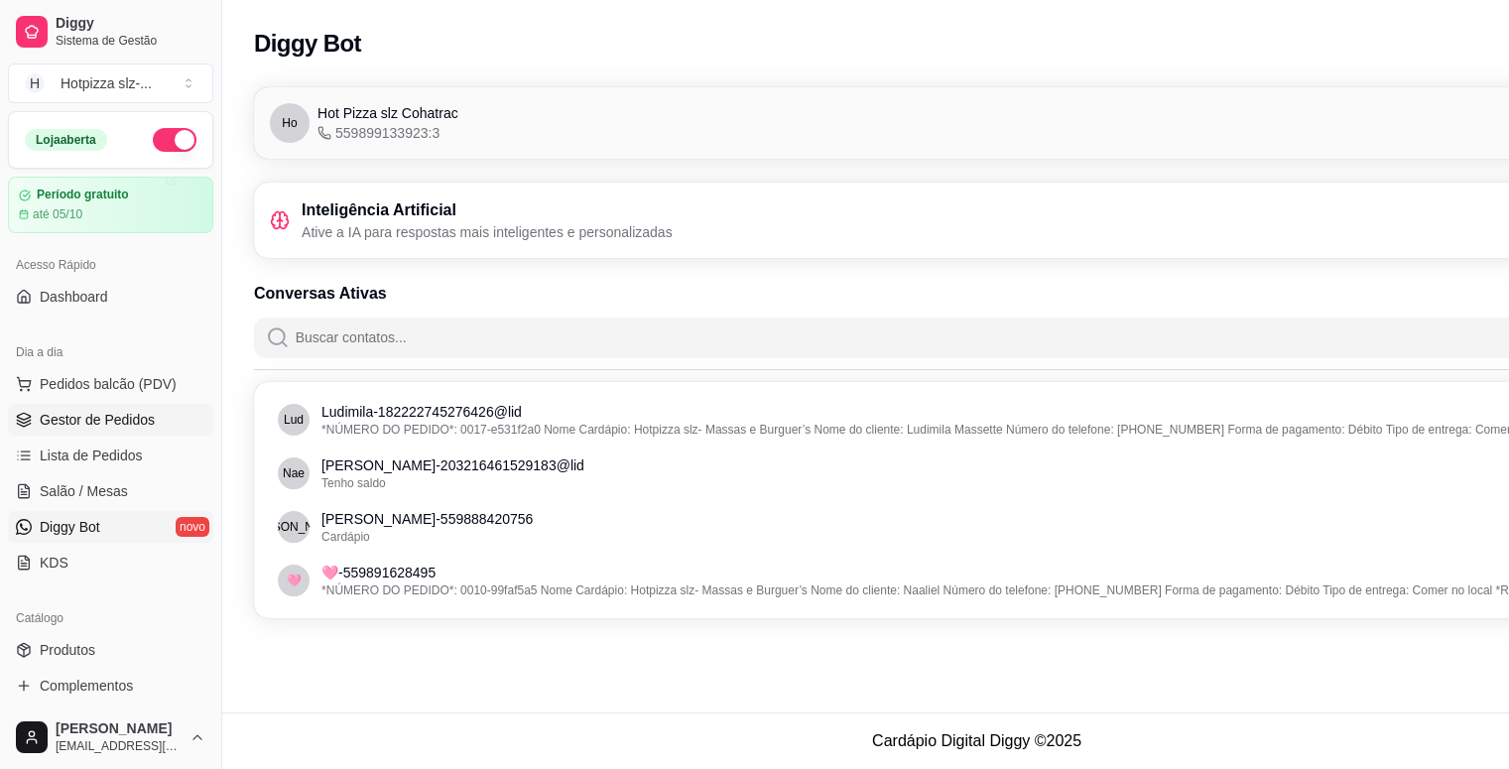
click at [49, 424] on span "Gestor de Pedidos" at bounding box center [97, 420] width 115 height 20
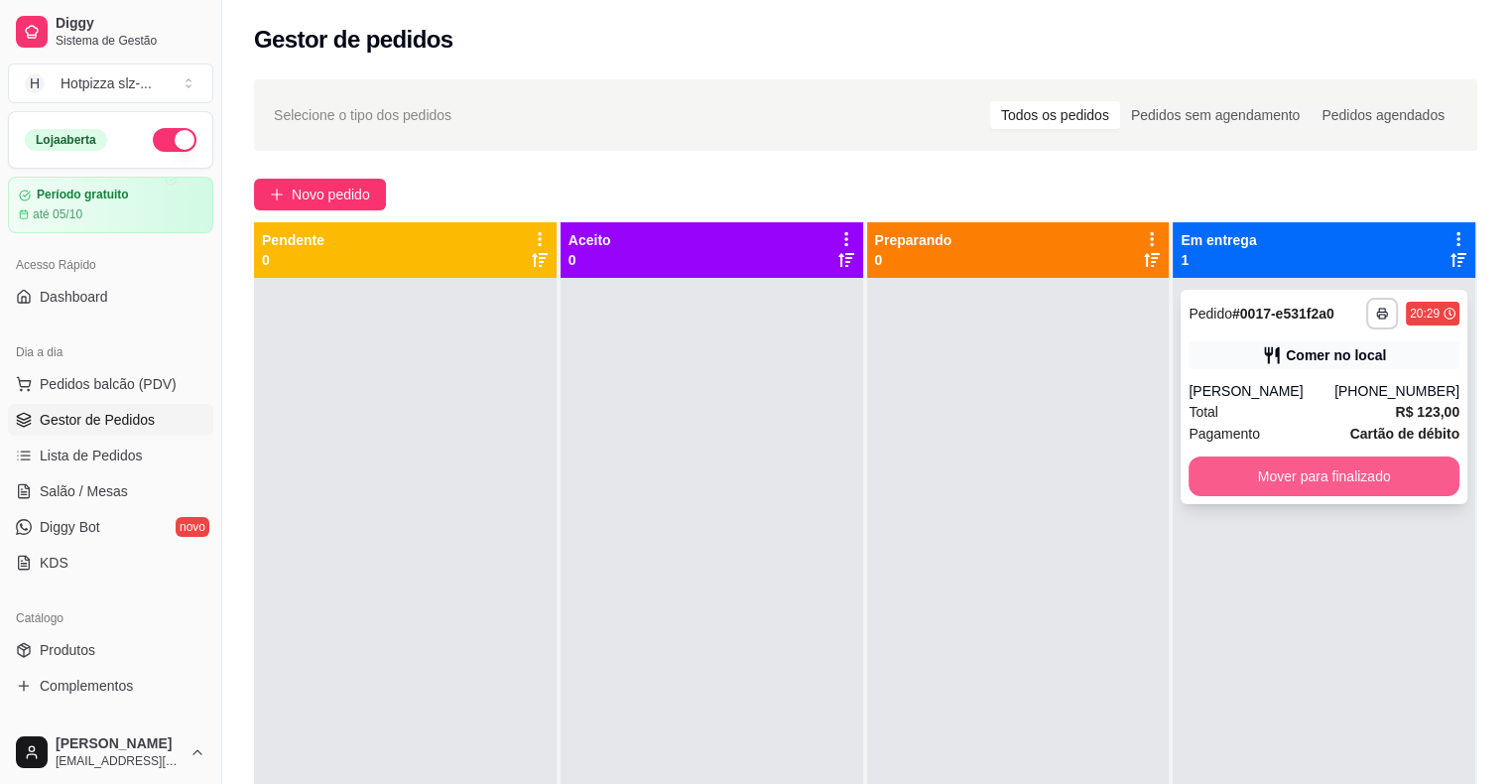
click at [1248, 482] on button "Mover para finalizado" at bounding box center [1324, 476] width 271 height 40
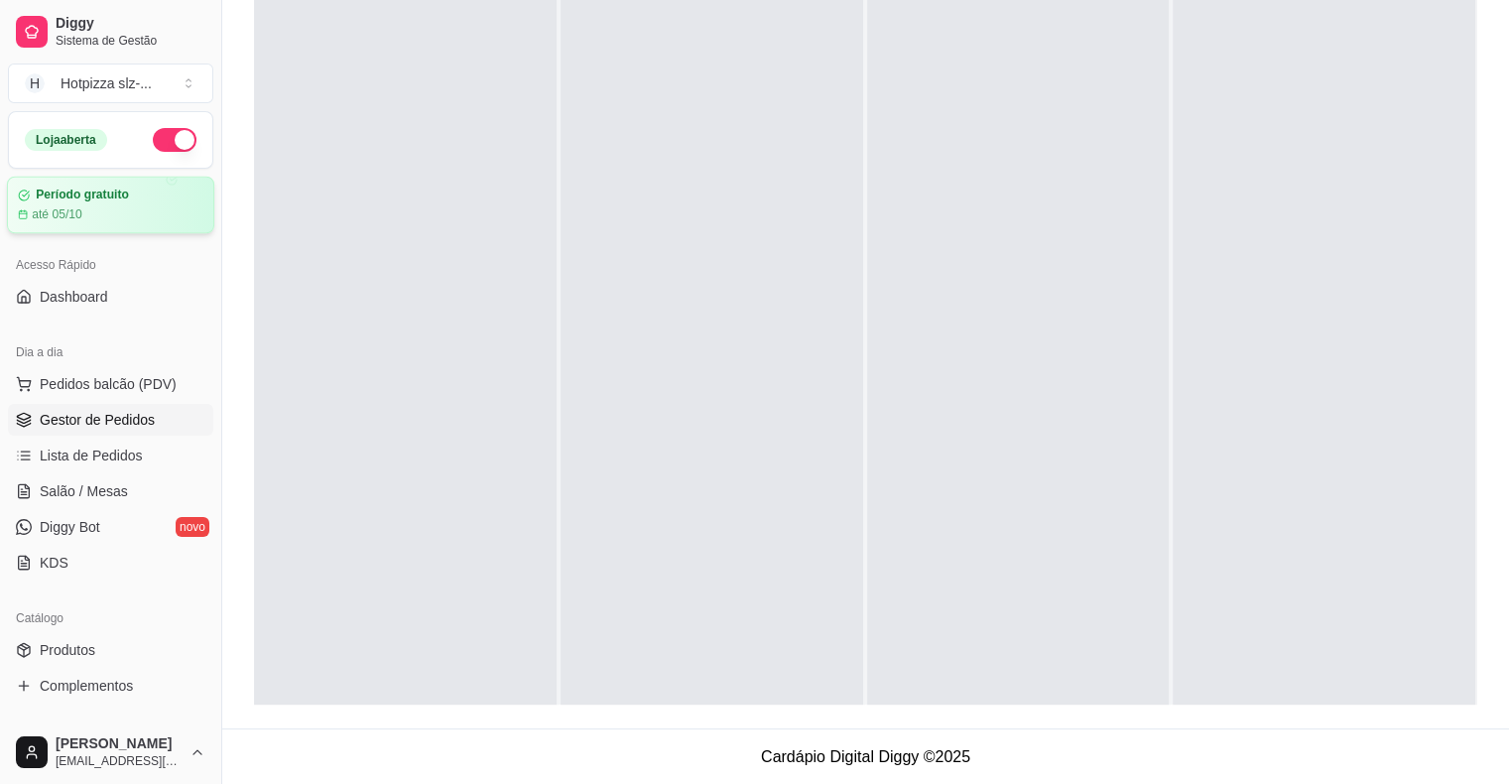
click at [88, 196] on article "Período gratuito" at bounding box center [82, 195] width 93 height 15
click at [119, 388] on span "Pedidos balcão (PDV)" at bounding box center [108, 384] width 137 height 20
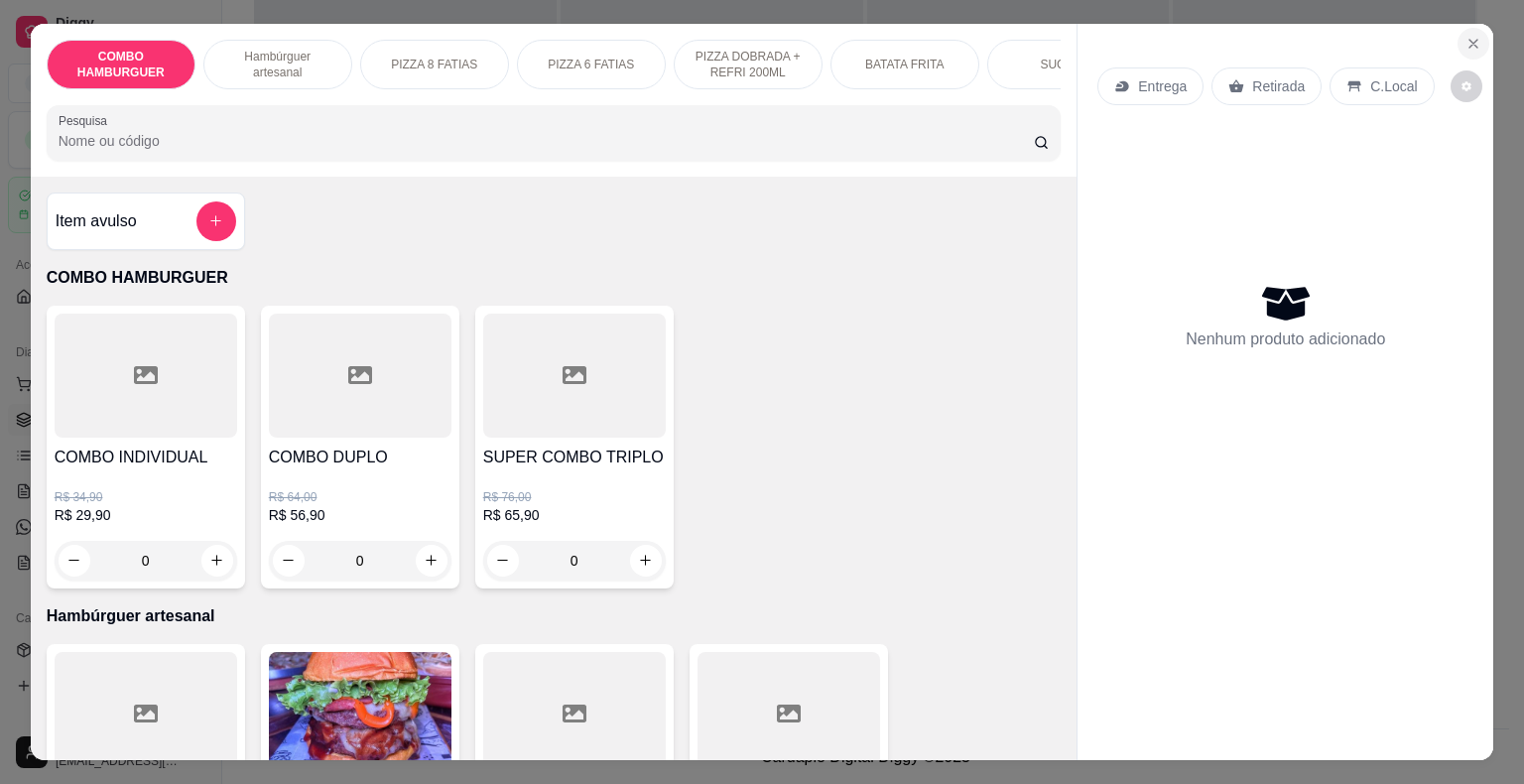
click at [1467, 40] on icon "Close" at bounding box center [1473, 44] width 16 height 16
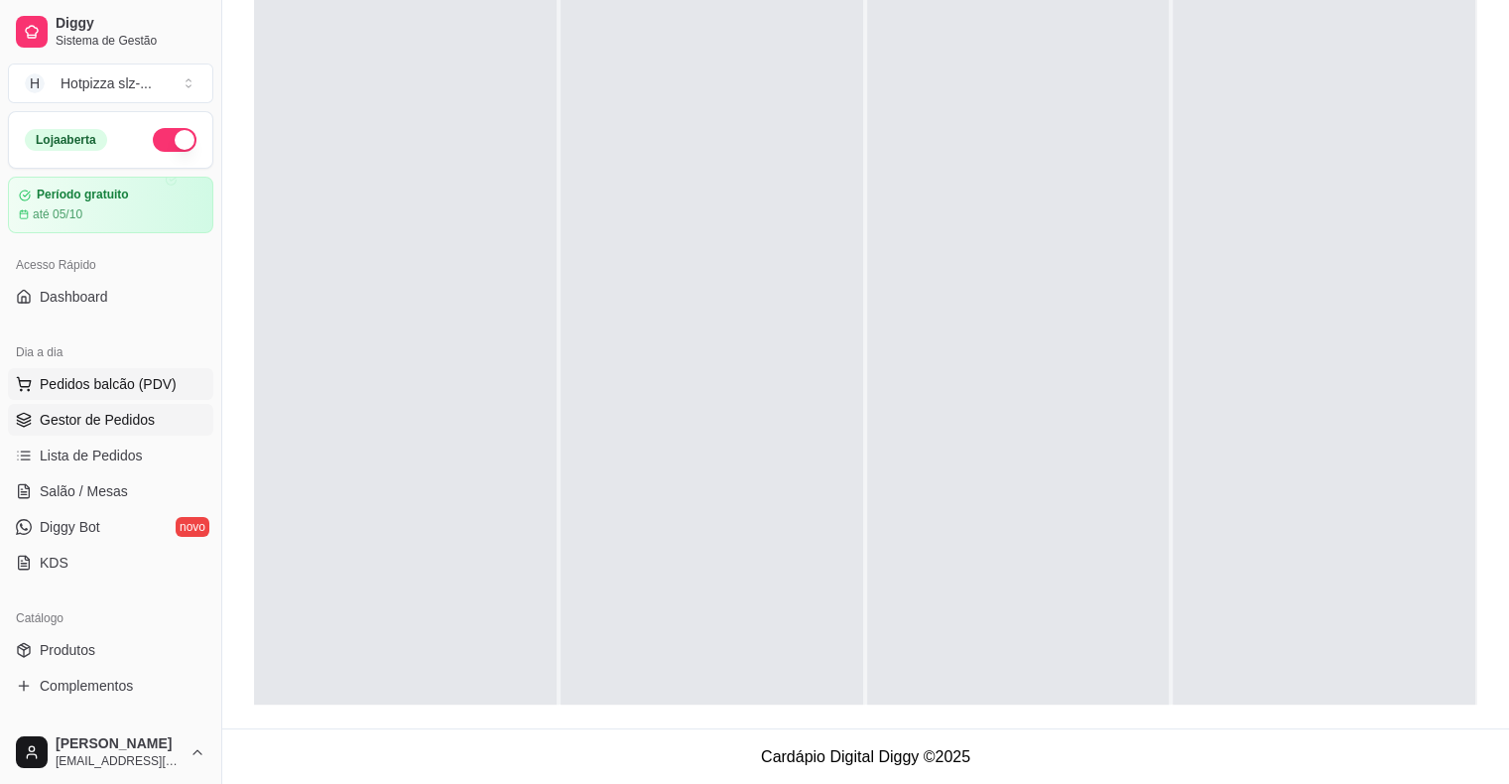
click at [106, 388] on span "Pedidos balcão (PDV)" at bounding box center [108, 384] width 137 height 20
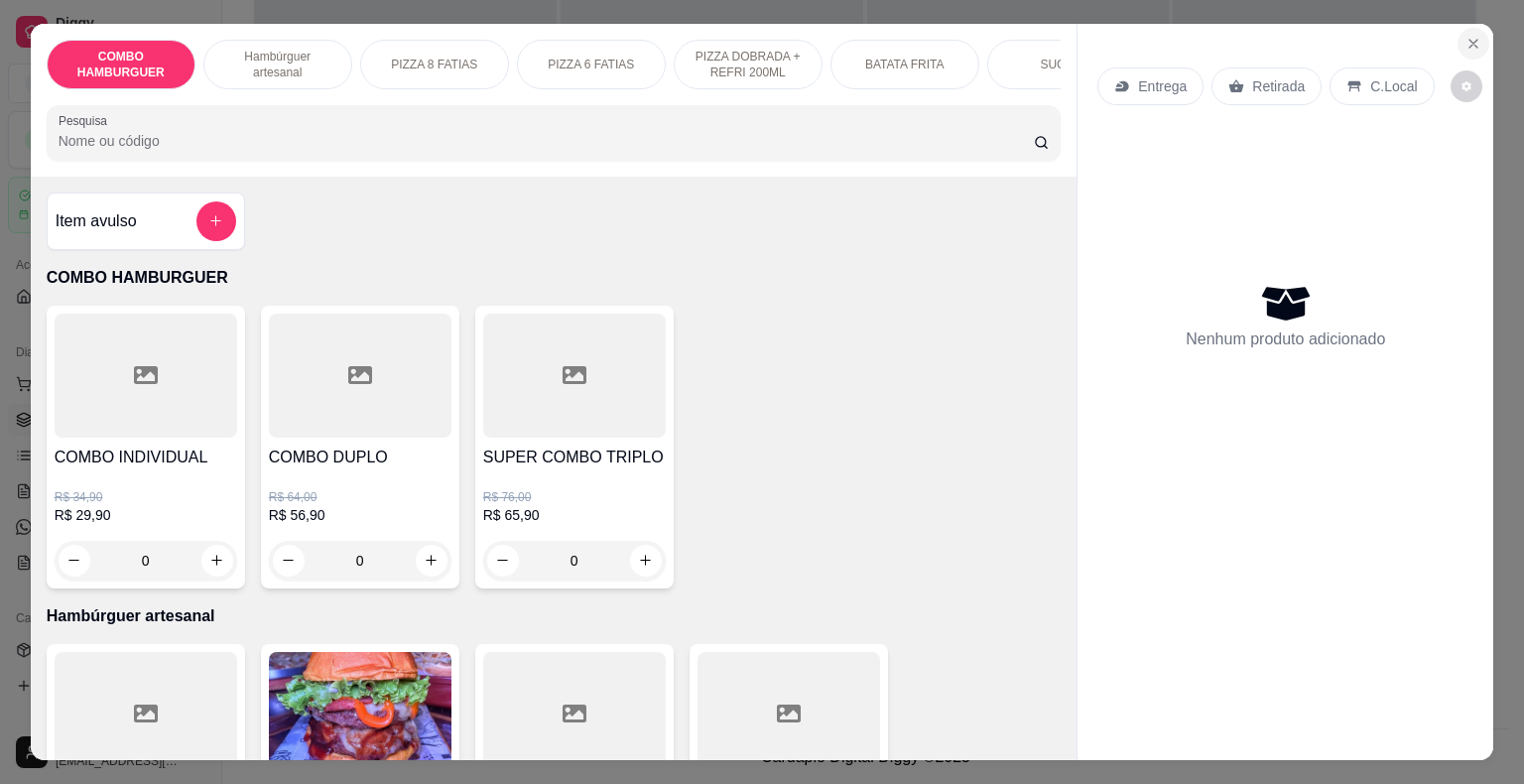
click at [1457, 36] on button "Close" at bounding box center [1473, 44] width 32 height 32
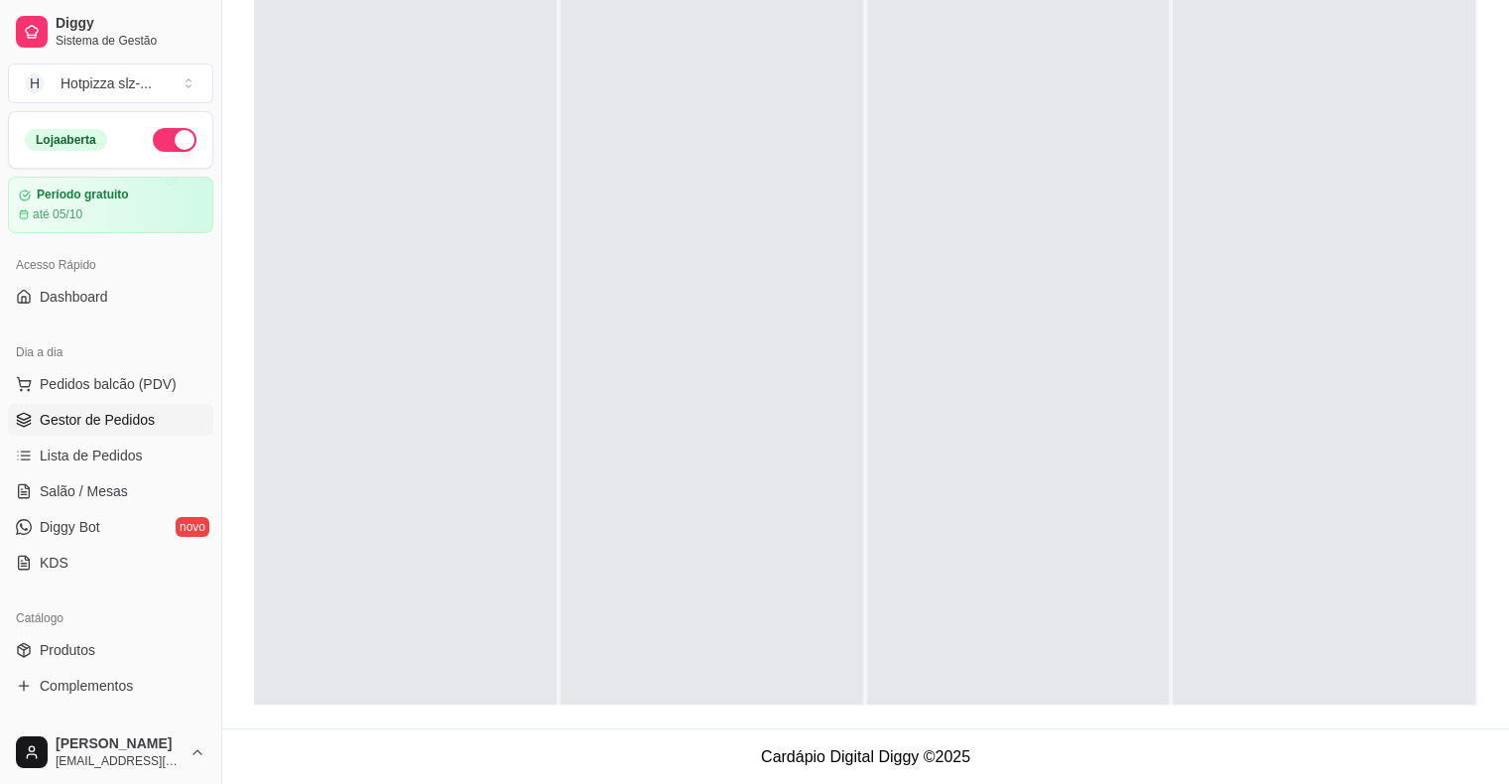
click at [95, 432] on link "Gestor de Pedidos" at bounding box center [110, 420] width 205 height 32
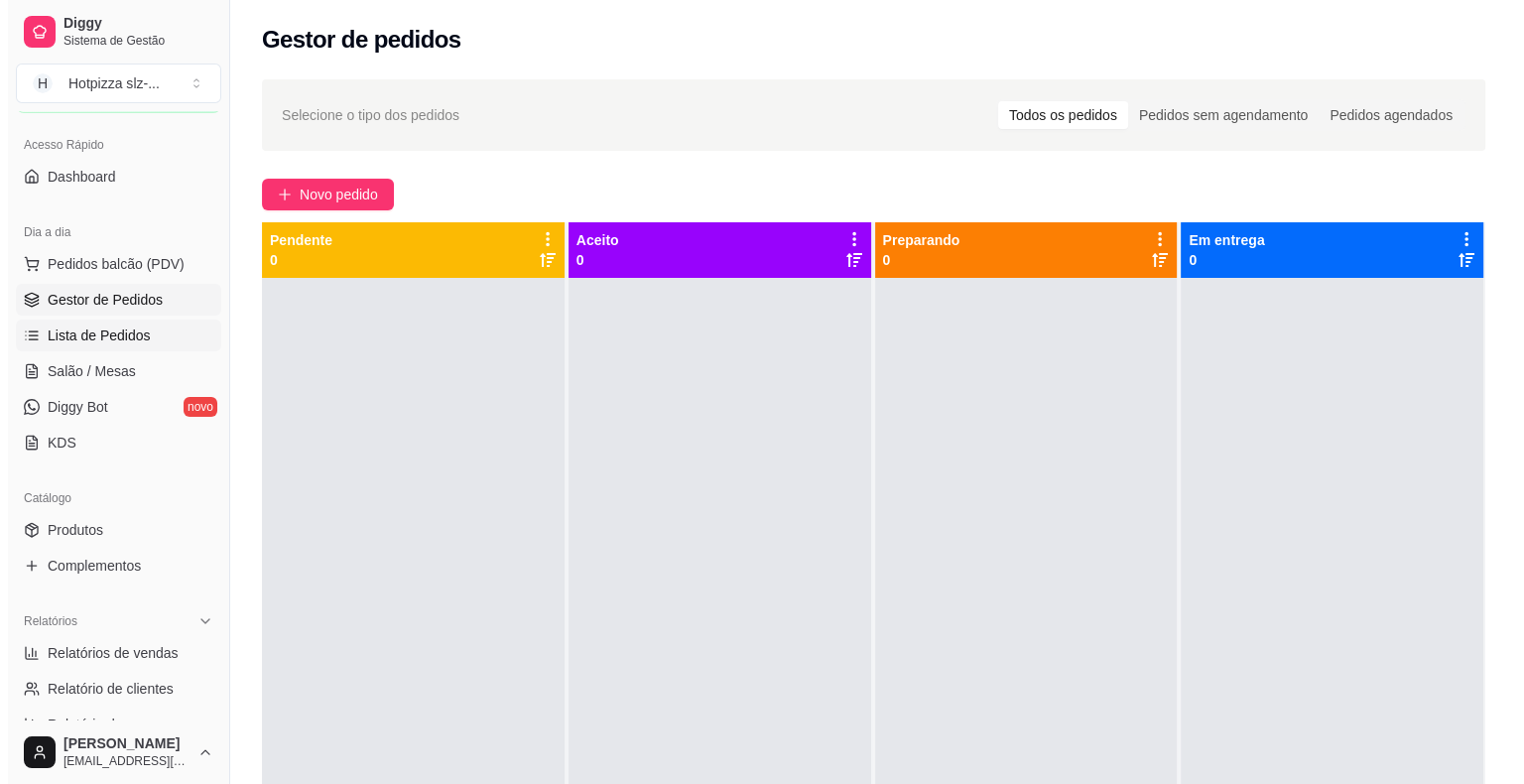
scroll to position [198, 0]
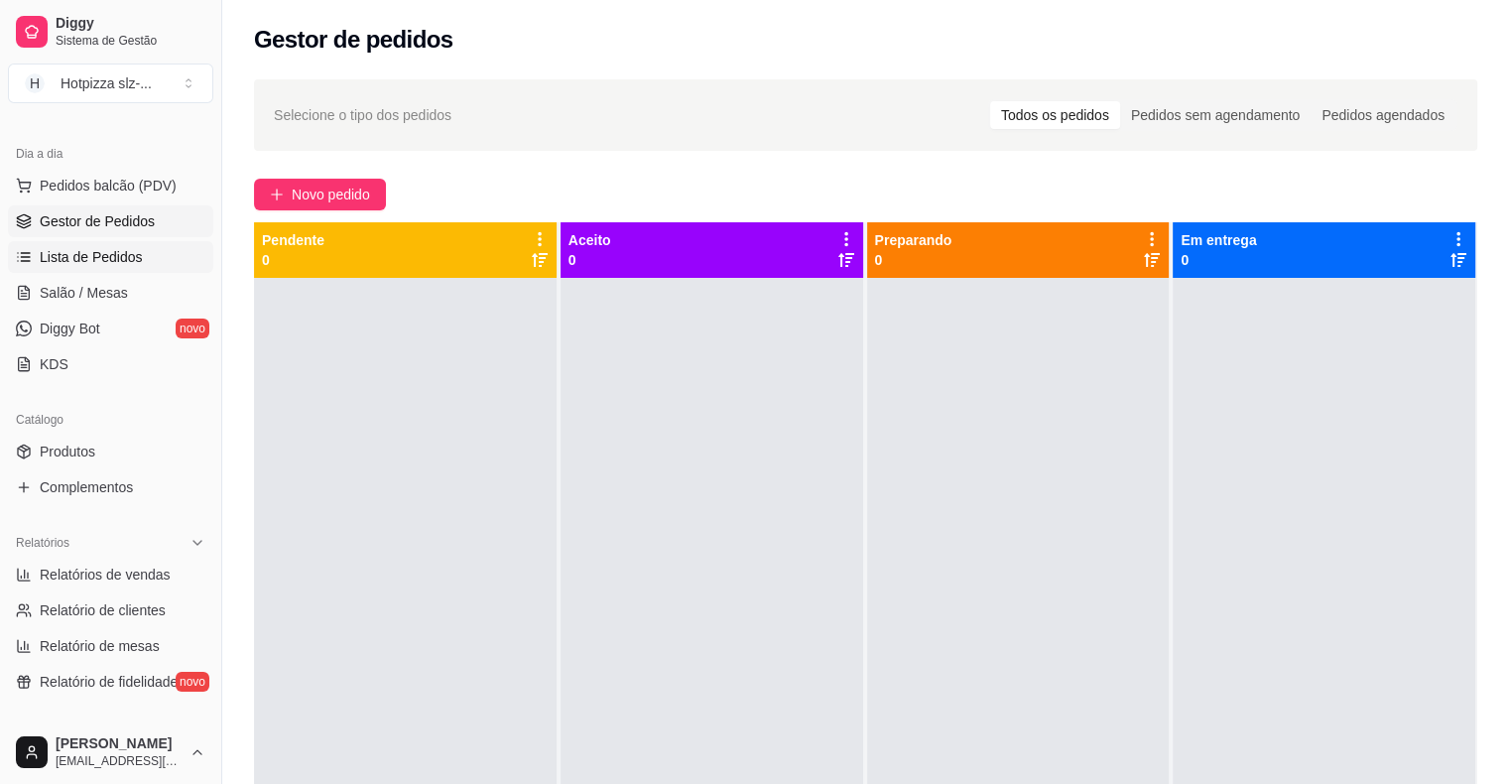
click at [92, 262] on span "Lista de Pedidos" at bounding box center [91, 257] width 103 height 20
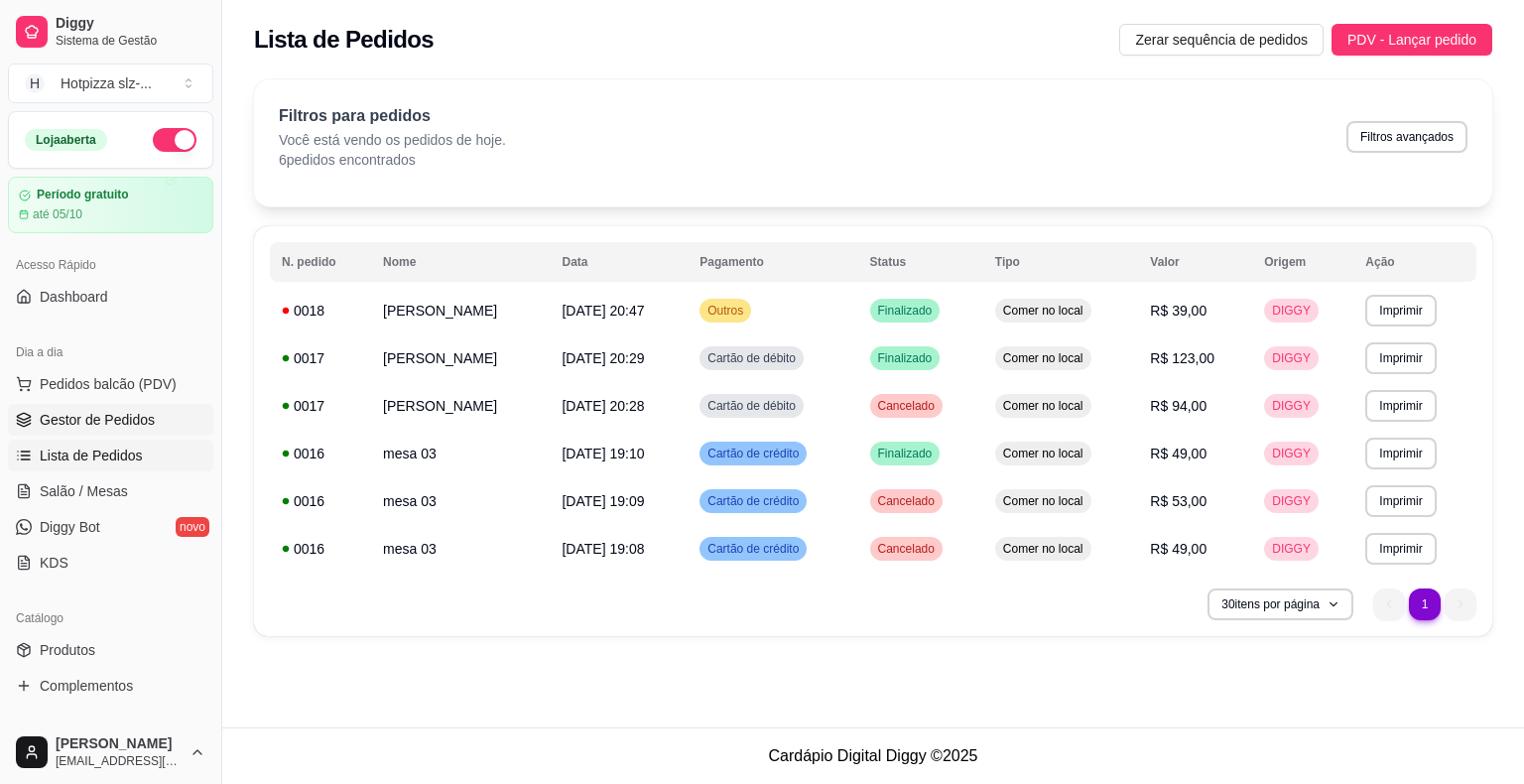
click at [58, 415] on span "Gestor de Pedidos" at bounding box center [97, 420] width 115 height 20
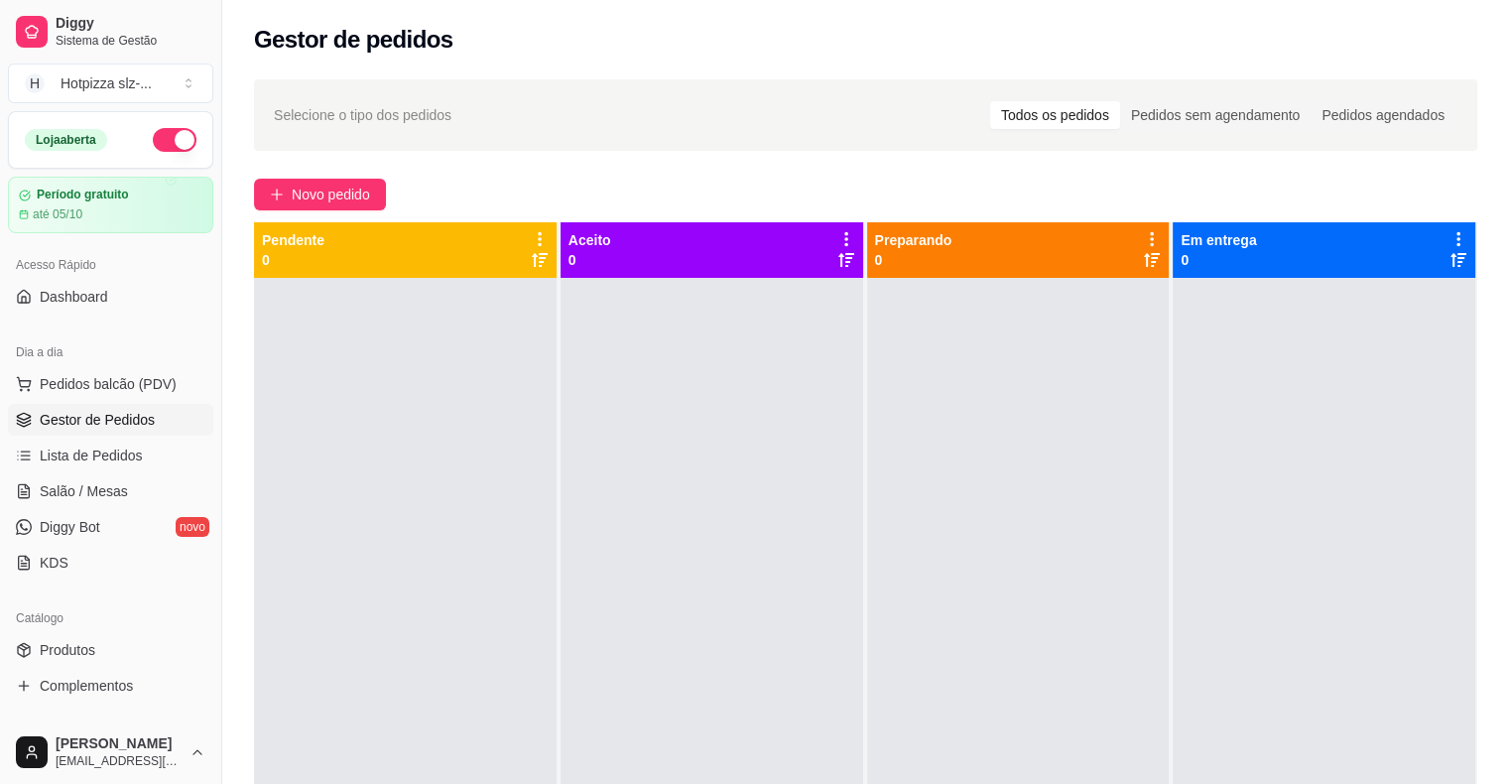
click at [264, 391] on div at bounding box center [405, 670] width 303 height 784
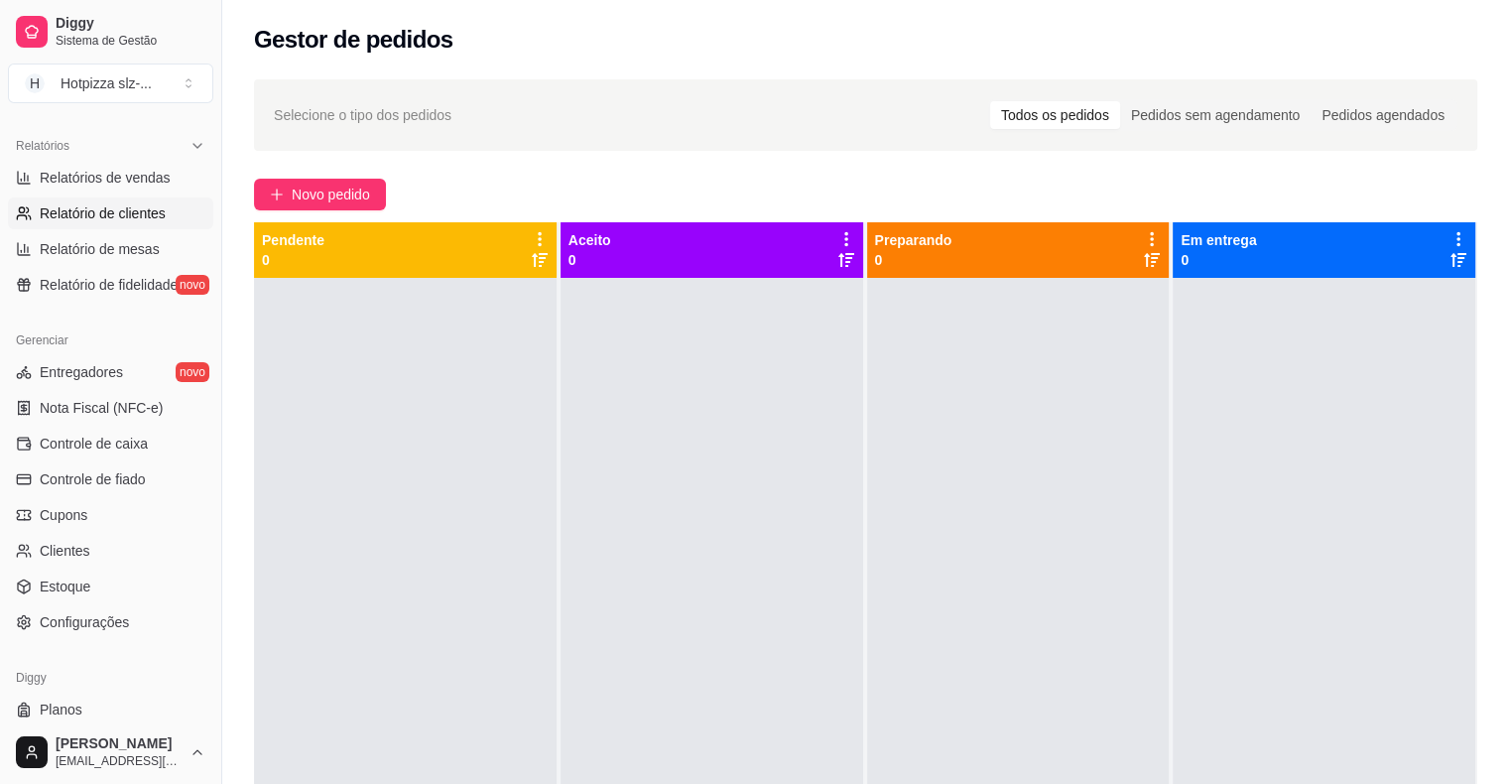
scroll to position [496, 0]
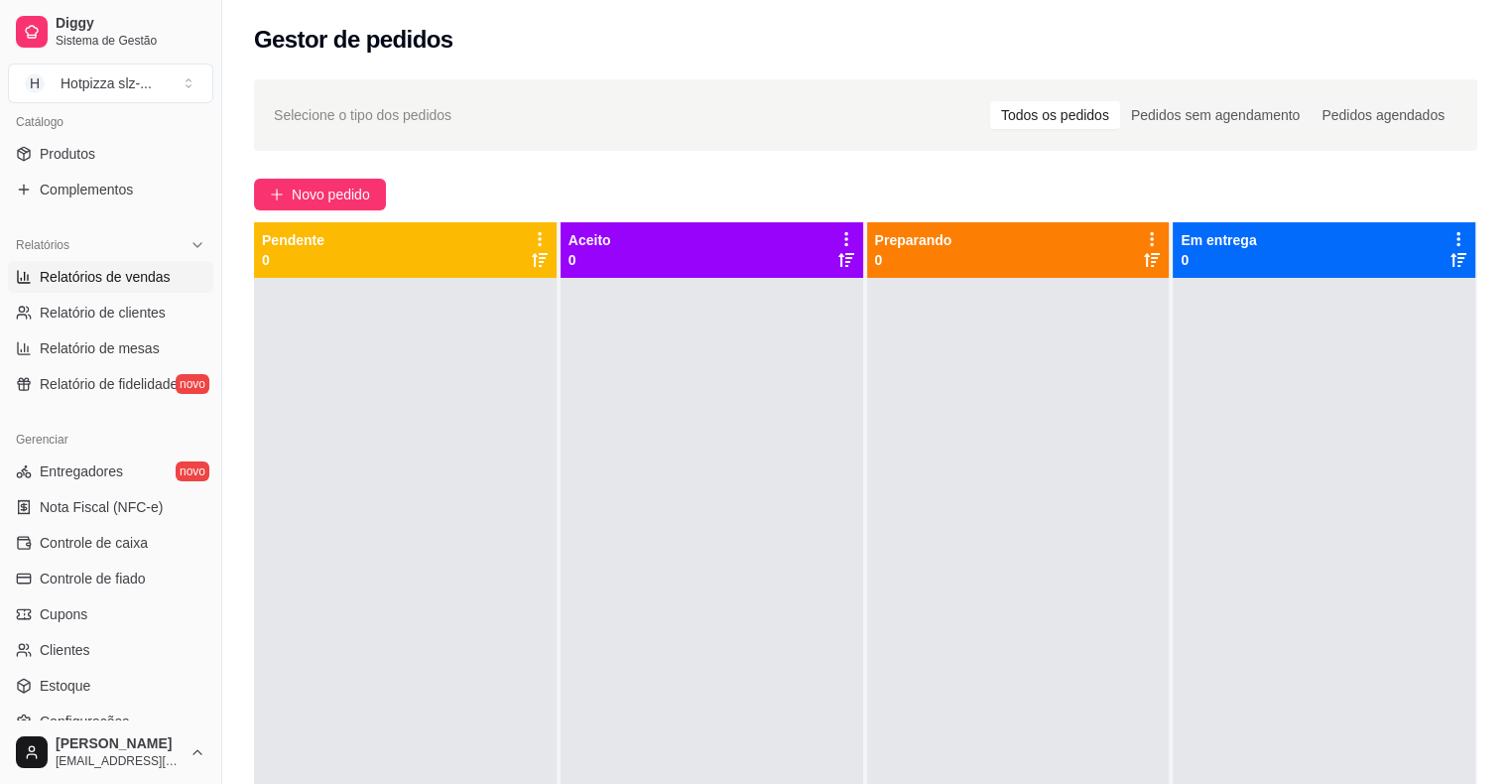
click at [78, 273] on span "Relatórios de vendas" at bounding box center [105, 277] width 131 height 20
select select "ALL"
select select "0"
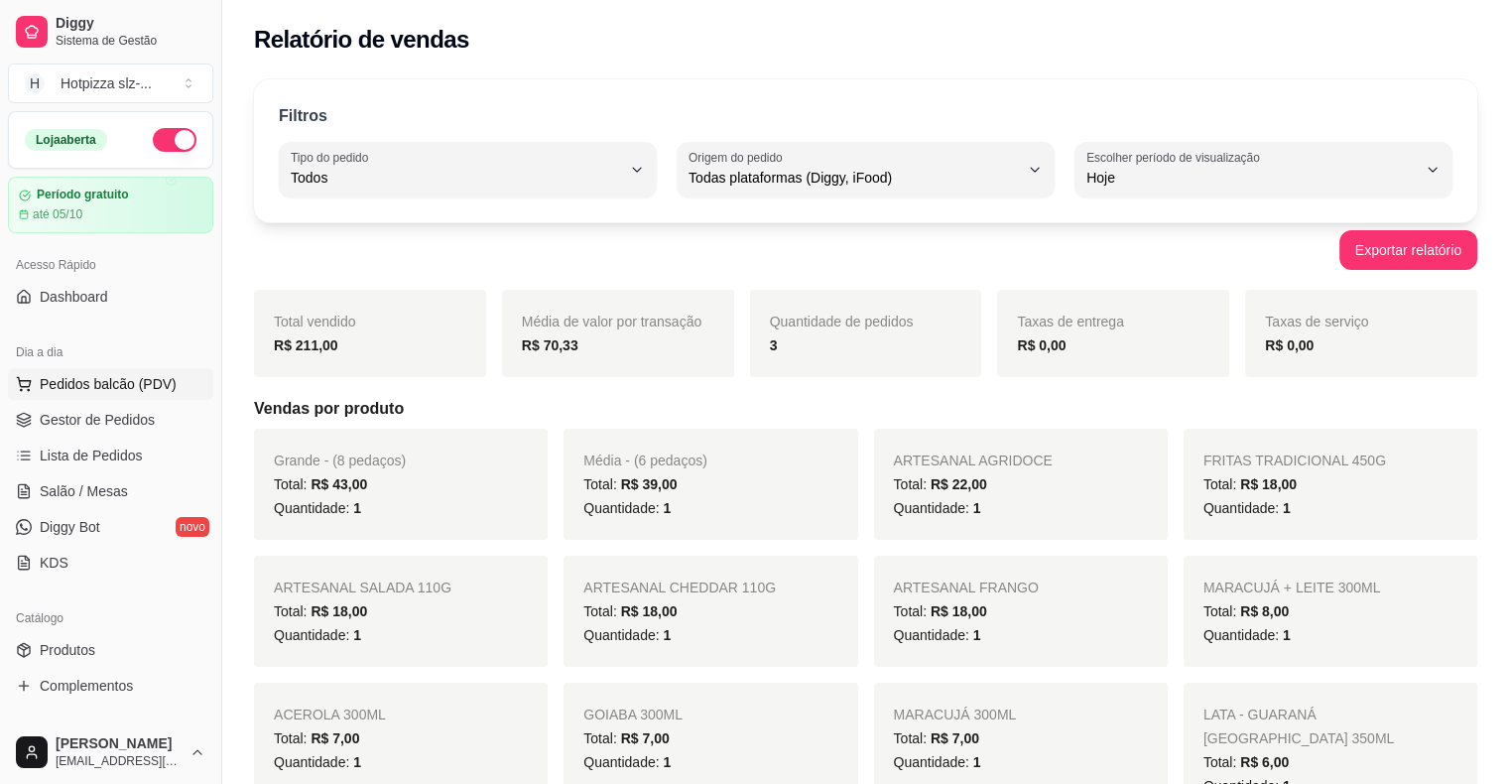
click at [101, 383] on span "Pedidos balcão (PDV)" at bounding box center [108, 384] width 137 height 20
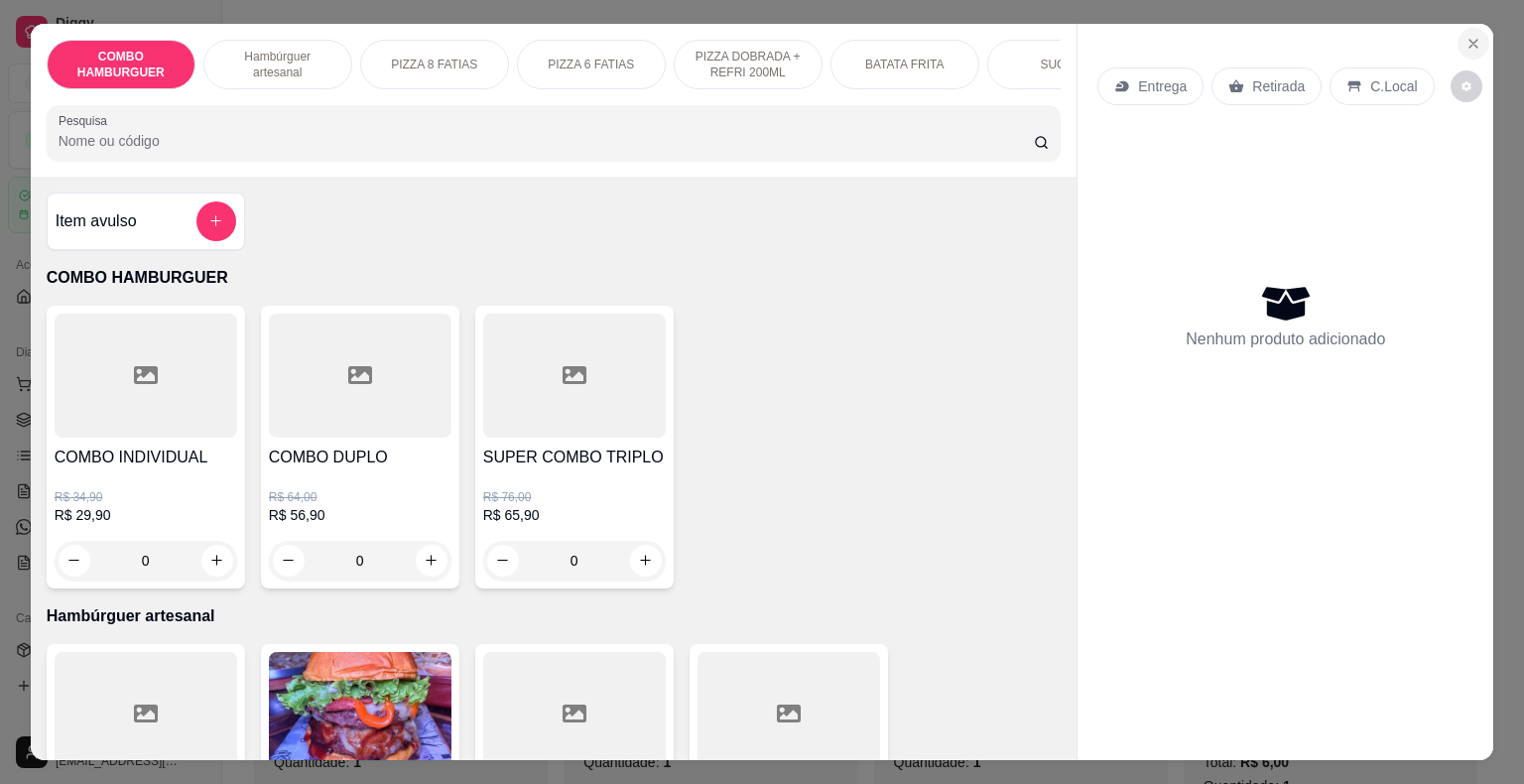
click at [1467, 38] on icon "Close" at bounding box center [1473, 44] width 16 height 16
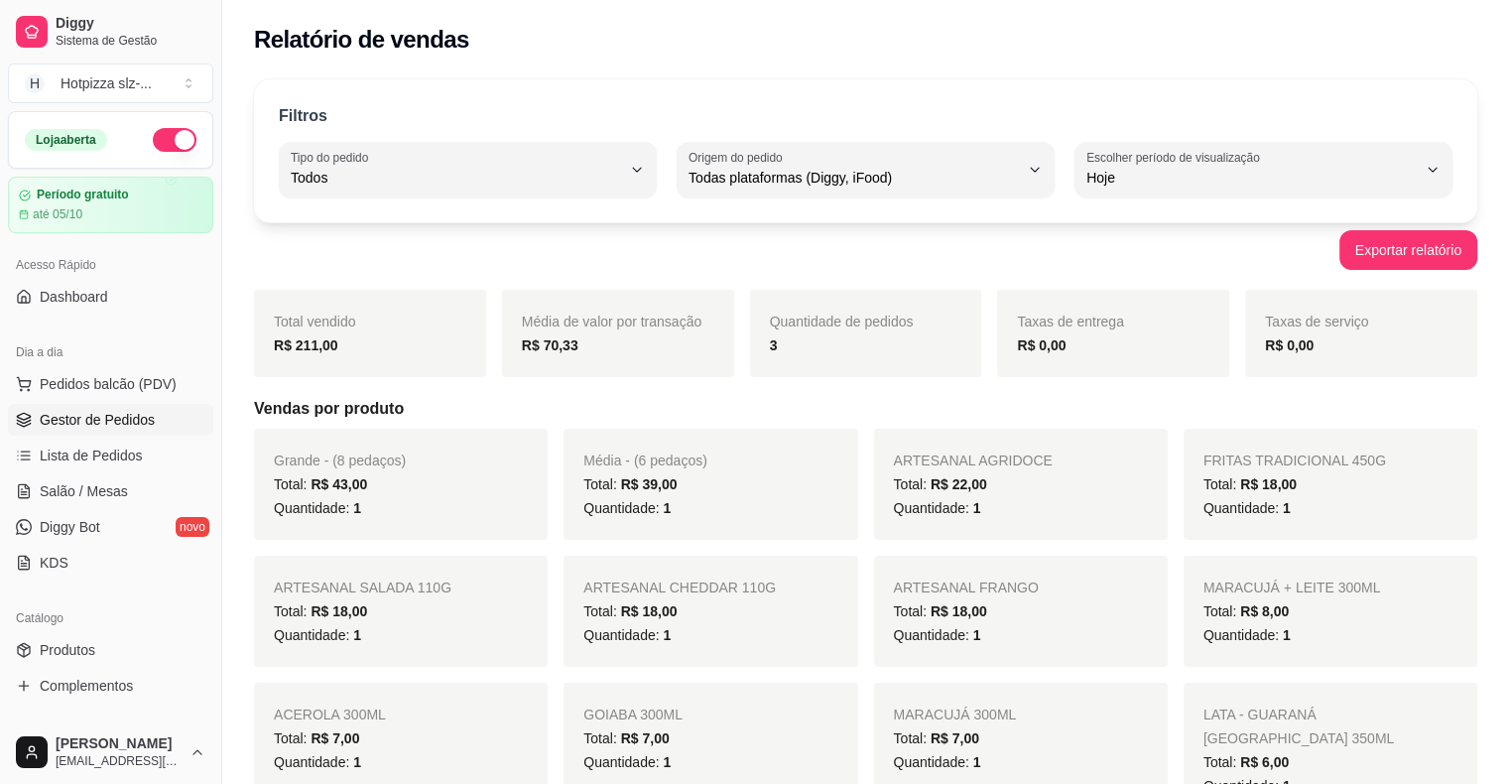
click at [130, 422] on span "Gestor de Pedidos" at bounding box center [97, 420] width 115 height 20
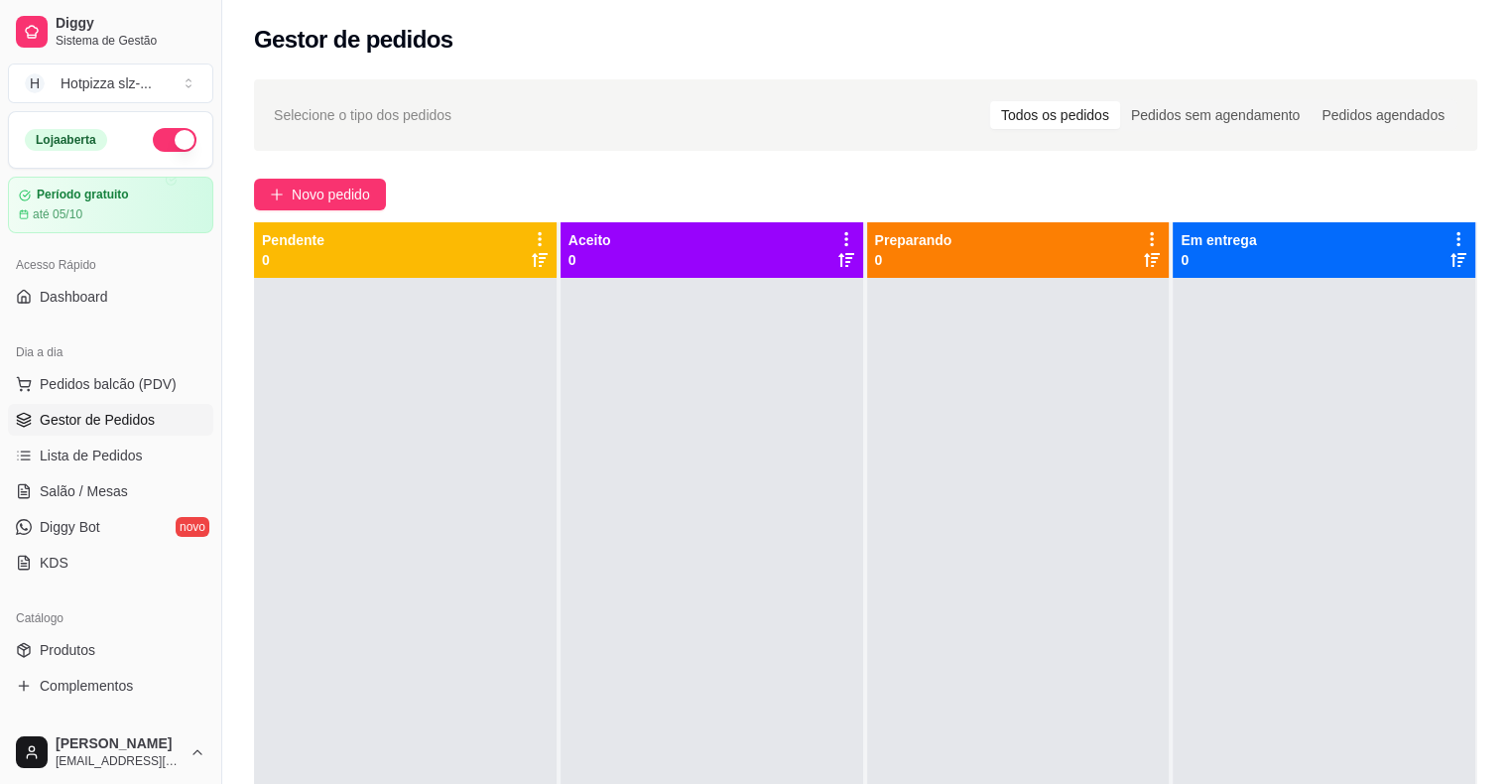
click at [364, 220] on div "Selecione o tipo dos pedidos Todos os pedidos Pedidos sem agendamento Pedidos a…" at bounding box center [865, 548] width 1287 height 962
click at [361, 201] on span "Novo pedido" at bounding box center [331, 195] width 78 height 22
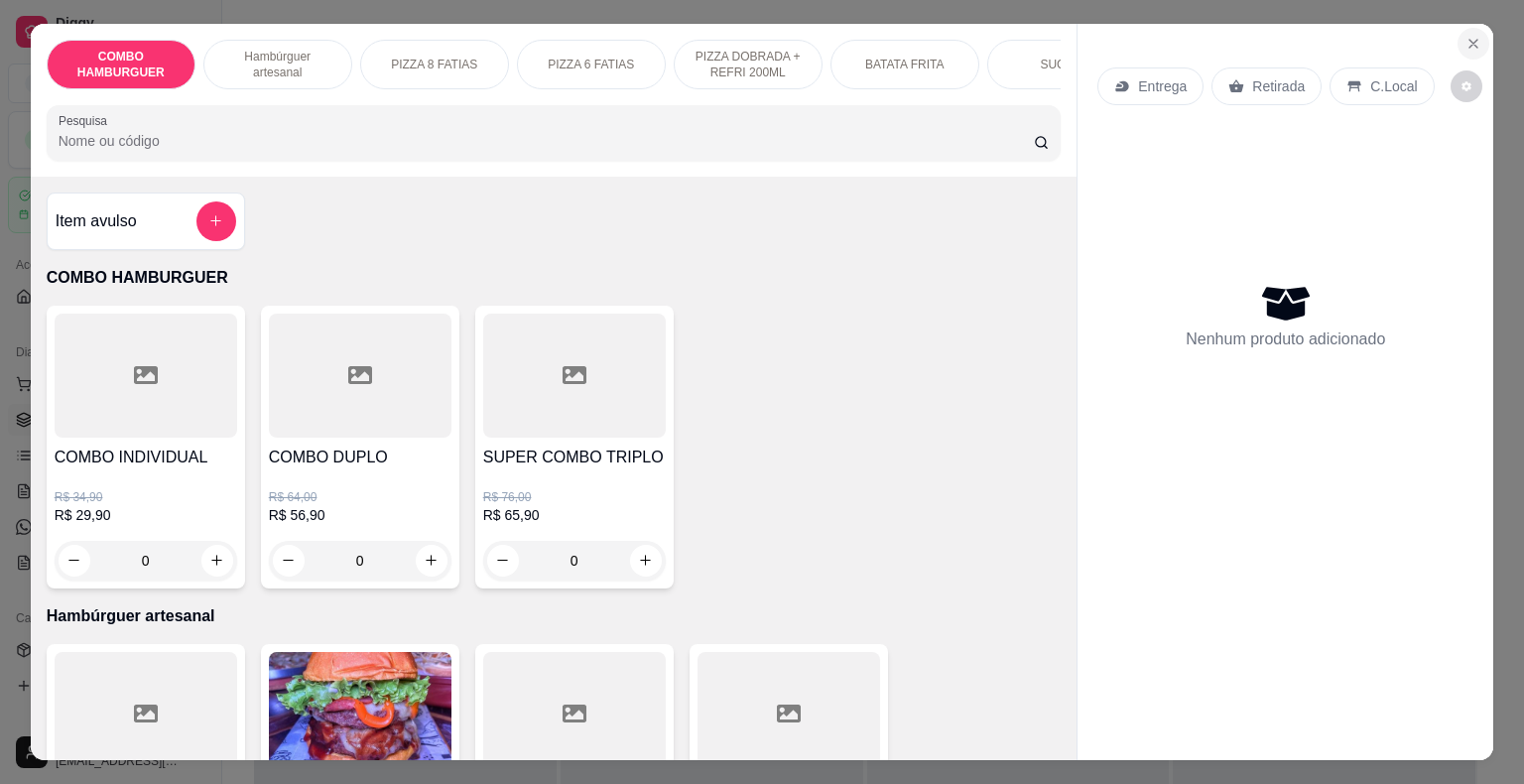
click at [1468, 38] on icon "Close" at bounding box center [1473, 44] width 16 height 16
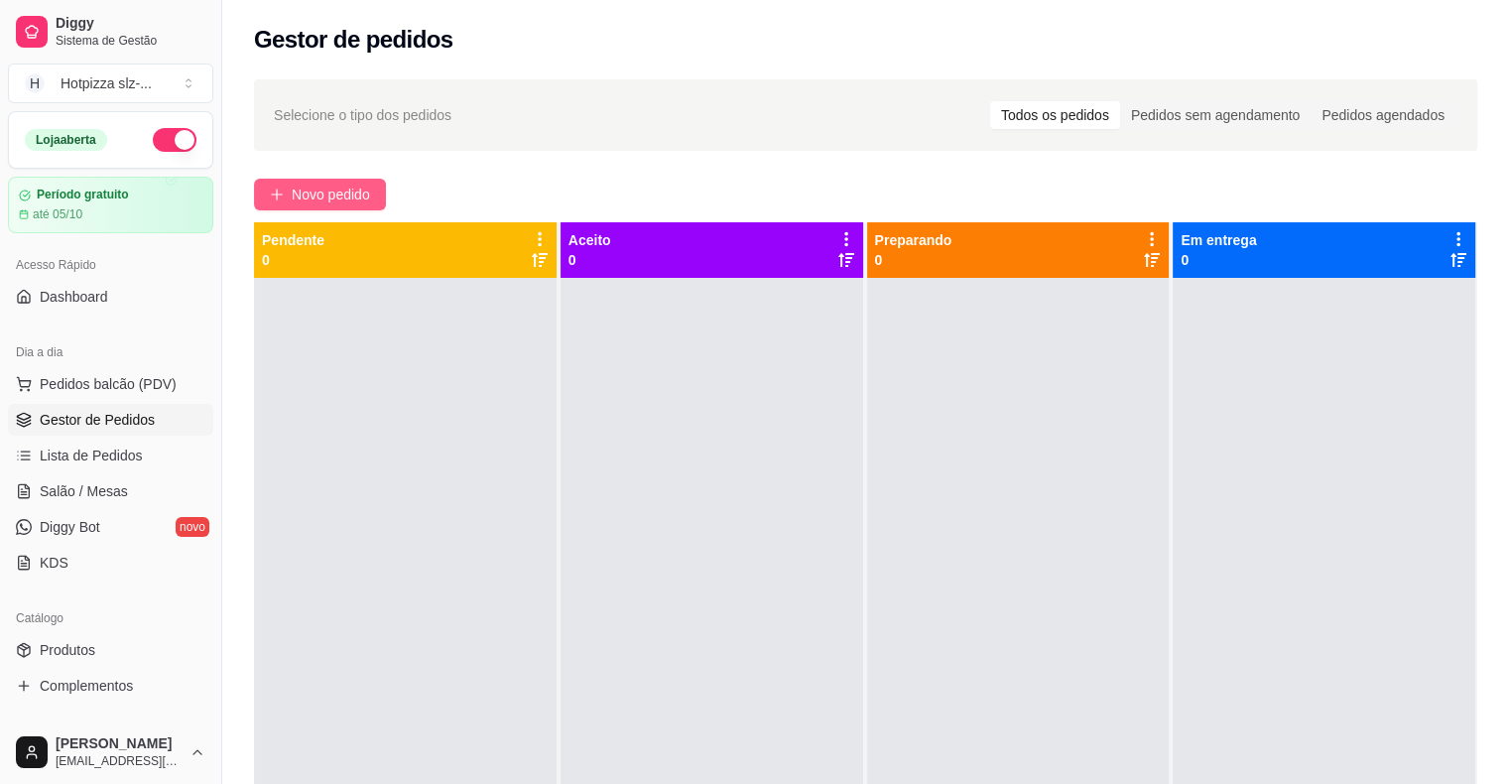
click at [357, 191] on span "Novo pedido" at bounding box center [331, 195] width 78 height 22
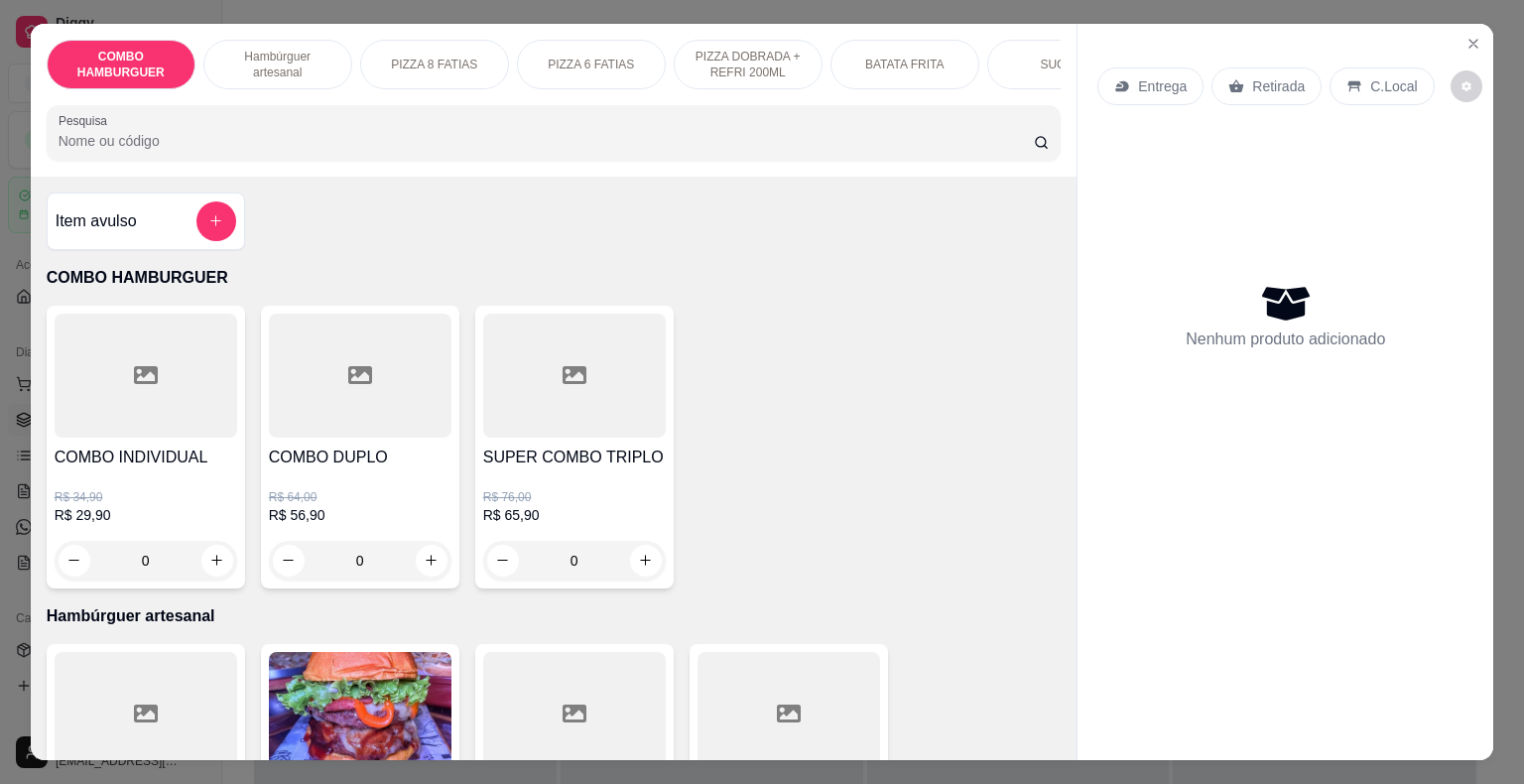
click at [381, 453] on h4 "COMBO DUPLO" at bounding box center [360, 457] width 183 height 24
click at [140, 458] on h4 "COMBO INDIVIDUAL" at bounding box center [146, 457] width 183 height 24
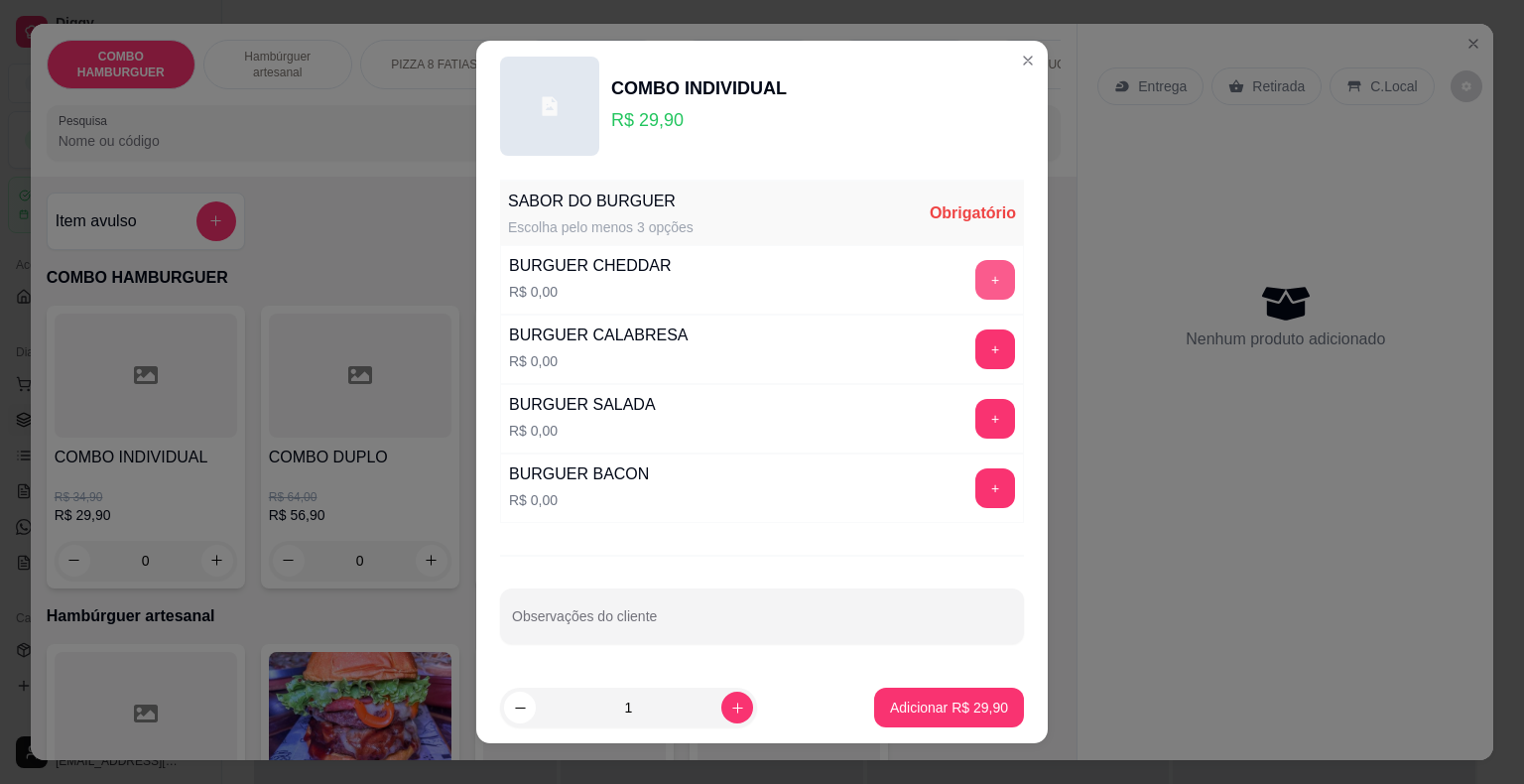
click at [975, 280] on button "+" at bounding box center [995, 280] width 40 height 40
click at [967, 347] on div "+" at bounding box center [995, 349] width 56 height 40
click at [976, 357] on button "+" at bounding box center [995, 349] width 39 height 39
click at [976, 424] on button "+" at bounding box center [995, 419] width 39 height 39
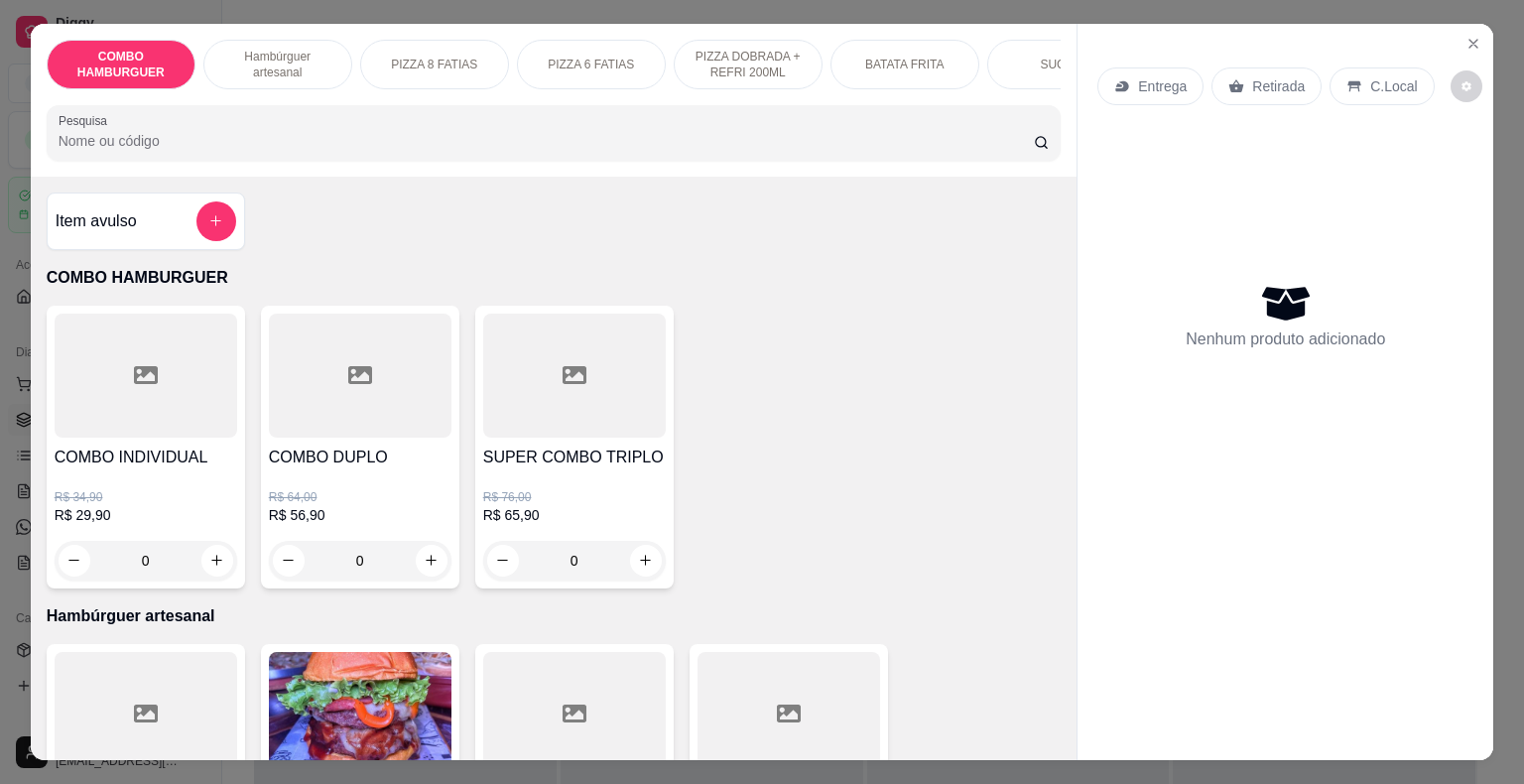
click at [1465, 36] on icon "Close" at bounding box center [1473, 44] width 16 height 16
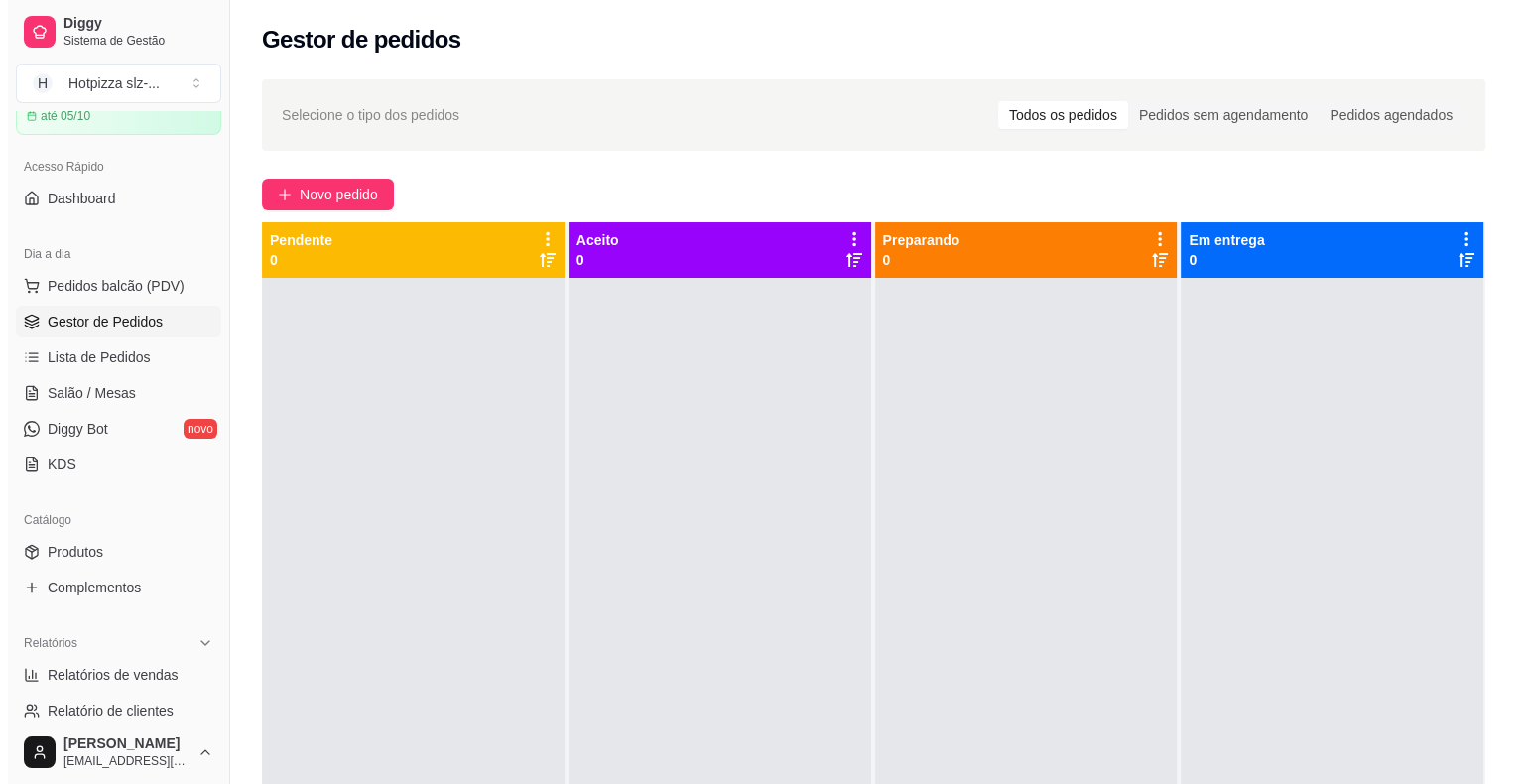
scroll to position [99, 0]
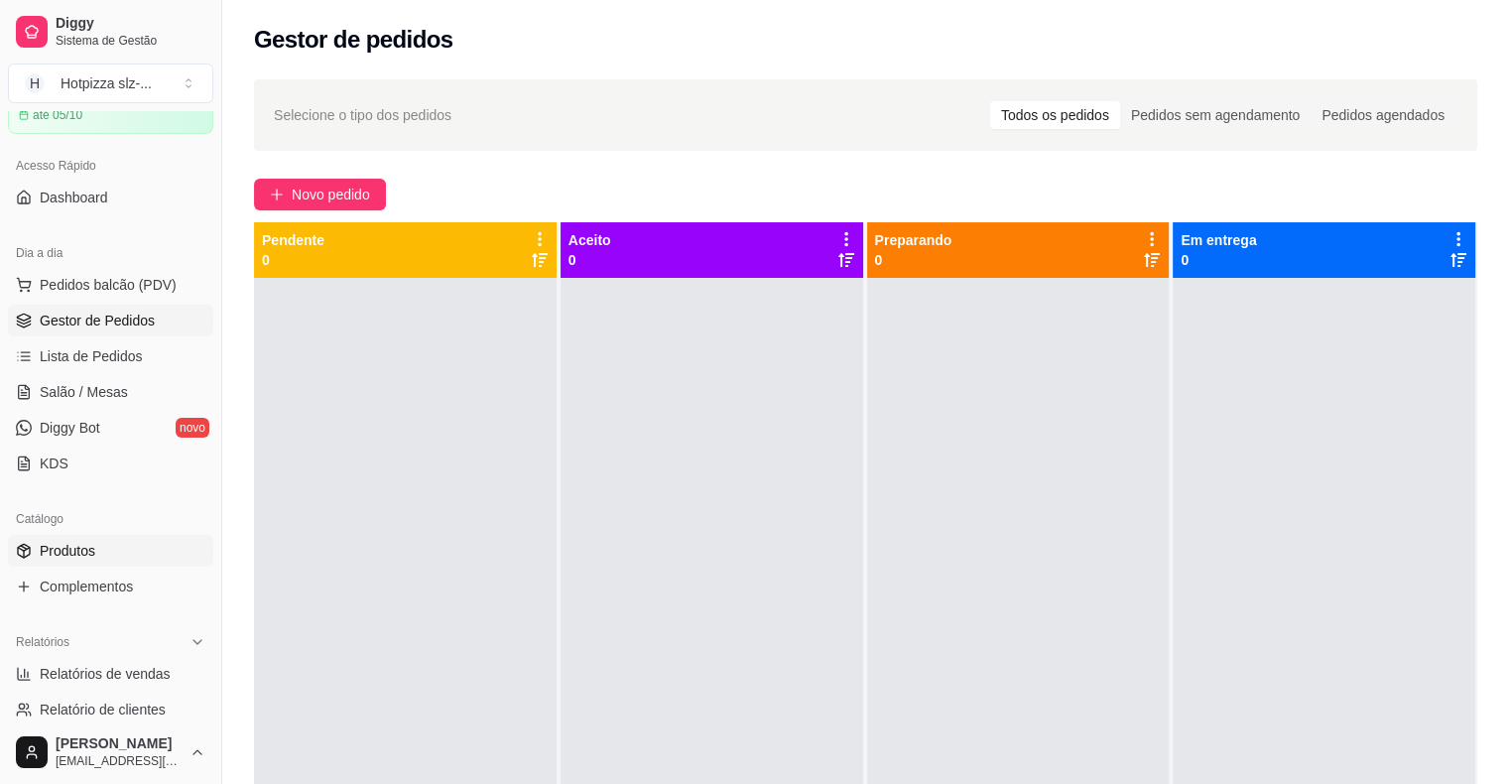
click at [87, 557] on span "Produtos" at bounding box center [68, 551] width 56 height 20
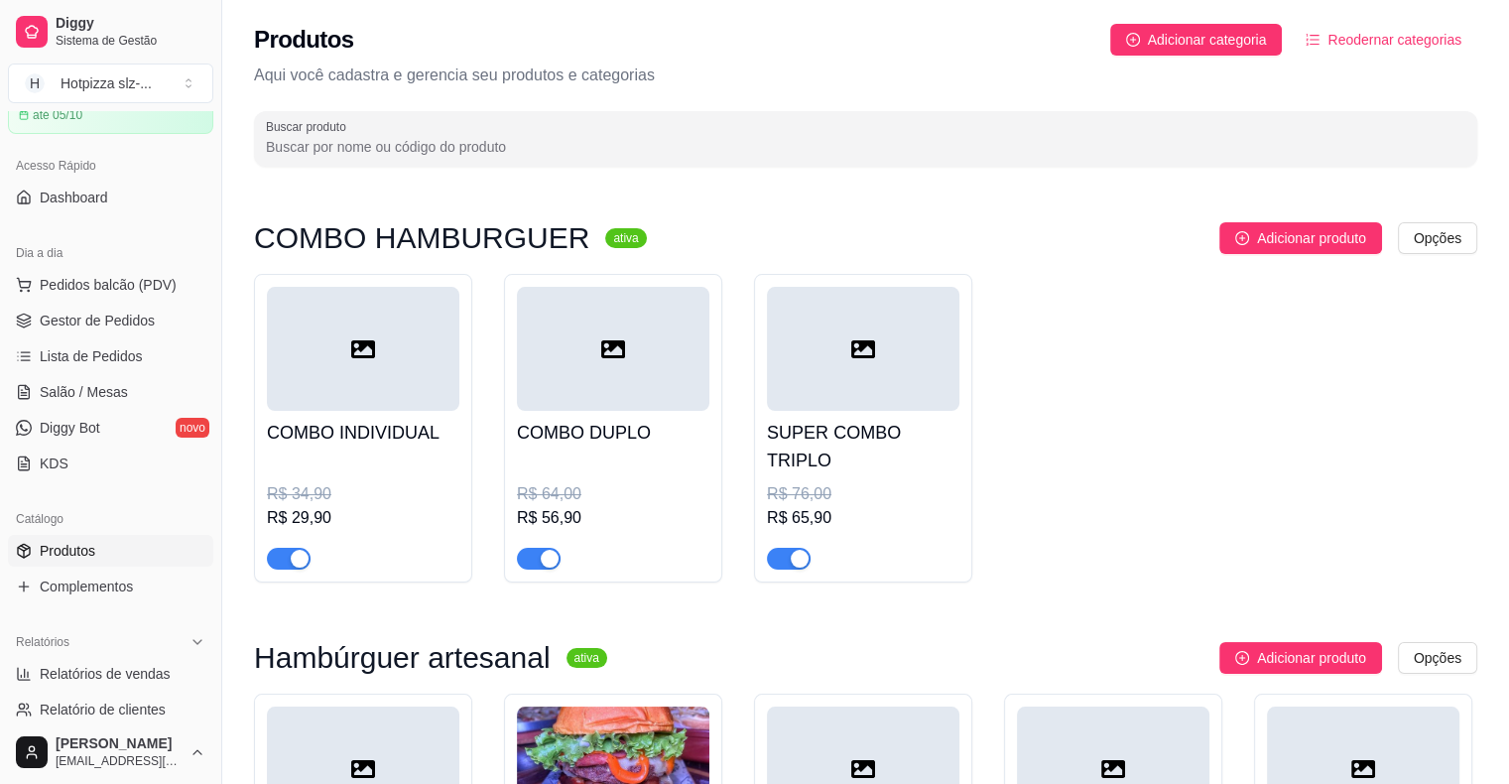
click at [388, 420] on h4 "COMBO INDIVIDUAL" at bounding box center [363, 433] width 192 height 28
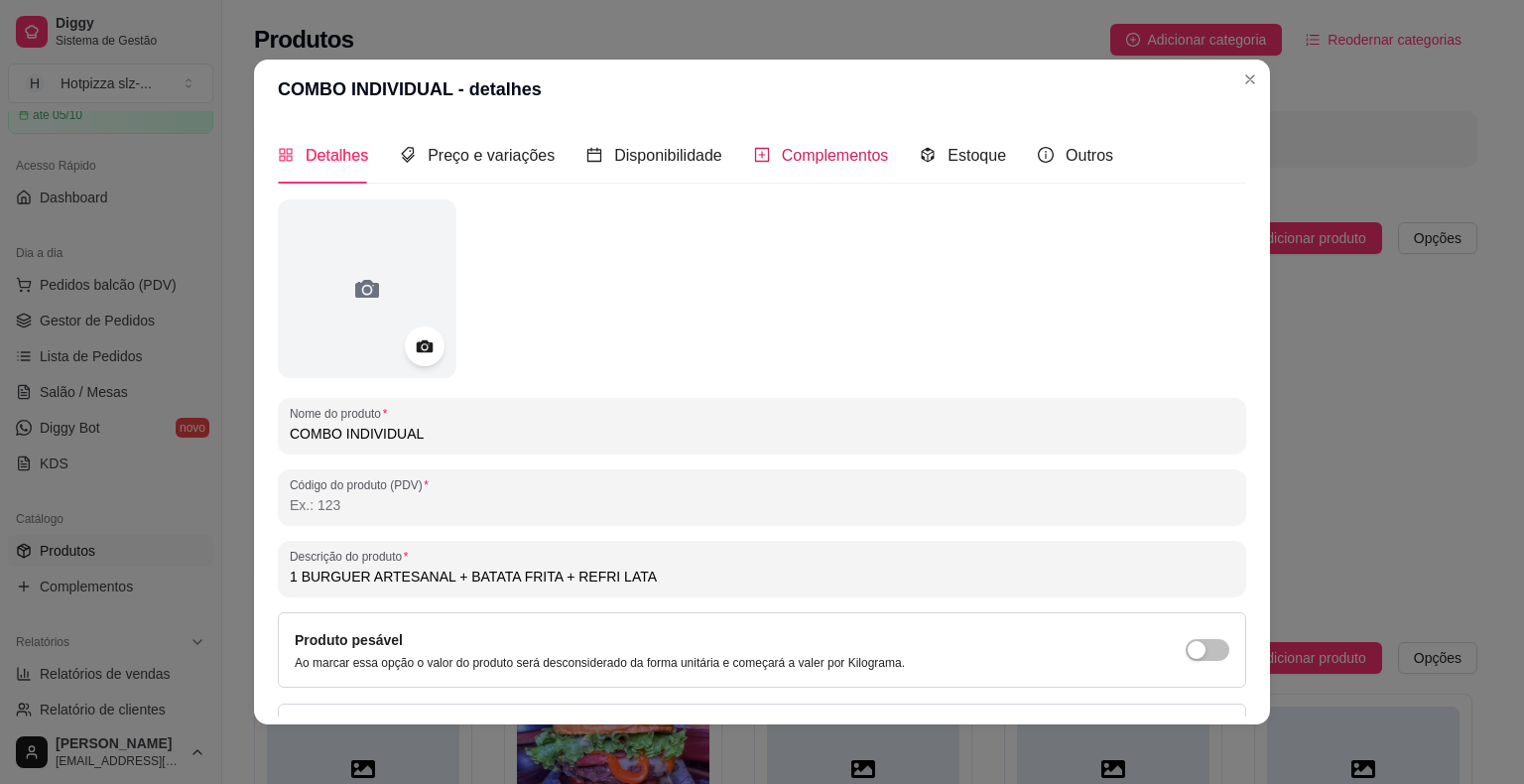
click at [819, 164] on span "Complementos" at bounding box center [835, 155] width 107 height 17
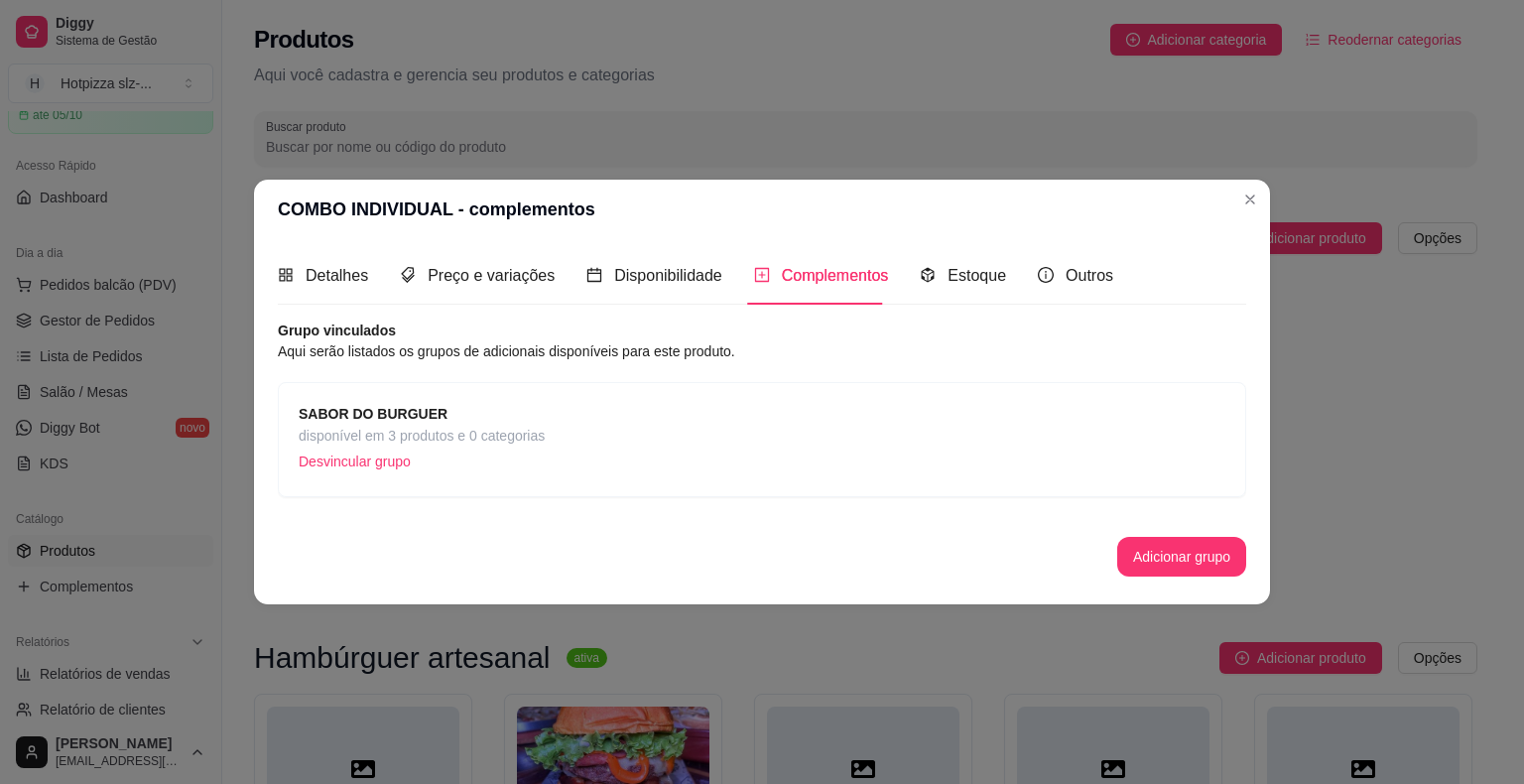
click at [482, 427] on span "disponível em 3 produtos e 0 categorias" at bounding box center [422, 436] width 246 height 22
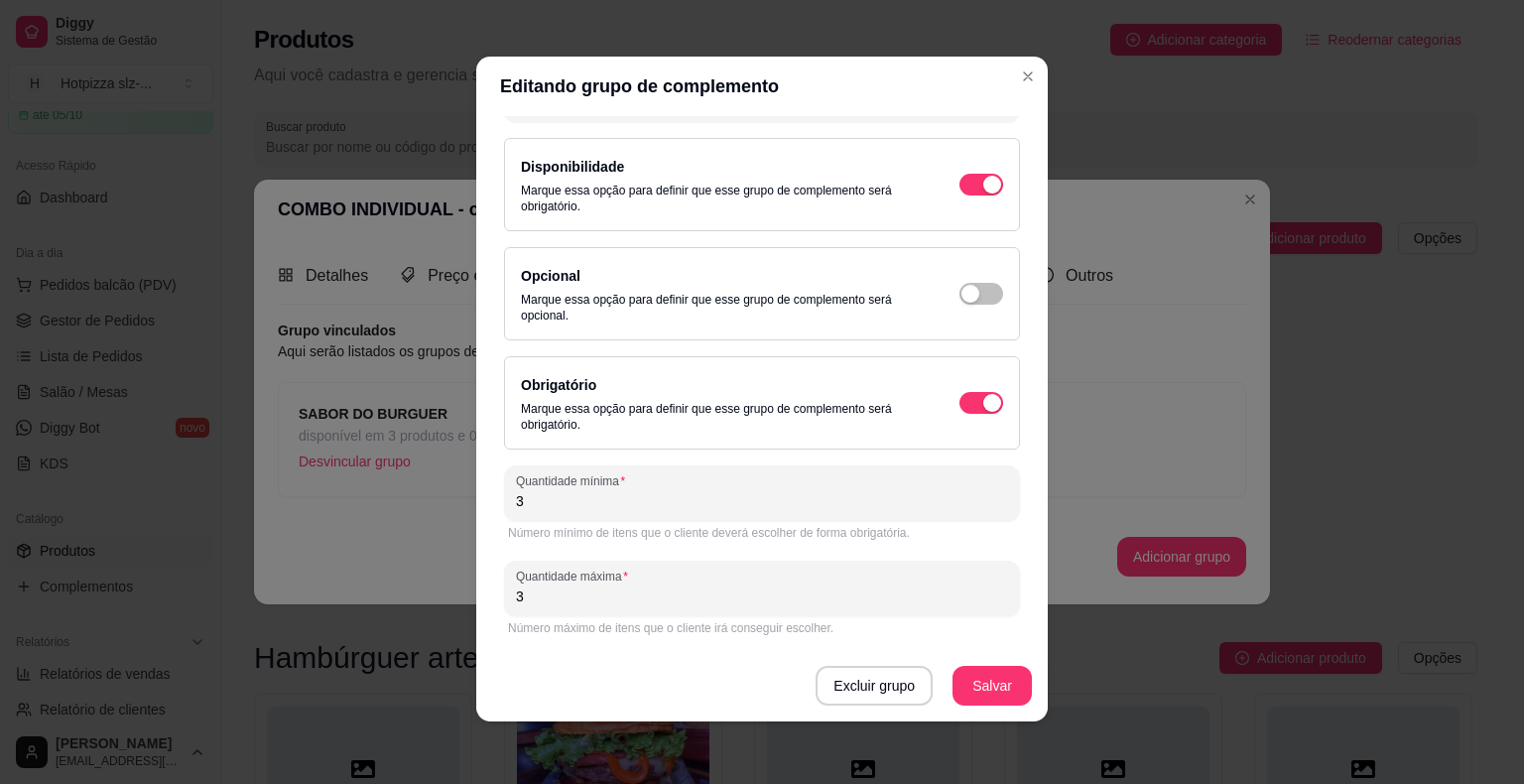
scroll to position [4, 0]
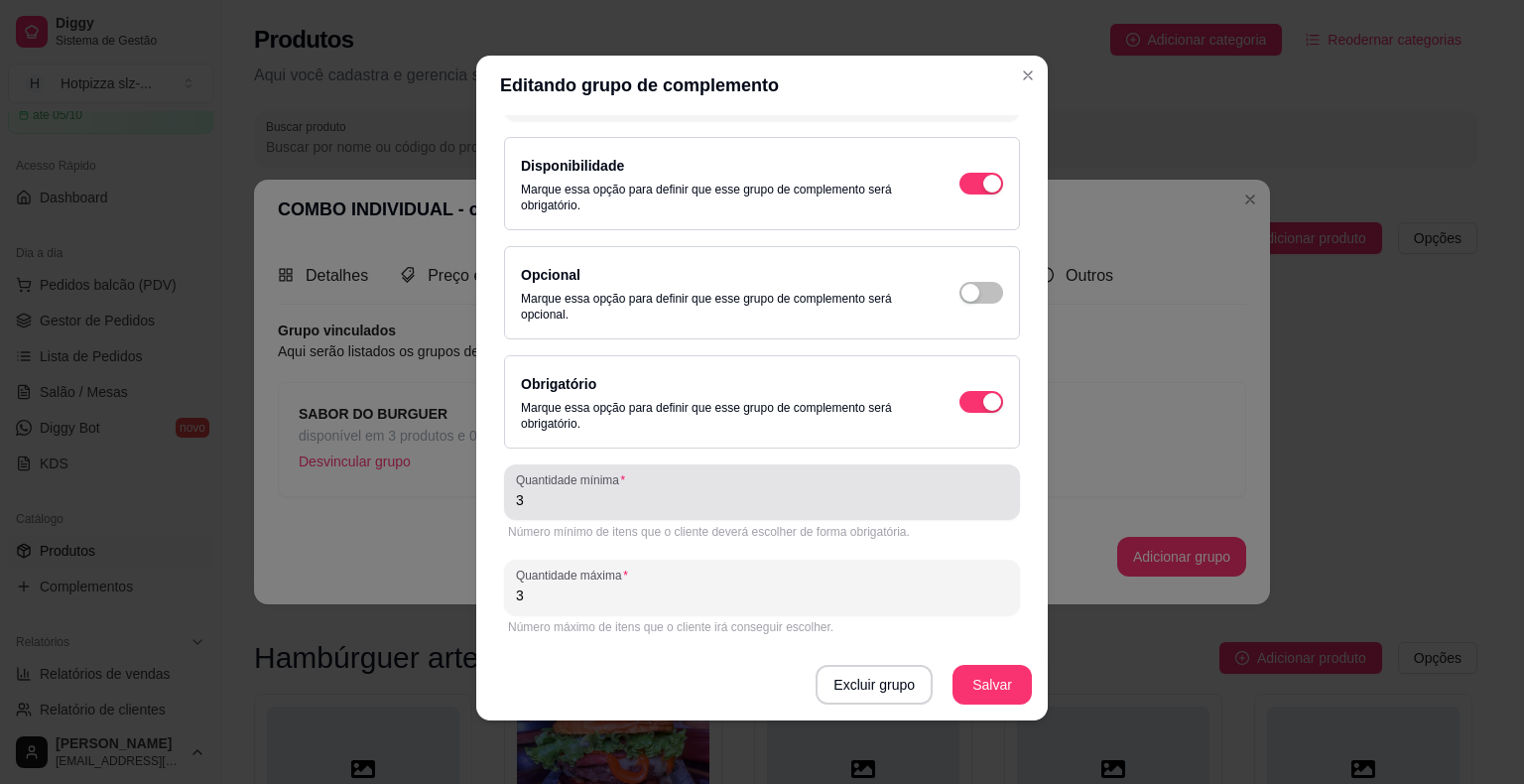
click at [539, 498] on input "3" at bounding box center [762, 500] width 492 height 20
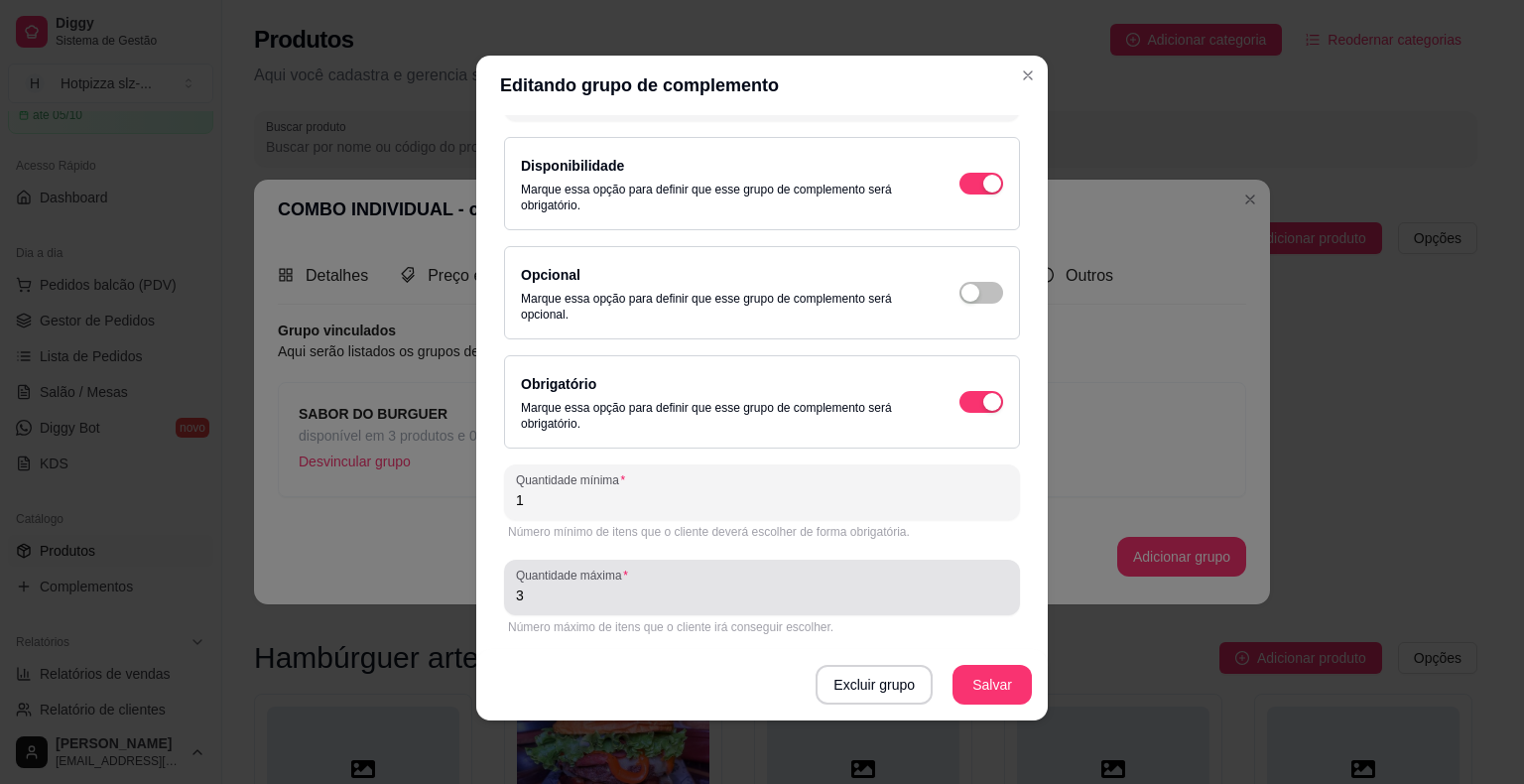
type input "1"
click at [522, 593] on input "3" at bounding box center [762, 595] width 492 height 20
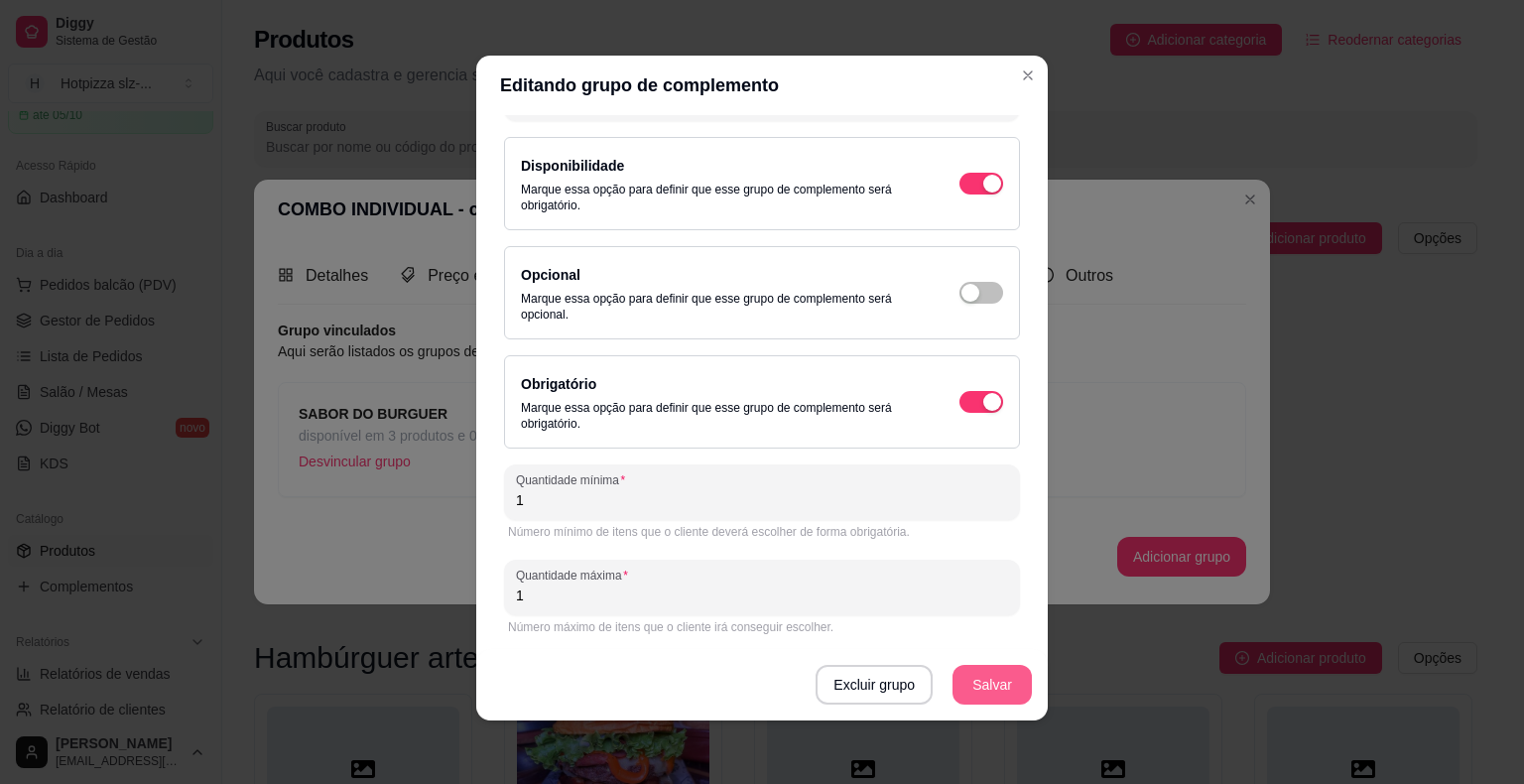
type input "1"
click at [976, 689] on button "Salvar" at bounding box center [991, 685] width 79 height 40
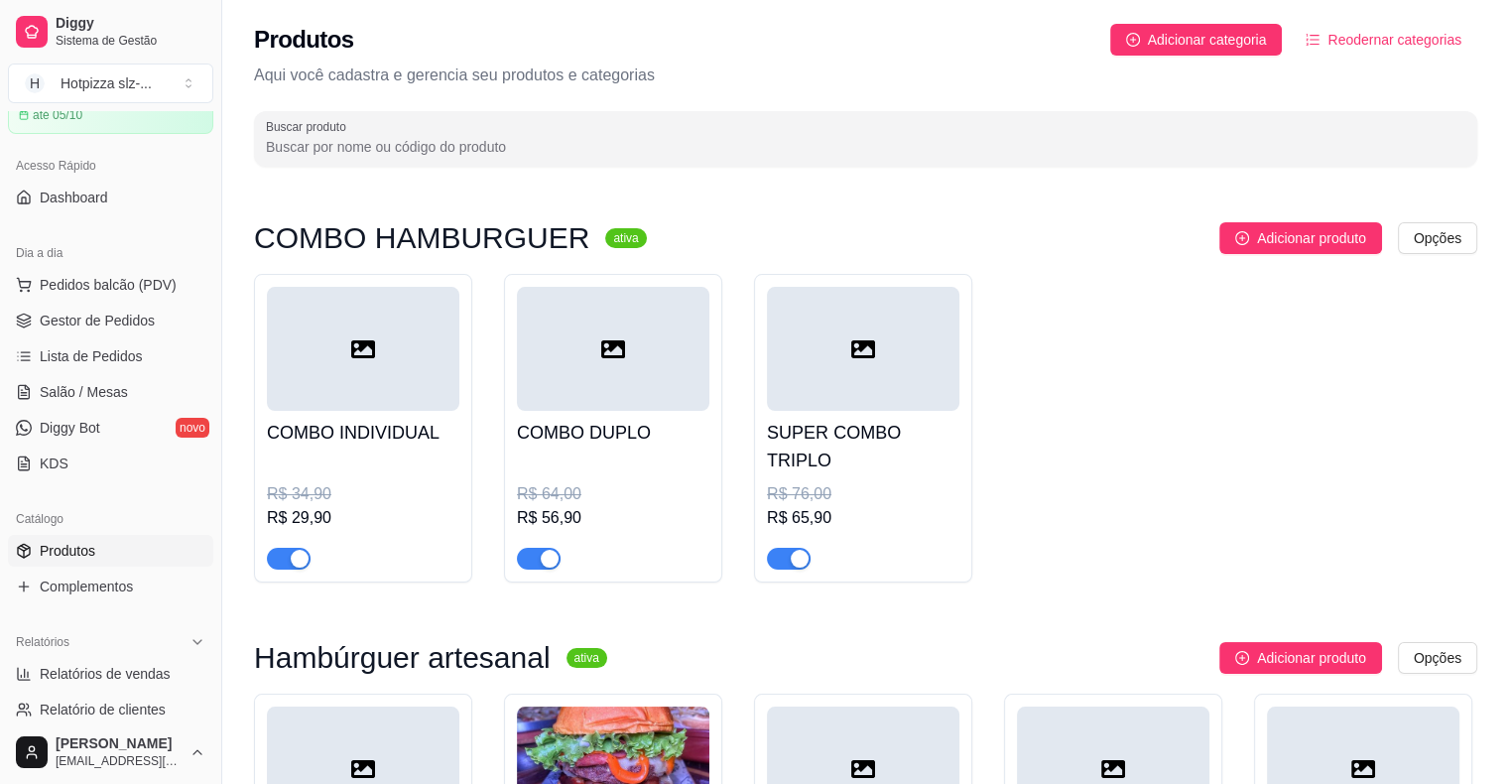
click at [685, 445] on h4 "COMBO DUPLO" at bounding box center [613, 433] width 192 height 28
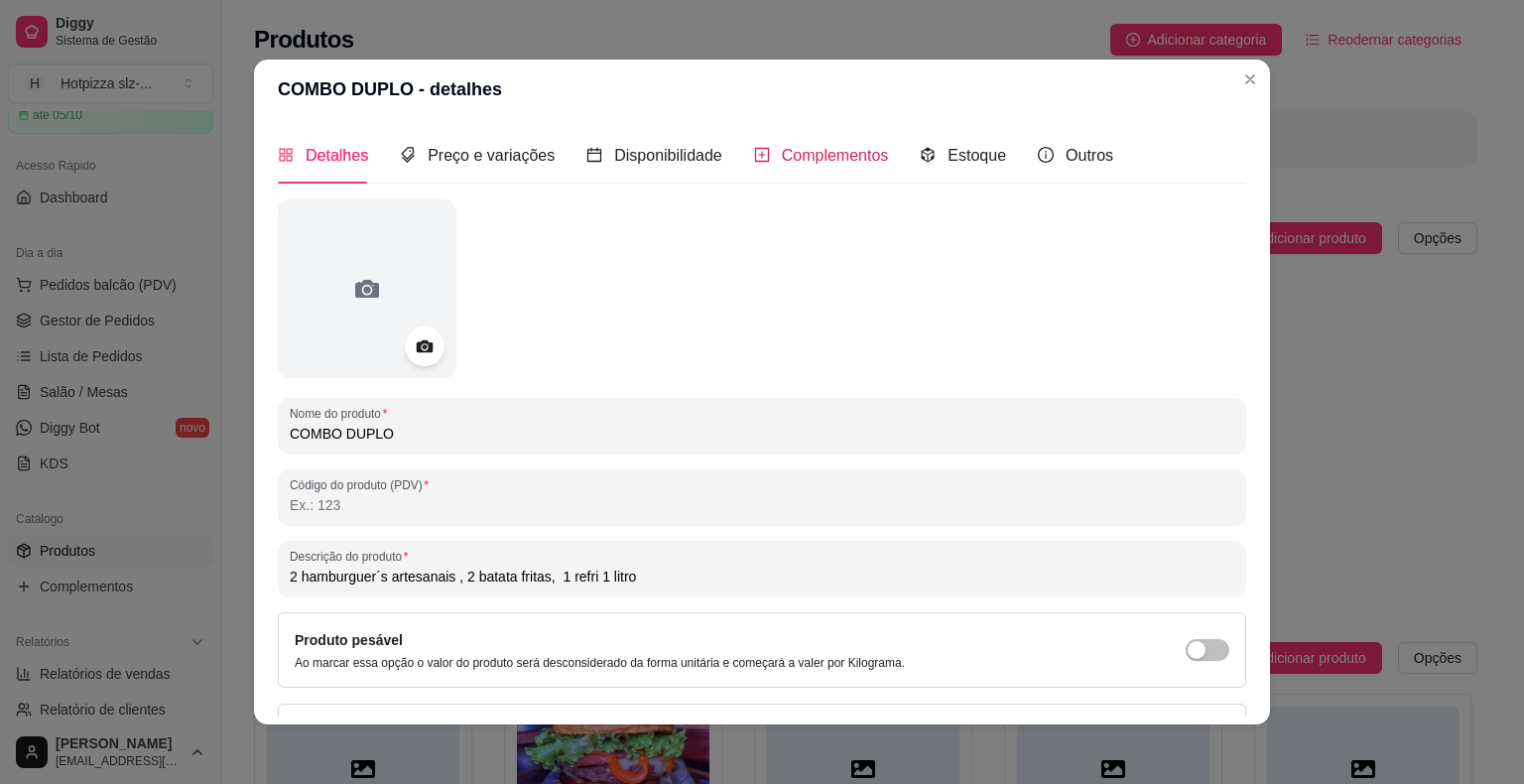
click at [797, 151] on span "Complementos" at bounding box center [835, 155] width 107 height 17
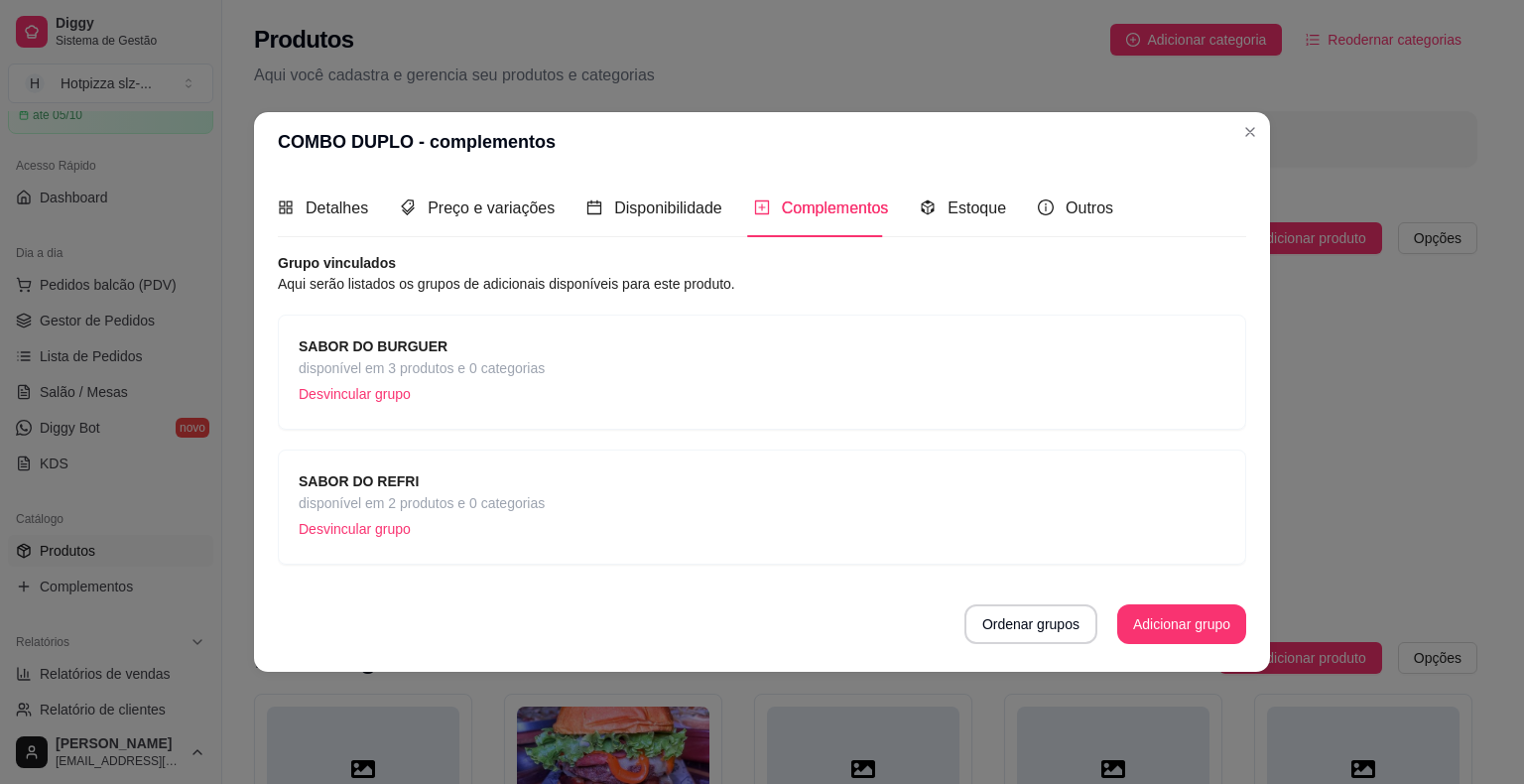
click at [479, 367] on span "disponível em 3 produtos e 0 categorias" at bounding box center [422, 368] width 246 height 22
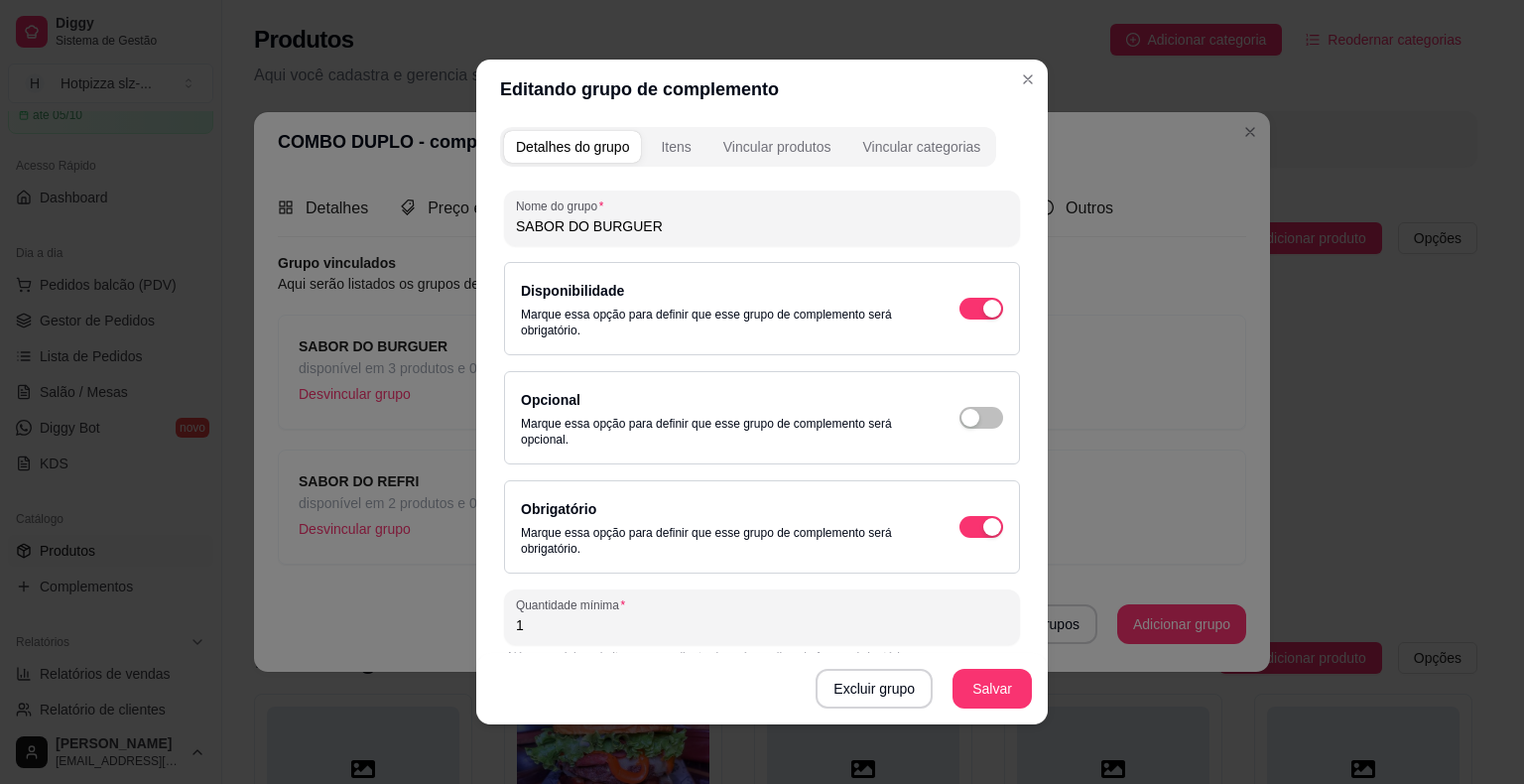
scroll to position [121, 0]
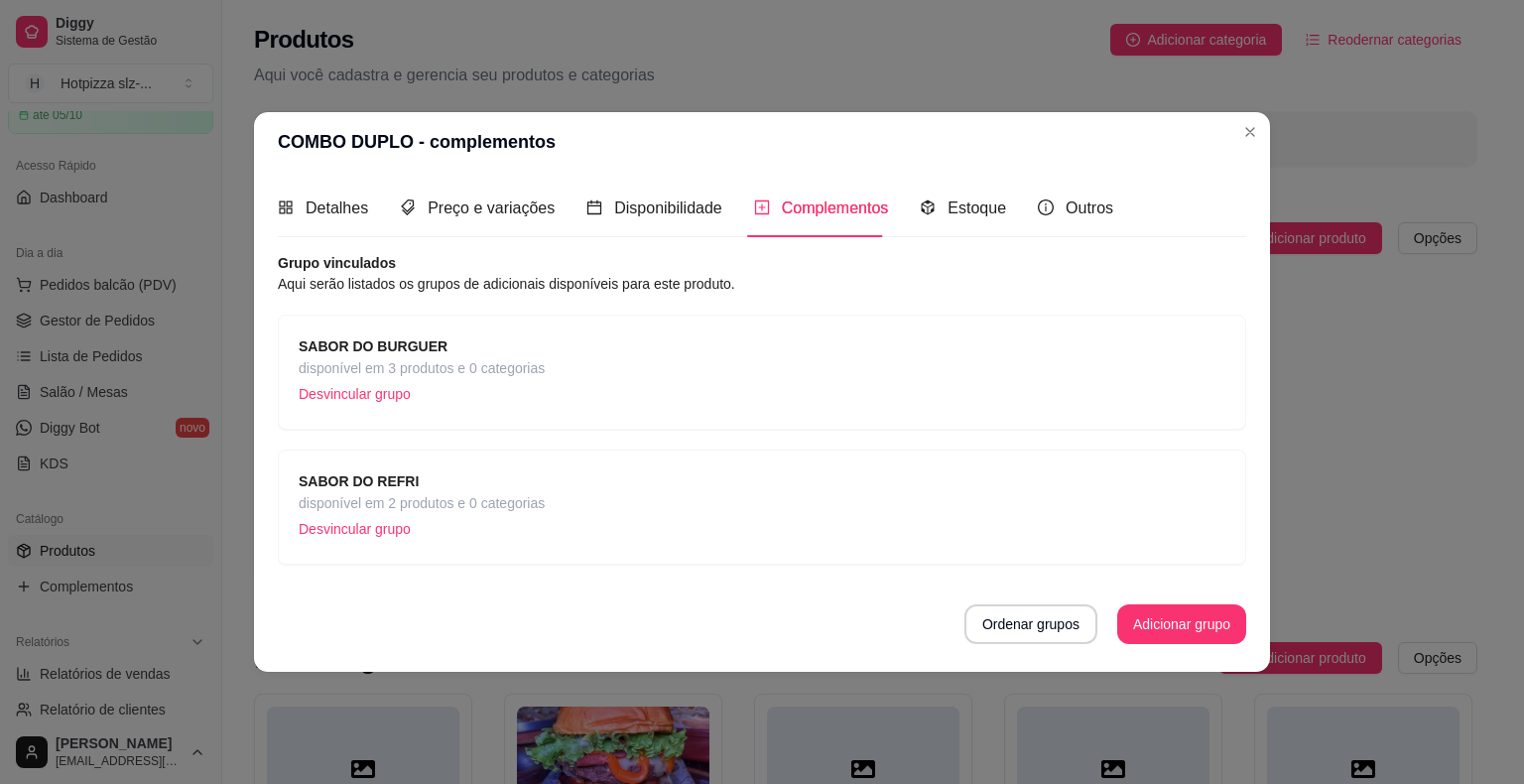
click at [353, 395] on p "Desvincular grupo" at bounding box center [422, 394] width 246 height 30
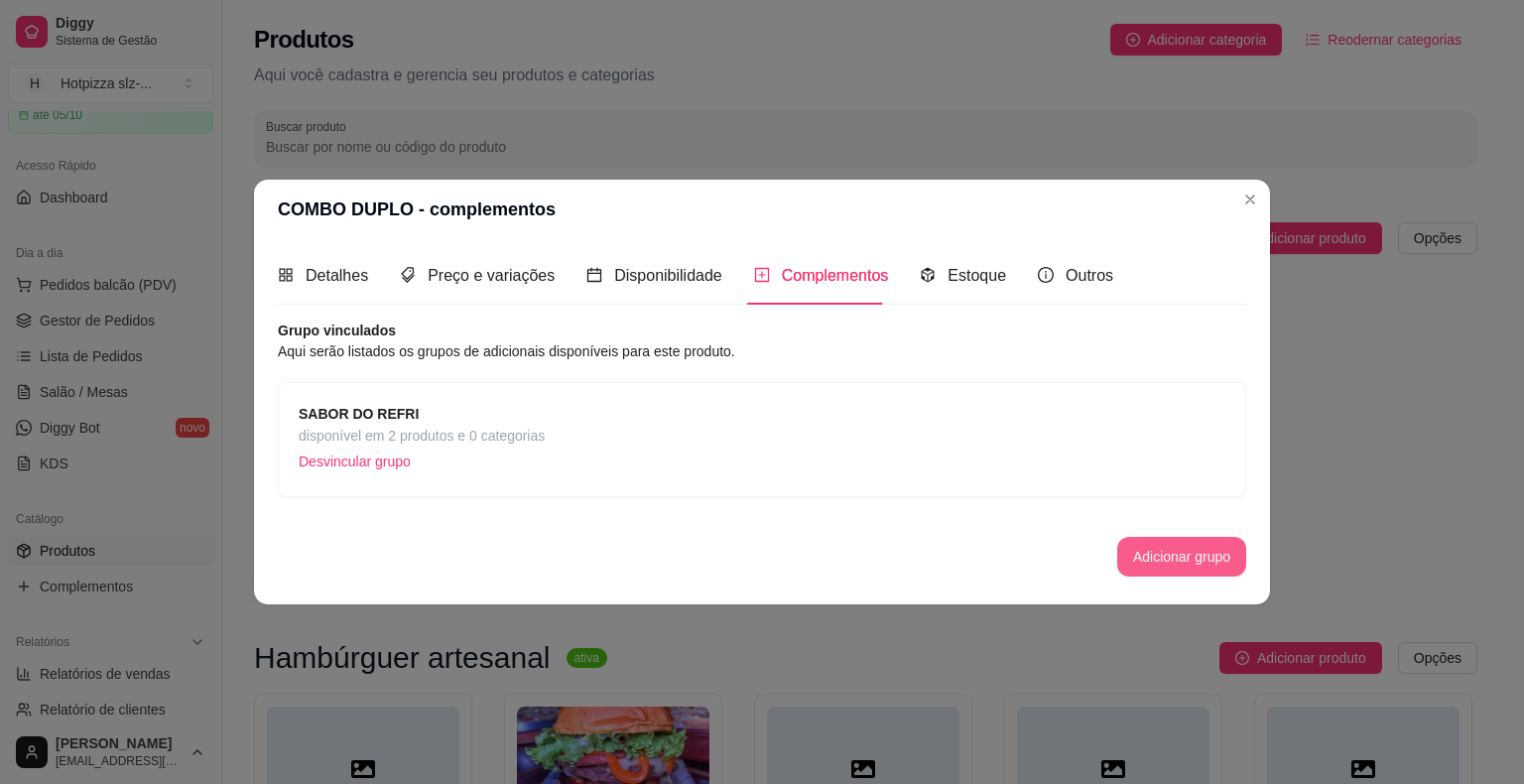
click at [1210, 558] on button "Adicionar grupo" at bounding box center [1181, 557] width 129 height 40
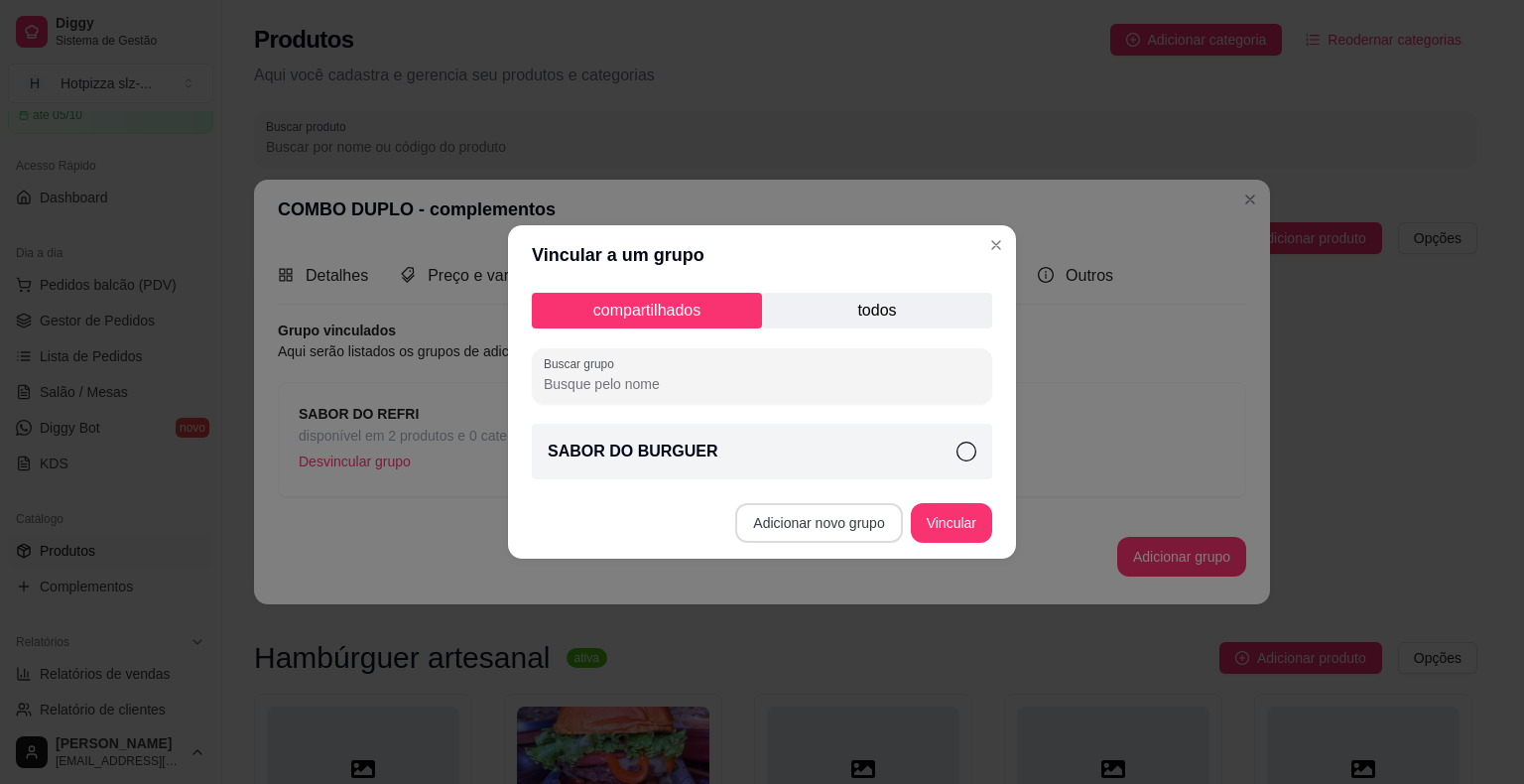
click at [833, 525] on button "Adicionar novo grupo" at bounding box center [818, 523] width 167 height 40
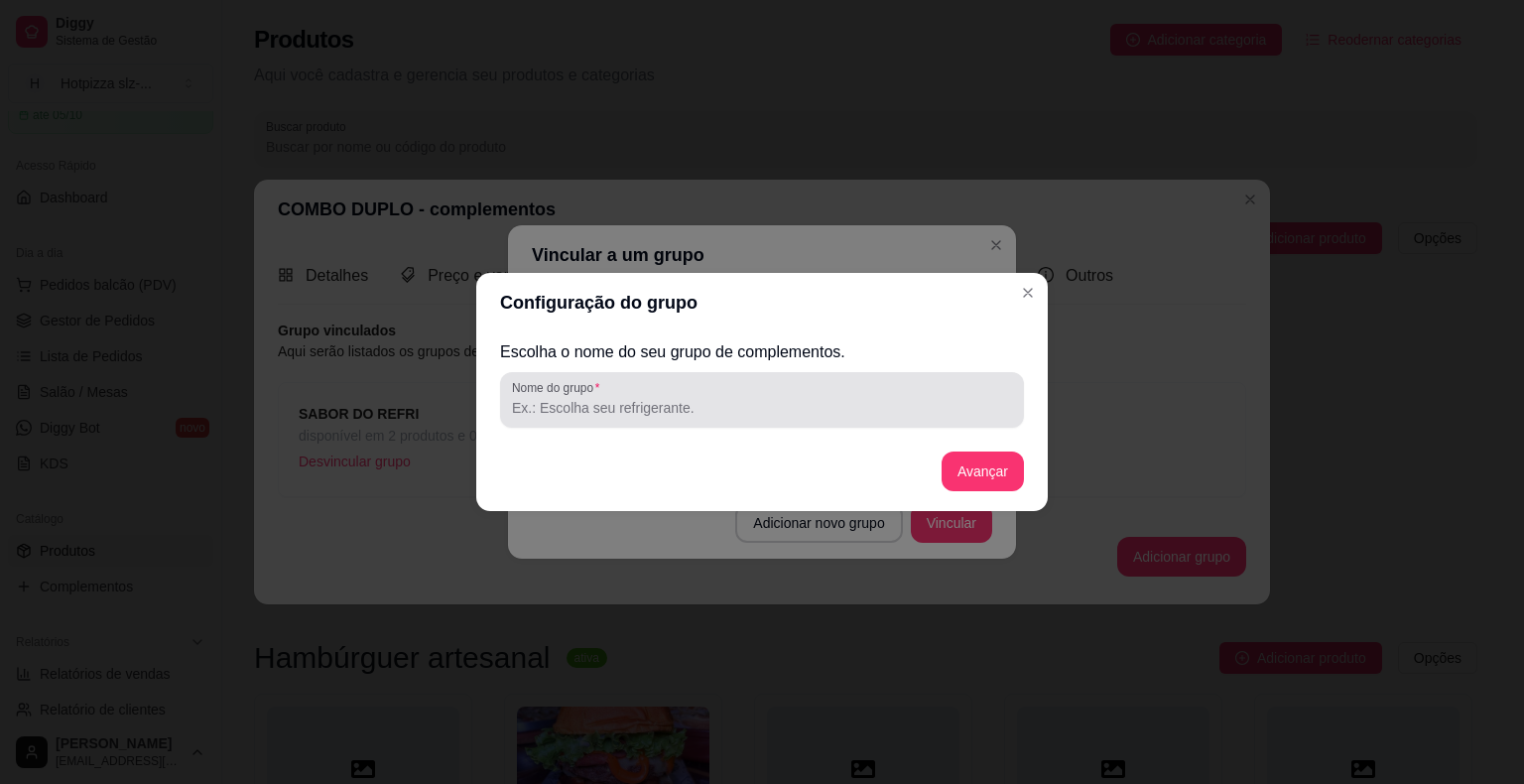
click at [566, 399] on input "Nome do grupo" at bounding box center [762, 408] width 500 height 20
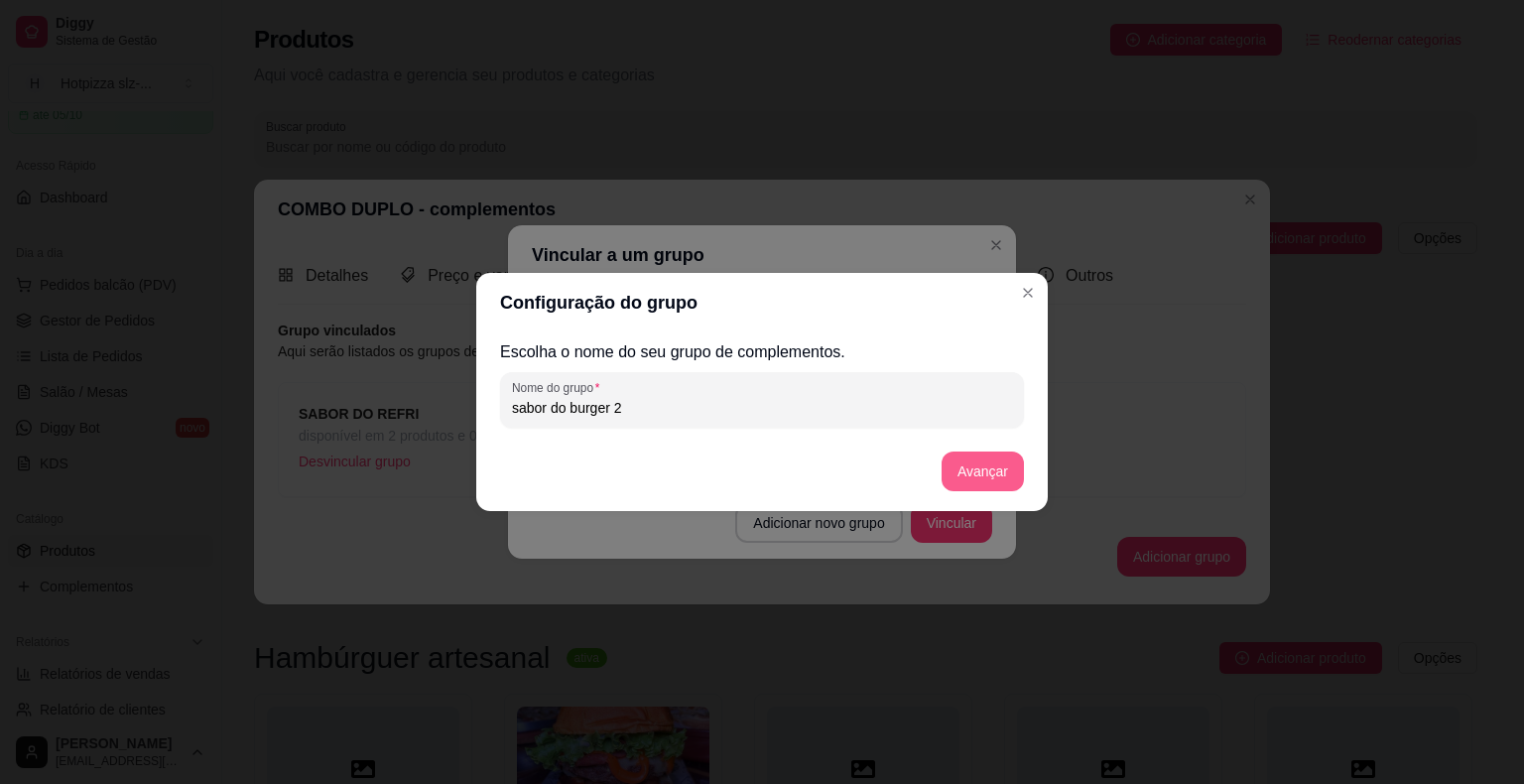
type input "sabor do burger 2"
click at [983, 476] on button "Avançar" at bounding box center [983, 471] width 80 height 39
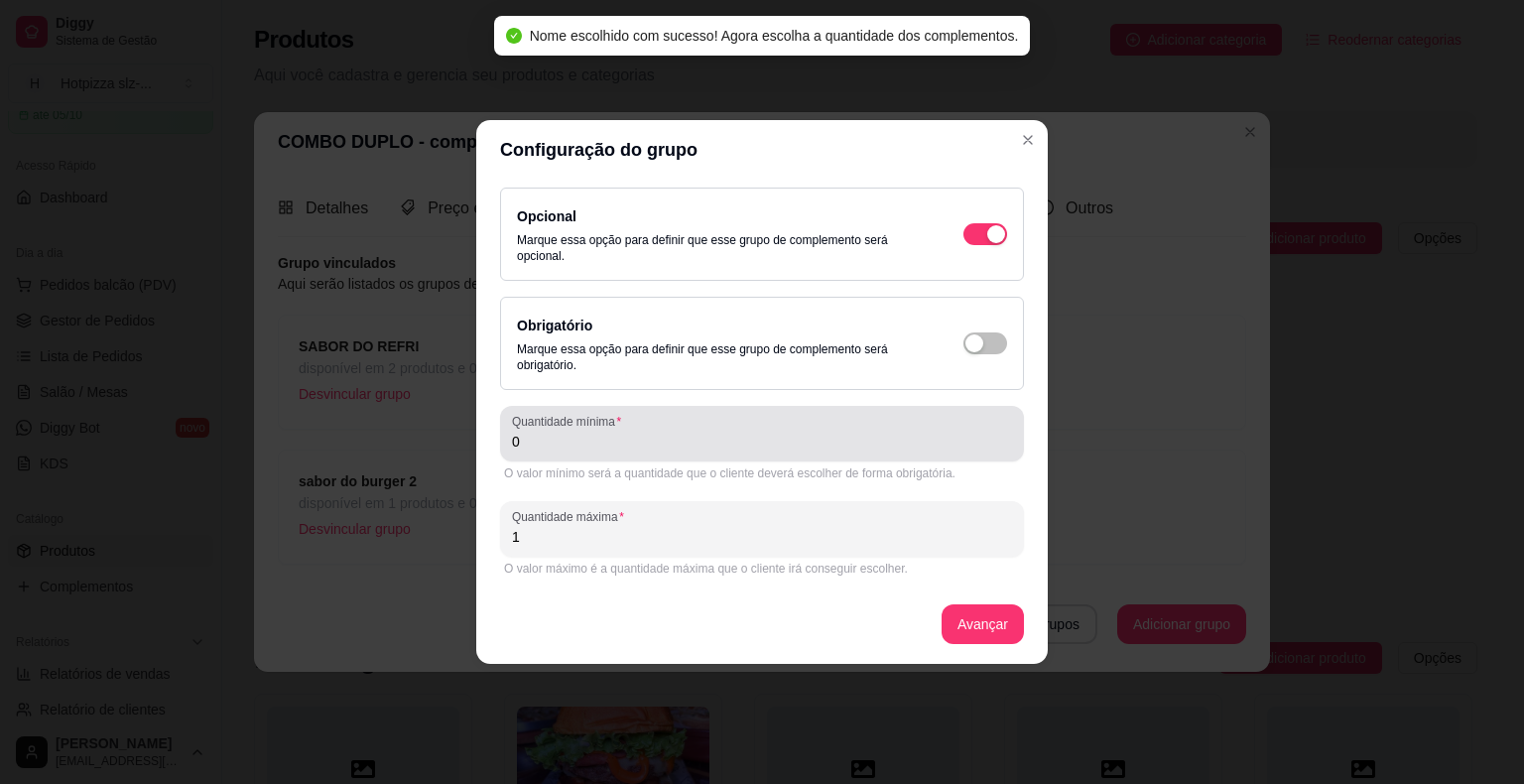
click at [610, 451] on div "0" at bounding box center [762, 434] width 500 height 40
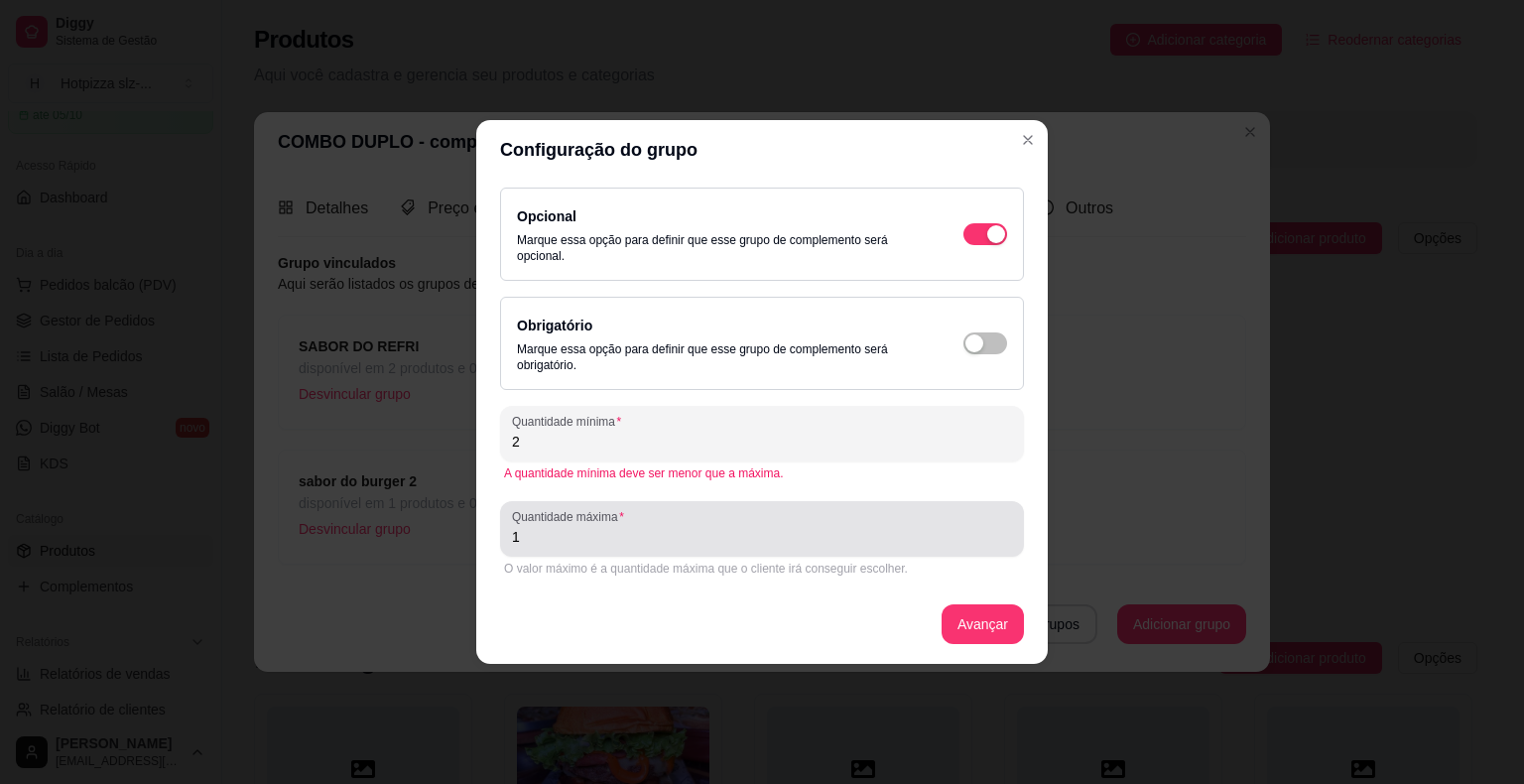
type input "2"
click at [564, 540] on input "1" at bounding box center [762, 537] width 500 height 20
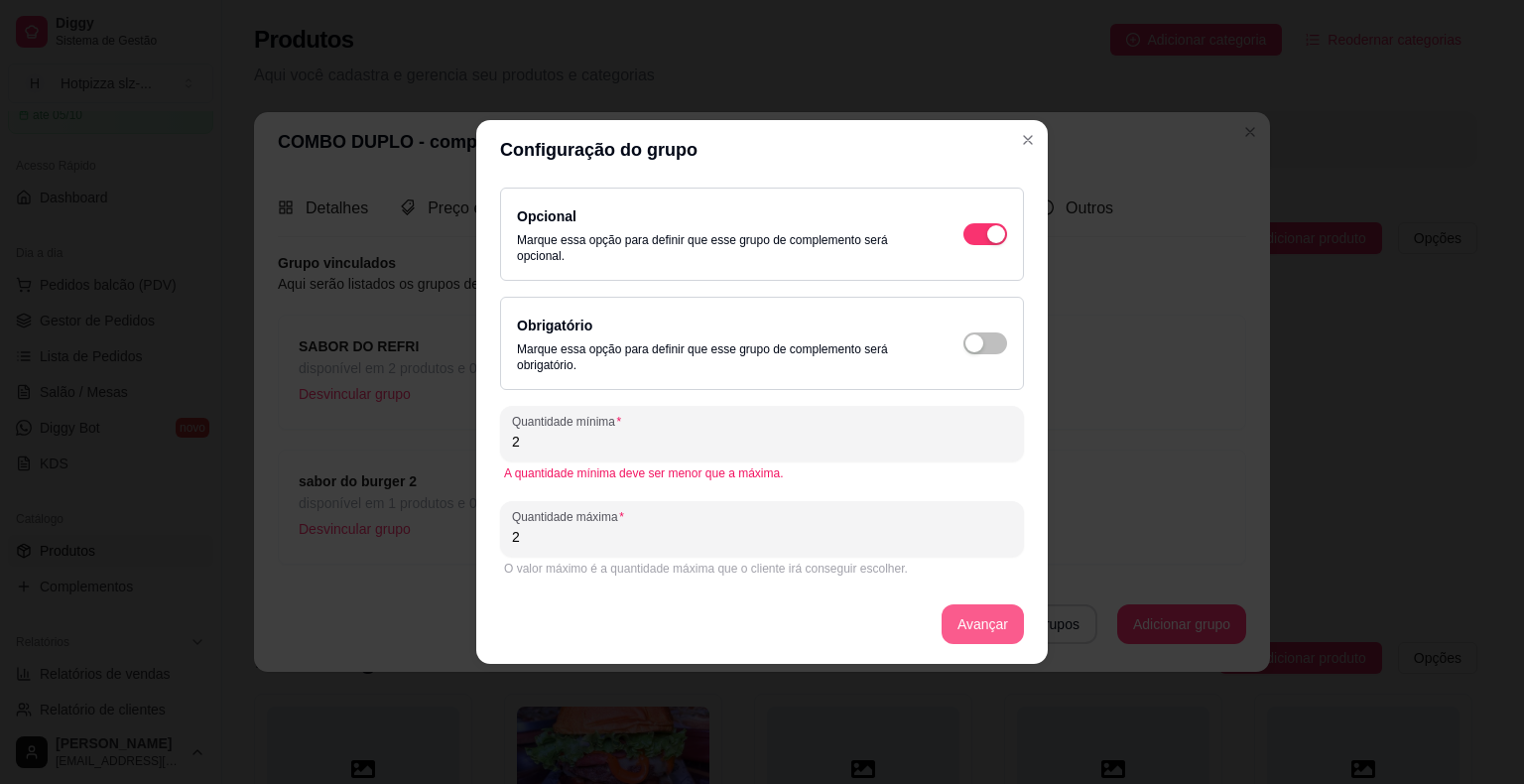
type input "2"
click at [1011, 623] on button "Avançar" at bounding box center [983, 624] width 82 height 40
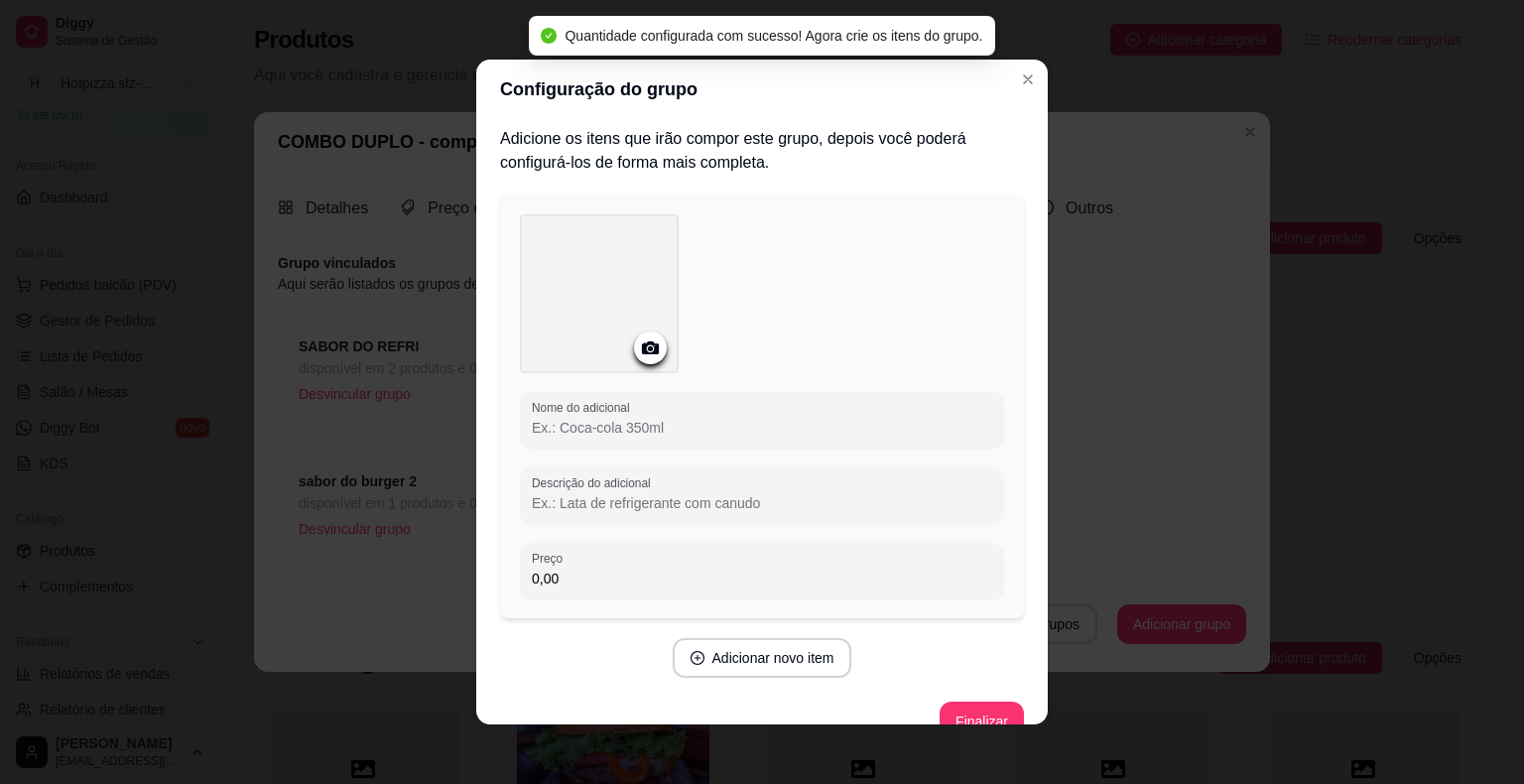
click at [983, 343] on div "Nome do adicional Descrição do adicional Preço 0,00" at bounding box center [762, 406] width 524 height 424
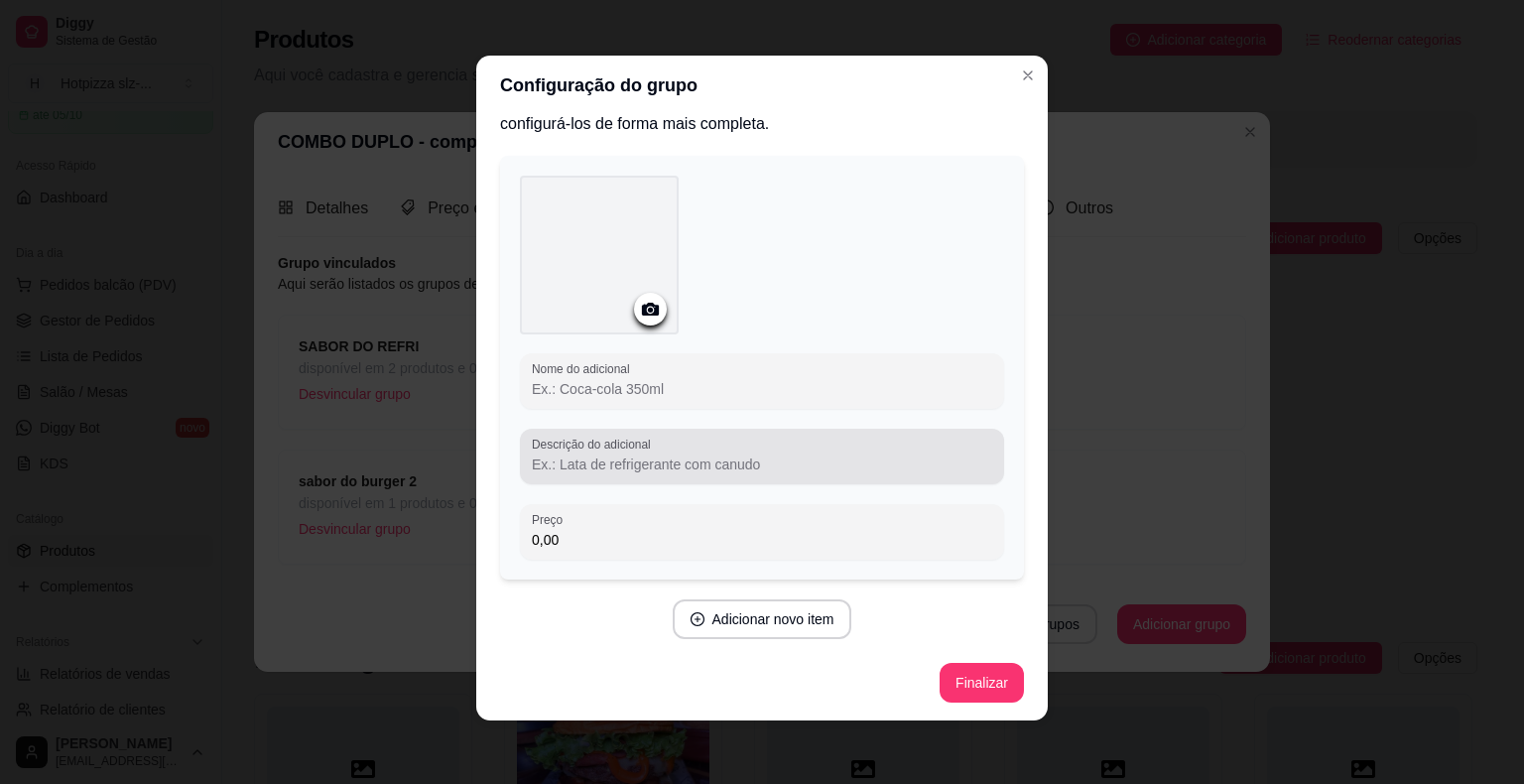
scroll to position [0, 0]
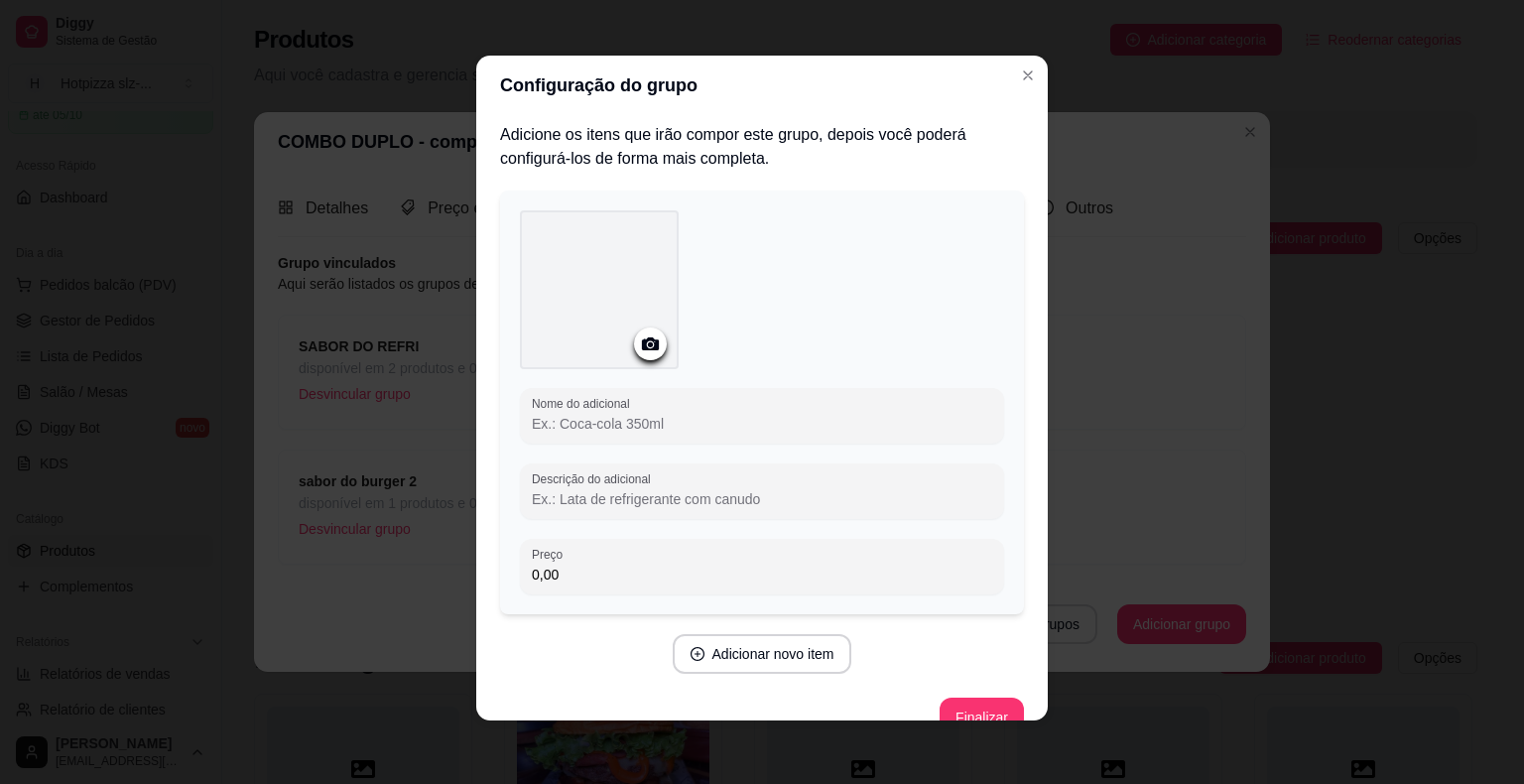
click at [585, 424] on input "Nome do adicional" at bounding box center [762, 424] width 460 height 20
type input "a"
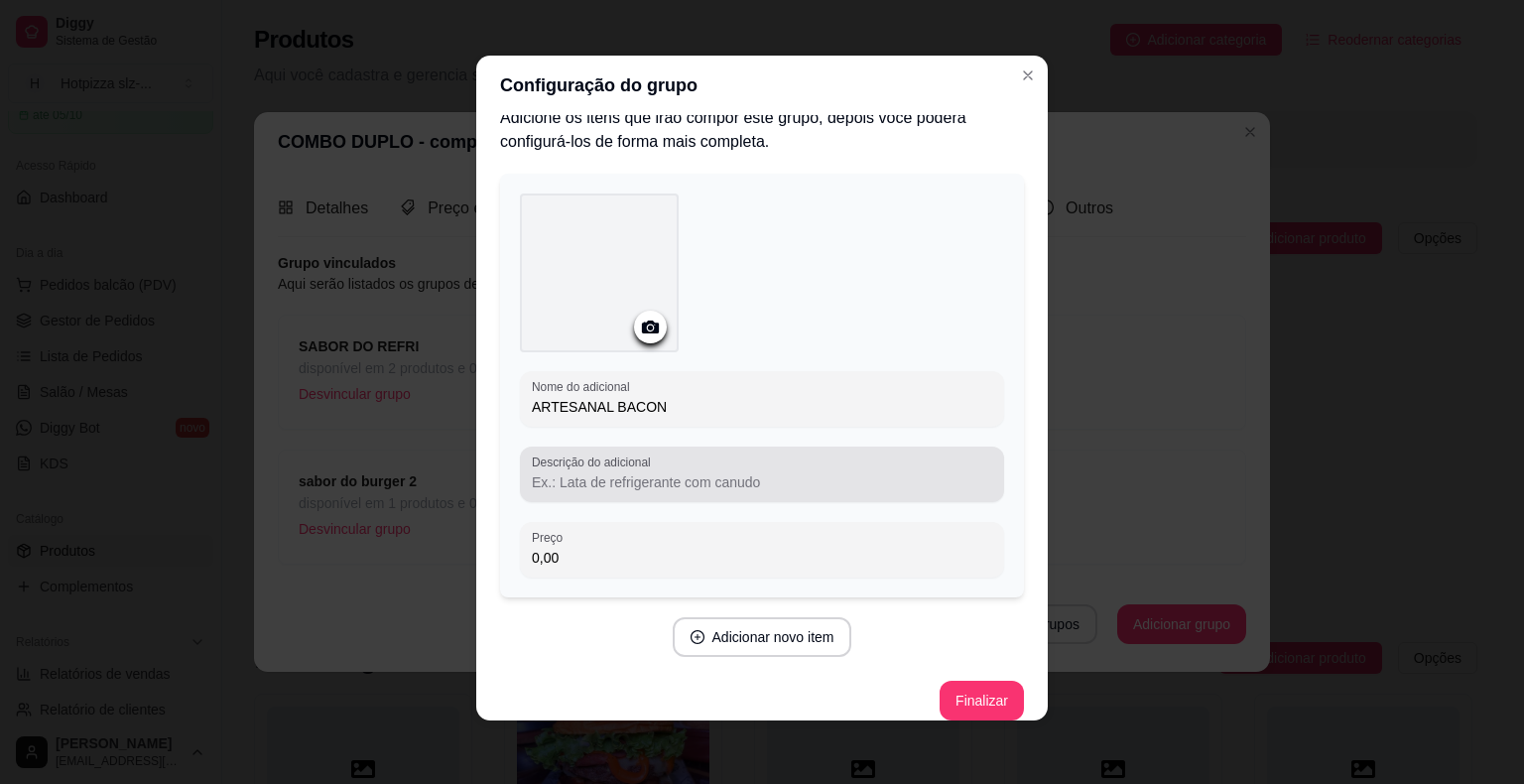
scroll to position [35, 0]
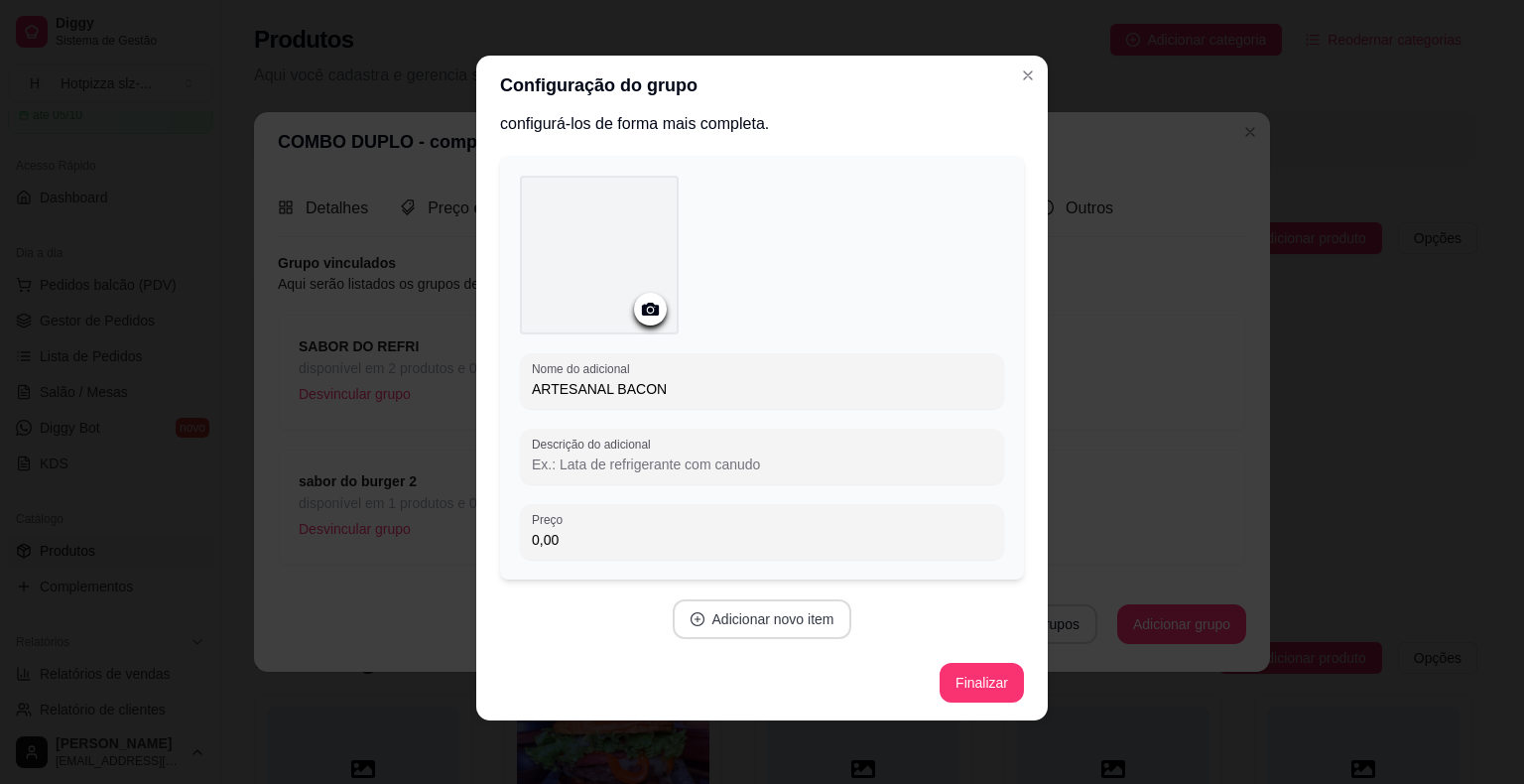
type input "ARTESANAL BACON"
click at [798, 620] on button "Adicionar novo item" at bounding box center [763, 619] width 180 height 40
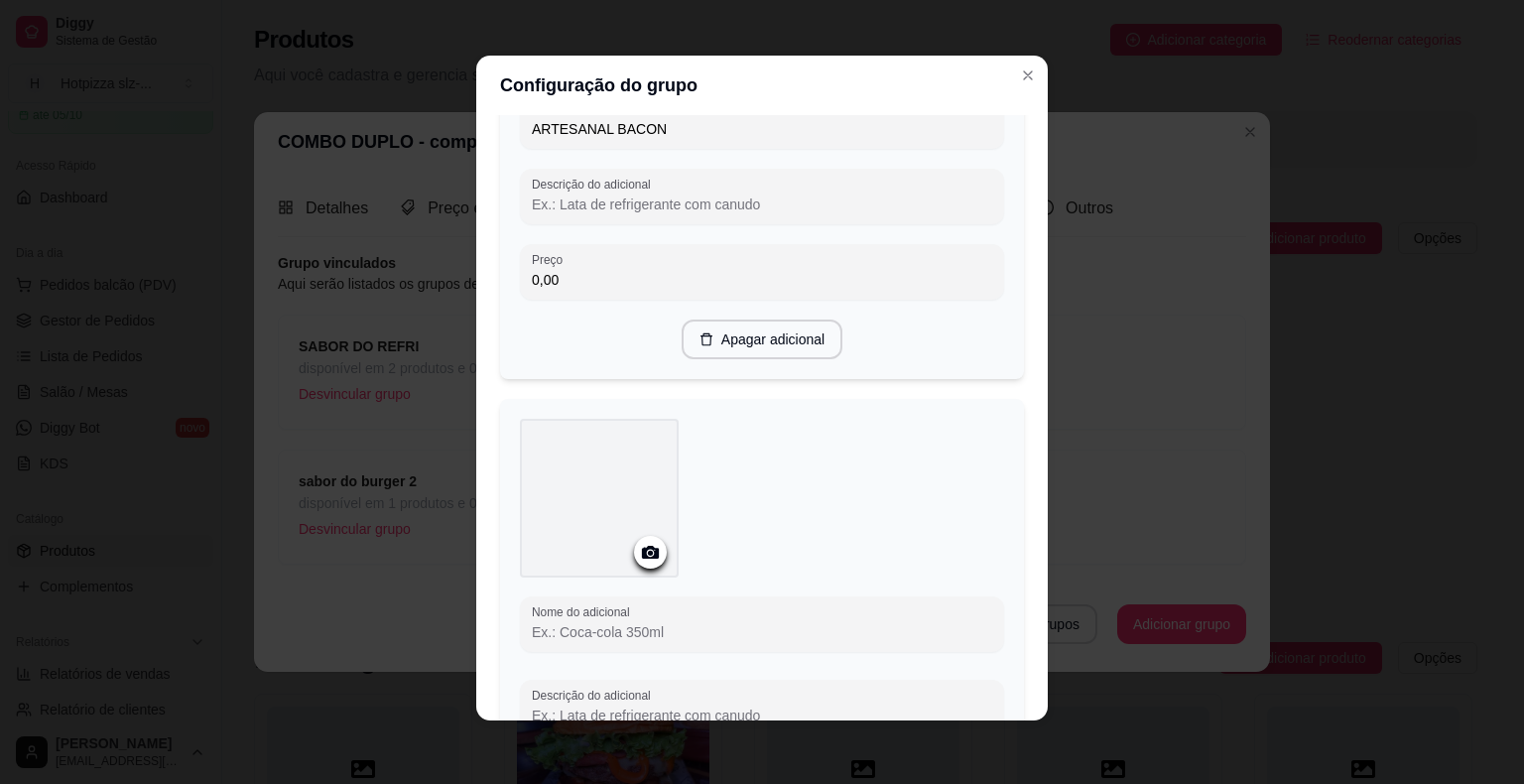
scroll to position [332, 0]
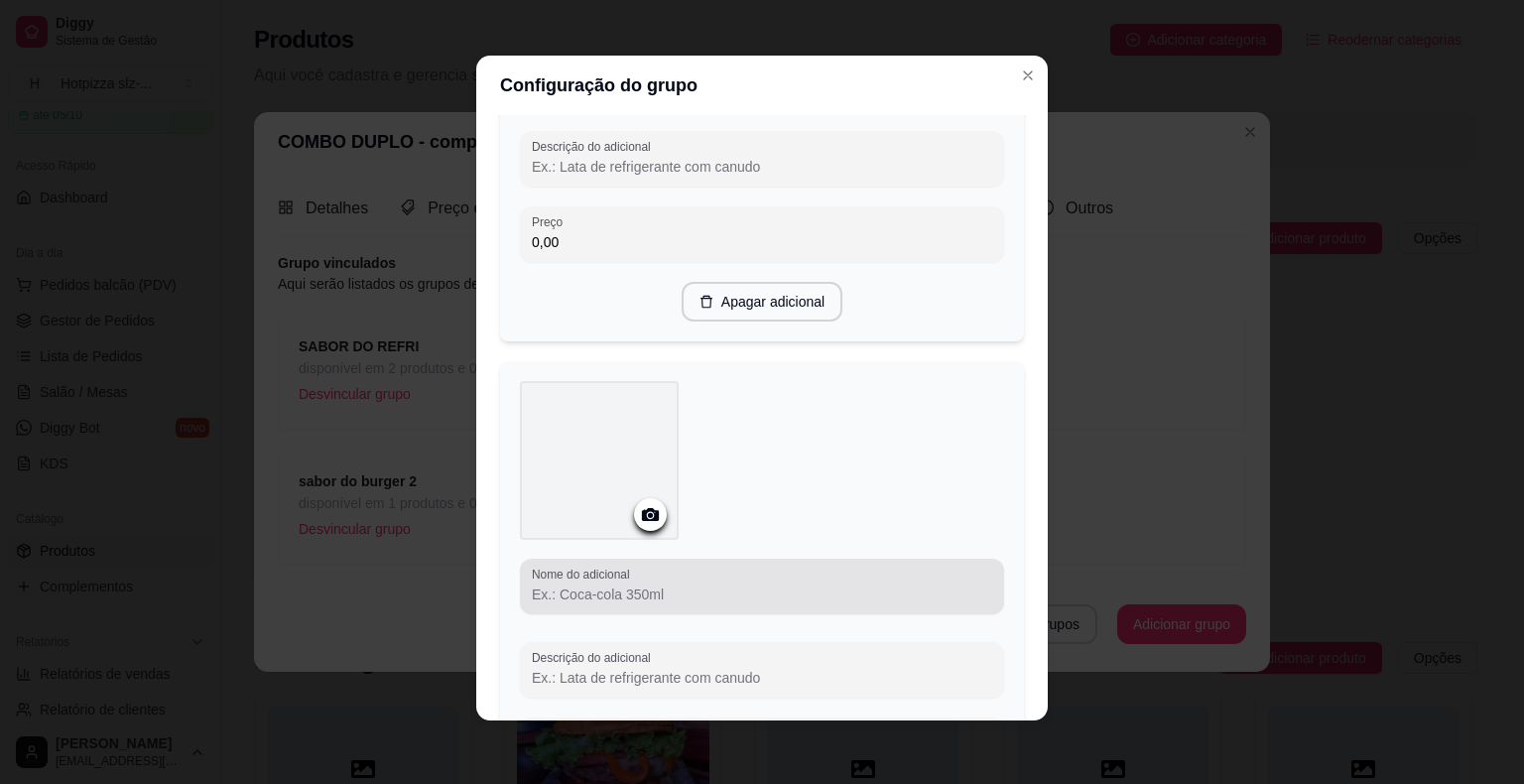
click at [581, 577] on label "Nome do adicional" at bounding box center [584, 574] width 104 height 17
click at [581, 584] on input "Nome do adicional" at bounding box center [762, 594] width 460 height 20
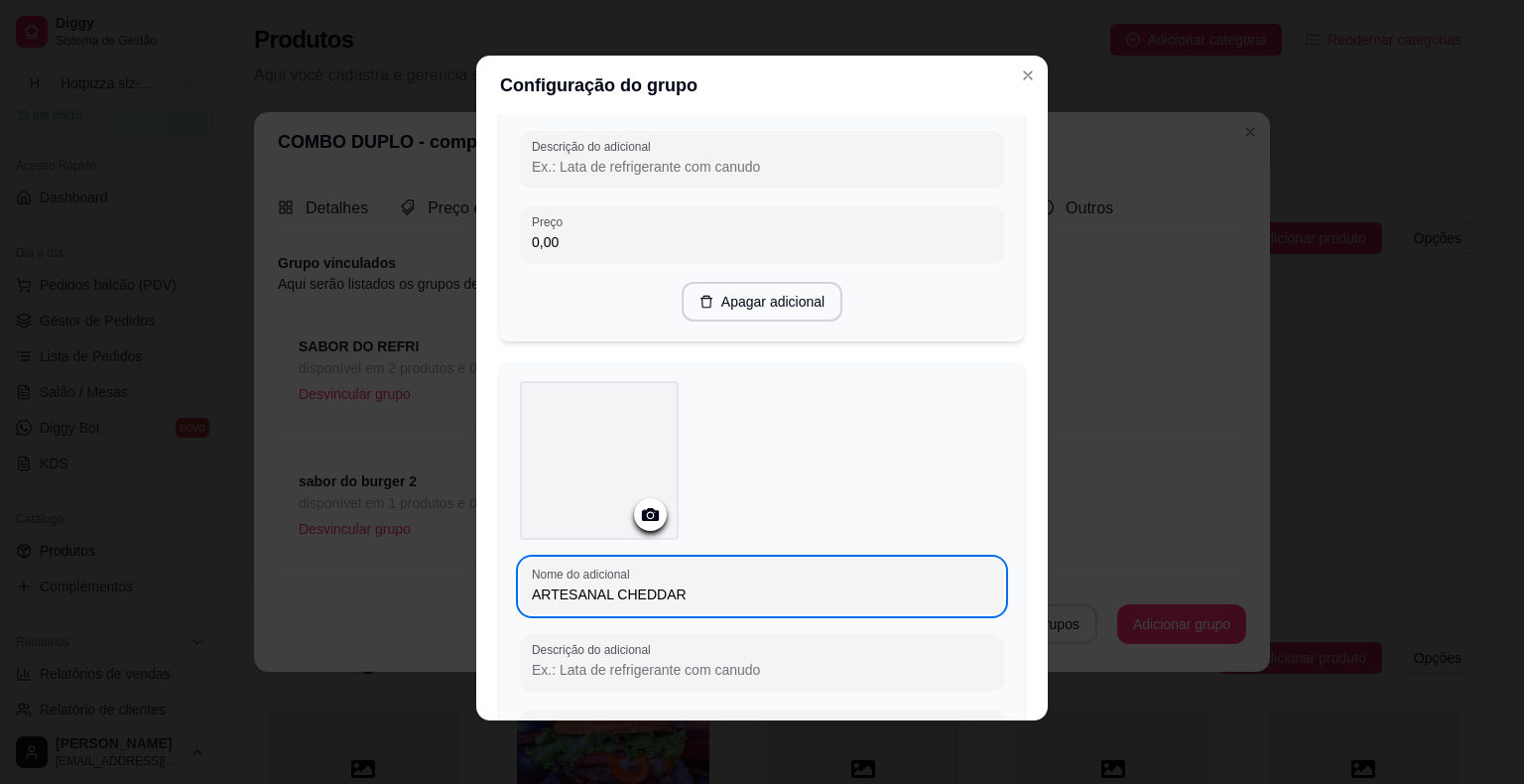
scroll to position [595, 0]
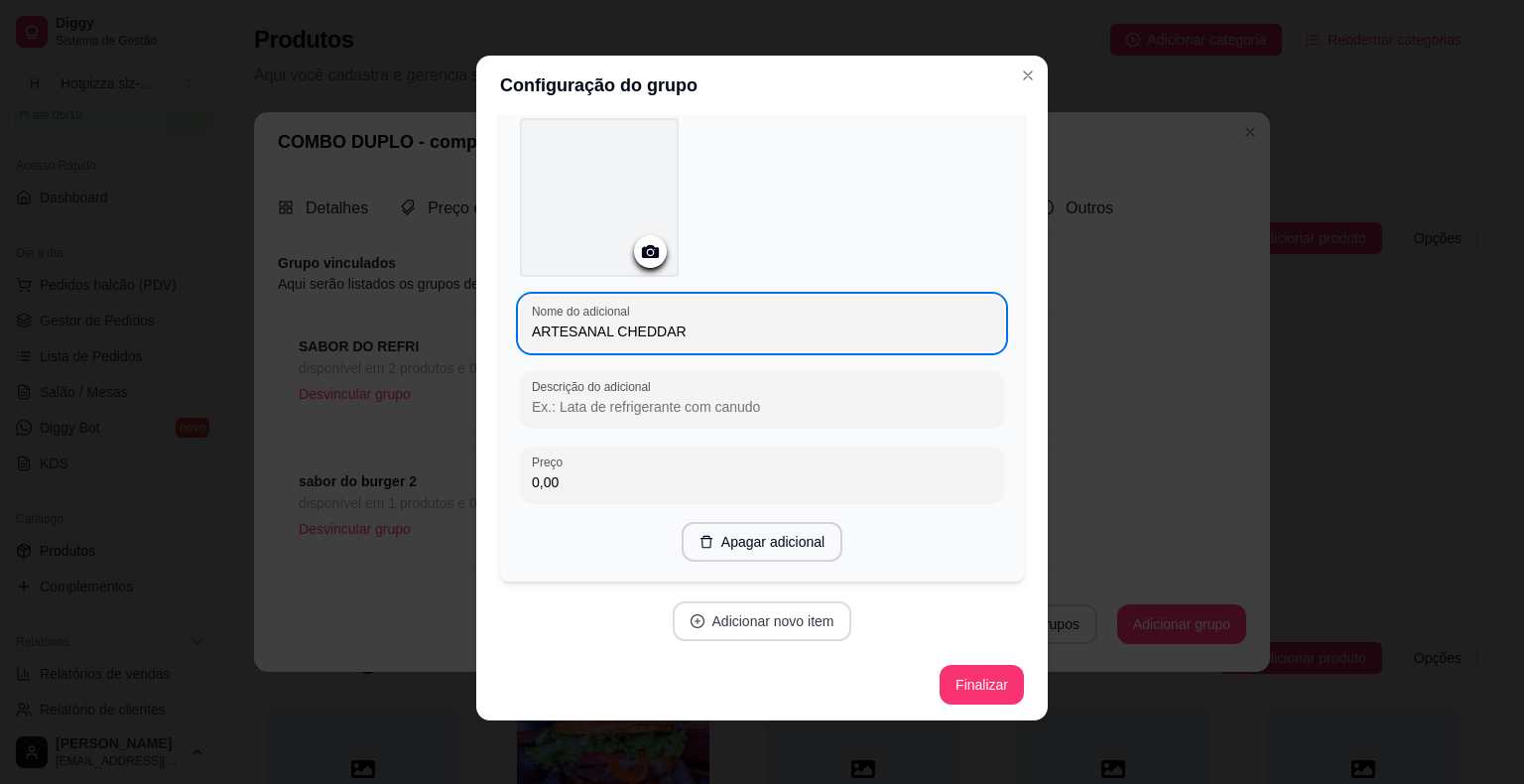
type input "ARTESANAL CHEDDAR"
click at [771, 623] on button "Adicionar novo item" at bounding box center [763, 621] width 180 height 40
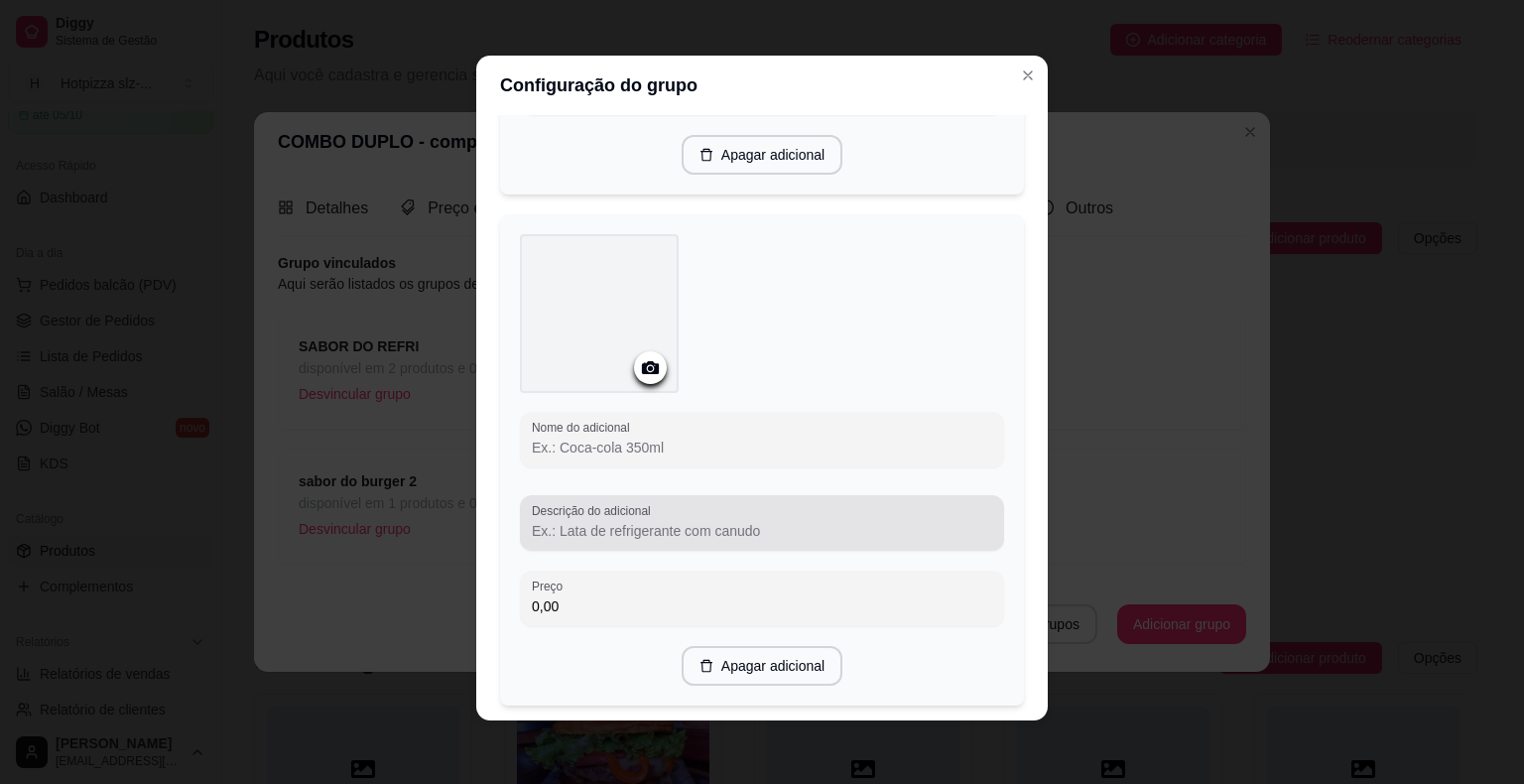
scroll to position [992, 0]
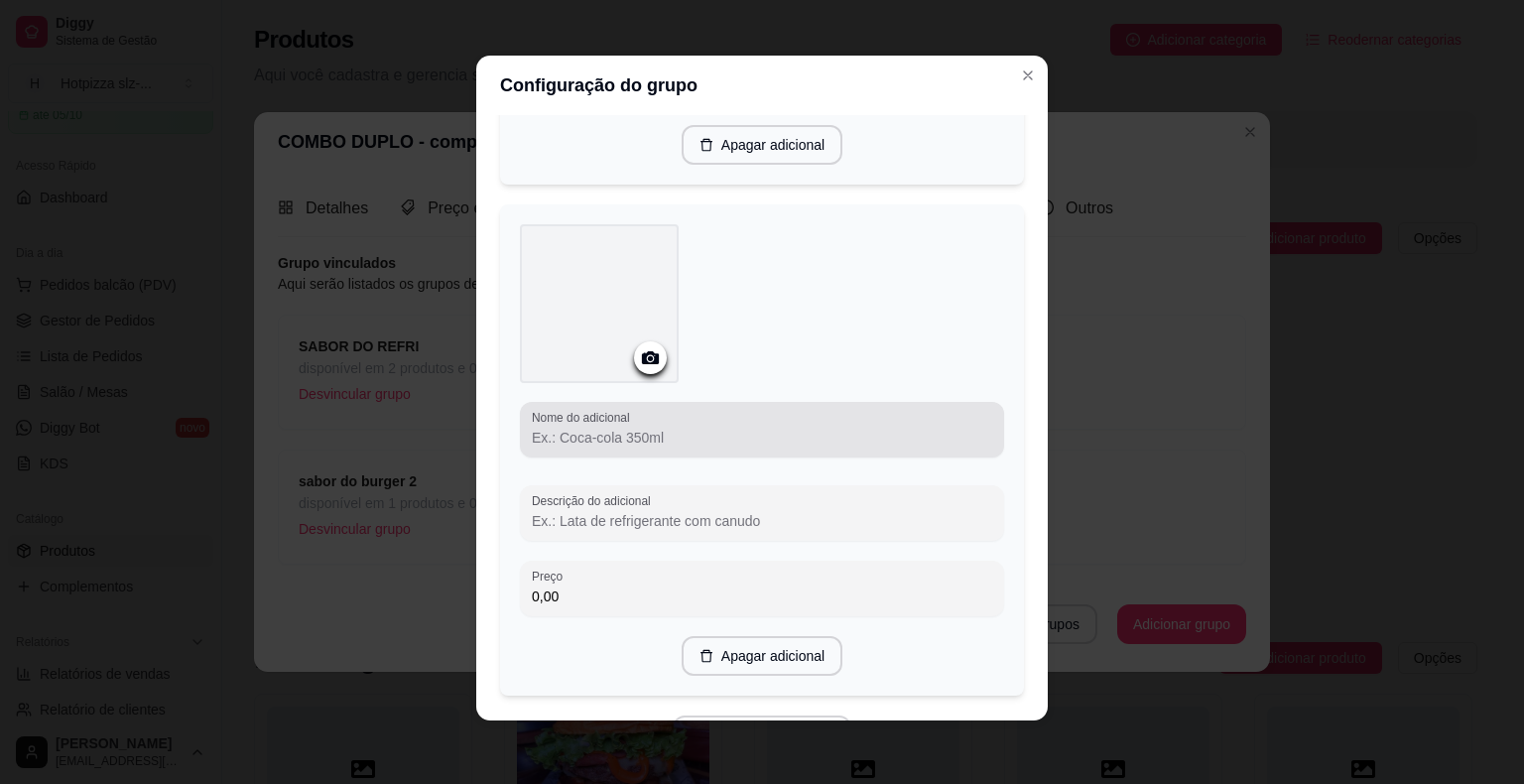
click at [581, 431] on input "Nome do adicional" at bounding box center [762, 438] width 460 height 20
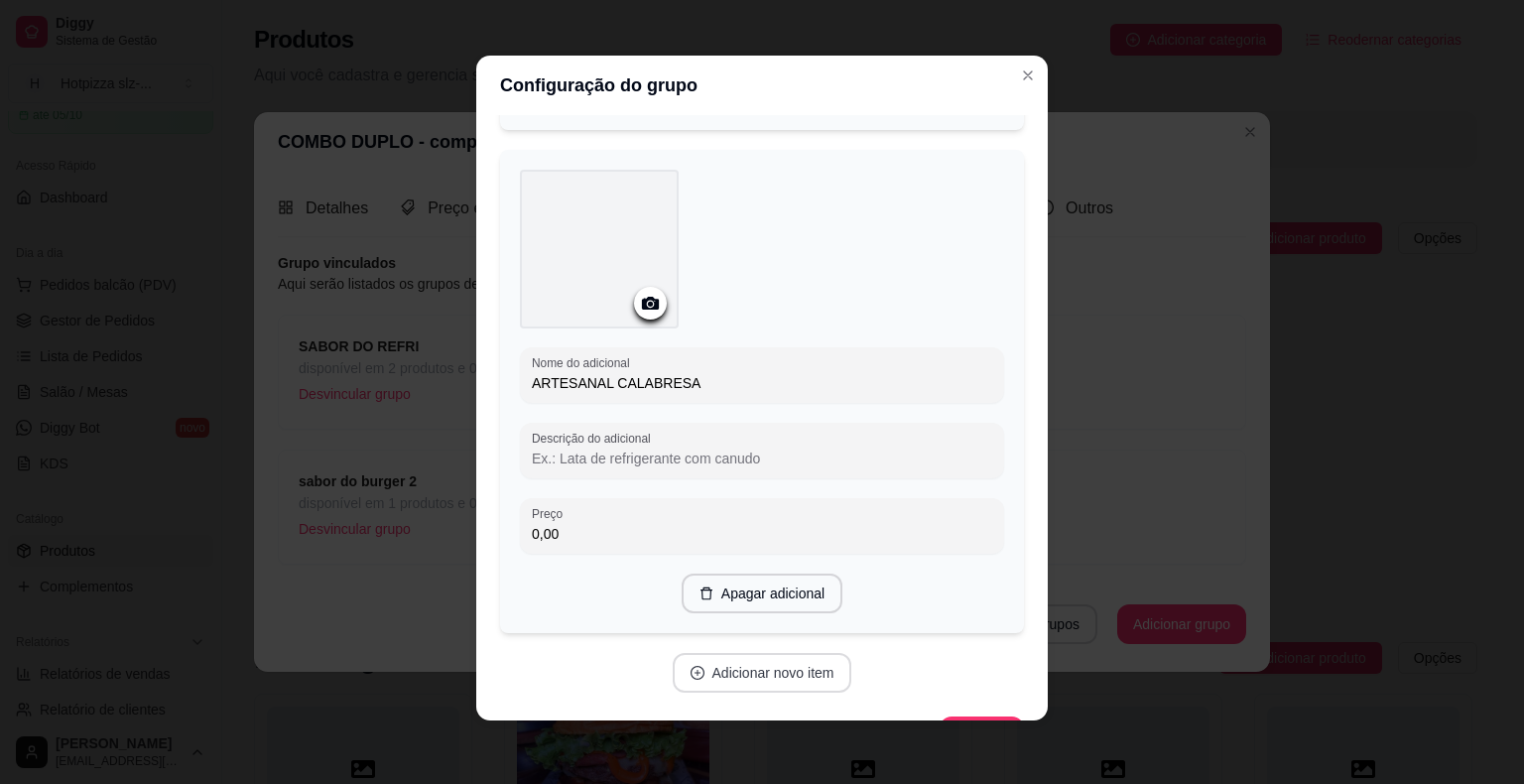
scroll to position [1097, 0]
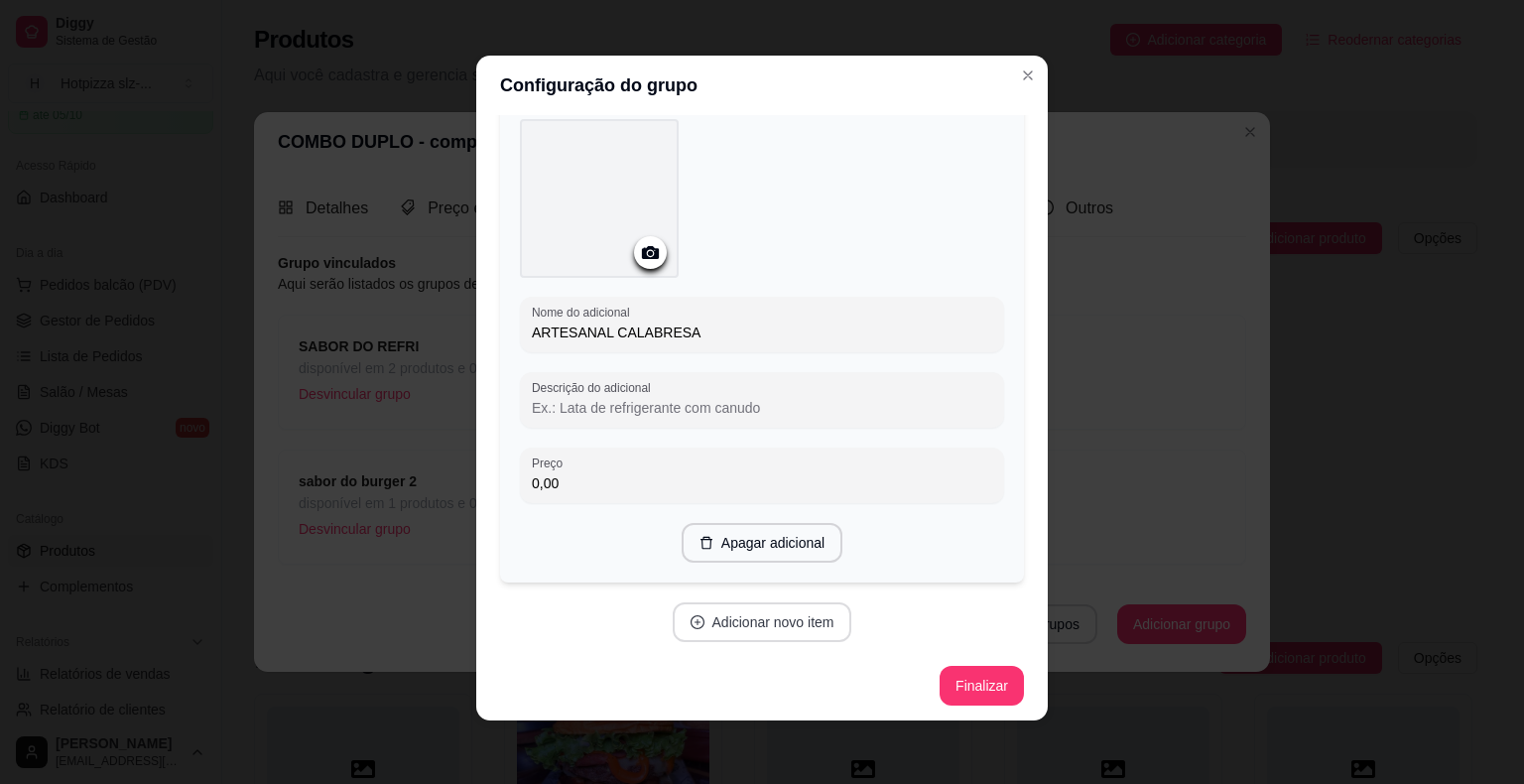
type input "ARTESANAL CALABRESA"
click at [750, 619] on button "Adicionar novo item" at bounding box center [762, 622] width 175 height 39
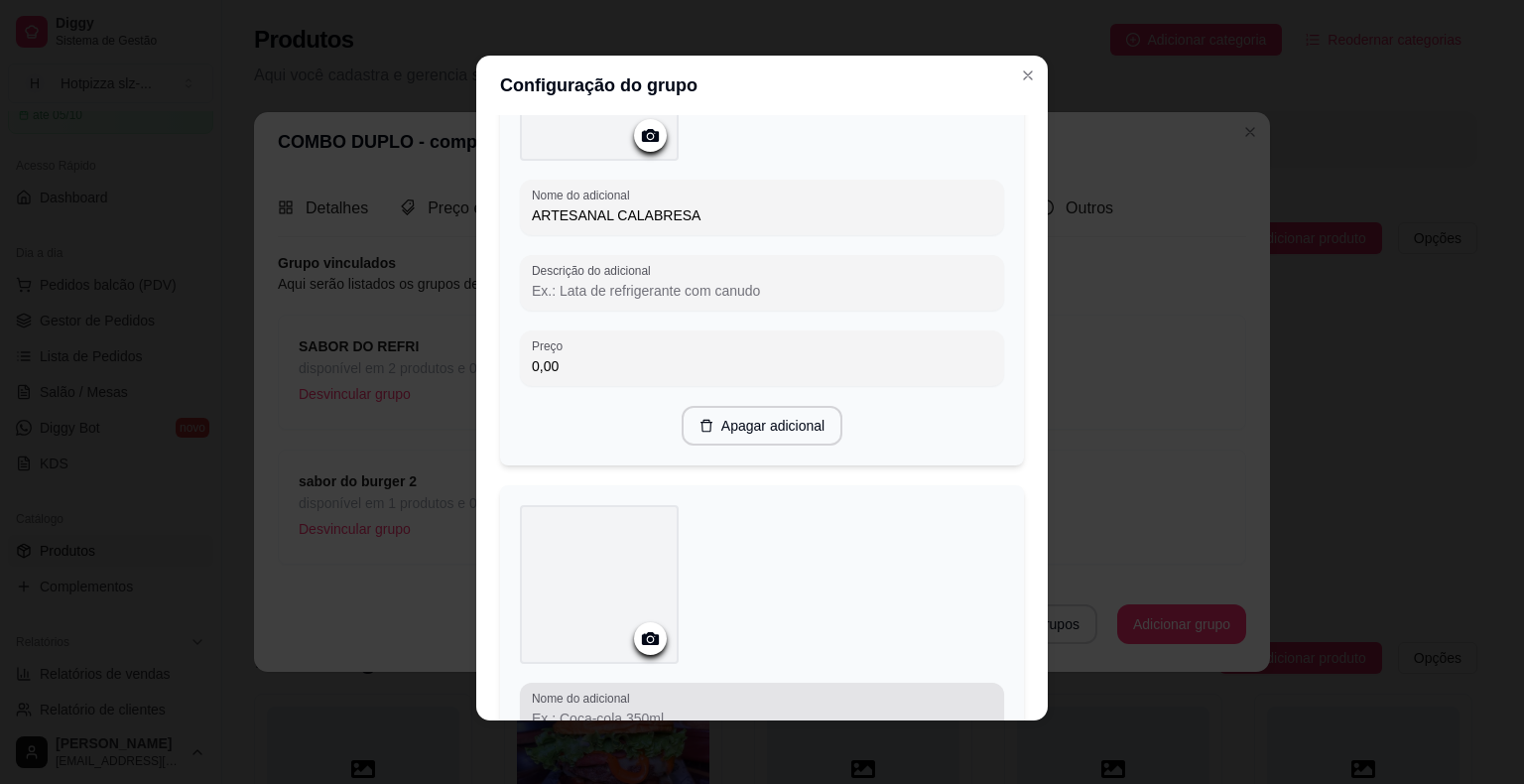
scroll to position [1494, 0]
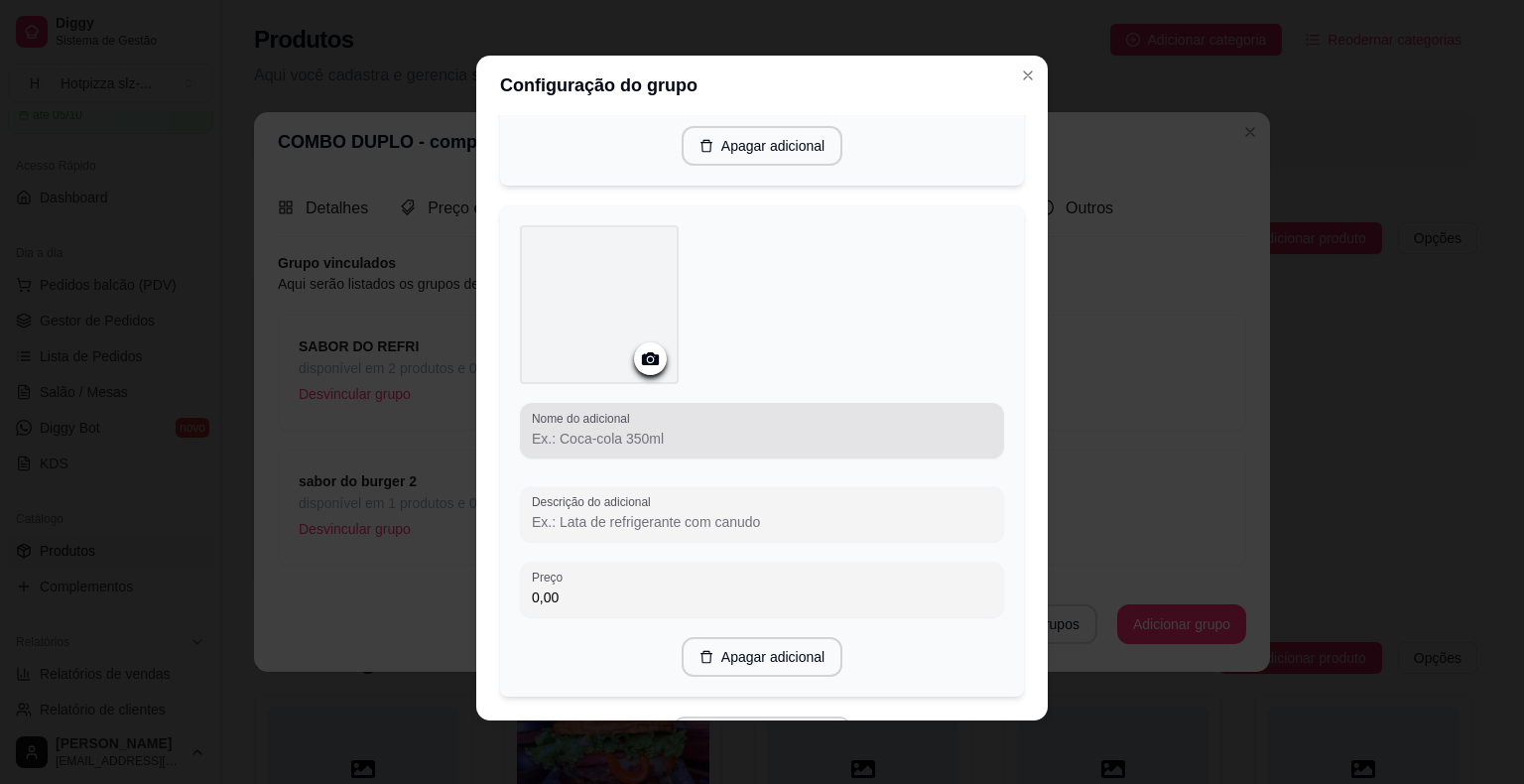
click at [624, 435] on input "Nome do adicional" at bounding box center [762, 439] width 460 height 20
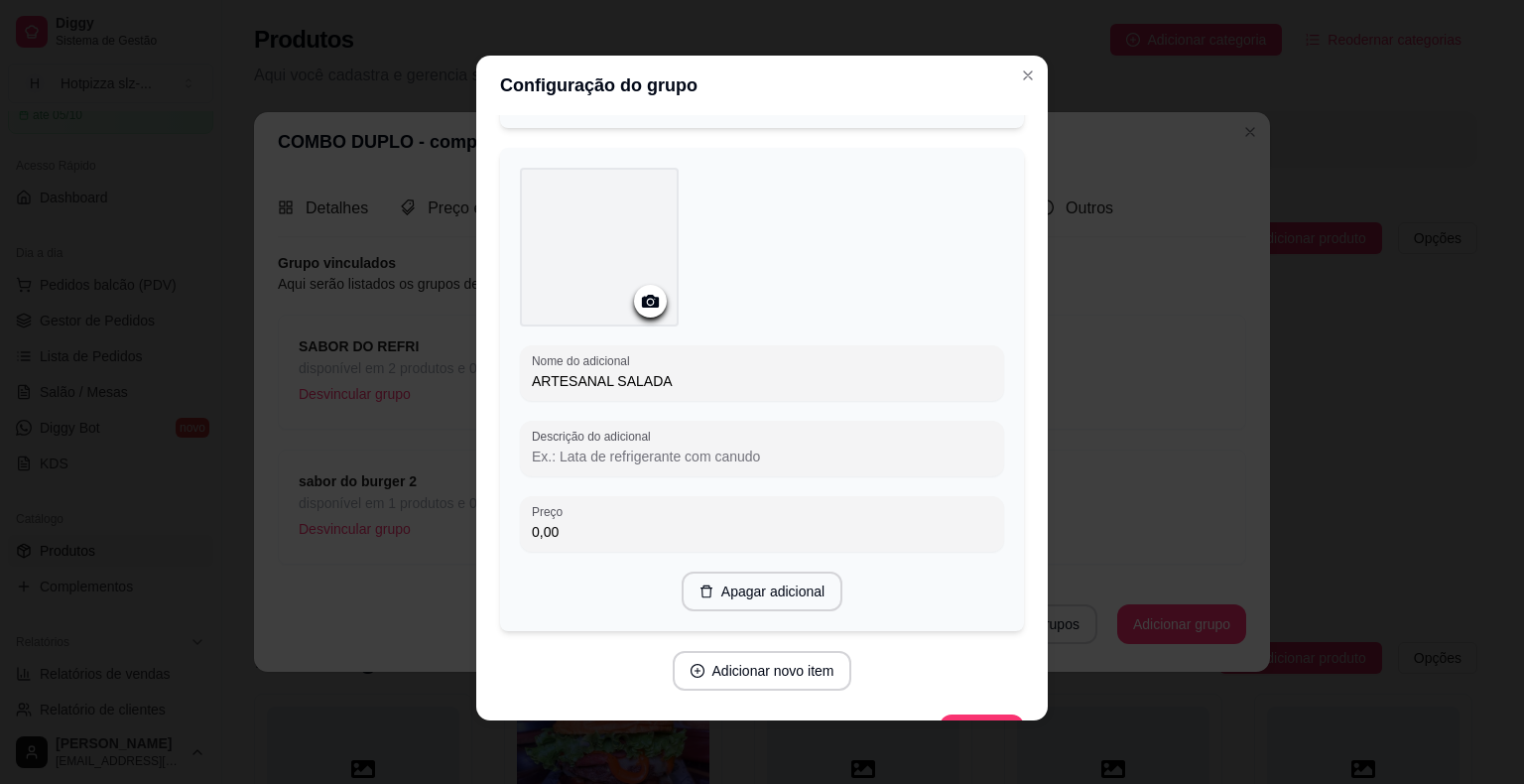
scroll to position [1599, 0]
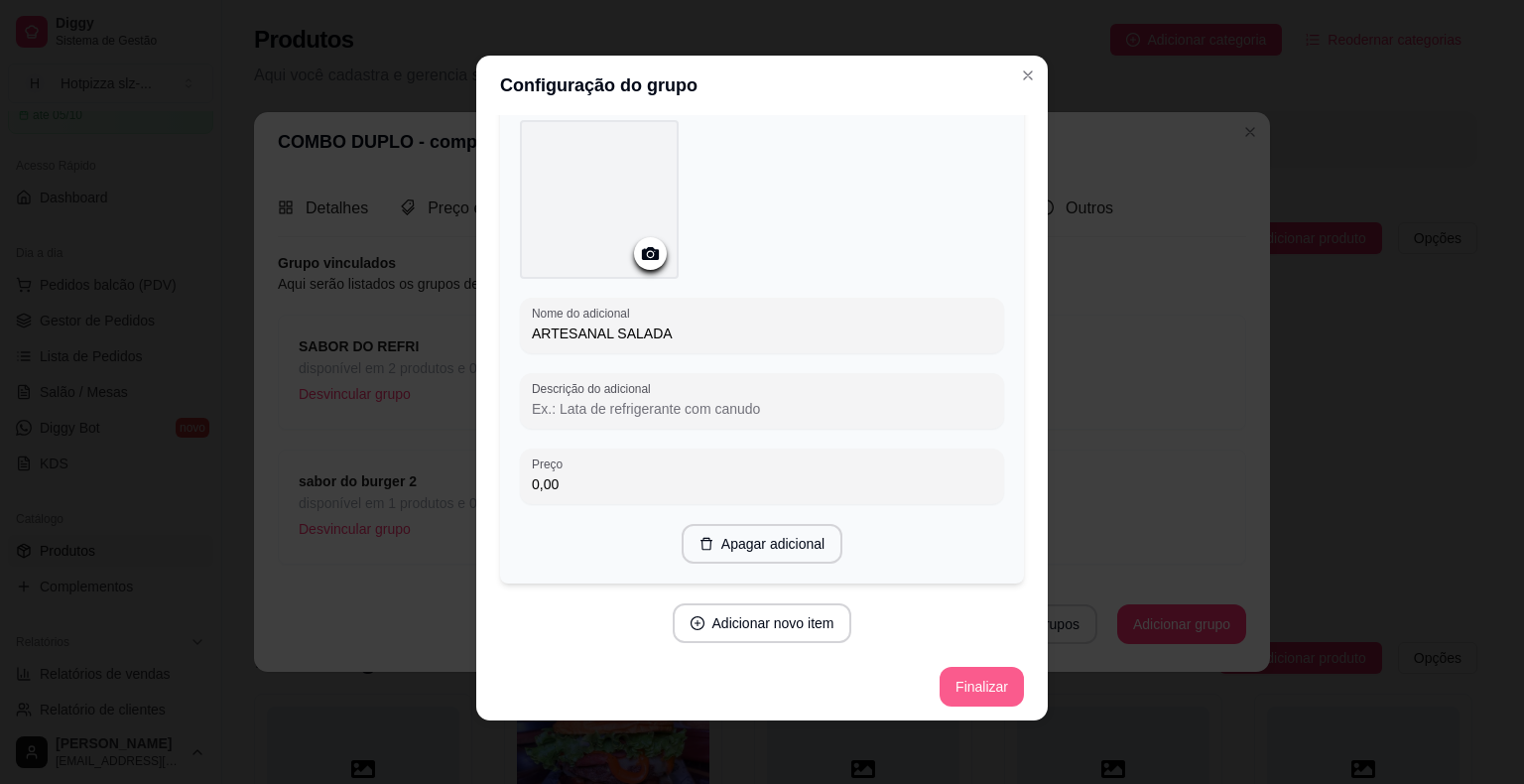
type input "ARTESANAL SALADA"
click at [972, 691] on button "Finalizar" at bounding box center [981, 687] width 81 height 39
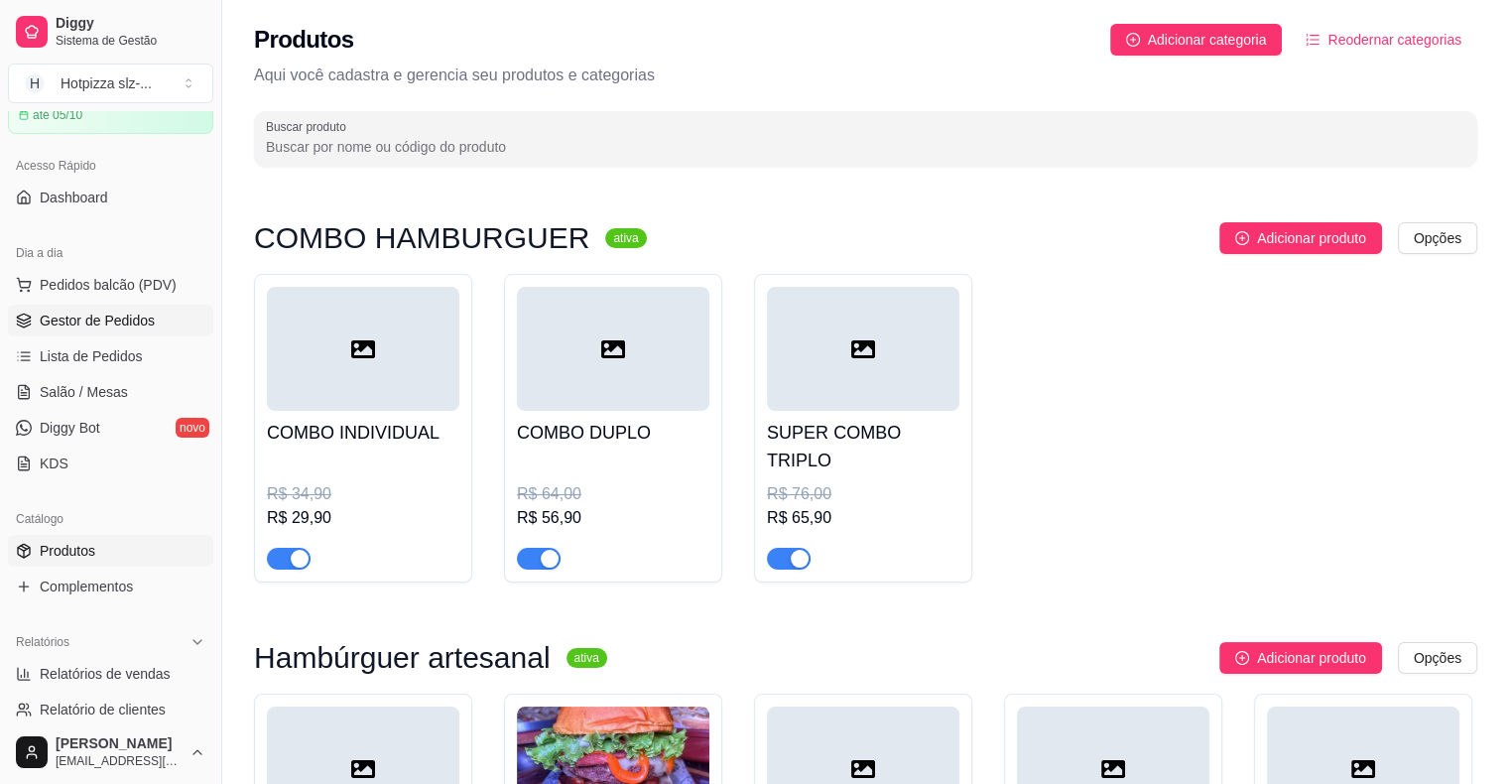
click at [80, 323] on span "Gestor de Pedidos" at bounding box center [97, 321] width 115 height 20
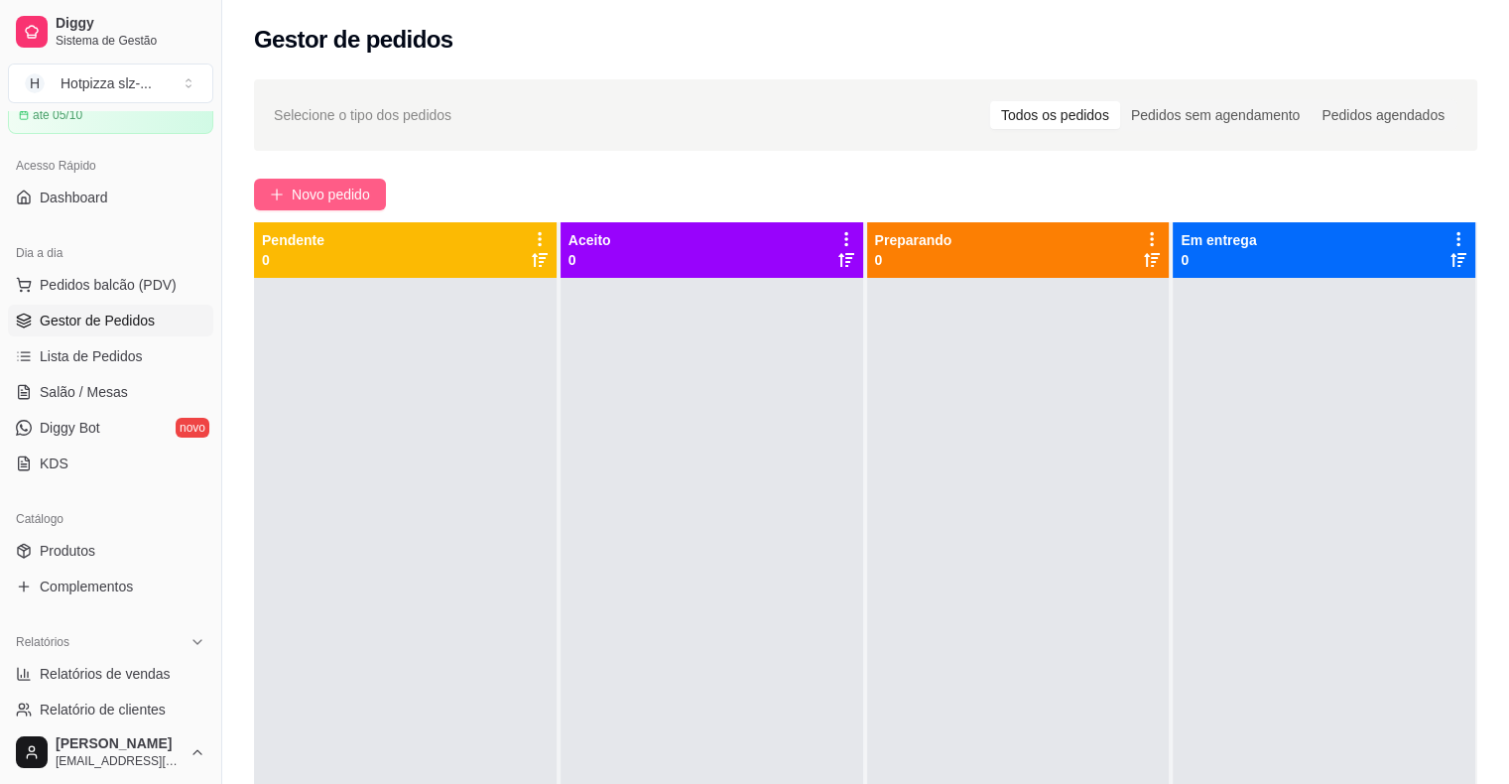
click at [306, 193] on span "Novo pedido" at bounding box center [331, 195] width 78 height 22
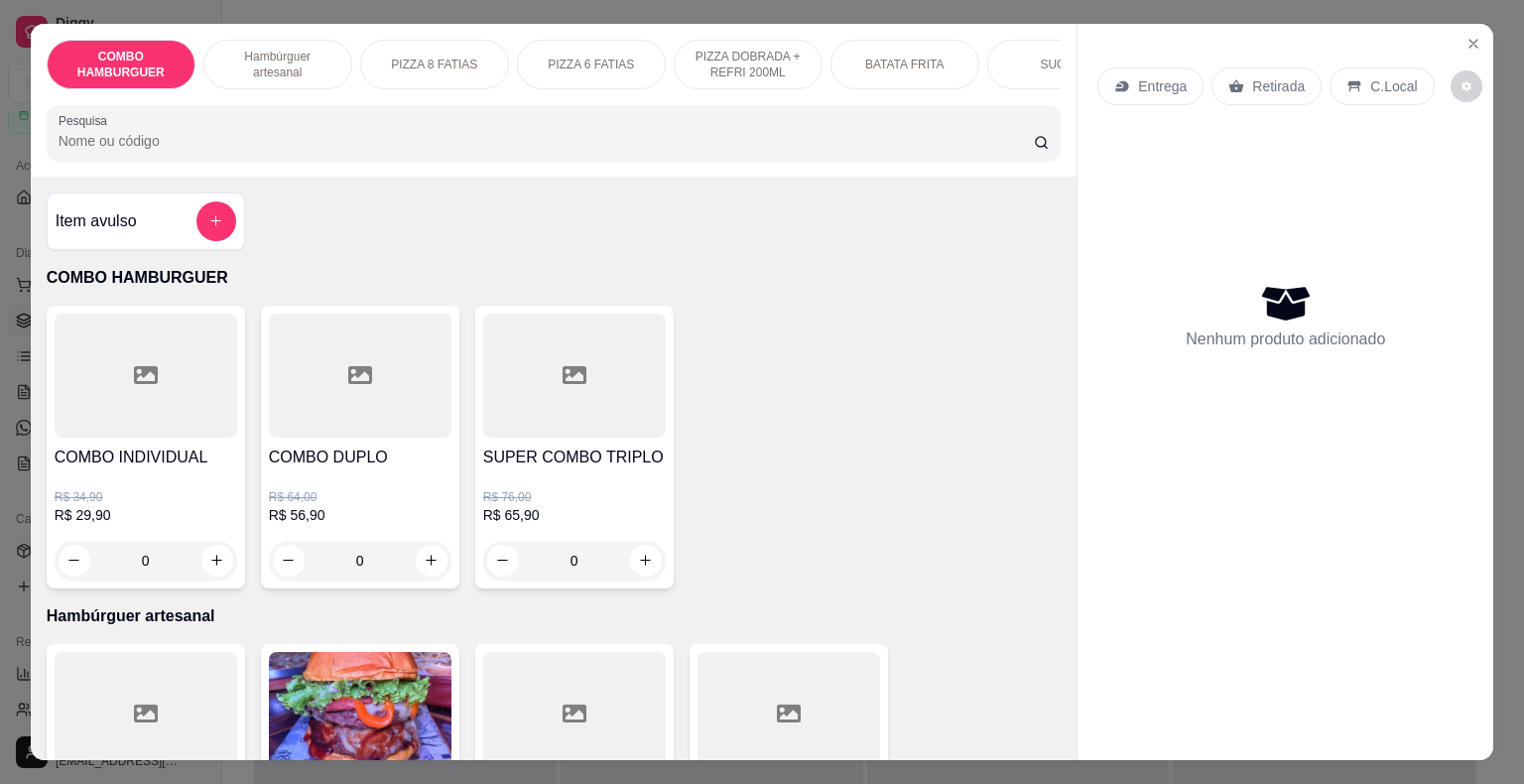
click at [354, 469] on h4 "COMBO DUPLO" at bounding box center [360, 457] width 183 height 24
click at [1465, 36] on icon "Close" at bounding box center [1473, 44] width 16 height 16
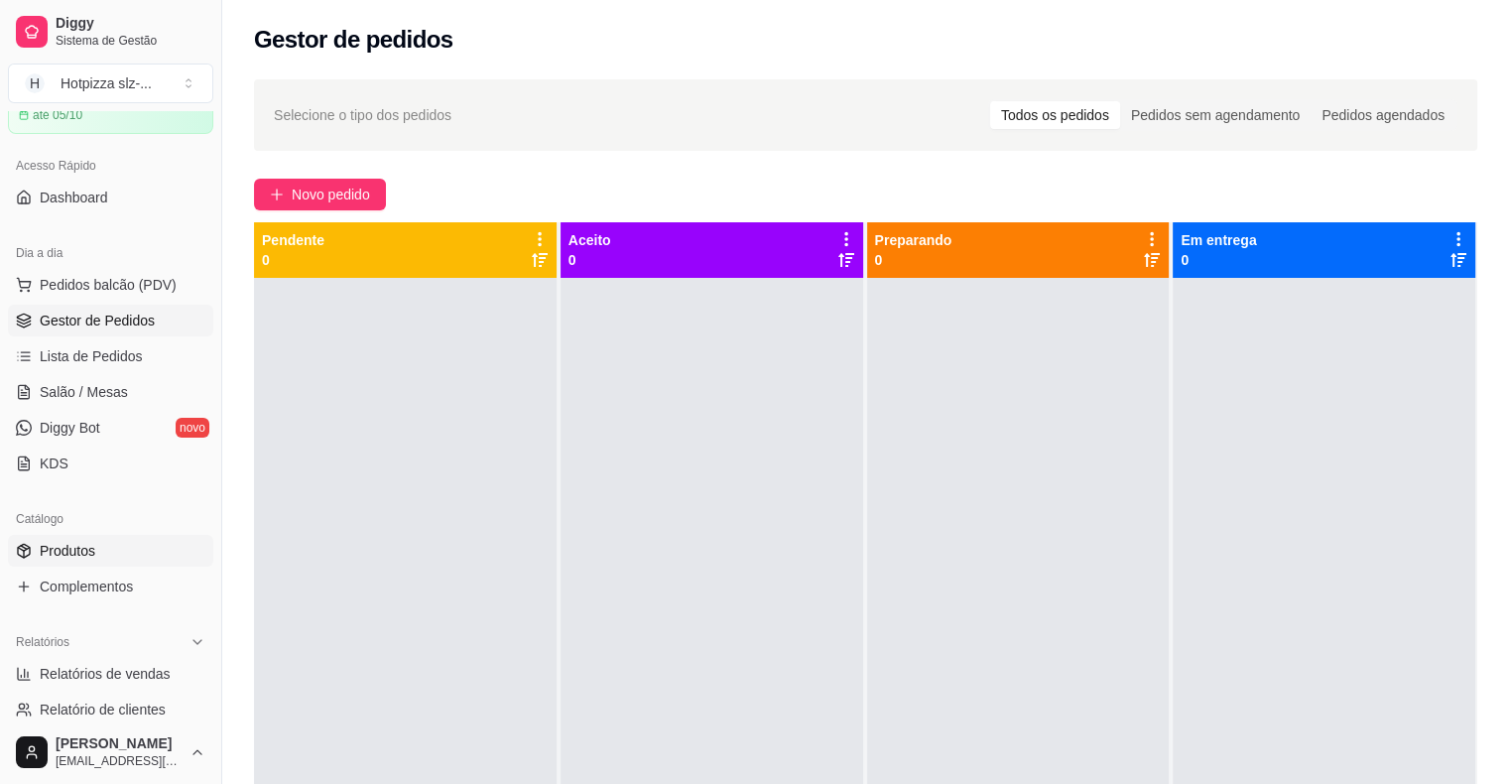
click at [105, 552] on link "Produtos" at bounding box center [110, 551] width 205 height 32
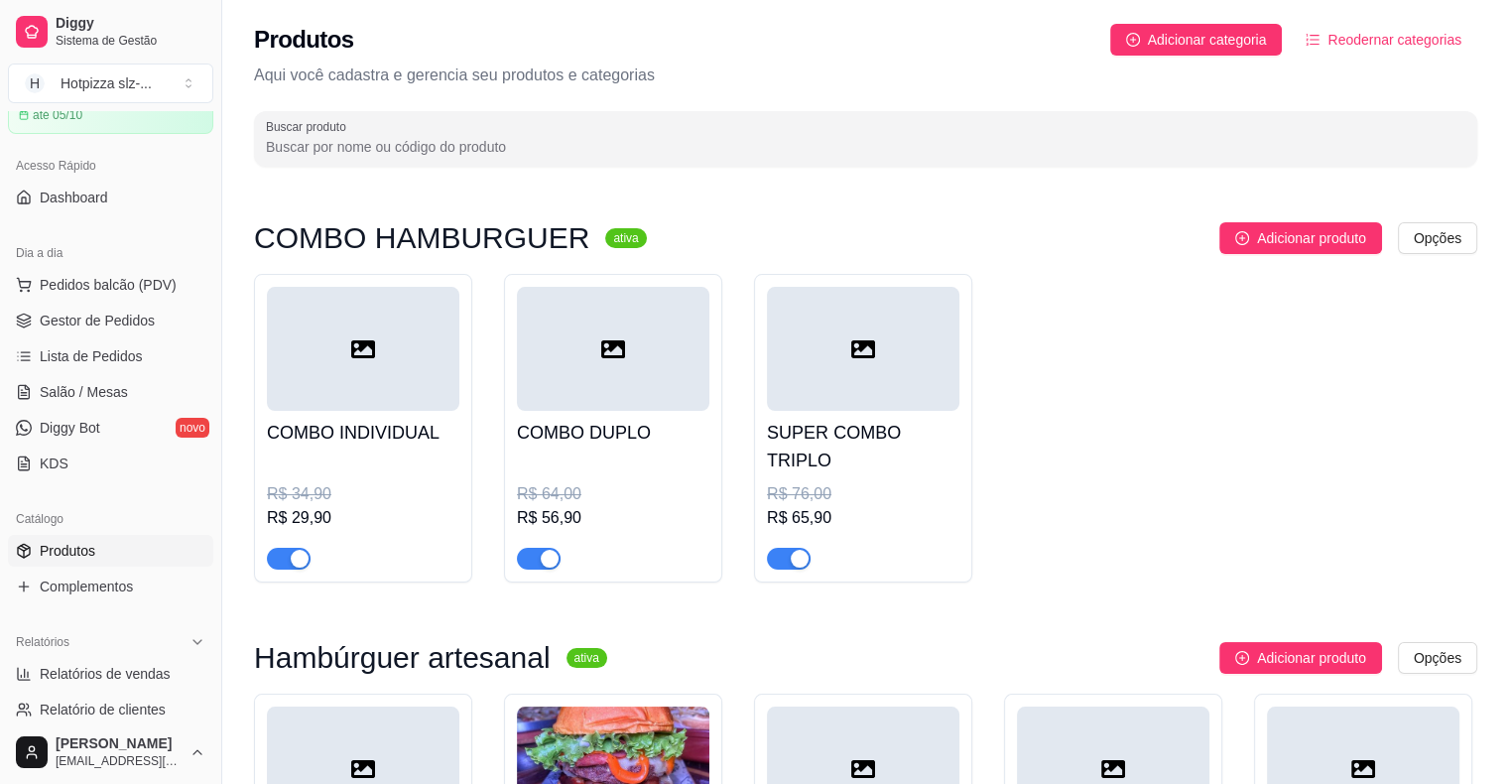
click at [570, 482] on div "R$ 64,00" at bounding box center [613, 494] width 192 height 24
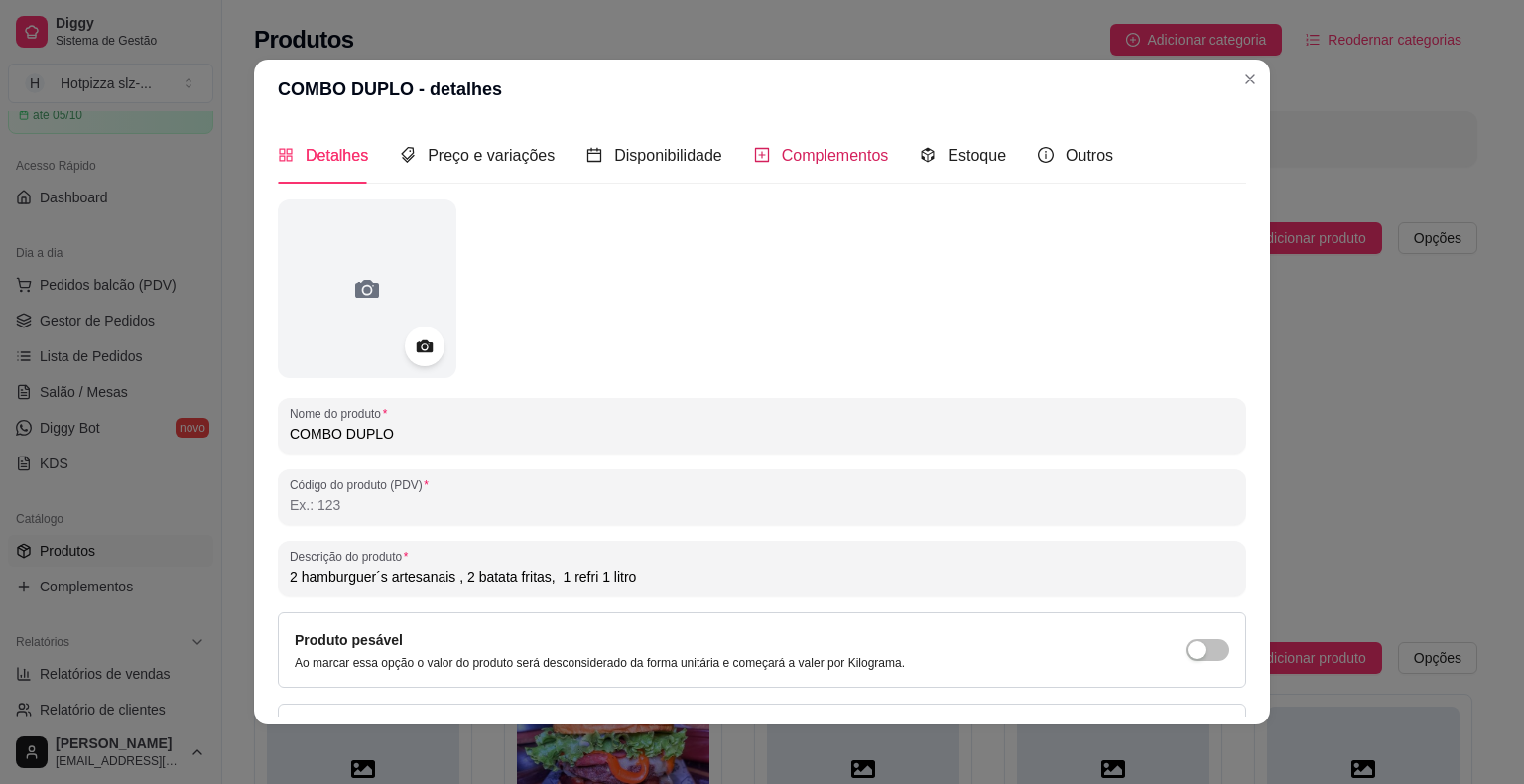
click at [811, 164] on span "Complementos" at bounding box center [835, 155] width 107 height 17
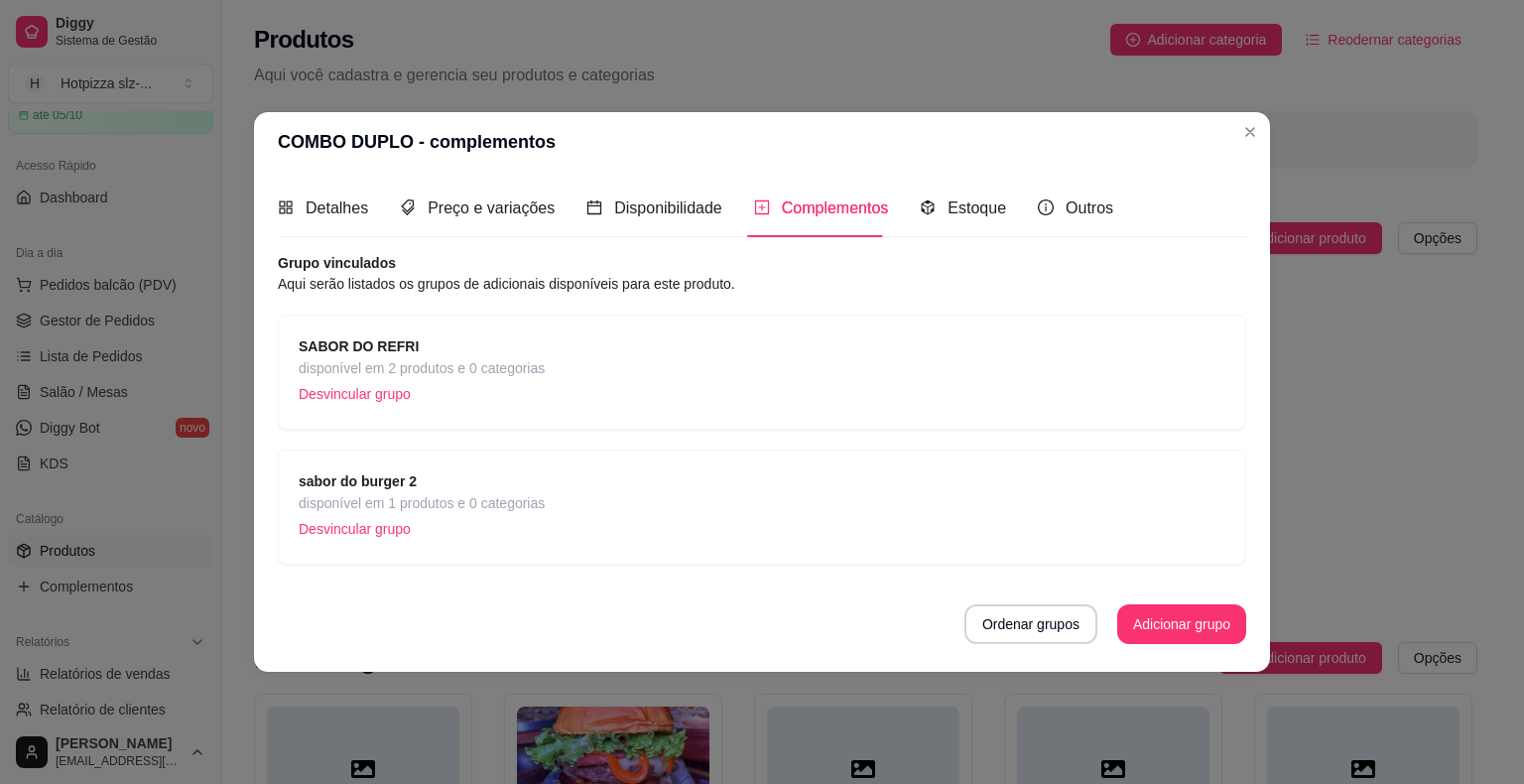
click at [389, 359] on span "disponível em 2 produtos e 0 categorias" at bounding box center [422, 368] width 246 height 22
click at [579, 495] on div "sabor do burger 2 disponível em 1 produtos e 0 categorias Desvincular grupo" at bounding box center [762, 506] width 927 height 73
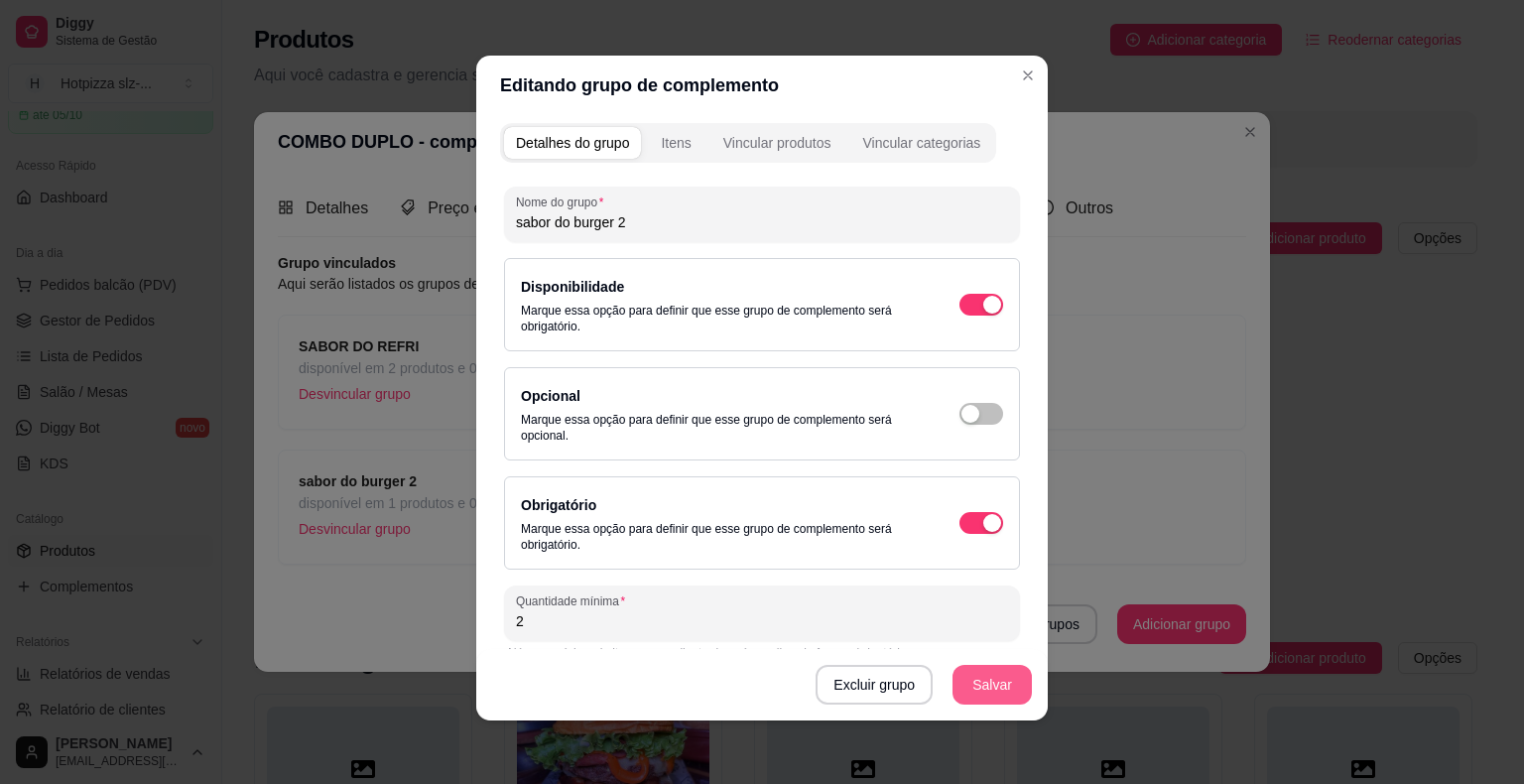
click at [976, 700] on button "Salvar" at bounding box center [991, 685] width 79 height 40
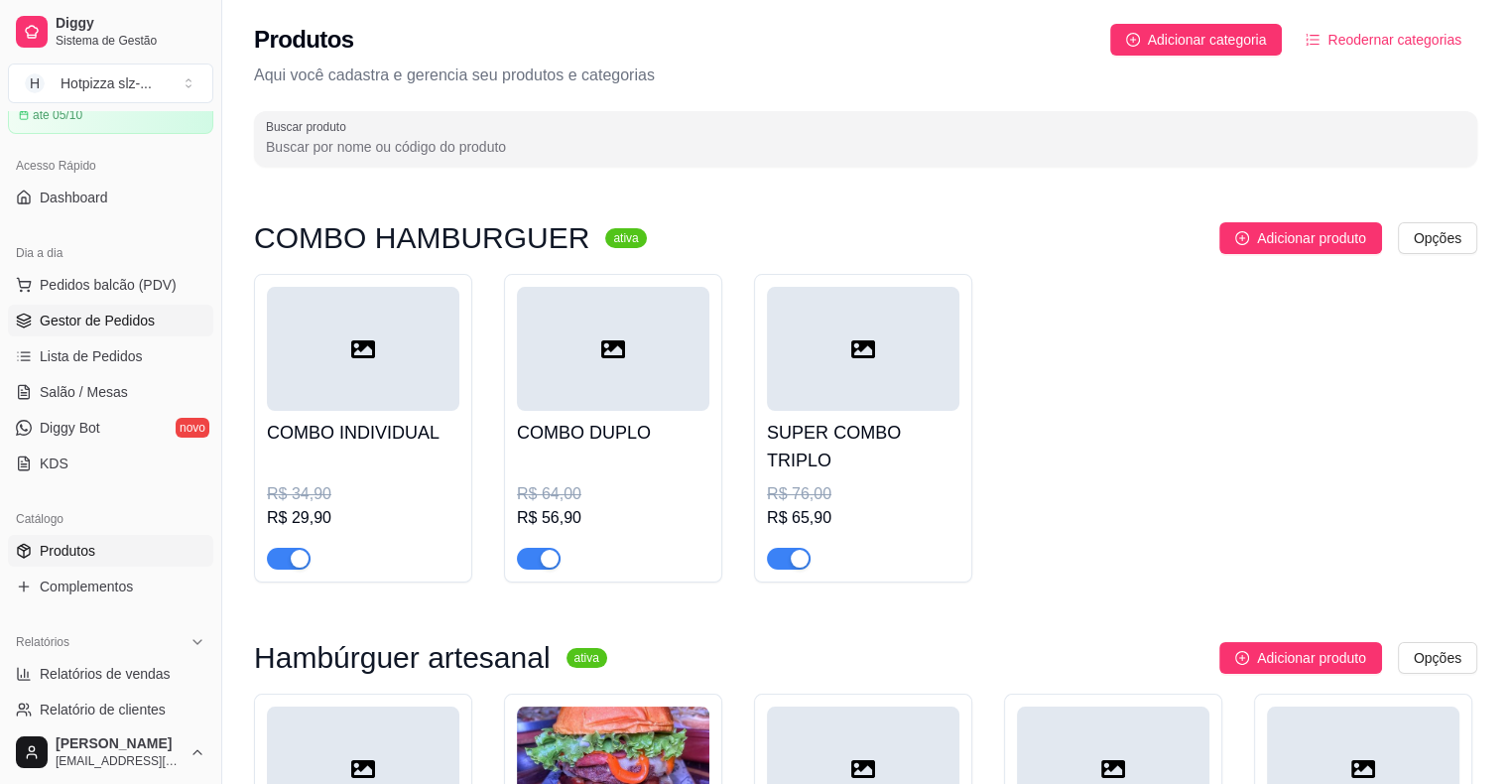
click at [85, 317] on span "Gestor de Pedidos" at bounding box center [97, 321] width 115 height 20
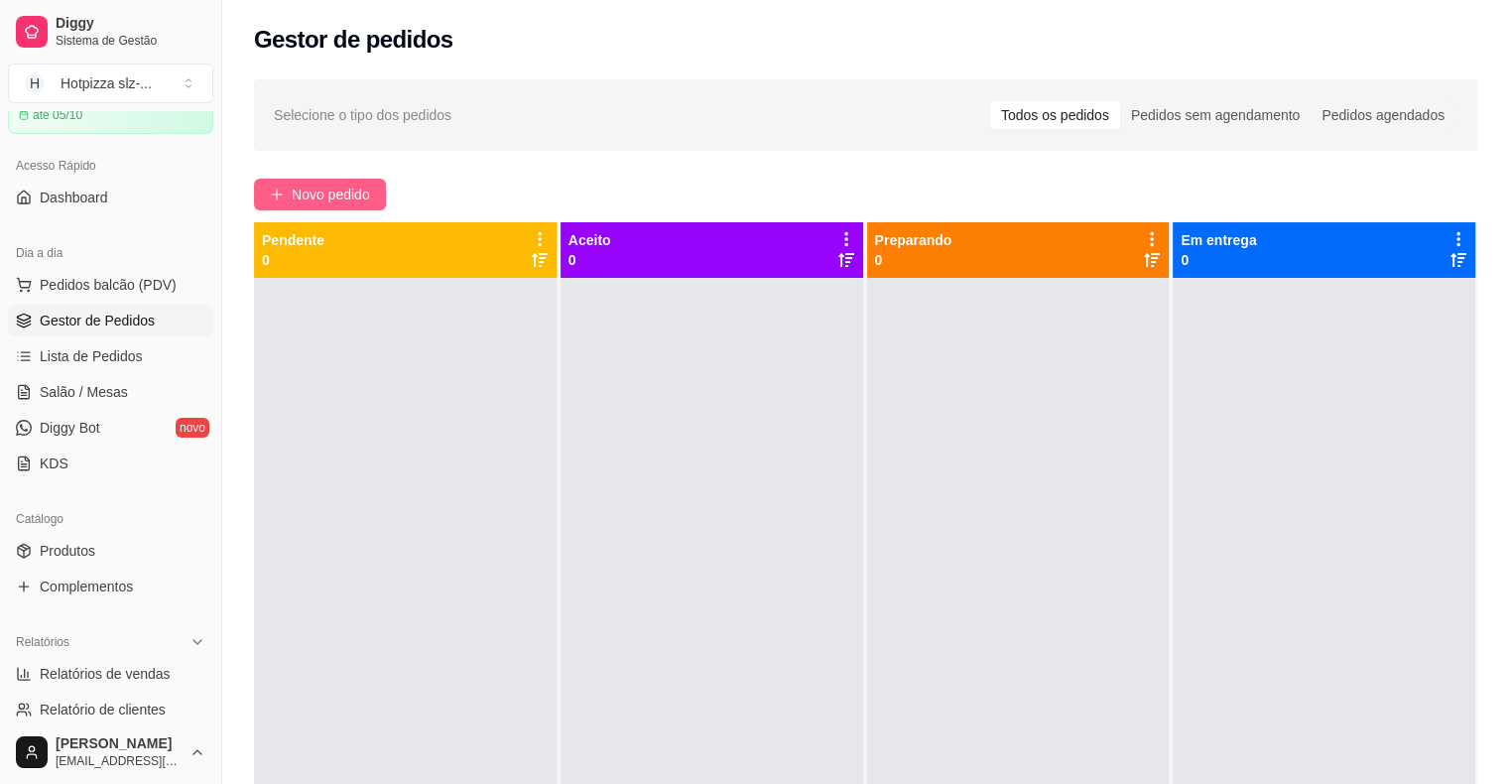
click at [309, 198] on span "Novo pedido" at bounding box center [331, 195] width 78 height 22
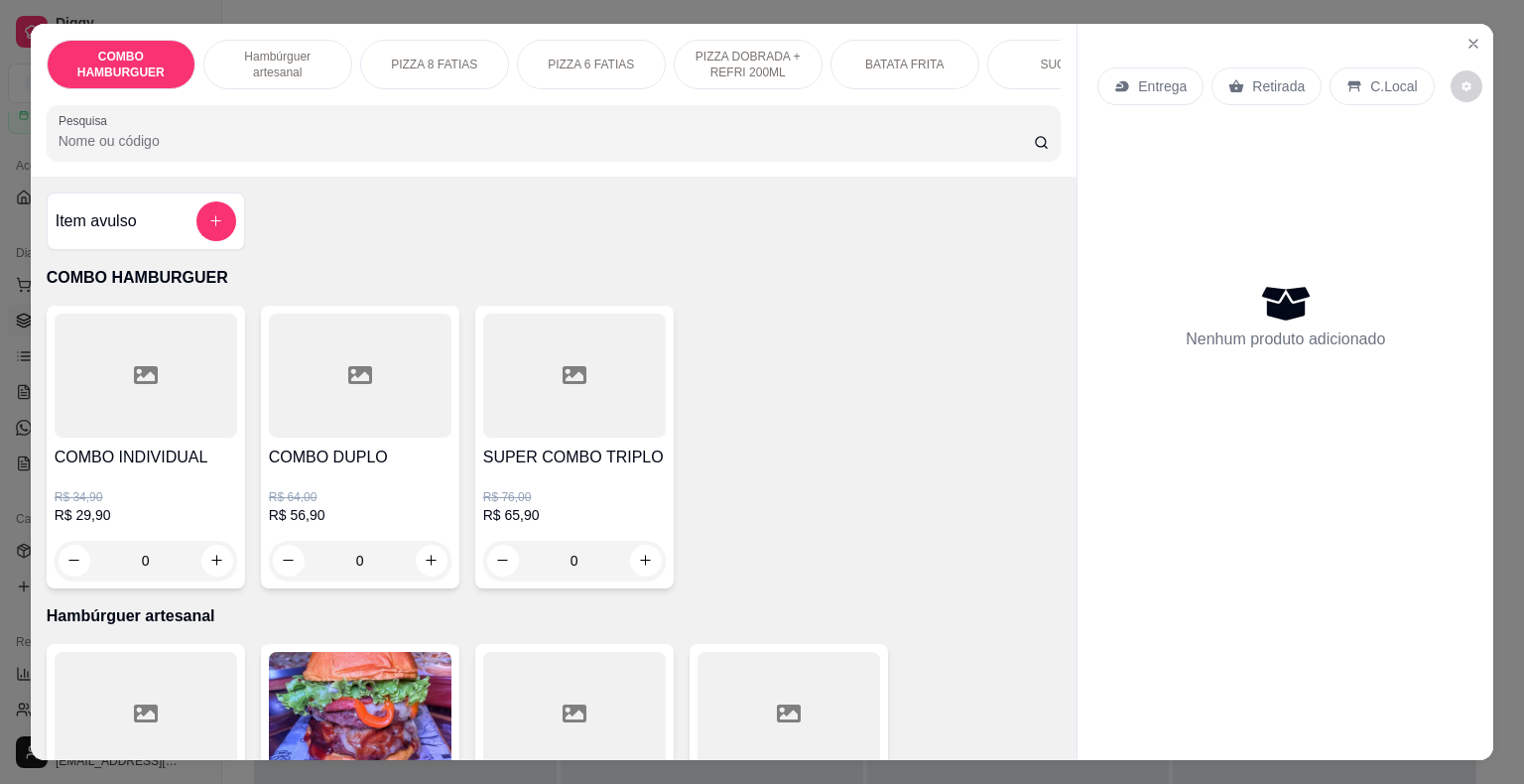
click at [385, 447] on div "COMBO DUPLO R$ 64,00 R$ 56,90 0" at bounding box center [360, 447] width 198 height 283
click at [144, 438] on div at bounding box center [146, 376] width 183 height 124
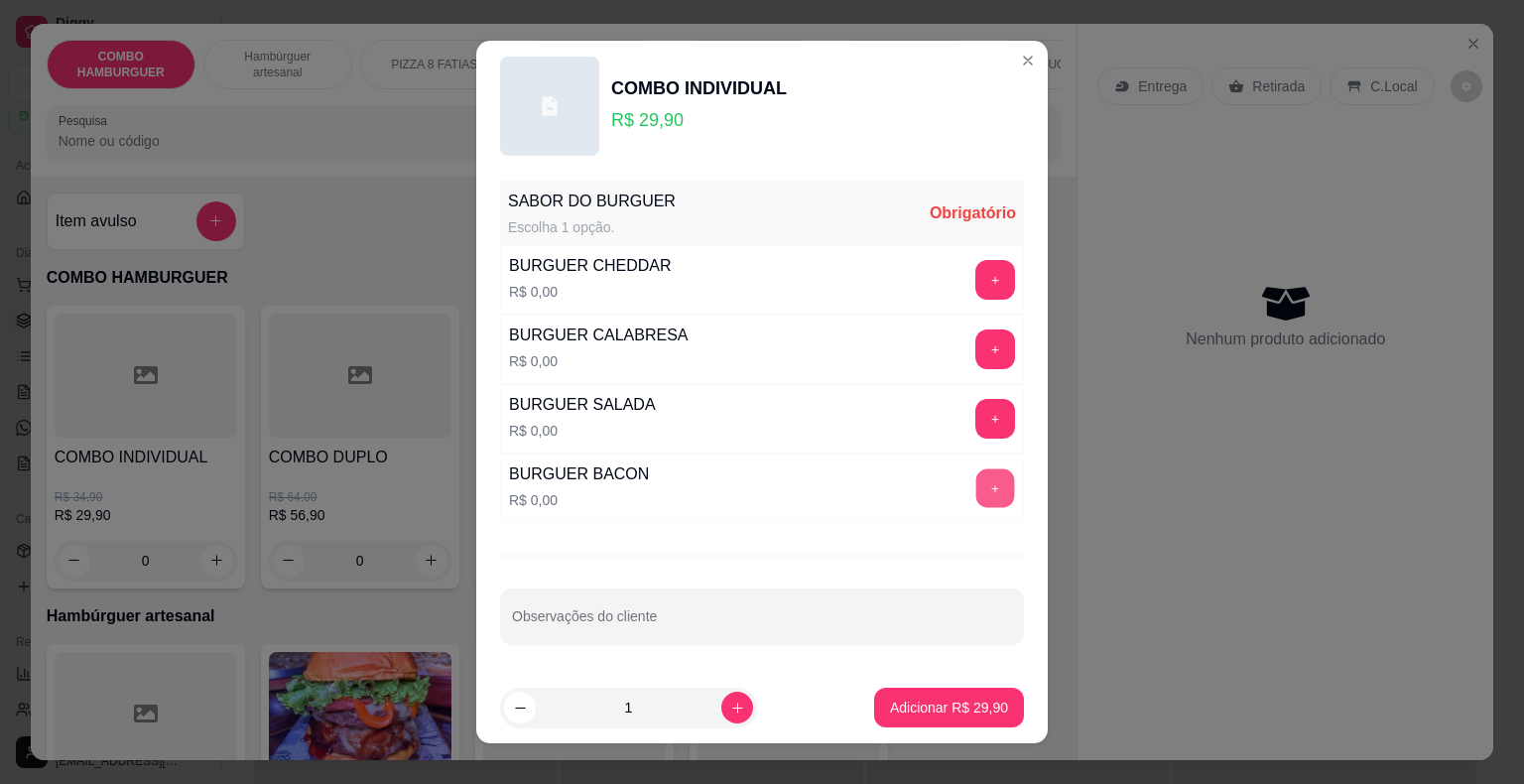
click at [976, 488] on button "+" at bounding box center [995, 488] width 39 height 39
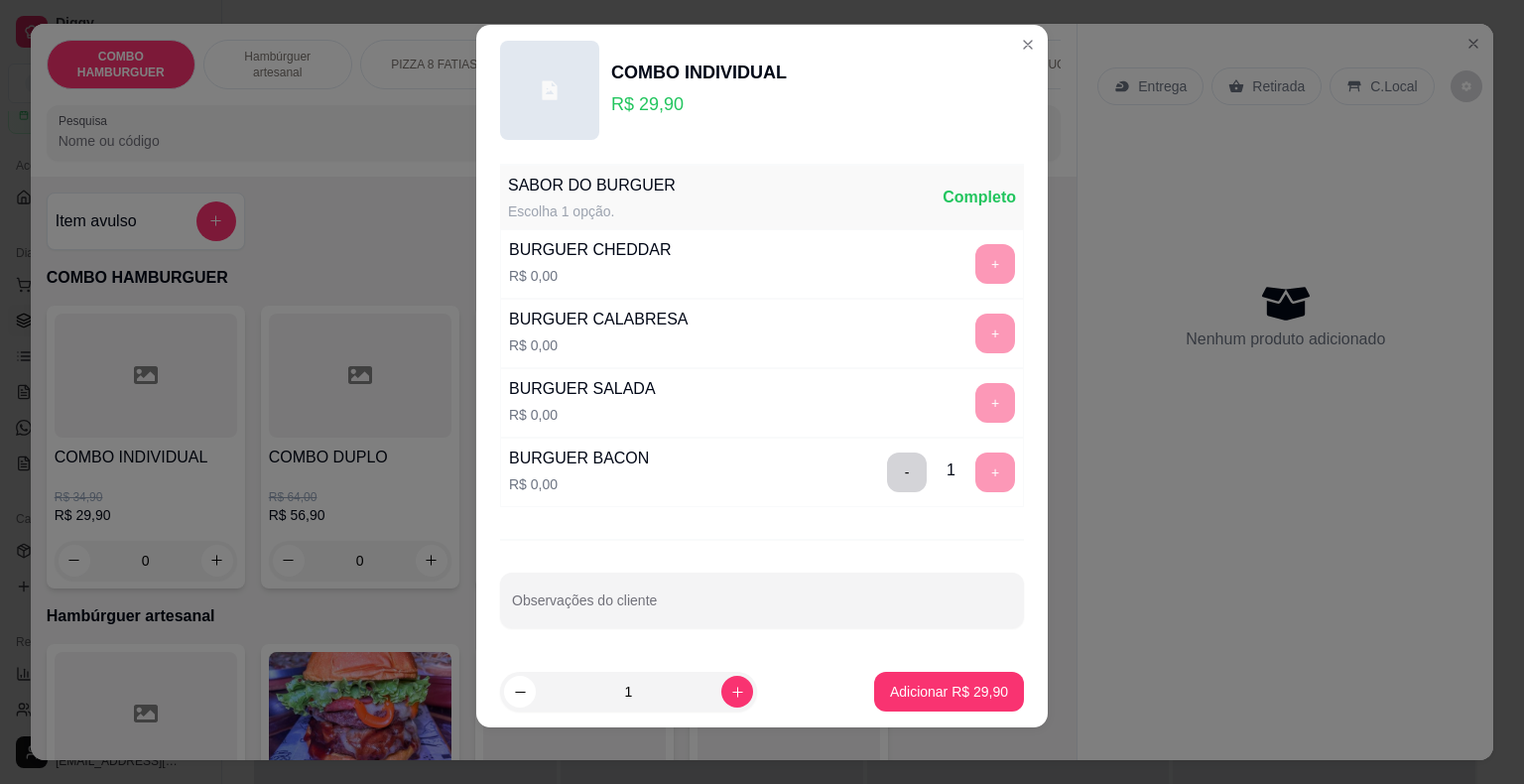
scroll to position [21, 0]
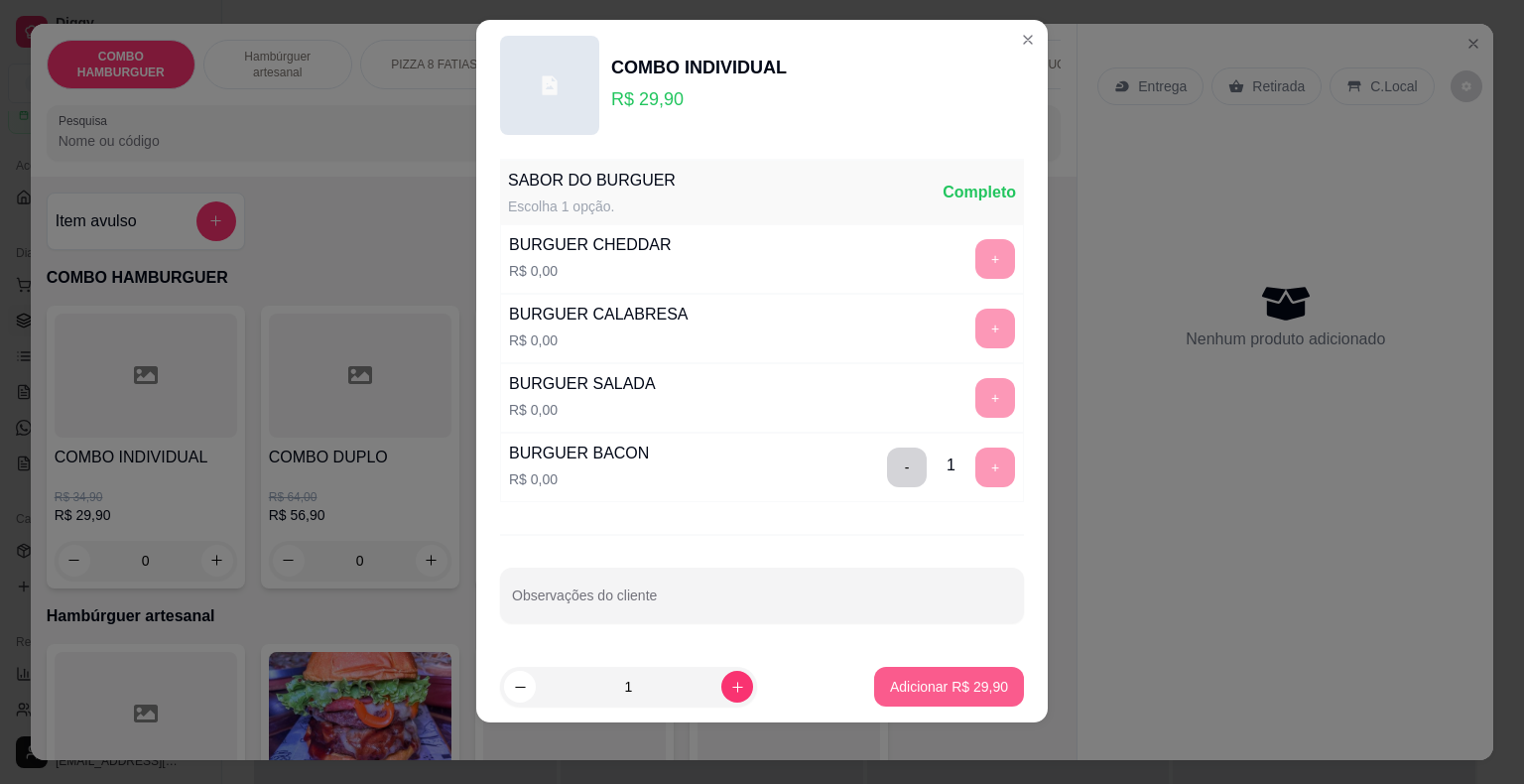
click at [934, 686] on p "Adicionar R$ 29,90" at bounding box center [949, 687] width 118 height 20
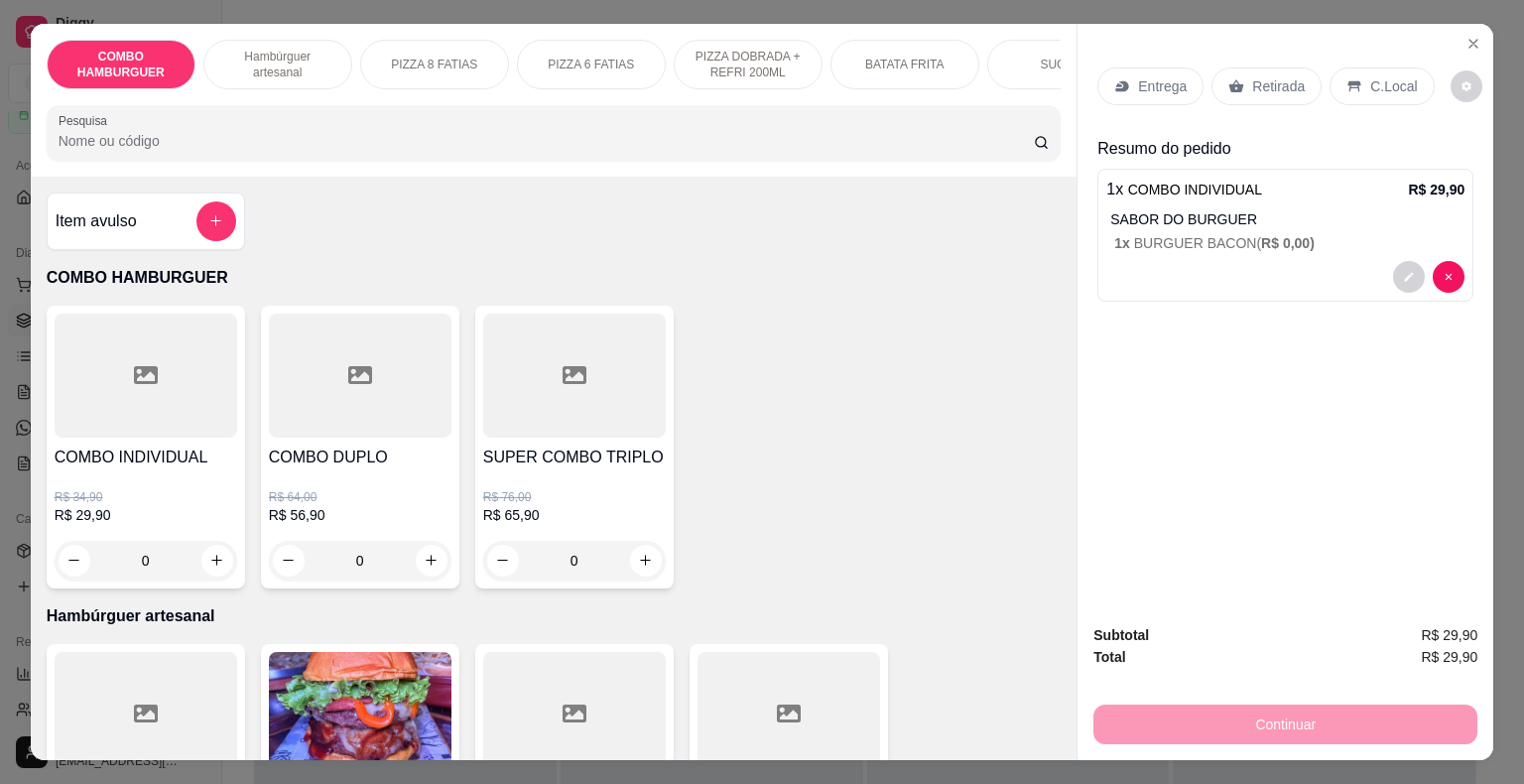
click at [364, 465] on h4 "COMBO DUPLO" at bounding box center [360, 457] width 183 height 24
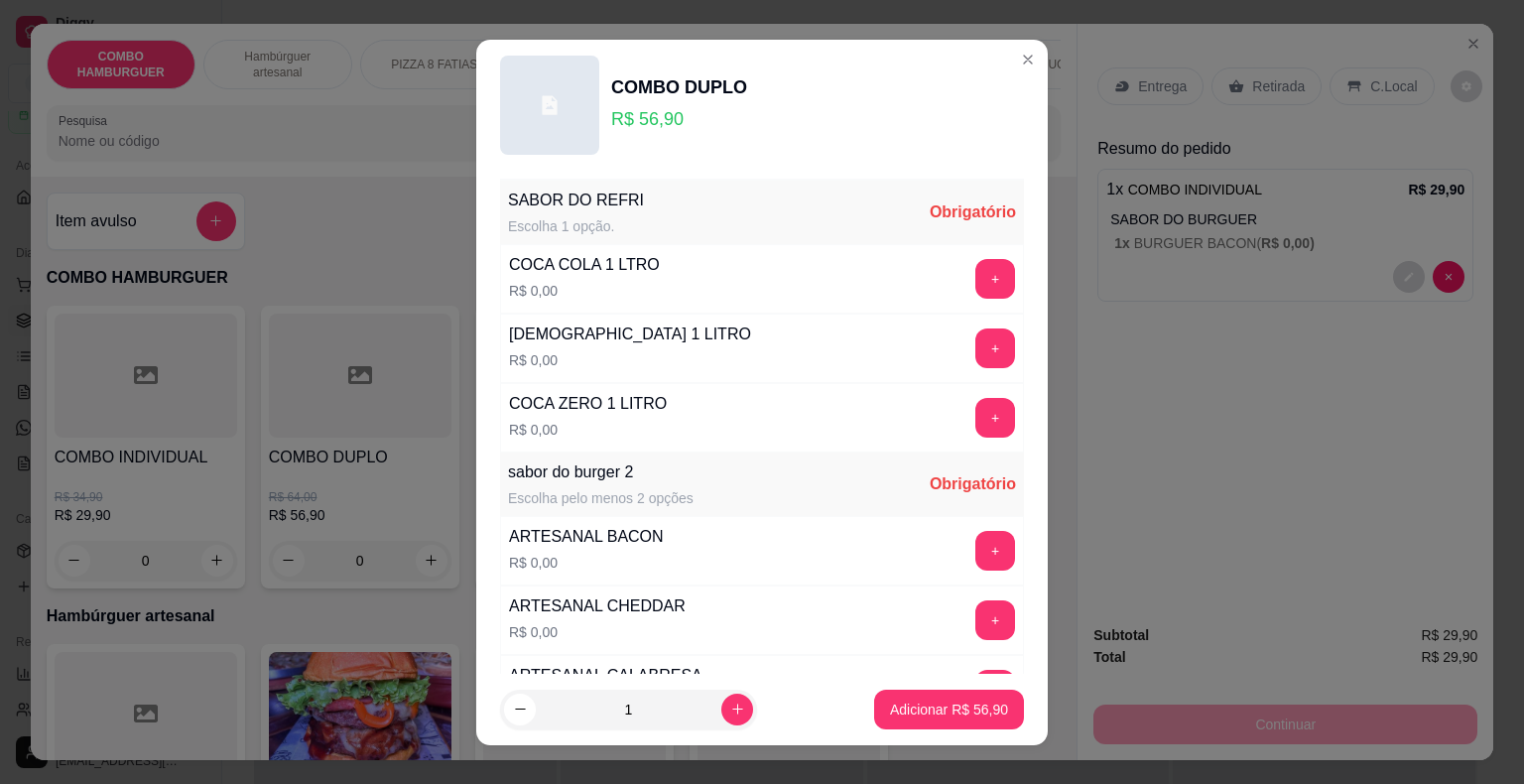
scroll to position [0, 0]
click at [975, 348] on button "+" at bounding box center [995, 348] width 40 height 40
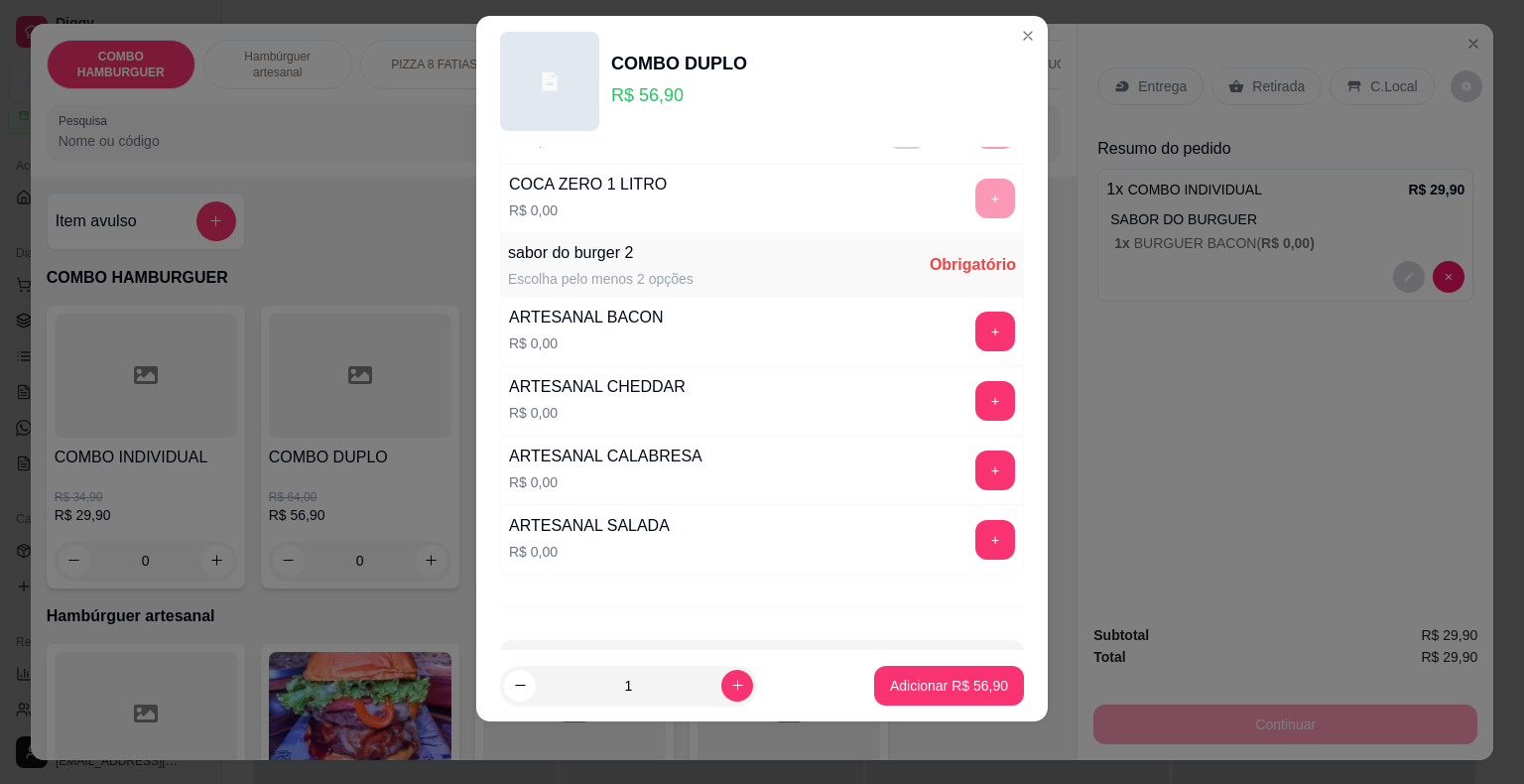
scroll to position [264, 0]
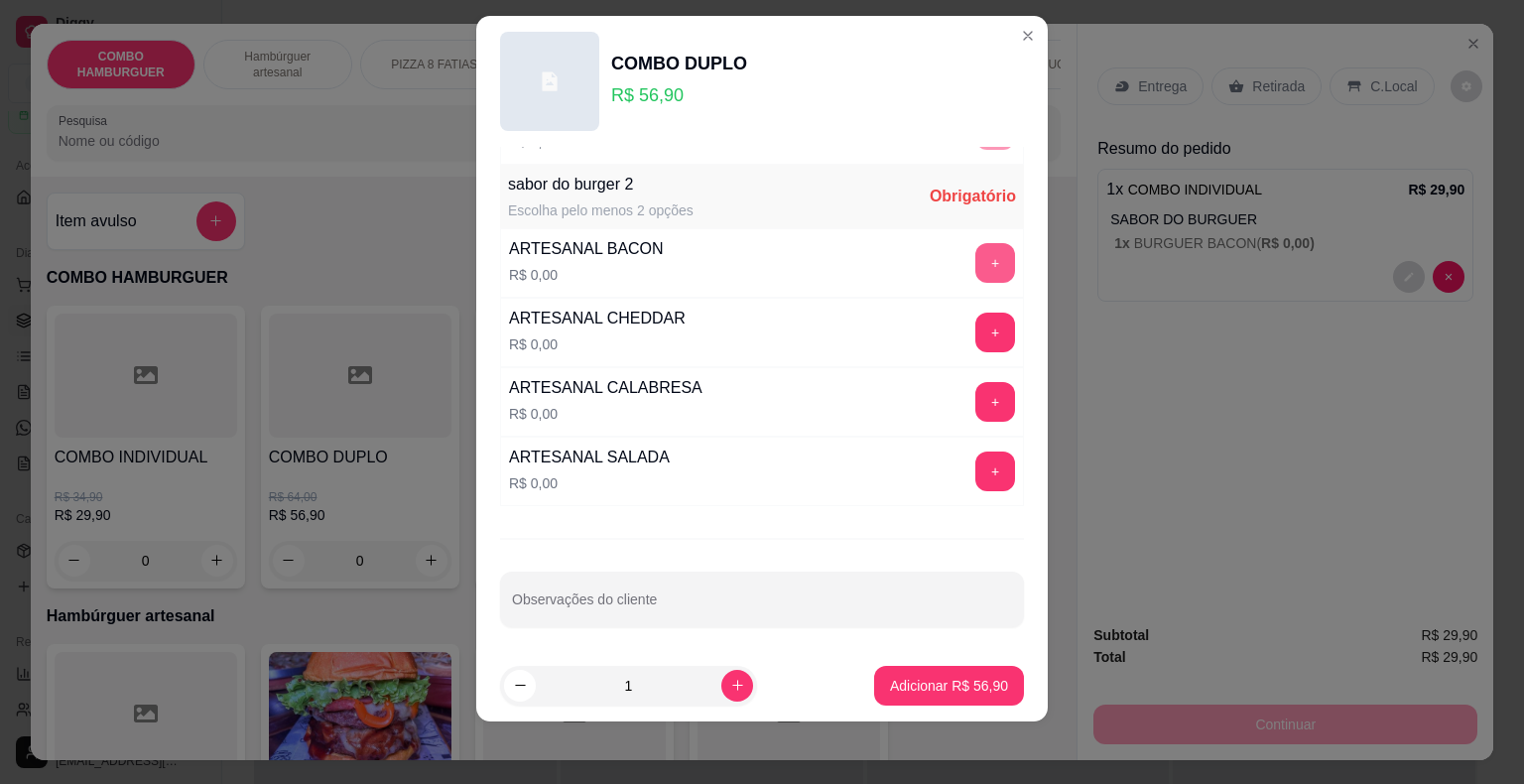
click at [975, 262] on button "+" at bounding box center [995, 263] width 40 height 40
click at [975, 406] on button "+" at bounding box center [995, 402] width 40 height 40
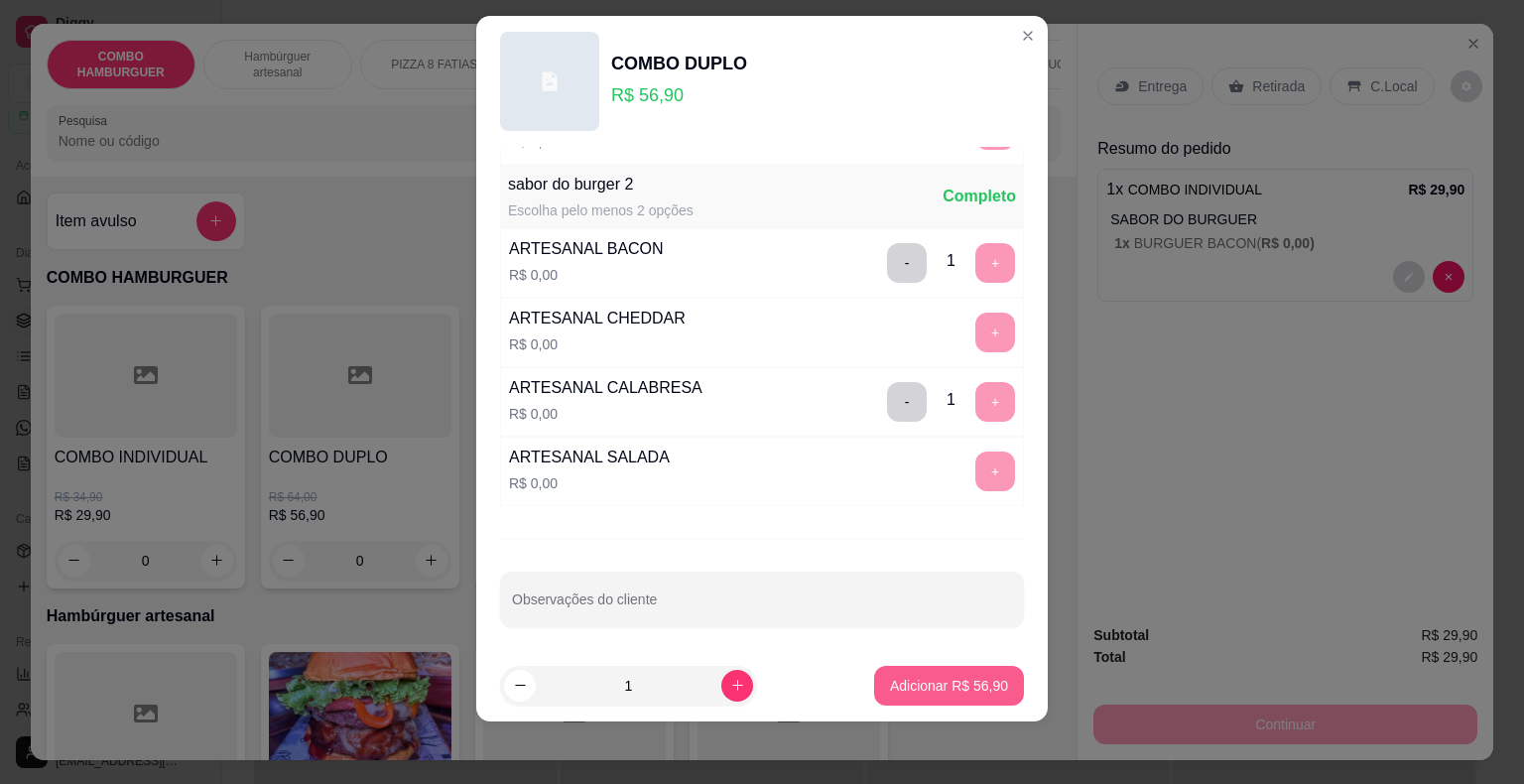
click at [914, 682] on p "Adicionar R$ 56,90" at bounding box center [949, 686] width 118 height 20
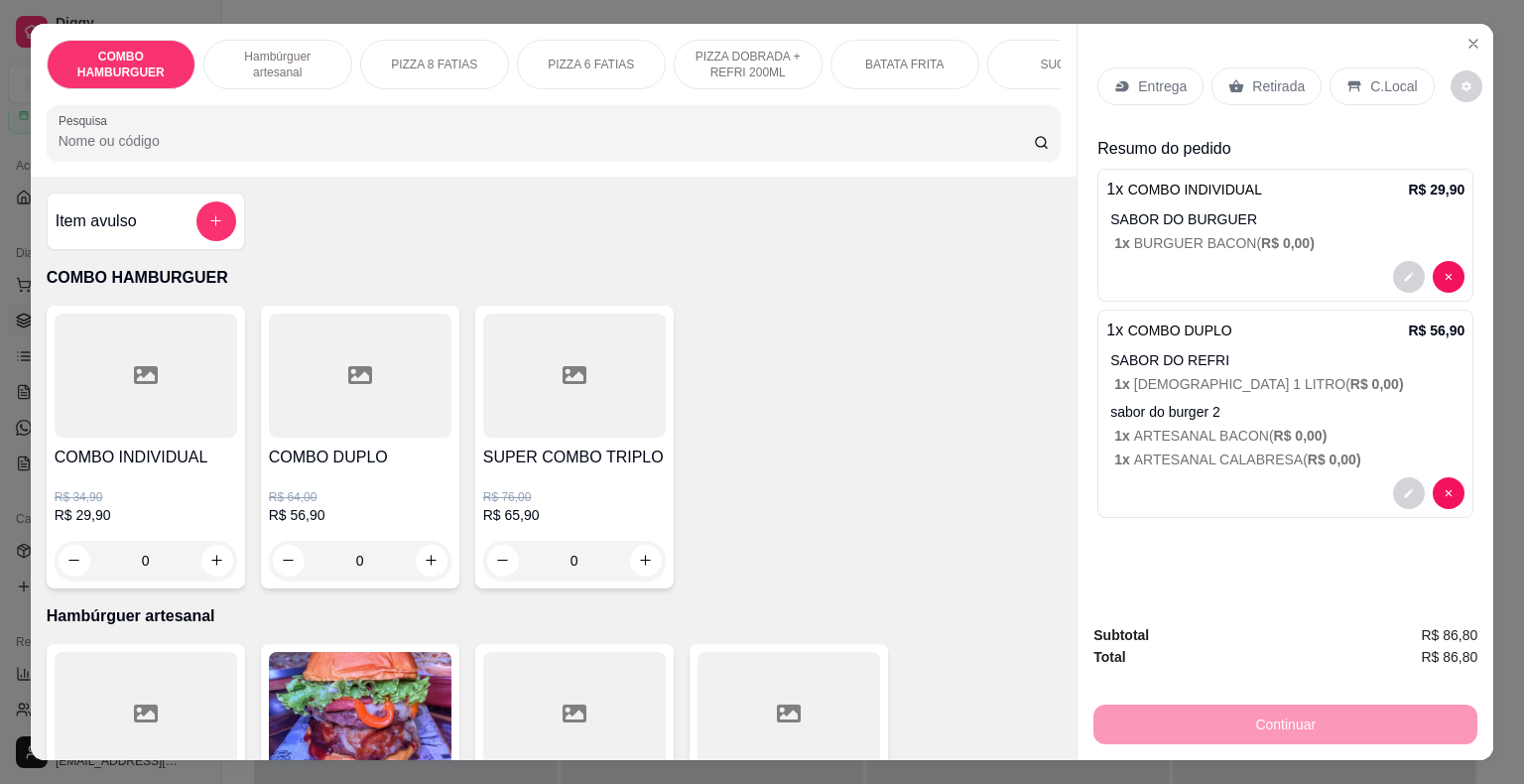
click at [560, 455] on h4 "SUPER COMBO TRIPLO" at bounding box center [574, 457] width 183 height 24
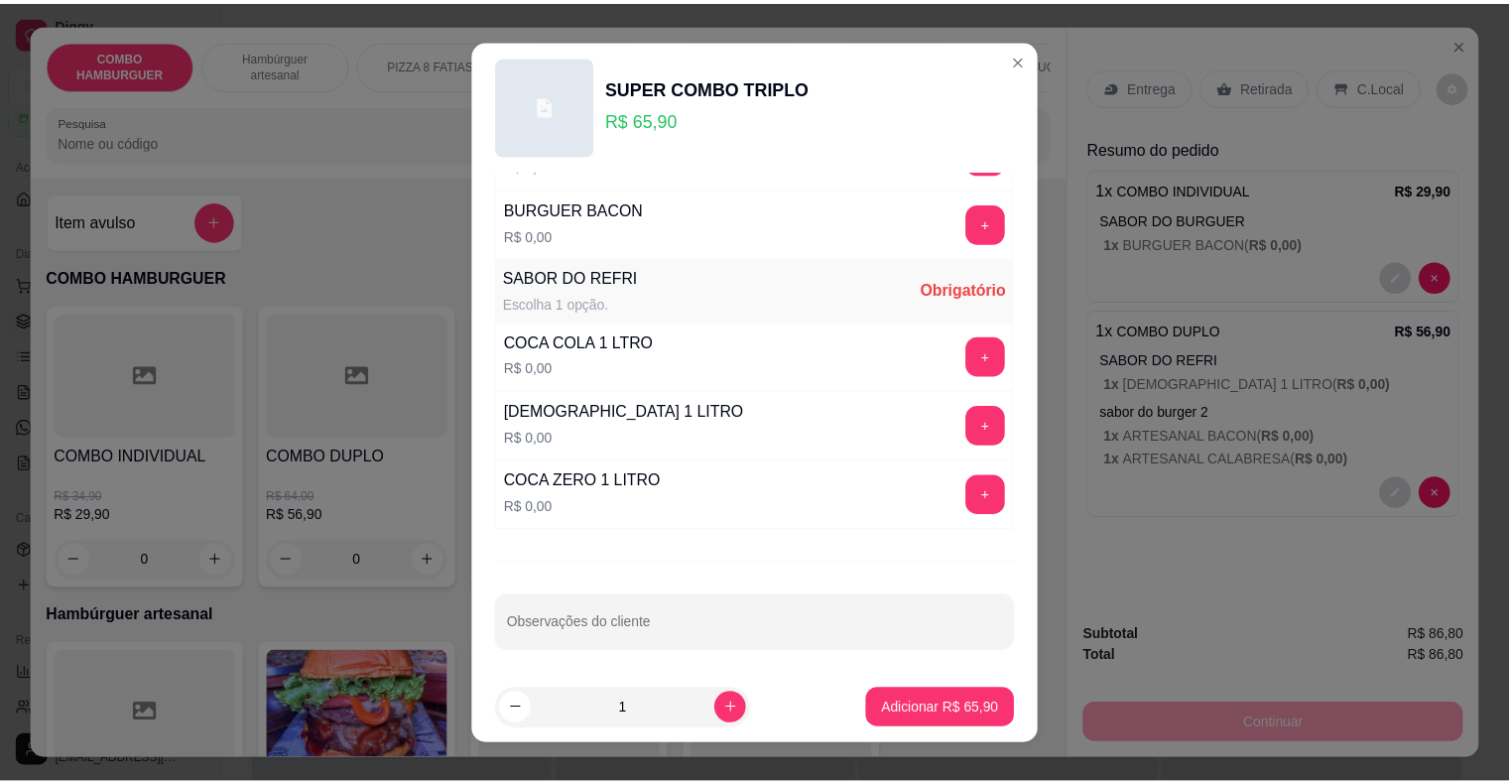
scroll to position [0, 0]
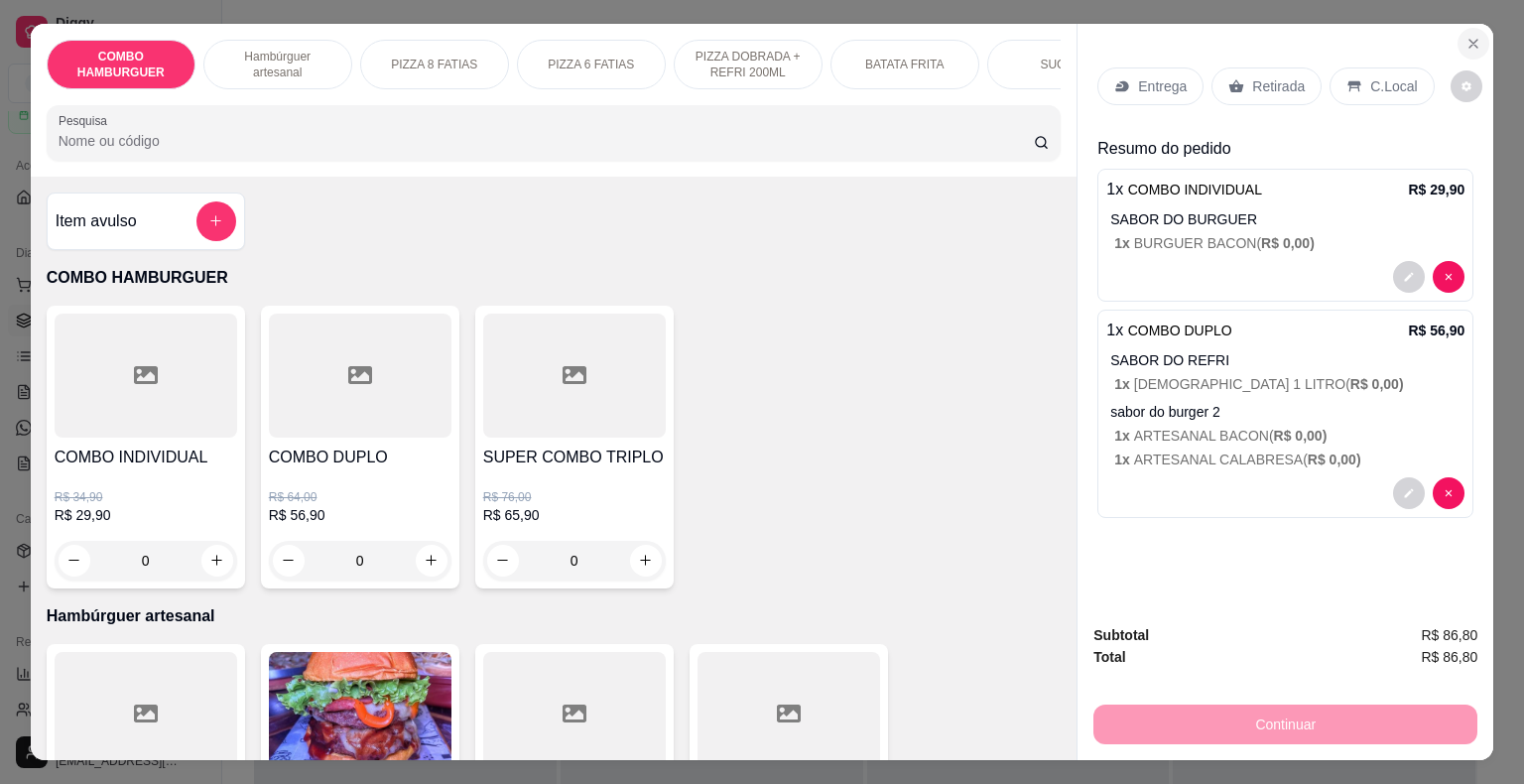
click at [1465, 36] on icon "Close" at bounding box center [1473, 44] width 16 height 16
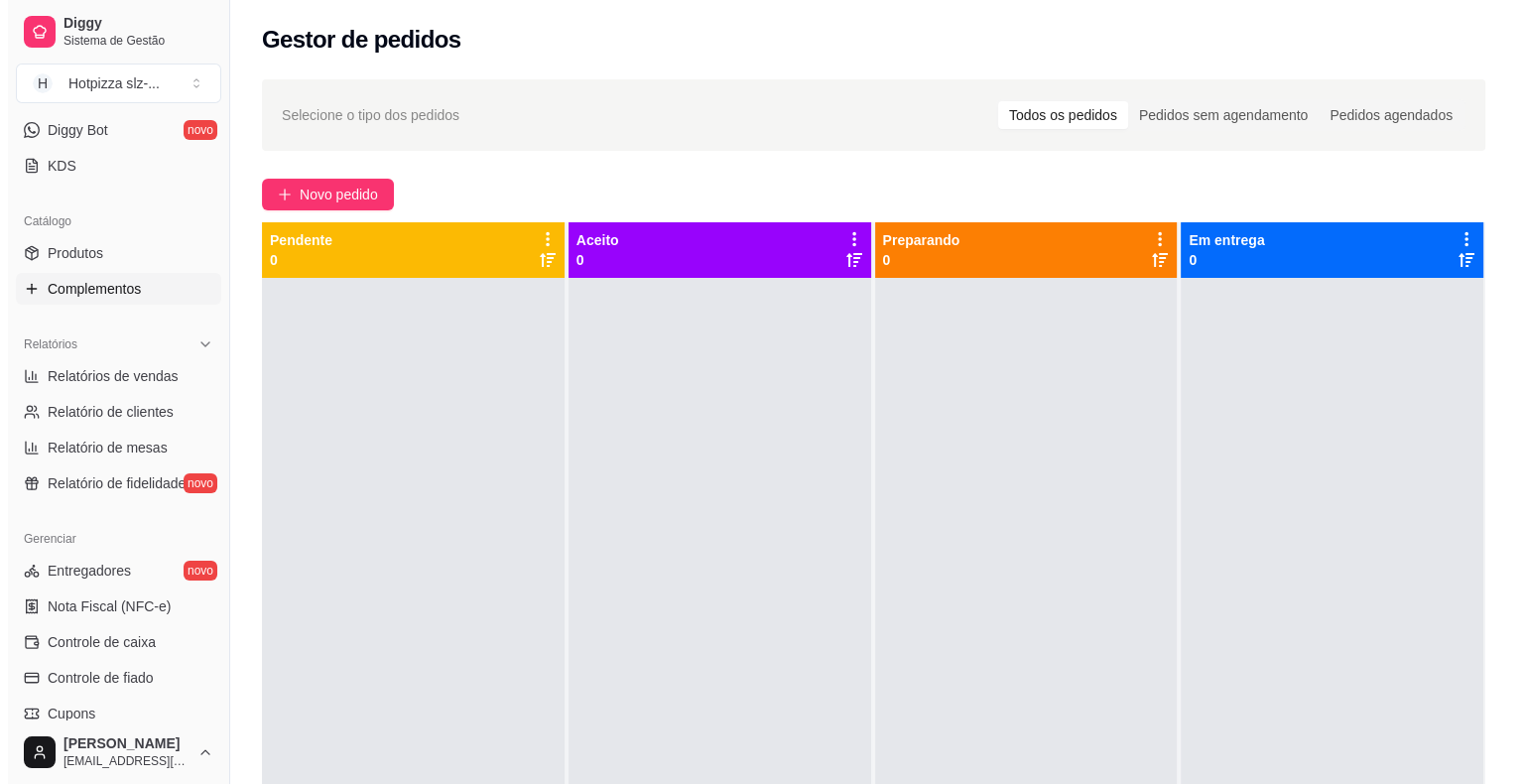
scroll to position [298, 0]
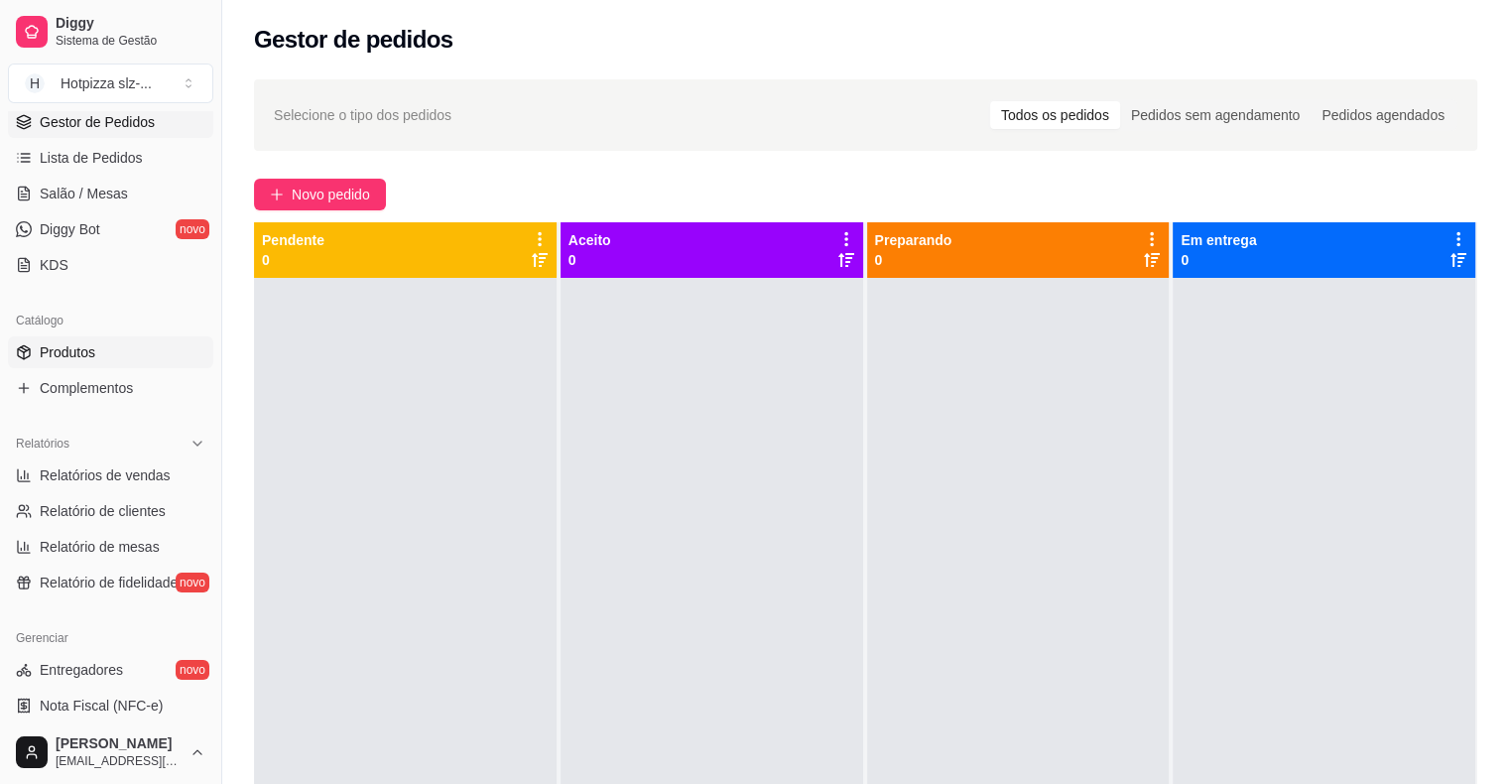
click at [87, 355] on span "Produtos" at bounding box center [68, 352] width 56 height 20
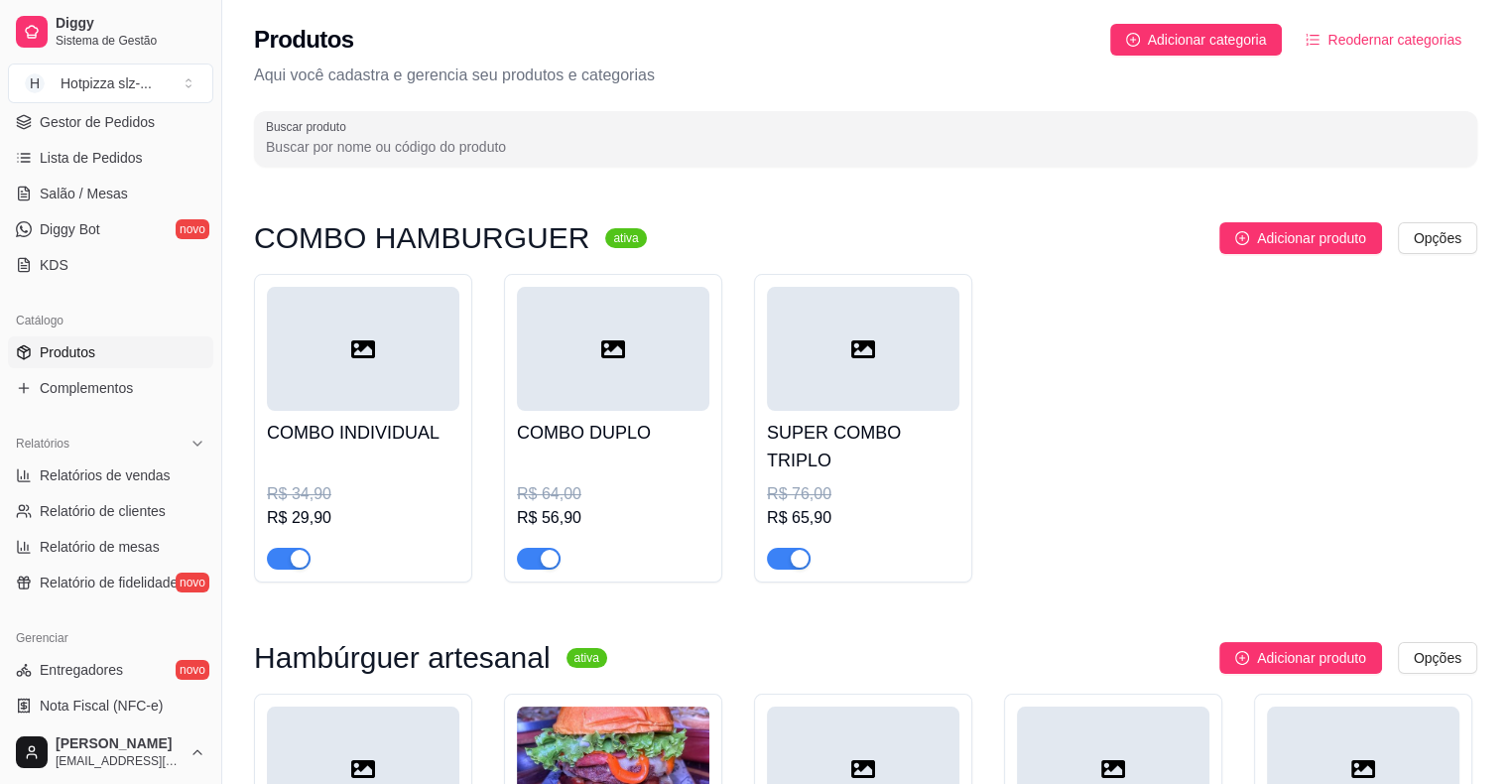
click at [825, 444] on h4 "SUPER COMBO TRIPLO" at bounding box center [863, 447] width 192 height 56
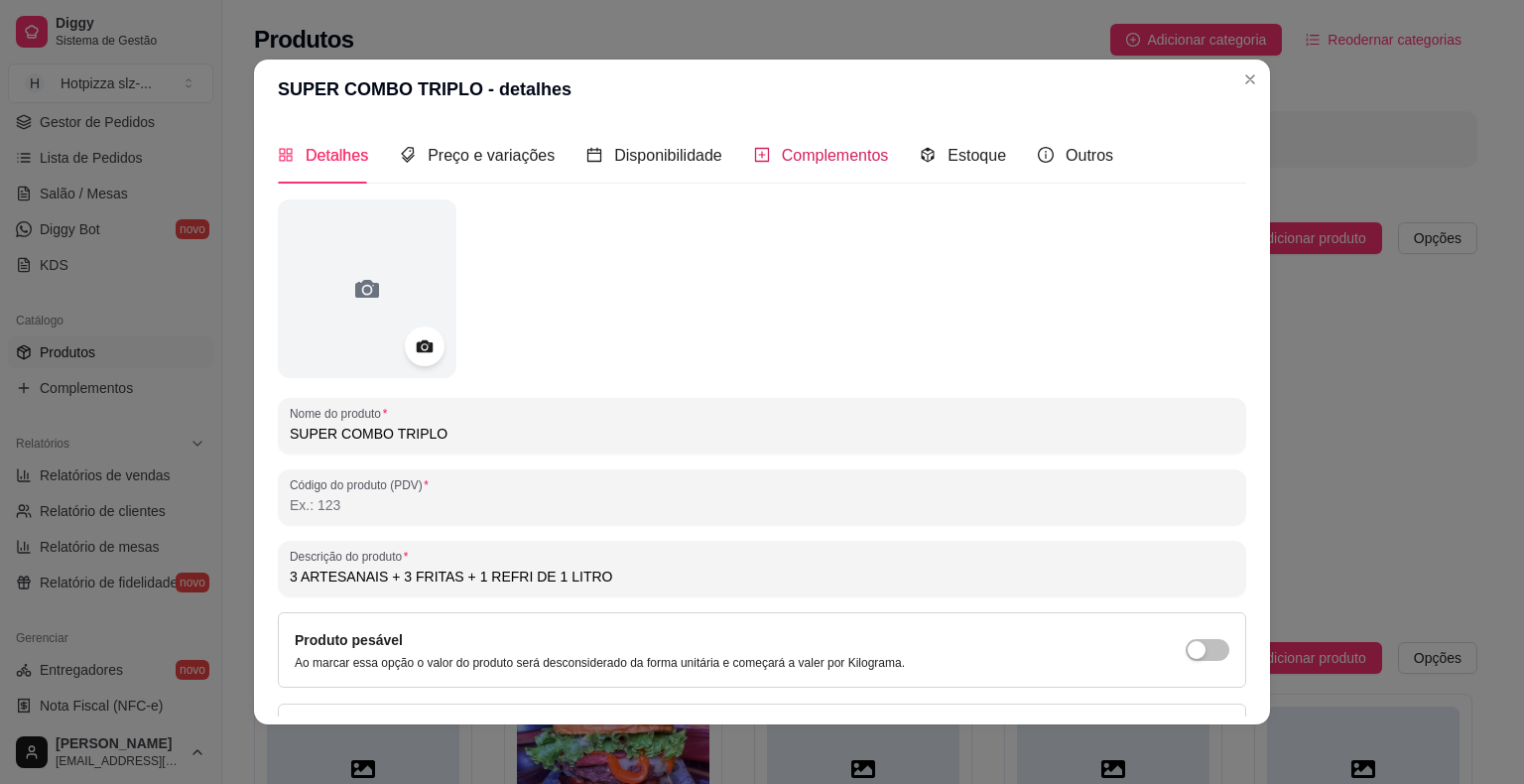
click at [849, 149] on span "Complementos" at bounding box center [835, 155] width 107 height 17
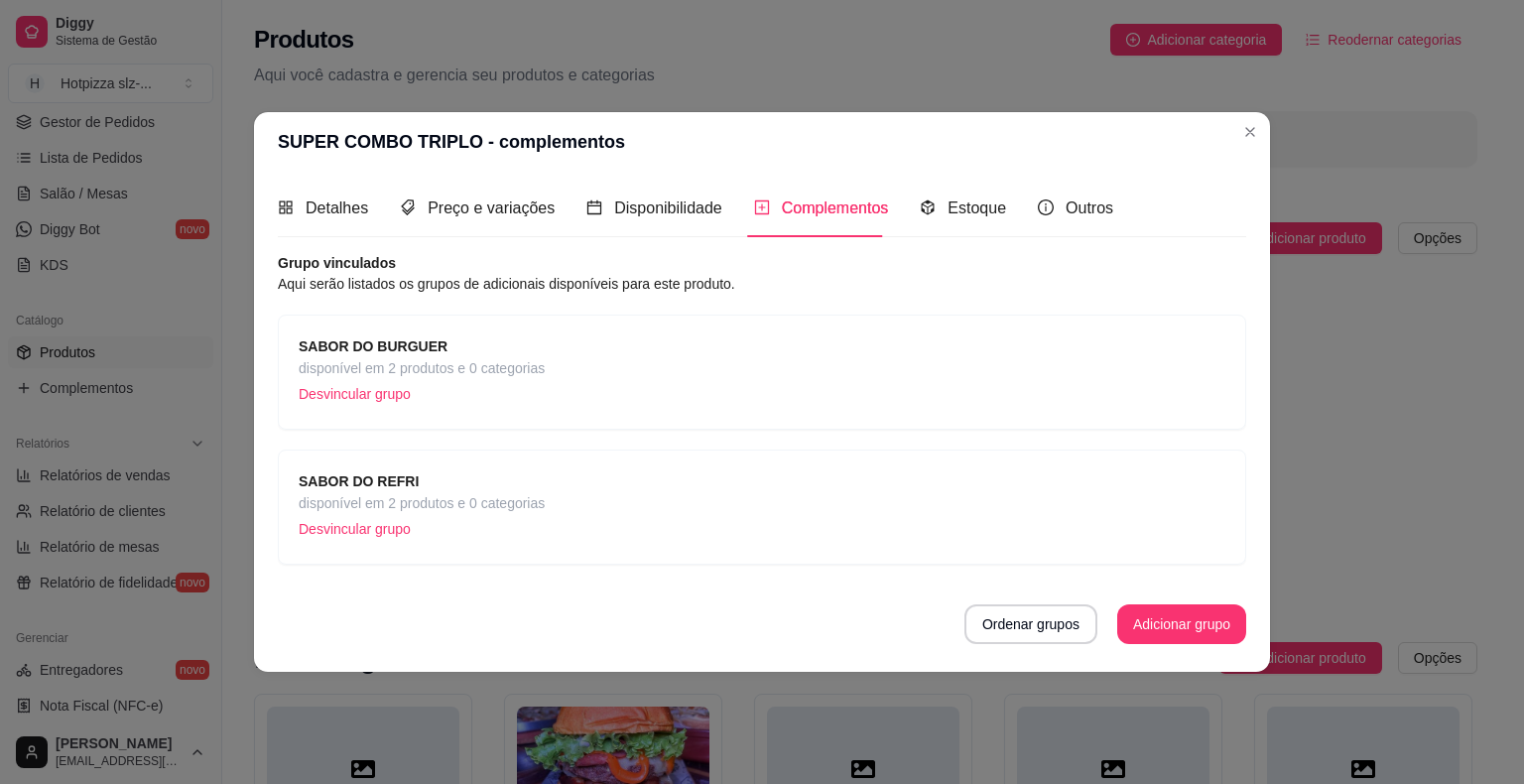
click at [394, 395] on p "Desvincular grupo" at bounding box center [422, 394] width 246 height 30
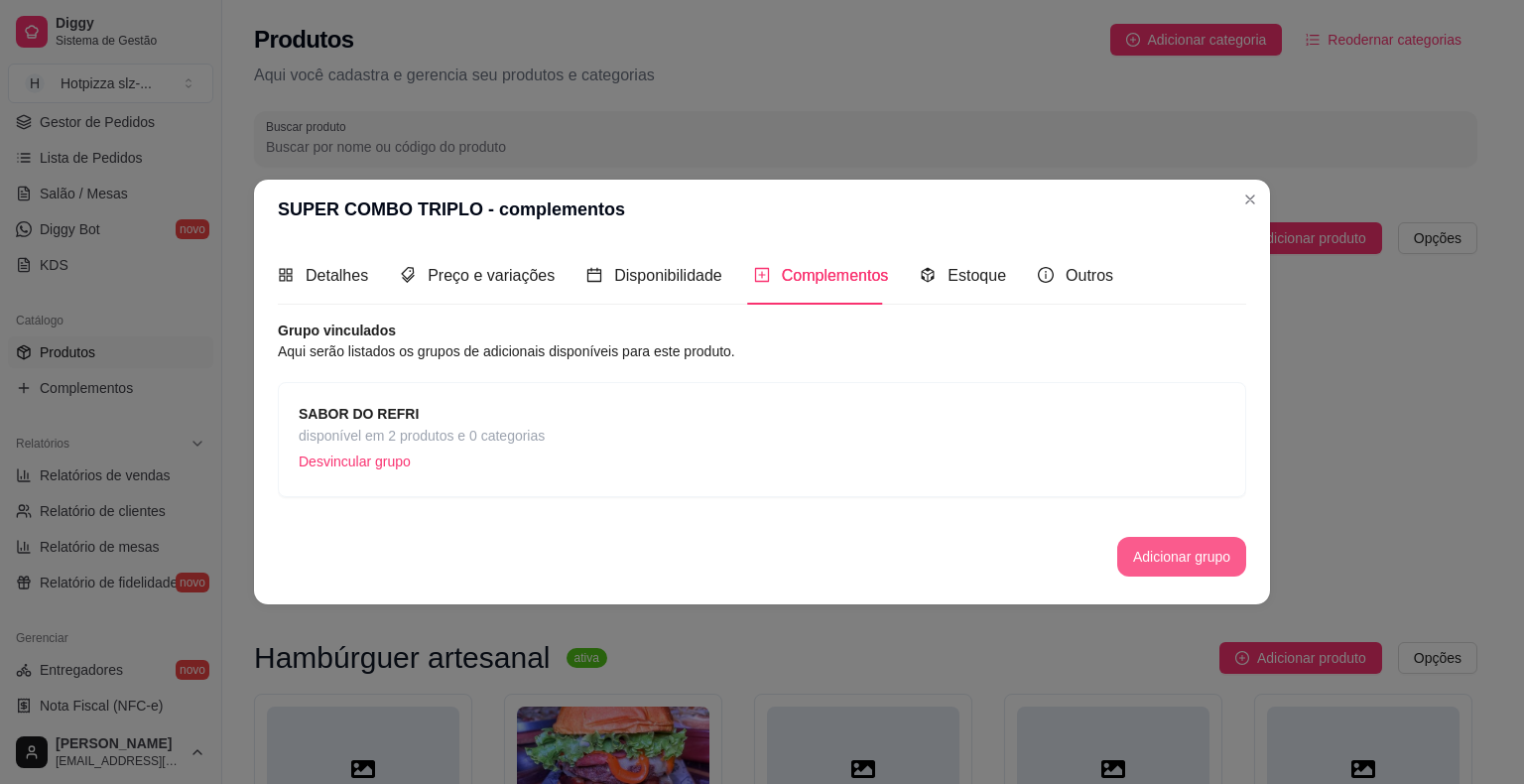
click at [1168, 558] on button "Adicionar grupo" at bounding box center [1181, 557] width 129 height 40
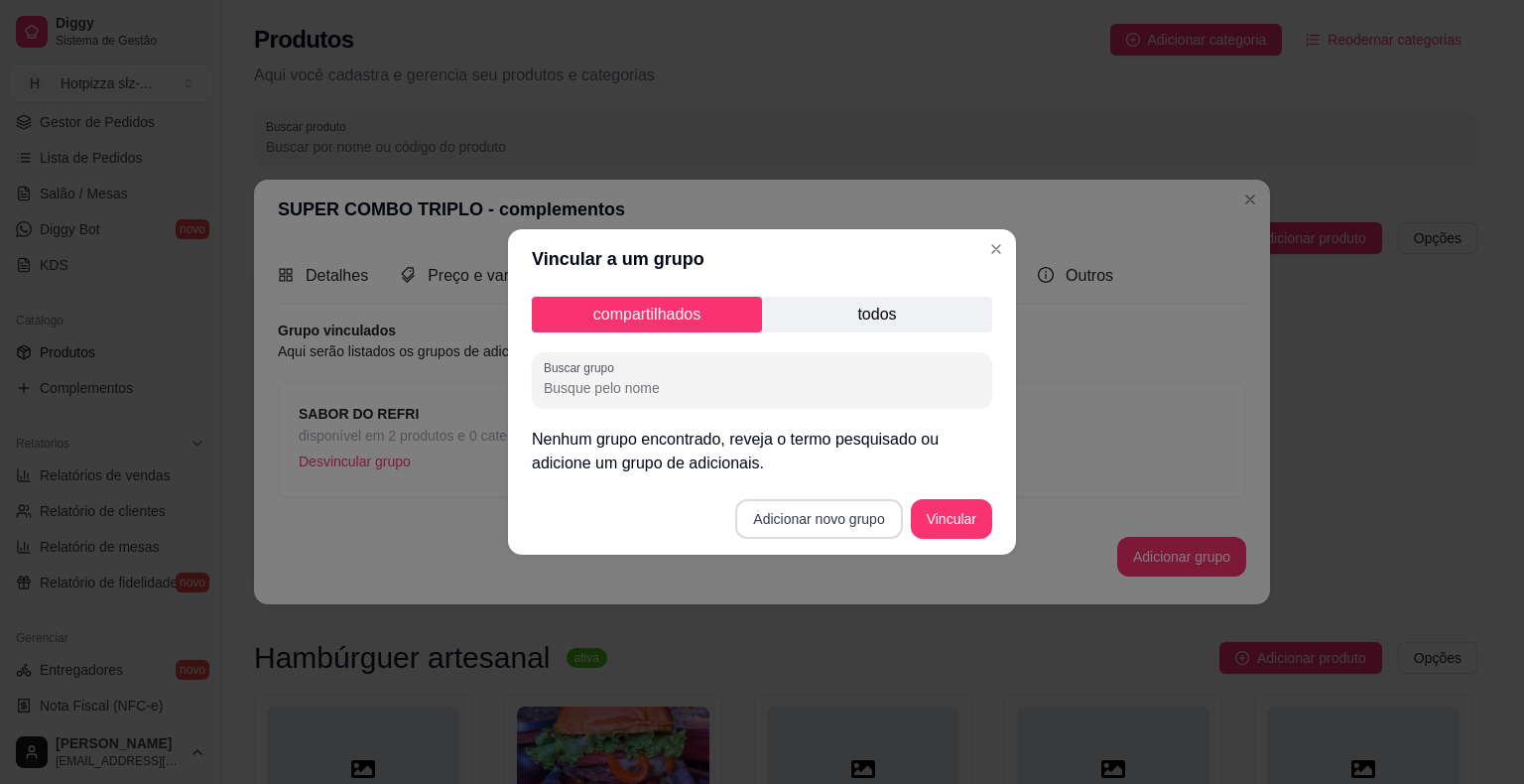
click at [839, 523] on button "Adicionar novo grupo" at bounding box center [818, 519] width 167 height 40
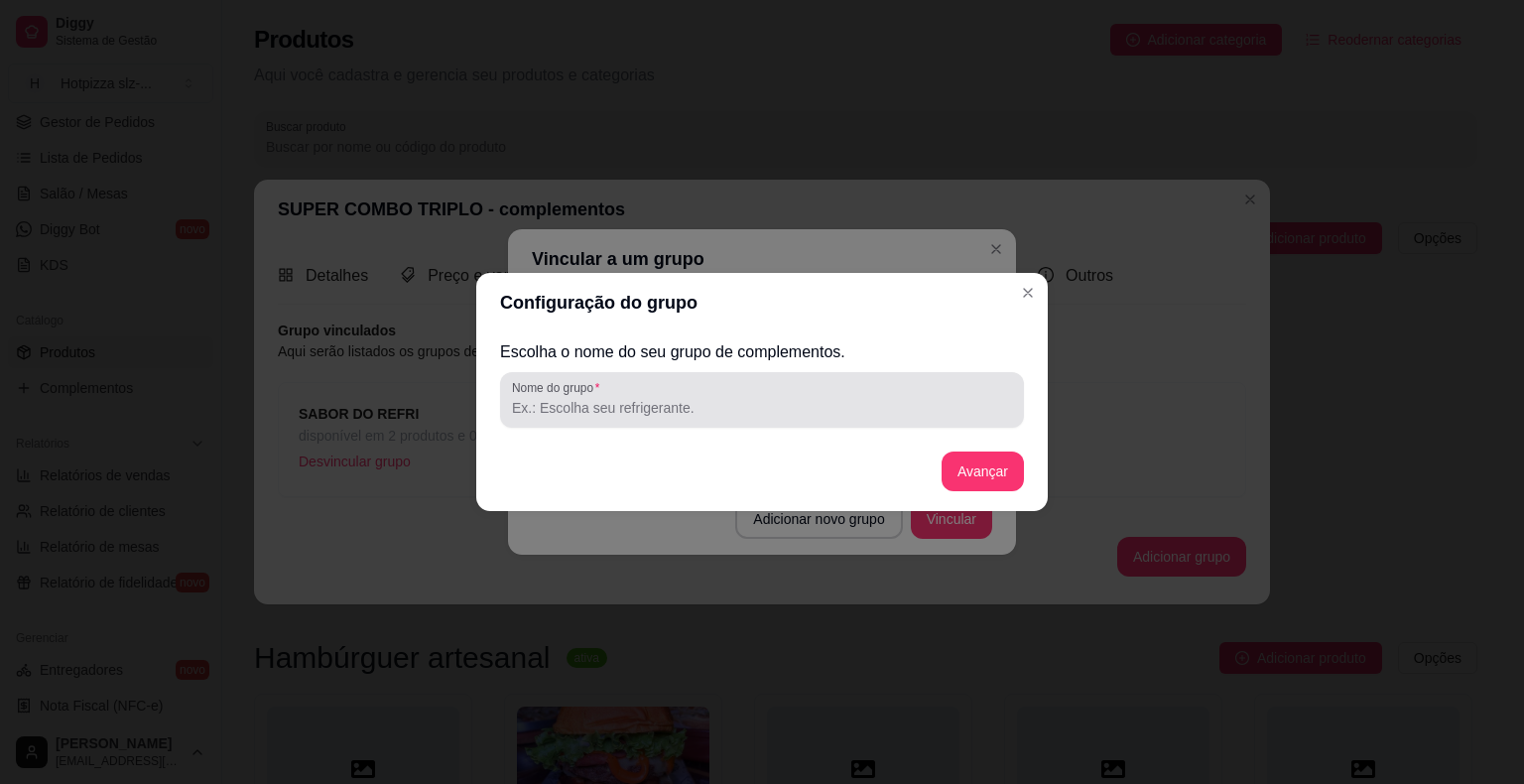
click at [563, 407] on input "Nome do grupo" at bounding box center [762, 408] width 500 height 20
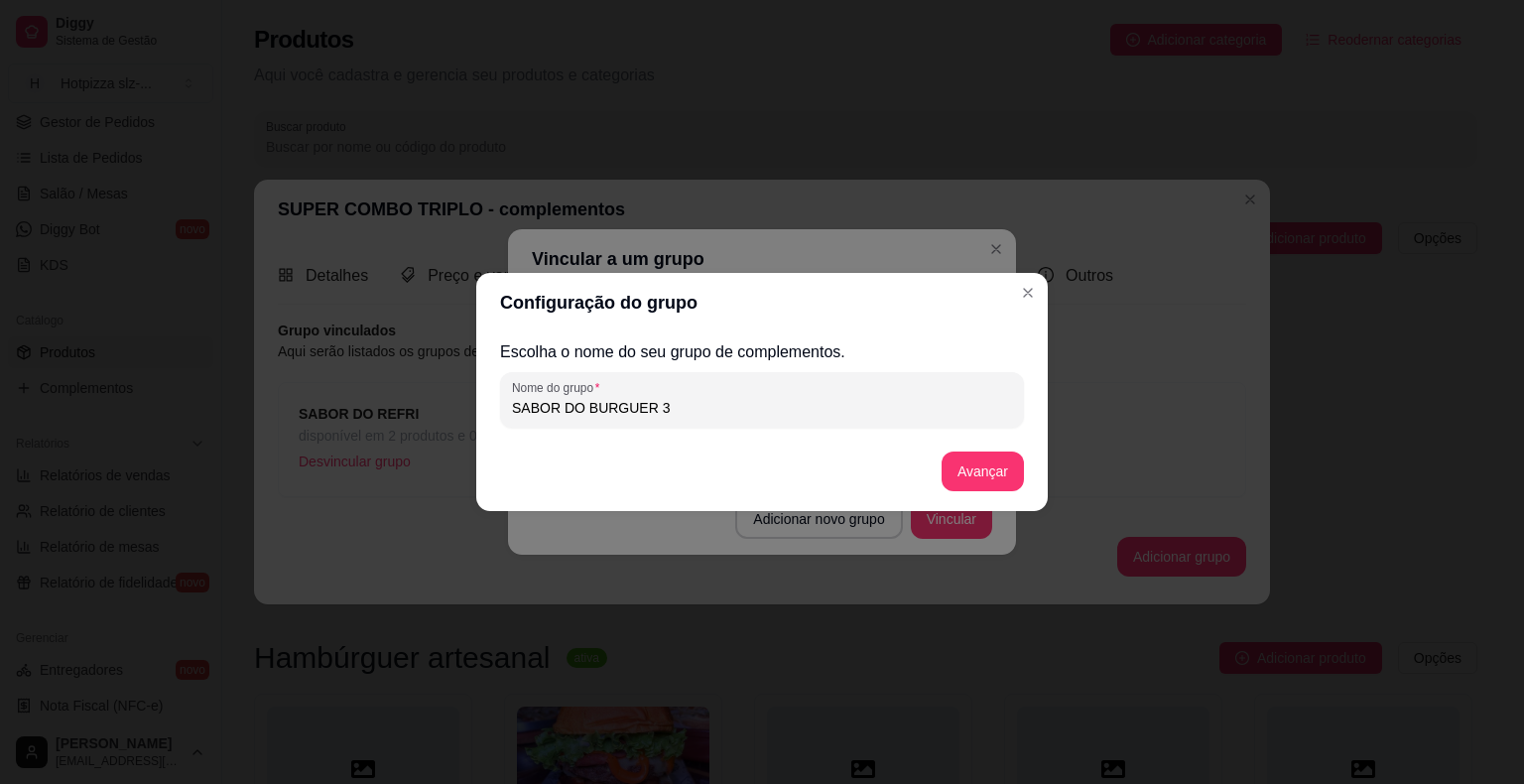
type input "SABOR DO BURGUER 3"
click at [952, 466] on button "Avançar" at bounding box center [983, 471] width 82 height 40
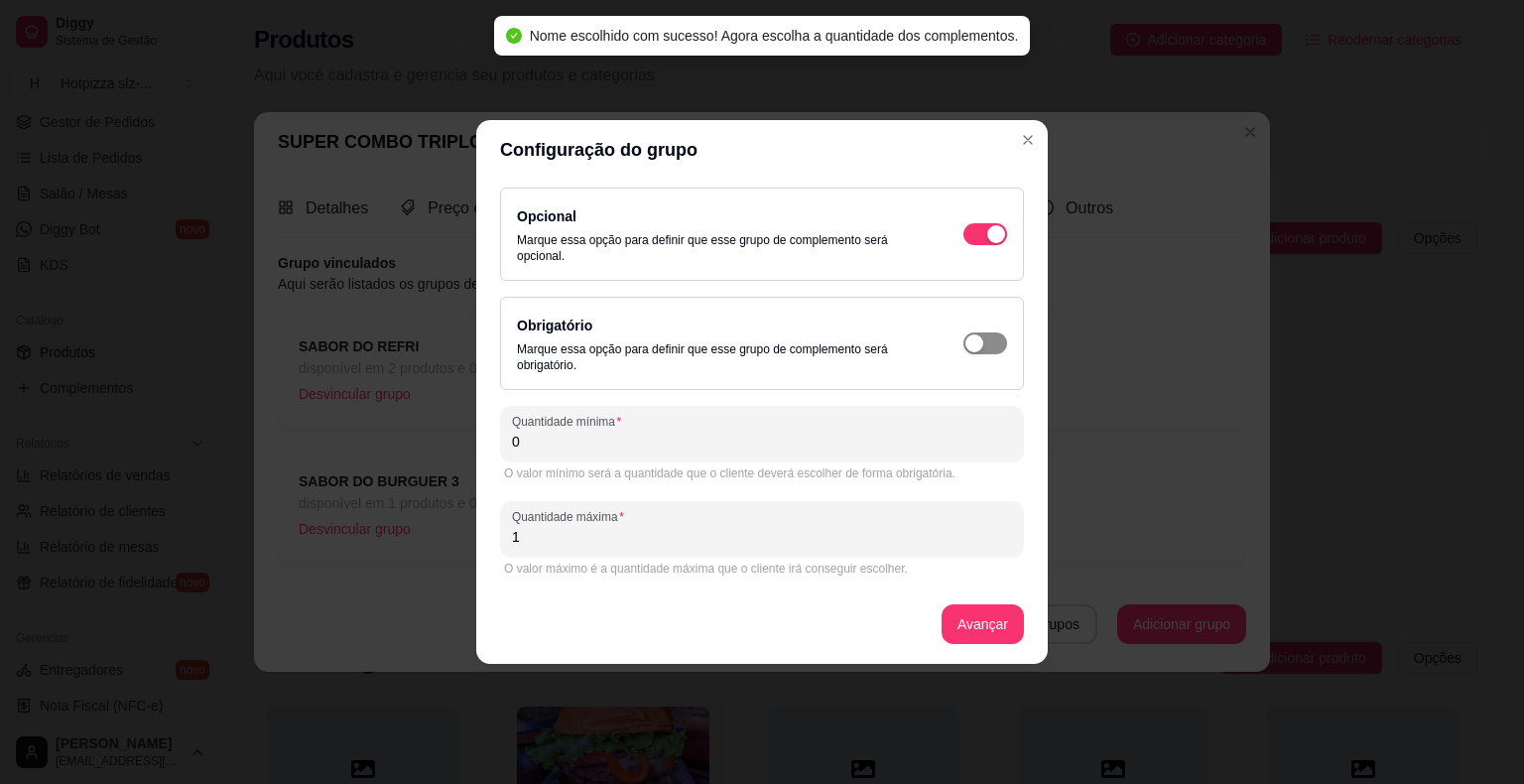
click at [990, 347] on span "button" at bounding box center [985, 343] width 44 height 22
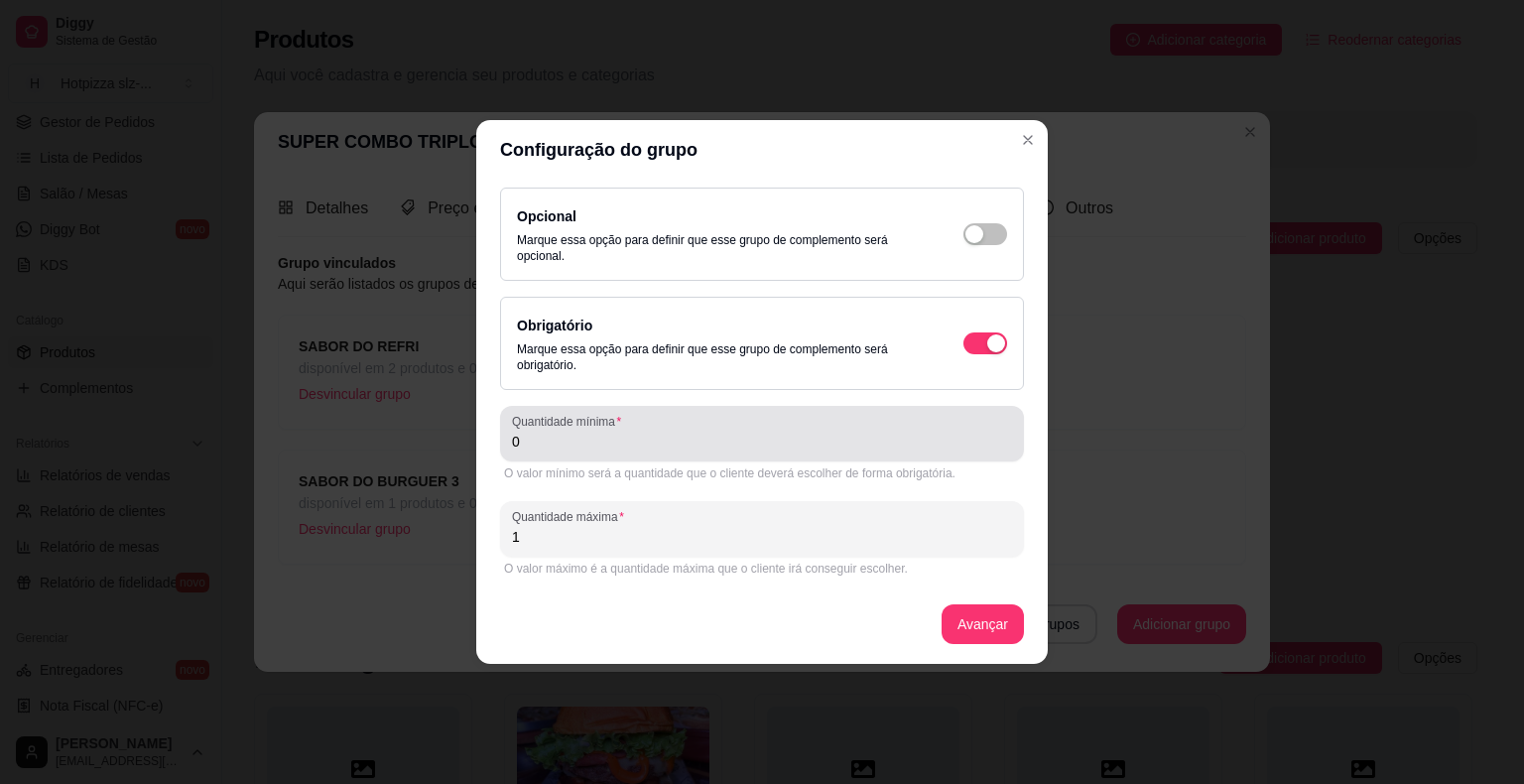
click at [550, 442] on input "0" at bounding box center [762, 442] width 500 height 20
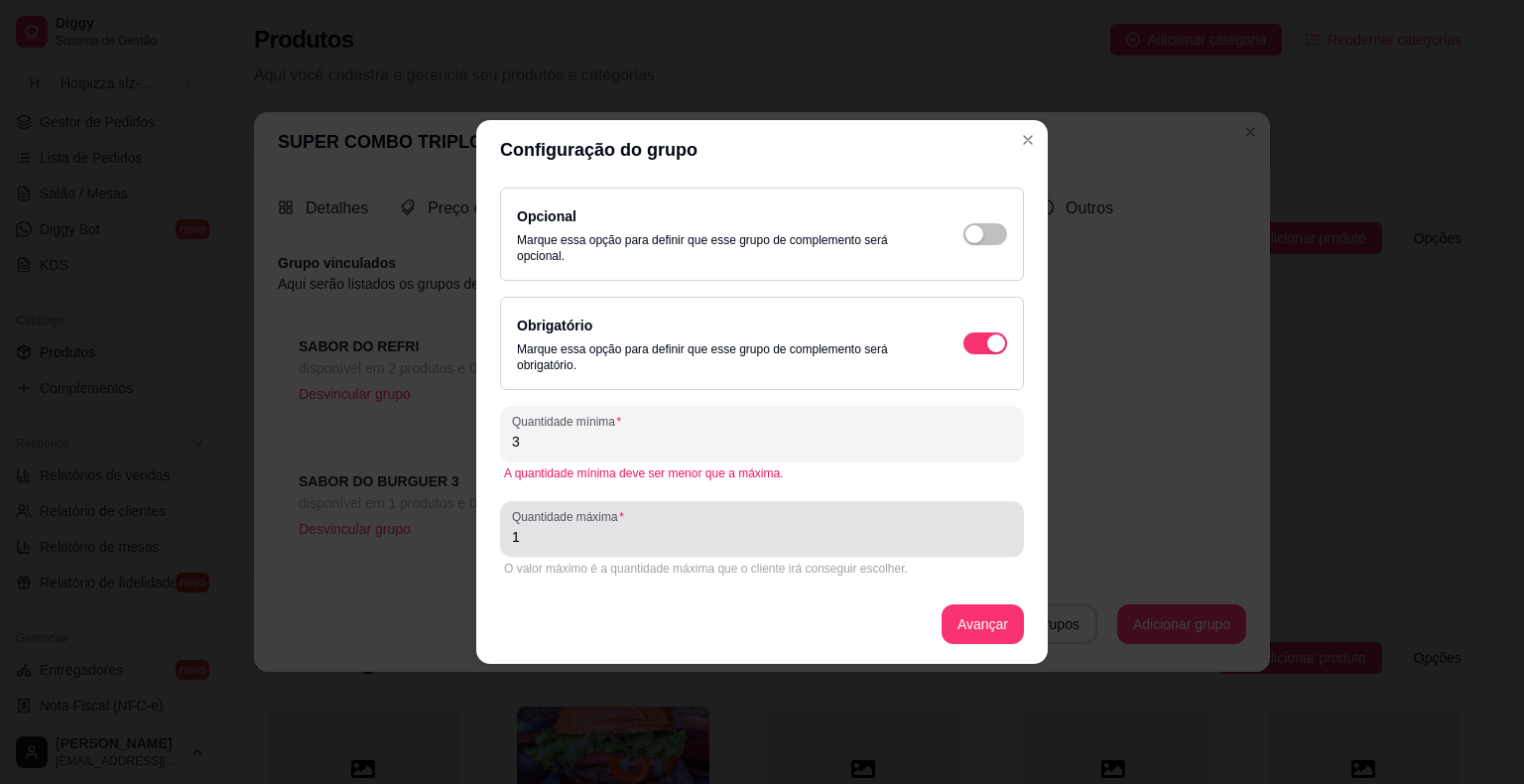
type input "3"
click at [548, 539] on input "1" at bounding box center [762, 537] width 500 height 20
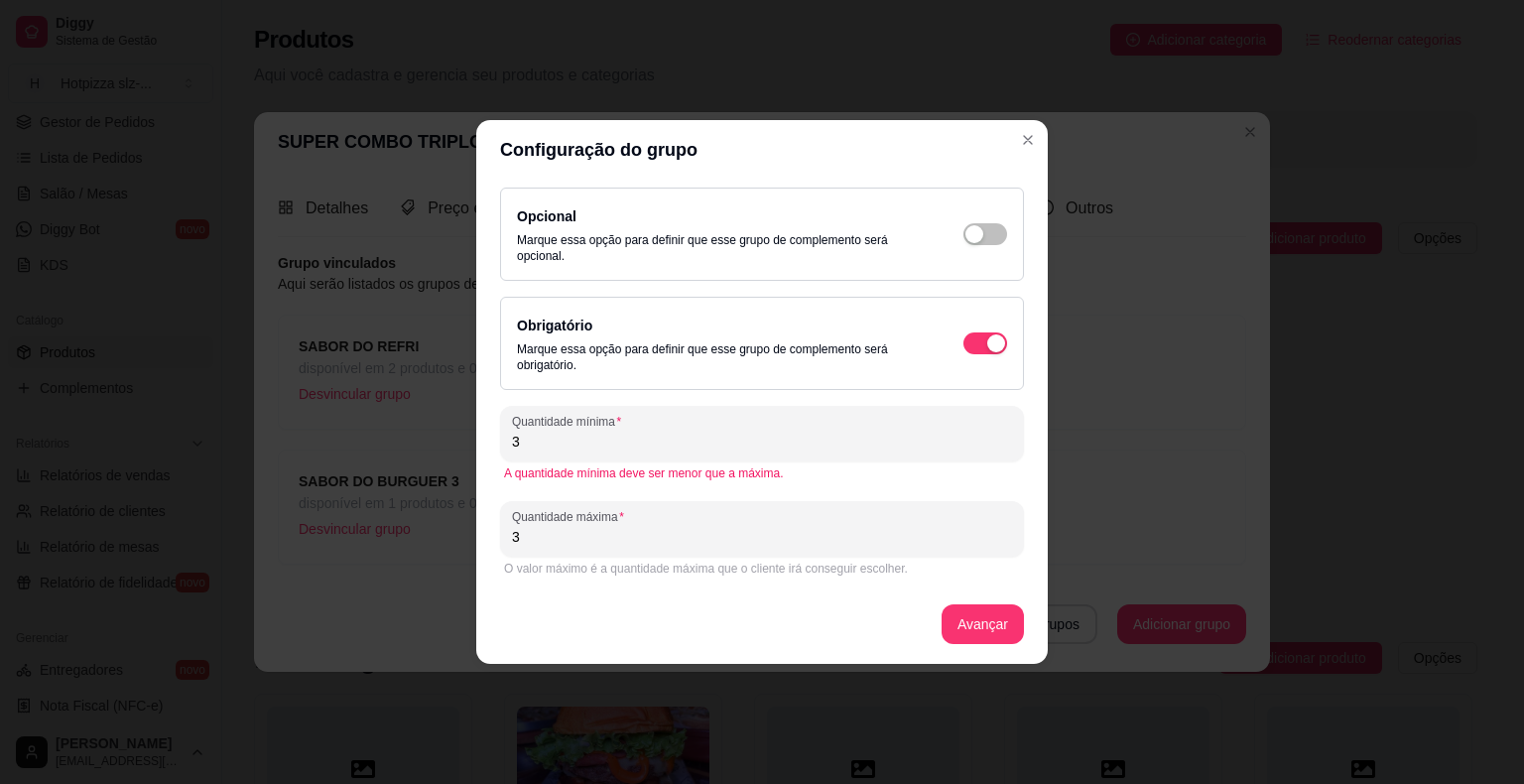
type input "3"
click at [966, 625] on button "Avançar" at bounding box center [983, 624] width 80 height 39
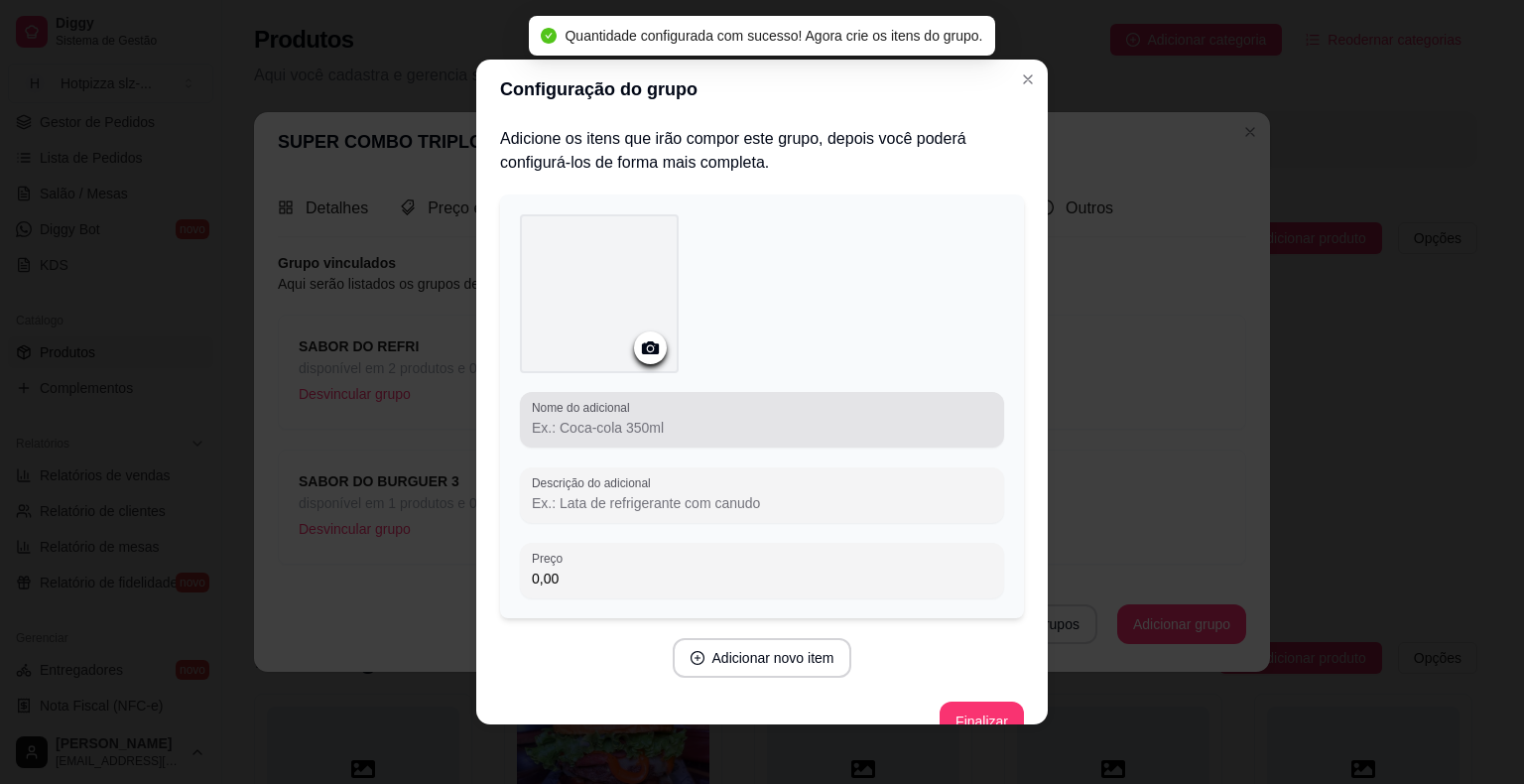
click at [578, 431] on input "Nome do adicional" at bounding box center [762, 428] width 460 height 20
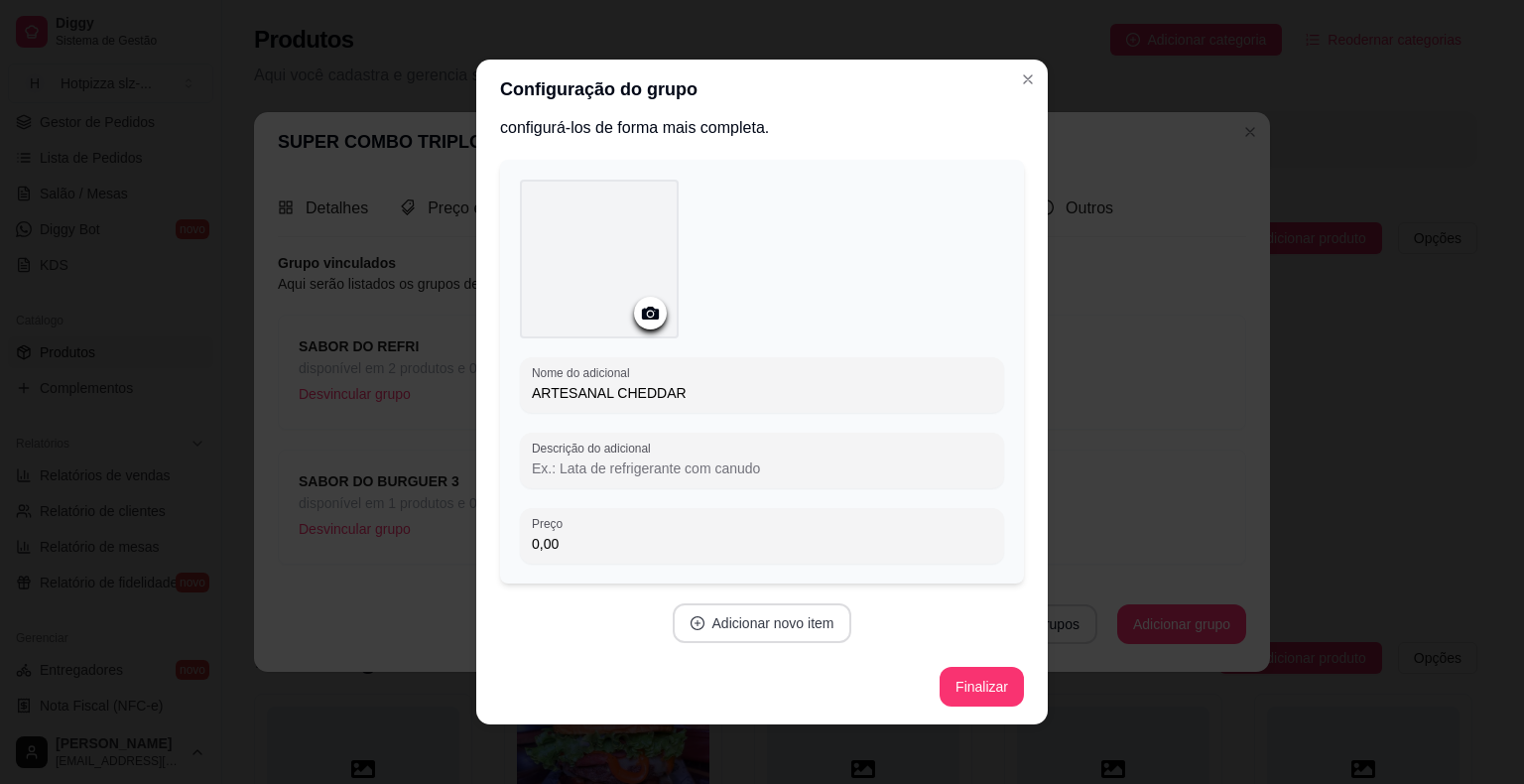
type input "ARTESANAL CHEDDAR"
click at [760, 625] on button "Adicionar novo item" at bounding box center [763, 623] width 180 height 40
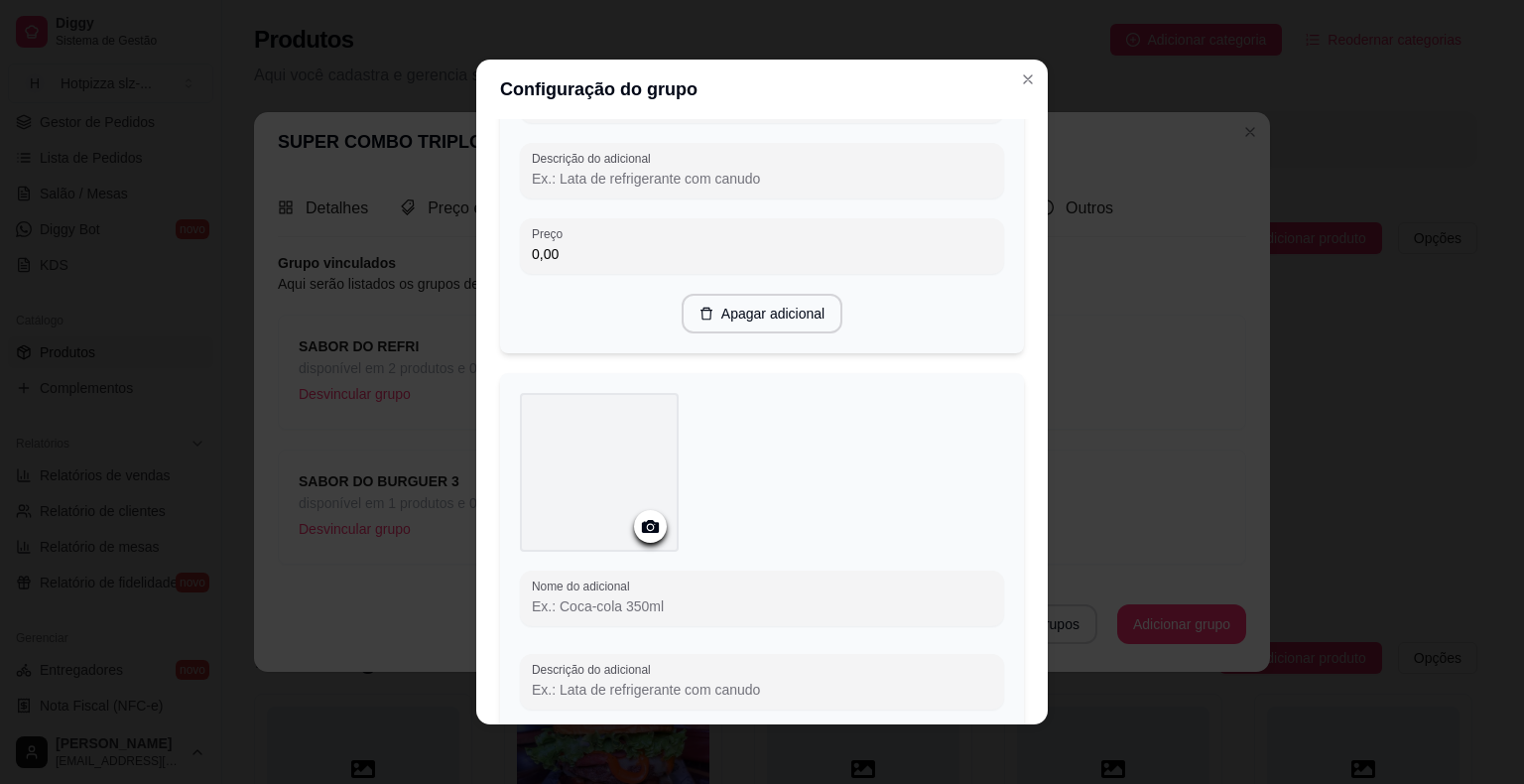
scroll to position [332, 0]
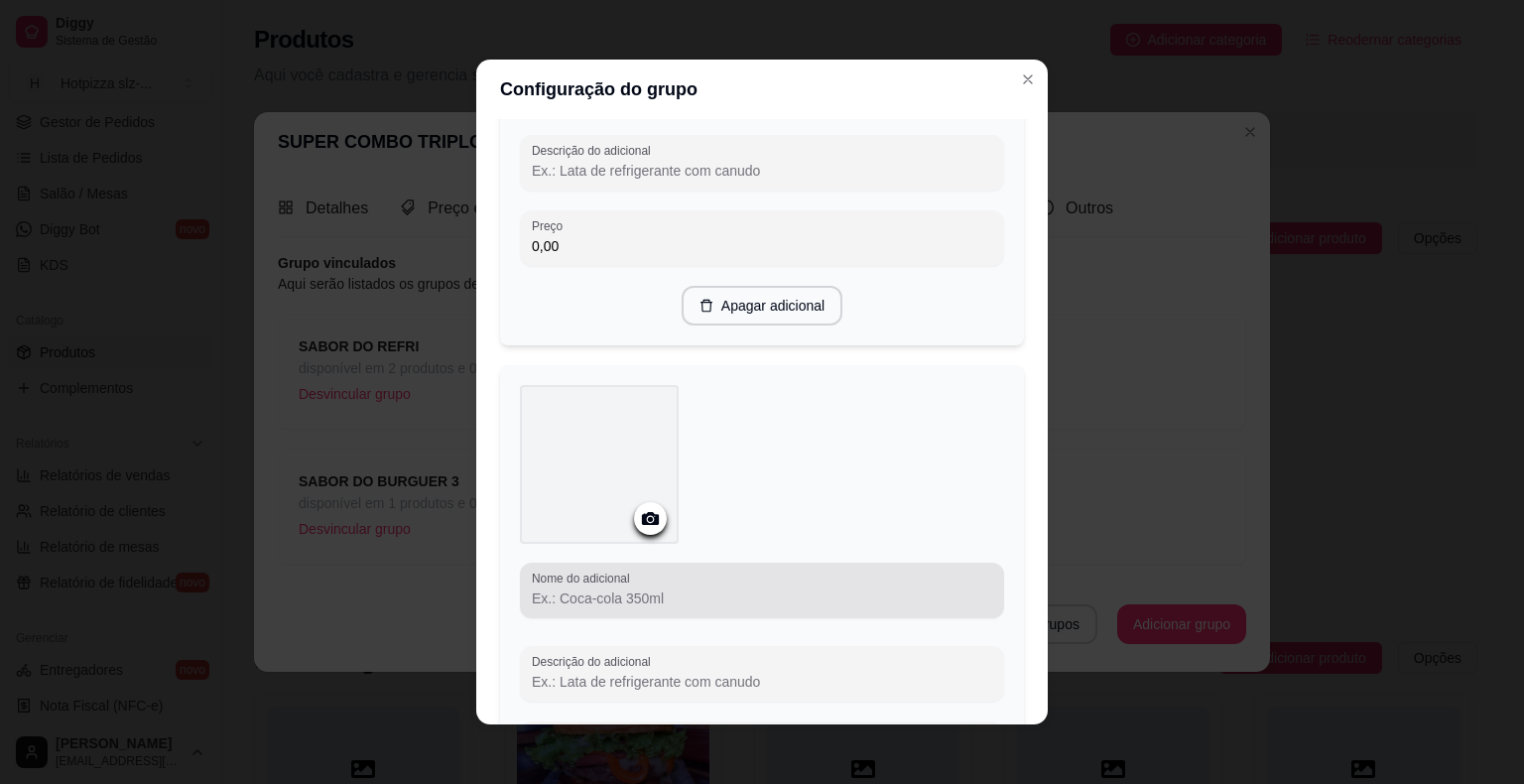
click at [662, 591] on input "Nome do adicional" at bounding box center [762, 598] width 460 height 20
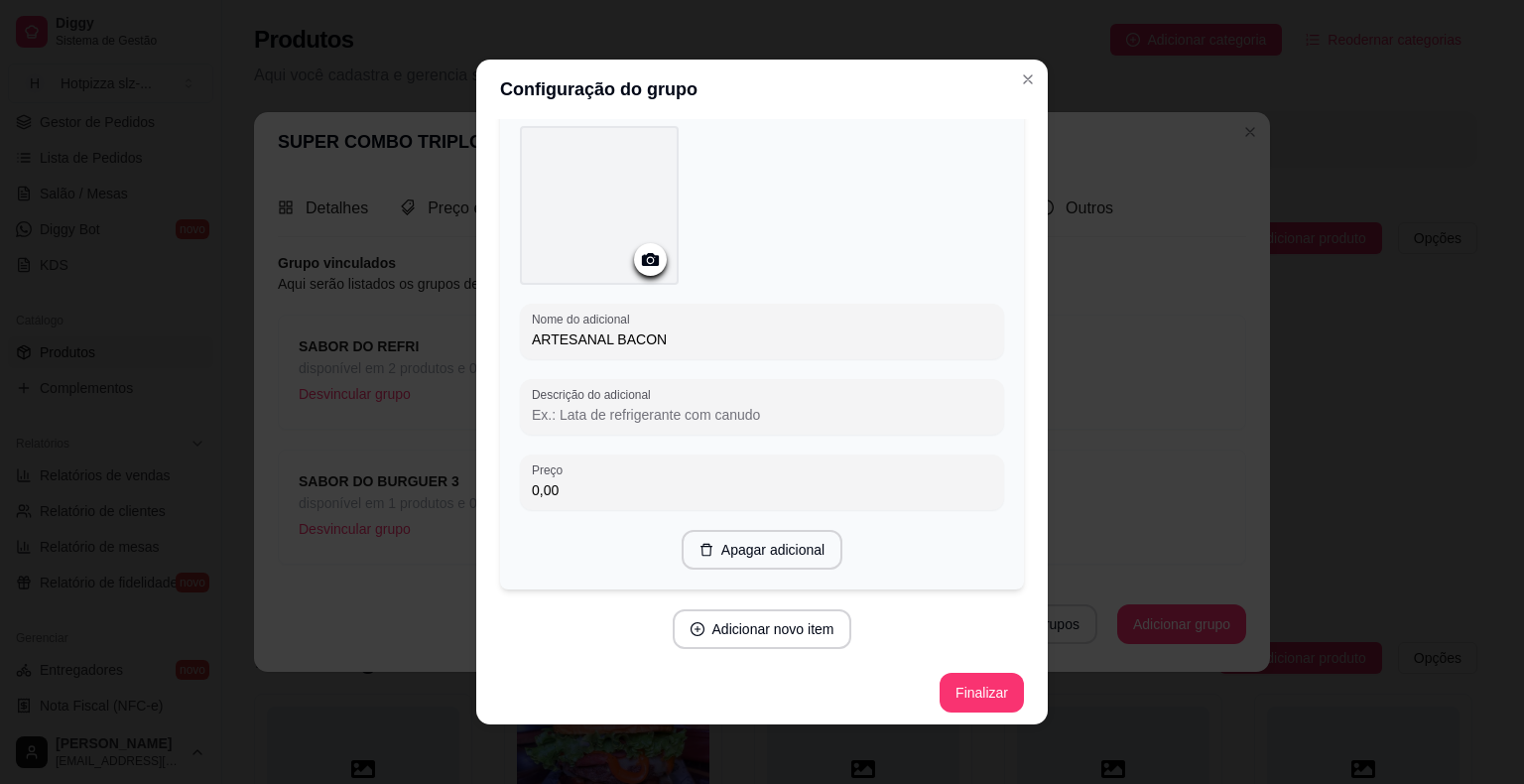
scroll to position [595, 0]
type input "ARTESANAL BACON"
click at [752, 618] on button "Adicionar novo item" at bounding box center [763, 625] width 180 height 40
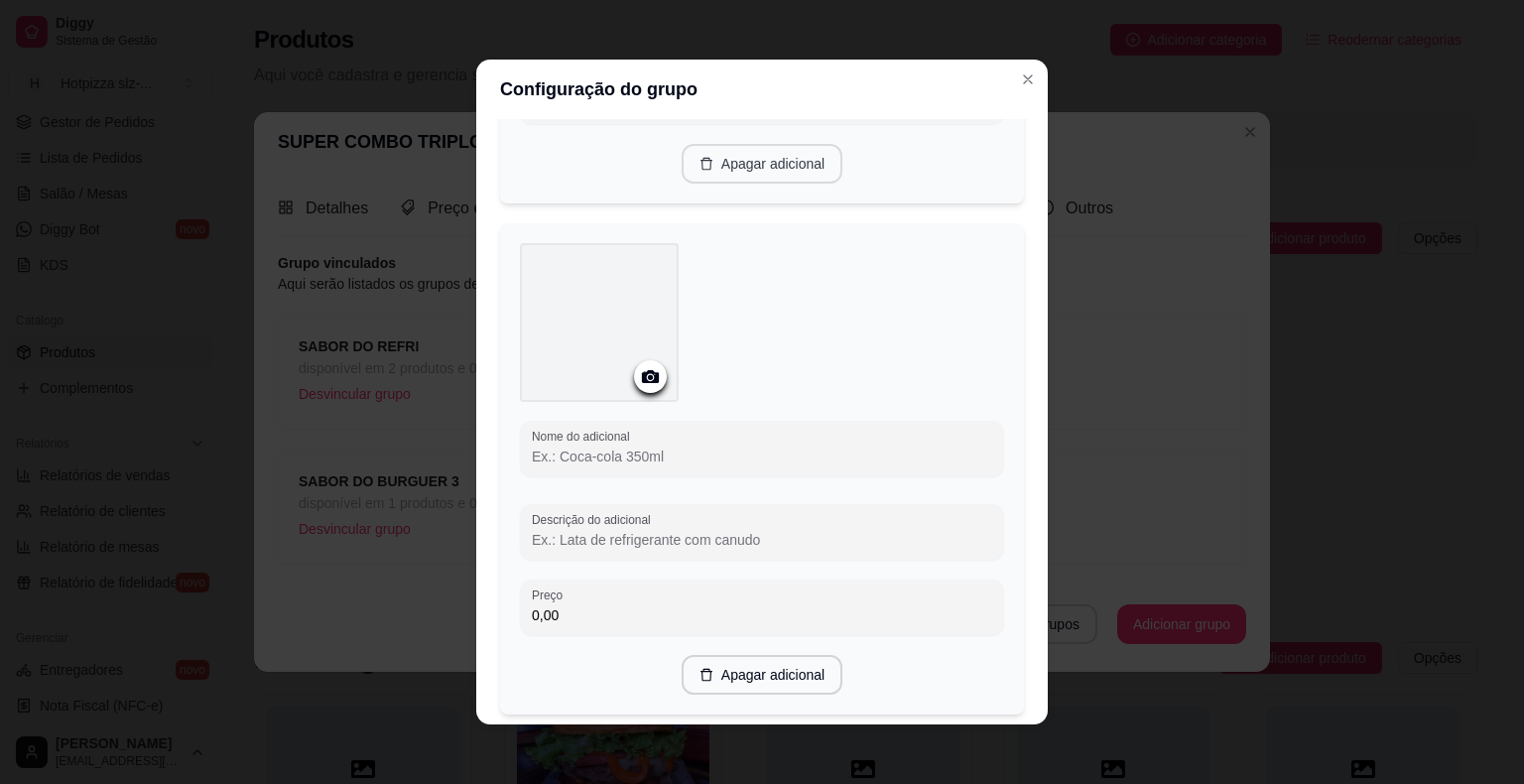
scroll to position [1091, 0]
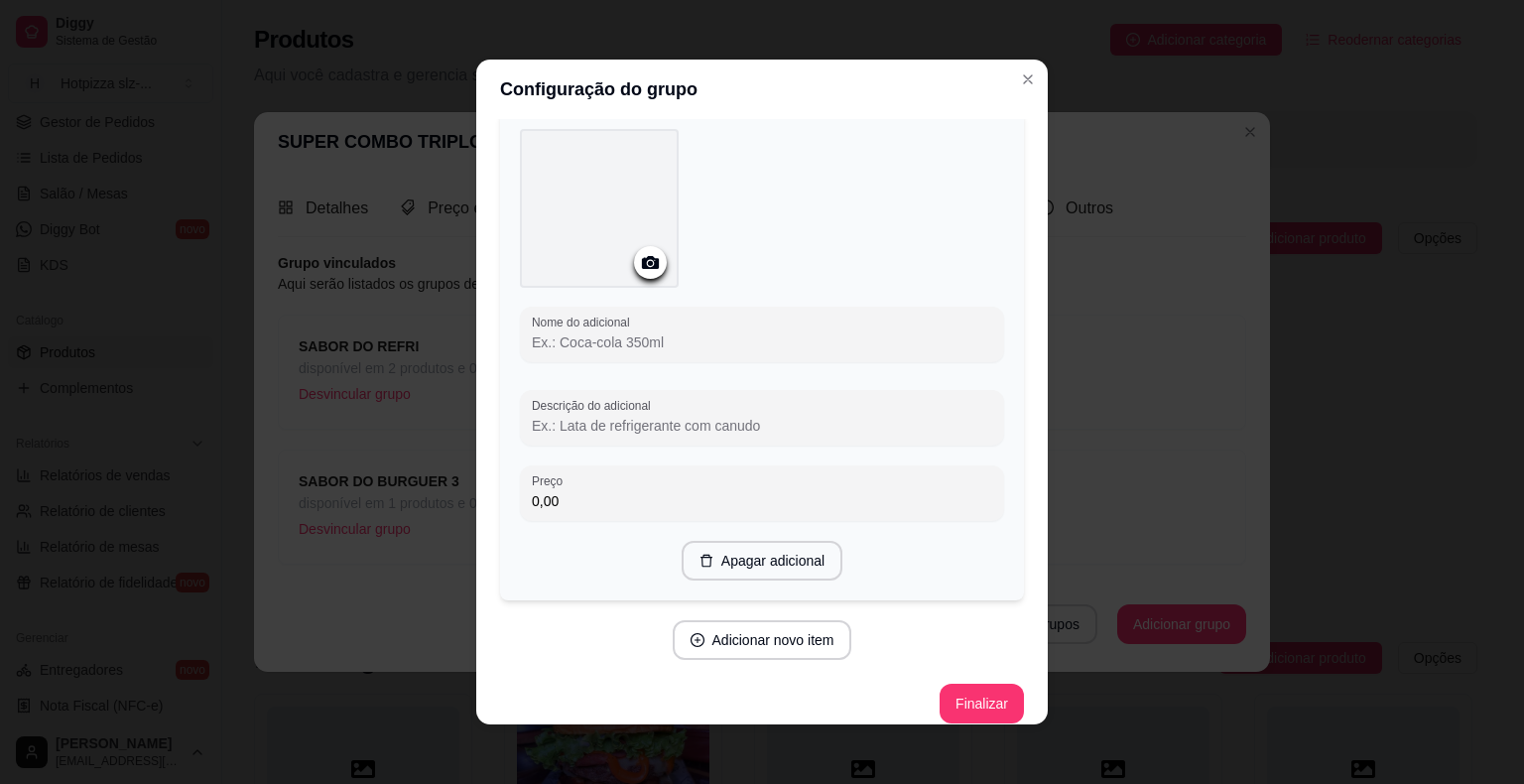
click at [585, 339] on input "Nome do adicional" at bounding box center [762, 342] width 460 height 20
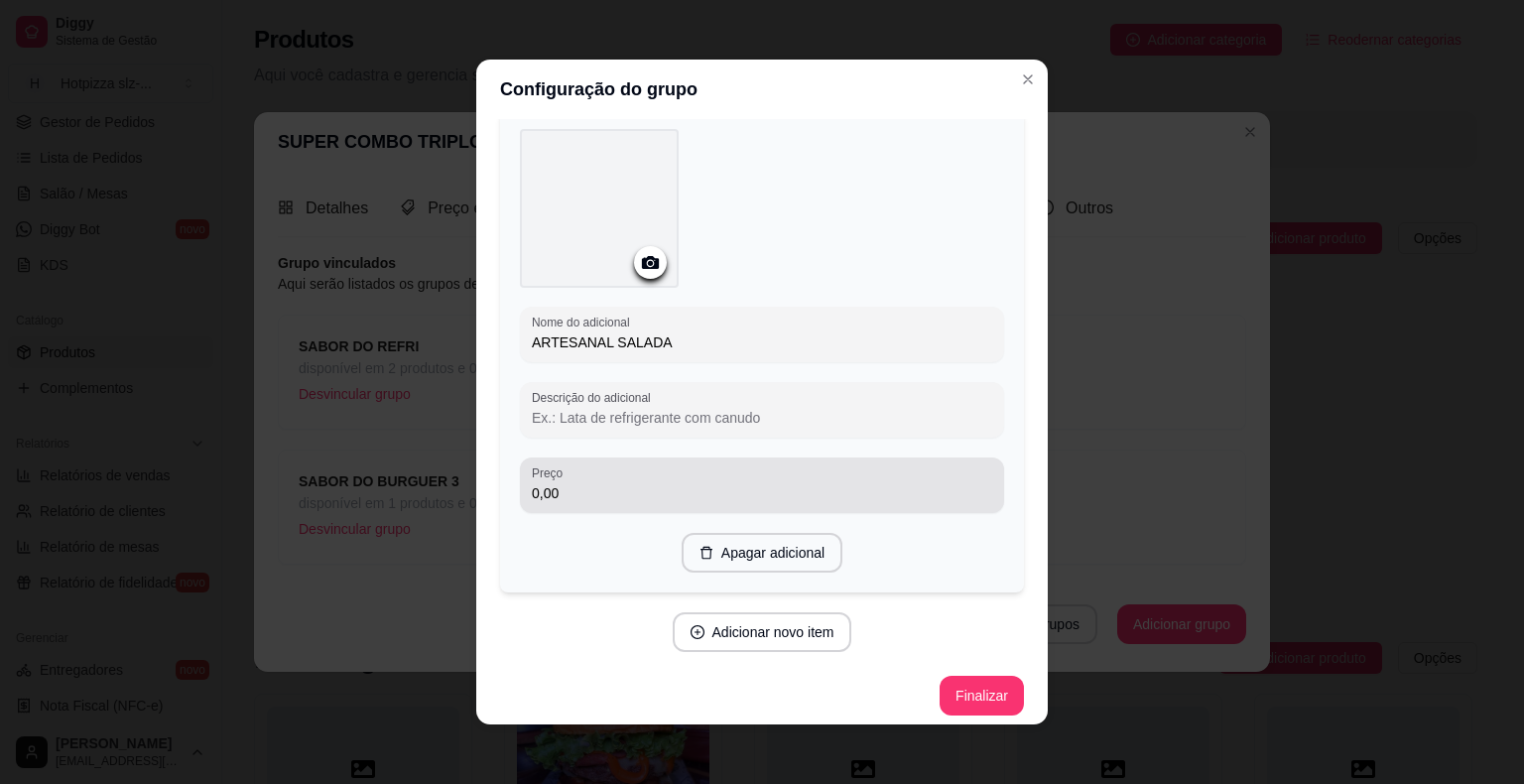
scroll to position [1097, 0]
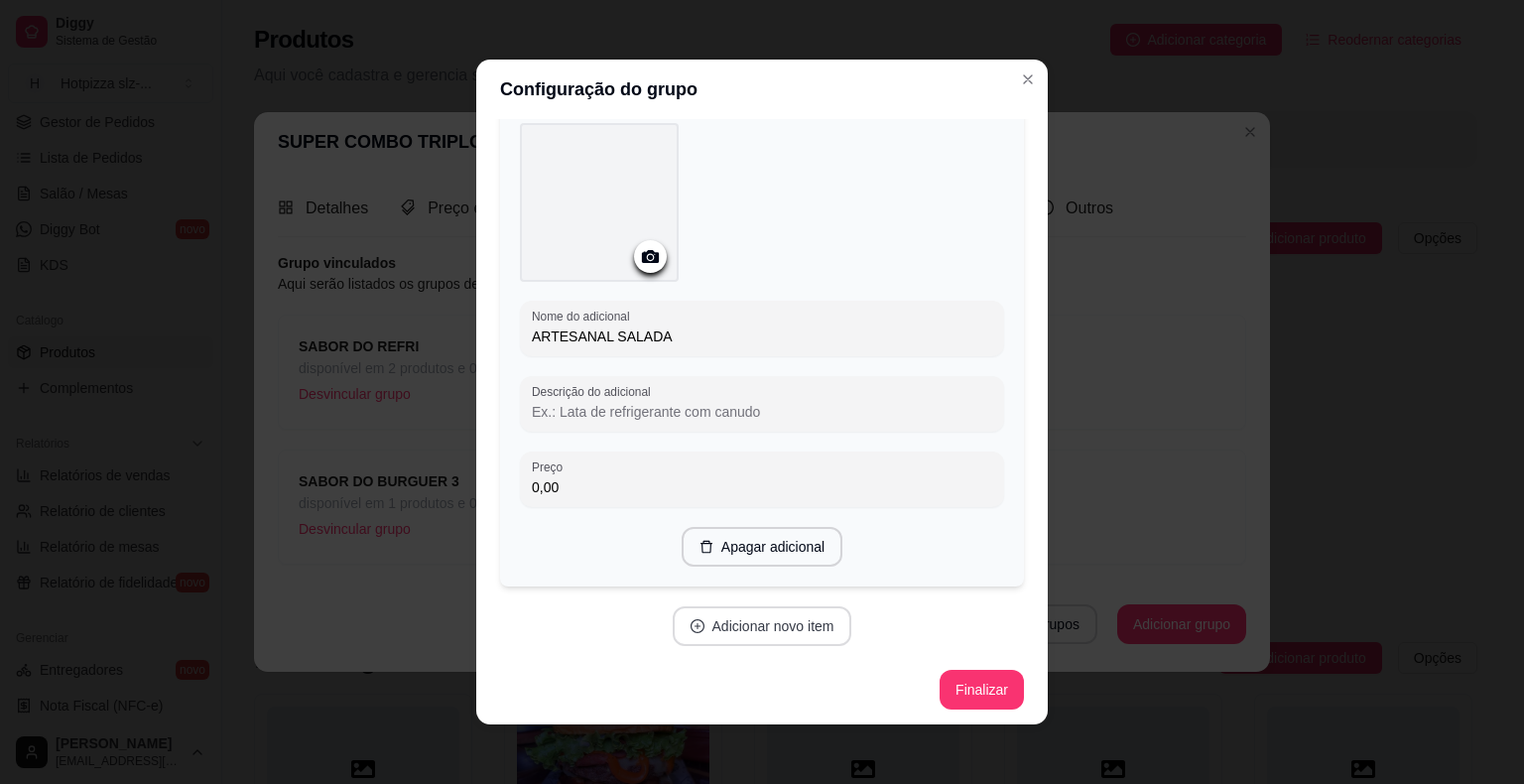
type input "ARTESANAL SALADA"
click at [762, 612] on button "Adicionar novo item" at bounding box center [763, 626] width 180 height 40
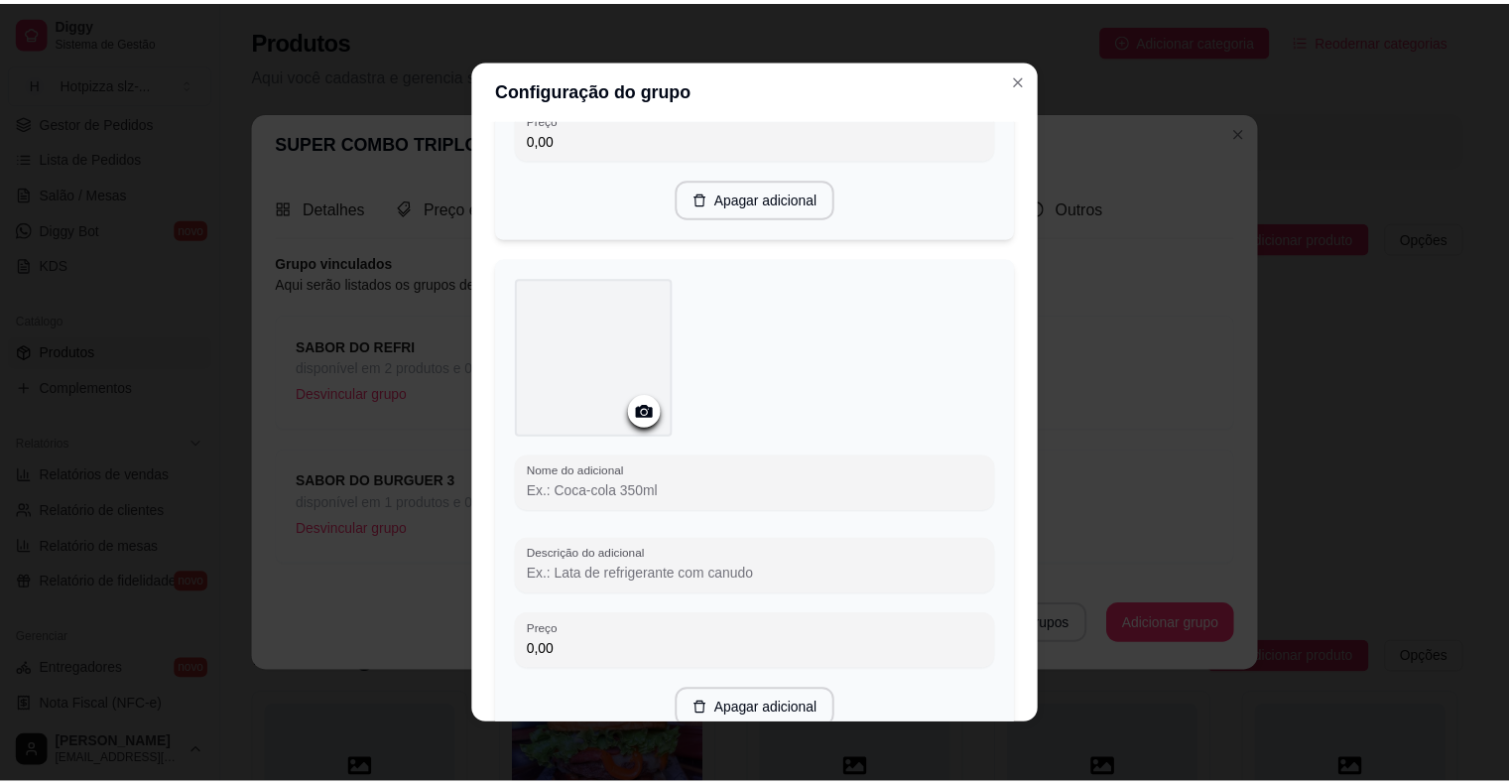
scroll to position [1593, 0]
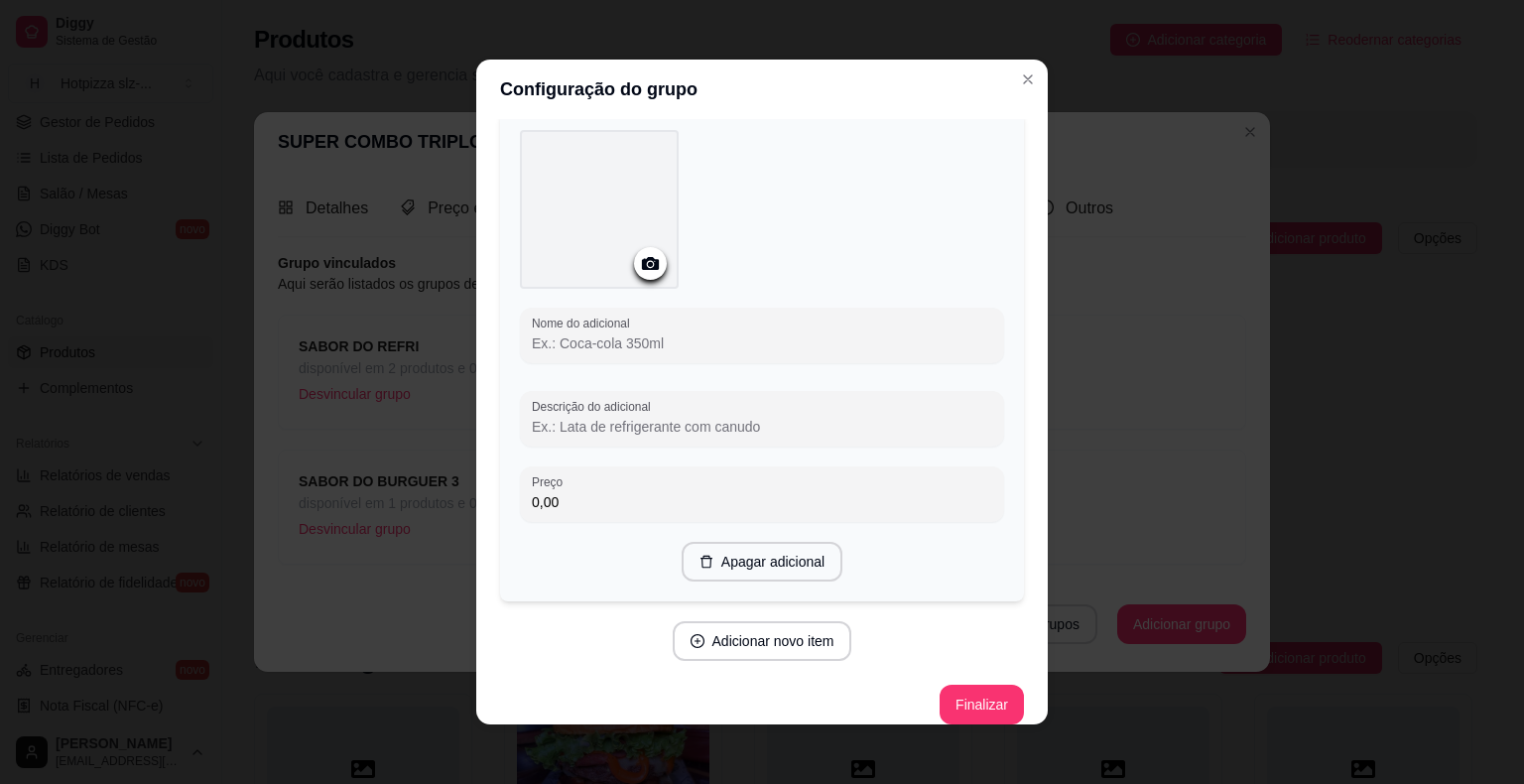
click at [594, 336] on input "Nome do adicional" at bounding box center [762, 343] width 460 height 20
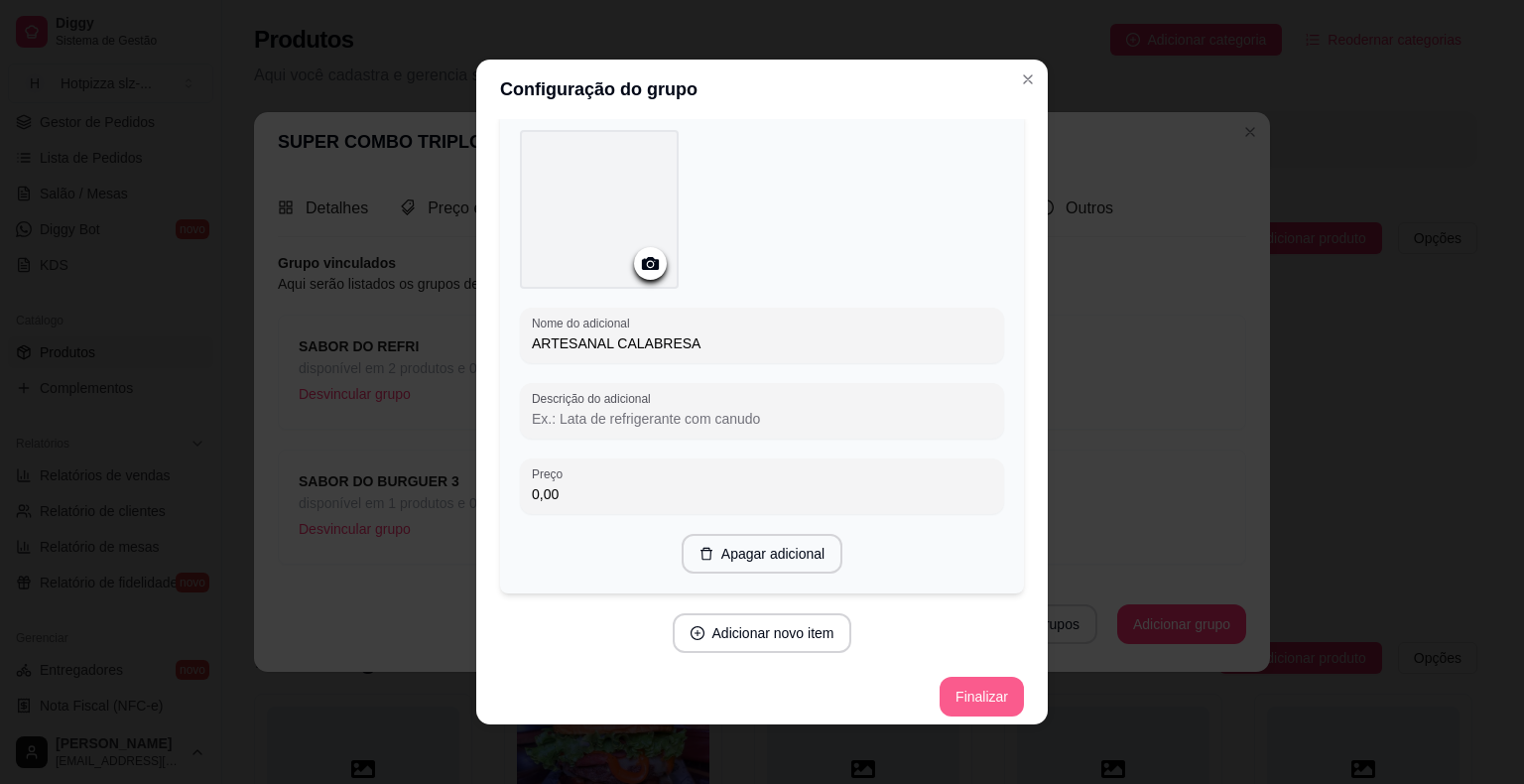
type input "ARTESANAL CALABRESA"
click at [973, 694] on button "Finalizar" at bounding box center [982, 697] width 84 height 40
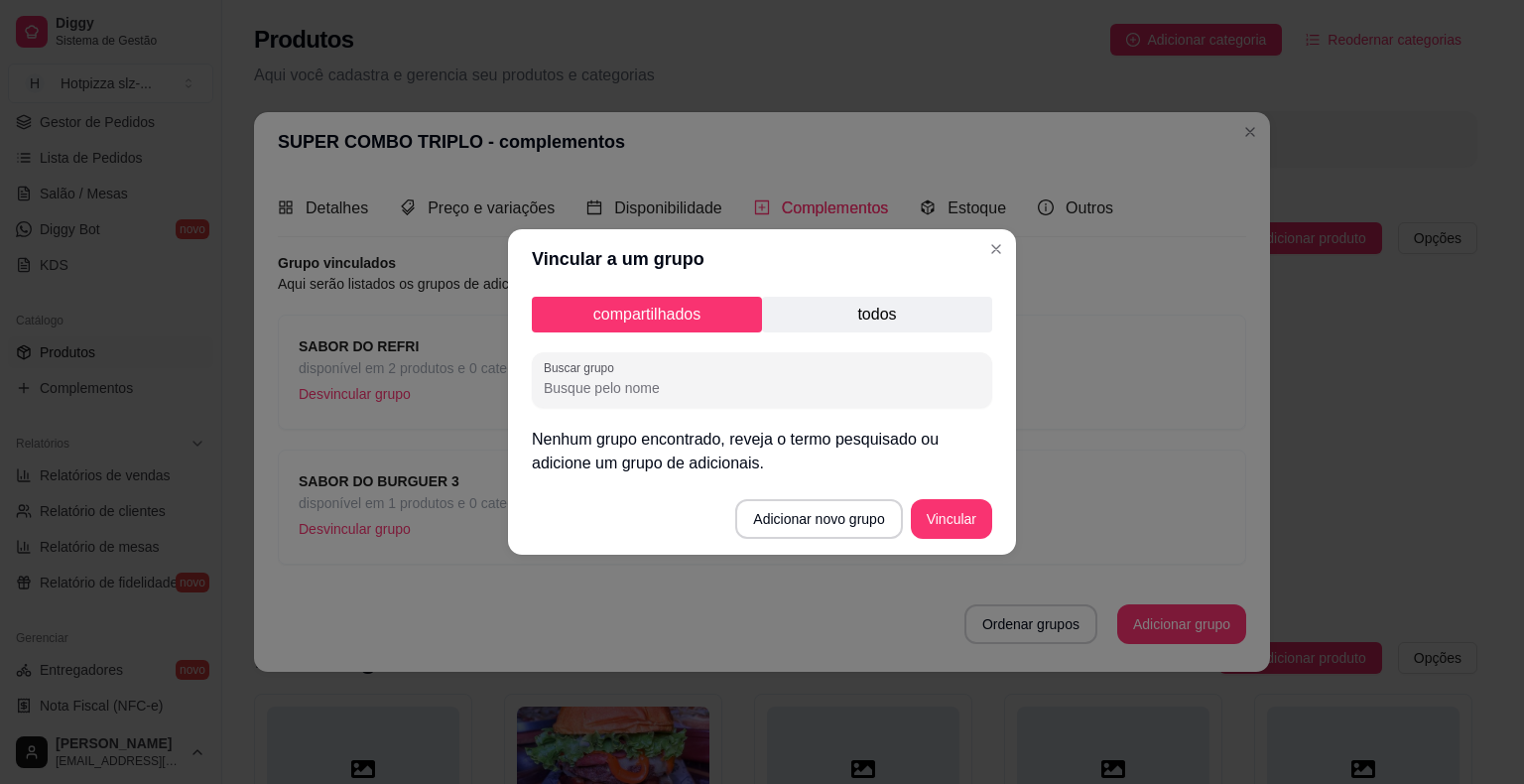
click at [895, 316] on p "todos" at bounding box center [877, 315] width 230 height 36
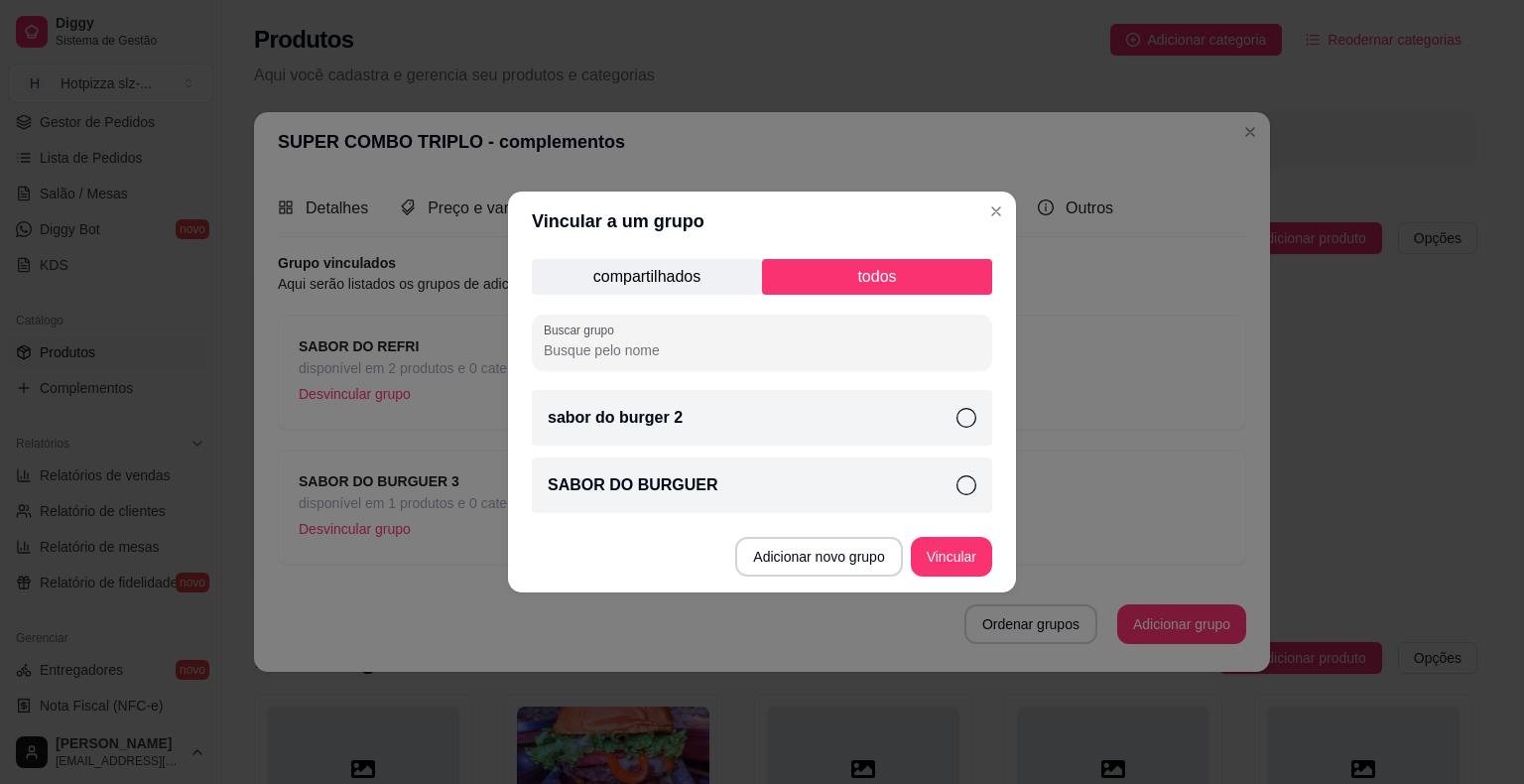
click at [597, 280] on p "compartilhados" at bounding box center [647, 277] width 230 height 36
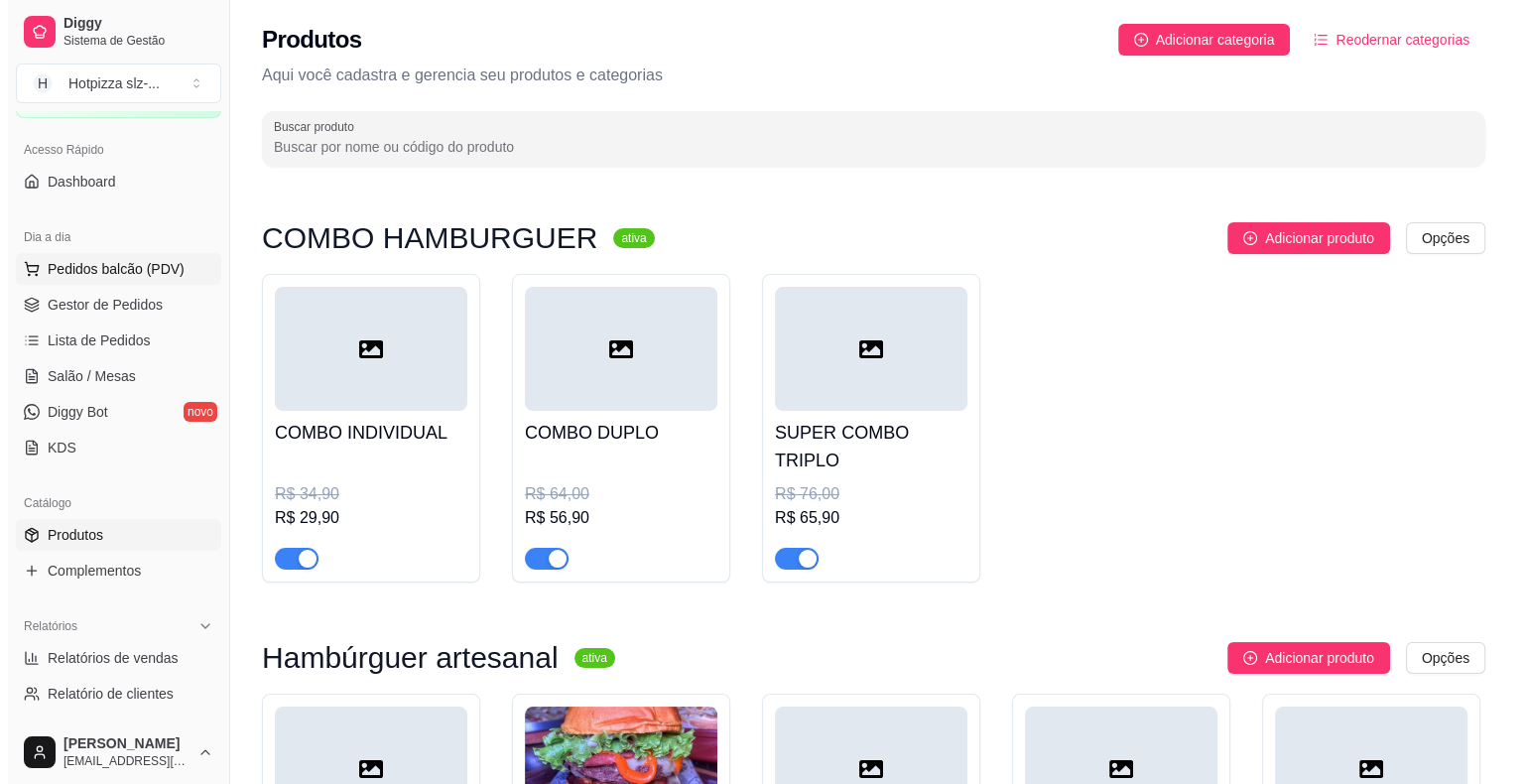
scroll to position [0, 0]
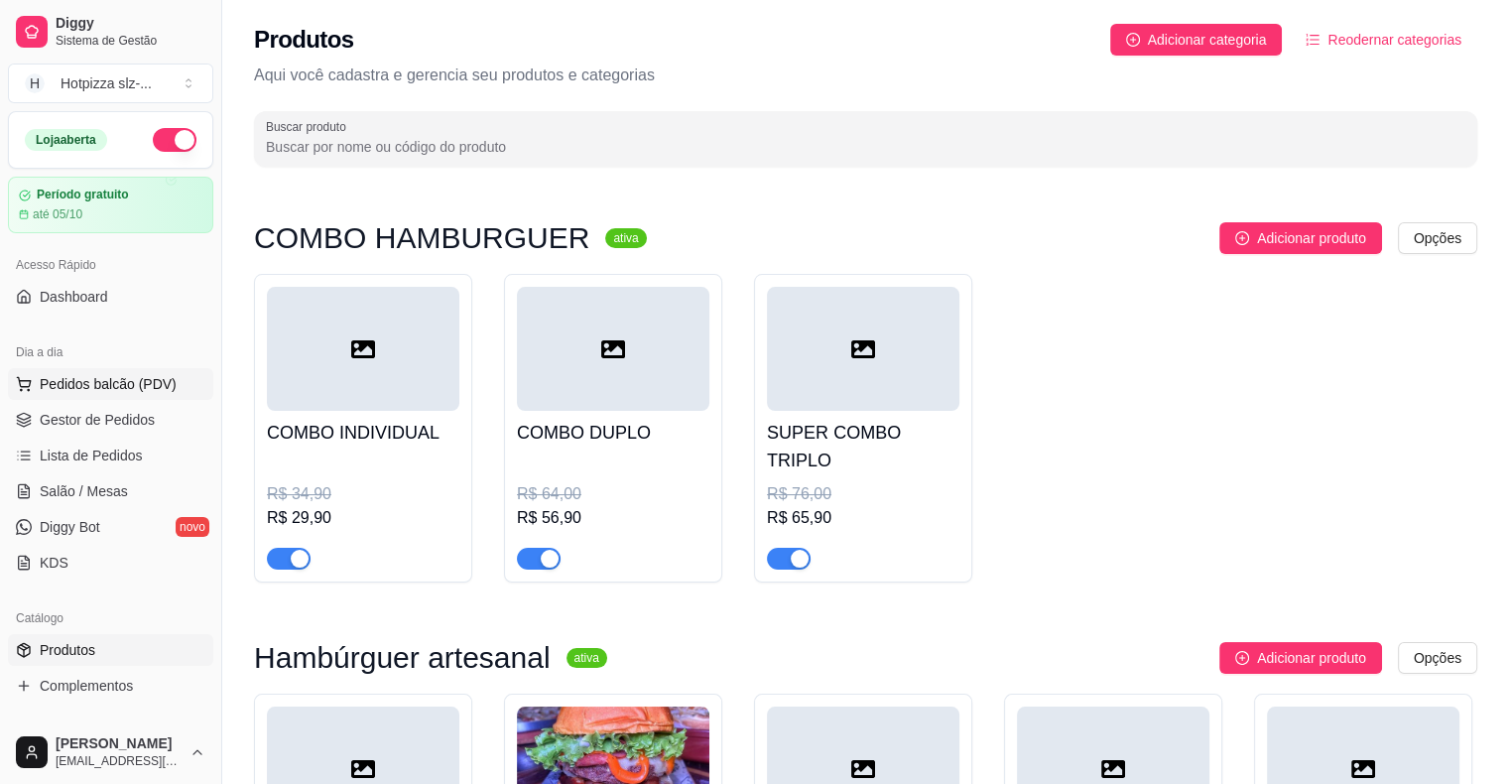
click at [103, 387] on span "Pedidos balcão (PDV)" at bounding box center [108, 384] width 137 height 20
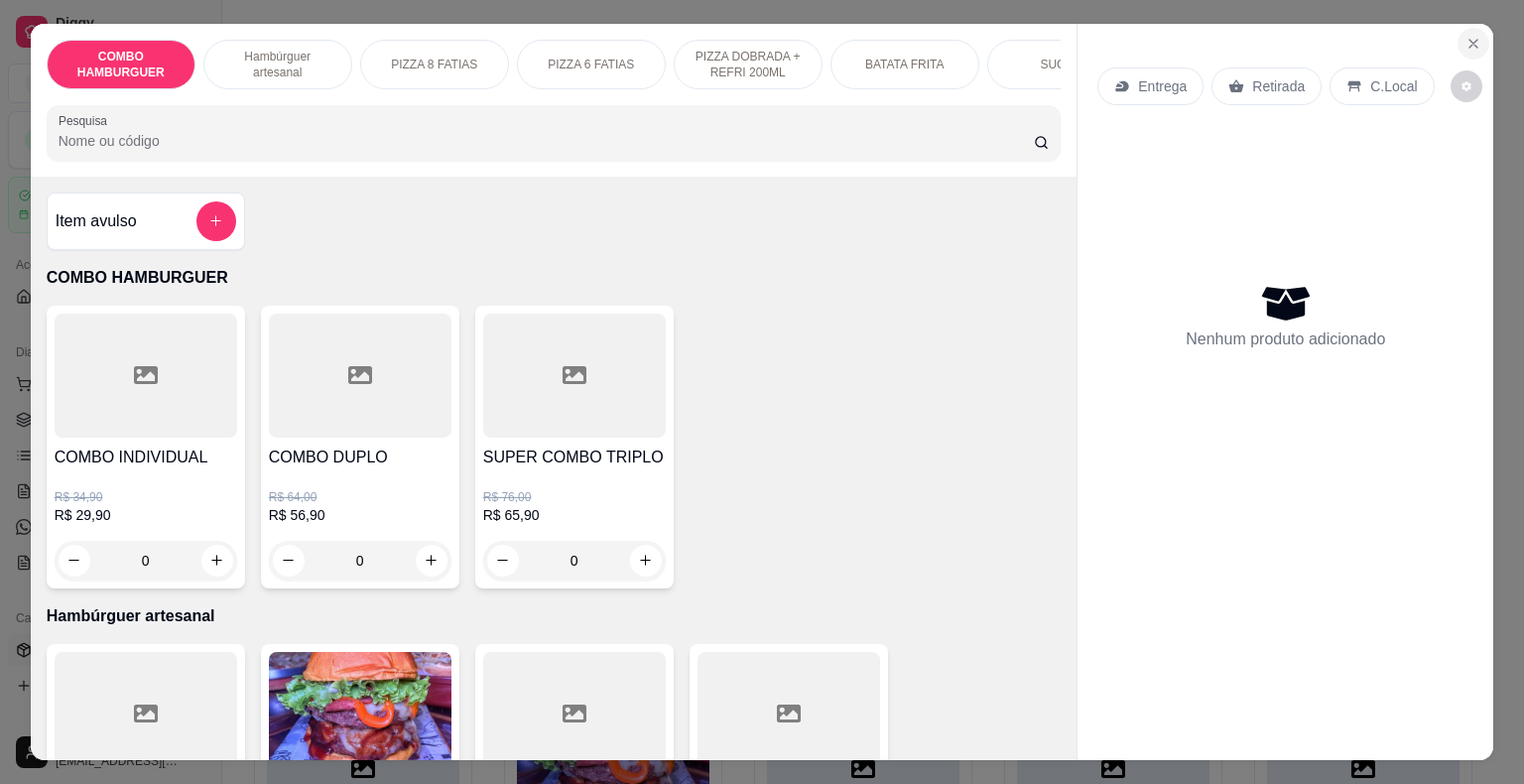
click at [1465, 36] on icon "Close" at bounding box center [1473, 44] width 16 height 16
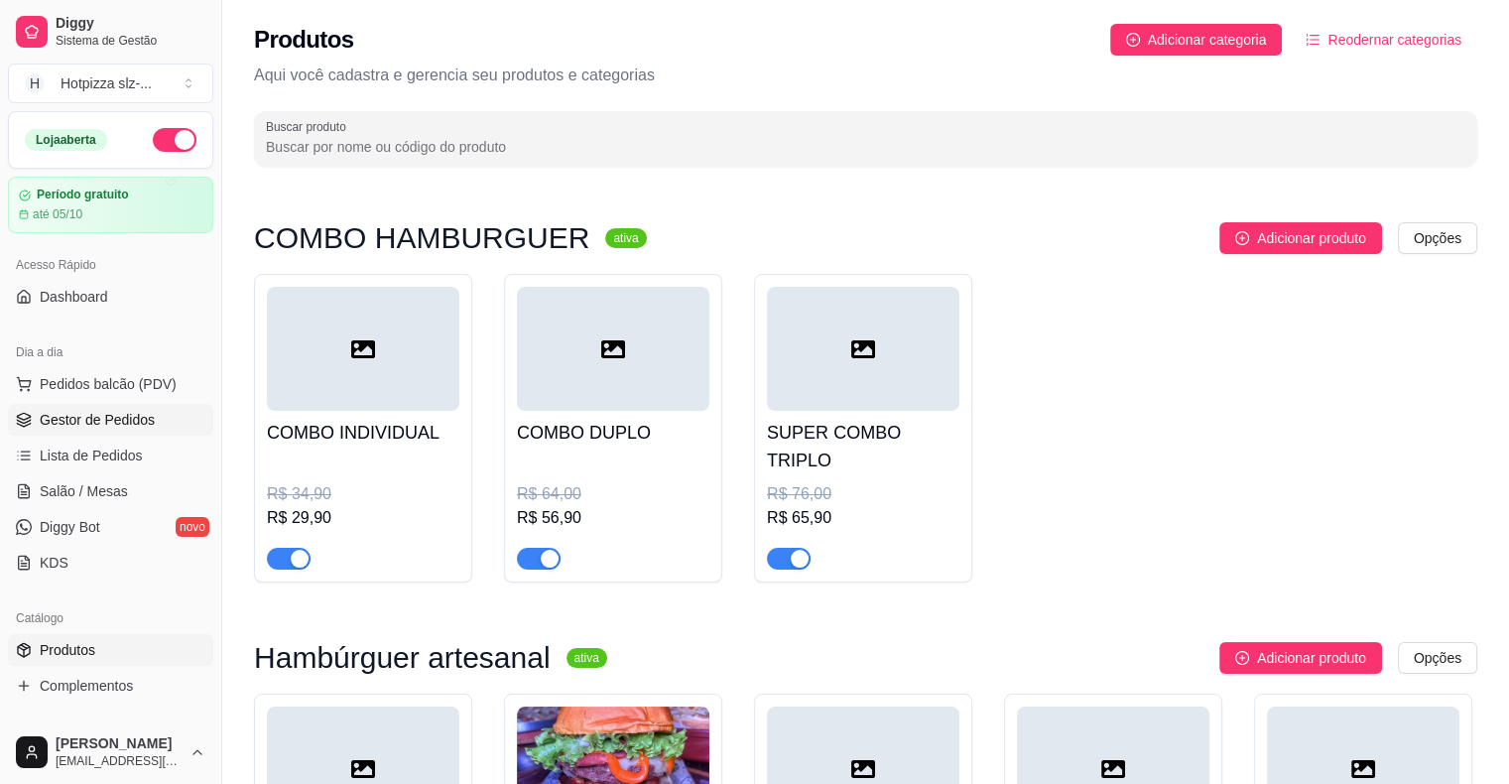
click at [119, 428] on span "Gestor de Pedidos" at bounding box center [97, 420] width 115 height 20
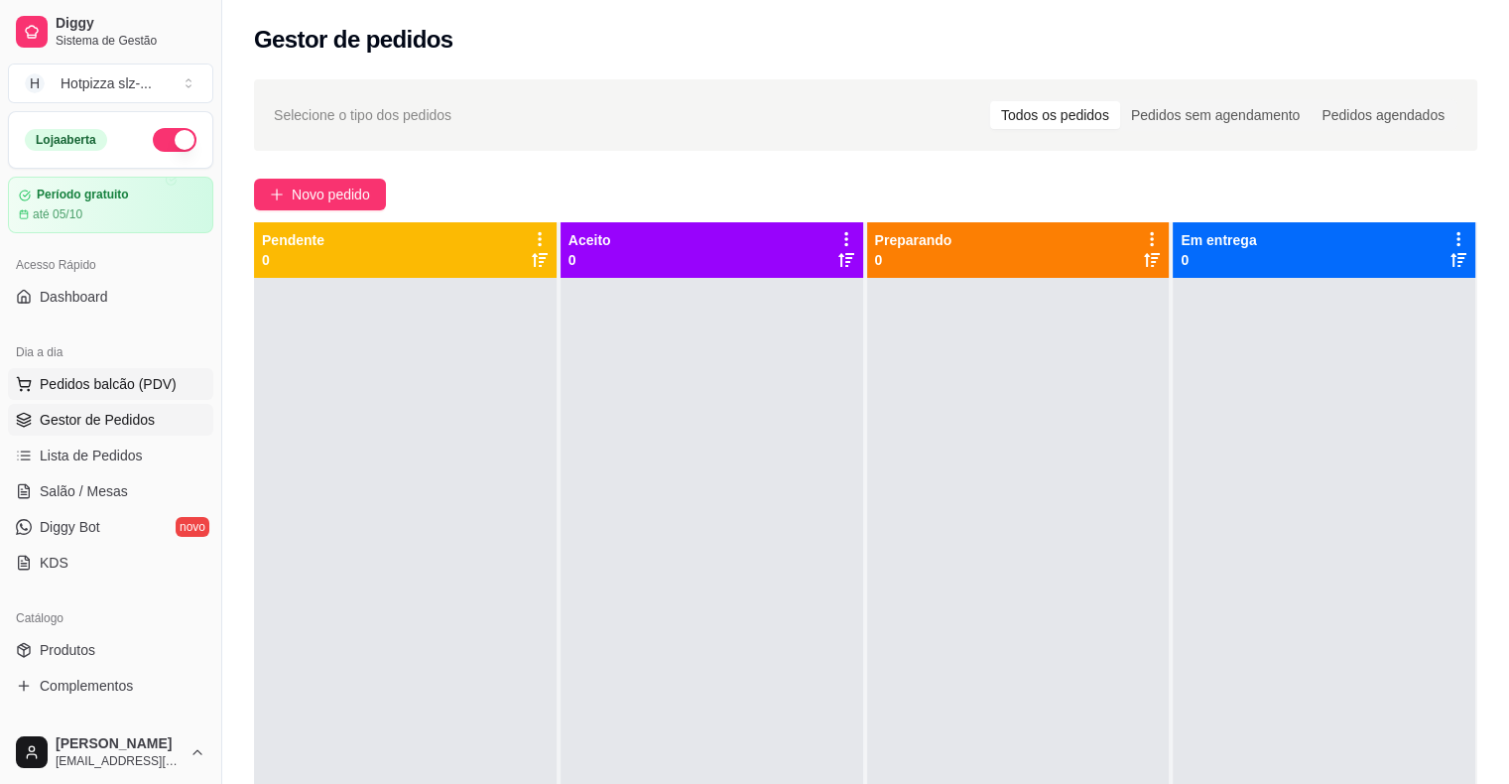
click at [118, 379] on span "Pedidos balcão (PDV)" at bounding box center [108, 384] width 137 height 20
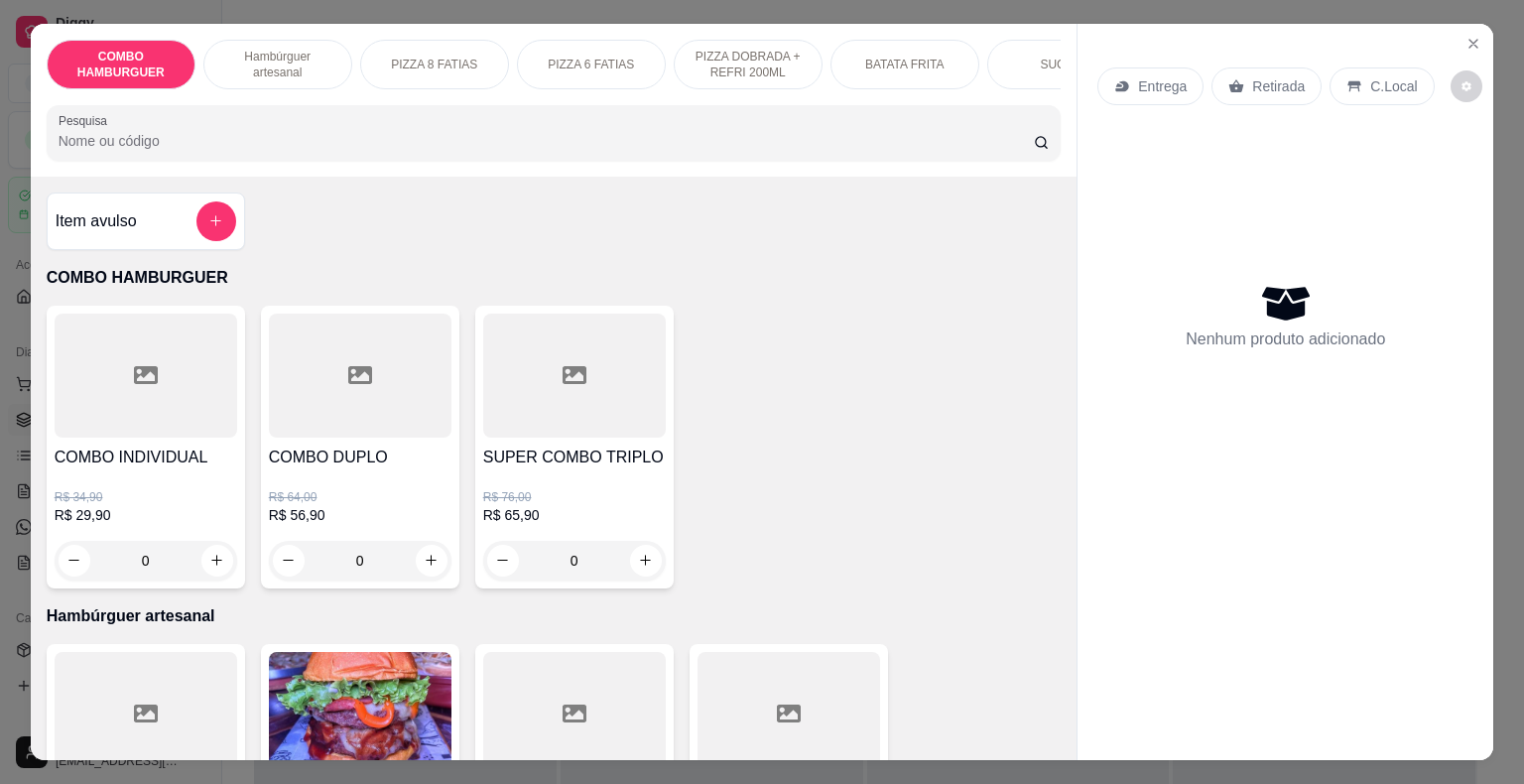
click at [533, 485] on div "R$ 76,00 R$ 65,90 0" at bounding box center [574, 524] width 183 height 111
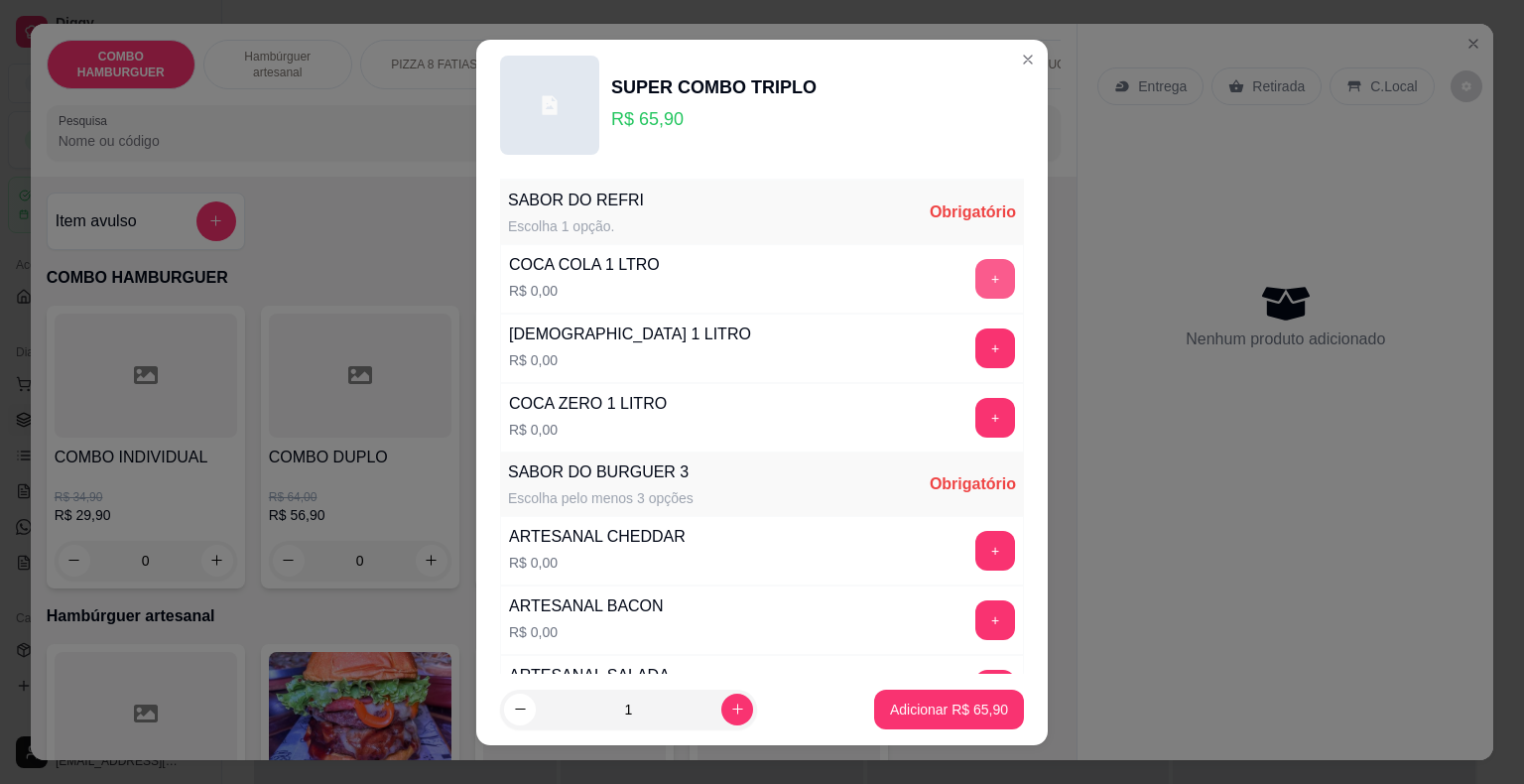
click at [975, 272] on button "+" at bounding box center [995, 279] width 40 height 40
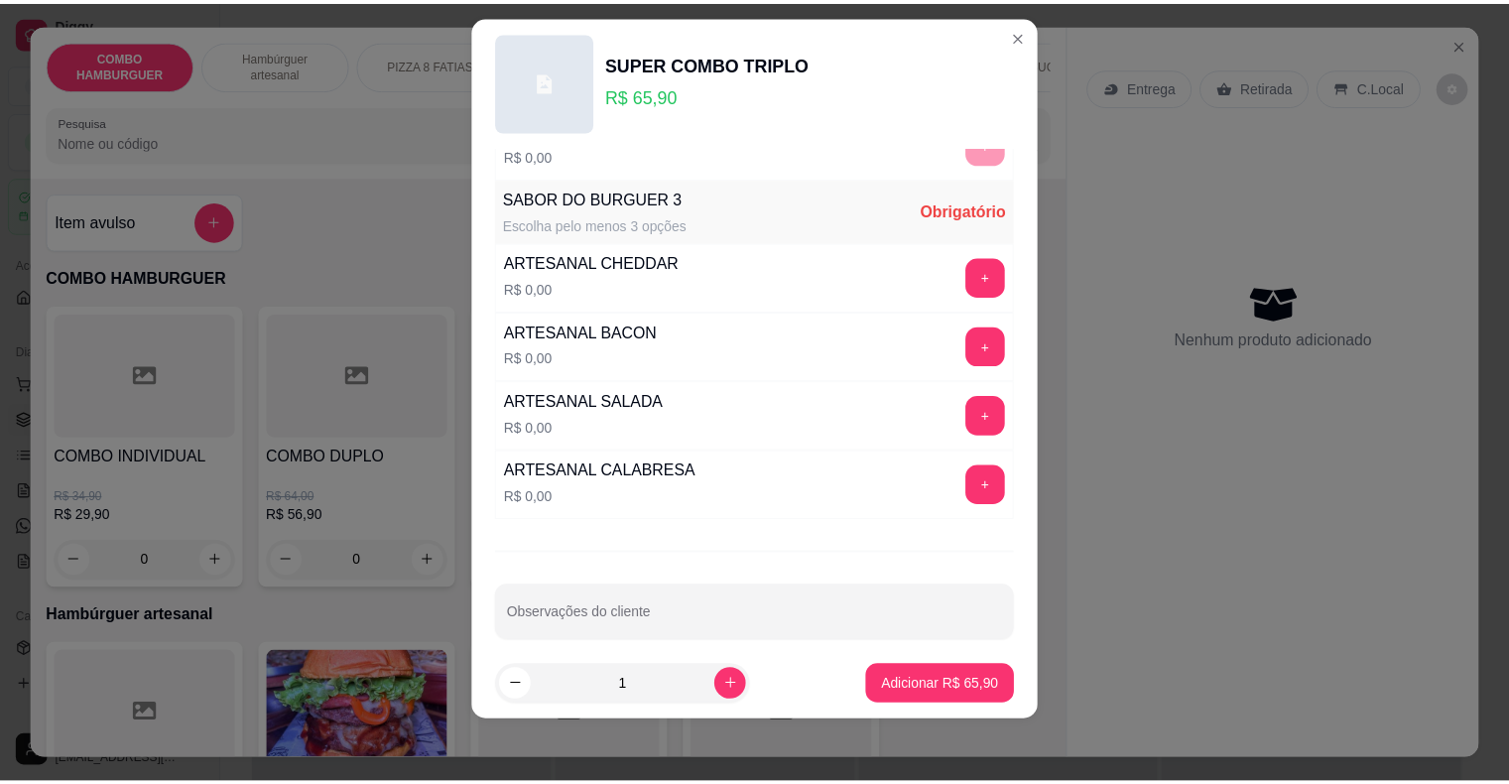
scroll to position [264, 0]
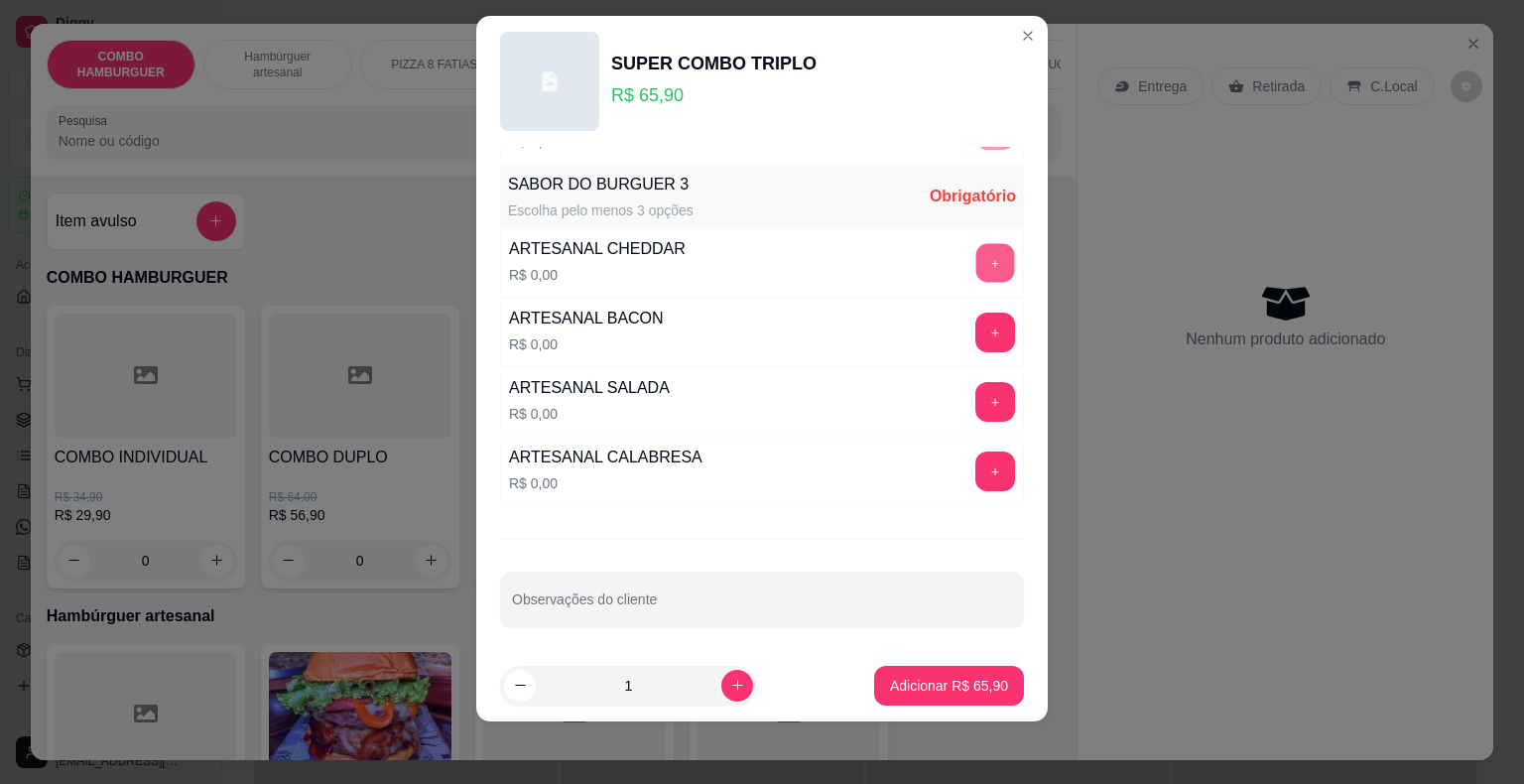
click at [976, 259] on button "+" at bounding box center [995, 262] width 39 height 39
click at [975, 327] on button "+" at bounding box center [995, 333] width 40 height 40
click at [975, 402] on button "+" at bounding box center [995, 402] width 40 height 40
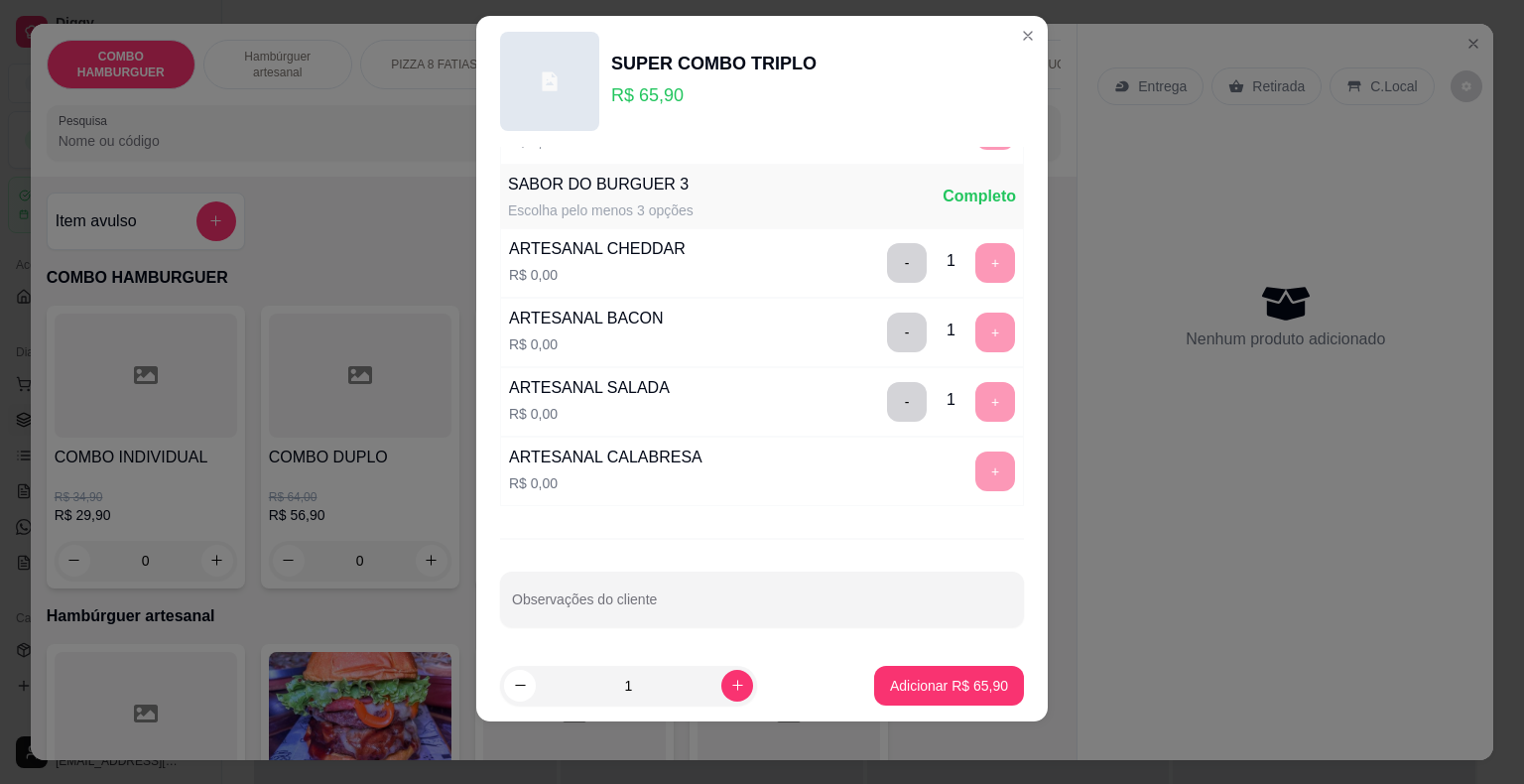
click at [967, 467] on div "+" at bounding box center [995, 471] width 56 height 40
click at [933, 696] on button "Adicionar R$ 65,90" at bounding box center [949, 685] width 146 height 39
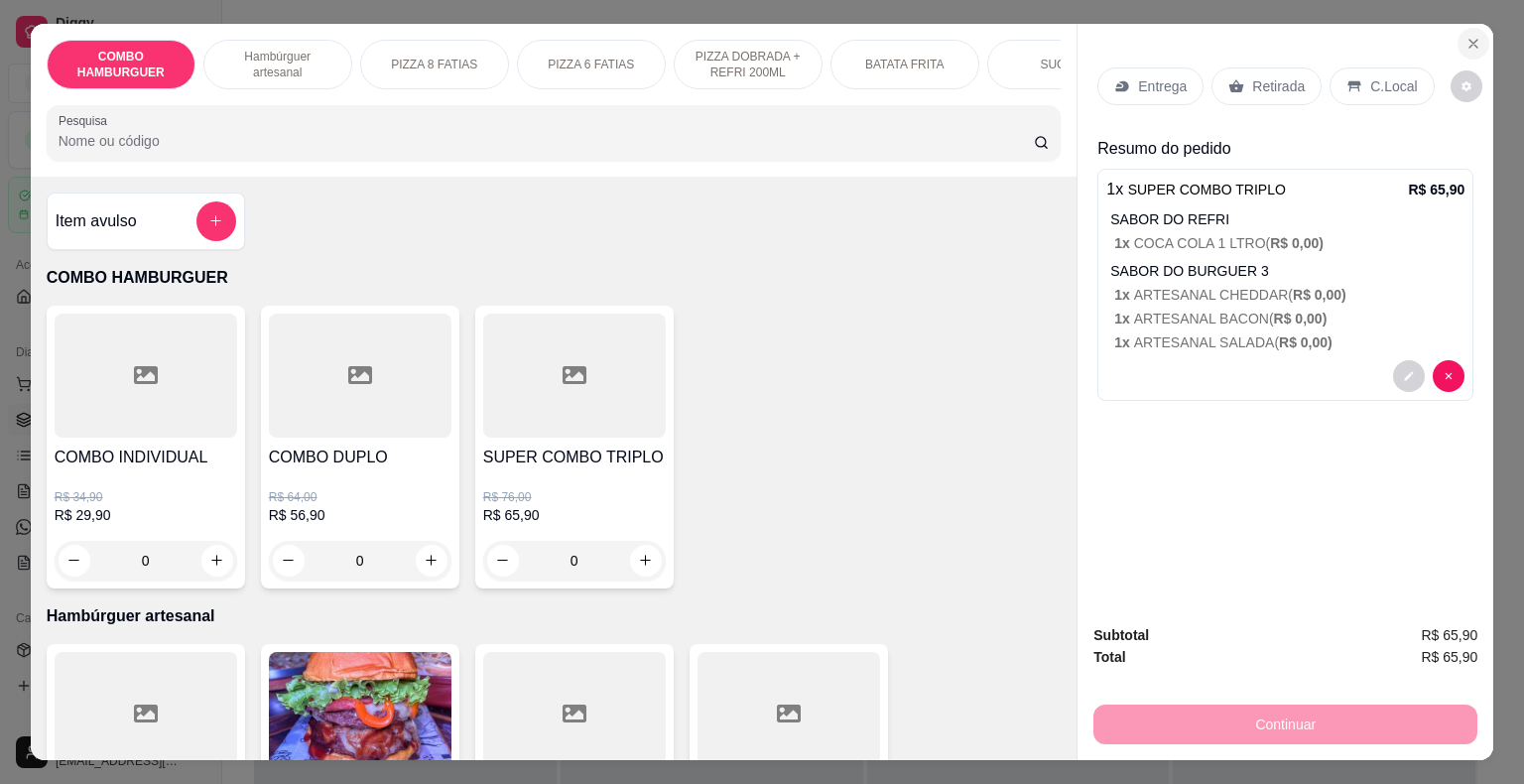
click at [1473, 36] on icon "Close" at bounding box center [1473, 44] width 16 height 16
